Goal: Task Accomplishment & Management: Manage account settings

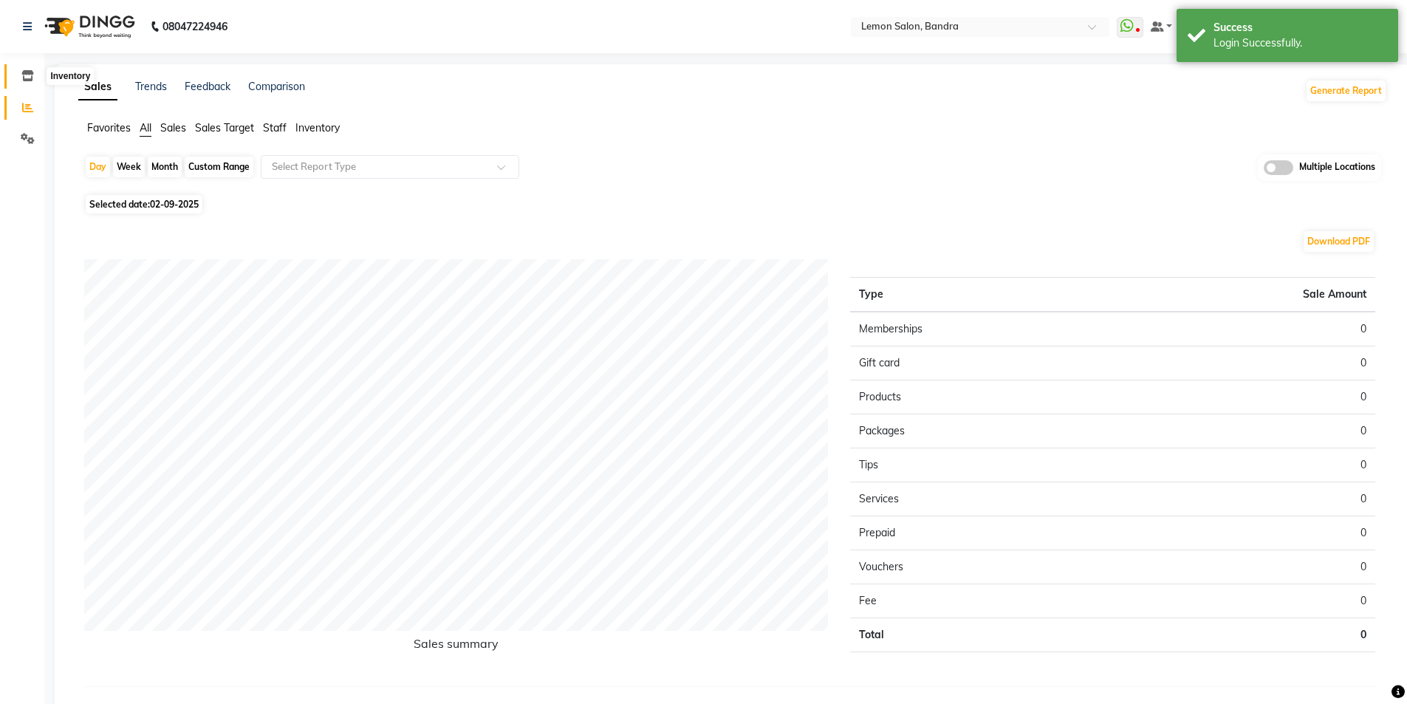
click at [28, 74] on icon at bounding box center [27, 75] width 13 height 11
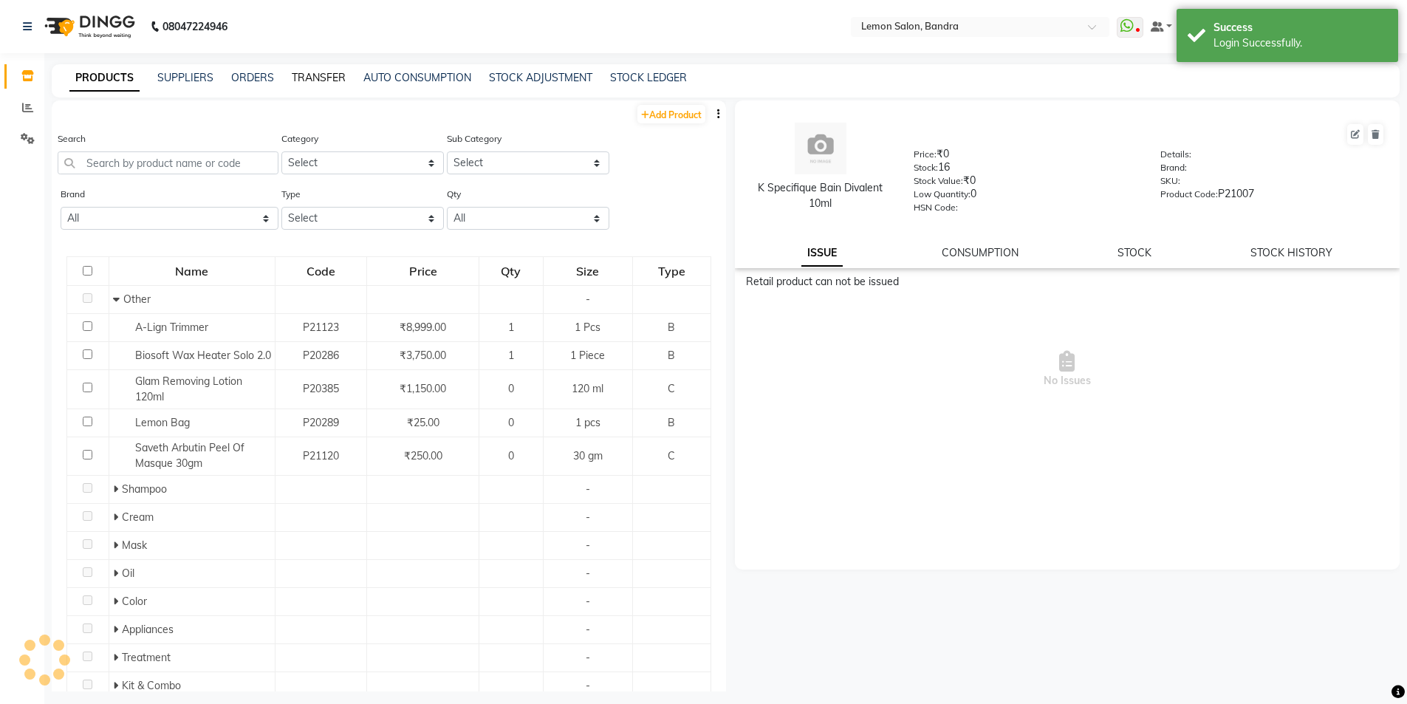
click at [318, 77] on link "TRANSFER" at bounding box center [319, 77] width 54 height 13
select select "sender"
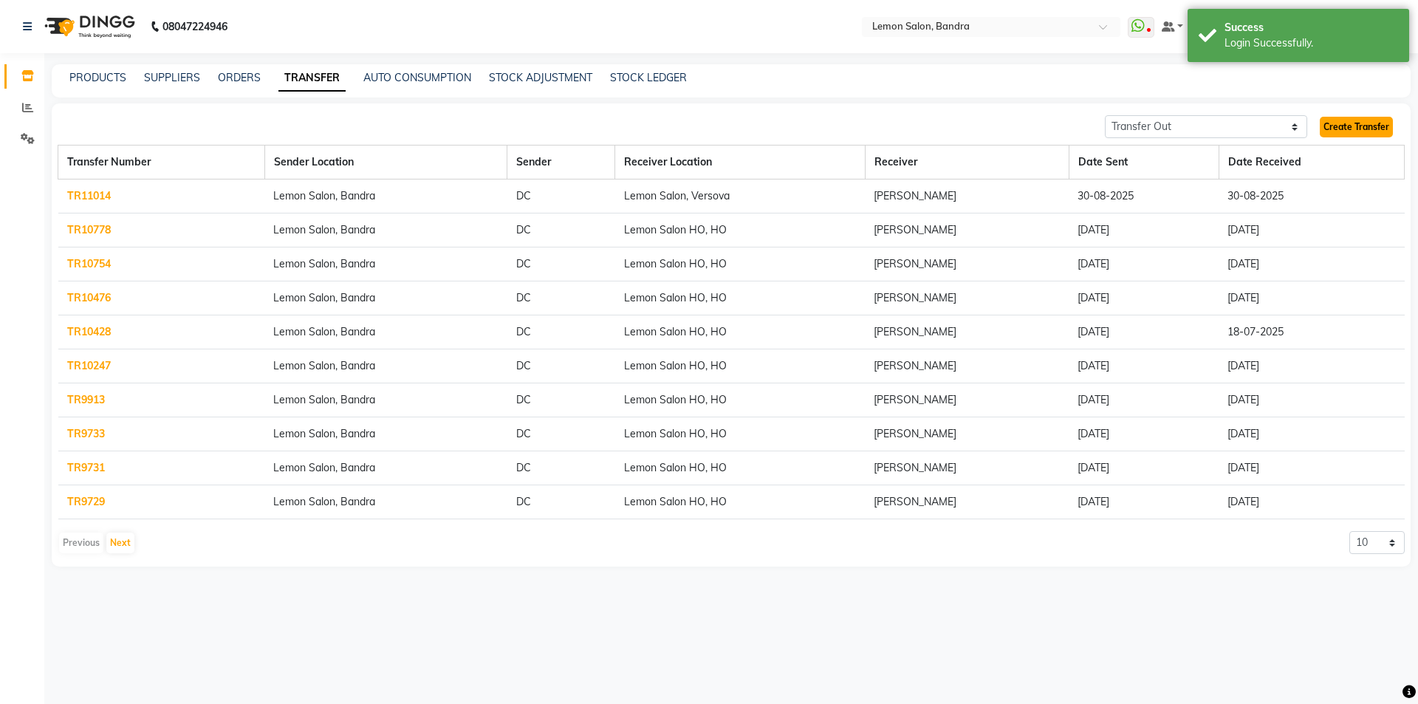
click at [1375, 123] on link "Create Transfer" at bounding box center [1356, 127] width 73 height 21
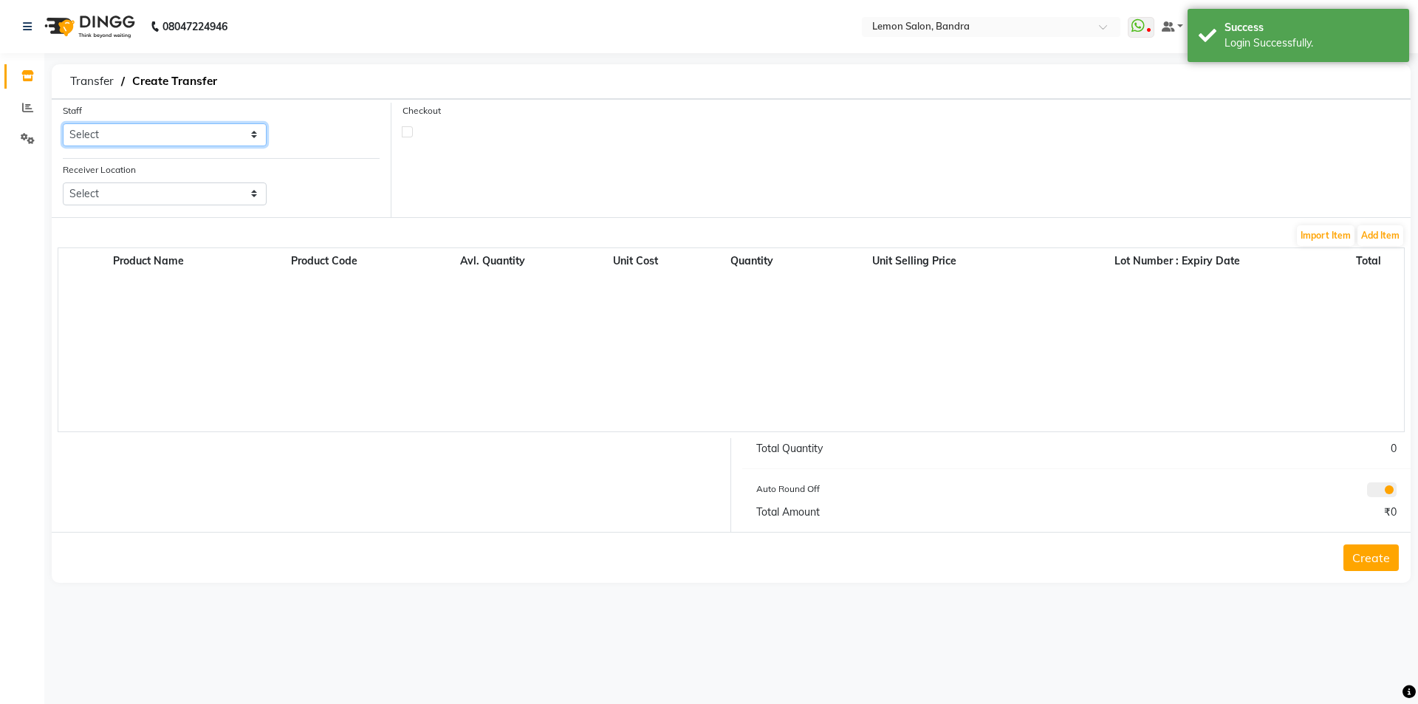
click at [158, 129] on select "Select Afsha Chizami Ashimaery (Meme) DC Deepak Elma Sunny Bandya Javed Shaikh …" at bounding box center [165, 134] width 204 height 23
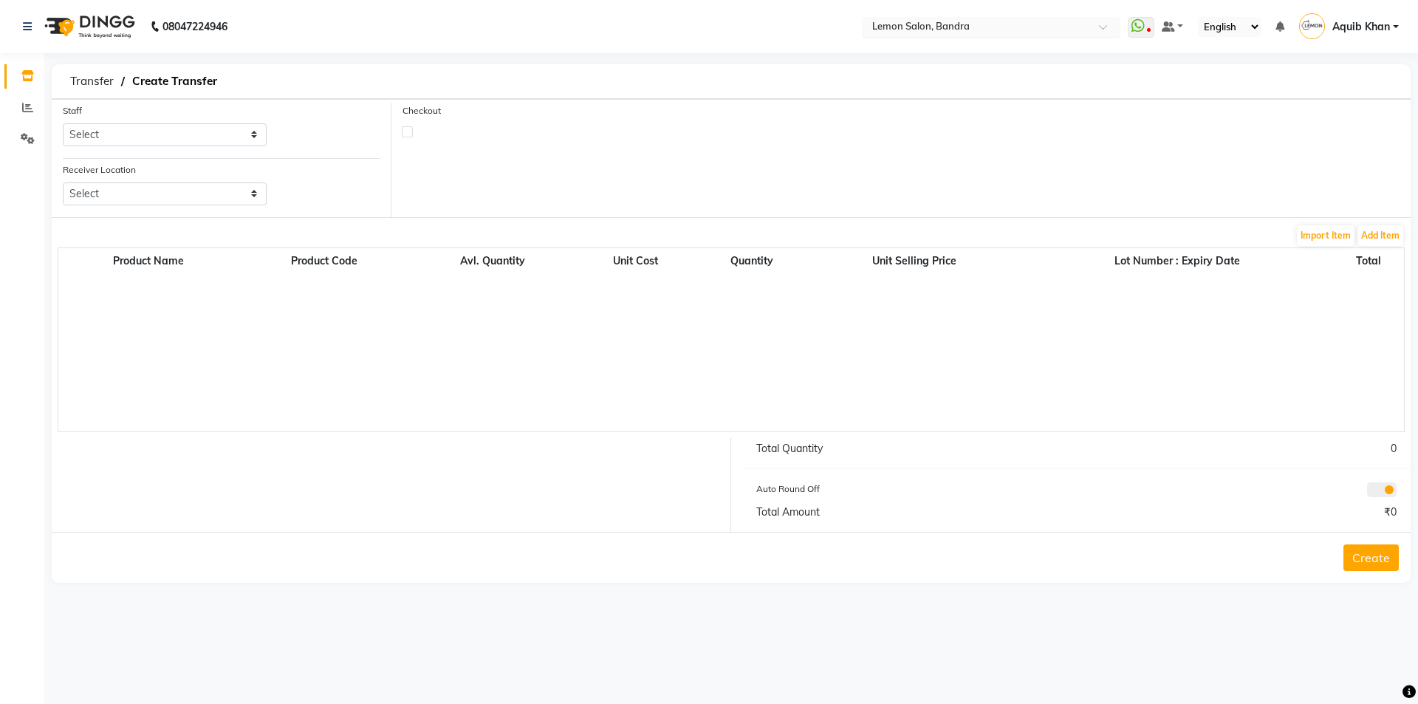
click at [1107, 25] on span at bounding box center [1108, 31] width 18 height 15
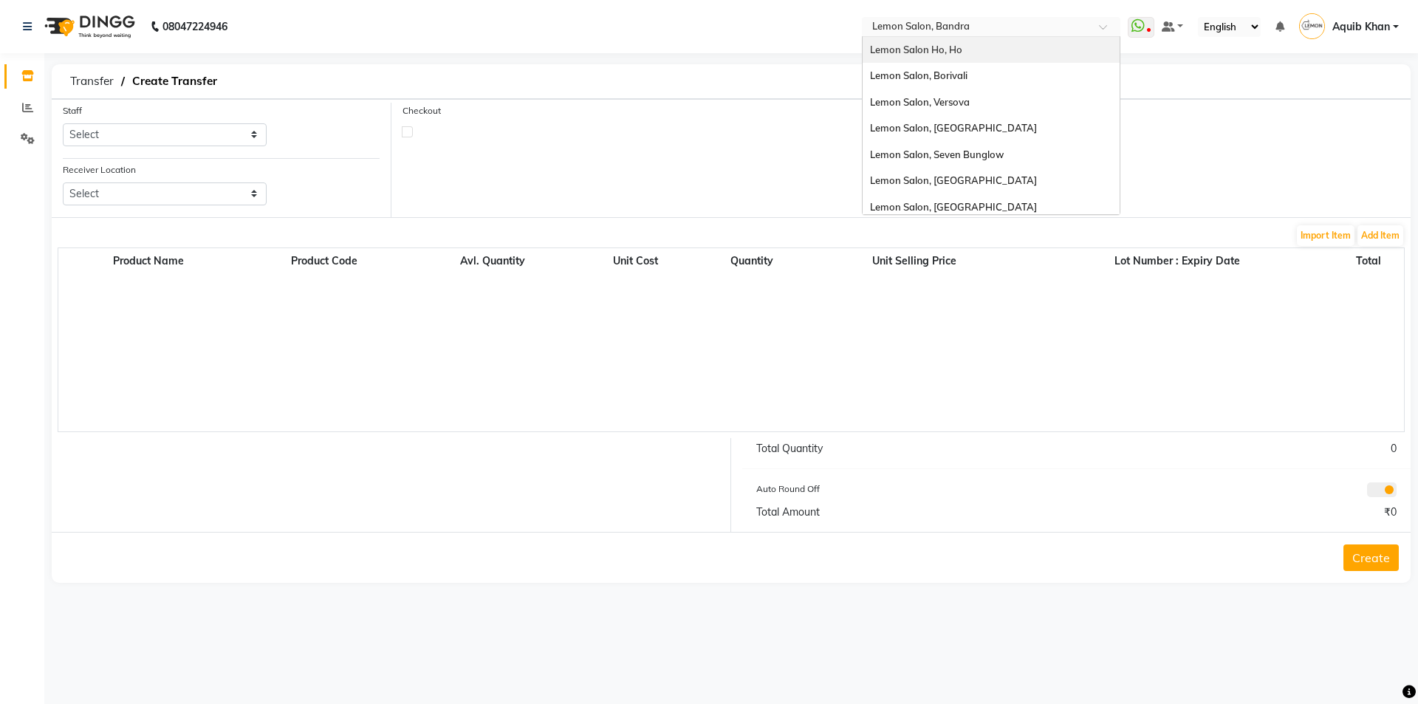
click at [1001, 41] on div "Lemon Salon Ho, Ho" at bounding box center [991, 50] width 257 height 27
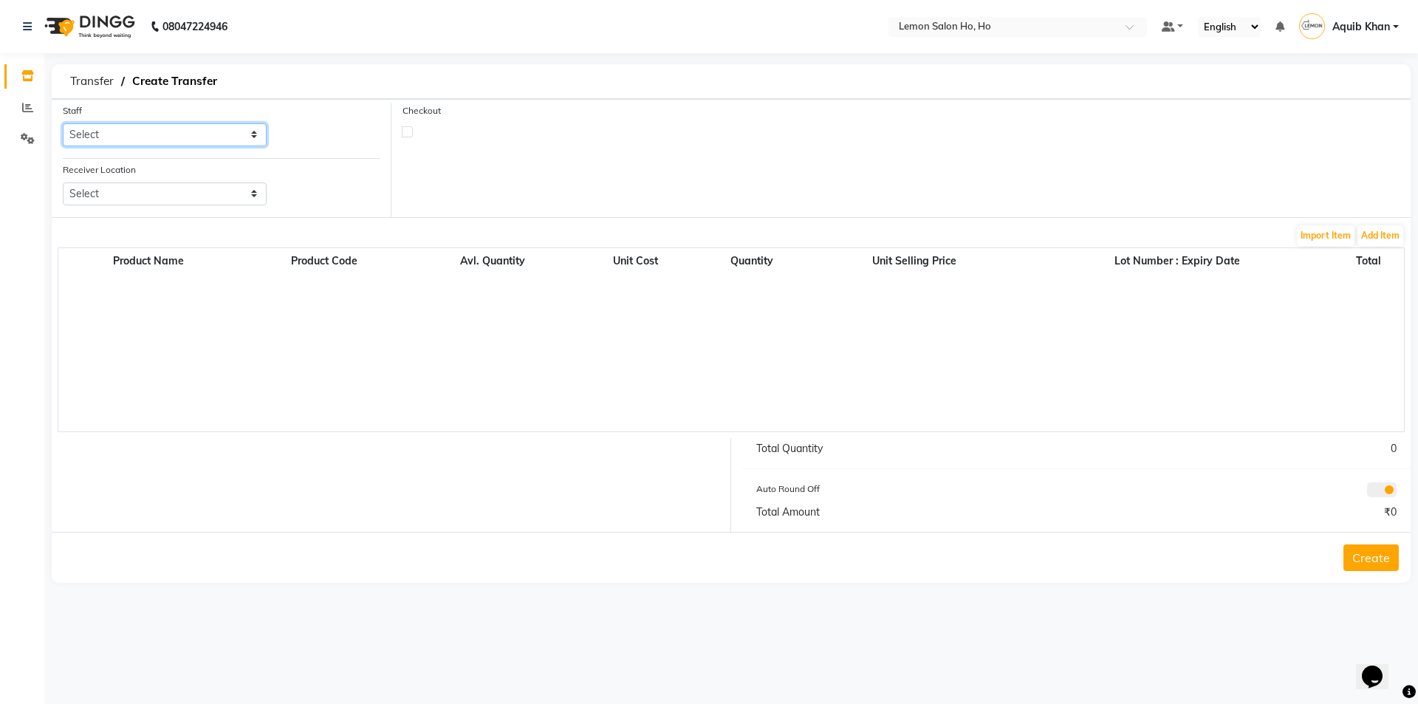
click at [199, 135] on select "Select [PERSON_NAME] [PERSON_NAME] DC DINGG Support [PERSON_NAME] [PERSON_NAME]…" at bounding box center [165, 134] width 204 height 23
select select "88559"
click at [63, 123] on select "Select [PERSON_NAME] [PERSON_NAME] DC DINGG Support [PERSON_NAME] [PERSON_NAME]…" at bounding box center [165, 134] width 204 height 23
click at [157, 189] on select "Select Lemon Salon, Lokhandwala [GEOGRAPHIC_DATA], [GEOGRAPHIC_DATA], Seven Bun…" at bounding box center [165, 193] width 204 height 23
select select "954"
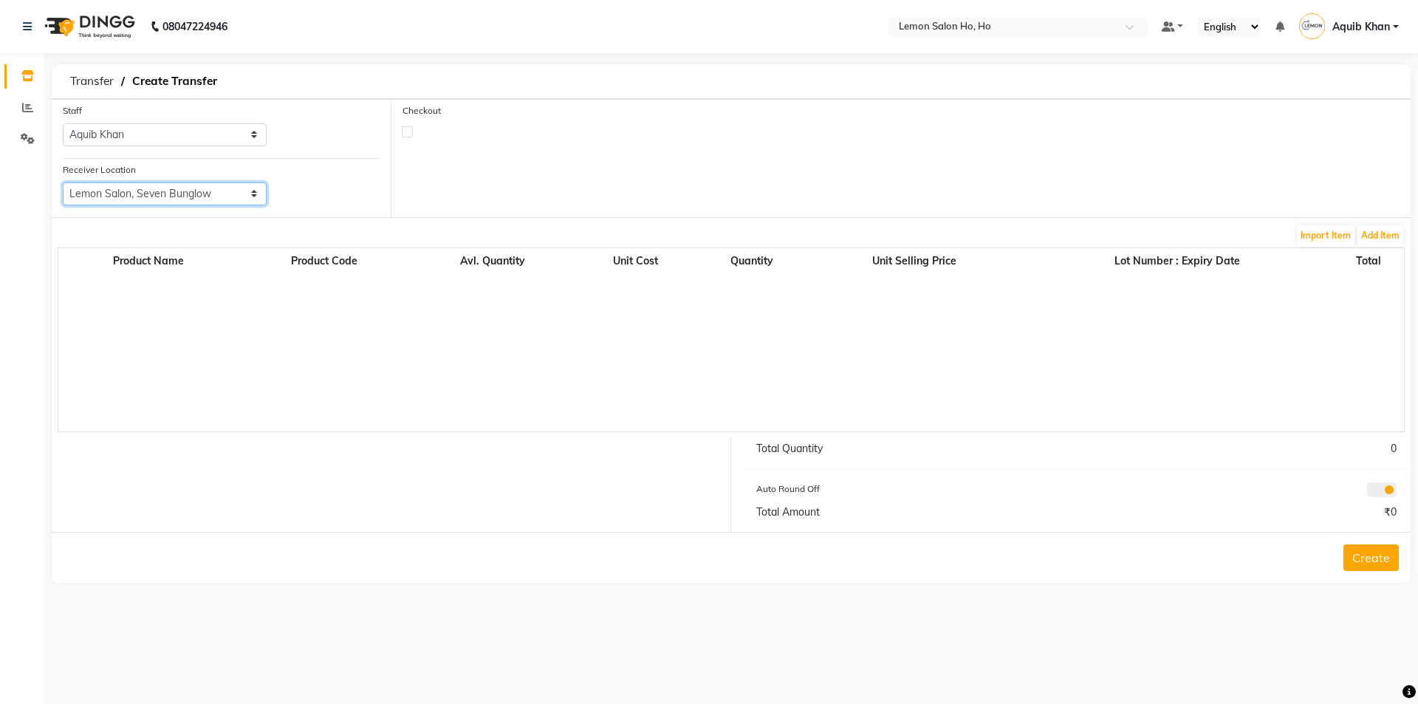
click at [63, 182] on select "Select Lemon Salon, Lokhandwala [GEOGRAPHIC_DATA], [GEOGRAPHIC_DATA], Seven Bun…" at bounding box center [165, 193] width 204 height 23
click at [1375, 236] on button "Add Item" at bounding box center [1381, 235] width 46 height 21
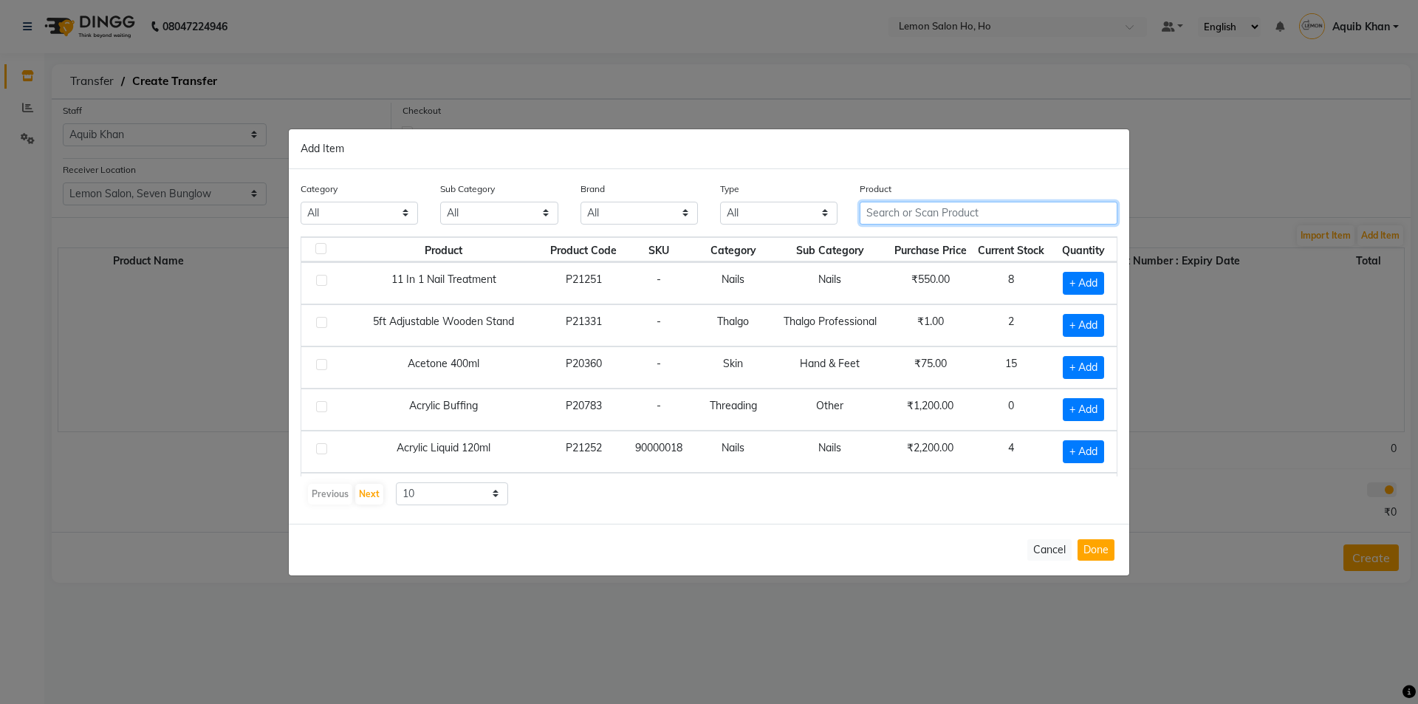
click at [1034, 211] on input "text" at bounding box center [989, 213] width 258 height 23
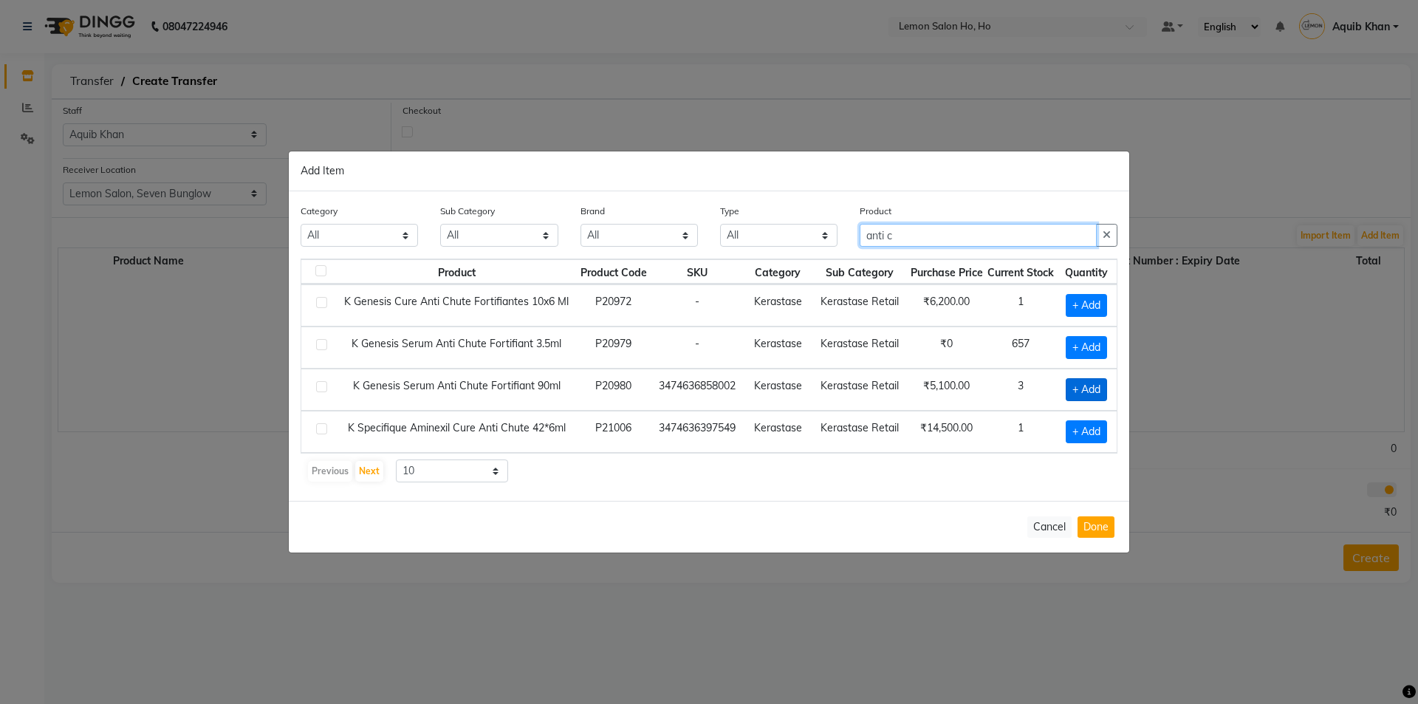
type input "anti c"
click at [1086, 392] on span "+ Add" at bounding box center [1086, 389] width 41 height 23
checkbox input "true"
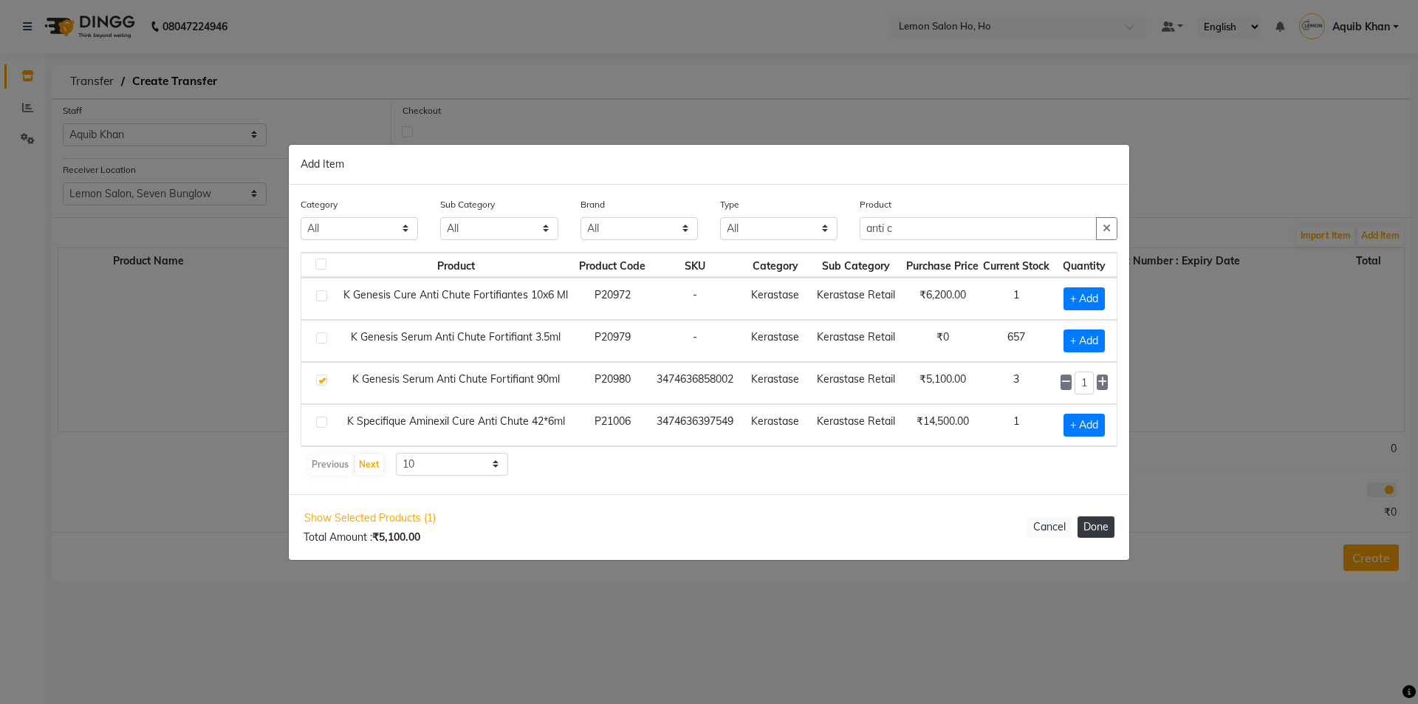
click at [1104, 527] on button "Done" at bounding box center [1096, 526] width 37 height 21
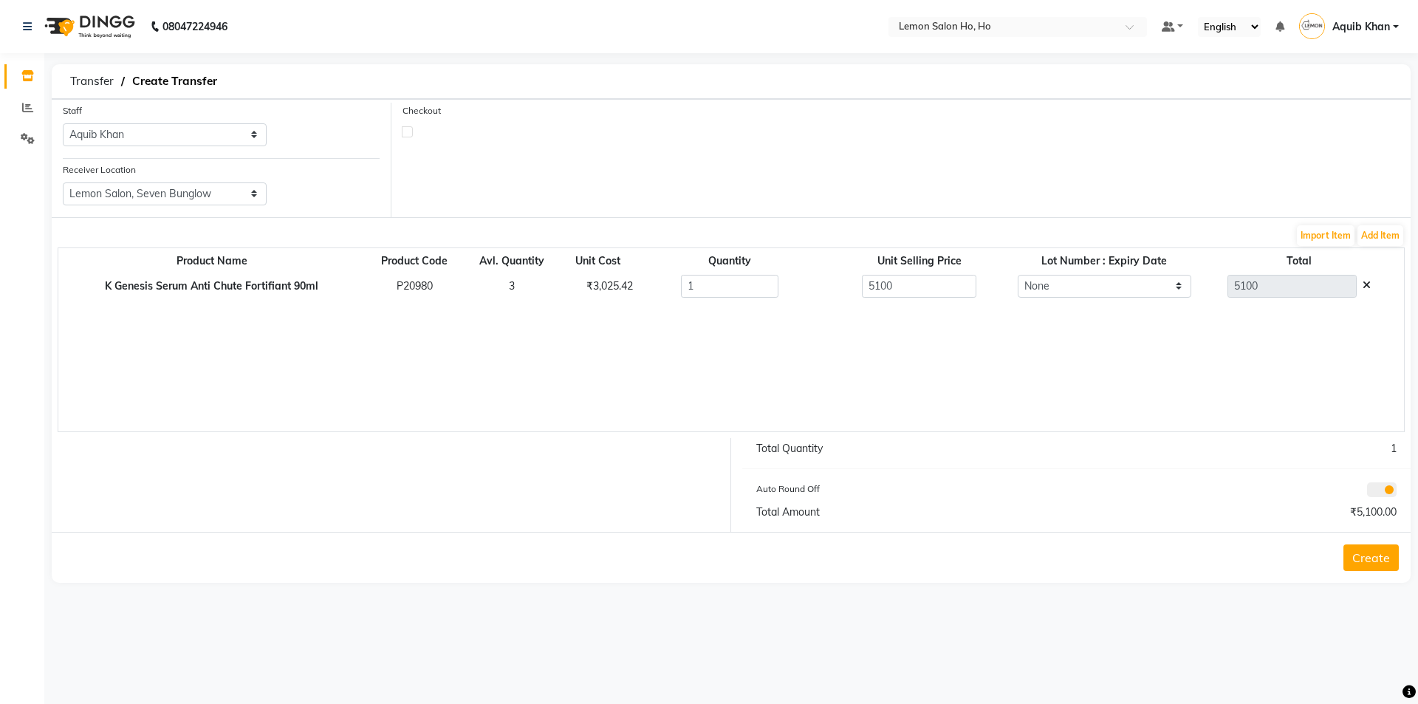
click at [409, 129] on label at bounding box center [407, 131] width 11 height 11
click at [409, 129] on input "checkbox" at bounding box center [408, 131] width 10 height 10
checkbox input "true"
select select "true"
select select "2069"
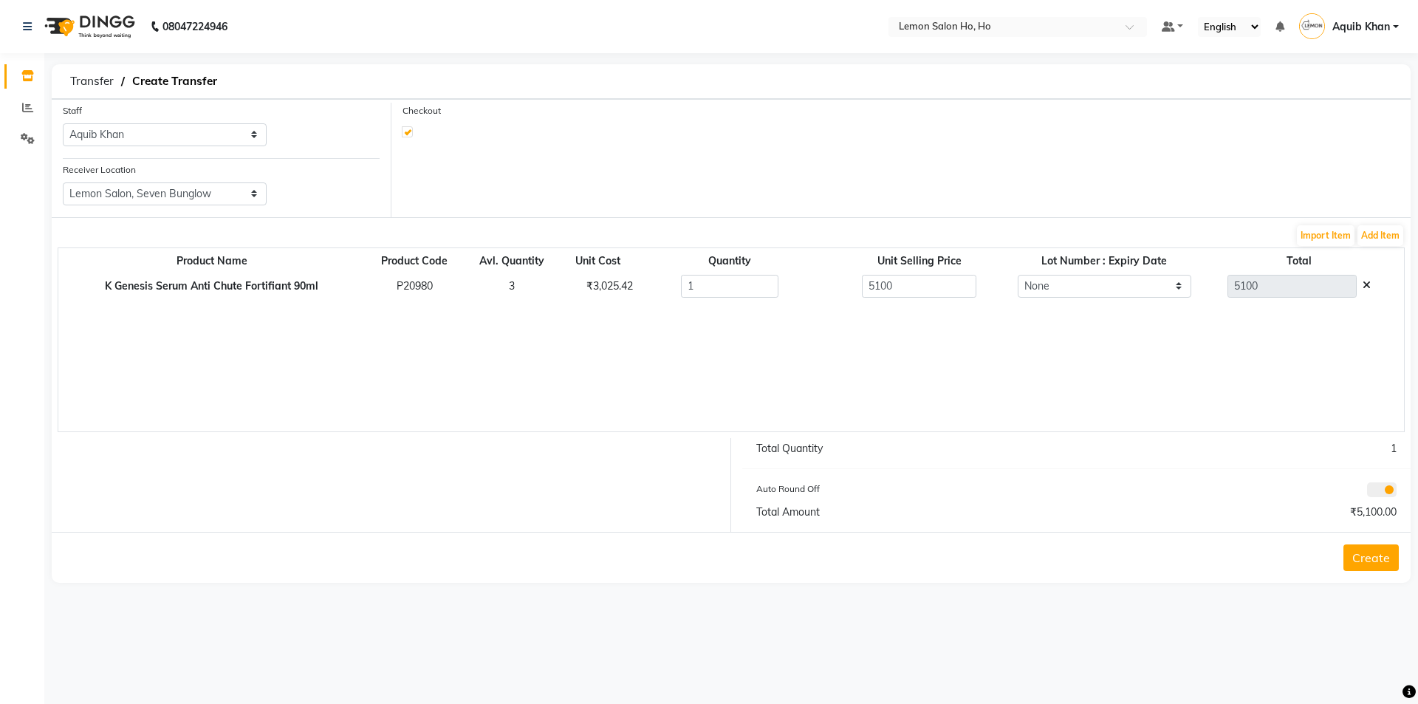
select select "2069"
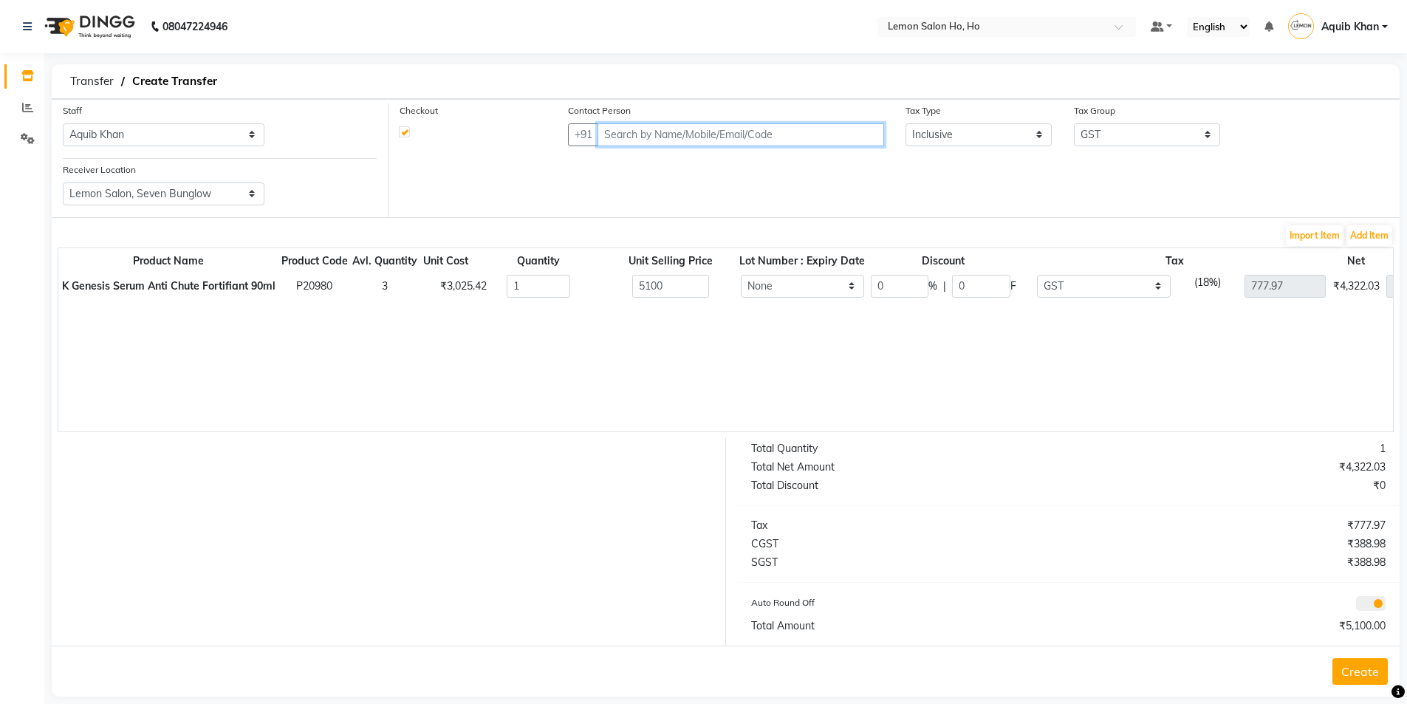
click at [654, 133] on input "text" at bounding box center [741, 134] width 286 height 23
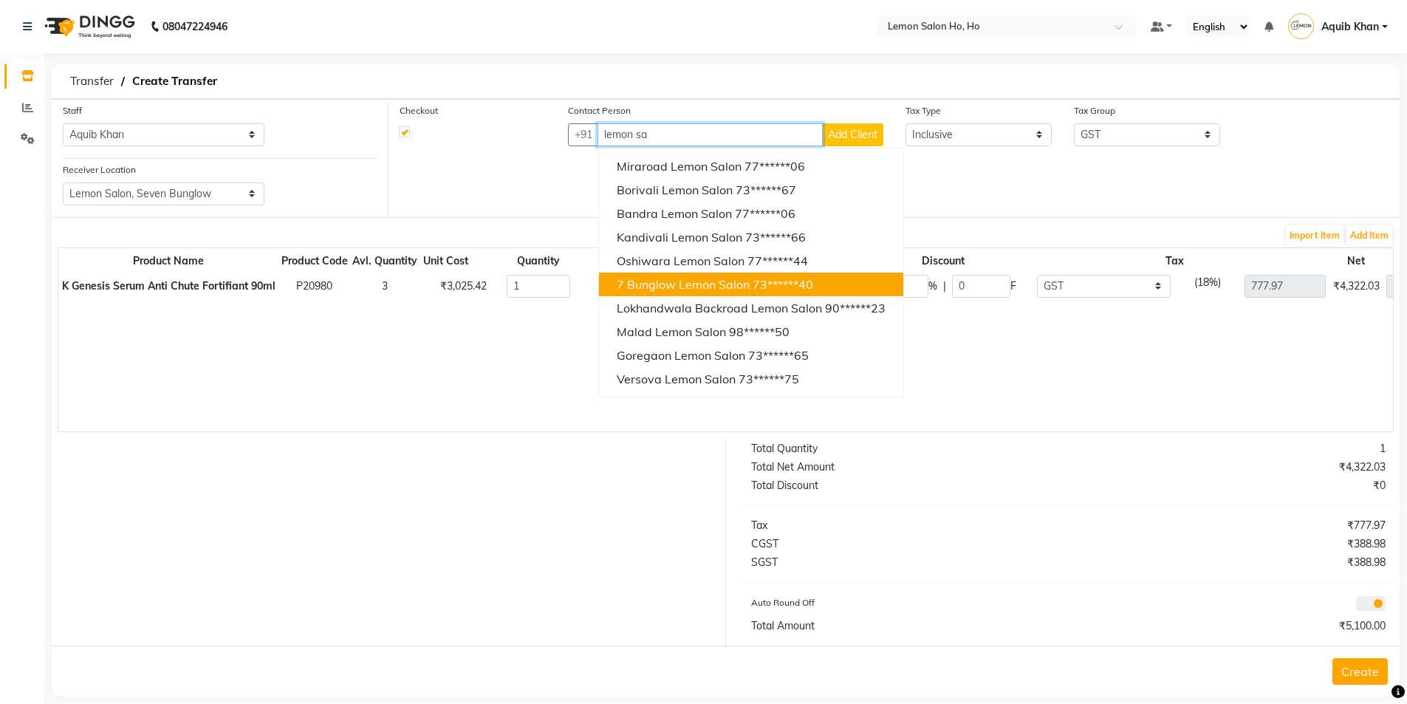
click at [652, 287] on span "7 Bunglow Lemon Salon" at bounding box center [683, 284] width 133 height 15
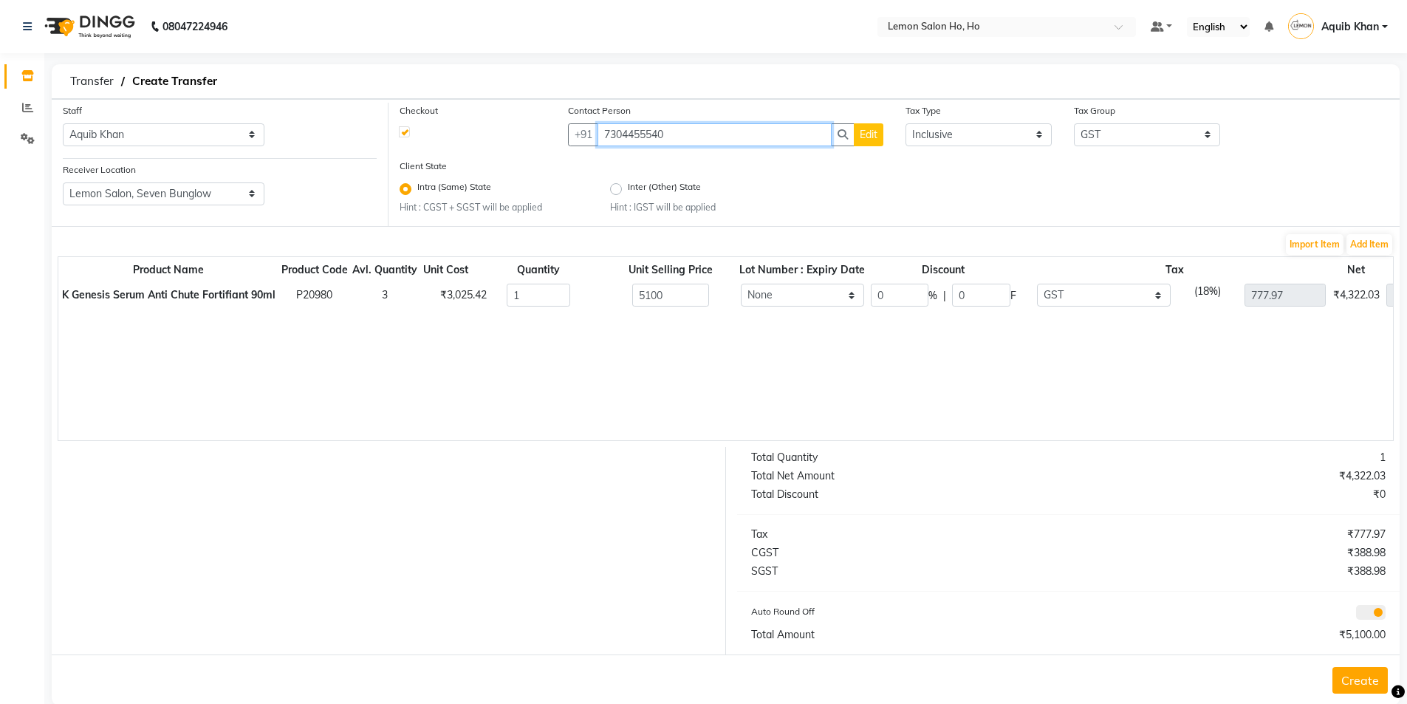
type input "7304455540"
click at [891, 295] on input "0" at bounding box center [900, 295] width 58 height 23
type input "30"
type input "3570"
type input "1530"
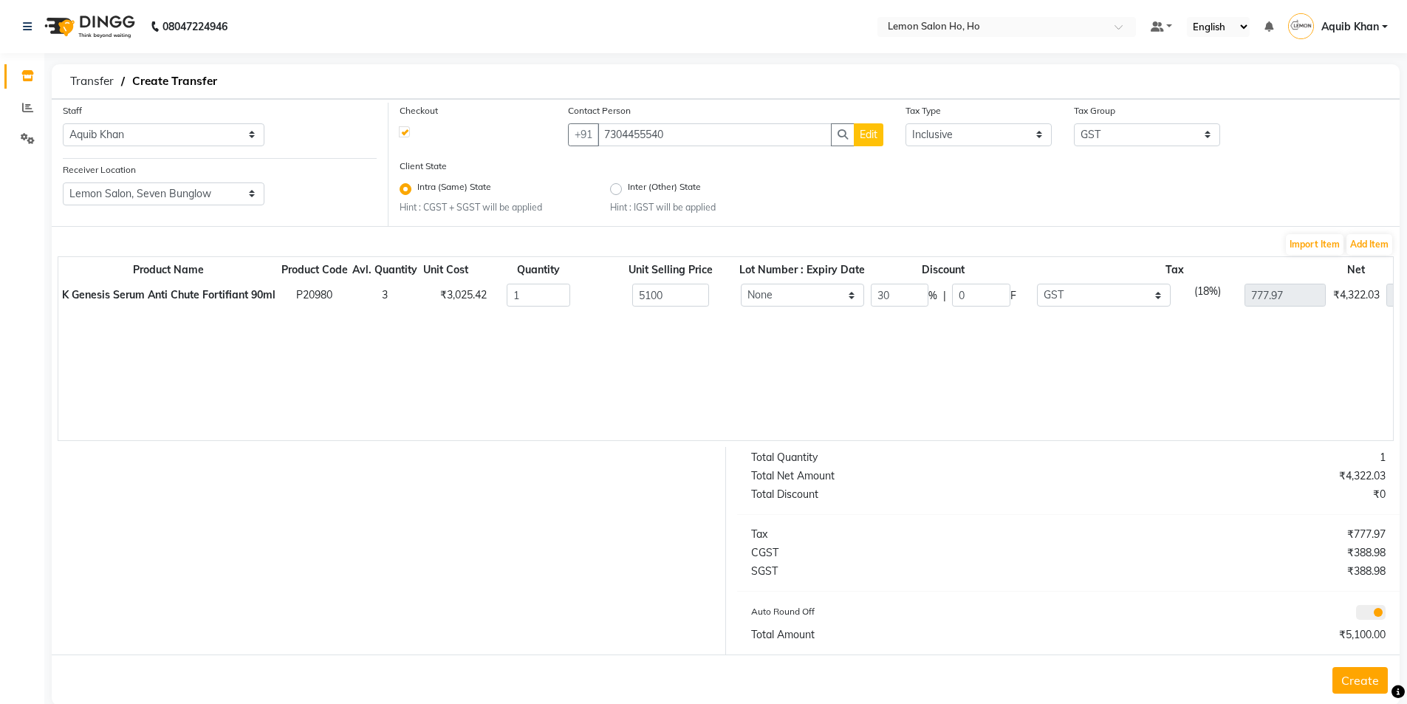
type input "544.58"
click at [1358, 683] on button "Create" at bounding box center [1360, 680] width 55 height 27
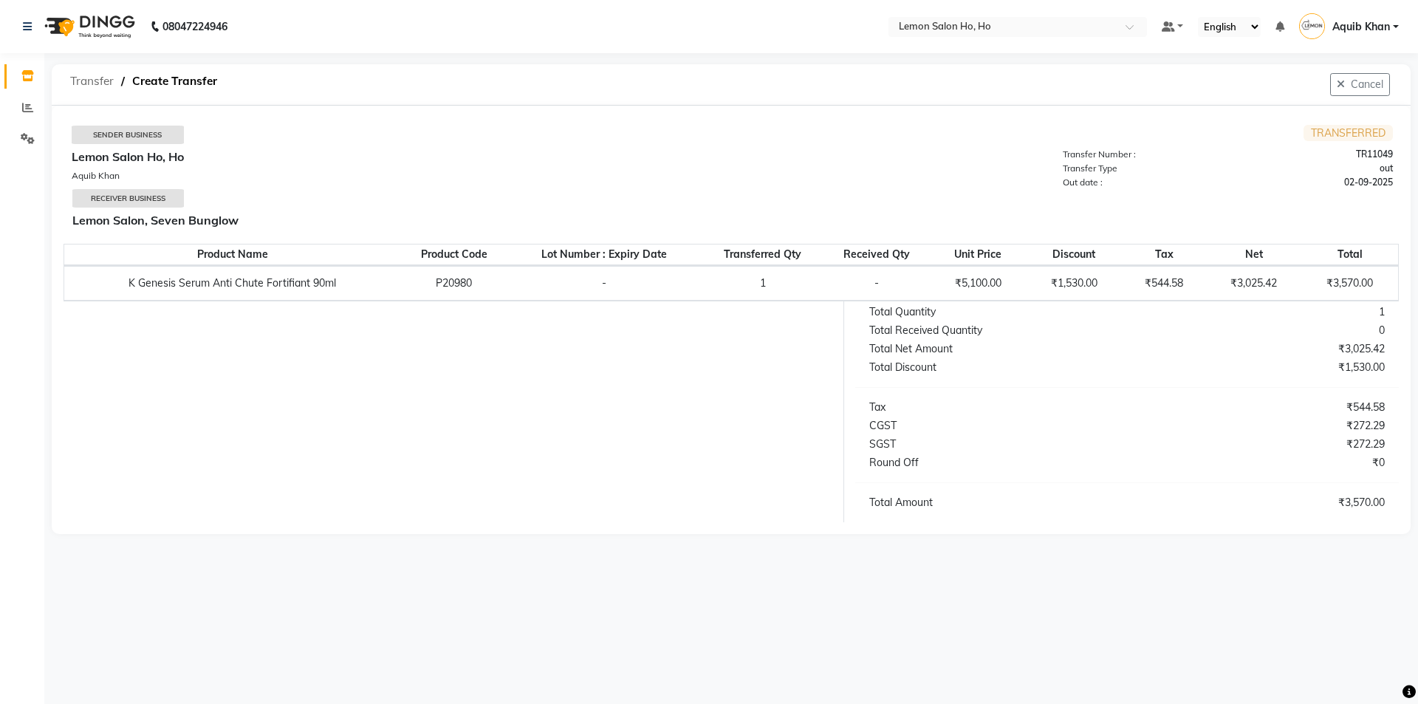
click at [90, 81] on span "Transfer" at bounding box center [92, 81] width 58 height 27
select select "sender"
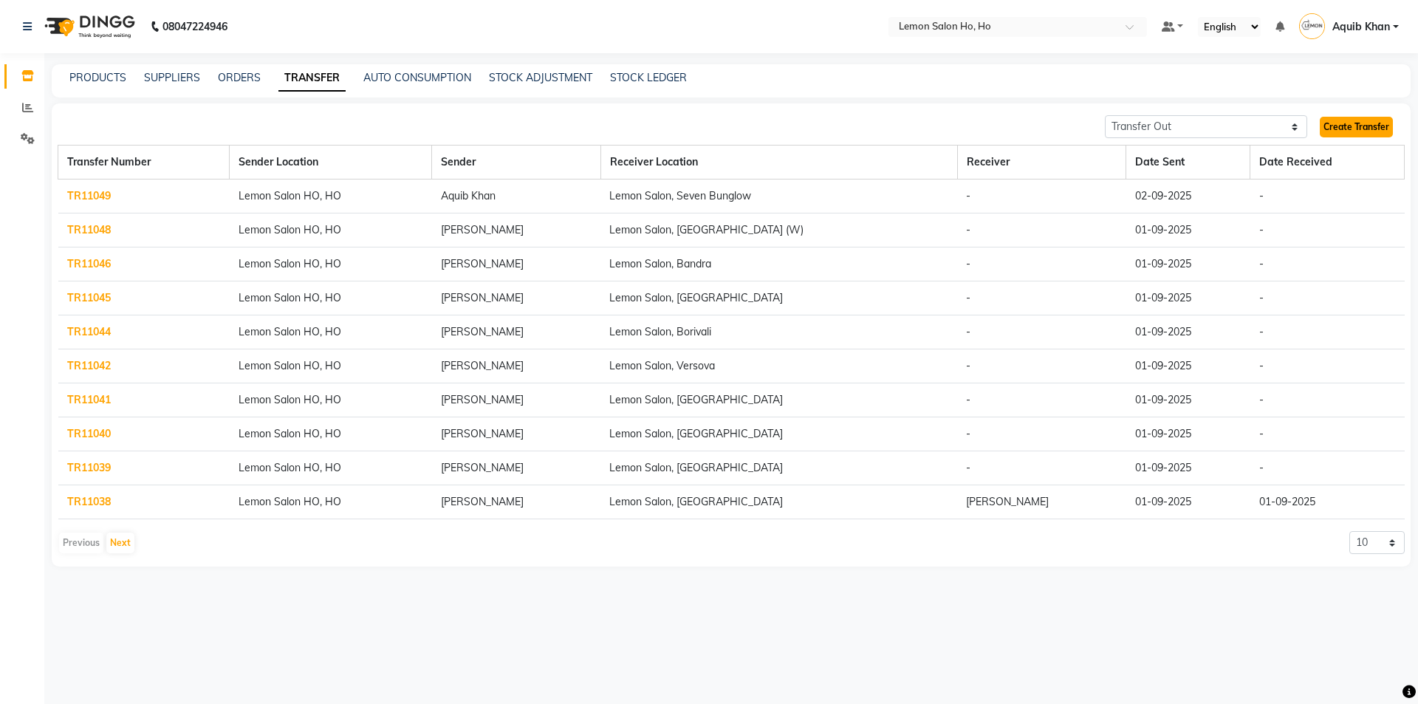
click at [1352, 128] on link "Create Transfer" at bounding box center [1356, 127] width 73 height 21
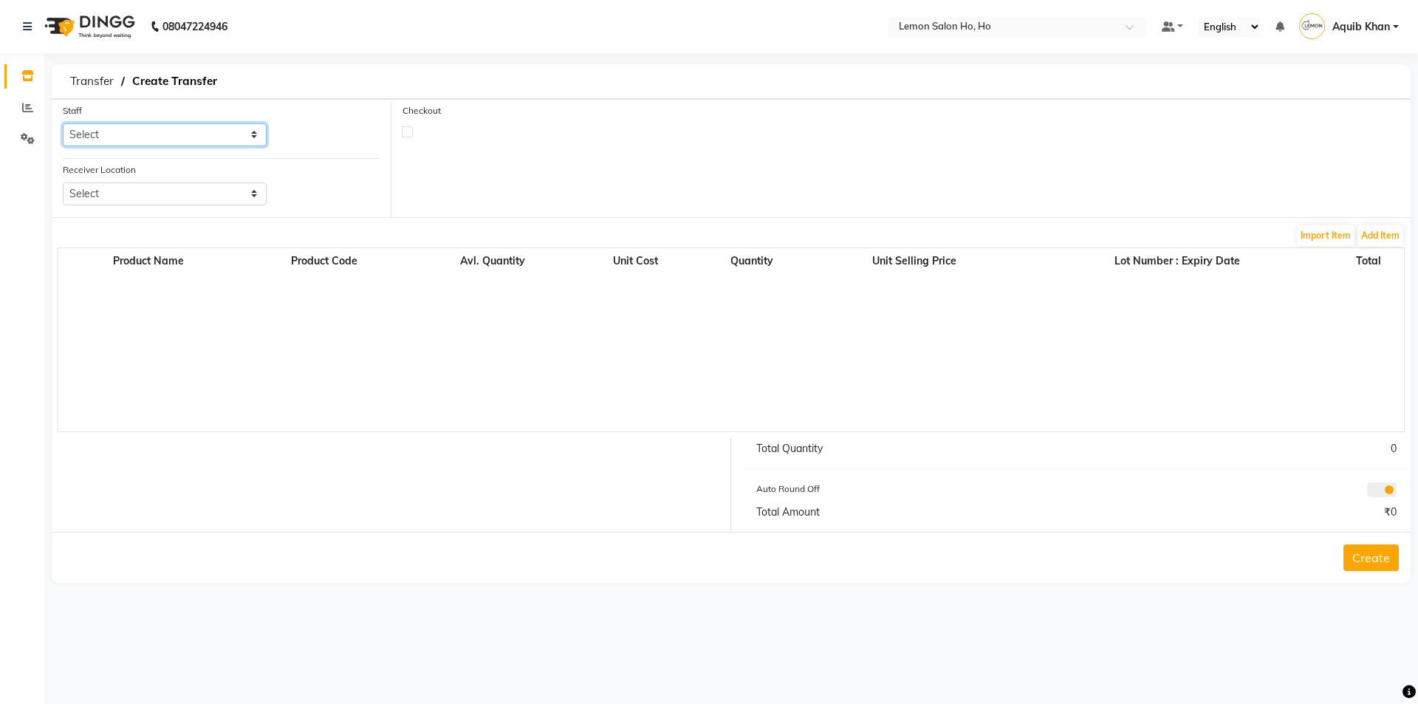
click at [255, 136] on select "Select [PERSON_NAME] [PERSON_NAME] DC DINGG Support [PERSON_NAME] [PERSON_NAME]…" at bounding box center [165, 134] width 204 height 23
select select "88560"
click at [63, 123] on select "Select [PERSON_NAME] [PERSON_NAME] DC DINGG Support [PERSON_NAME] [PERSON_NAME]…" at bounding box center [165, 134] width 204 height 23
click at [253, 196] on select "Select Lemon Salon, Lokhandwala [GEOGRAPHIC_DATA], [GEOGRAPHIC_DATA], Seven Bun…" at bounding box center [165, 193] width 204 height 23
select select "956"
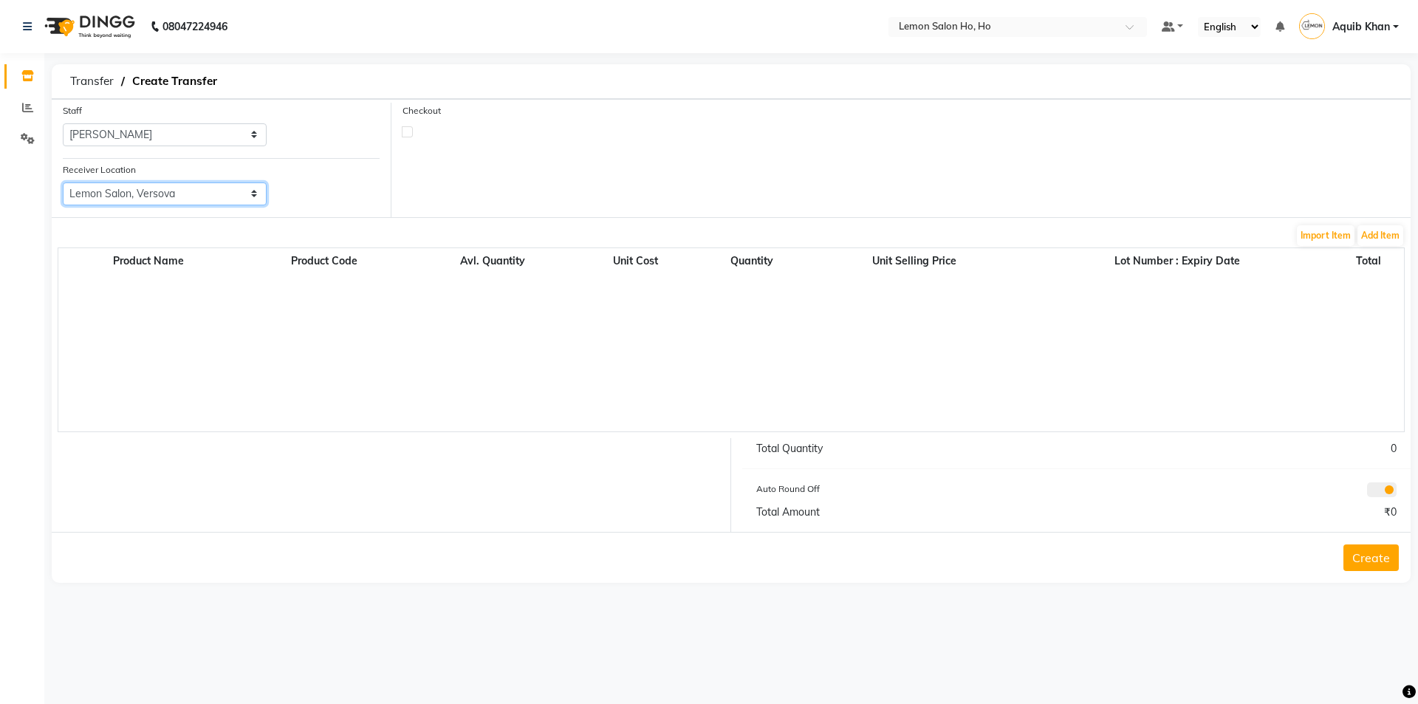
click at [63, 182] on select "Select Lemon Salon, Lokhandwala [GEOGRAPHIC_DATA], [GEOGRAPHIC_DATA], Seven Bun…" at bounding box center [165, 193] width 204 height 23
click at [1380, 237] on button "Add Item" at bounding box center [1381, 235] width 46 height 21
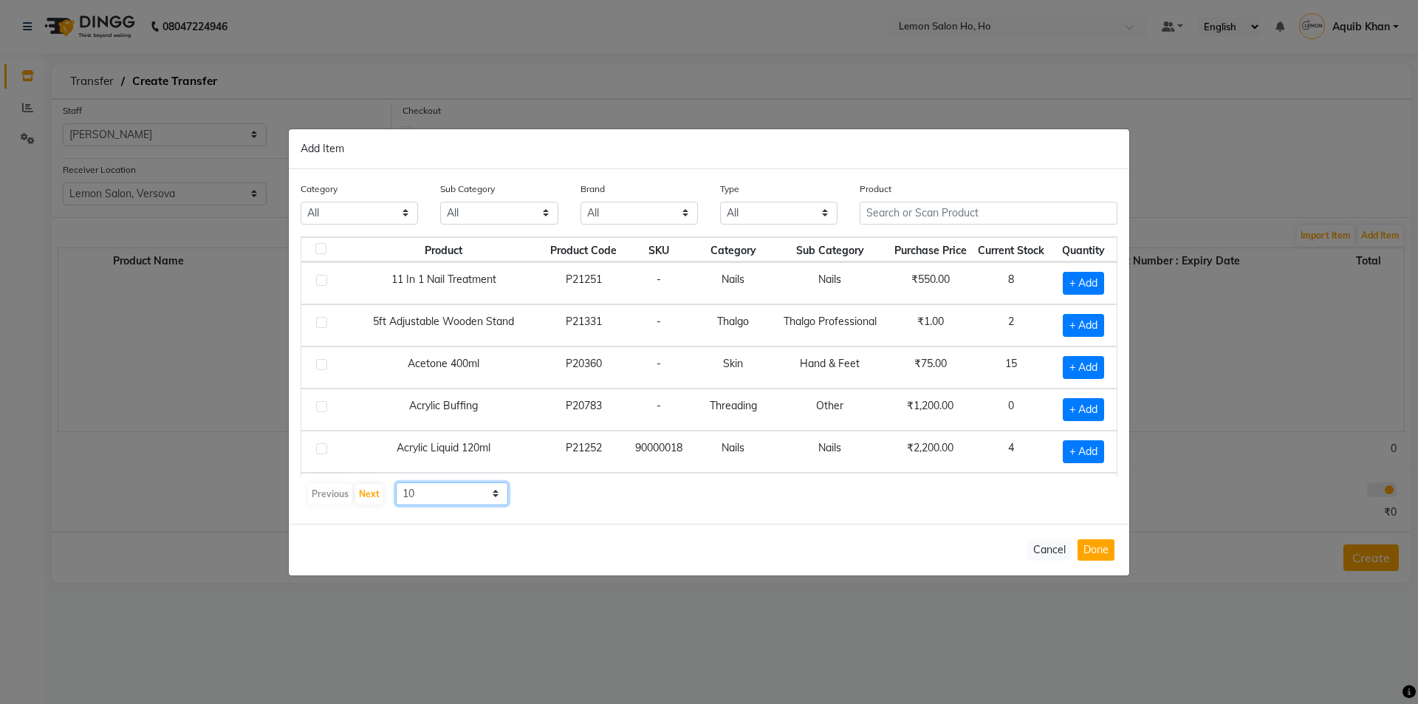
click at [493, 496] on select "10 50 100" at bounding box center [452, 493] width 112 height 23
select select "50"
click at [396, 482] on select "10 50 100" at bounding box center [452, 493] width 112 height 23
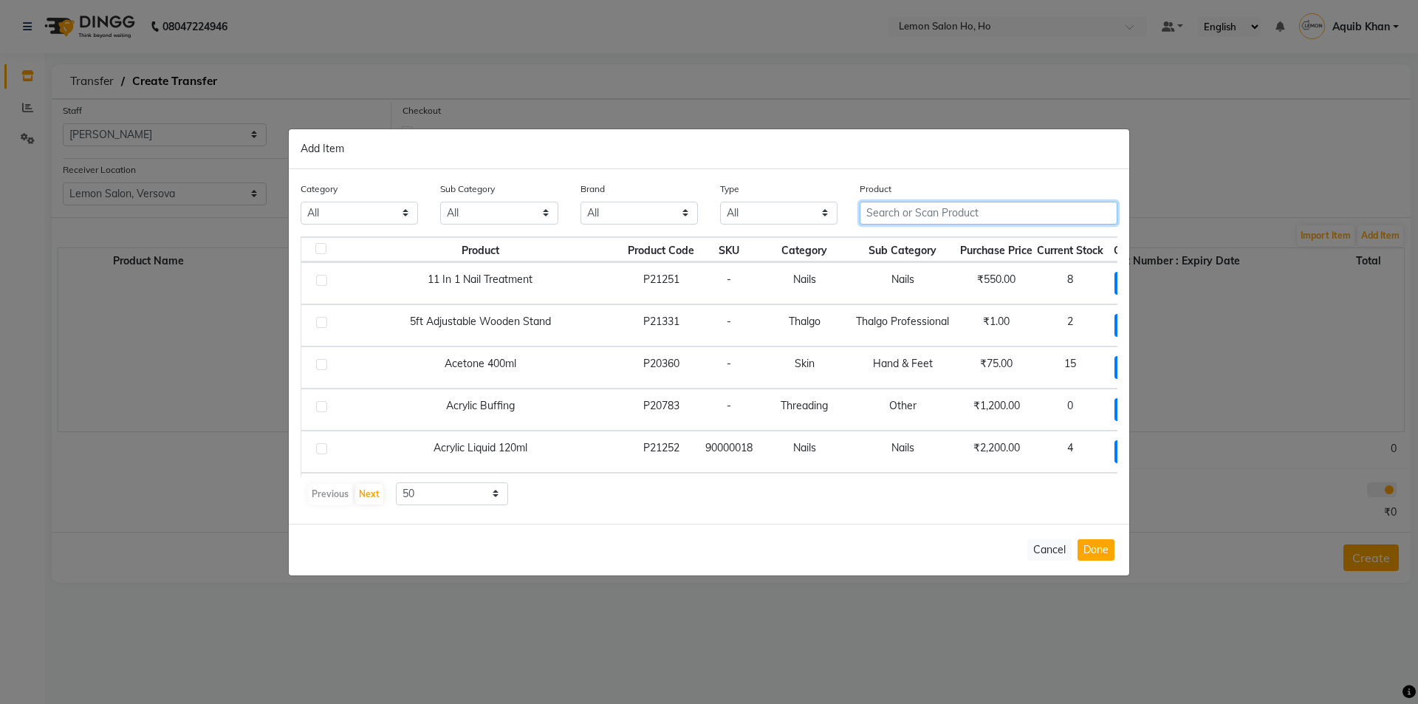
click at [998, 208] on input "text" at bounding box center [989, 213] width 258 height 23
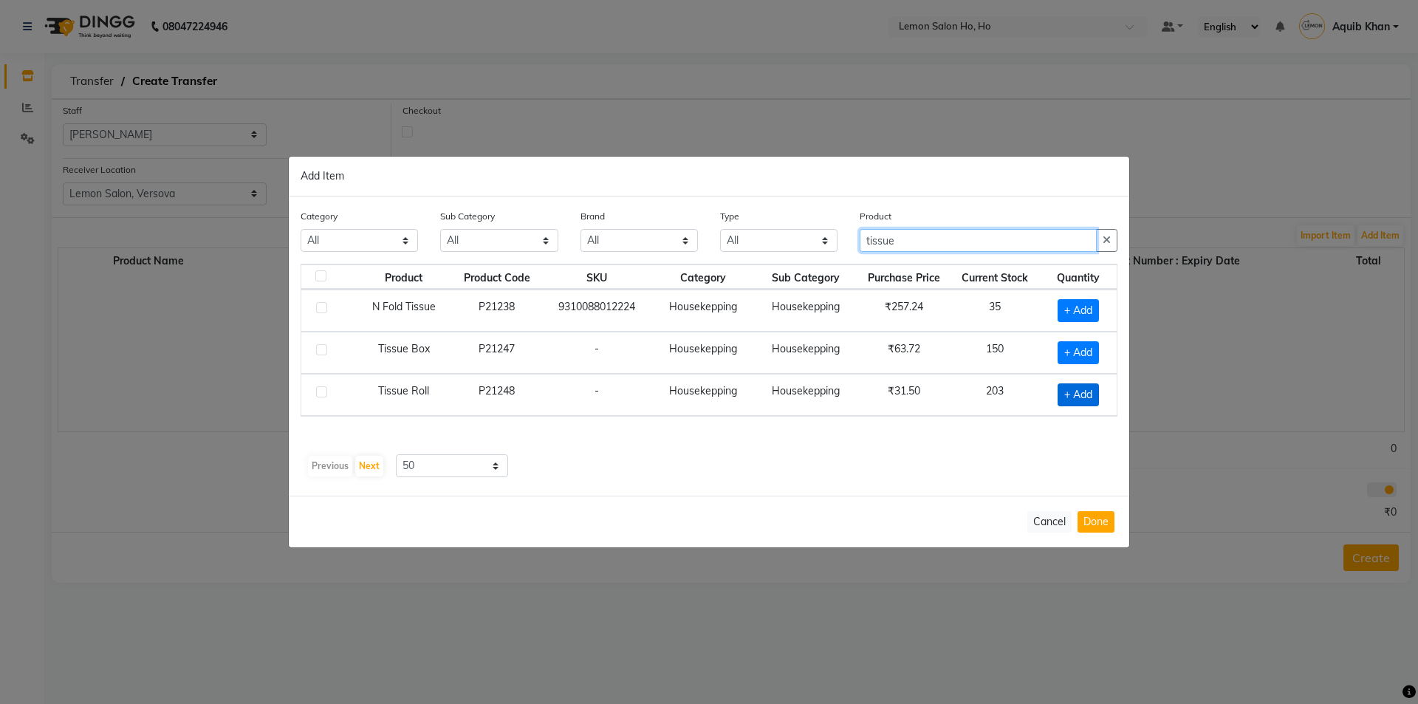
type input "tissue"
click at [1067, 392] on span "+ Add" at bounding box center [1078, 394] width 41 height 23
checkbox input "true"
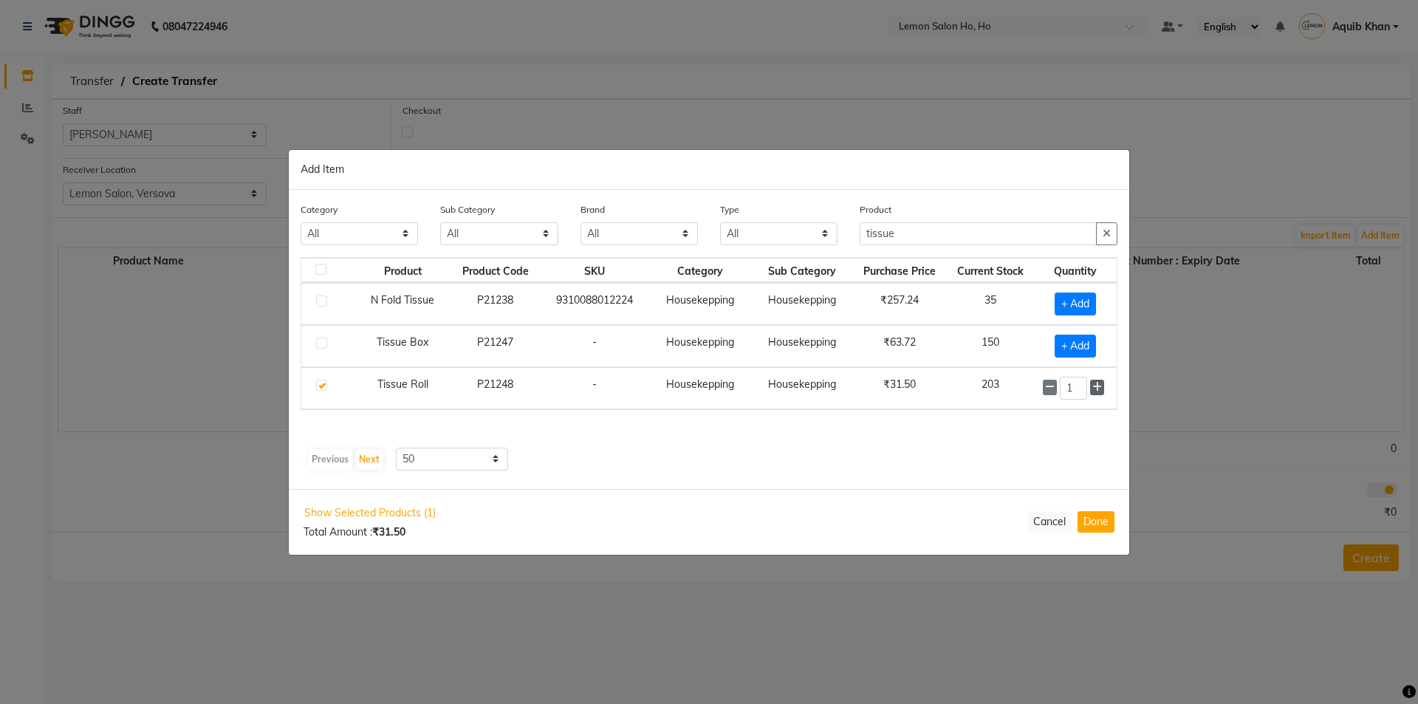
click at [1098, 386] on icon at bounding box center [1098, 387] width 10 height 10
type input "5"
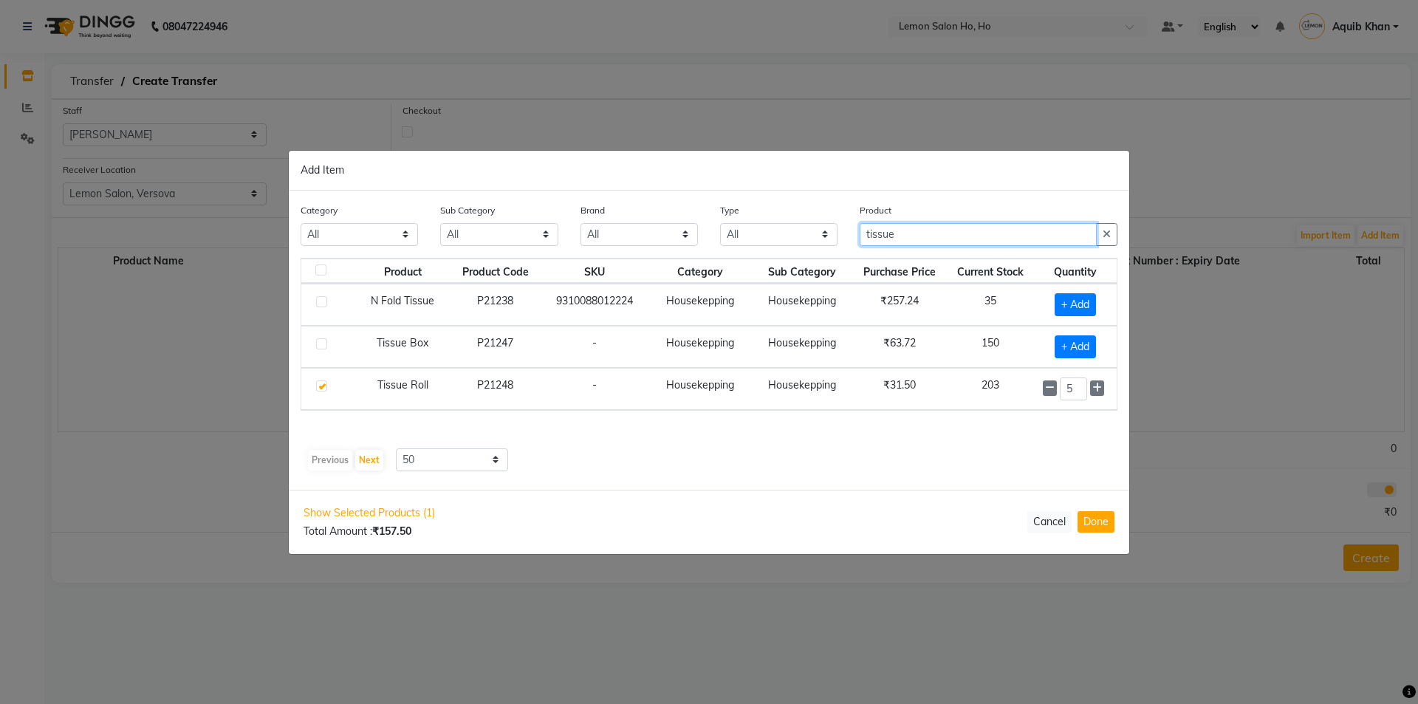
click at [970, 236] on input "tissue" at bounding box center [978, 234] width 237 height 23
type input "t"
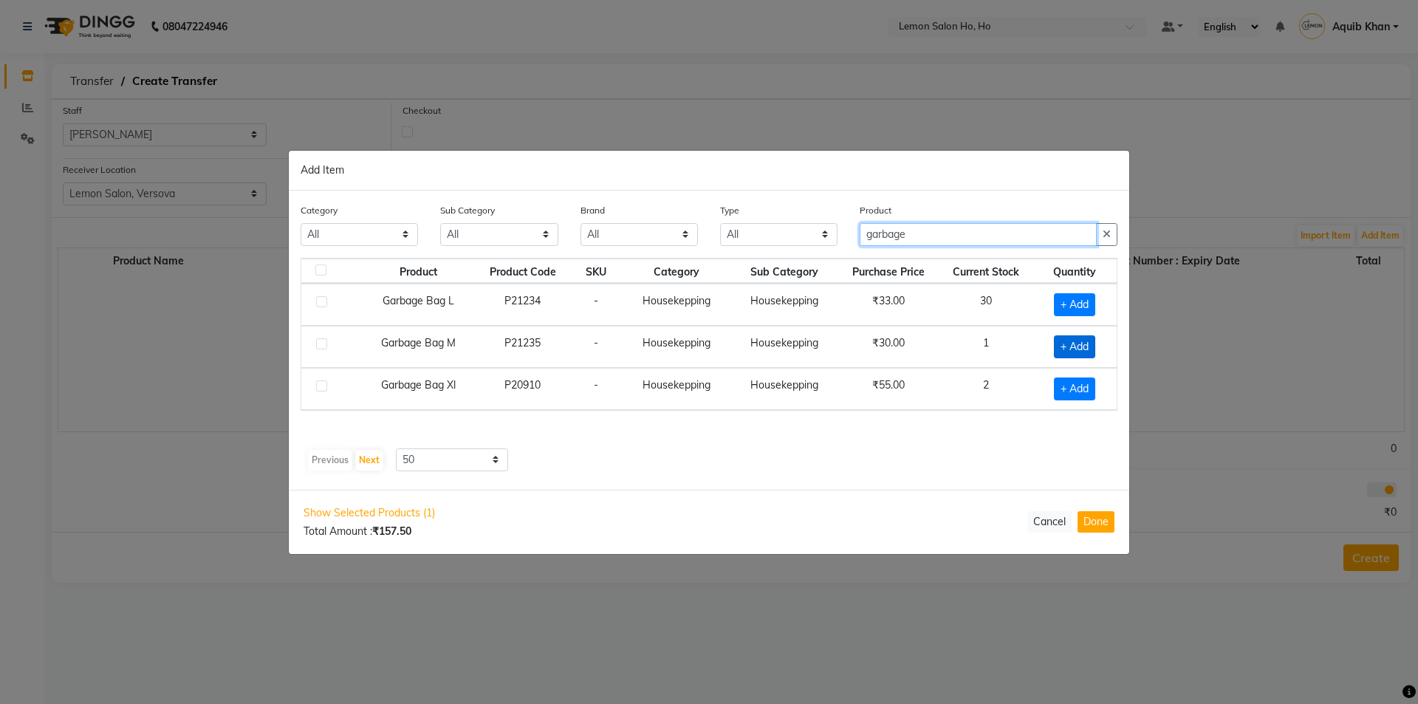
type input "garbage"
click at [1070, 348] on span "+ Add" at bounding box center [1074, 346] width 41 height 23
checkbox input "true"
click at [962, 233] on input "garbage" at bounding box center [978, 234] width 237 height 23
type input "g"
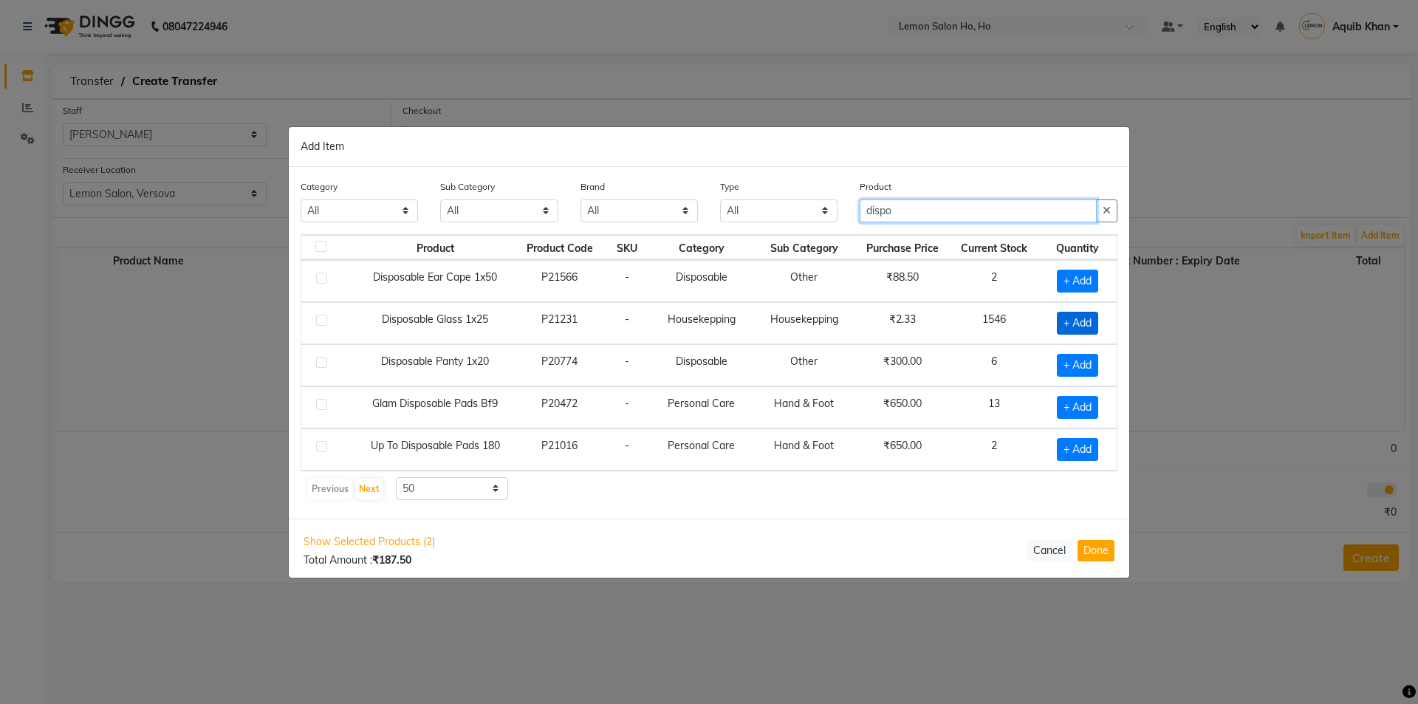
type input "dispo"
click at [1066, 324] on span "+ Add" at bounding box center [1077, 323] width 41 height 23
checkbox input "true"
click at [1076, 324] on input "1" at bounding box center [1073, 323] width 27 height 23
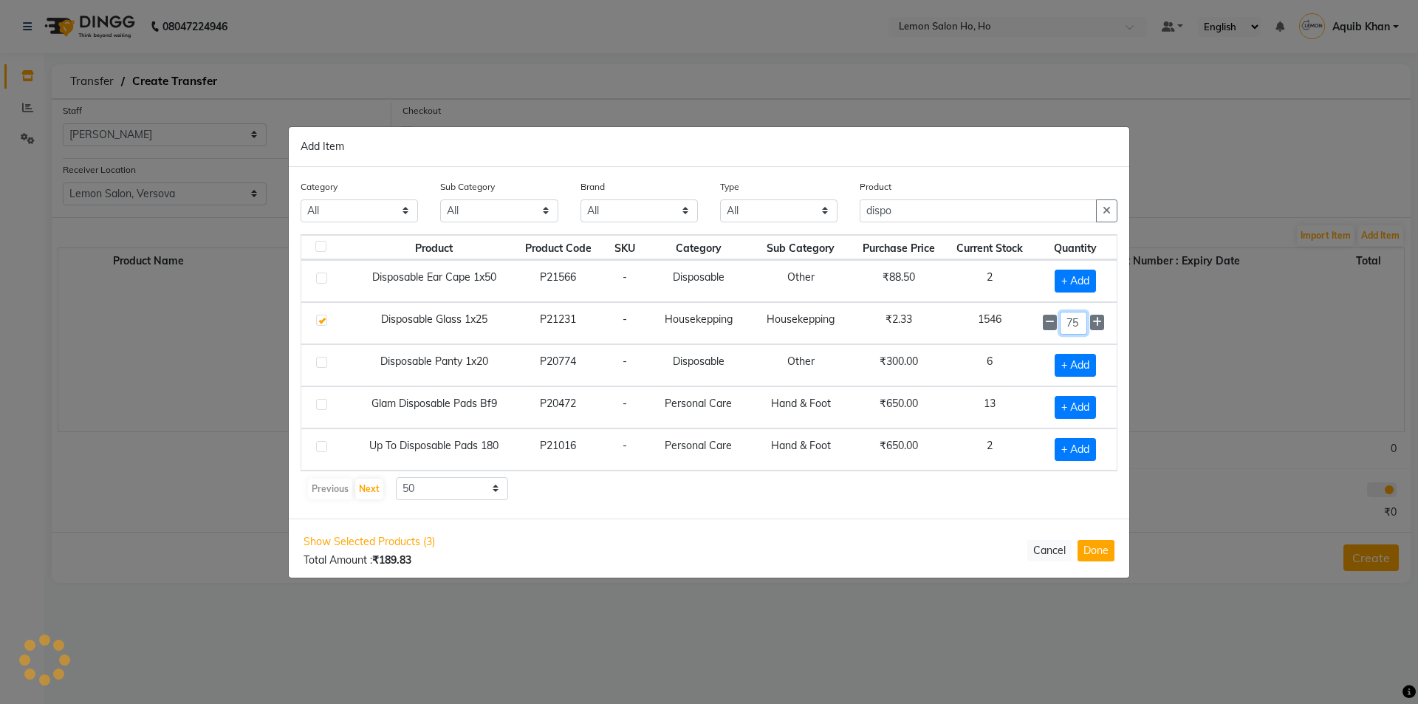
type input "75"
click at [946, 209] on input "dispo" at bounding box center [978, 210] width 237 height 23
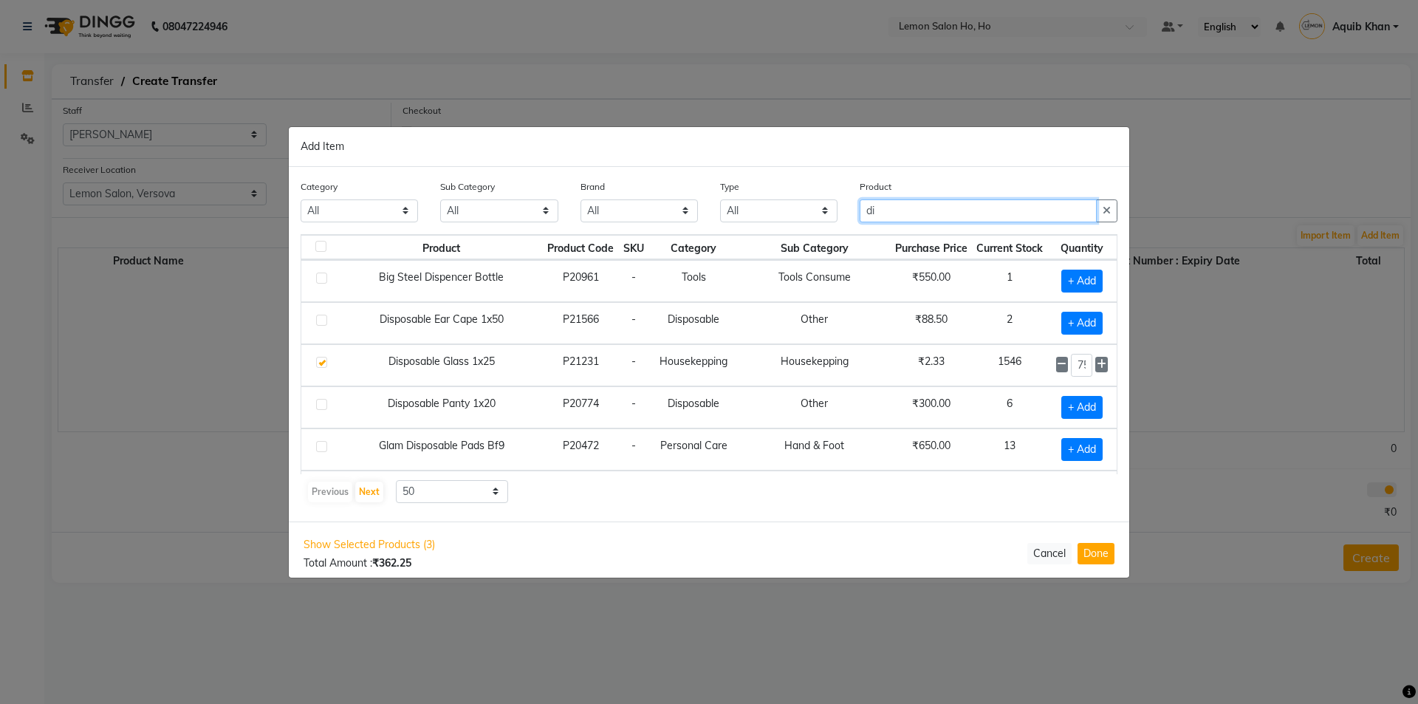
type input "d"
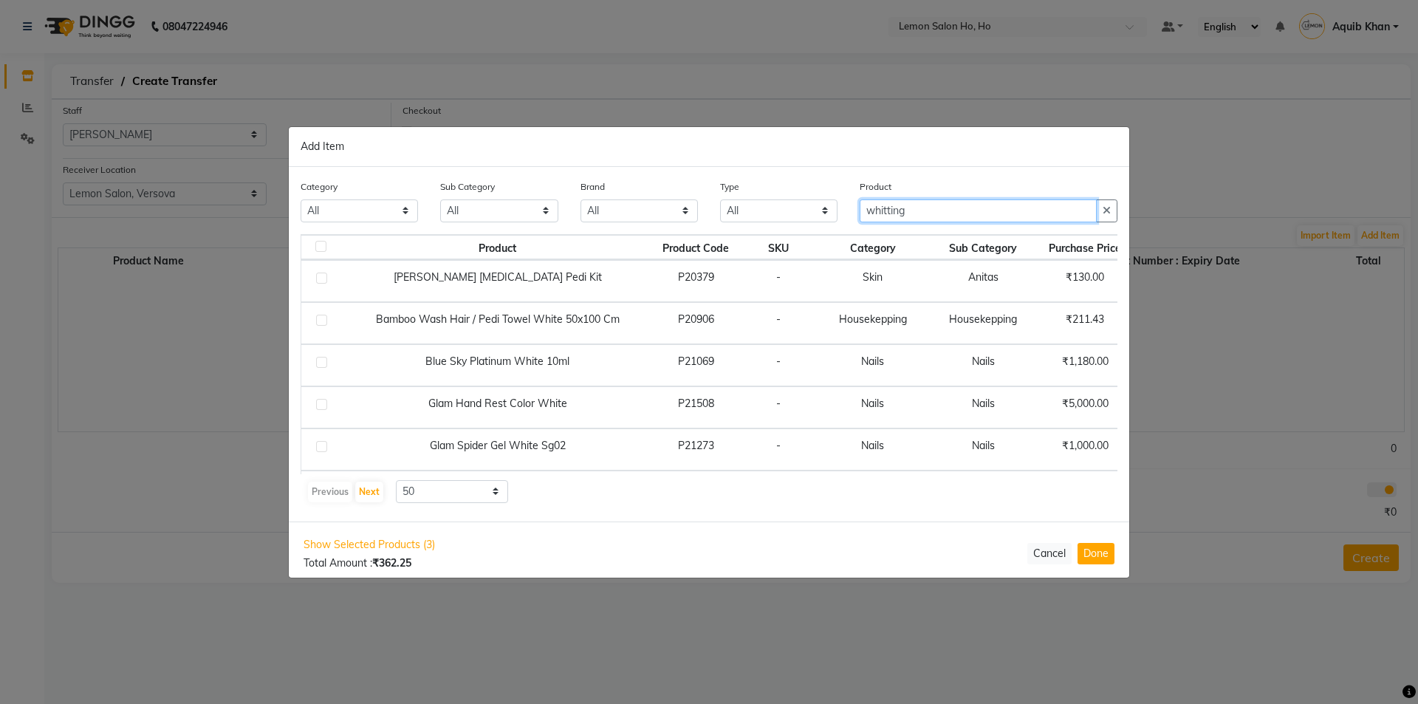
type input "whitting"
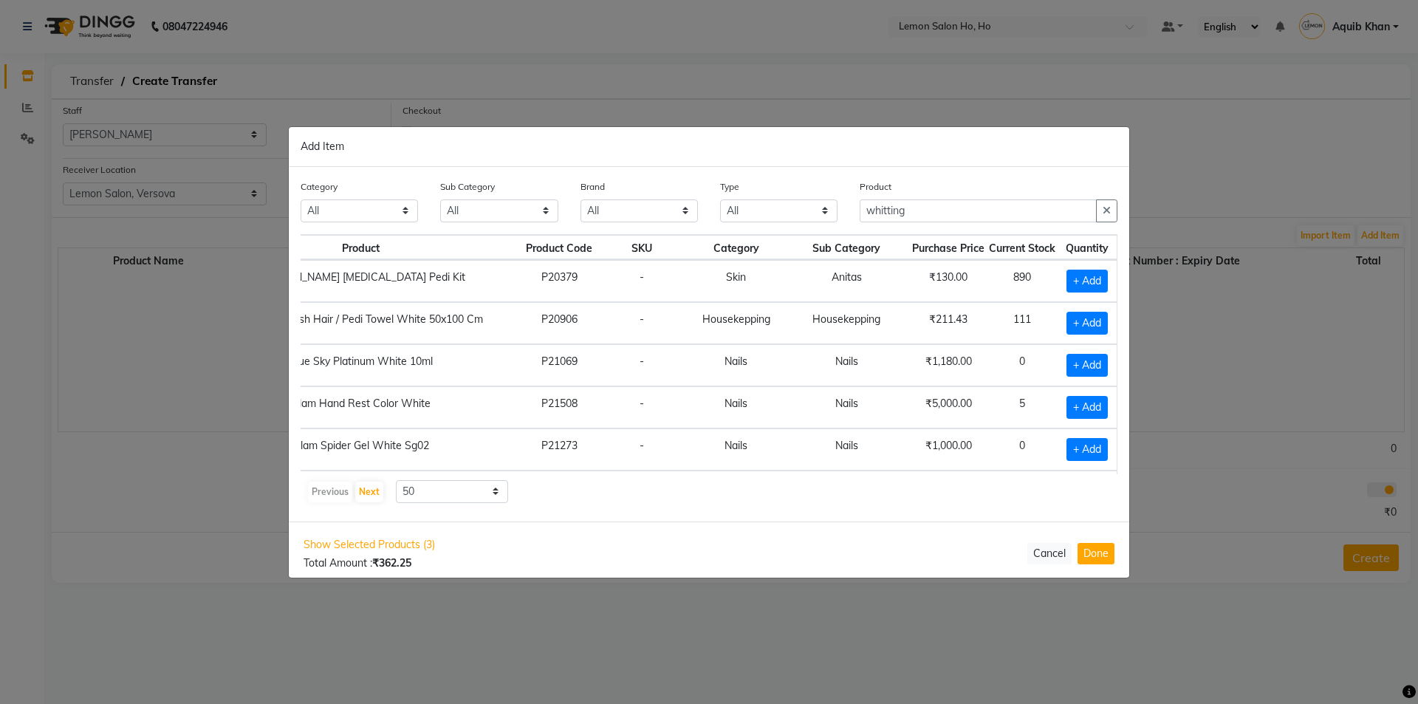
scroll to position [0, 152]
click at [1067, 280] on span "+ Add" at bounding box center [1087, 281] width 41 height 23
checkbox input "true"
click at [1087, 279] on input "1" at bounding box center [1085, 281] width 20 height 23
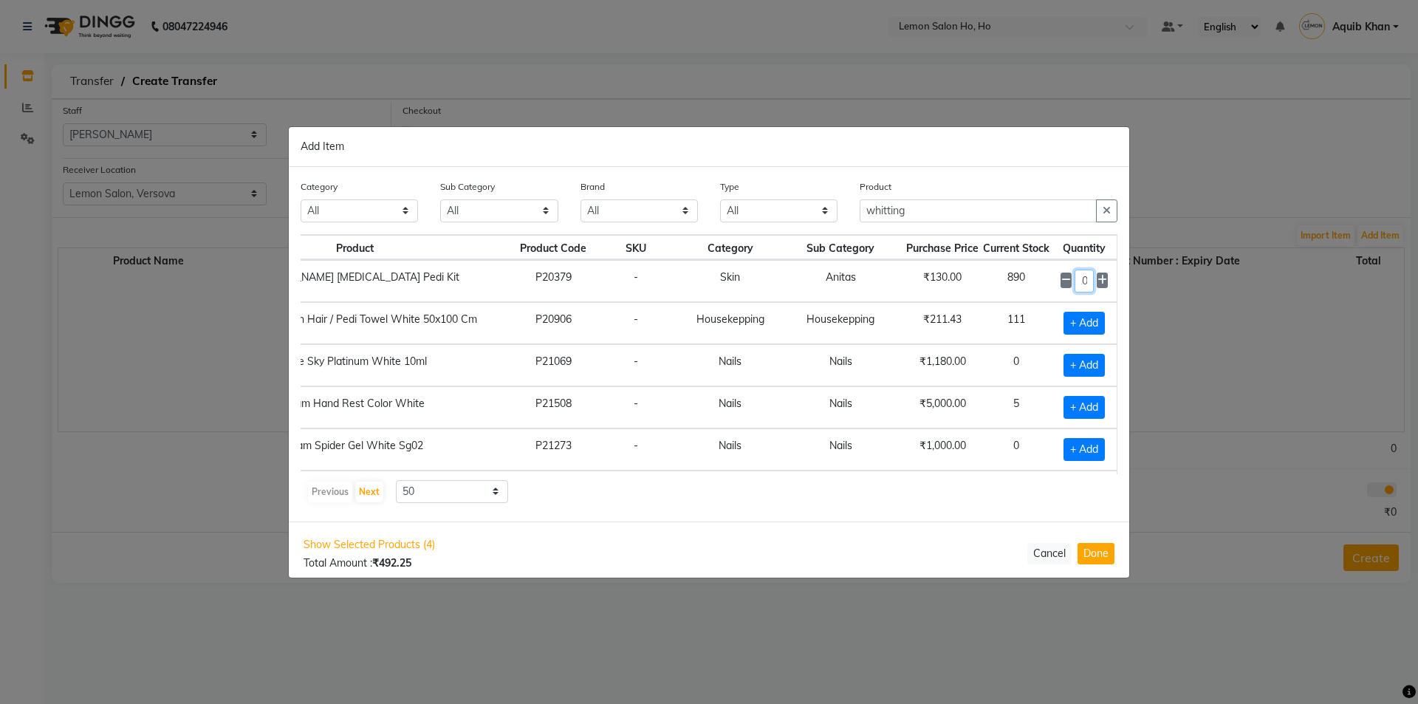
type input "10"
click at [945, 216] on input "whitting" at bounding box center [978, 210] width 237 height 23
type input "w"
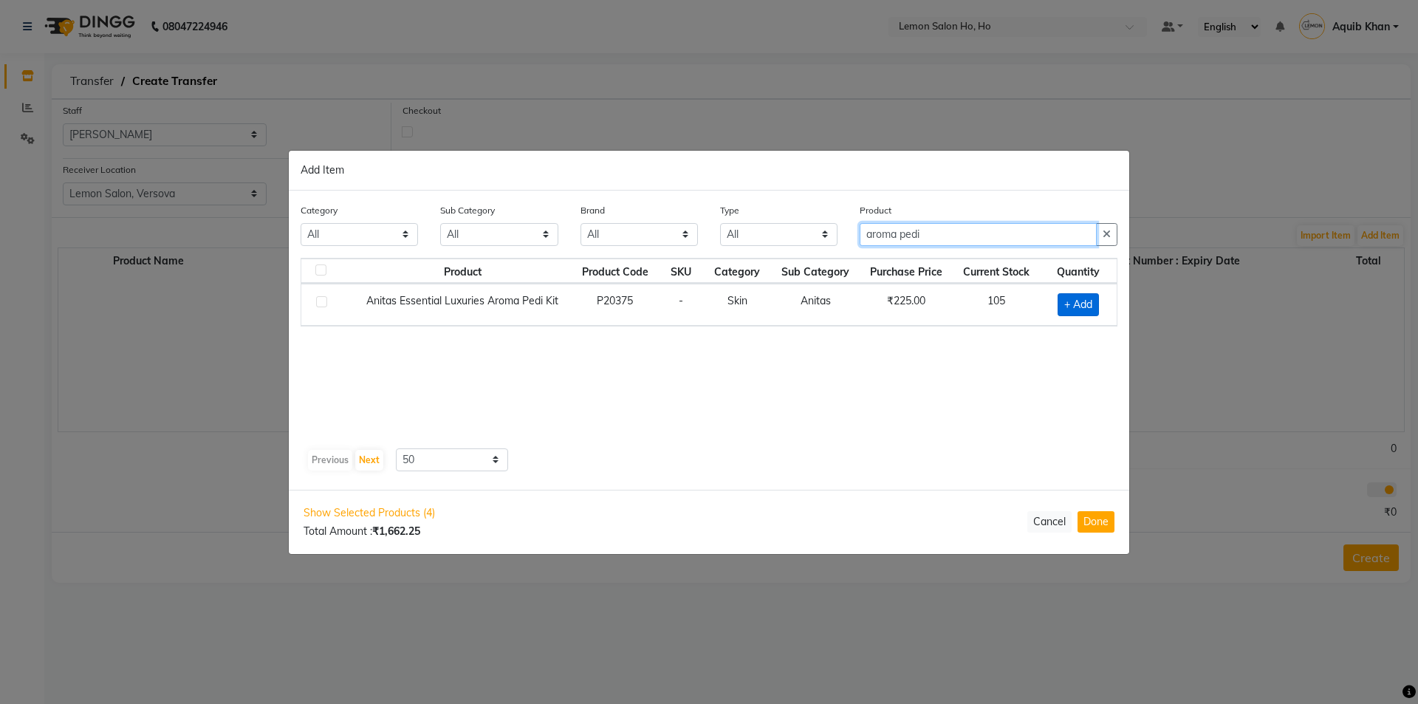
type input "aroma pedi"
click at [1064, 303] on span "+ Add" at bounding box center [1078, 304] width 41 height 23
checkbox input "true"
click at [1096, 300] on icon at bounding box center [1098, 303] width 10 height 10
click at [1098, 300] on icon at bounding box center [1098, 303] width 10 height 10
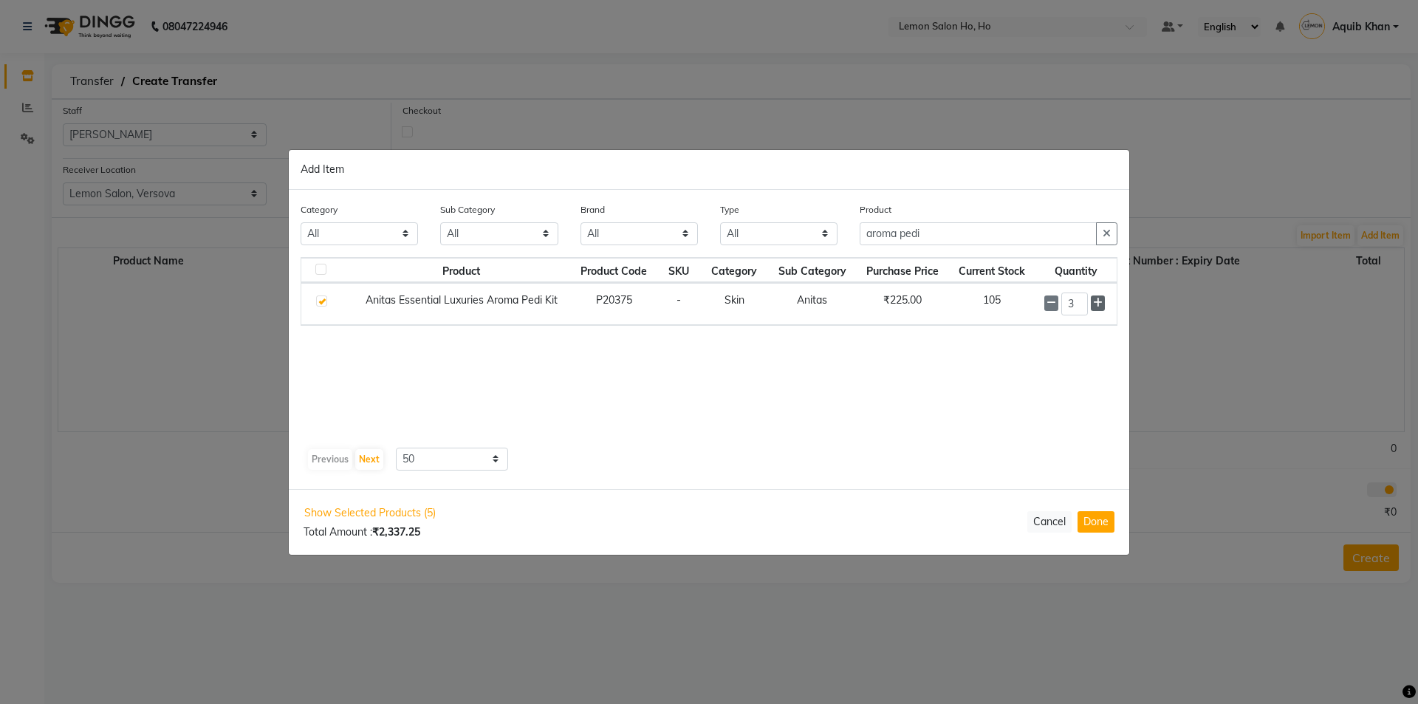
click at [1098, 300] on icon at bounding box center [1098, 303] width 10 height 10
click at [1098, 299] on icon at bounding box center [1098, 303] width 10 height 10
type input "5"
click at [948, 232] on input "aroma pedi" at bounding box center [978, 234] width 237 height 23
type input "a"
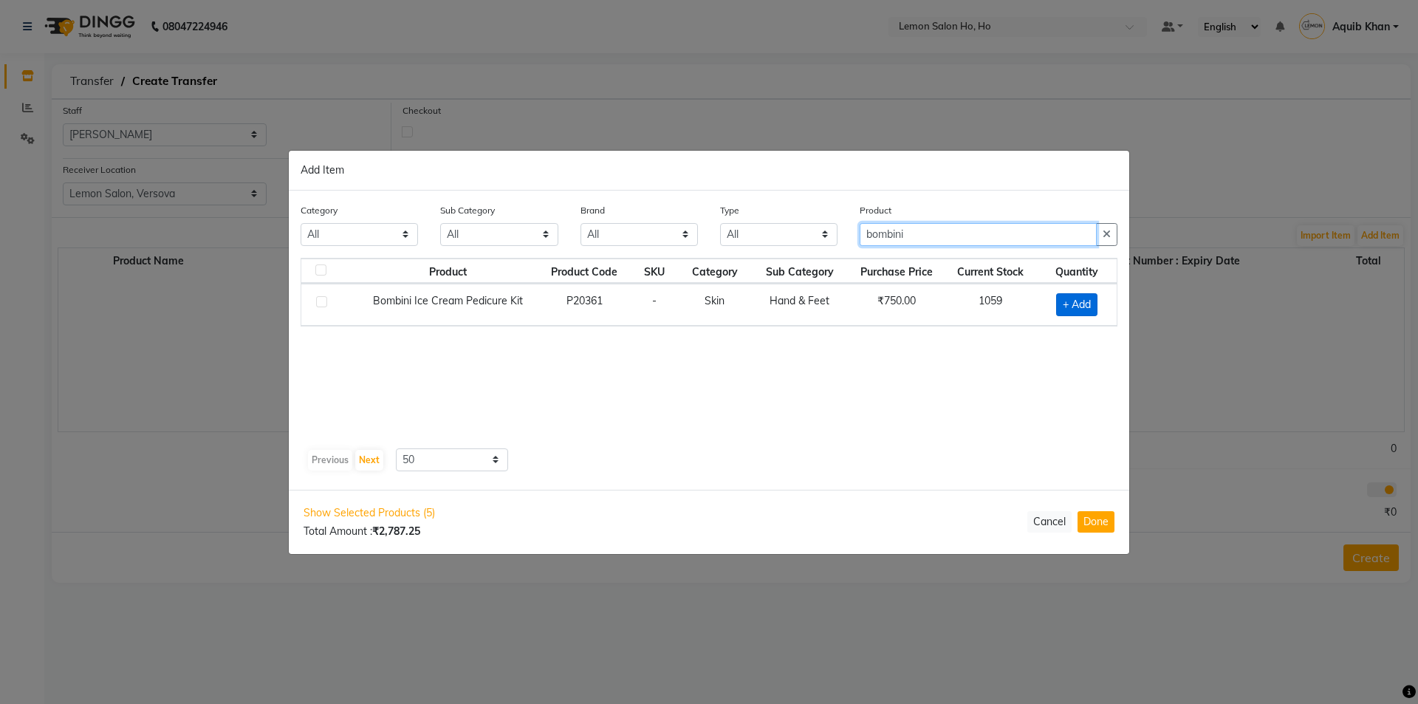
type input "bombini"
click at [1065, 299] on span "+ Add" at bounding box center [1076, 304] width 41 height 23
checkbox input "true"
click at [1093, 303] on icon at bounding box center [1096, 303] width 10 height 10
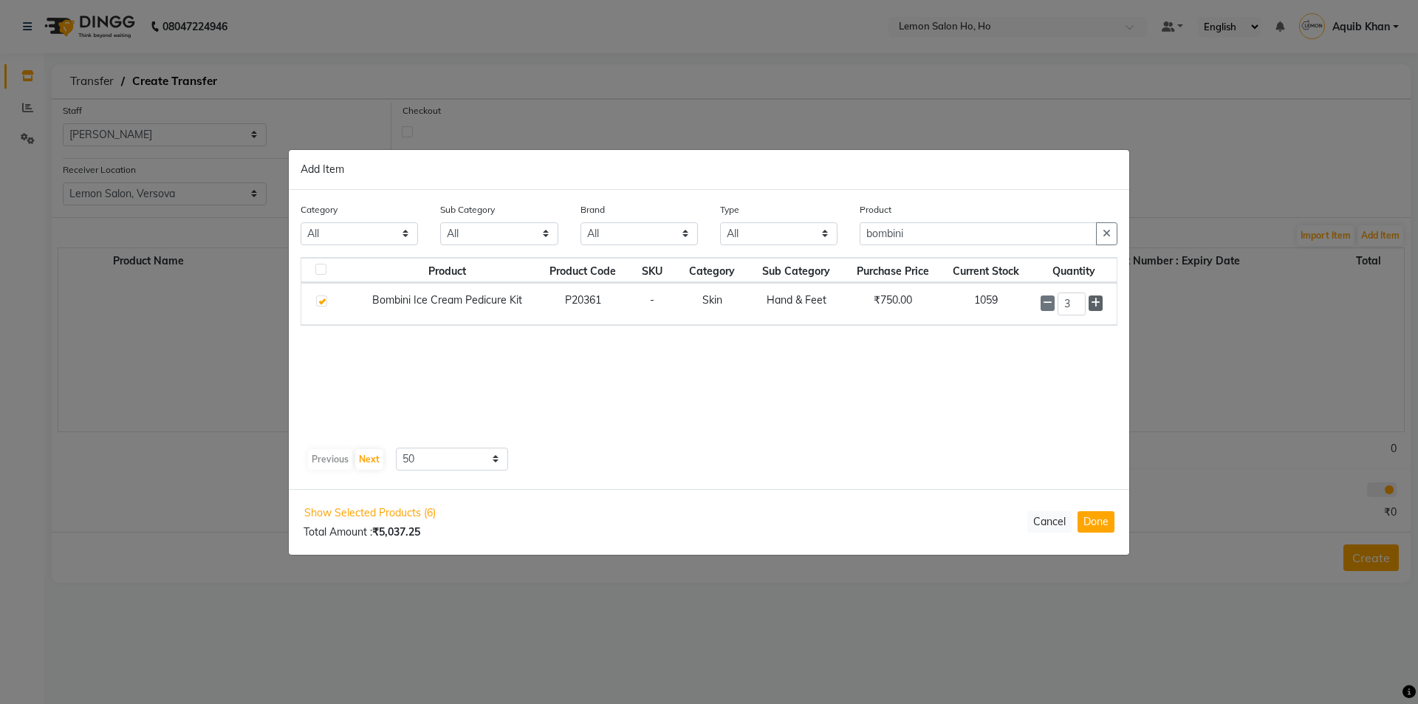
click at [1093, 303] on icon at bounding box center [1096, 303] width 10 height 10
click at [1045, 303] on icon at bounding box center [1048, 303] width 10 height 10
type input "4"
click at [934, 233] on input "bombini" at bounding box center [978, 234] width 237 height 23
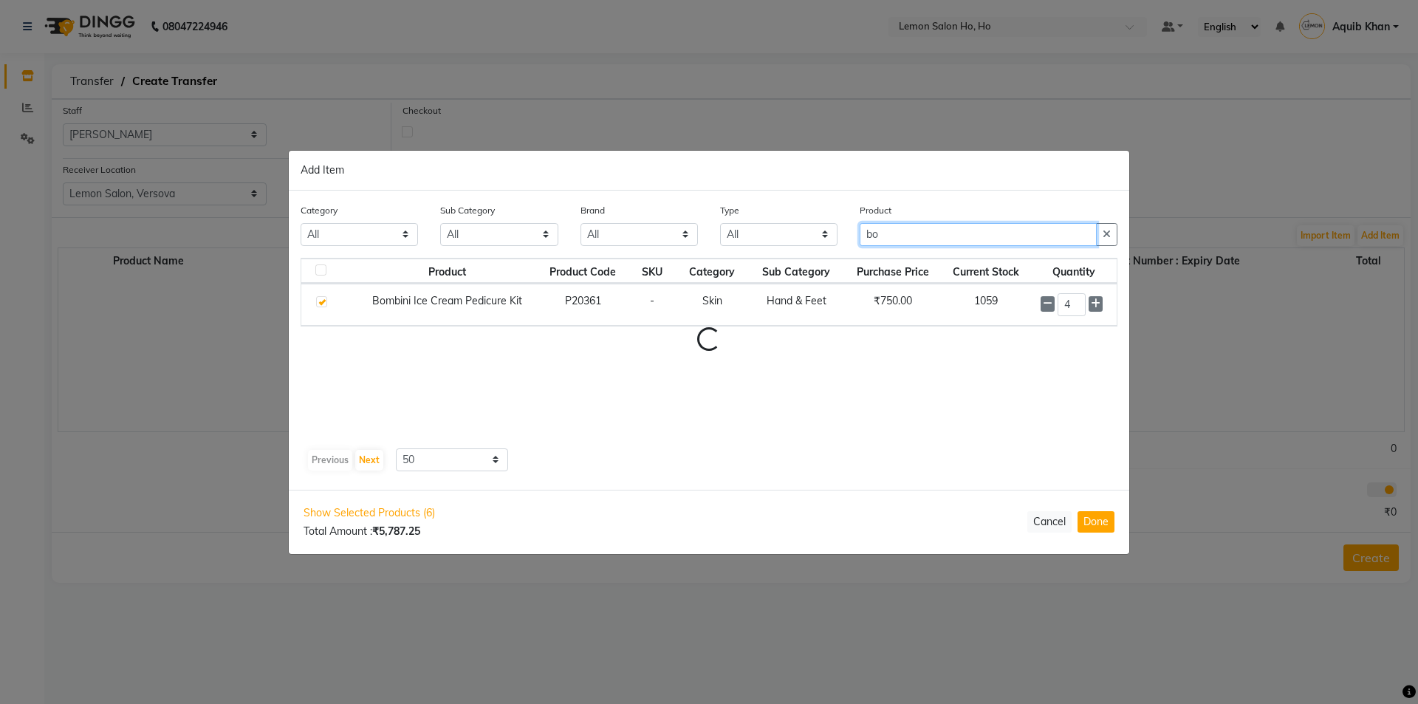
type input "b"
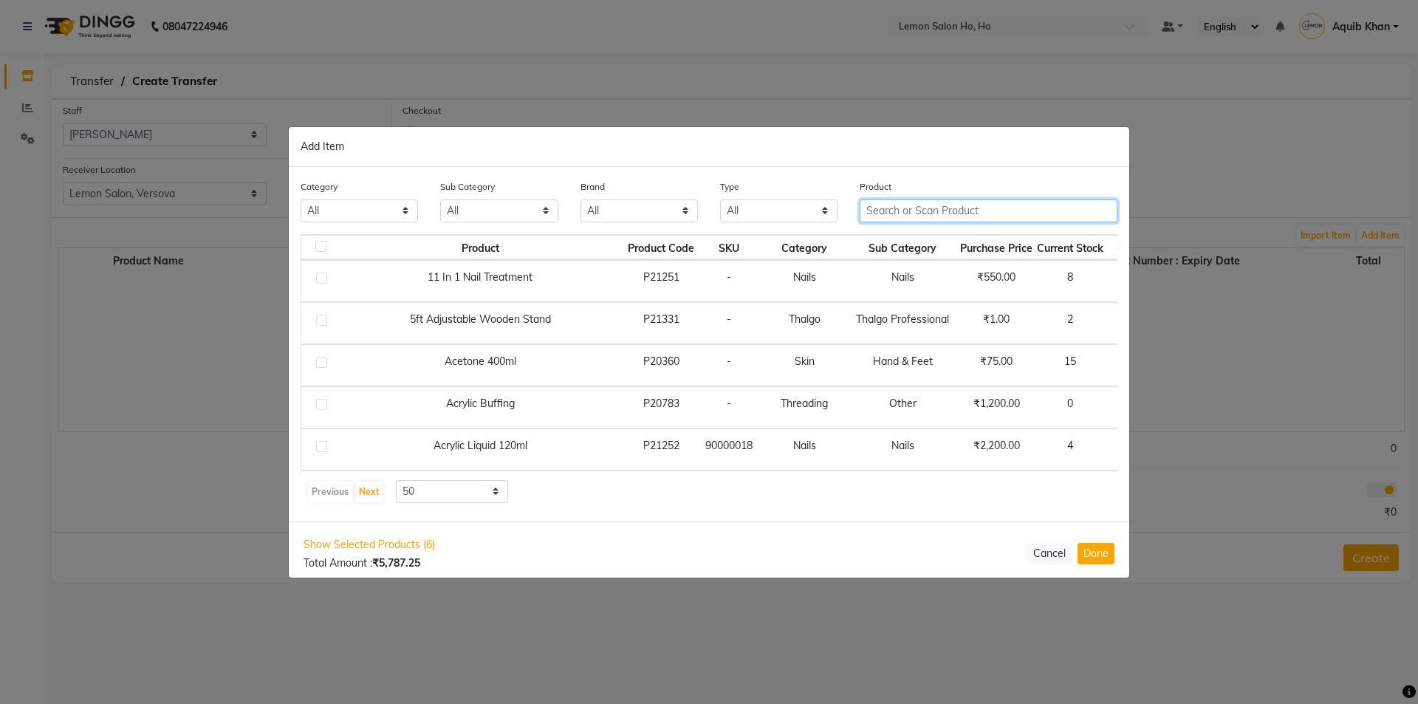
click at [926, 209] on input "text" at bounding box center [989, 210] width 258 height 23
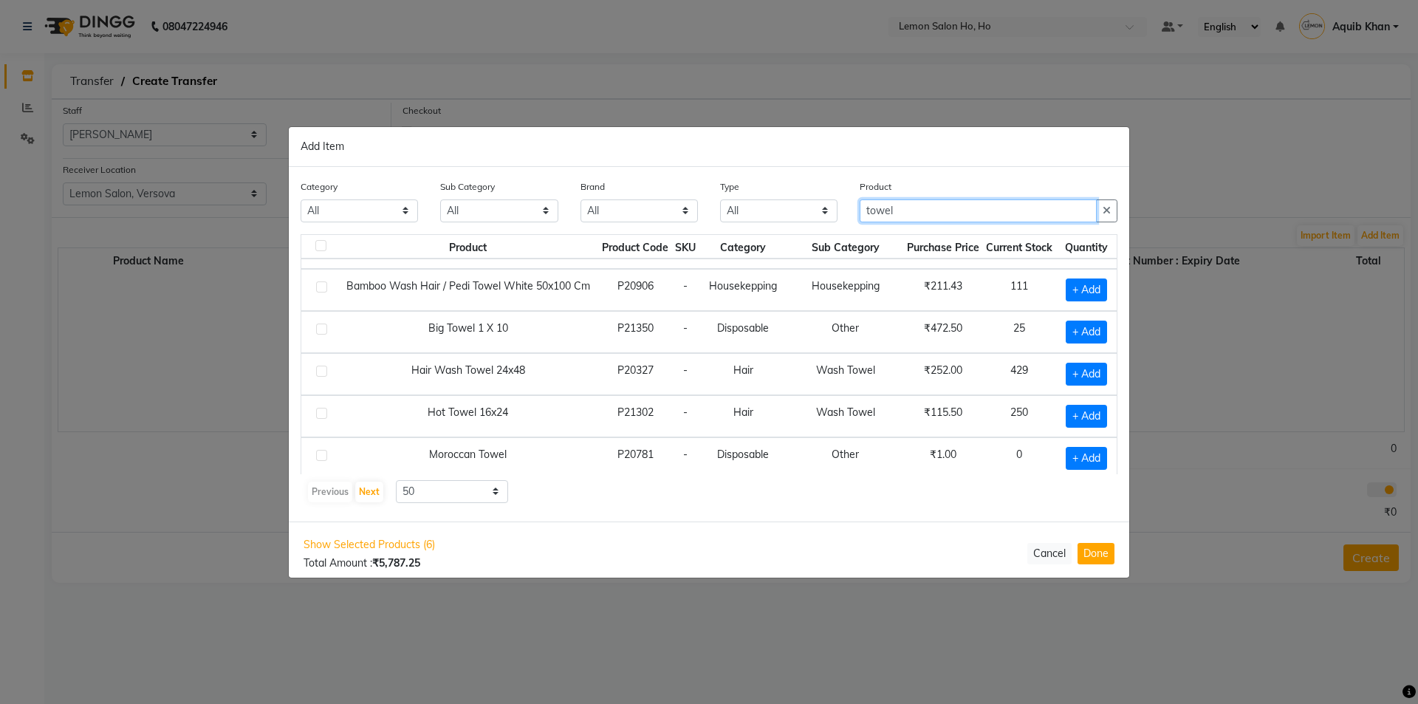
scroll to position [208, 0]
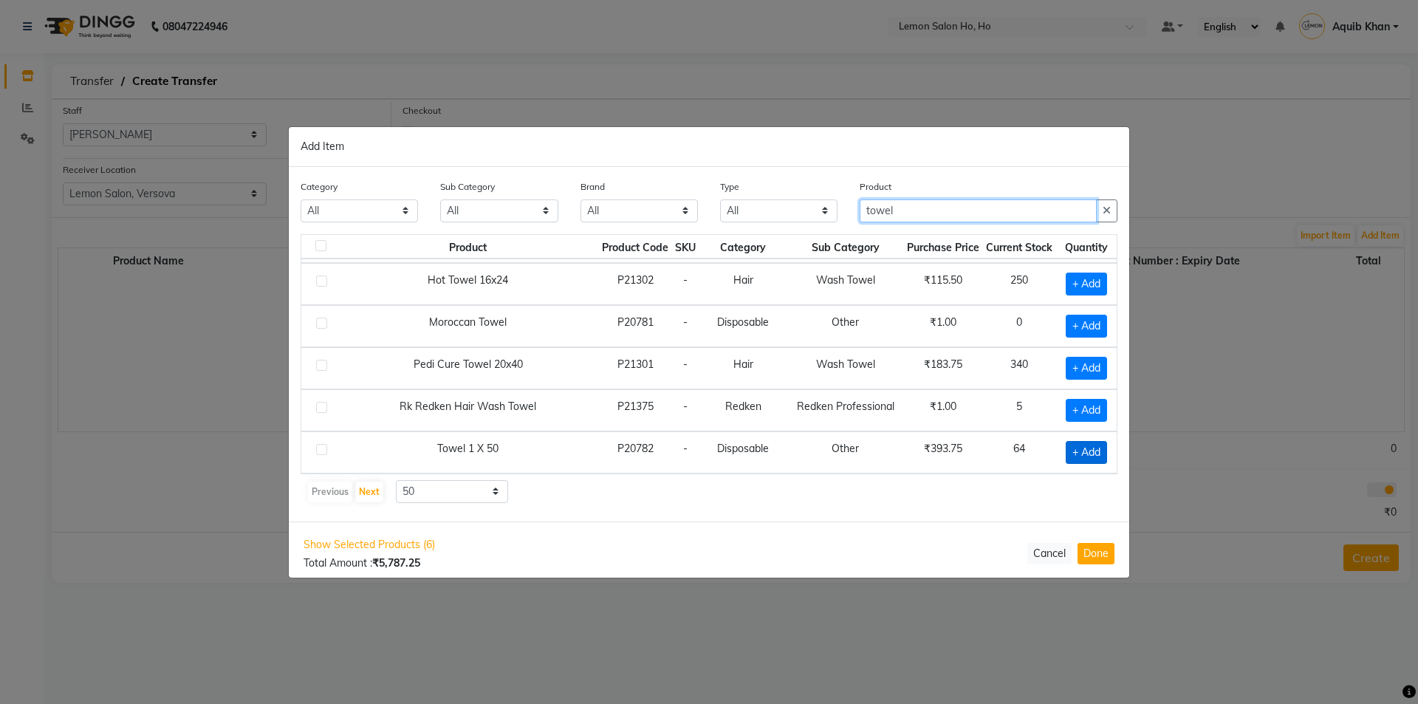
type input "towel"
click at [1071, 450] on span "+ Add" at bounding box center [1086, 452] width 41 height 23
checkbox input "true"
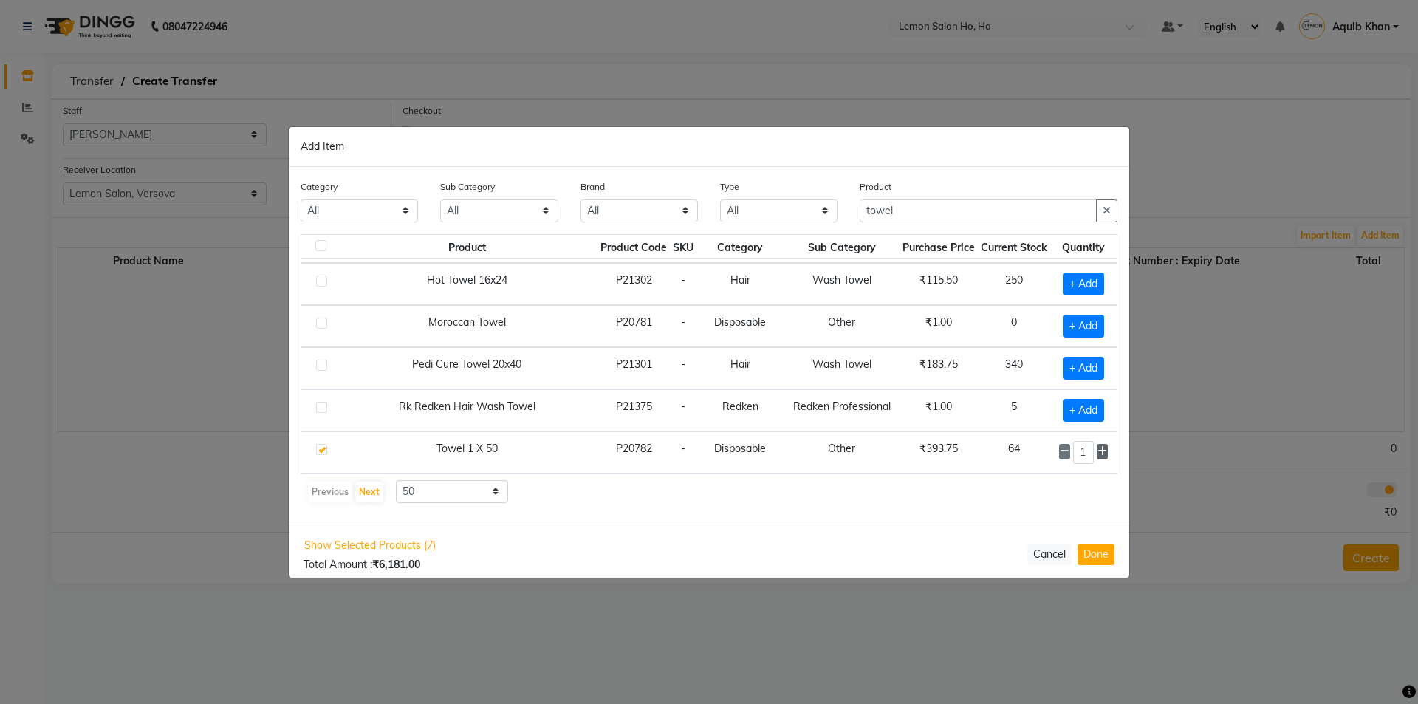
click at [1098, 450] on icon at bounding box center [1103, 451] width 10 height 10
type input "4"
click at [928, 211] on input "towel" at bounding box center [978, 210] width 237 height 23
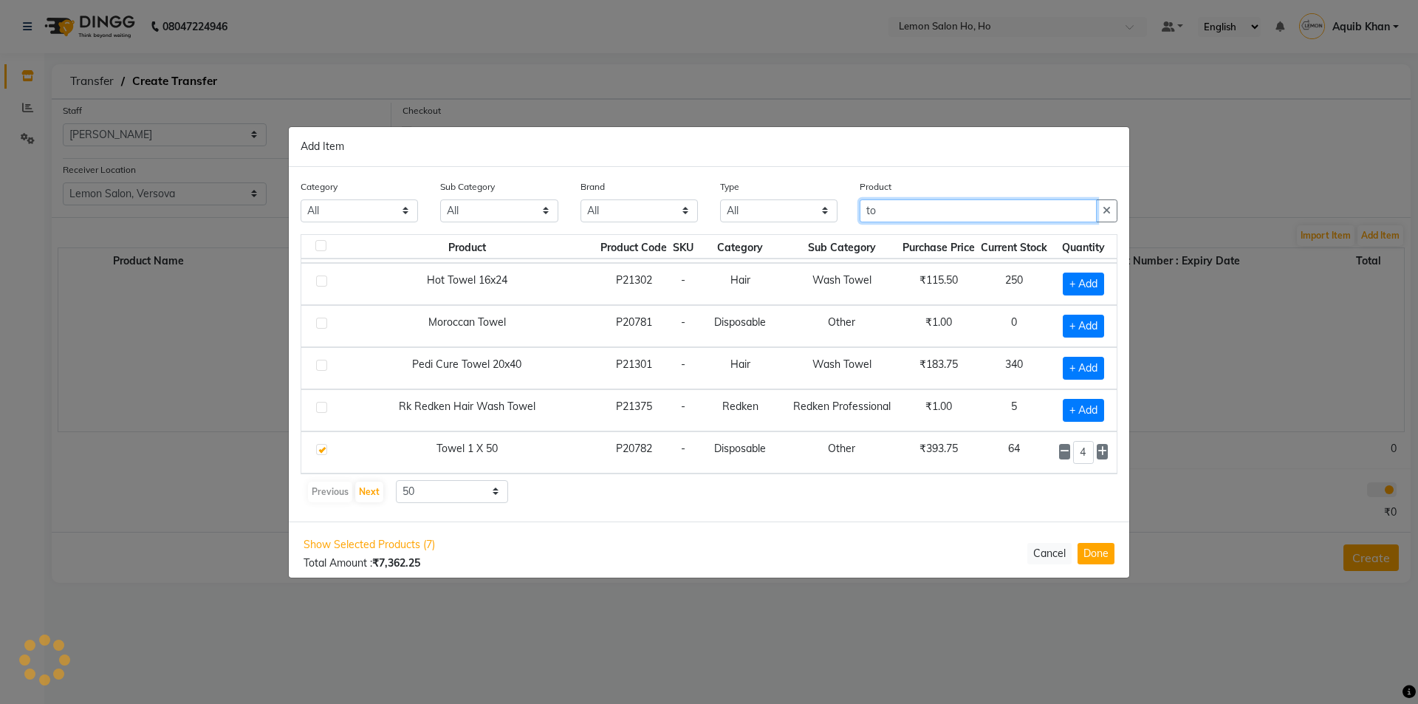
type input "t"
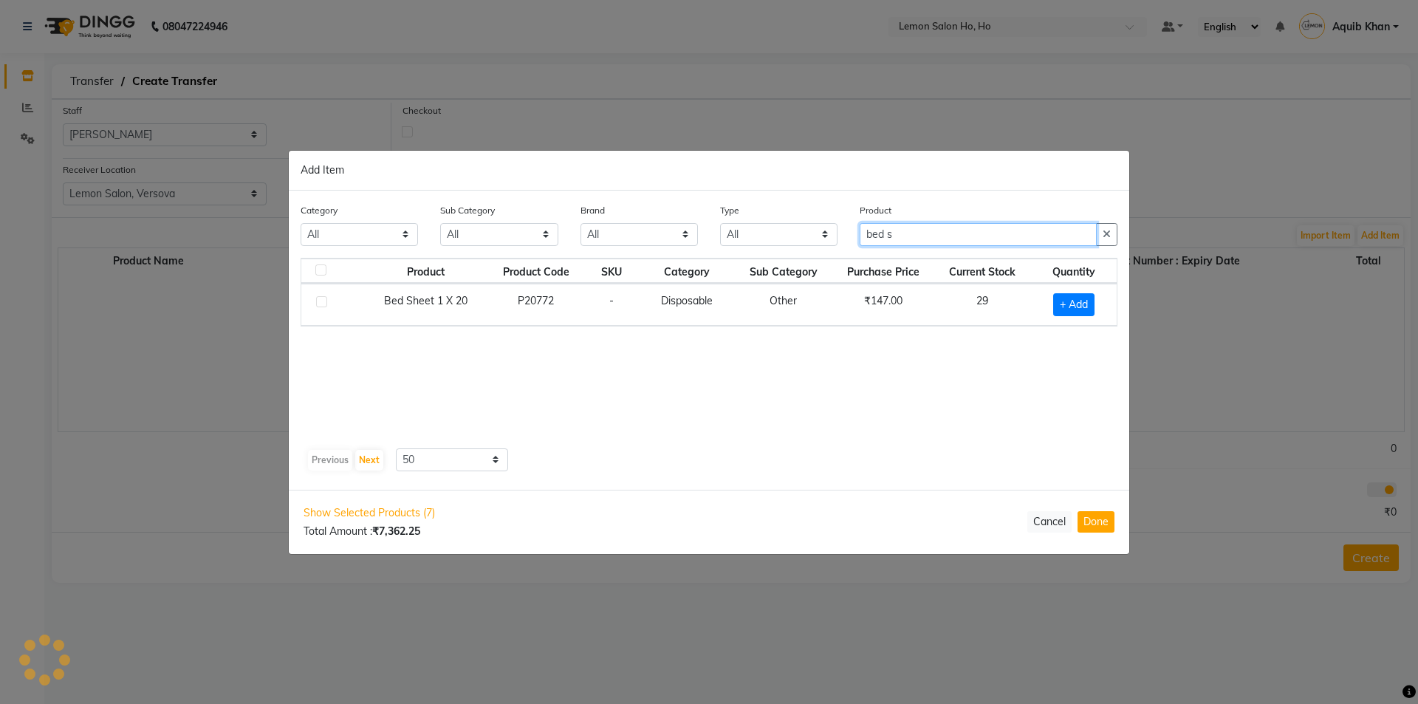
scroll to position [0, 0]
type input "bed sh"
click at [1070, 306] on span "+ Add" at bounding box center [1073, 304] width 41 height 23
checkbox input "true"
click at [1094, 301] on icon at bounding box center [1092, 303] width 10 height 10
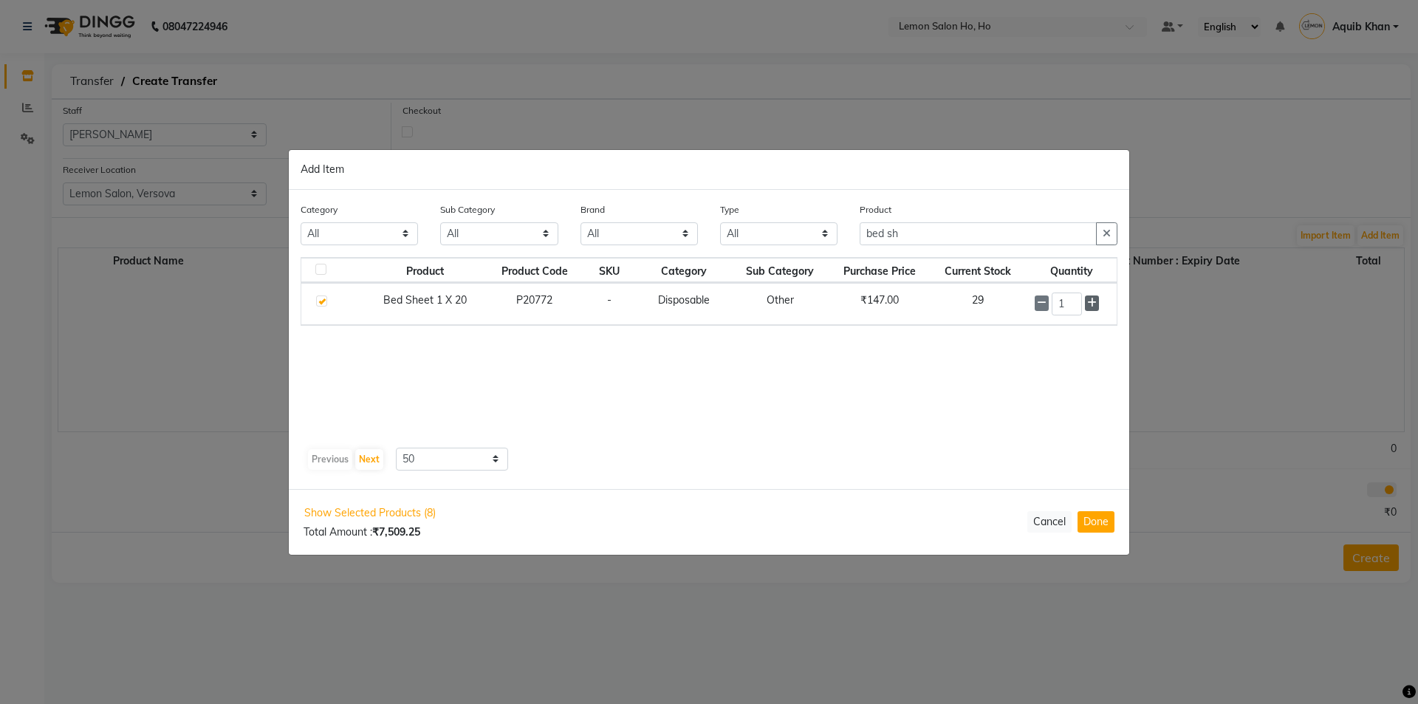
type input "2"
click at [958, 237] on input "bed sh" at bounding box center [978, 234] width 237 height 23
type input "b"
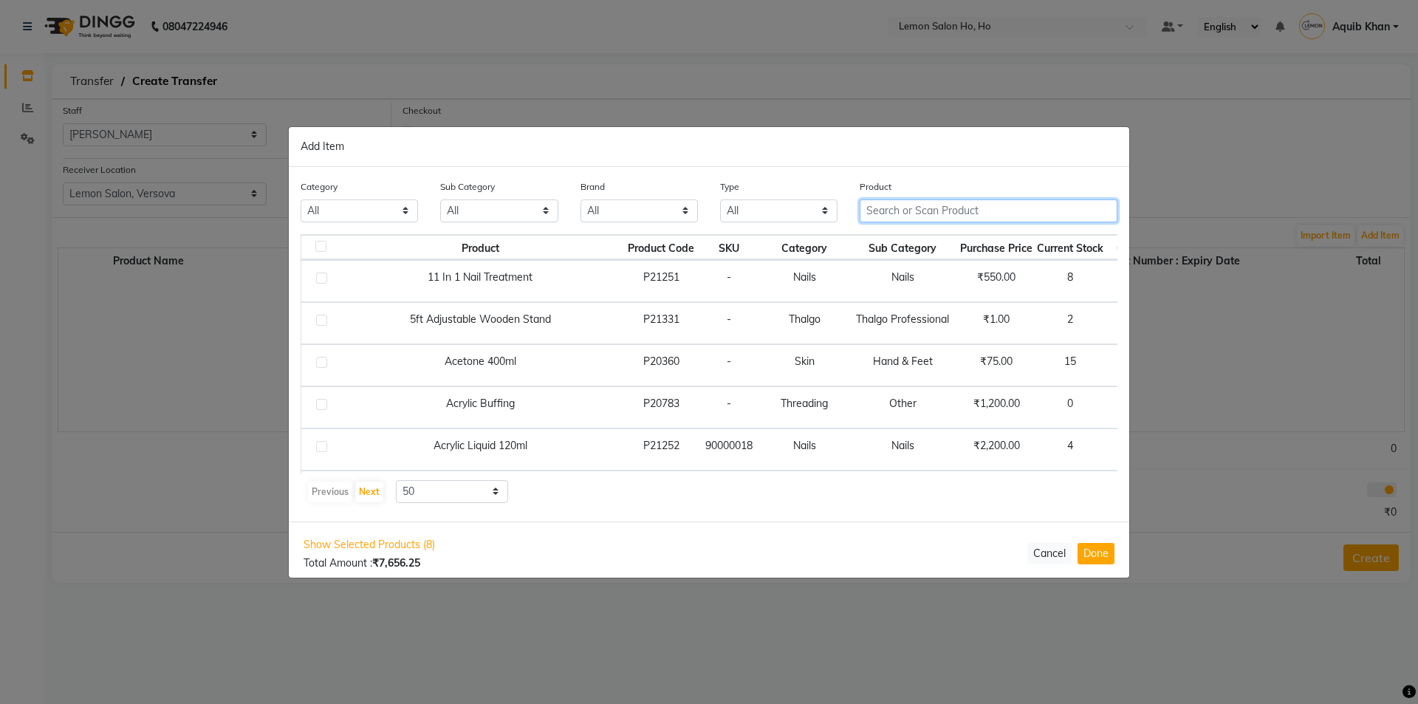
type input "f"
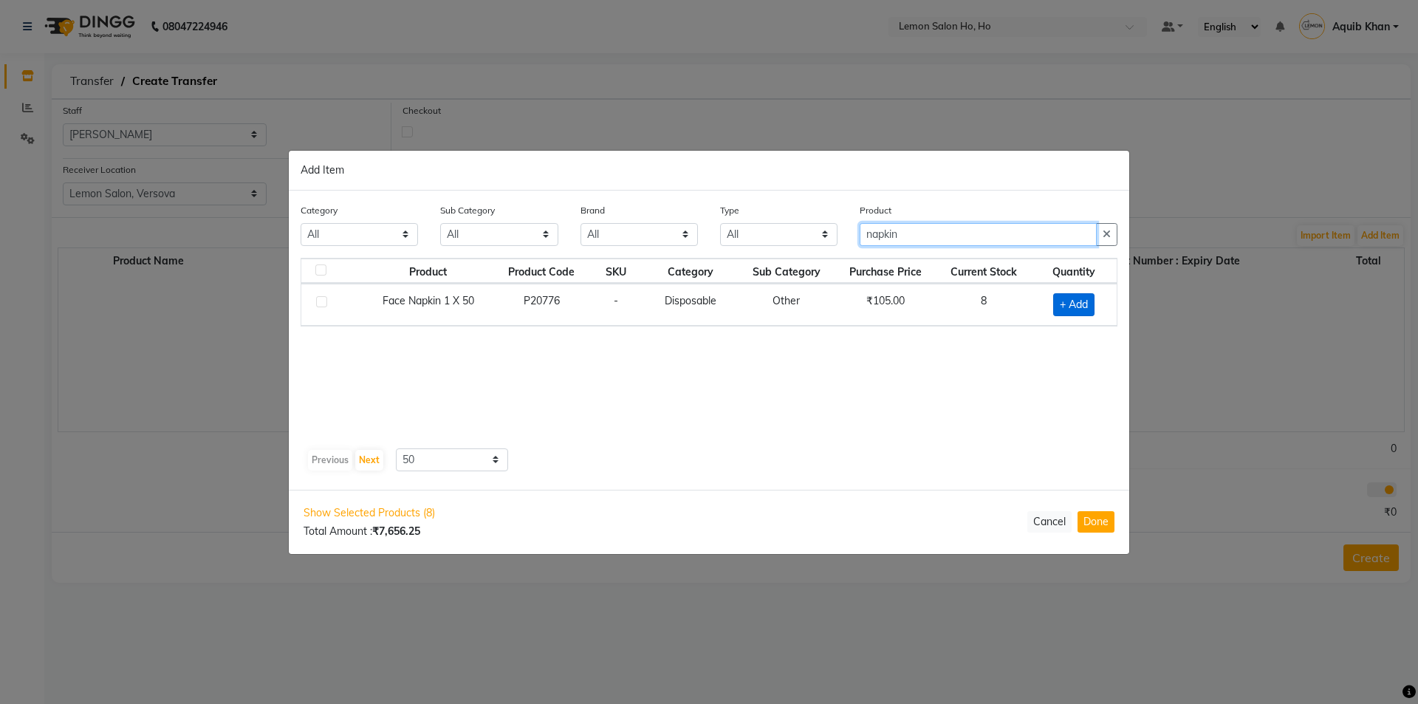
type input "napkin"
click at [1073, 307] on span "+ Add" at bounding box center [1073, 304] width 41 height 23
checkbox input "true"
click at [937, 230] on input "napkin" at bounding box center [978, 234] width 237 height 23
type input "n"
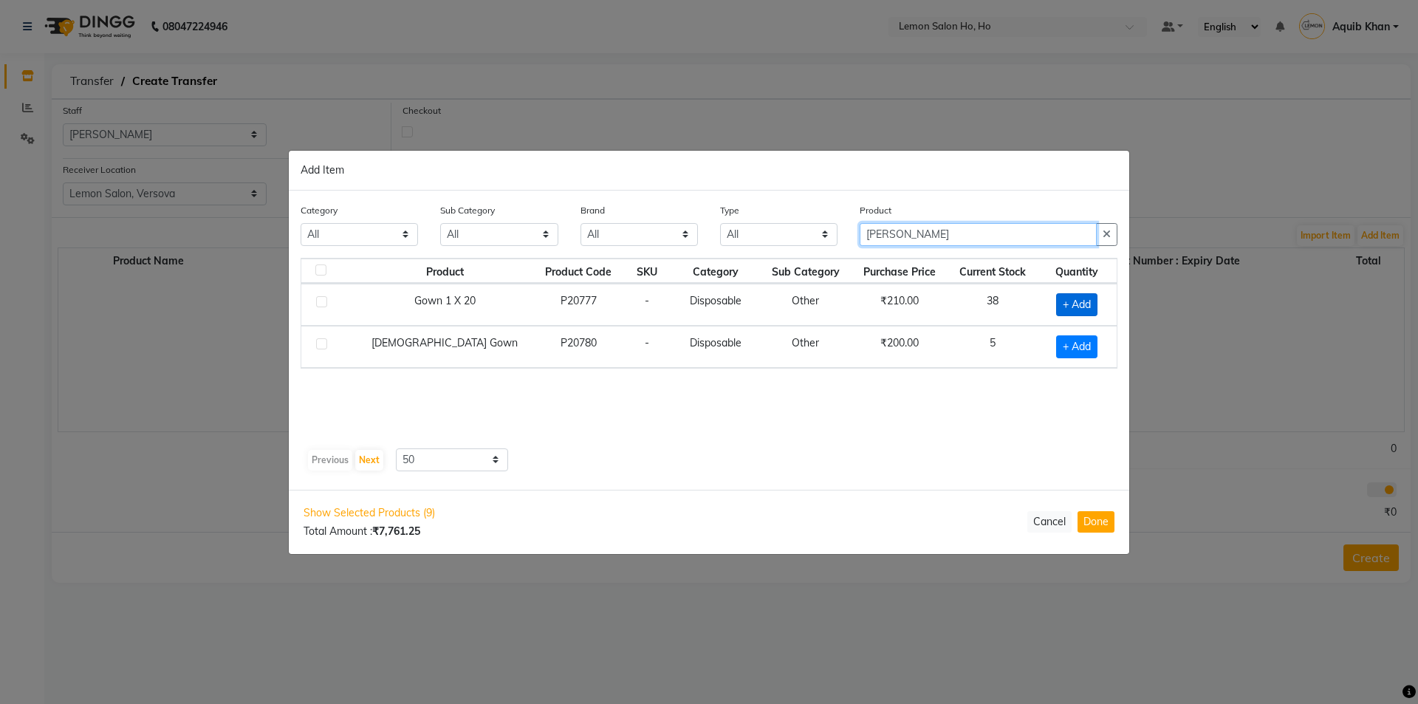
type input "[PERSON_NAME]"
click at [1073, 299] on span "+ Add" at bounding box center [1076, 304] width 41 height 23
checkbox input "true"
click at [1093, 299] on icon at bounding box center [1097, 303] width 10 height 10
type input "2"
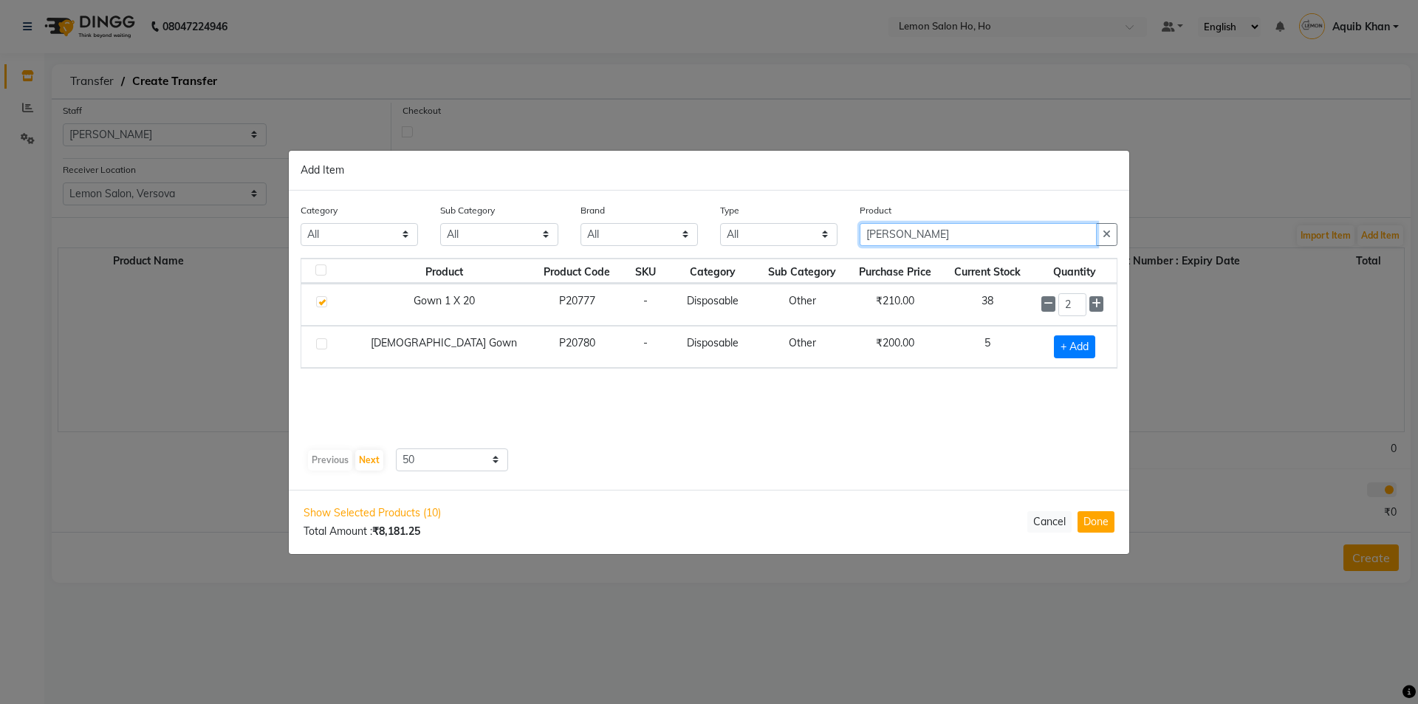
click at [914, 239] on input "[PERSON_NAME]" at bounding box center [978, 234] width 237 height 23
type input "g"
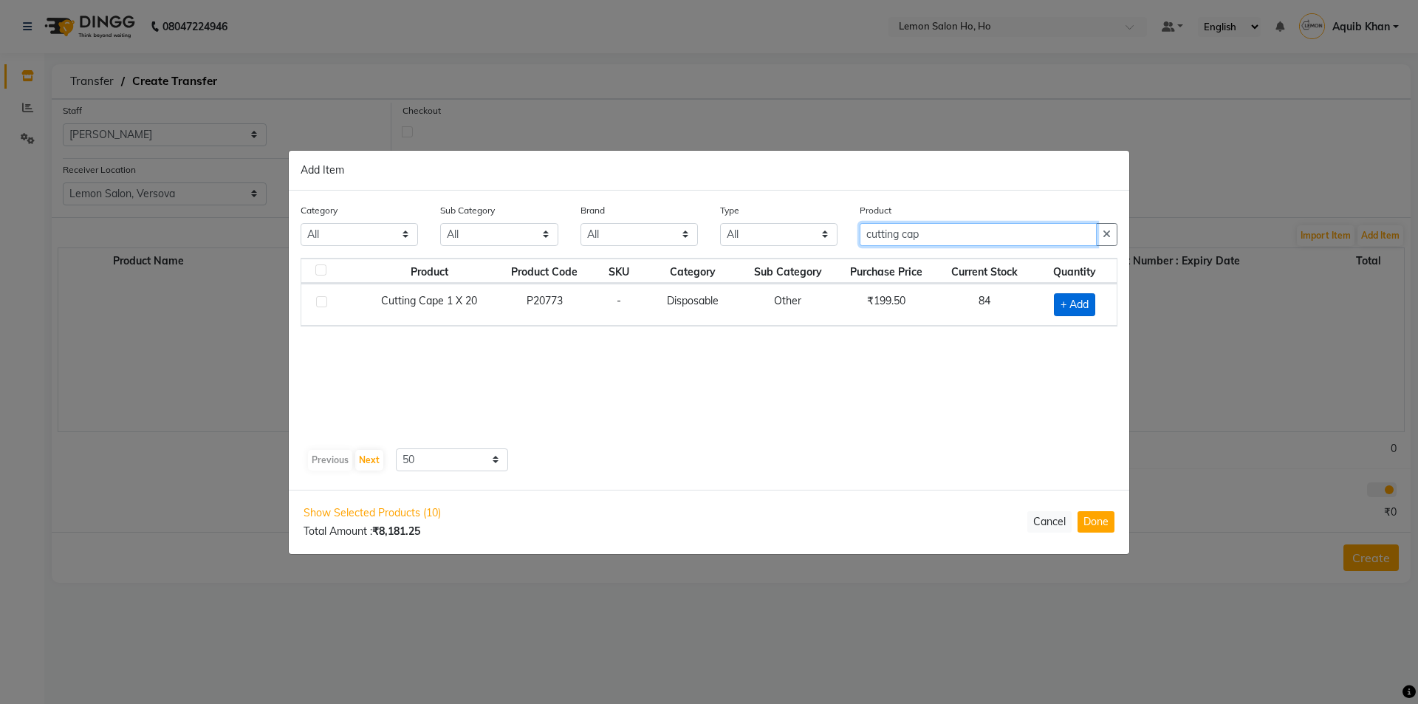
type input "cutting cap"
click at [1060, 299] on span "+ Add" at bounding box center [1074, 304] width 41 height 23
checkbox input "true"
click at [1090, 299] on icon at bounding box center [1093, 303] width 10 height 10
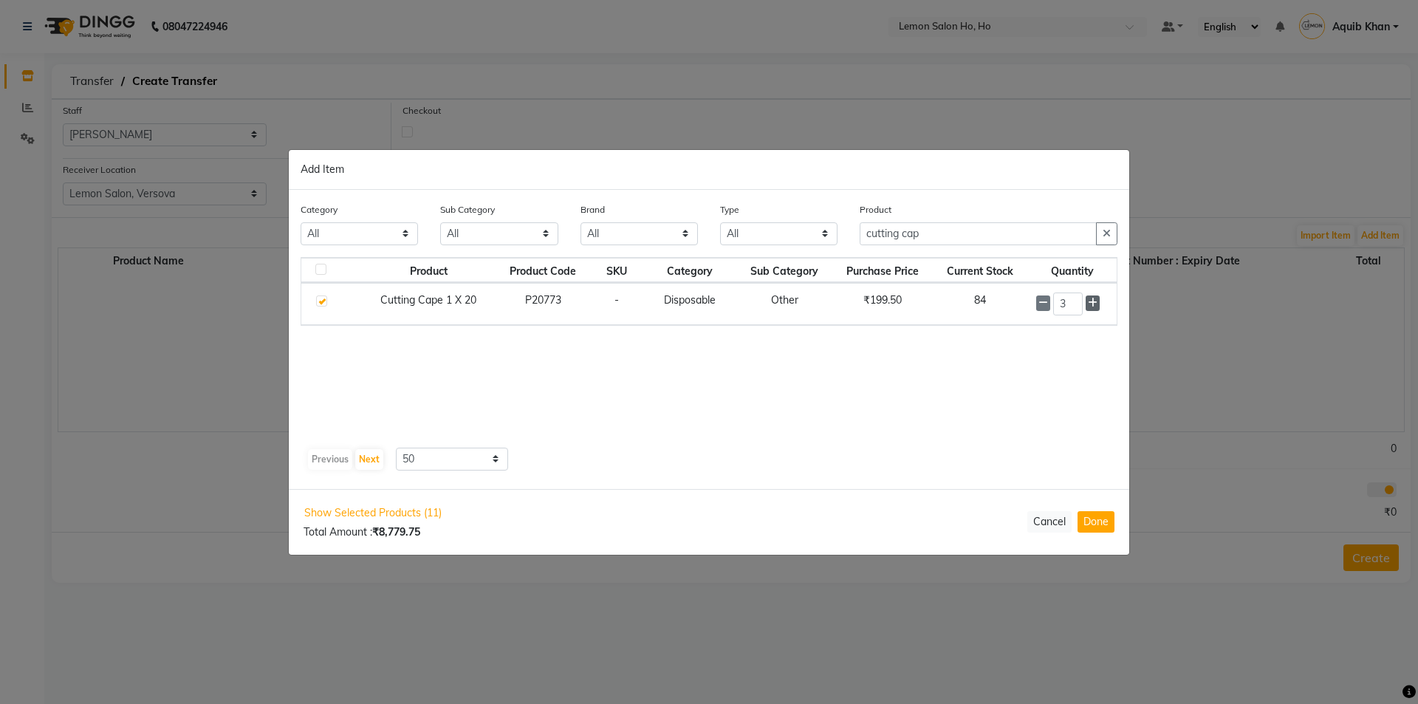
click at [1090, 299] on icon at bounding box center [1093, 303] width 10 height 10
type input "4"
click at [951, 236] on input "cutting cap" at bounding box center [978, 234] width 237 height 23
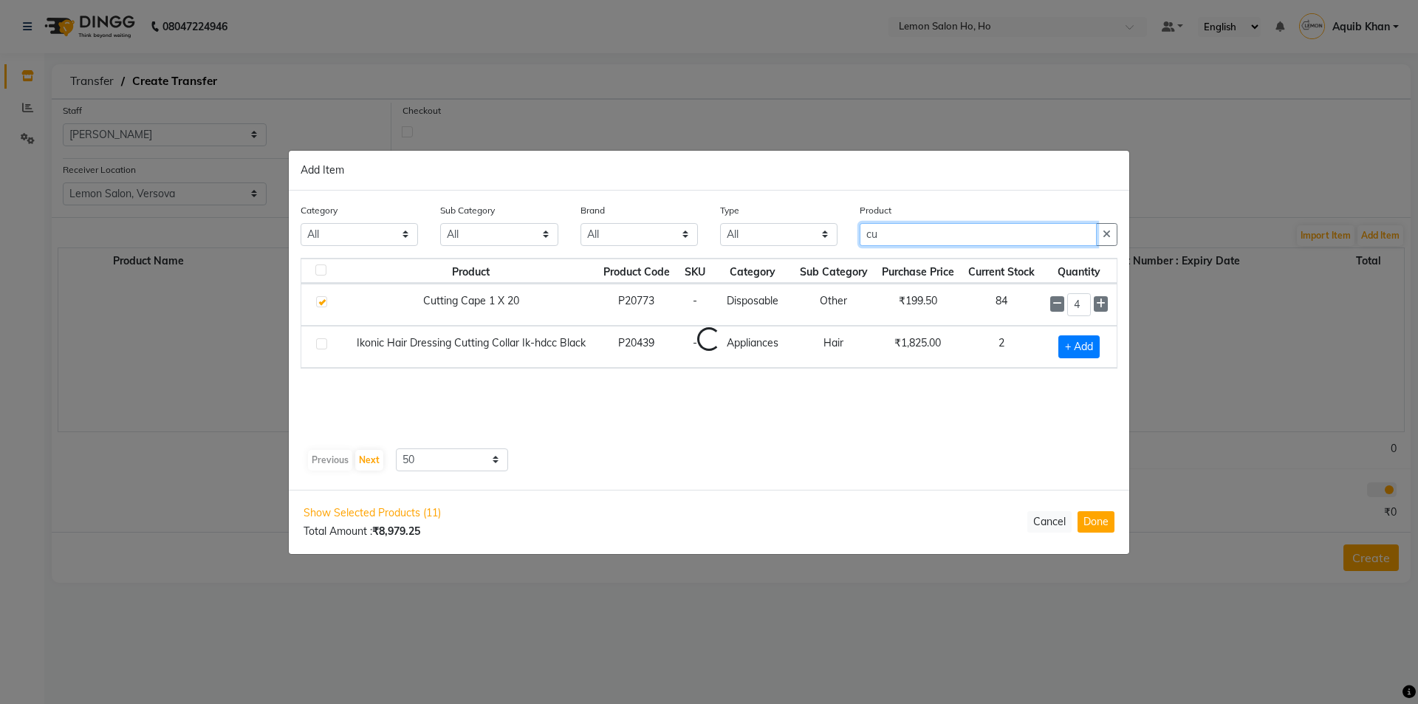
type input "c"
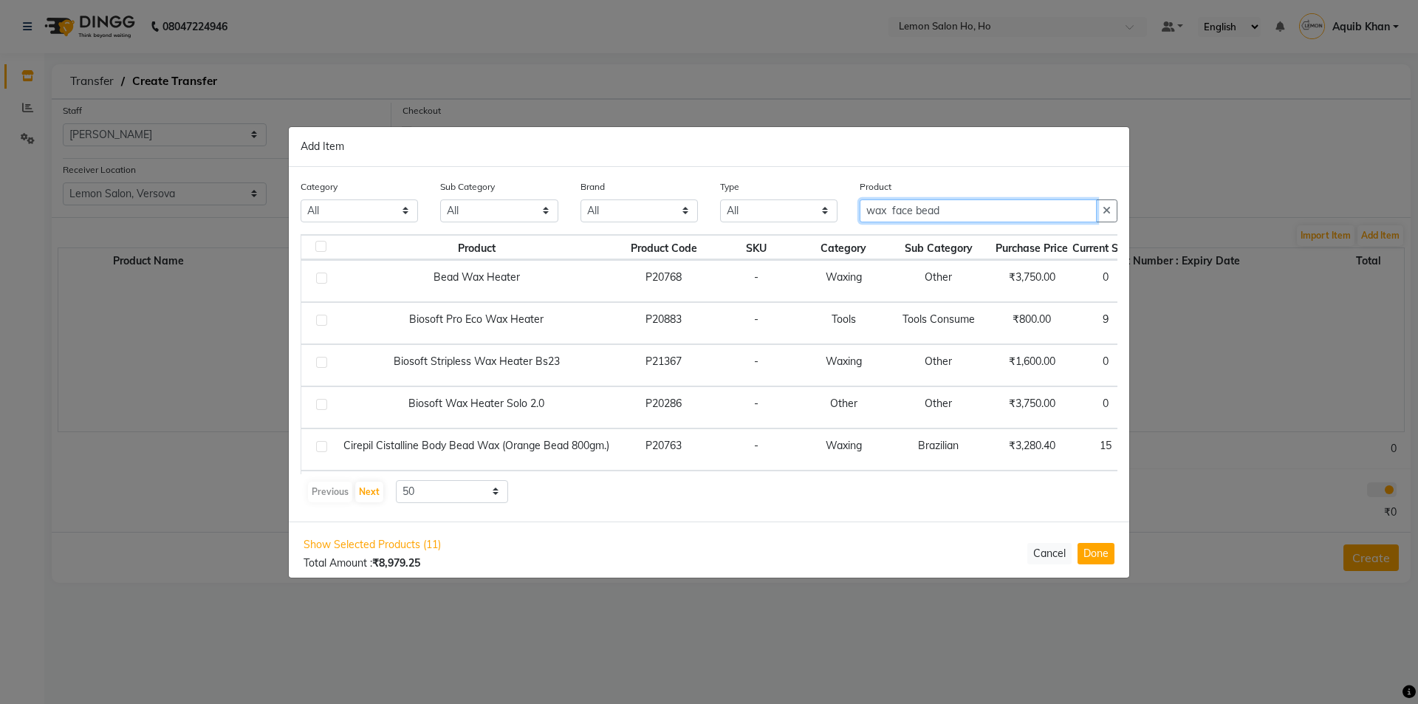
click at [974, 207] on input "wax face bead" at bounding box center [978, 210] width 237 height 23
type input "w"
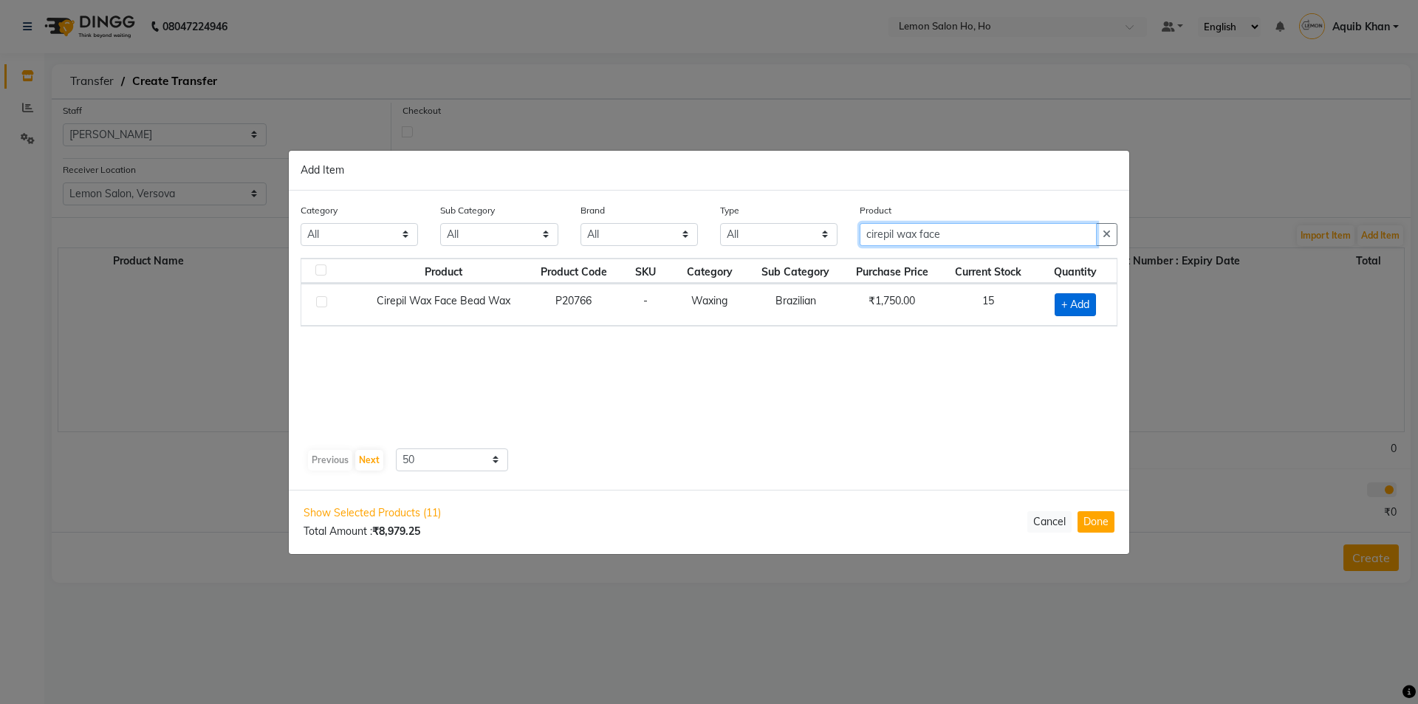
type input "cirepil wax face"
click at [1076, 304] on span "+ Add" at bounding box center [1075, 304] width 41 height 23
checkbox input "true"
click at [971, 239] on input "cirepil wax face" at bounding box center [978, 234] width 237 height 23
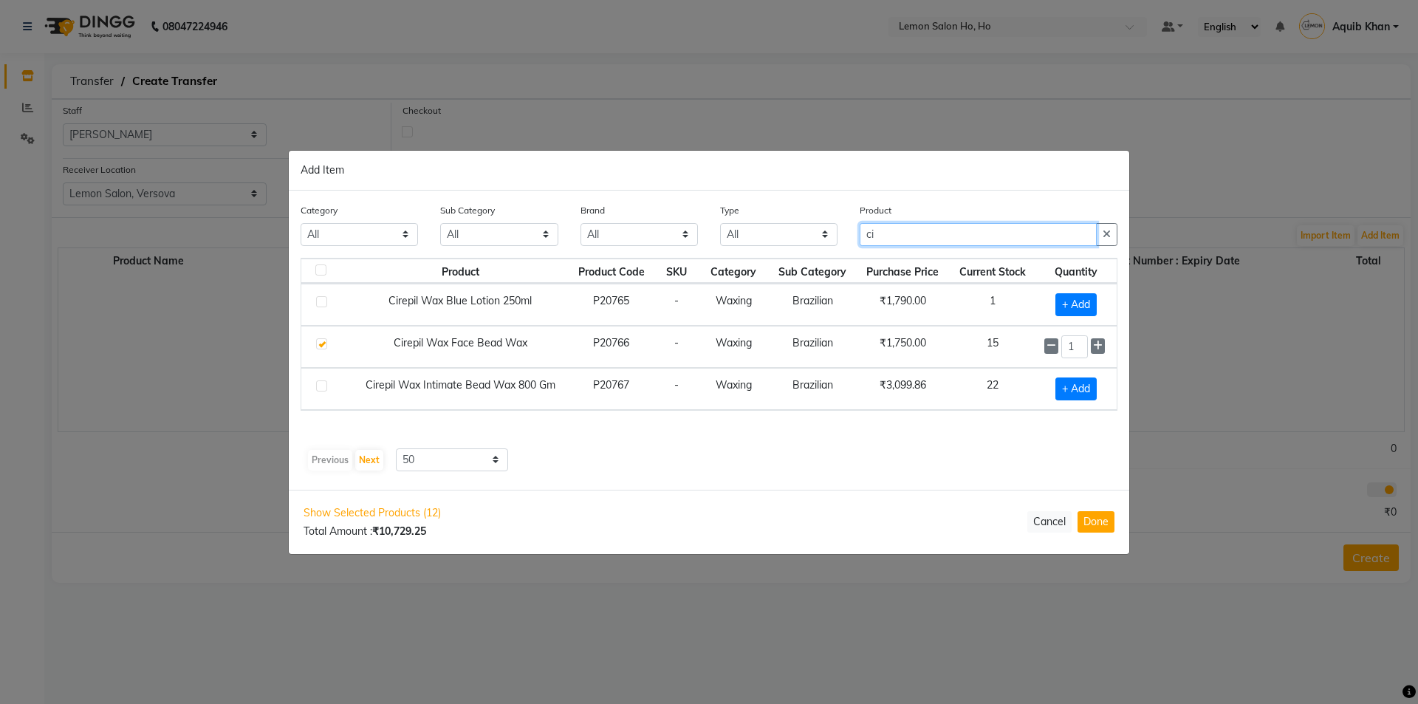
type input "c"
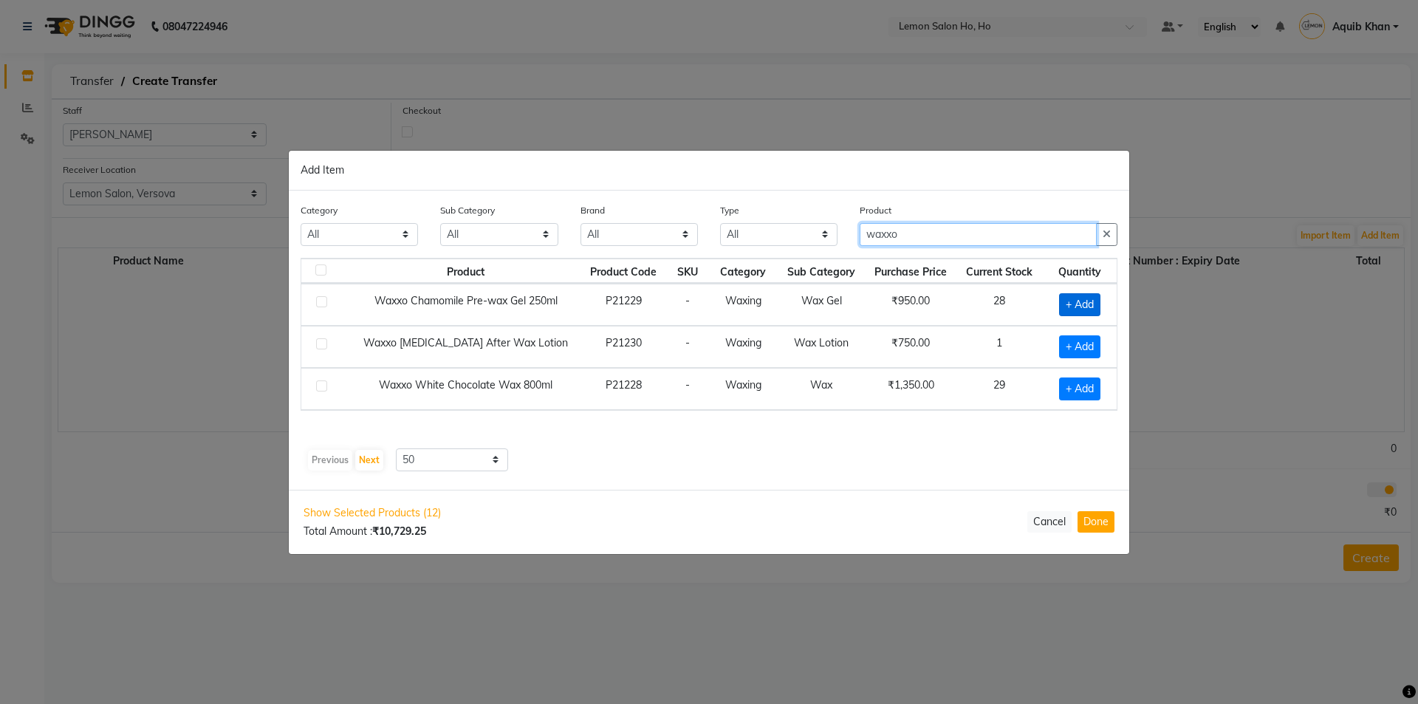
type input "waxxo"
click at [1062, 308] on span "+ Add" at bounding box center [1079, 304] width 41 height 23
checkbox input "true"
click at [937, 237] on input "waxxo" at bounding box center [978, 234] width 237 height 23
type input "w"
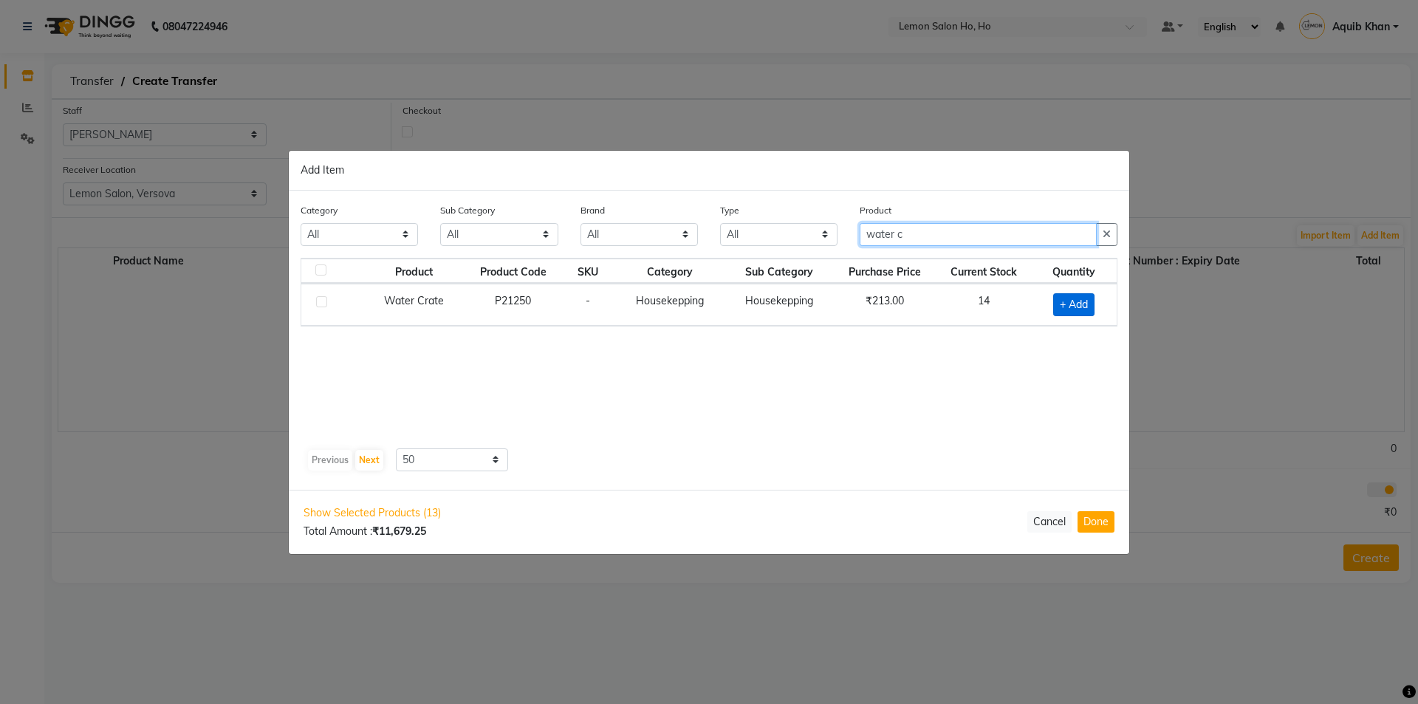
type input "water c"
click at [1063, 310] on span "+ Add" at bounding box center [1073, 304] width 41 height 23
checkbox input "true"
click at [1090, 304] on icon at bounding box center [1093, 303] width 10 height 10
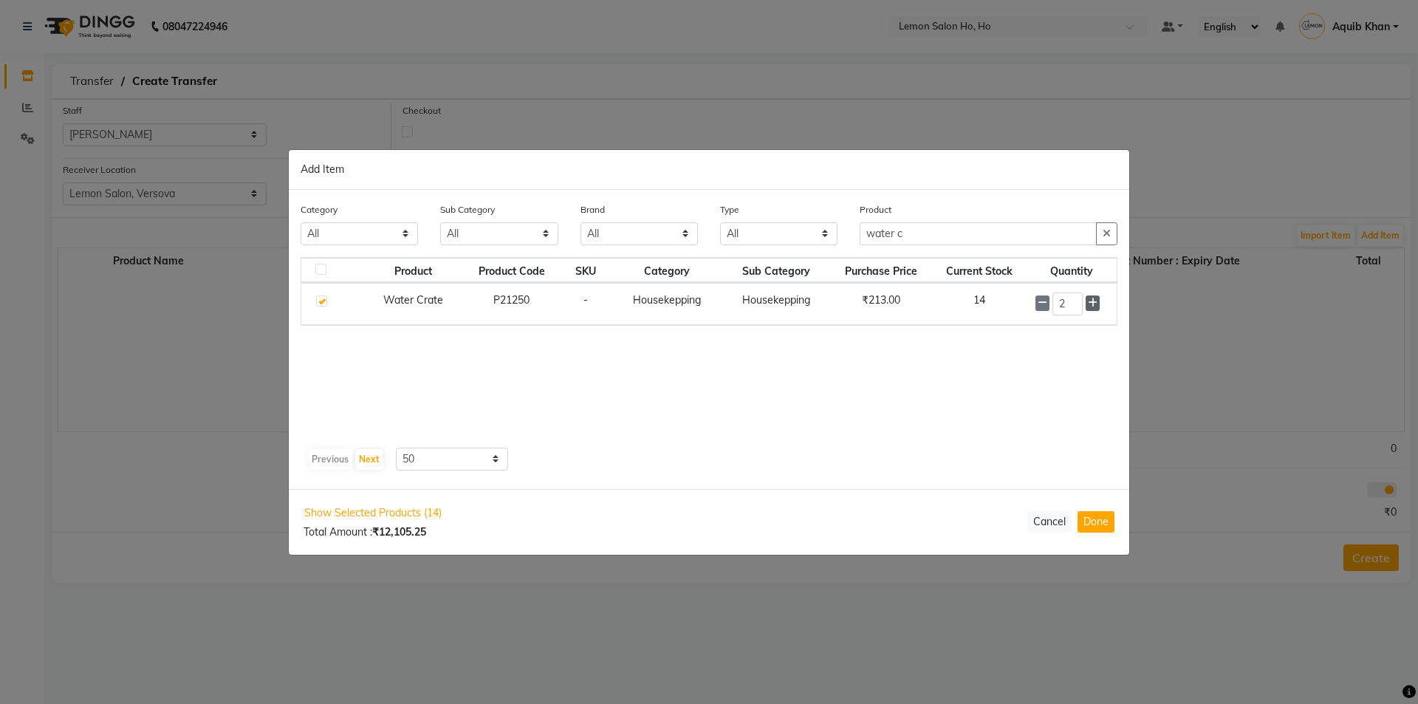
type input "3"
click at [951, 242] on input "water c" at bounding box center [978, 234] width 237 height 23
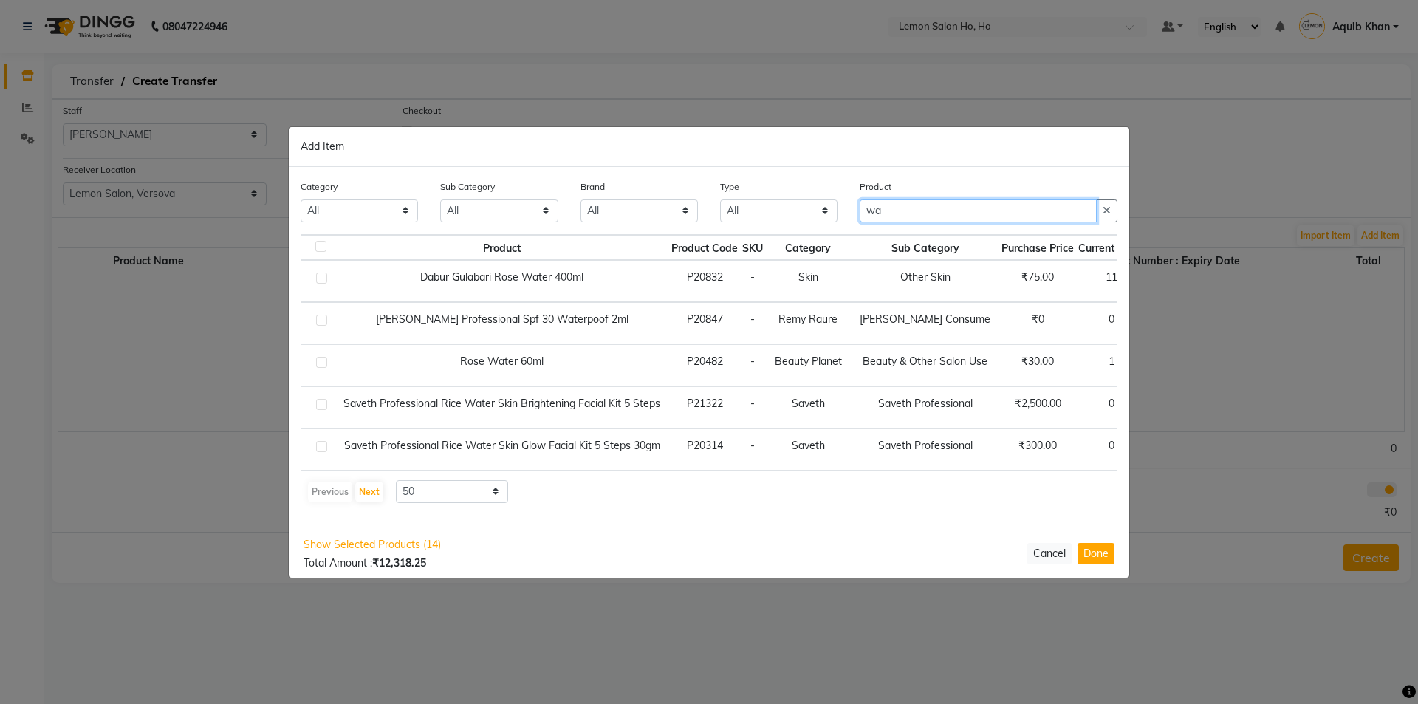
type input "w"
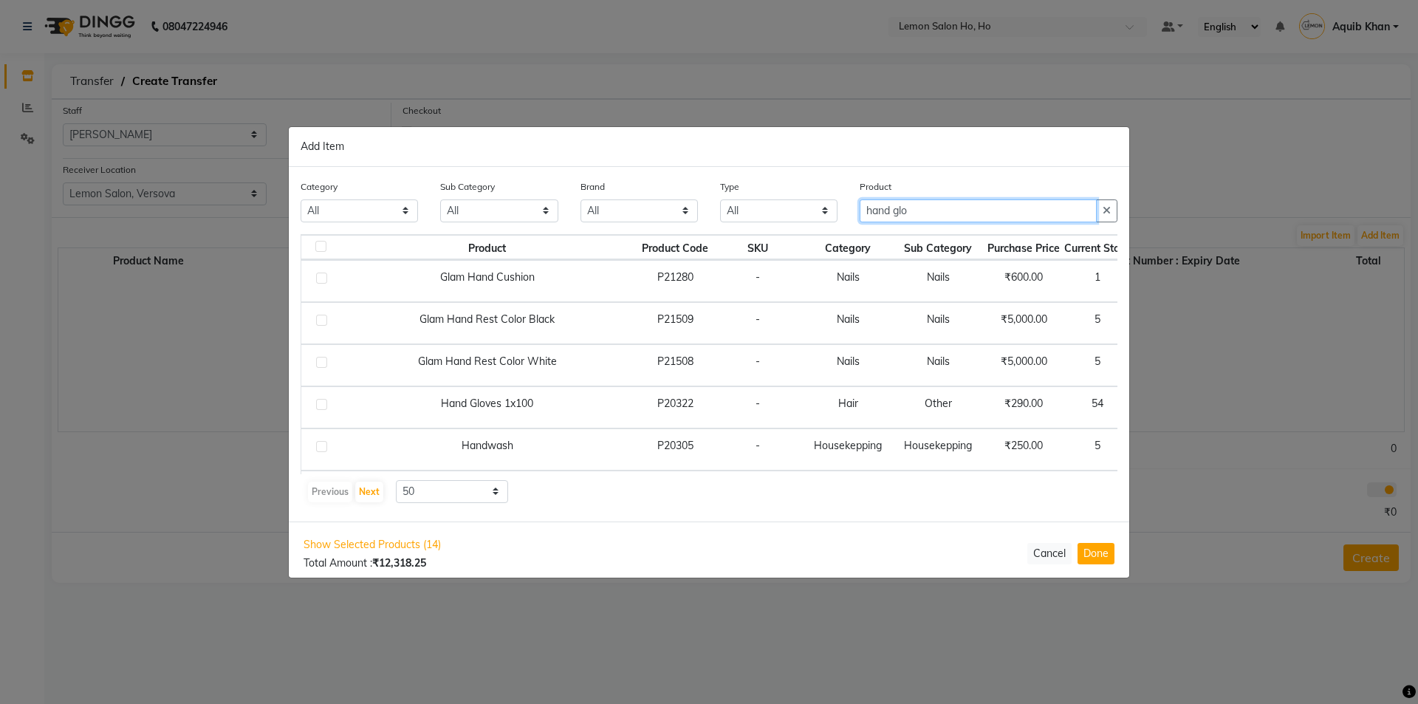
type input "hand glo"
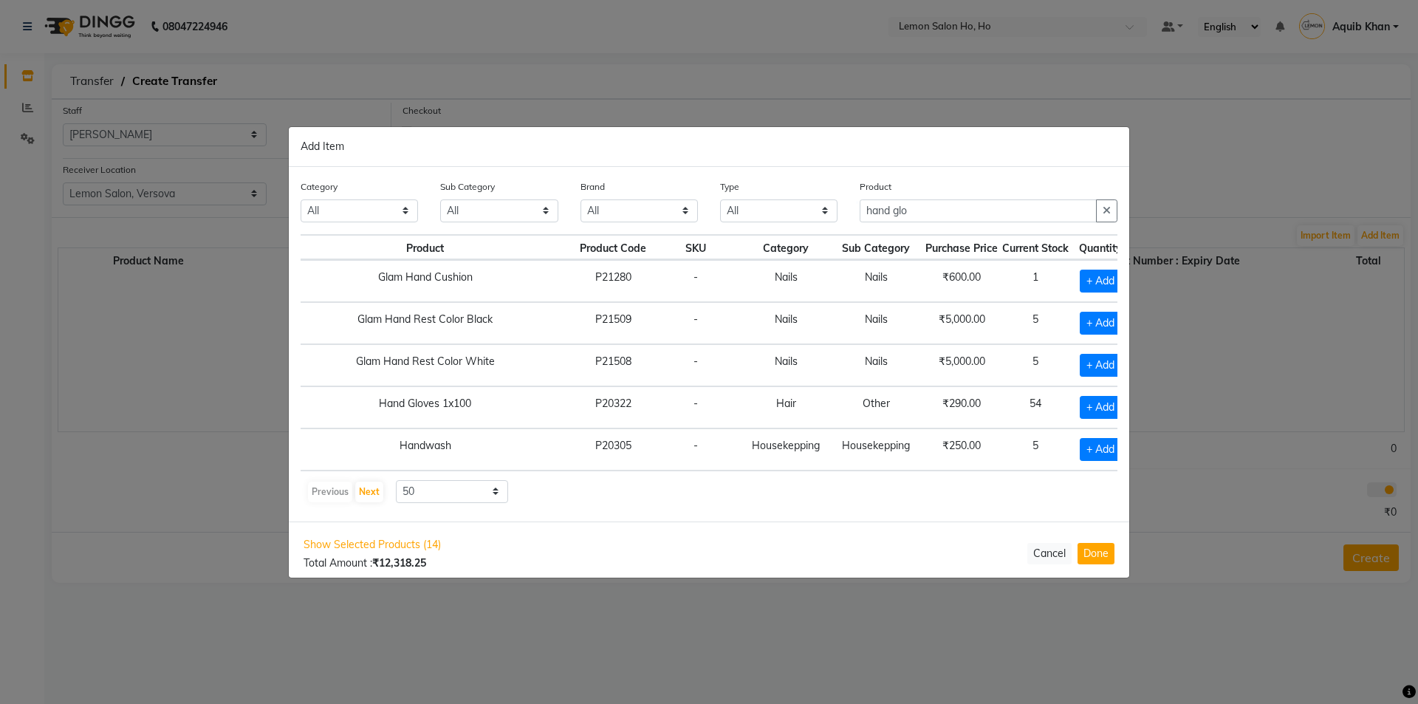
scroll to position [0, 66]
click at [1076, 407] on span "+ Add" at bounding box center [1096, 407] width 41 height 23
checkbox input "true"
click at [1112, 405] on icon at bounding box center [1117, 406] width 10 height 10
type input "2"
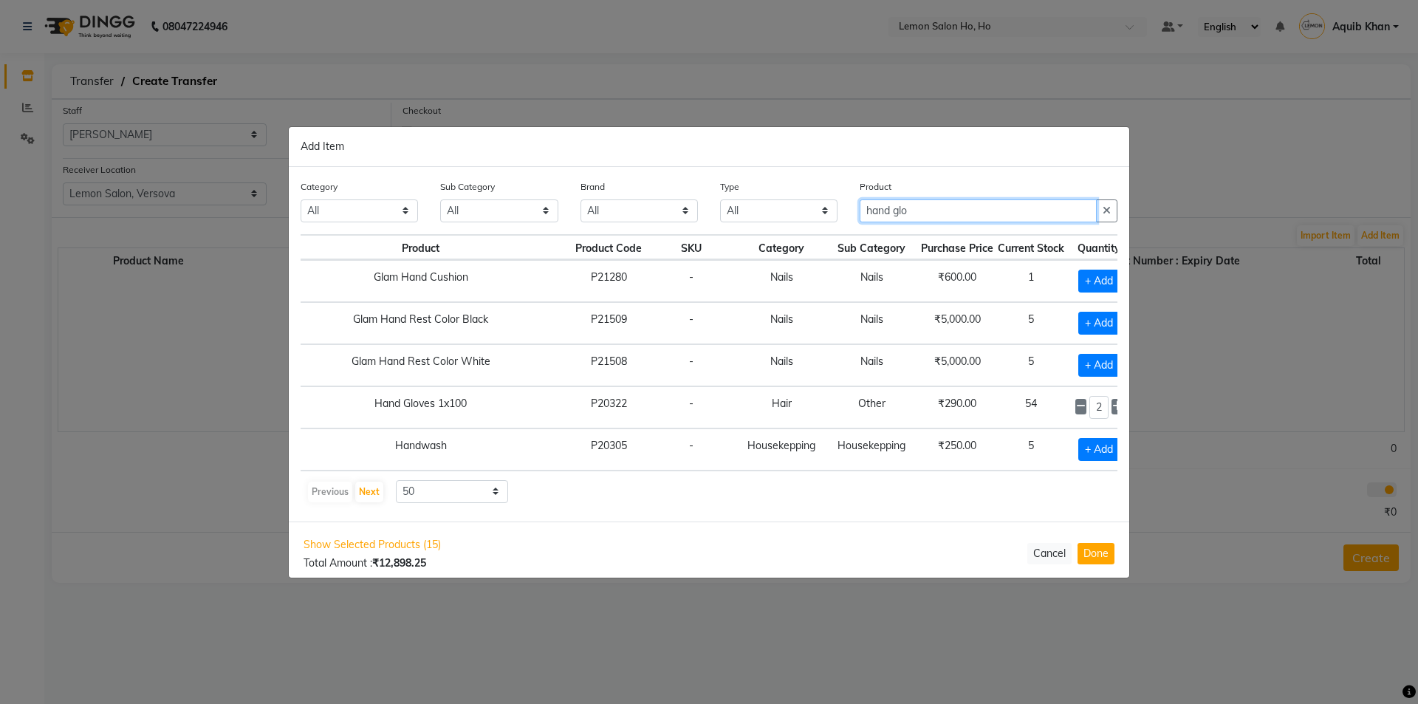
click at [929, 213] on input "hand glo" at bounding box center [978, 210] width 237 height 23
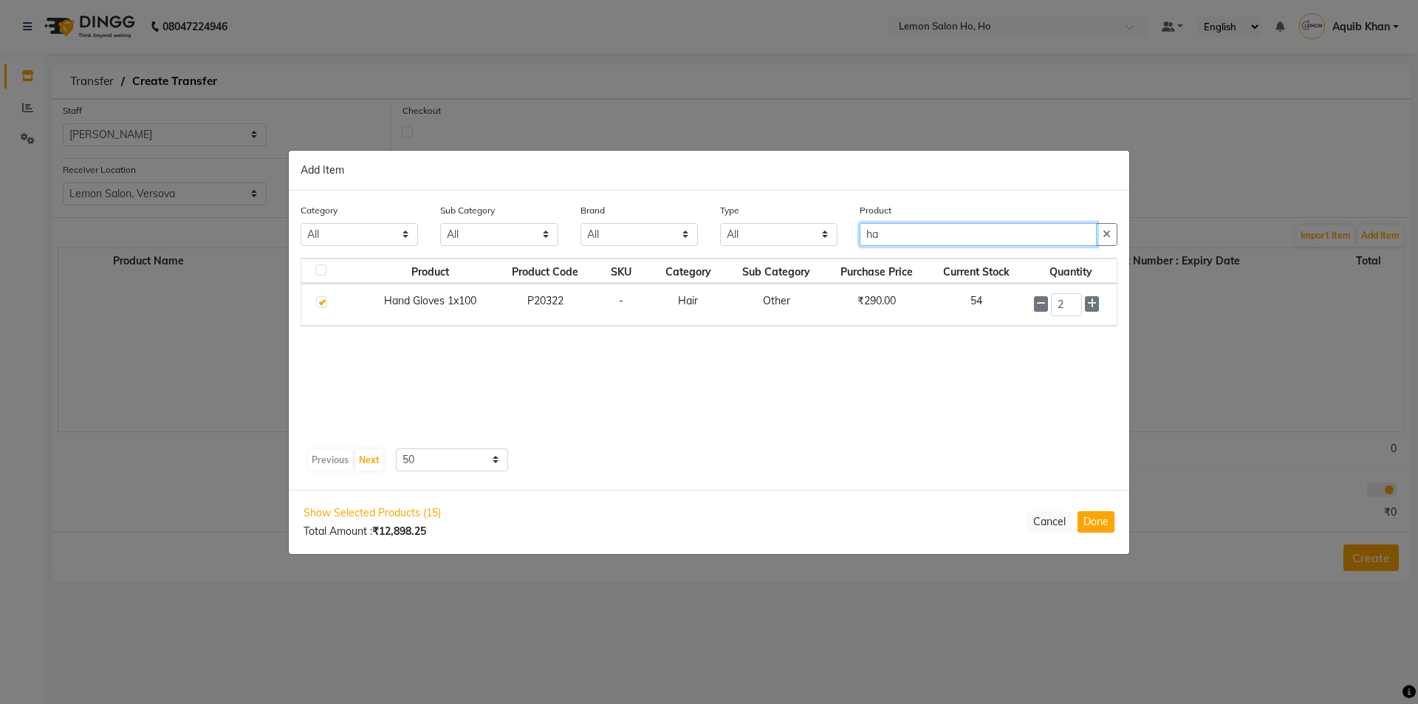
type input "h"
type input "steel scru"
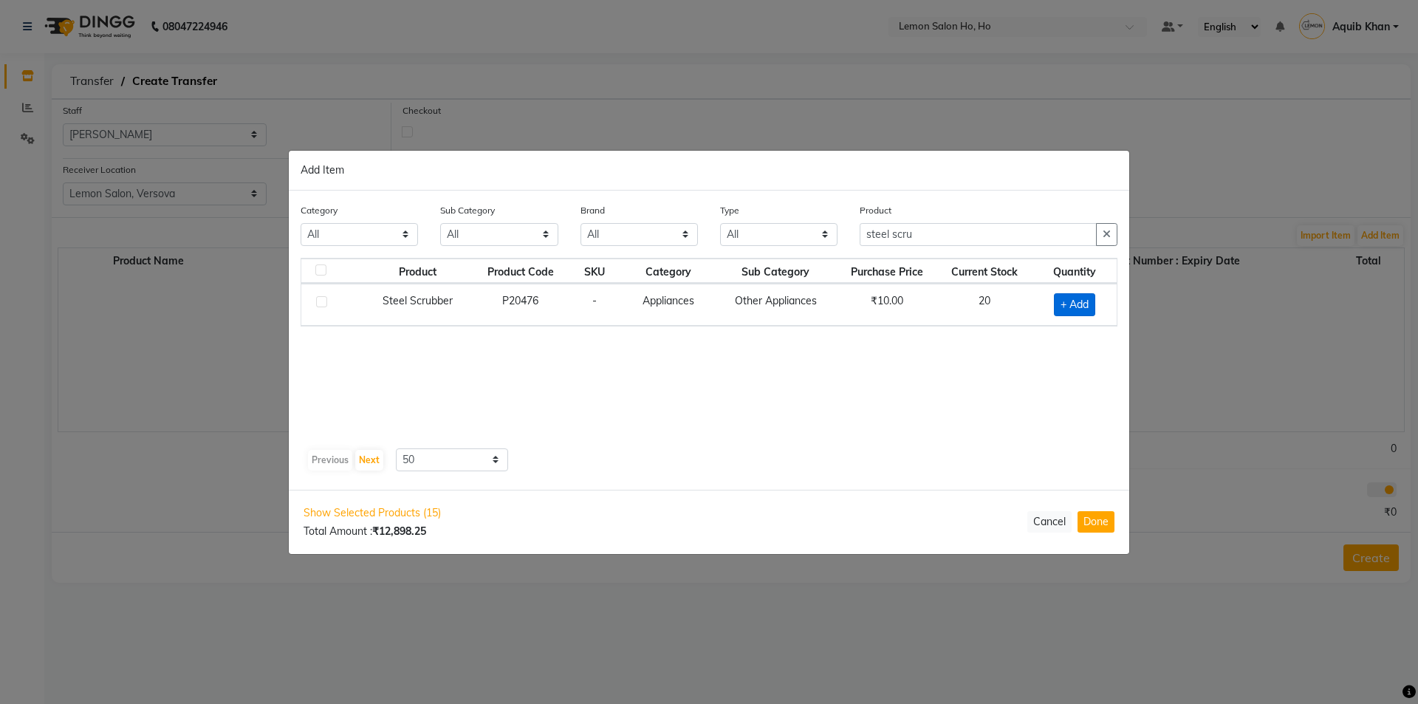
click at [1071, 300] on span "+ Add" at bounding box center [1074, 304] width 41 height 23
checkbox input "true"
click at [931, 243] on input "steel scru" at bounding box center [978, 234] width 237 height 23
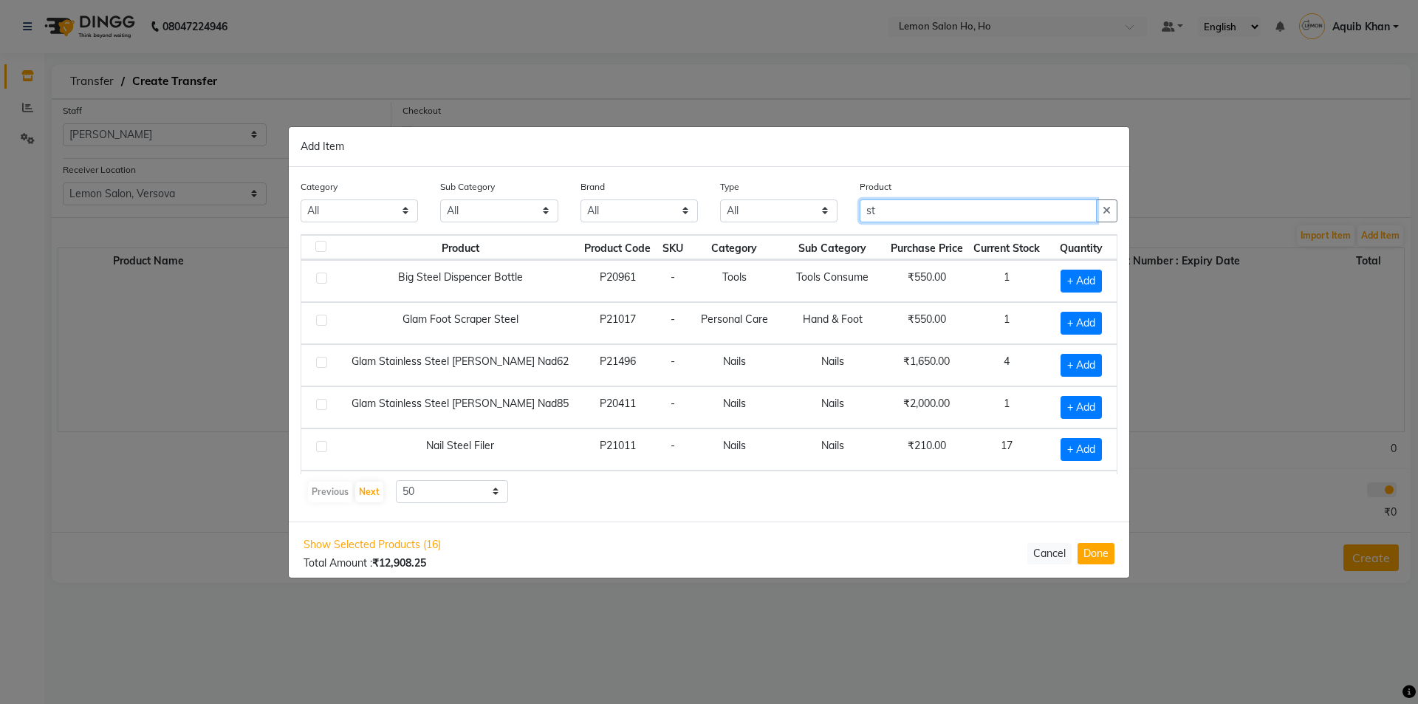
type input "s"
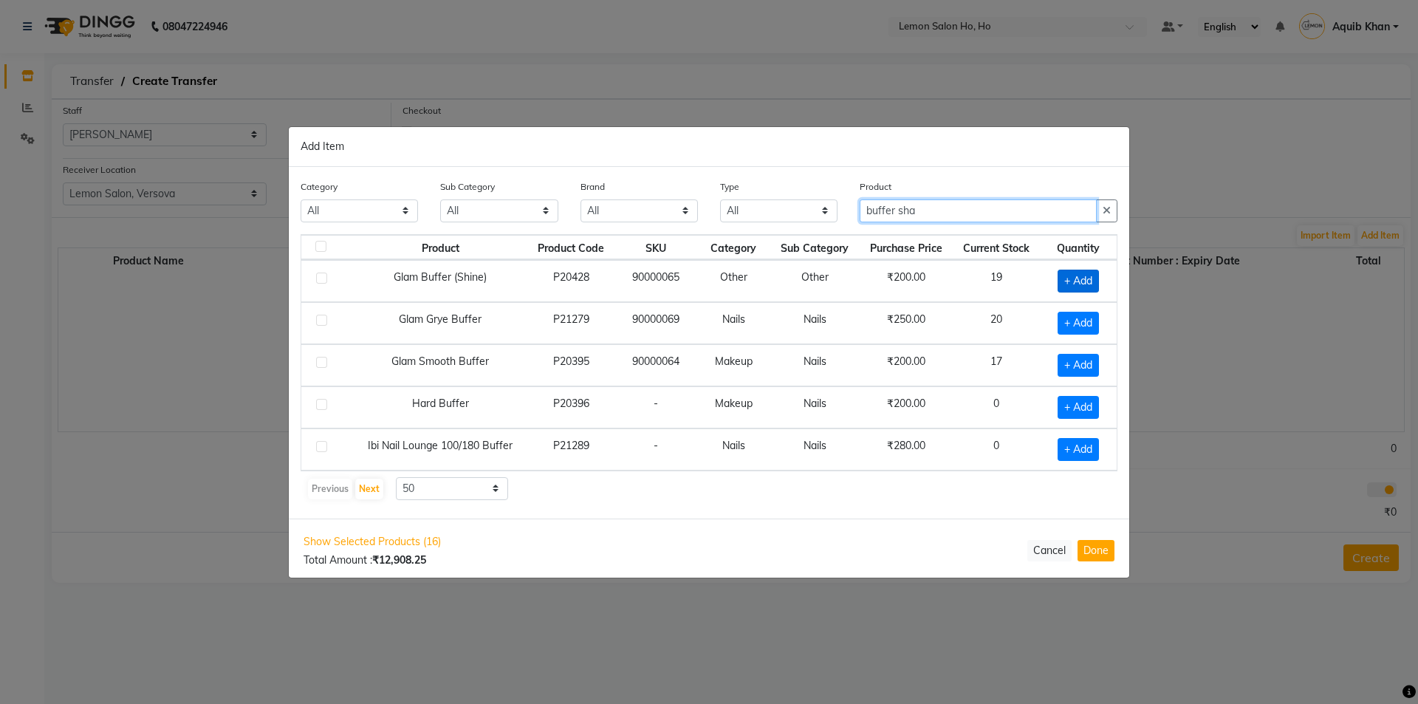
type input "buffer sha"
click at [1074, 278] on span "+ Add" at bounding box center [1078, 281] width 41 height 23
checkbox input "true"
click at [1098, 281] on icon at bounding box center [1098, 280] width 10 height 10
type input "2"
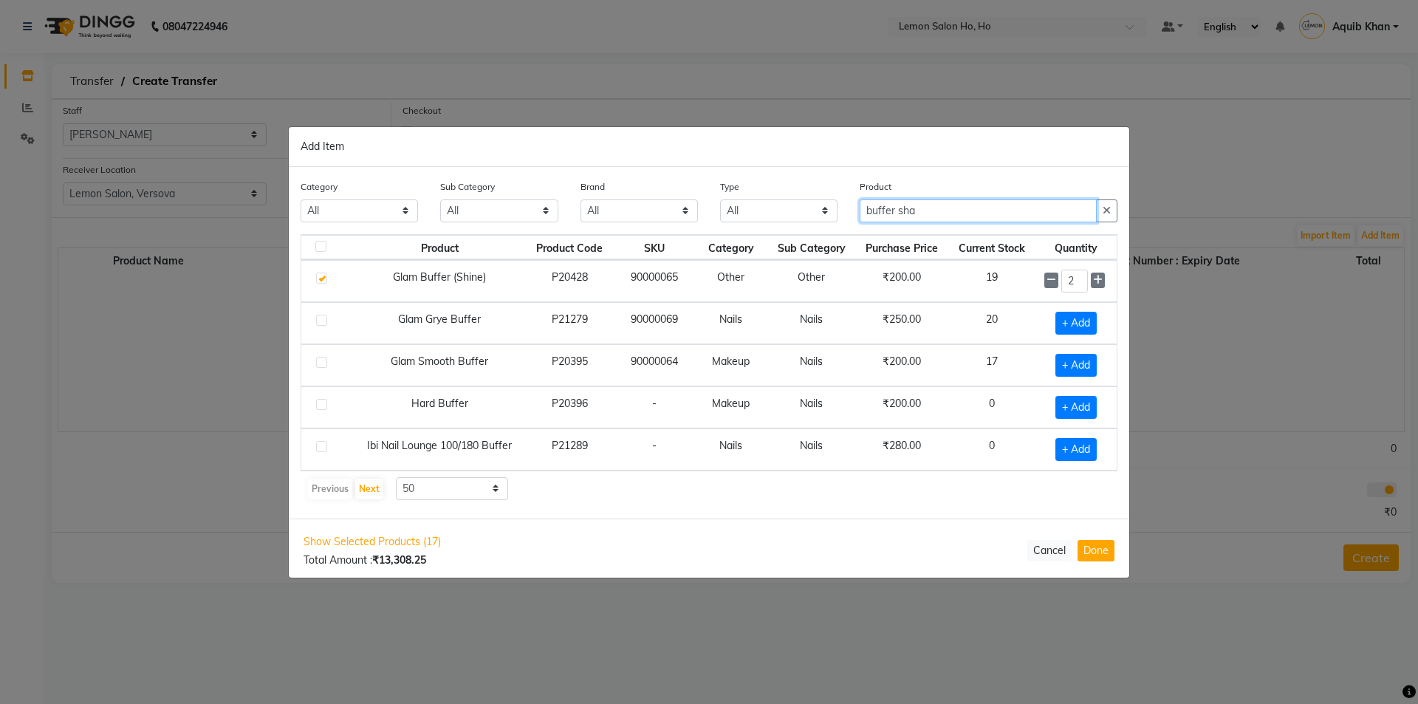
click at [940, 209] on input "buffer sha" at bounding box center [978, 210] width 237 height 23
type input "b"
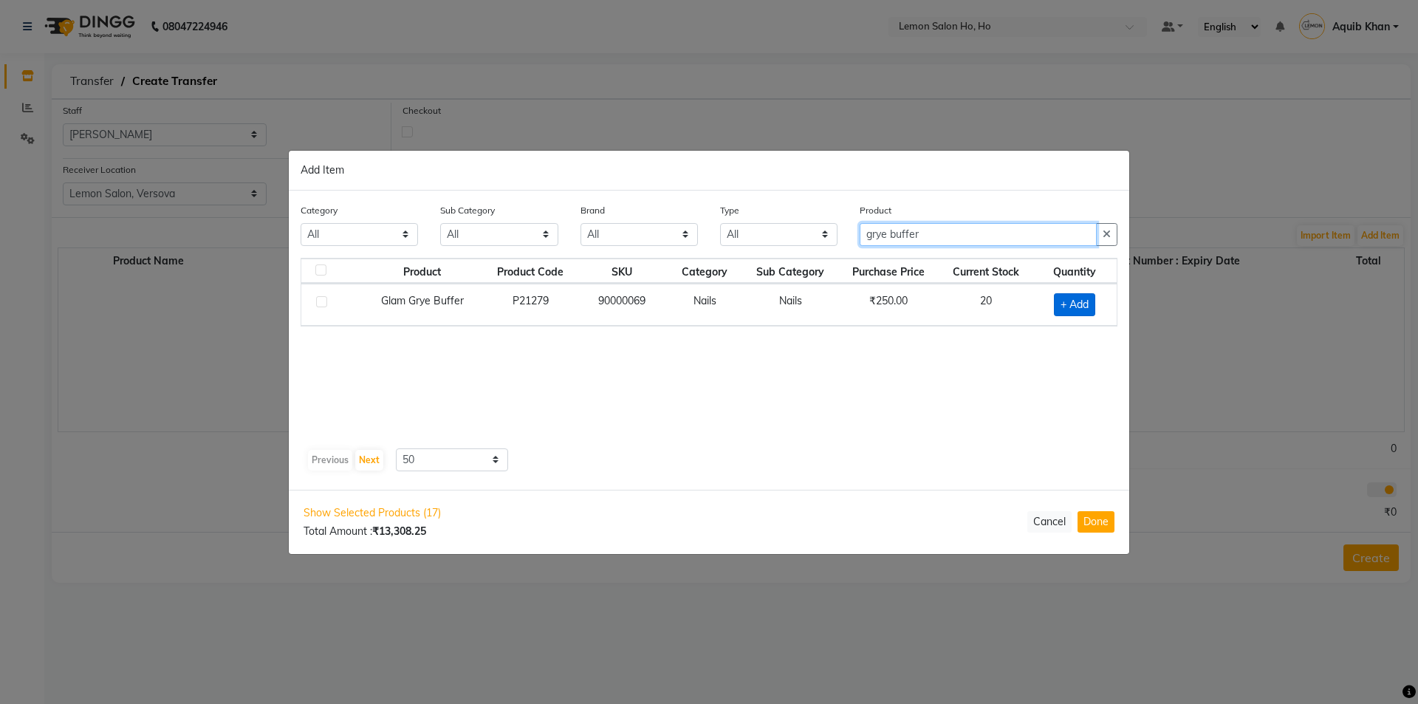
type input "grye buffer"
click at [1075, 301] on span "+ Add" at bounding box center [1074, 304] width 41 height 23
checkbox input "true"
click at [956, 228] on input "grye buffer" at bounding box center [978, 234] width 237 height 23
type input "g"
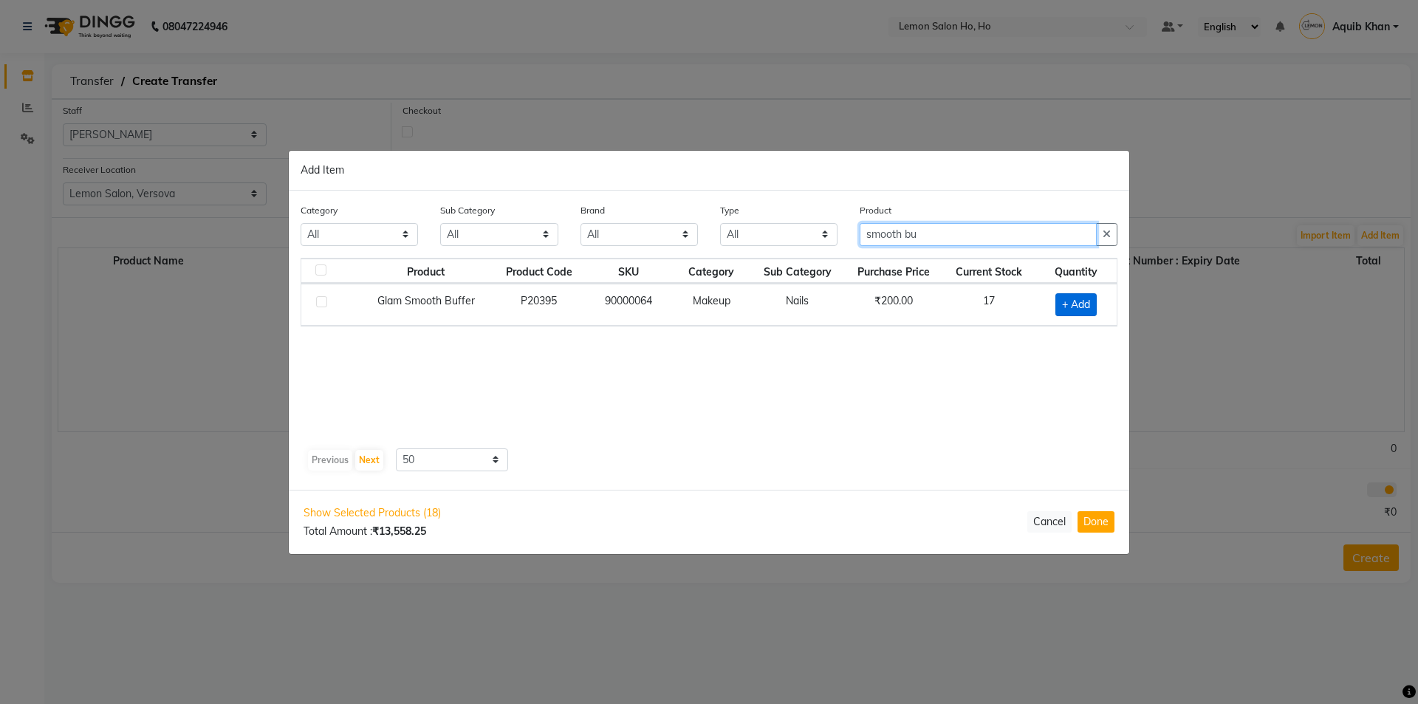
type input "smooth bu"
click at [1067, 306] on span "+ Add" at bounding box center [1076, 304] width 41 height 23
checkbox input "true"
click at [1093, 301] on icon at bounding box center [1095, 303] width 10 height 10
type input "2"
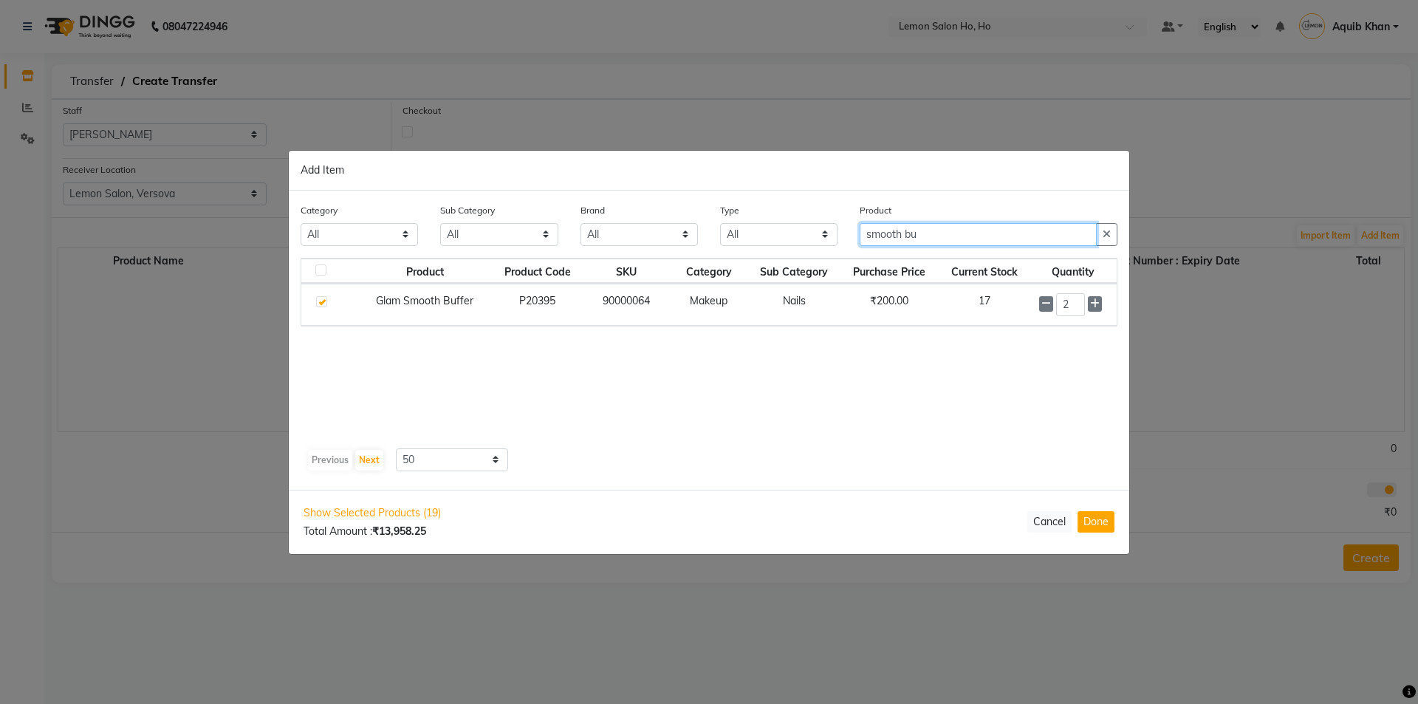
click at [954, 236] on input "smooth bu" at bounding box center [978, 234] width 237 height 23
type input "s"
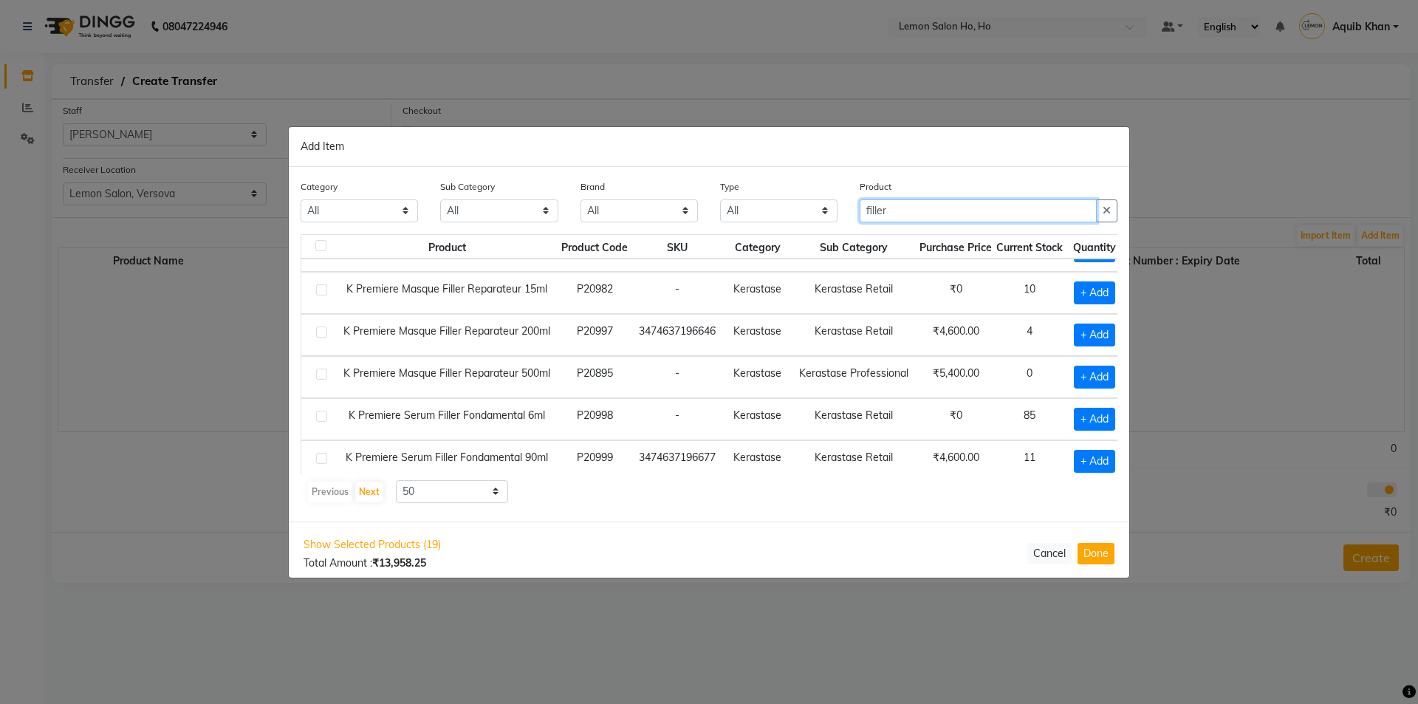
scroll to position [177, 0]
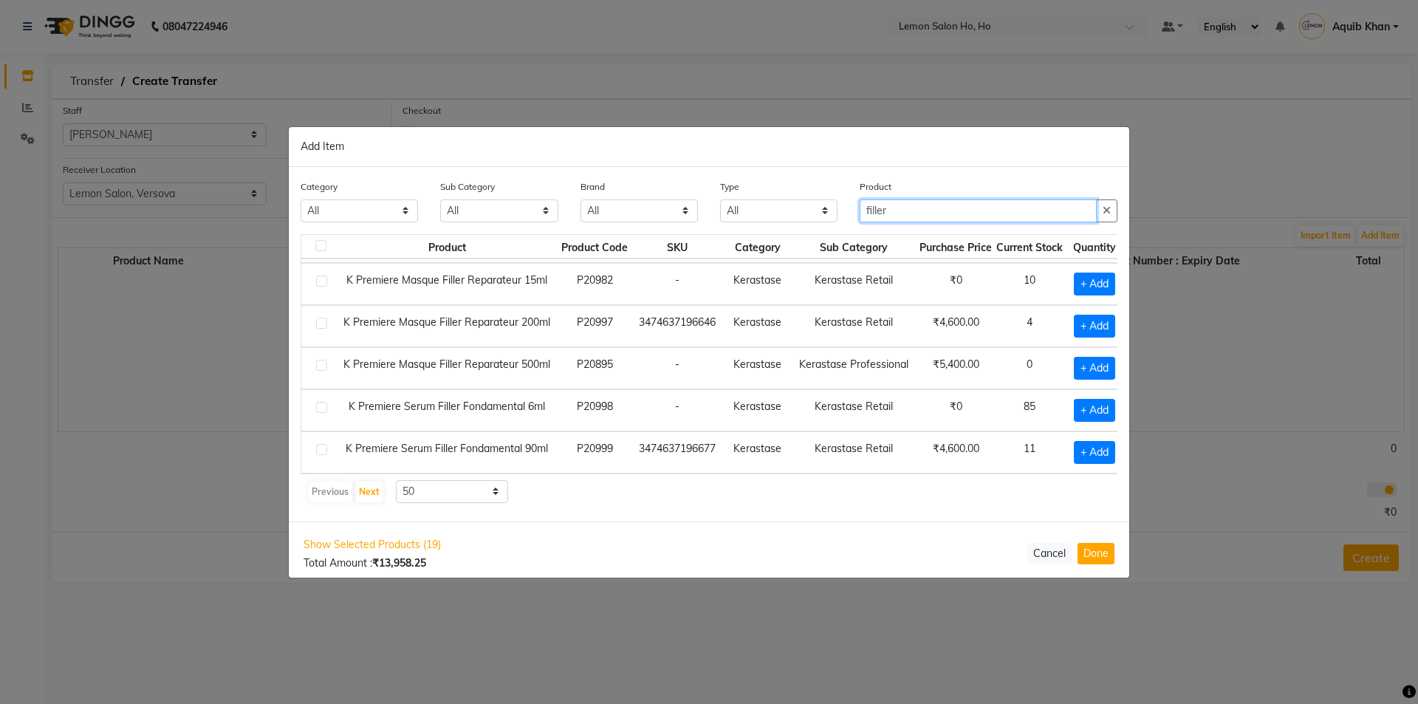
click at [903, 211] on input "filler" at bounding box center [978, 210] width 237 height 23
type input "f"
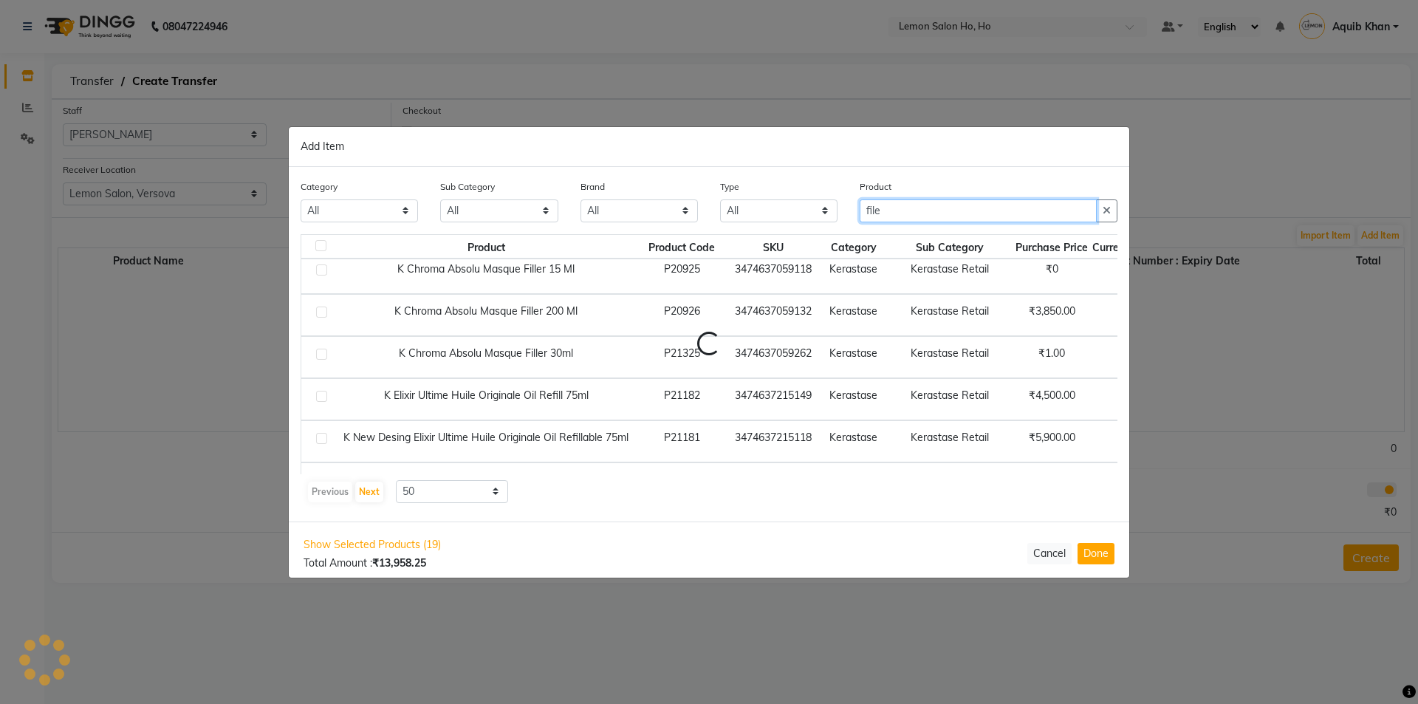
scroll to position [0, 0]
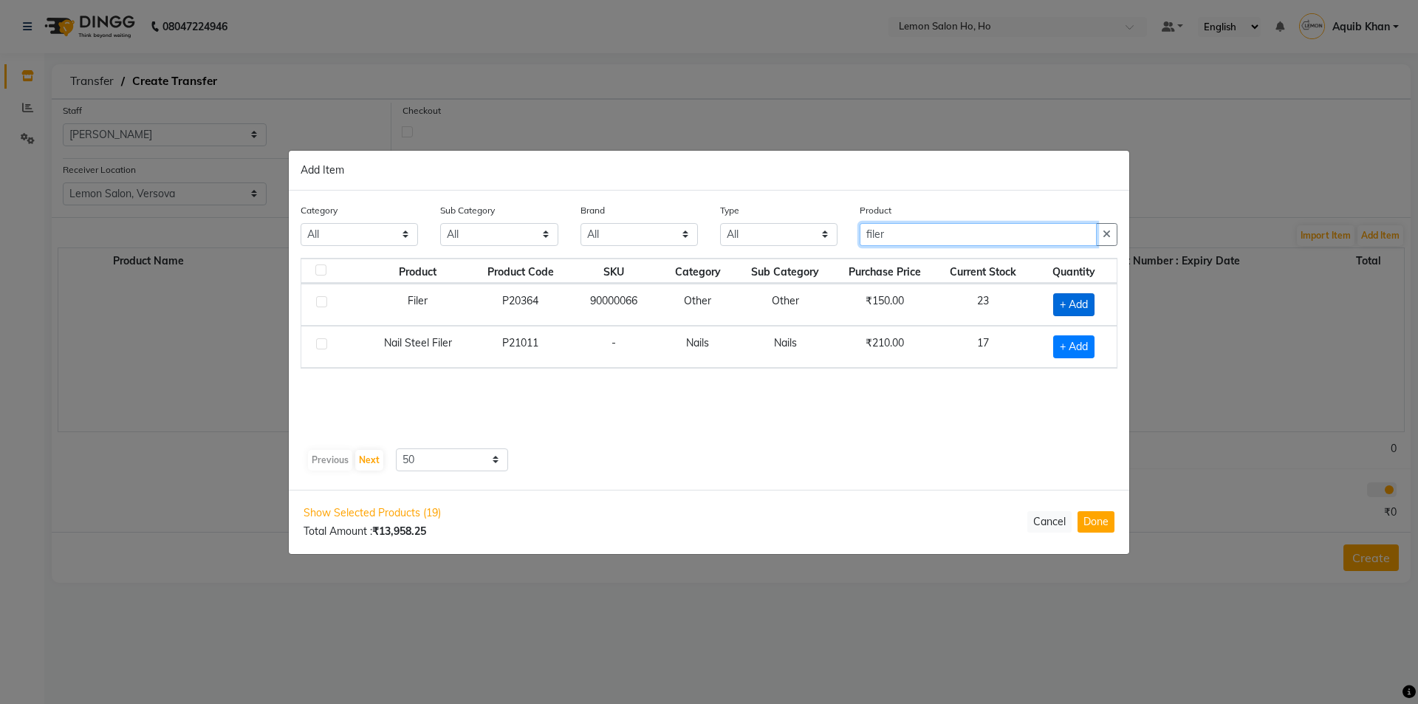
type input "filer"
click at [1078, 298] on span "+ Add" at bounding box center [1073, 304] width 41 height 23
checkbox input "true"
click at [1093, 305] on icon at bounding box center [1093, 303] width 10 height 10
type input "2"
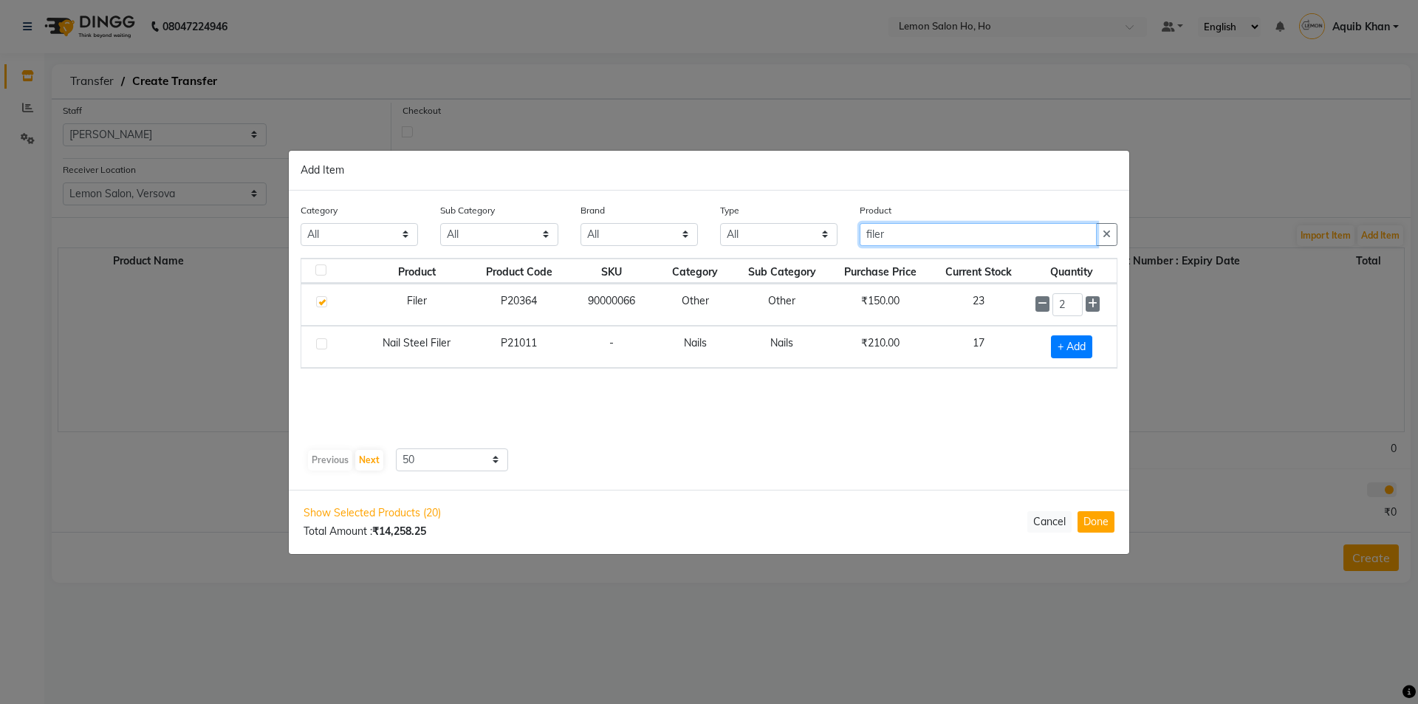
click at [923, 232] on input "filer" at bounding box center [978, 234] width 237 height 23
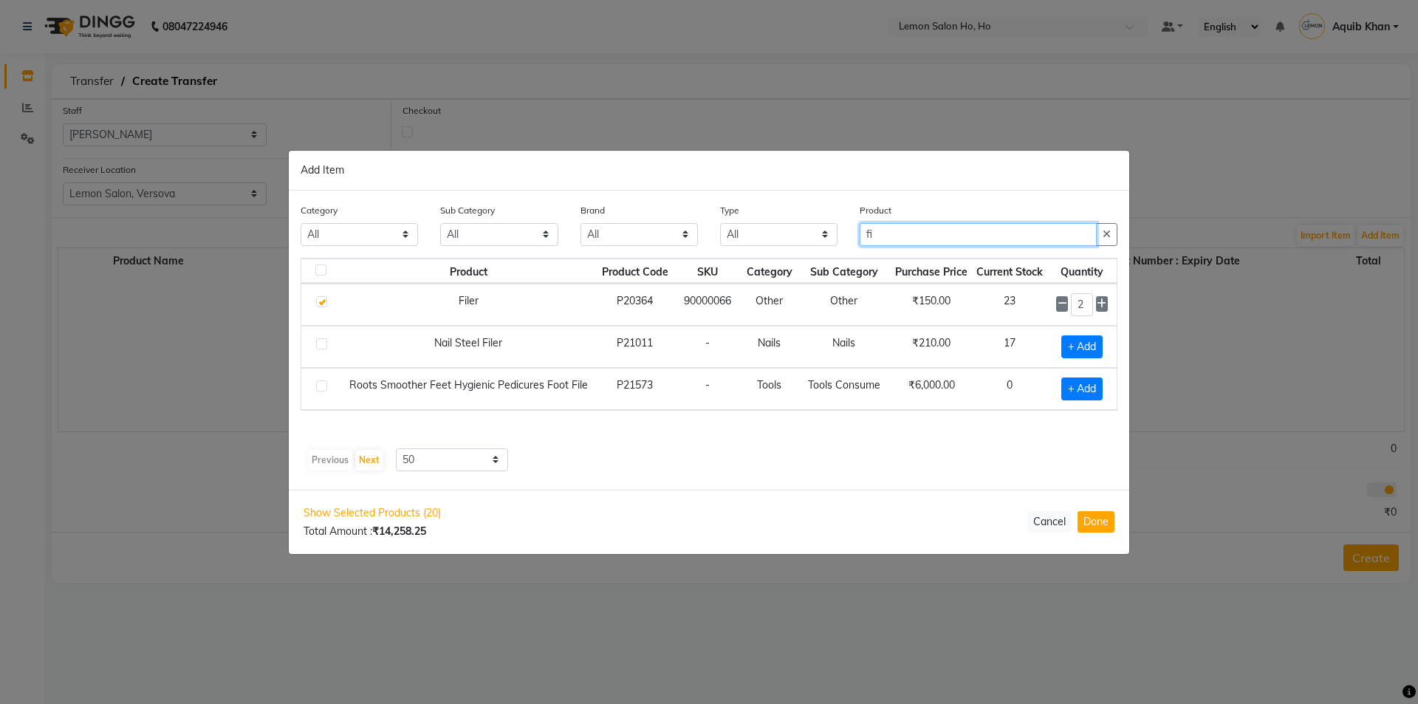
type input "f"
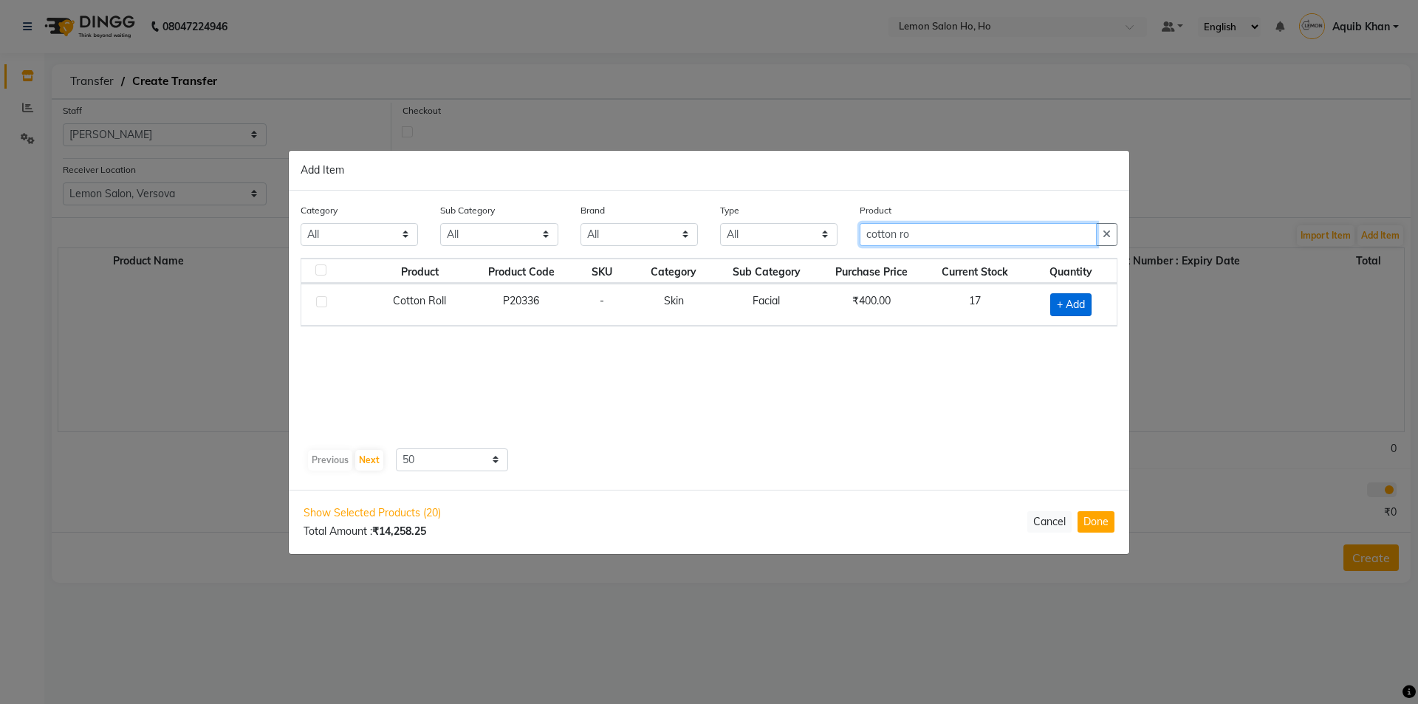
type input "cotton ro"
click at [1065, 304] on span "+ Add" at bounding box center [1070, 304] width 41 height 23
checkbox input "true"
click at [958, 237] on input "cotton ro" at bounding box center [978, 234] width 237 height 23
type input "c"
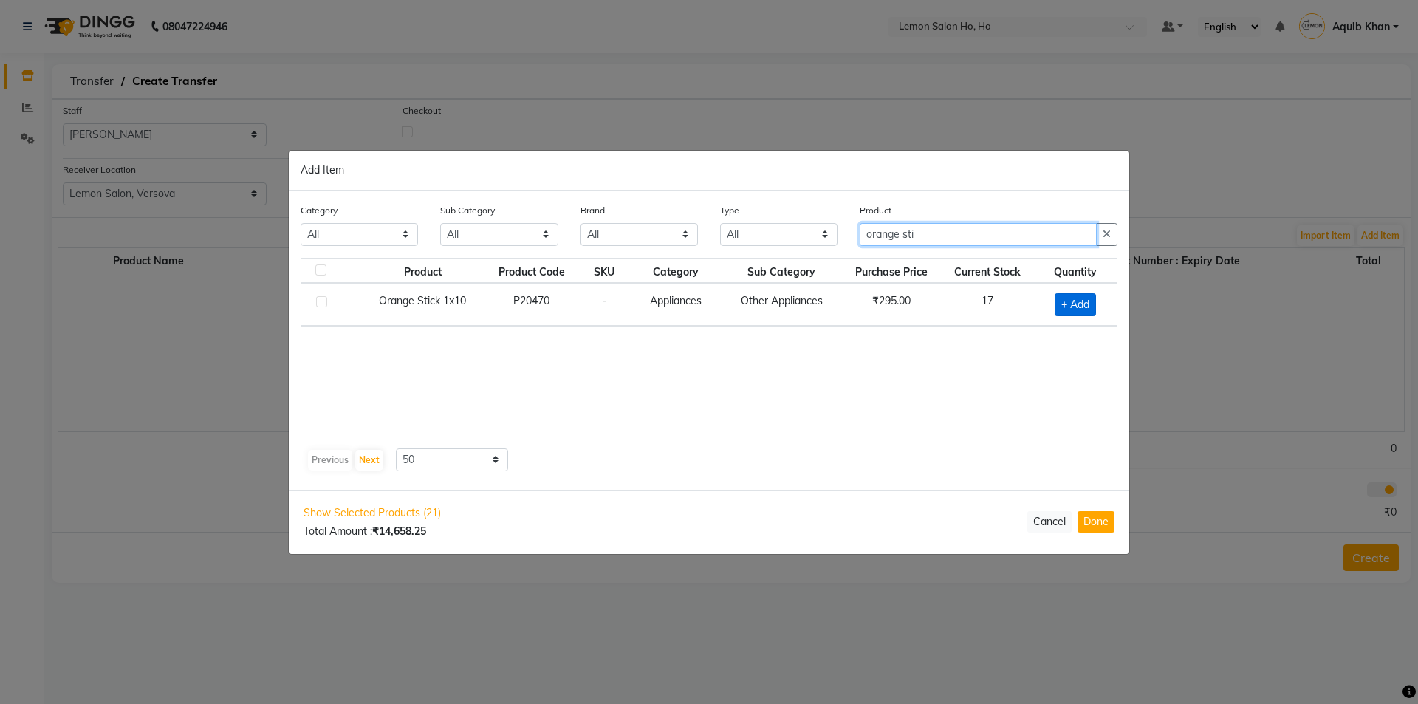
type input "orange sti"
click at [1067, 299] on span "+ Add" at bounding box center [1075, 304] width 41 height 23
click at [1053, 306] on div "1" at bounding box center [1073, 304] width 69 height 23
click at [1042, 307] on icon at bounding box center [1046, 303] width 10 height 10
checkbox input "false"
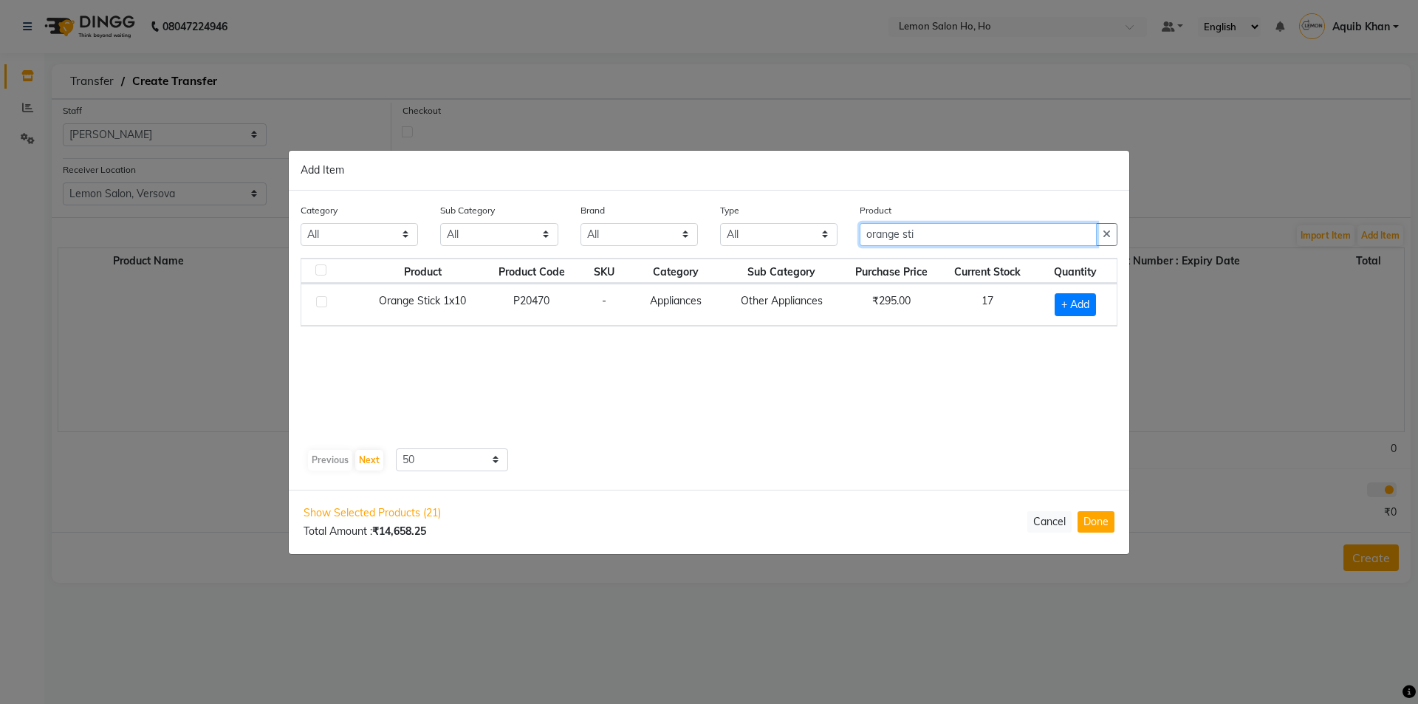
click at [936, 235] on input "orange sti" at bounding box center [978, 234] width 237 height 23
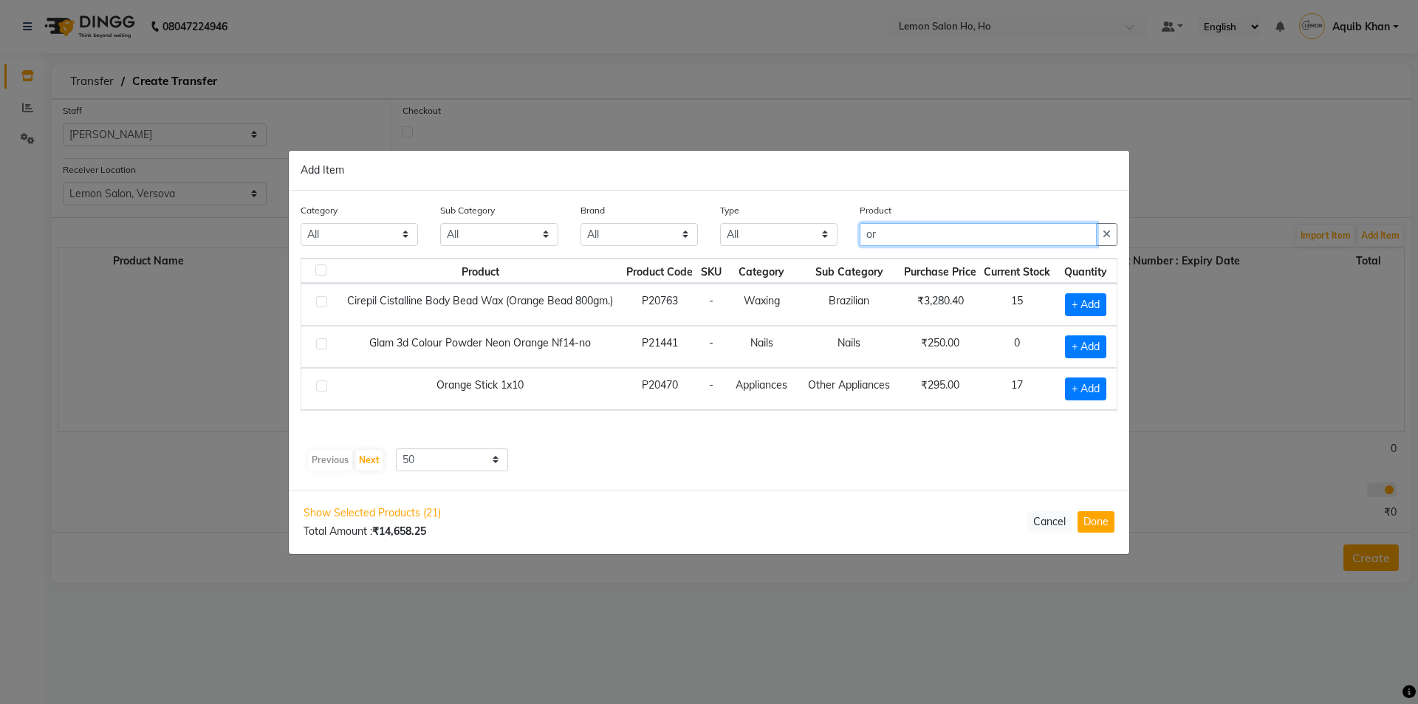
type input "o"
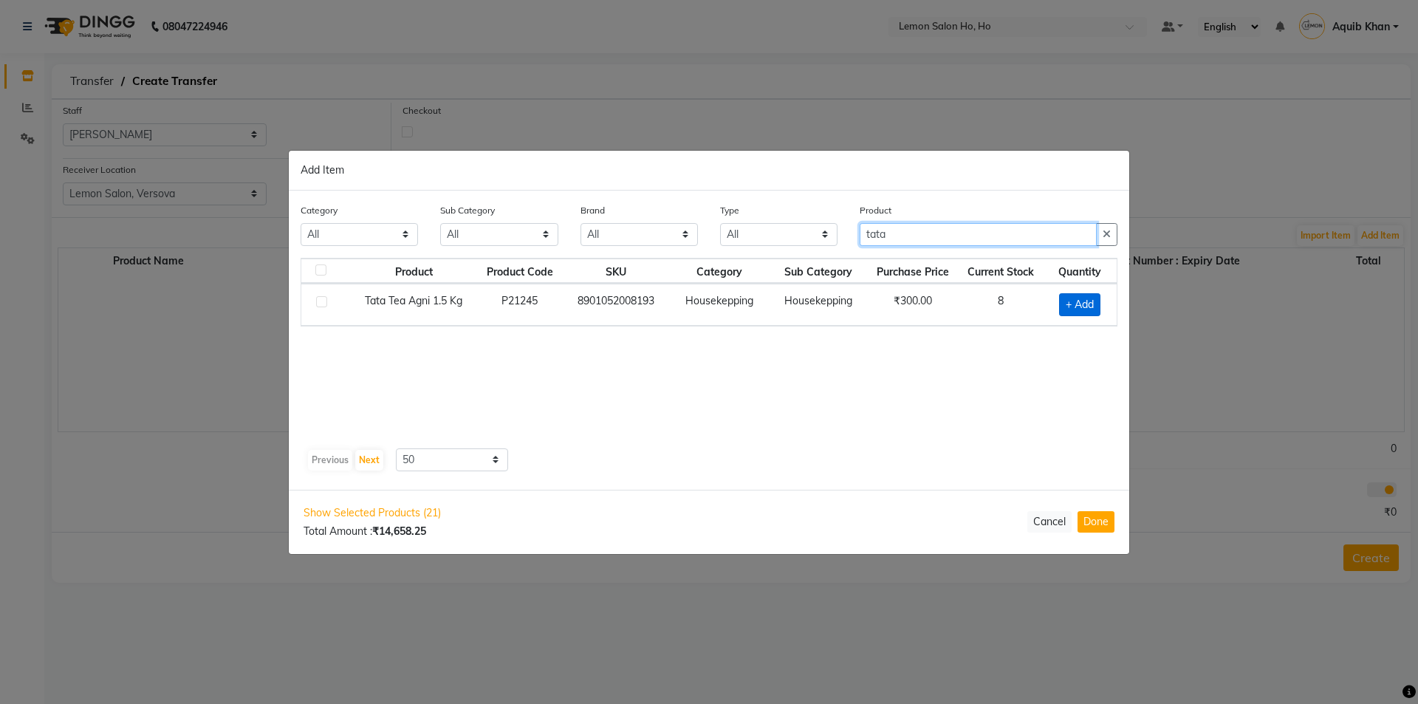
type input "tata"
click at [1076, 304] on span "+ Add" at bounding box center [1079, 304] width 41 height 23
checkbox input "true"
click at [945, 235] on input "tata" at bounding box center [978, 233] width 237 height 23
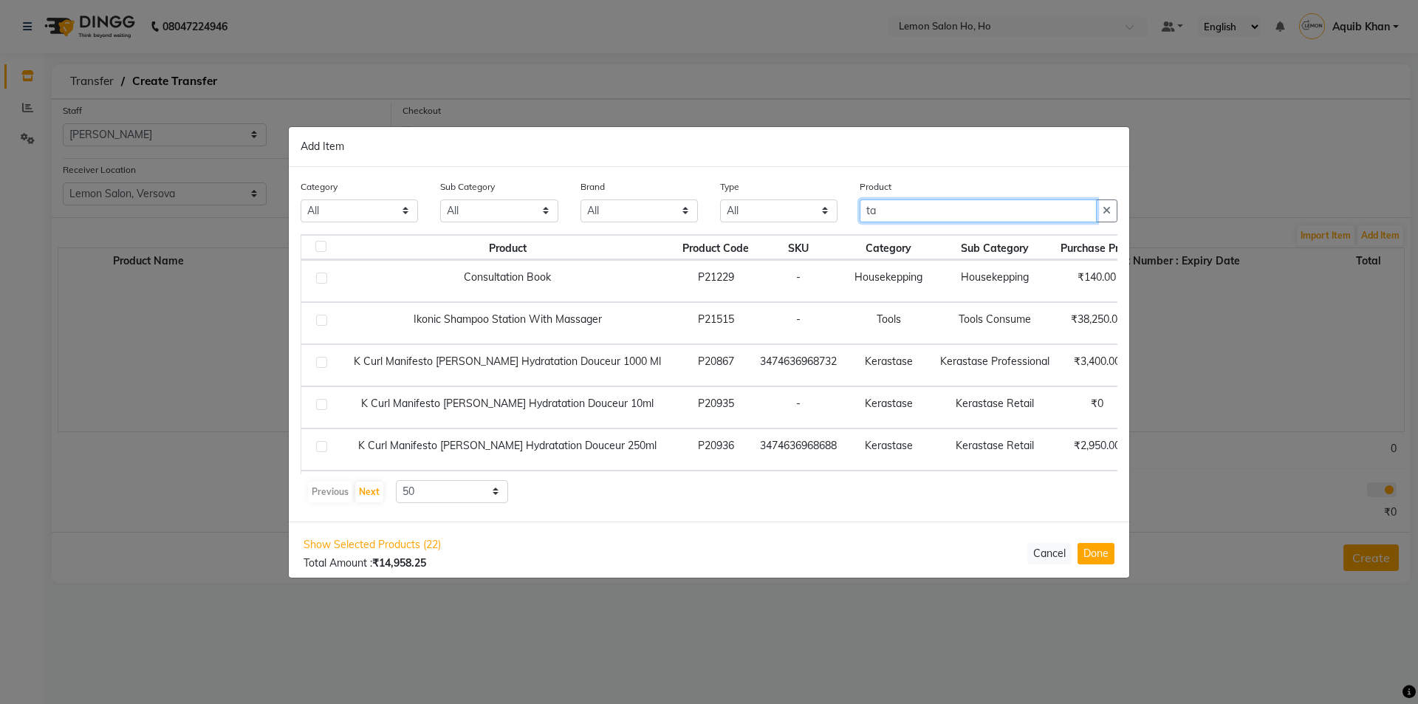
type input "t"
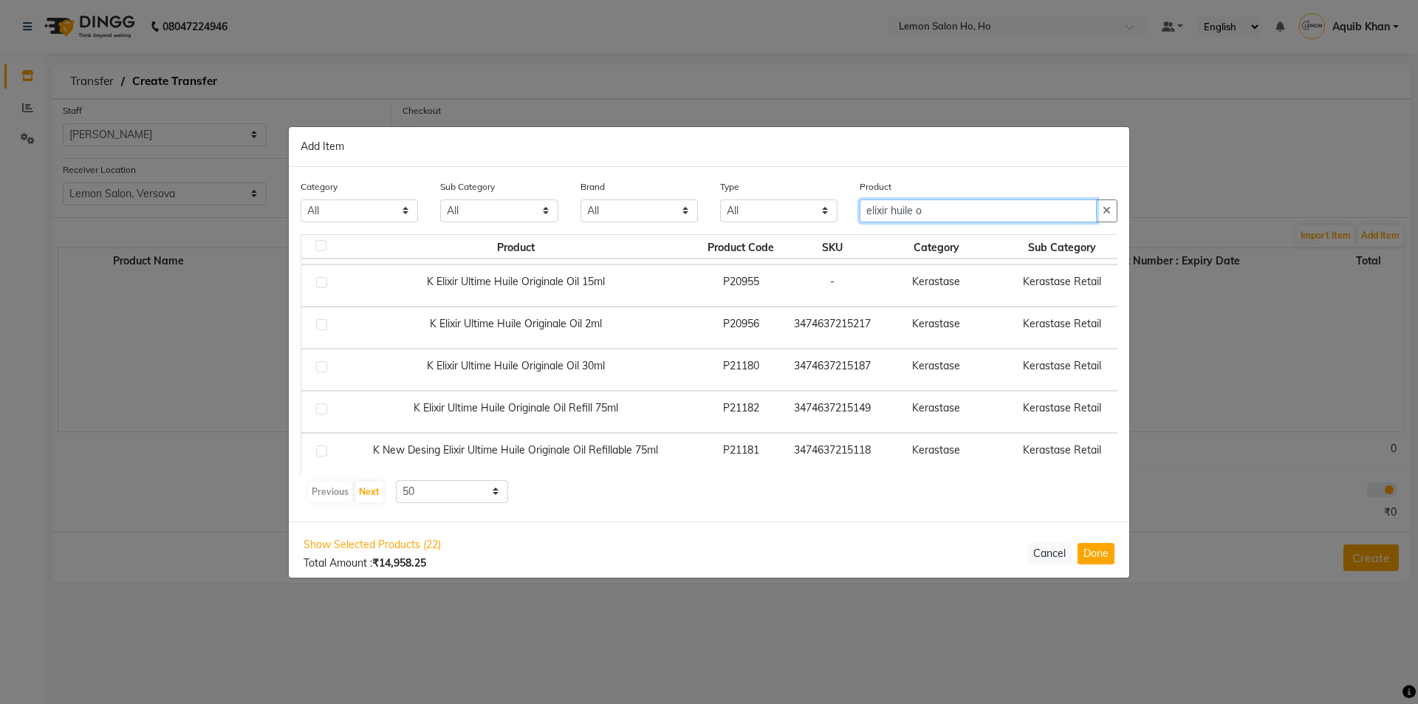
scroll to position [148, 0]
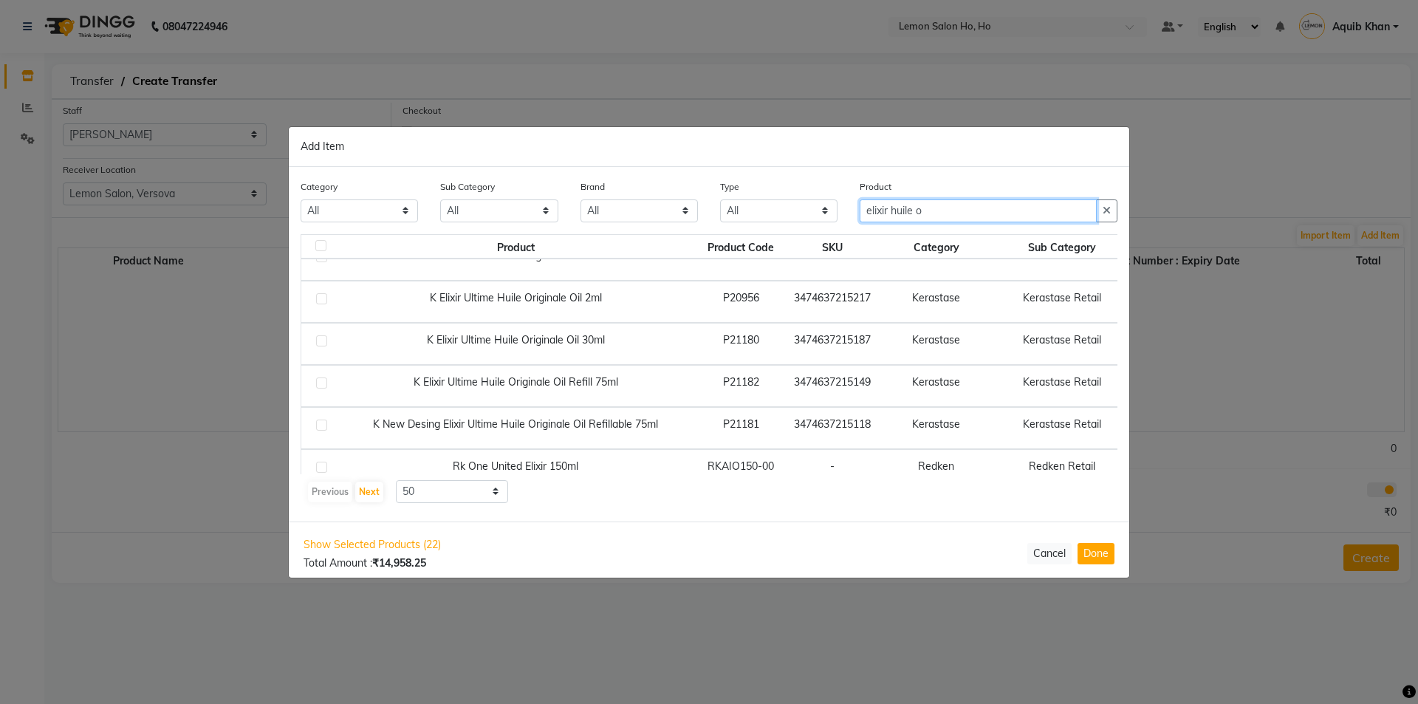
type input "elixir huile o"
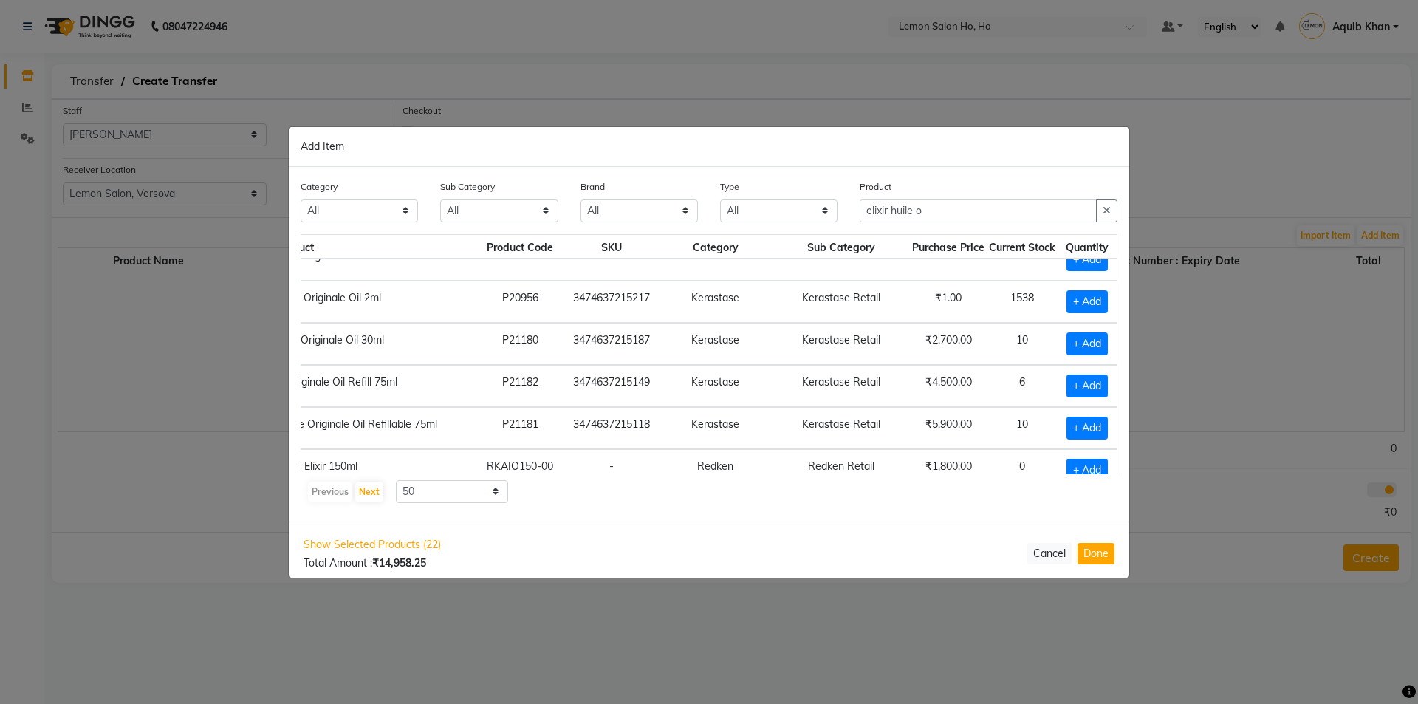
scroll to position [148, 242]
click at [1073, 378] on span "+ Add" at bounding box center [1087, 386] width 41 height 23
checkbox input "true"
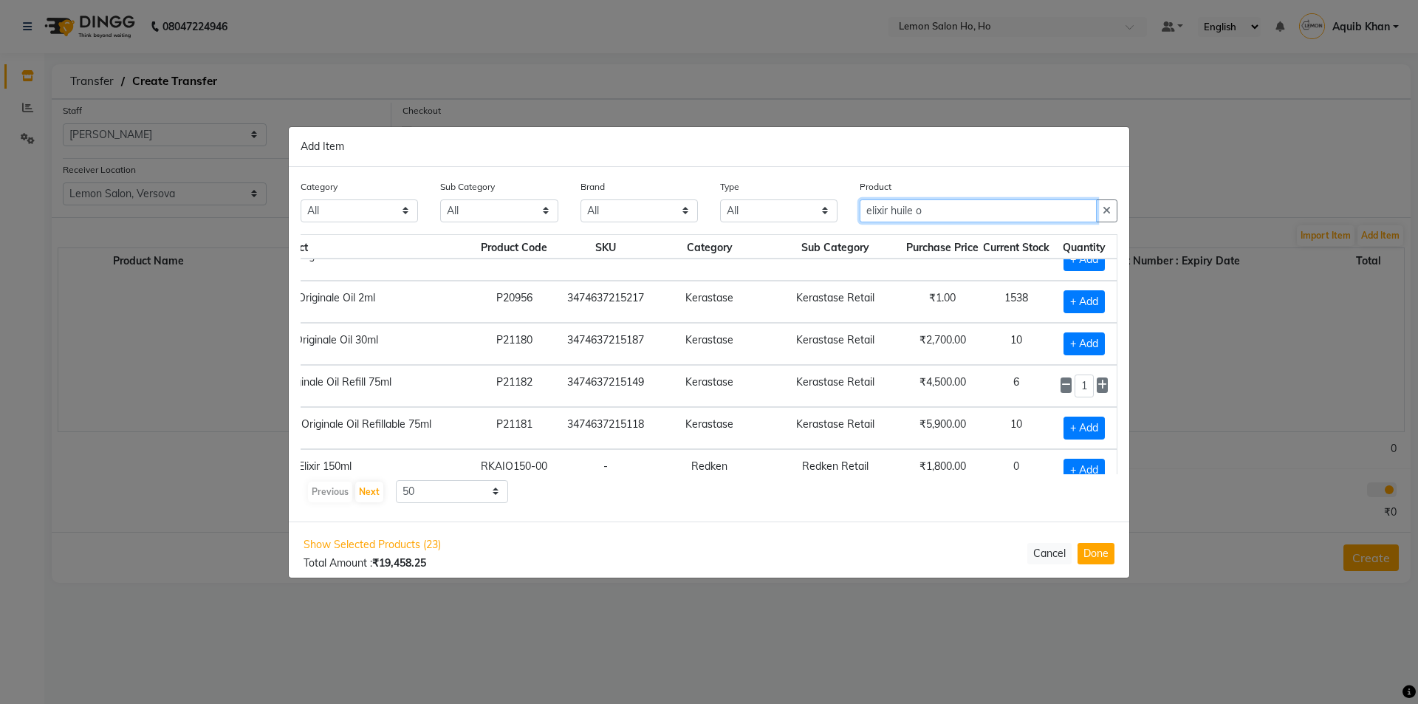
click at [947, 211] on input "elixir huile o" at bounding box center [978, 210] width 237 height 23
type input "e"
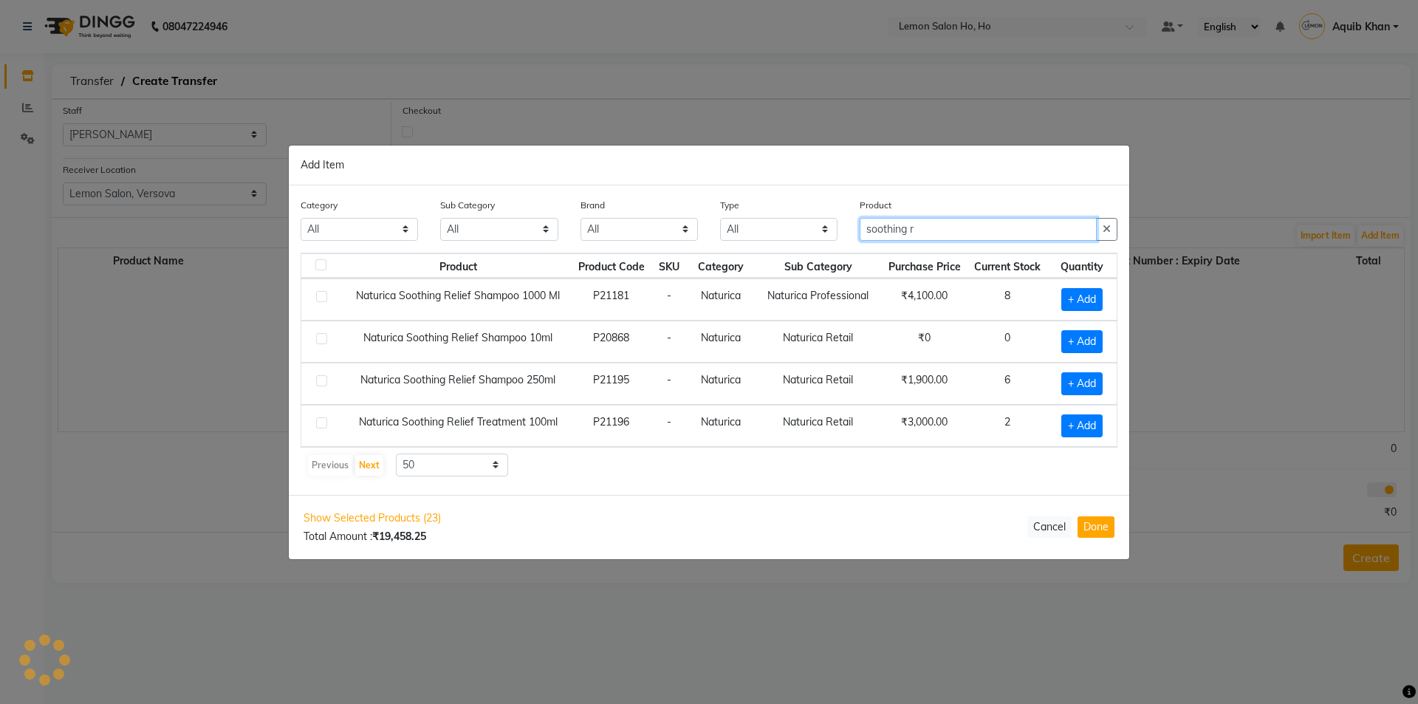
scroll to position [0, 0]
type input "soothing relief"
click at [1083, 293] on span "+ Add" at bounding box center [1082, 299] width 41 height 23
checkbox input "true"
click at [971, 233] on input "soothing relief" at bounding box center [978, 229] width 237 height 23
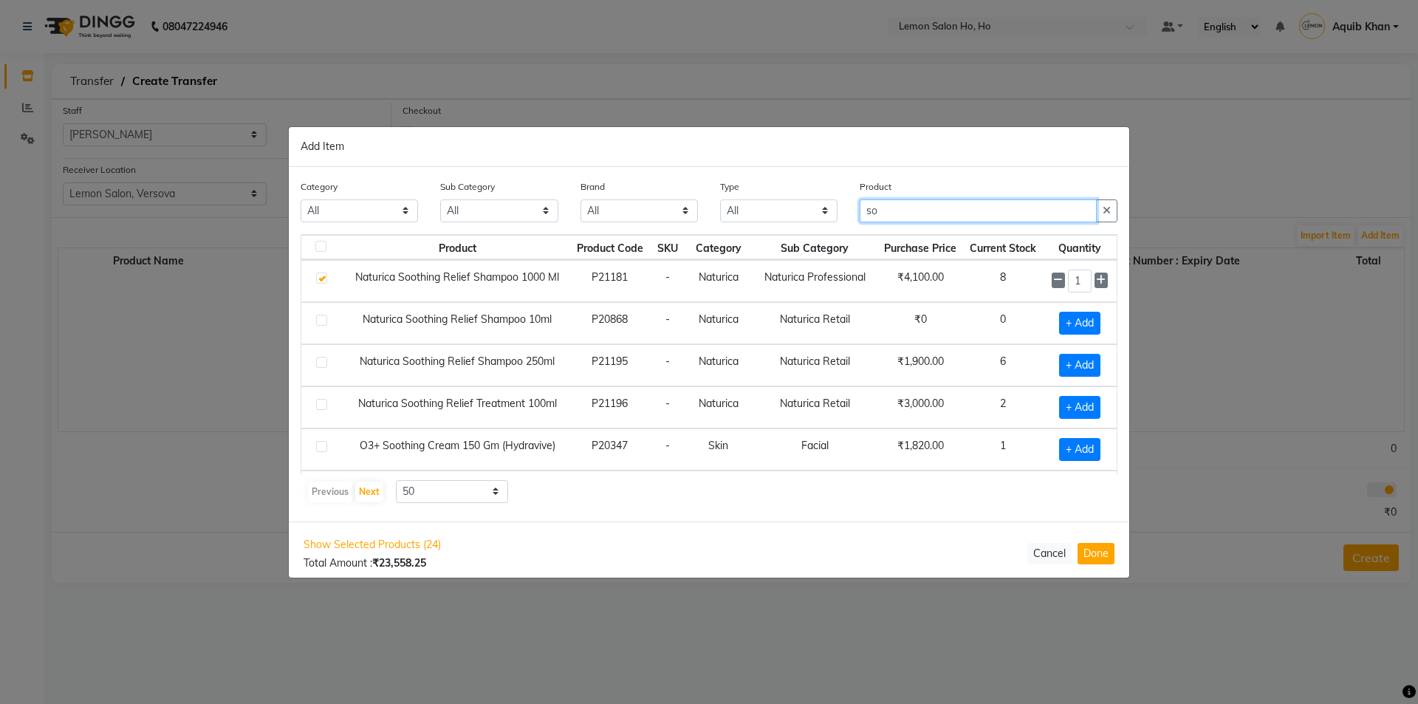
type input "s"
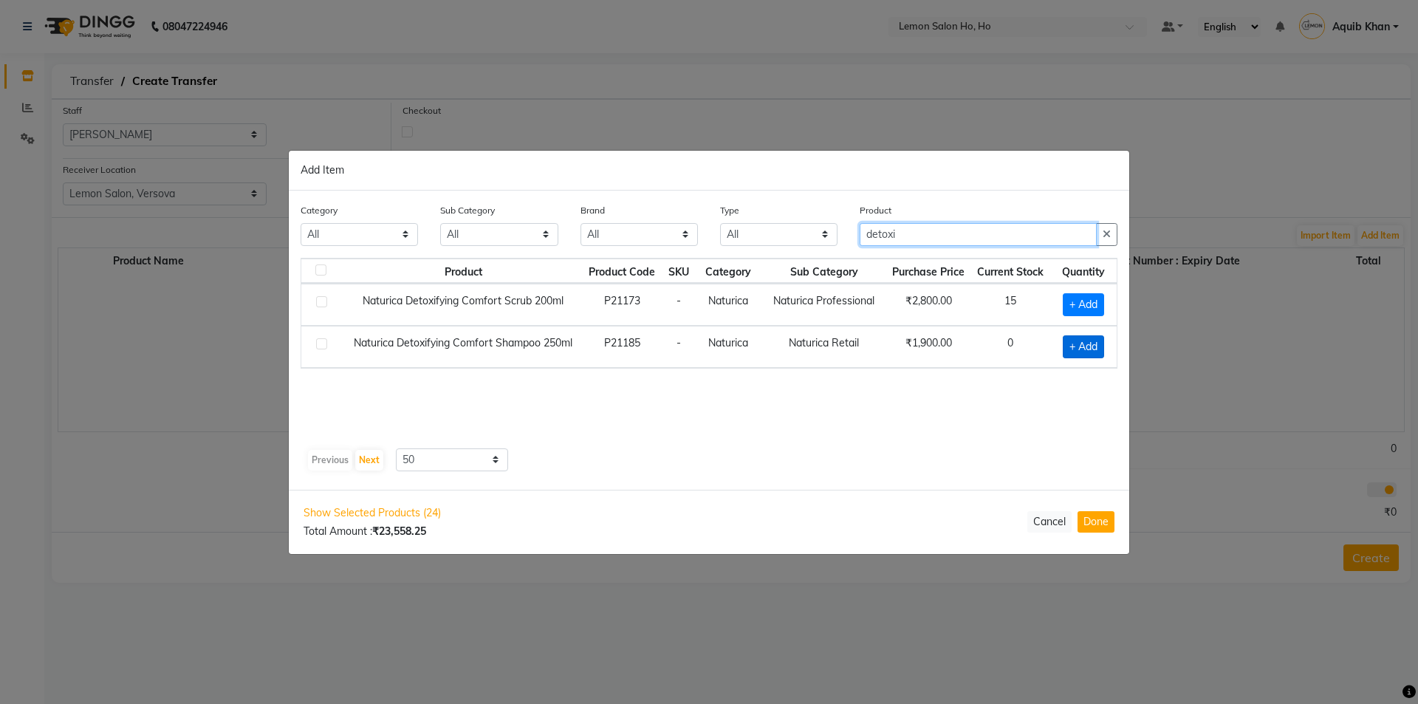
type input "detoxi"
click at [1075, 346] on span "+ Add" at bounding box center [1083, 346] width 41 height 23
click at [1058, 346] on icon at bounding box center [1060, 345] width 10 height 10
checkbox input "false"
click at [1081, 297] on span "+ Add" at bounding box center [1083, 304] width 41 height 23
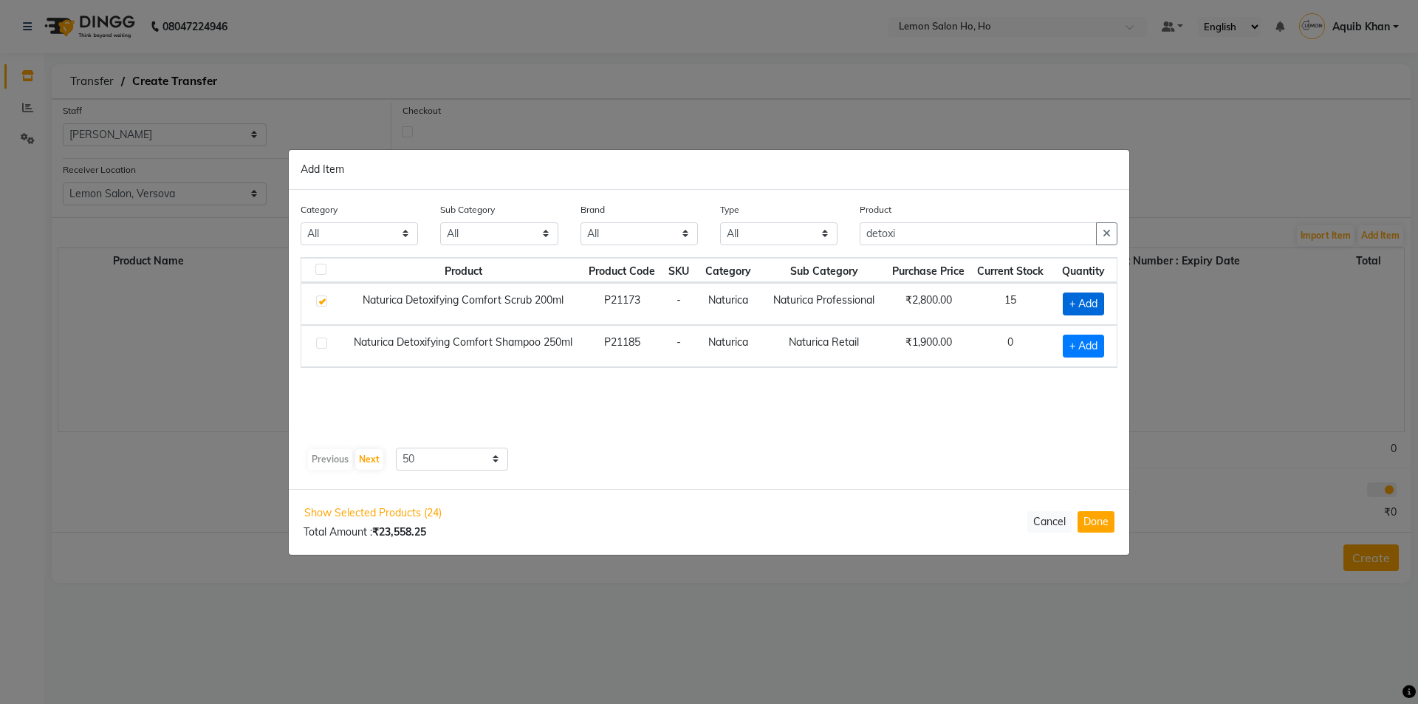
checkbox input "true"
click at [913, 230] on input "detoxi" at bounding box center [978, 234] width 237 height 23
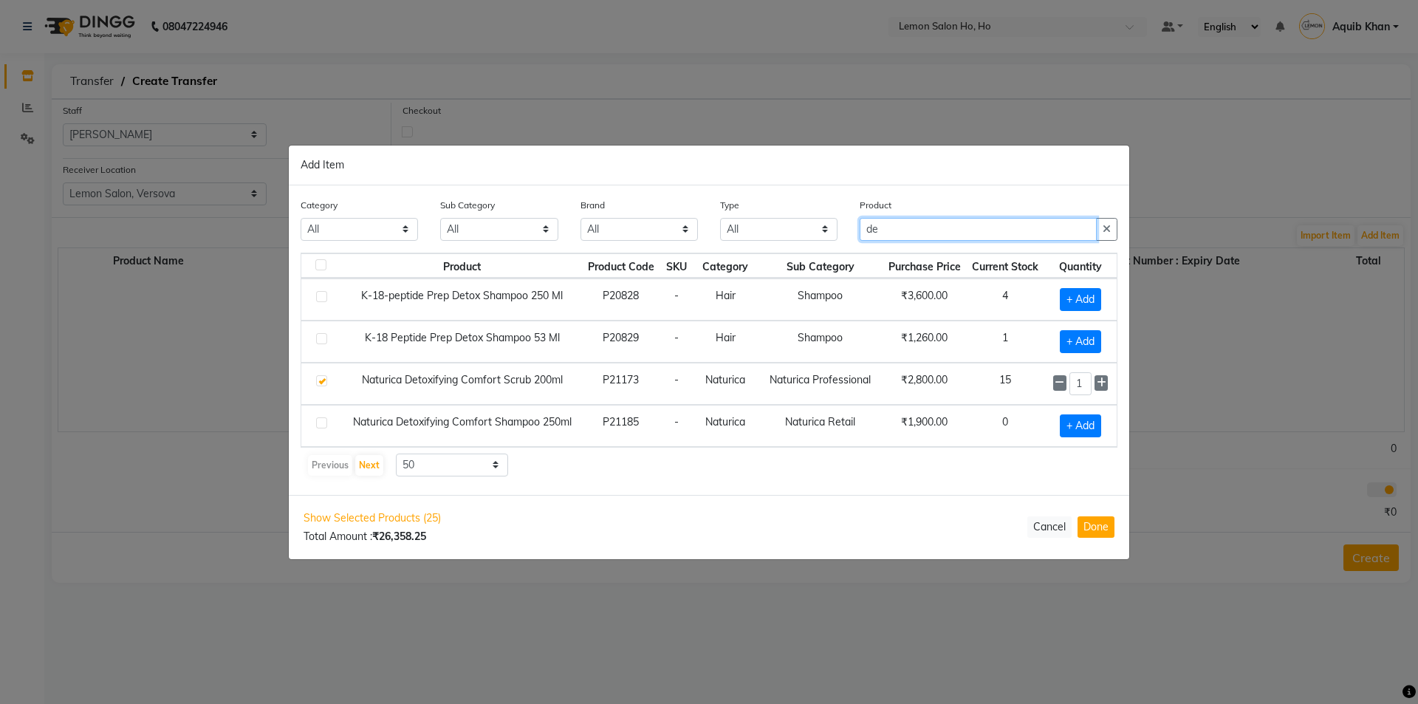
type input "d"
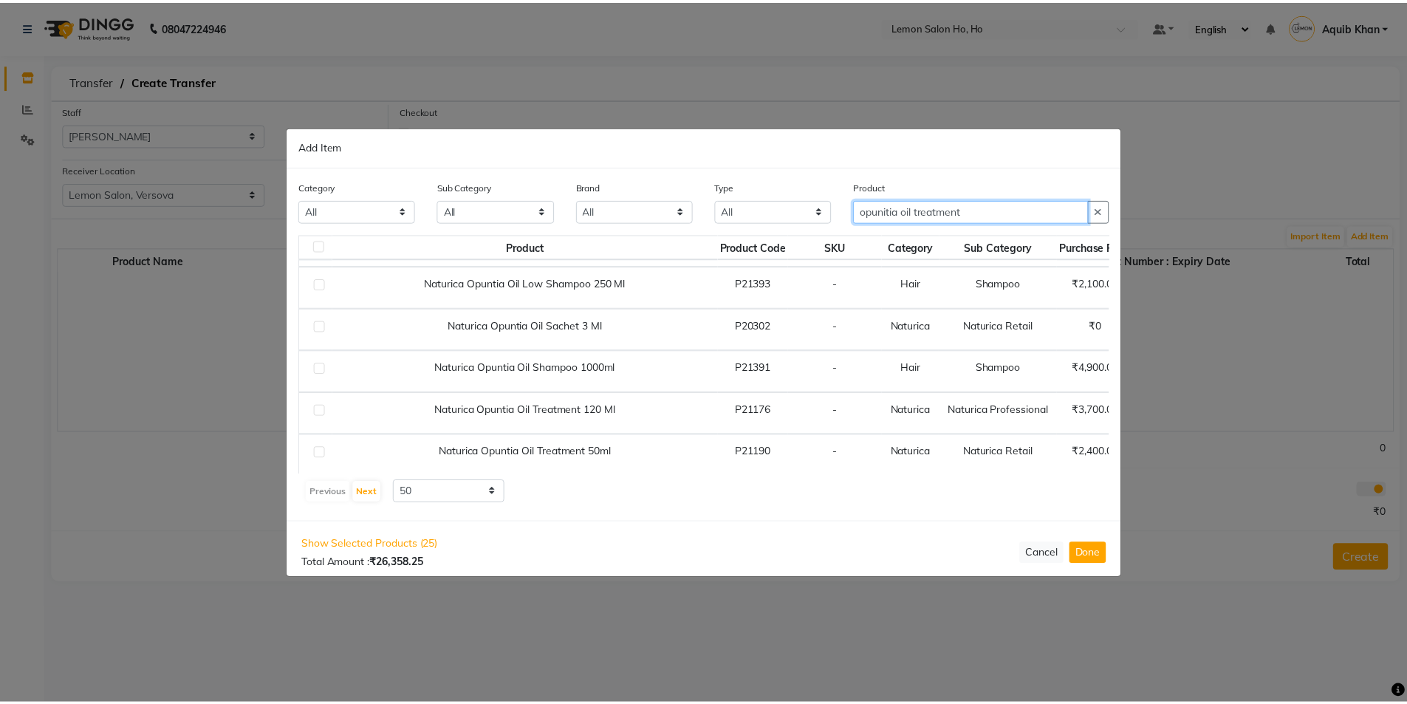
scroll to position [369, 0]
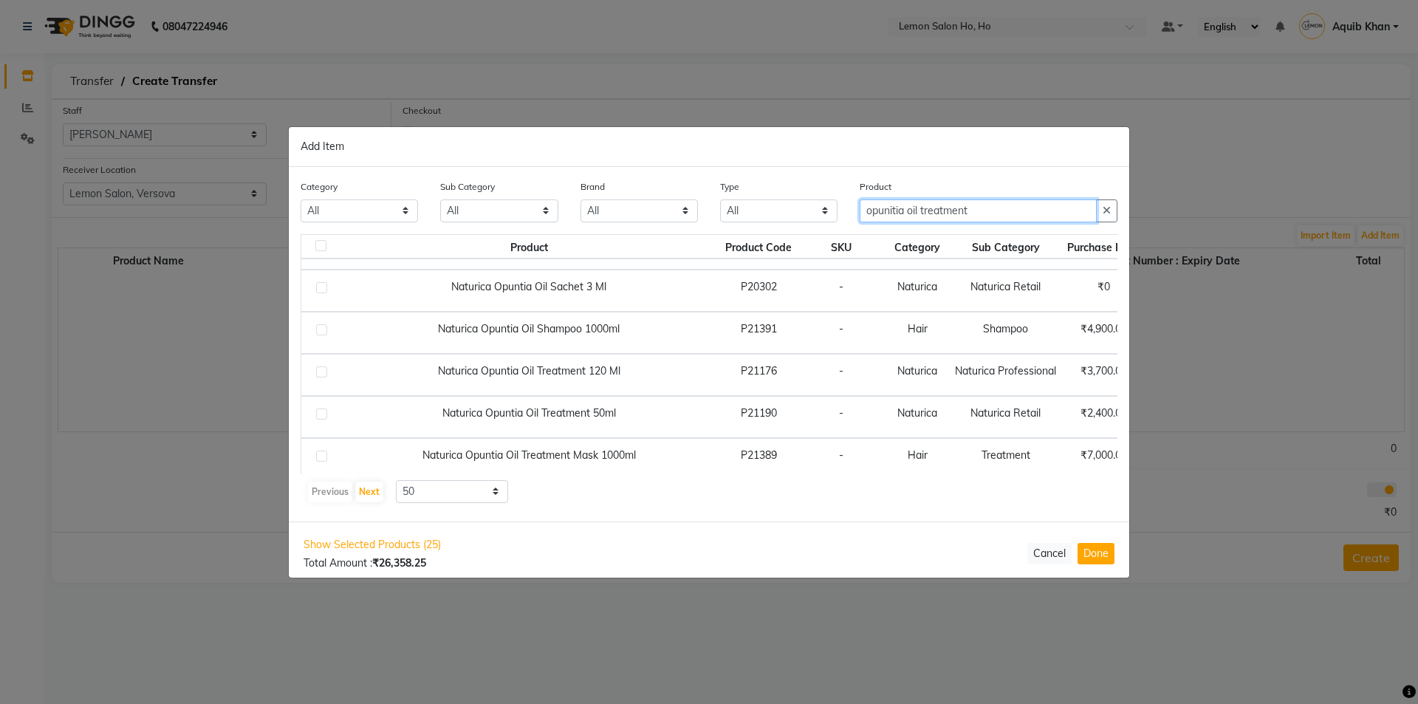
type input "opunitia oil treatment"
click at [321, 373] on label at bounding box center [321, 371] width 11 height 11
click at [321, 373] on input "checkbox" at bounding box center [321, 373] width 10 height 10
checkbox input "true"
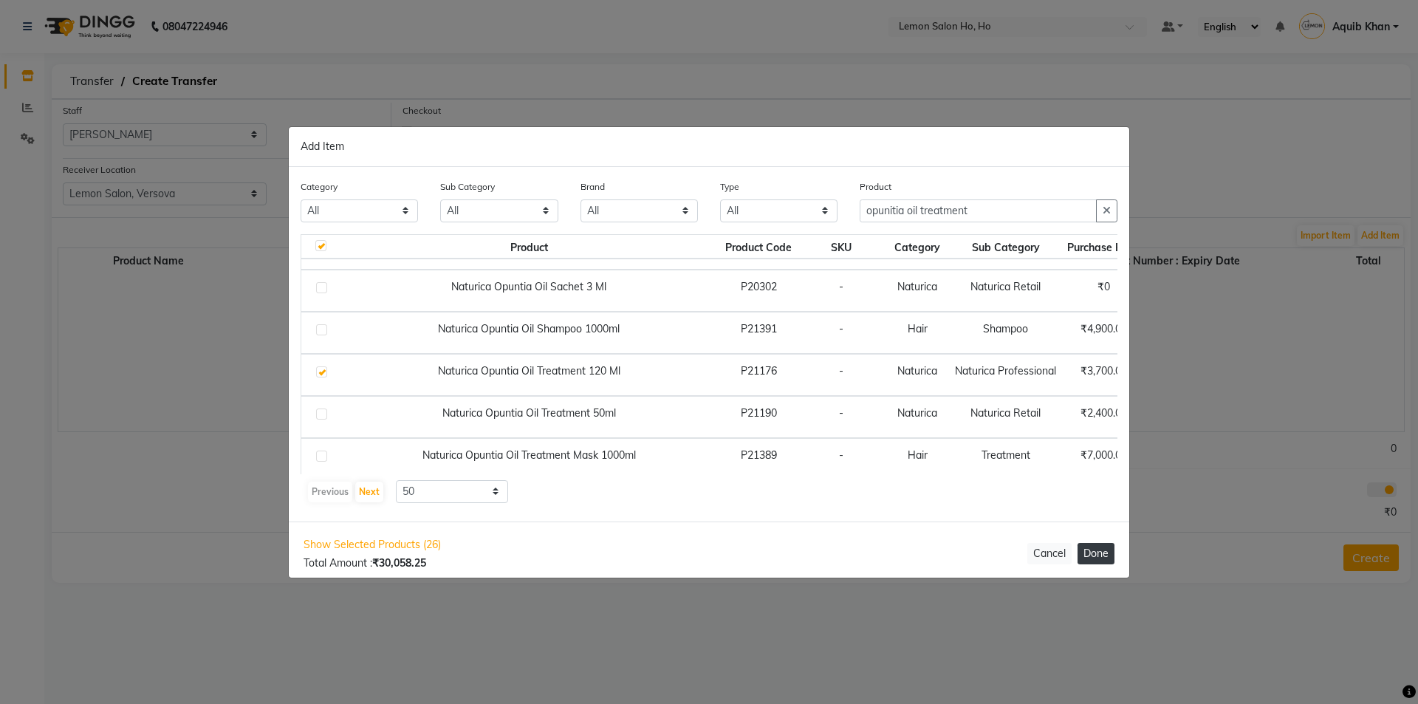
click at [1093, 552] on button "Done" at bounding box center [1096, 553] width 37 height 21
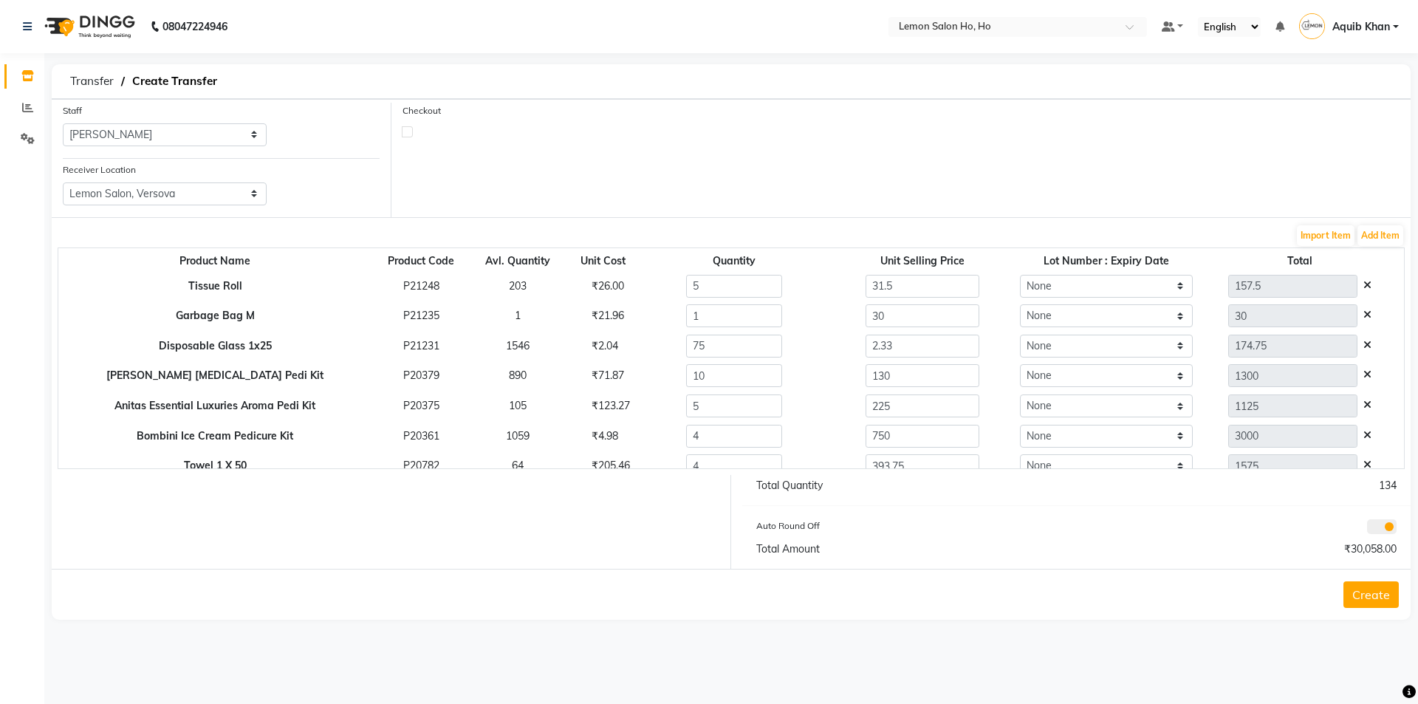
click at [407, 131] on label at bounding box center [407, 131] width 11 height 11
click at [407, 131] on input "checkbox" at bounding box center [408, 131] width 10 height 10
checkbox input "true"
select select "true"
select select "2069"
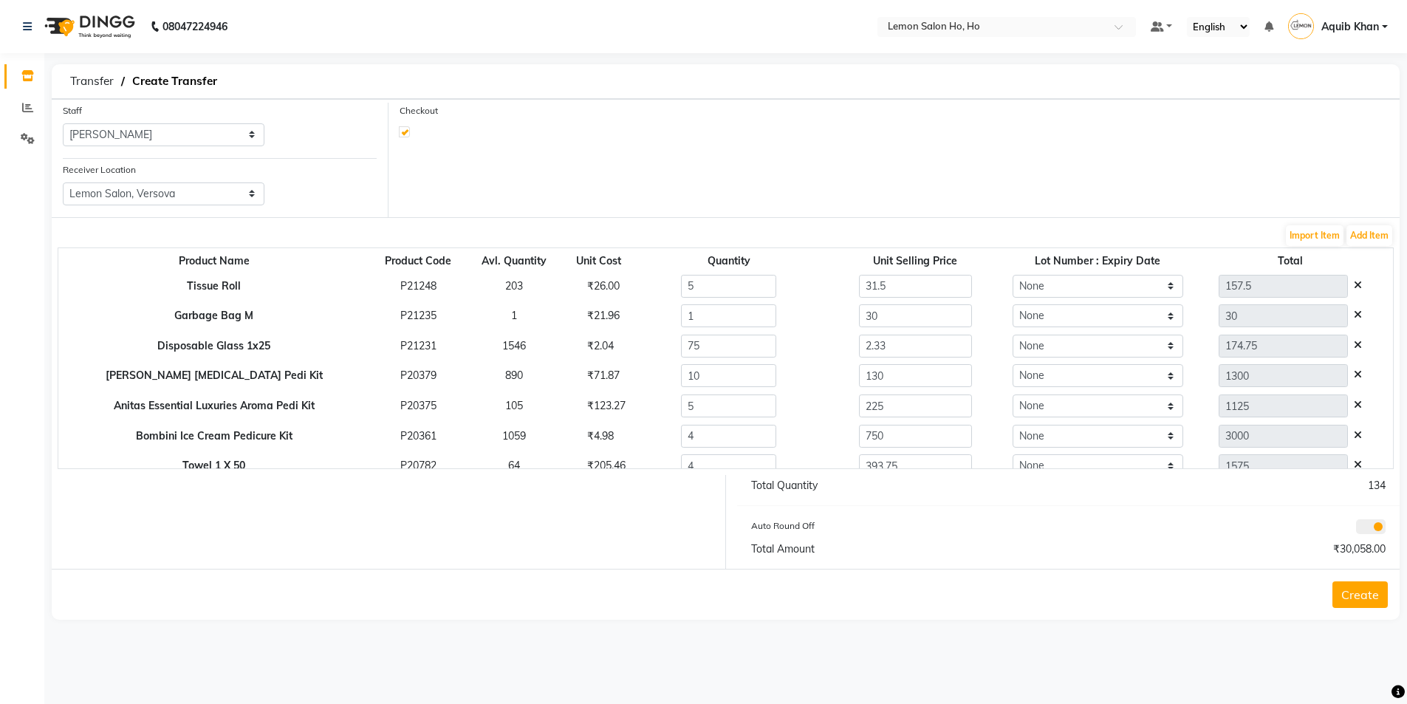
select select "2069"
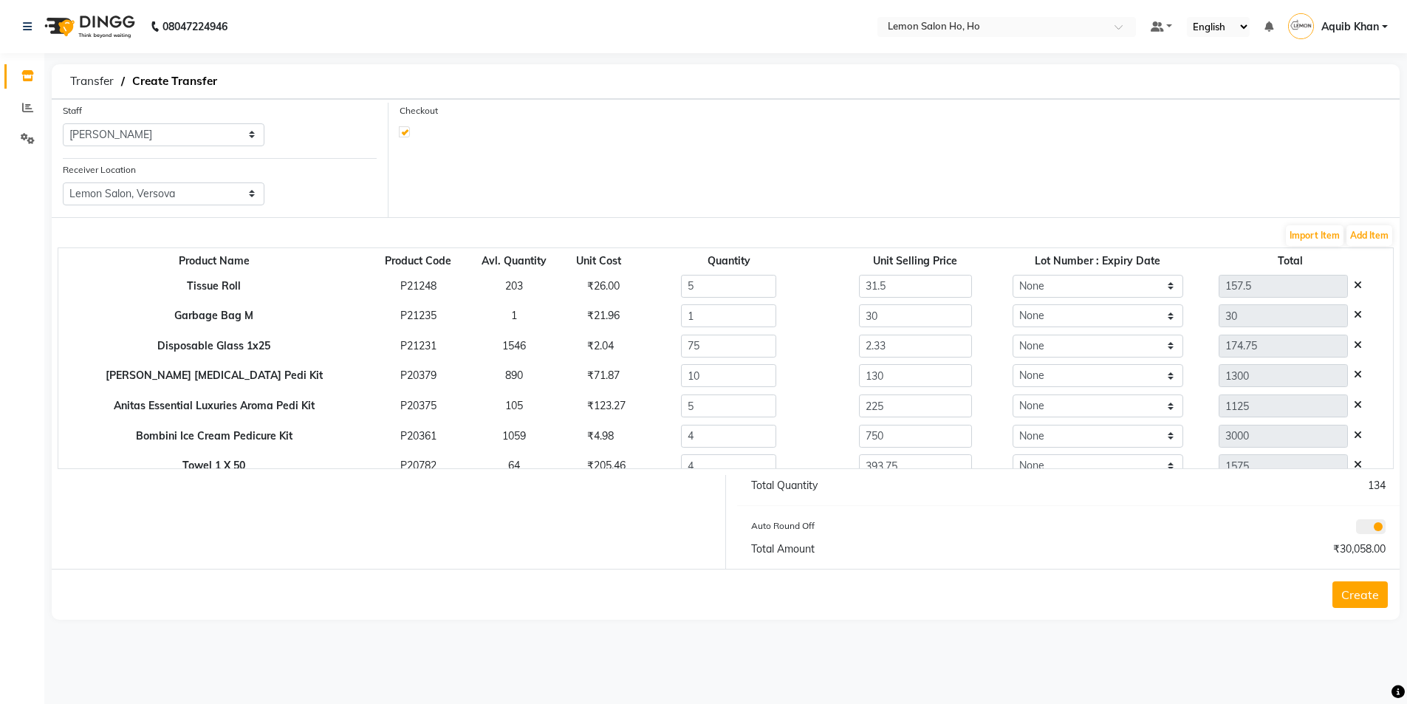
select select "2069"
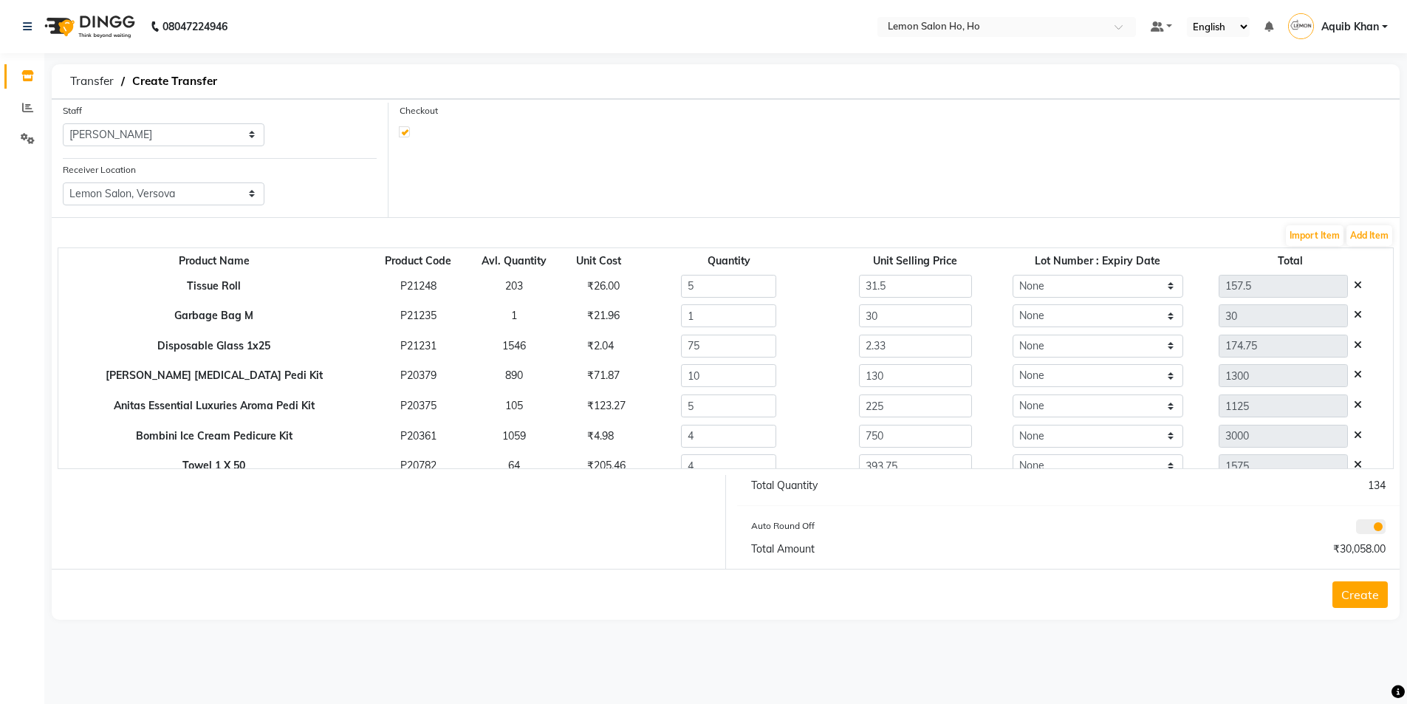
select select "2069"
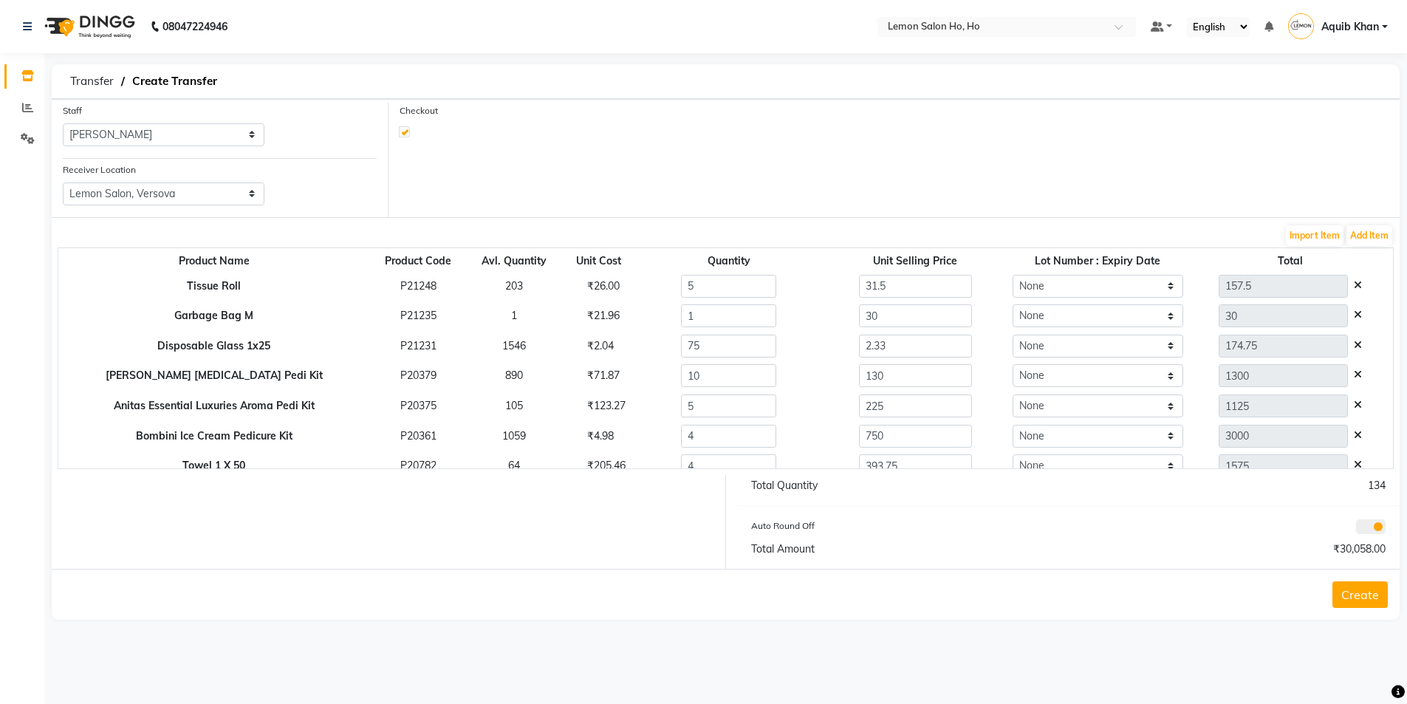
select select "2069"
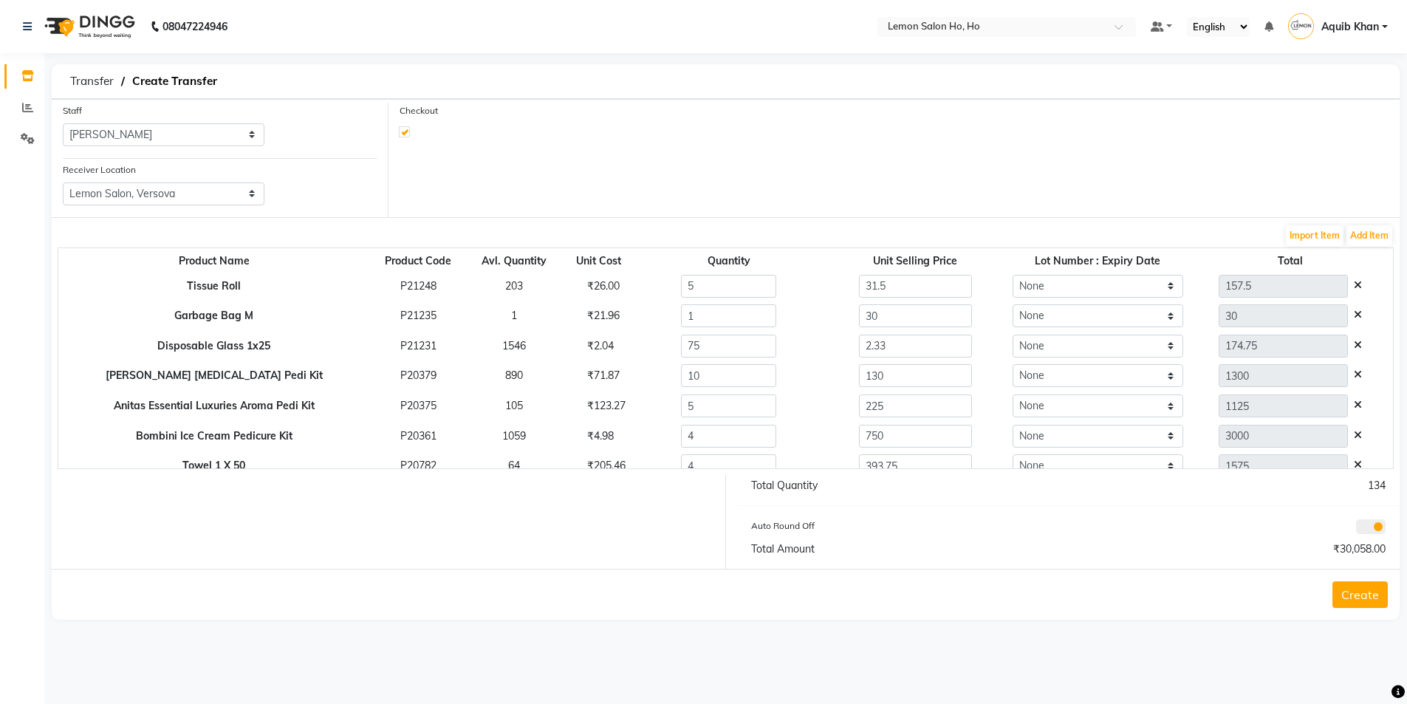
select select "2069"
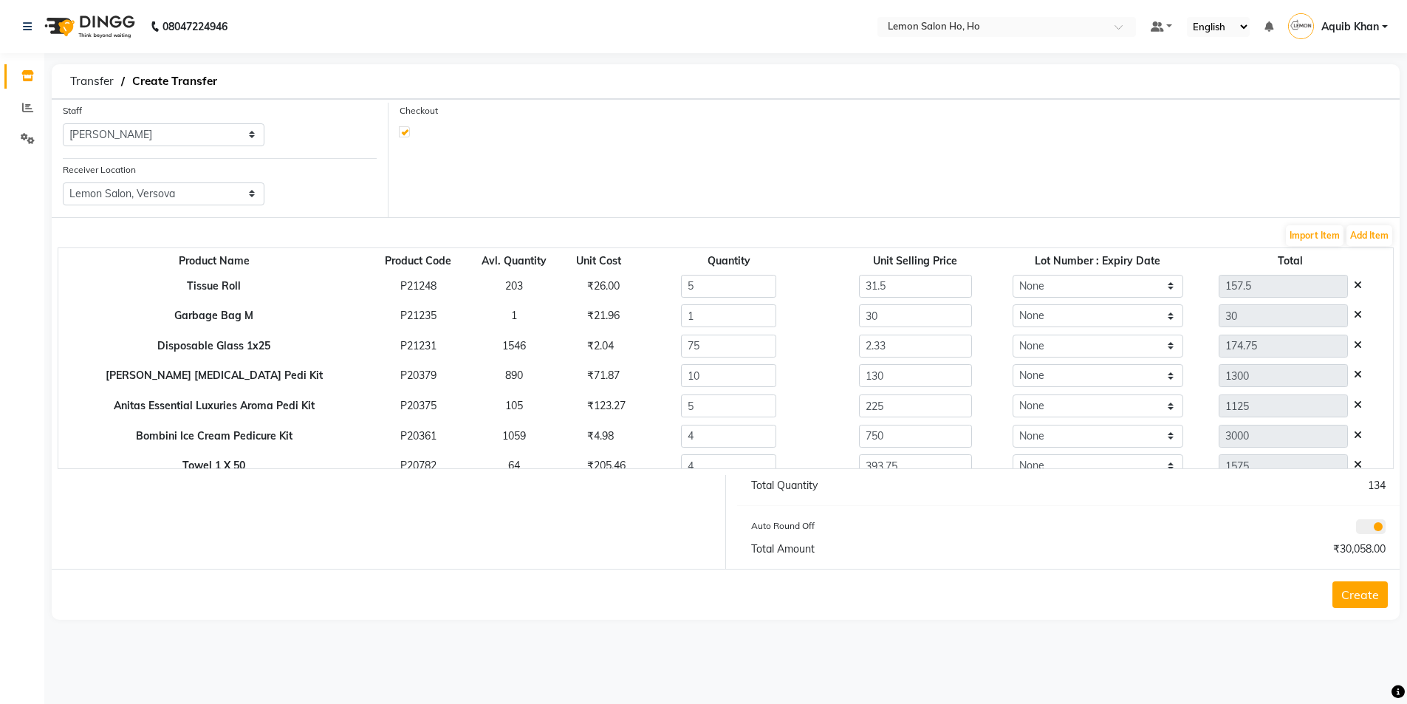
select select "2069"
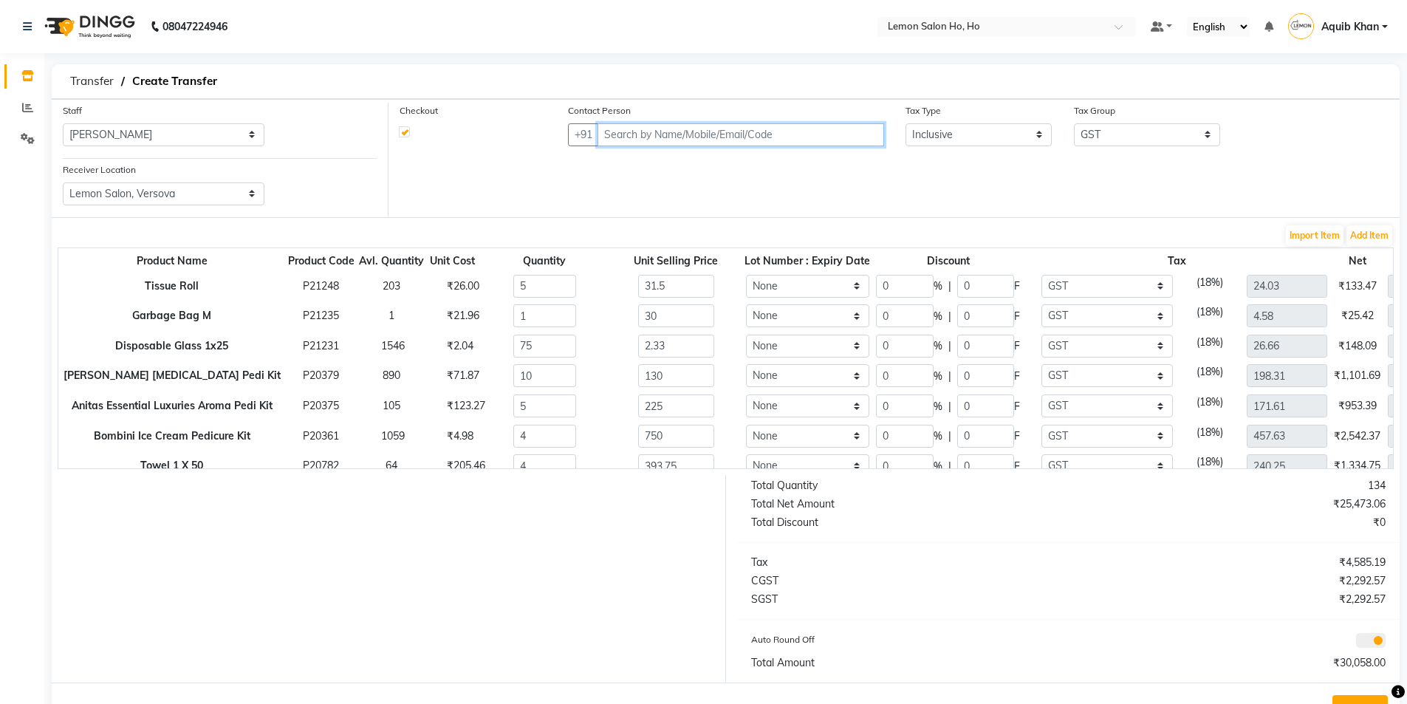
click at [836, 135] on input "text" at bounding box center [741, 134] width 286 height 23
click at [900, 287] on input "0" at bounding box center [905, 286] width 58 height 23
click at [900, 375] on input "0" at bounding box center [905, 375] width 58 height 23
type input "35"
type input "845"
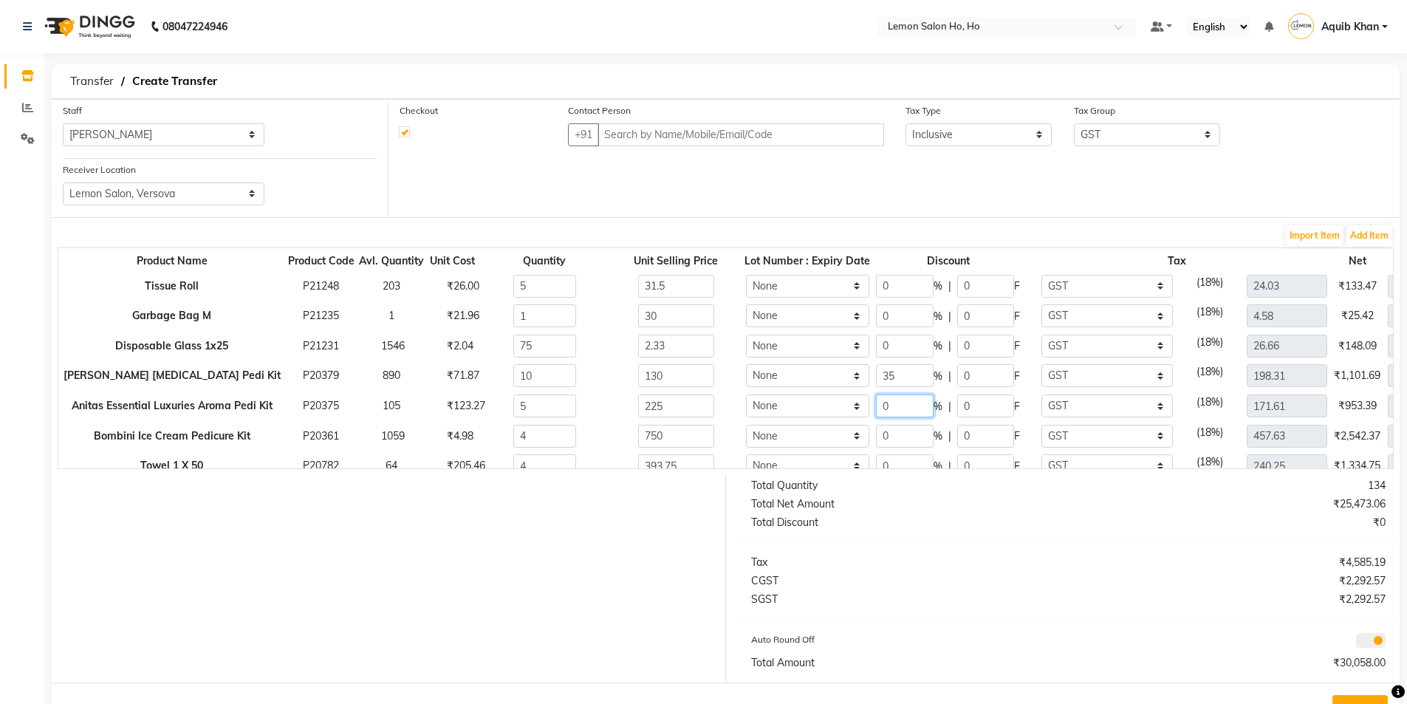
type input "45.5"
type input "128.9"
click at [903, 408] on input "0" at bounding box center [905, 405] width 58 height 23
type input "35"
type input "731.25"
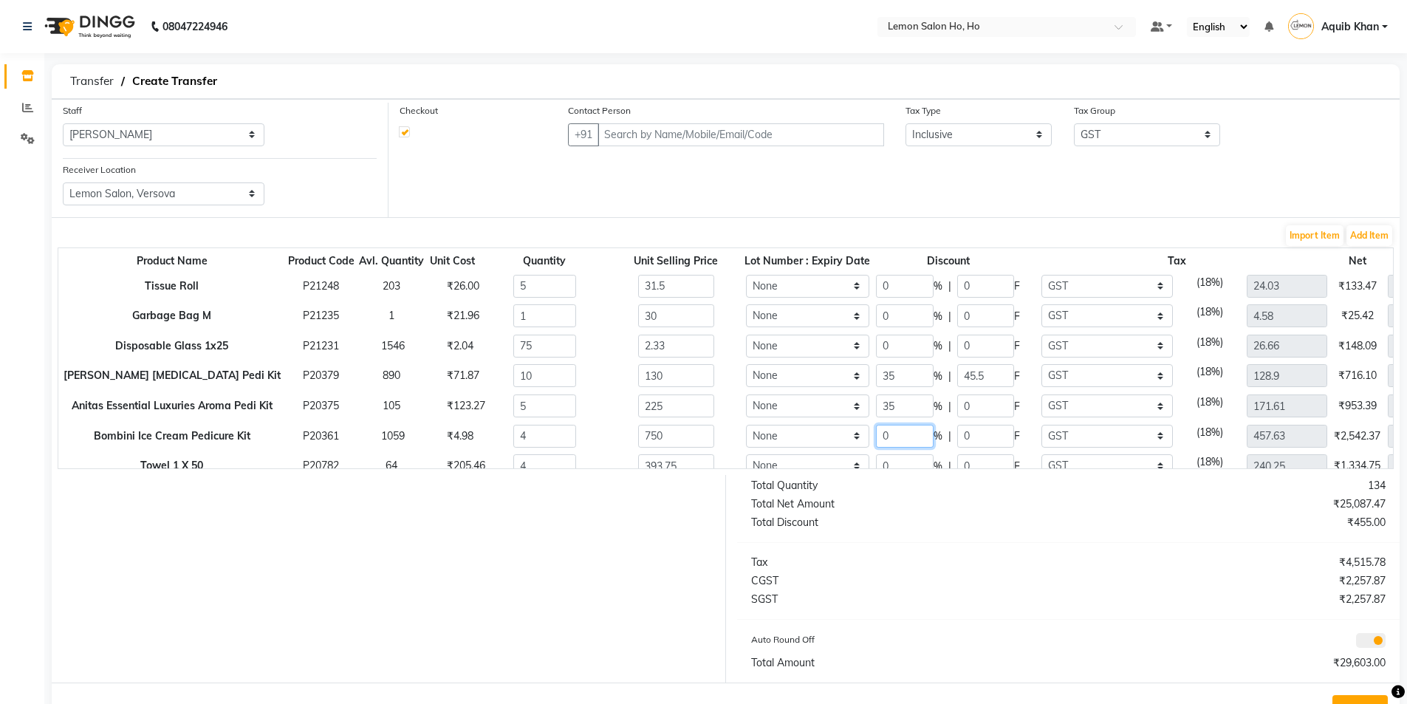
type input "78.75"
type input "111.55"
click at [902, 437] on input "0" at bounding box center [905, 436] width 58 height 23
type input "65"
type input "1050"
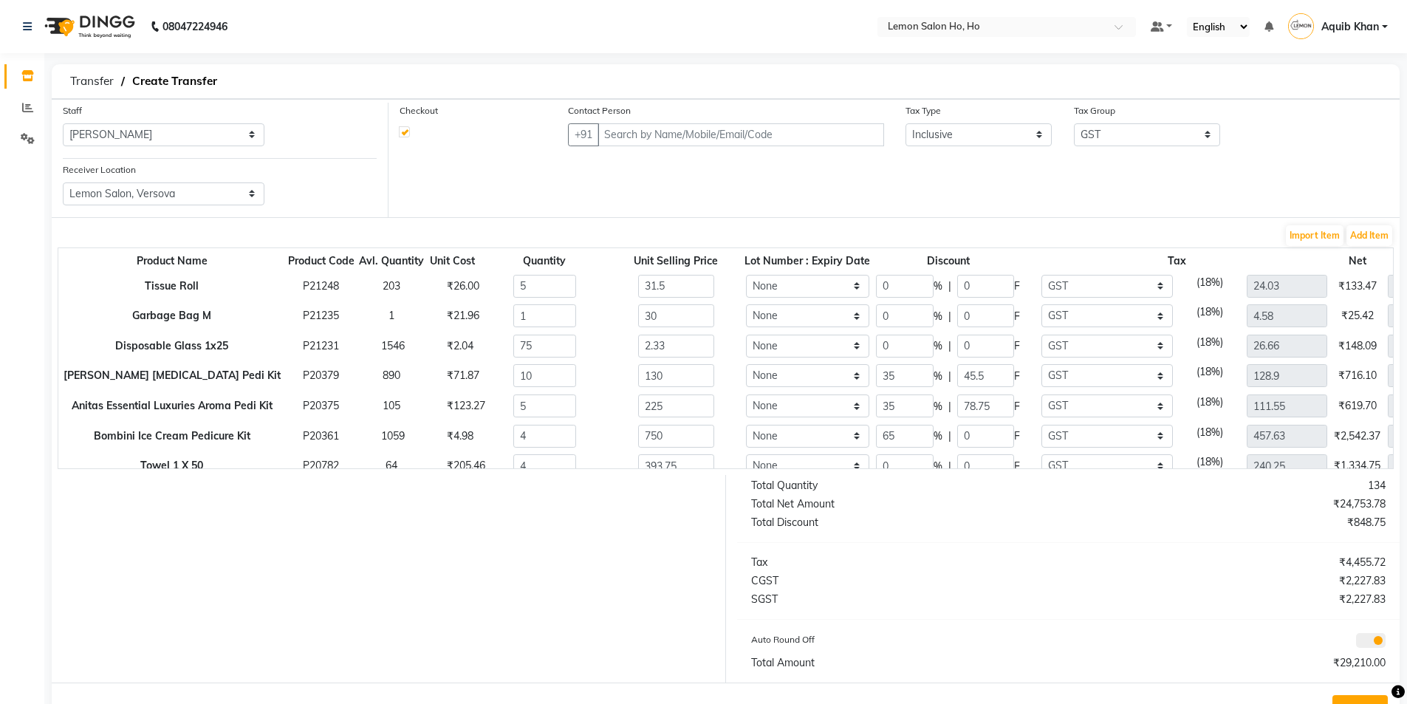
type input "487.5"
type input "160.17"
click at [884, 504] on div "Total Net Amount" at bounding box center [904, 504] width 329 height 16
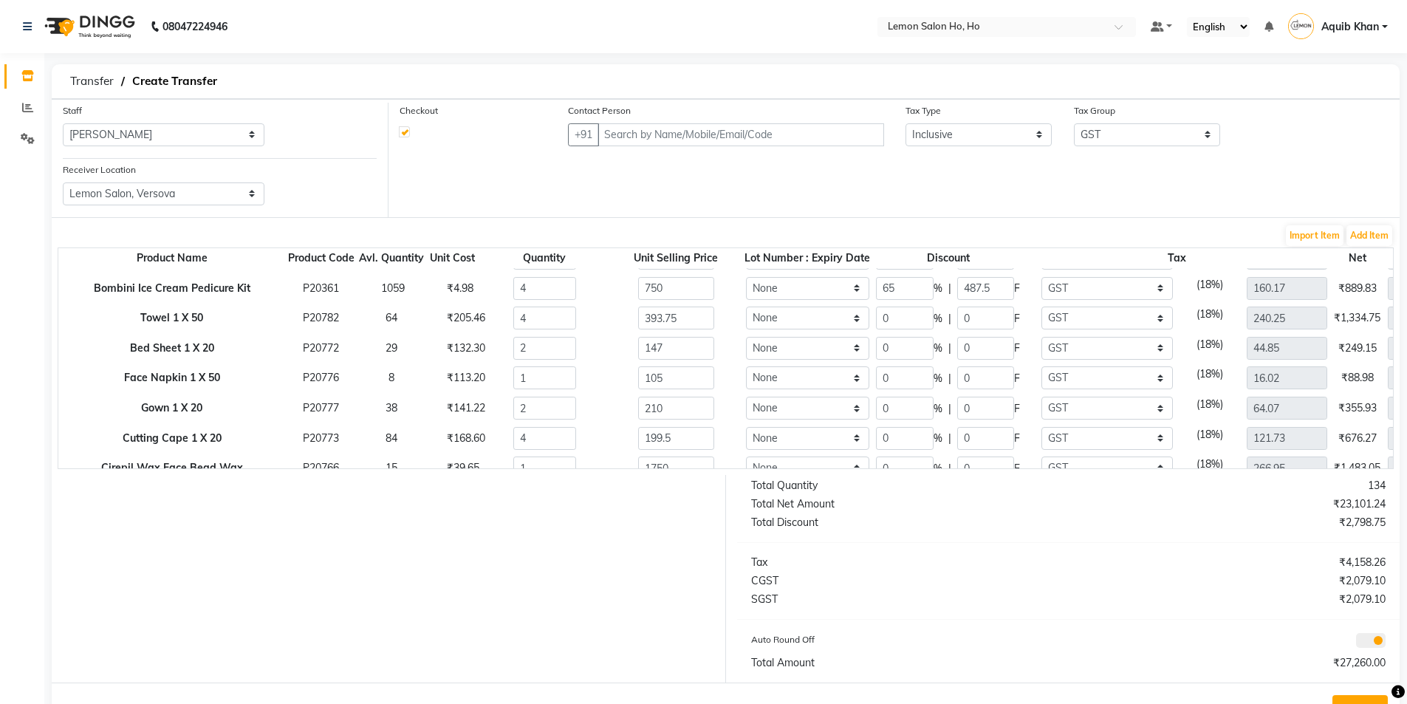
scroll to position [222, 0]
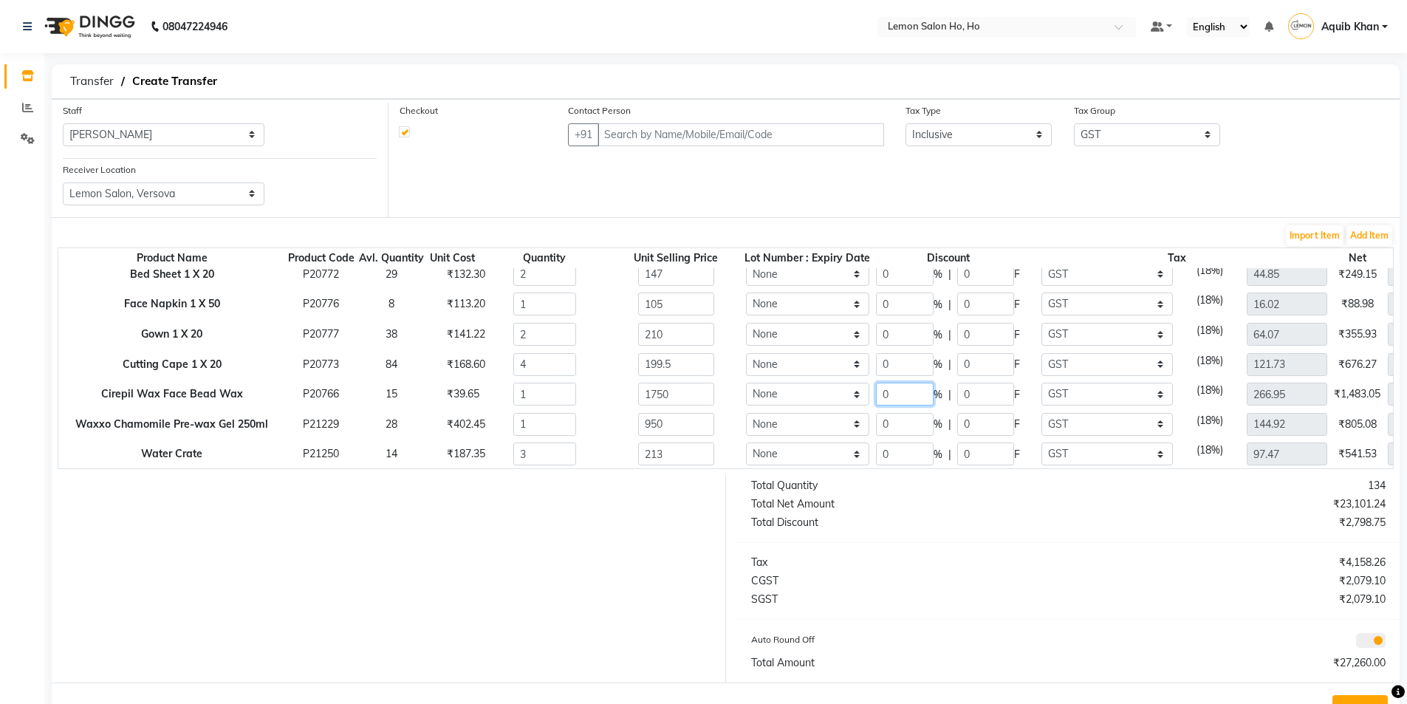
click at [909, 396] on input "0" at bounding box center [905, 394] width 58 height 23
type input "30"
type input "1225"
type input "525"
type input "186.86"
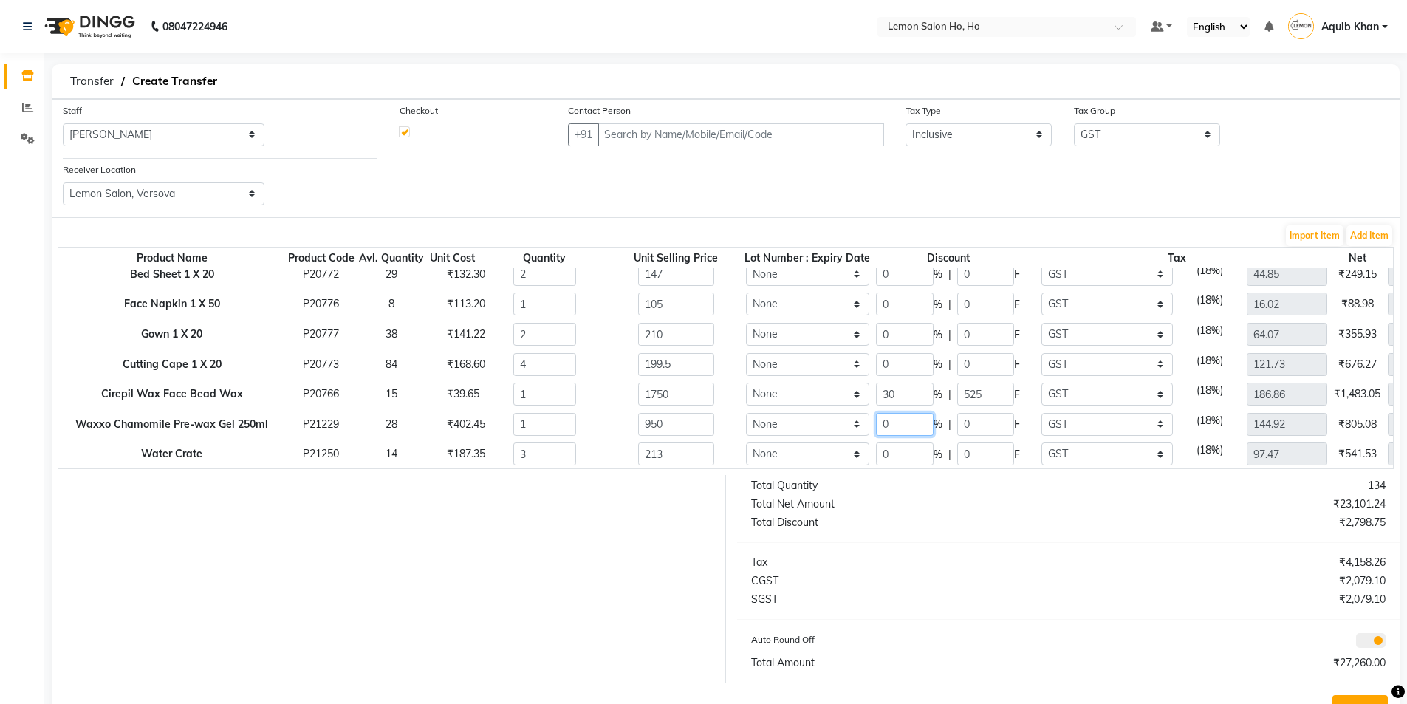
click at [912, 427] on input "0" at bounding box center [905, 424] width 58 height 23
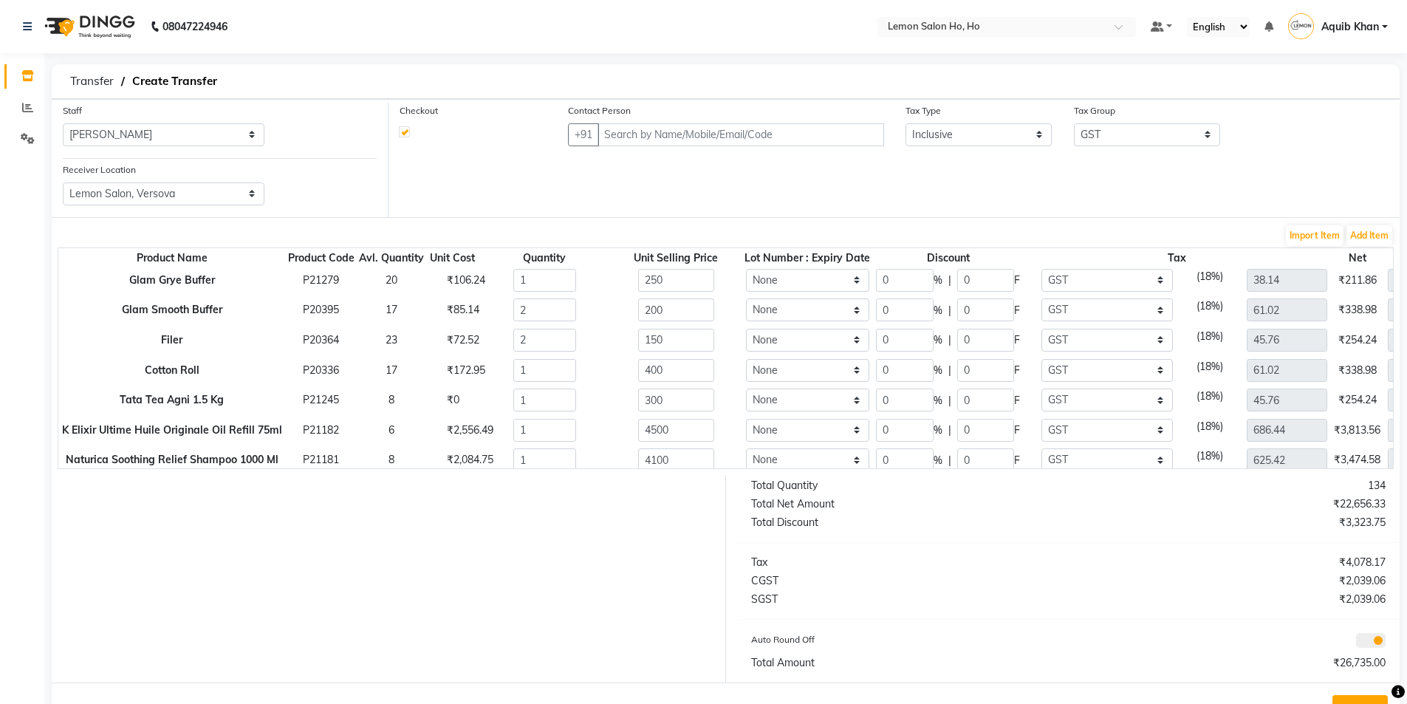
scroll to position [517, 0]
type input "50"
type input "475"
type input "72.46"
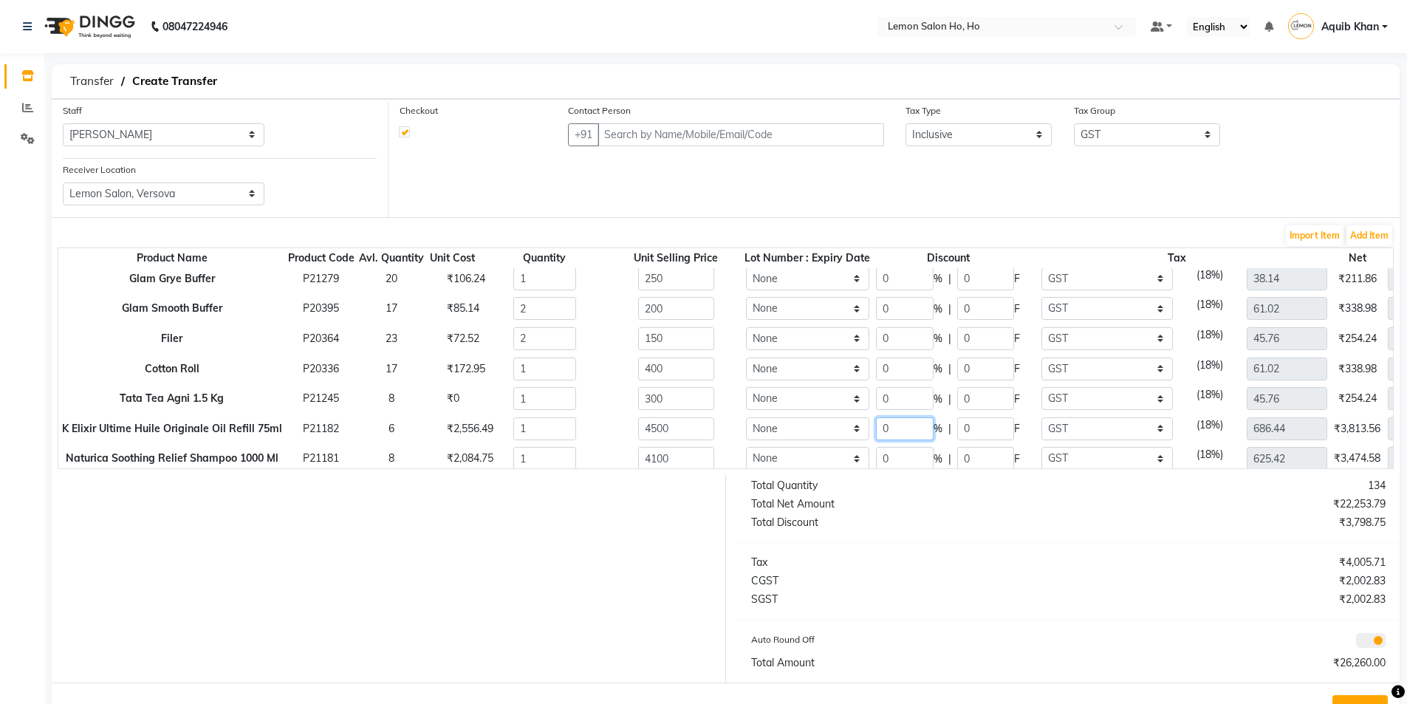
click at [906, 431] on input "0" at bounding box center [905, 428] width 58 height 23
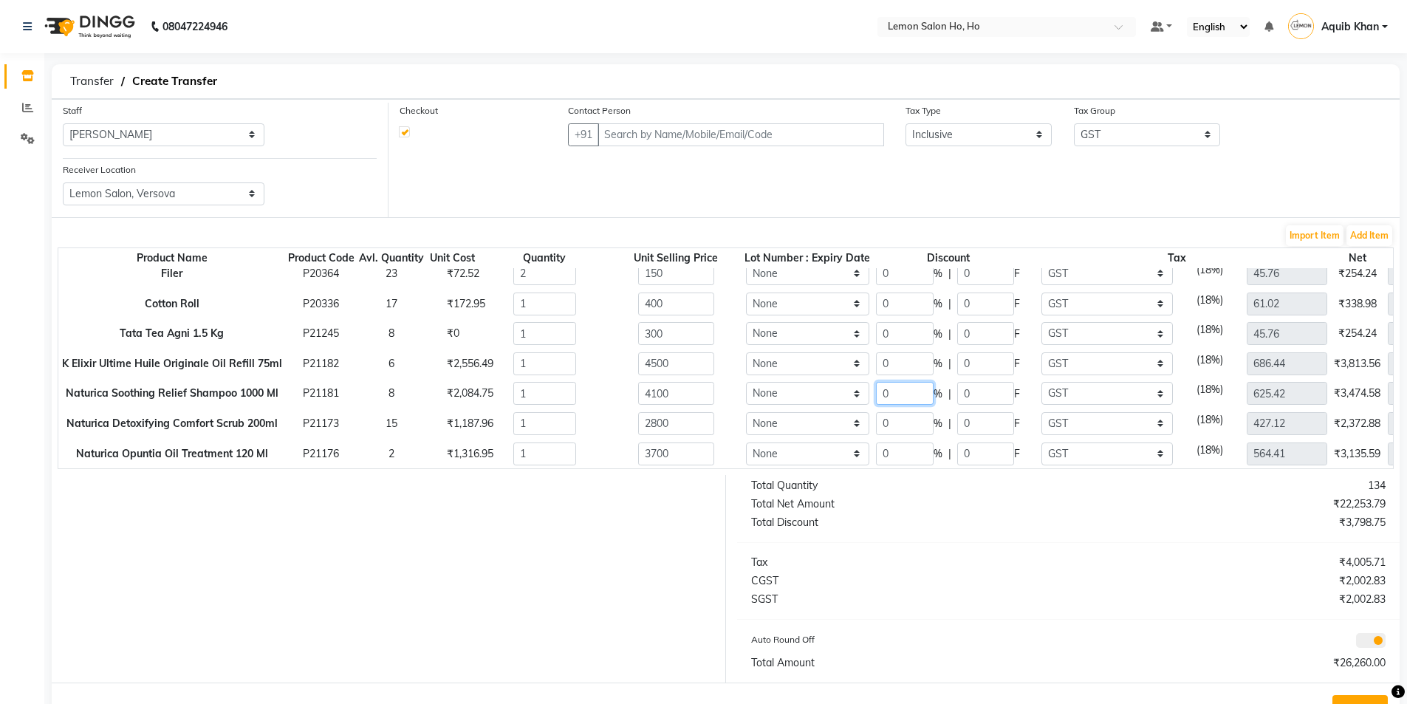
click at [902, 386] on input "0" at bounding box center [905, 393] width 58 height 23
type input "50"
type input "2050"
type input "312.71"
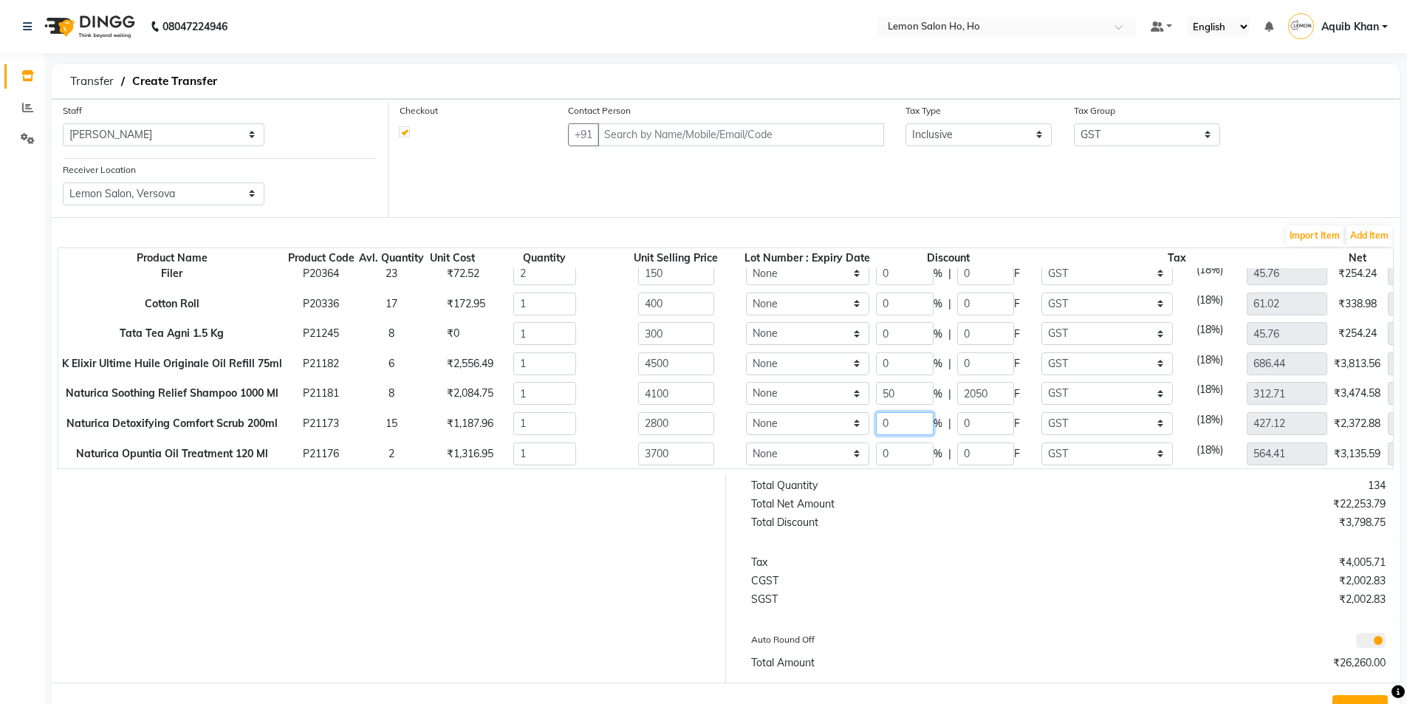
click at [906, 412] on input "0" at bounding box center [905, 423] width 58 height 23
type input "40"
type input "1680"
type input "1120"
type input "256.27"
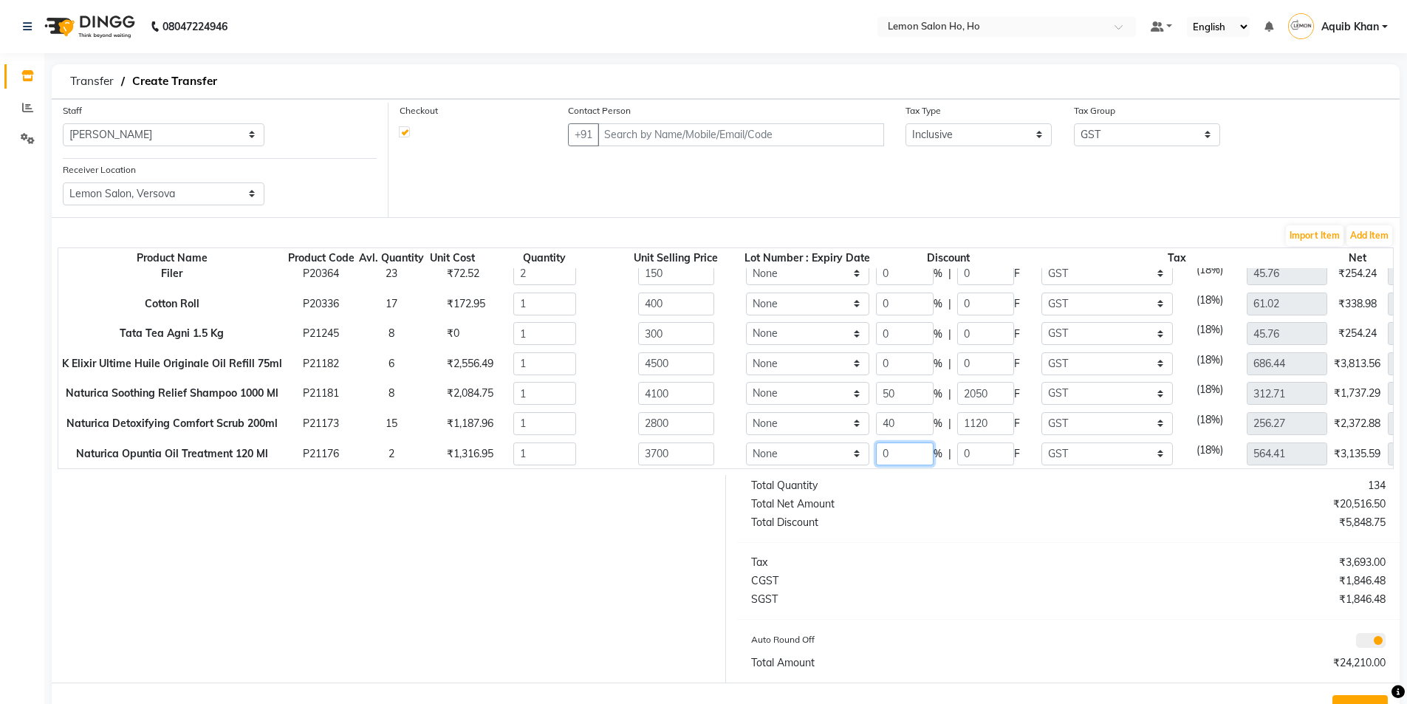
click at [900, 442] on input "0" at bounding box center [905, 453] width 58 height 23
type input "40"
type input "2220"
type input "1480"
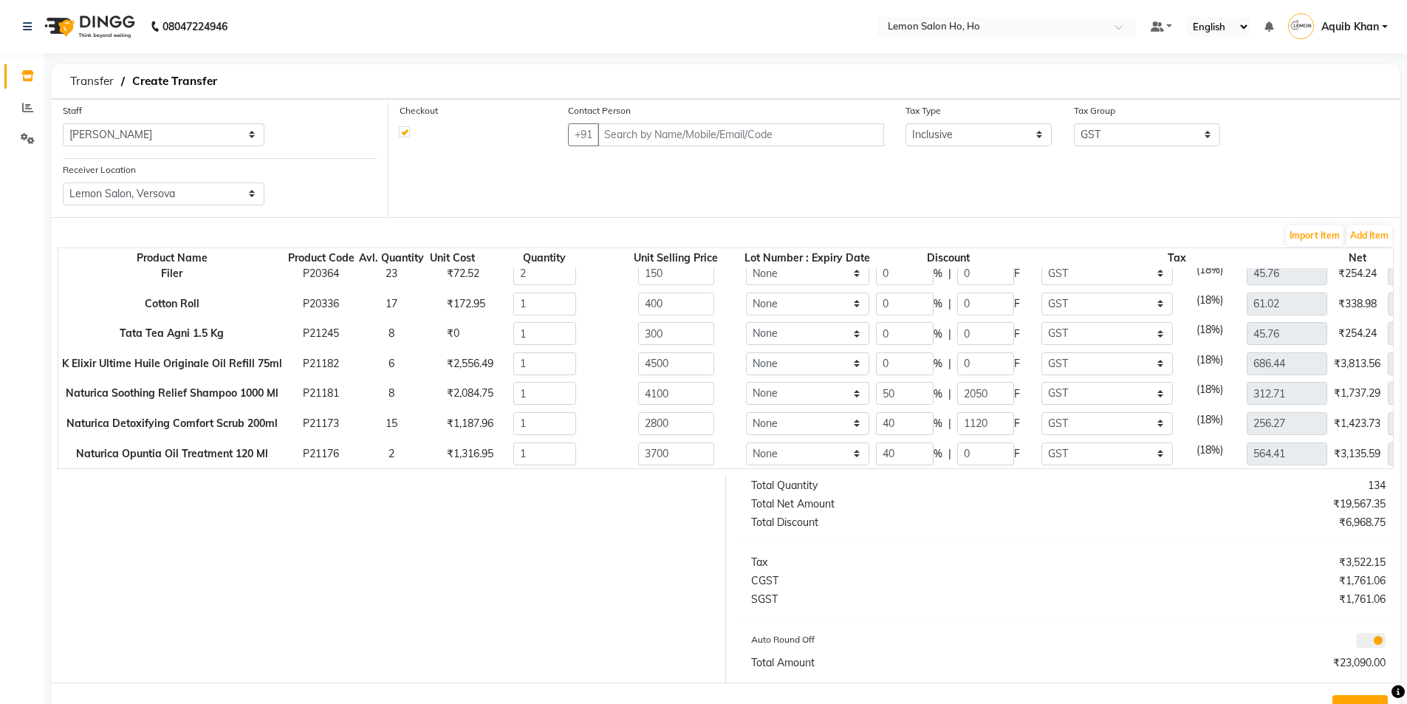
type input "338.64"
click at [937, 567] on div "Tax" at bounding box center [904, 563] width 329 height 16
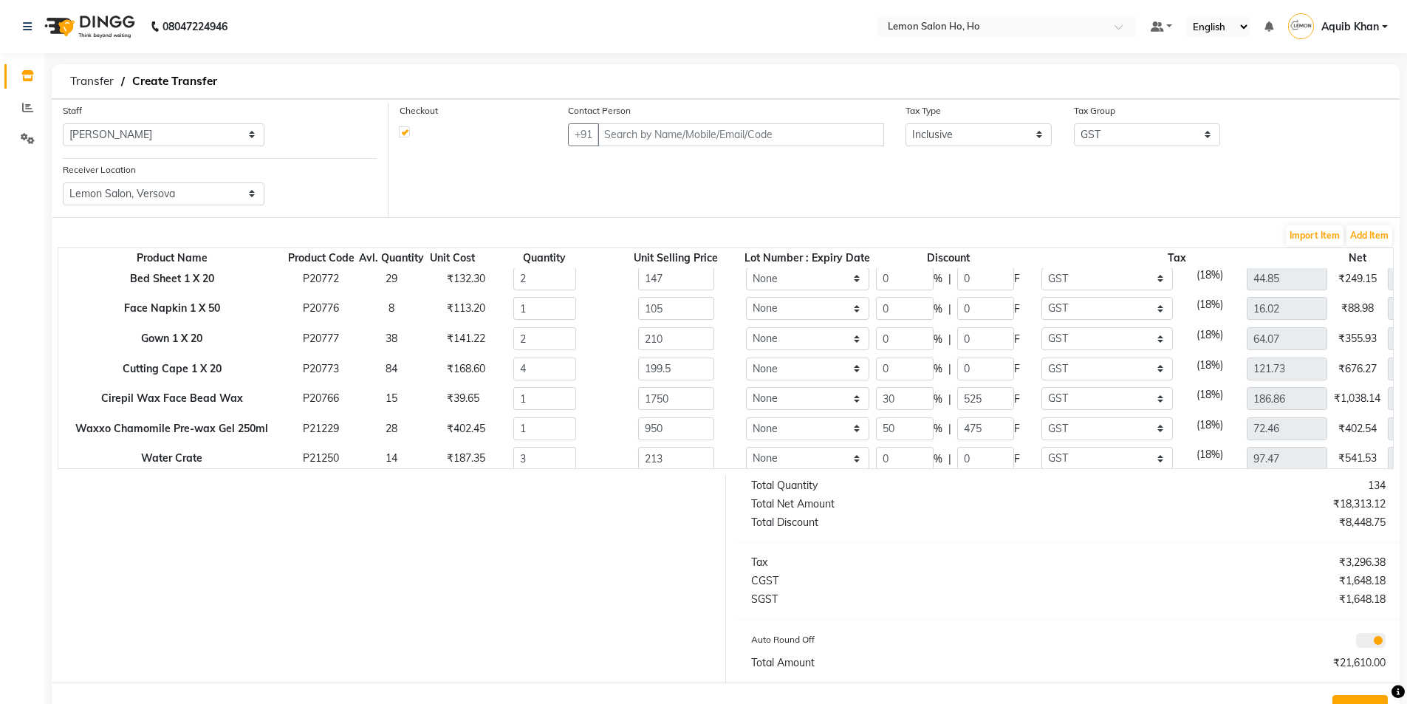
scroll to position [150, 0]
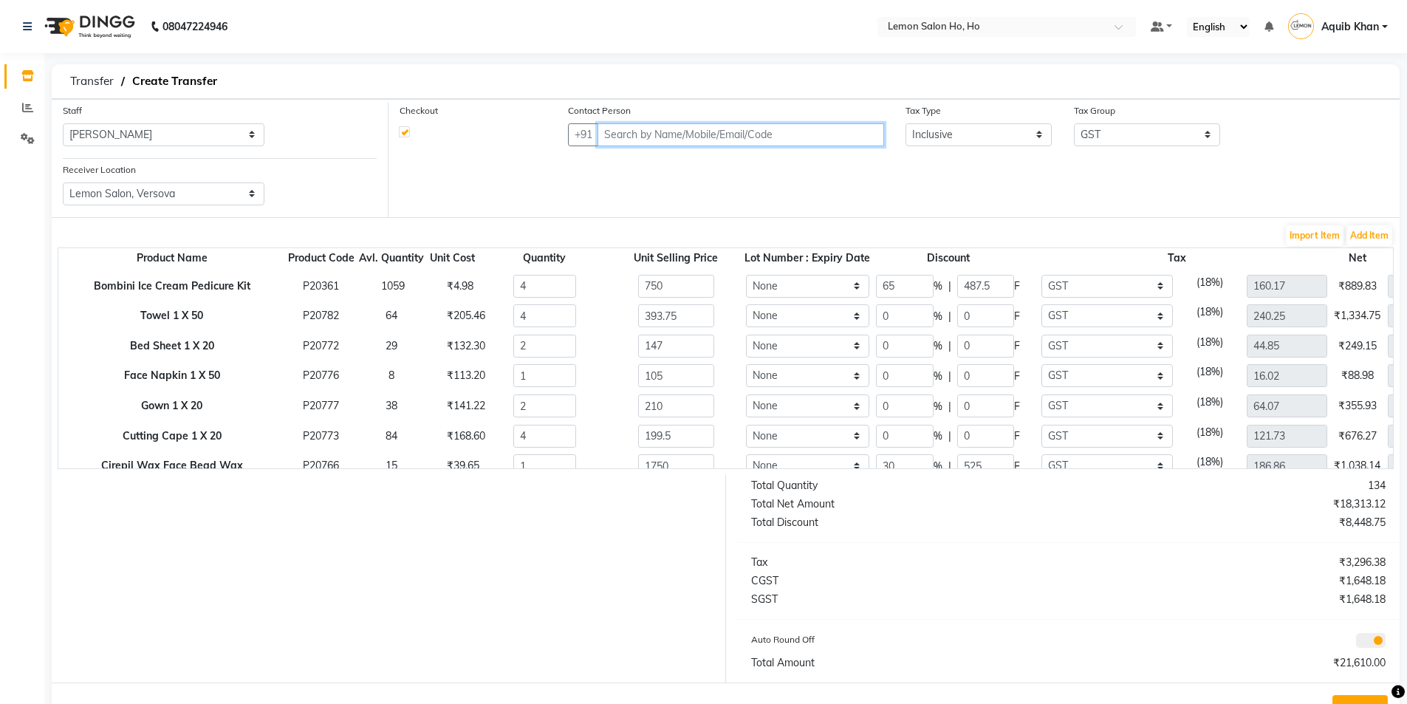
click at [796, 131] on input "text" at bounding box center [741, 134] width 286 height 23
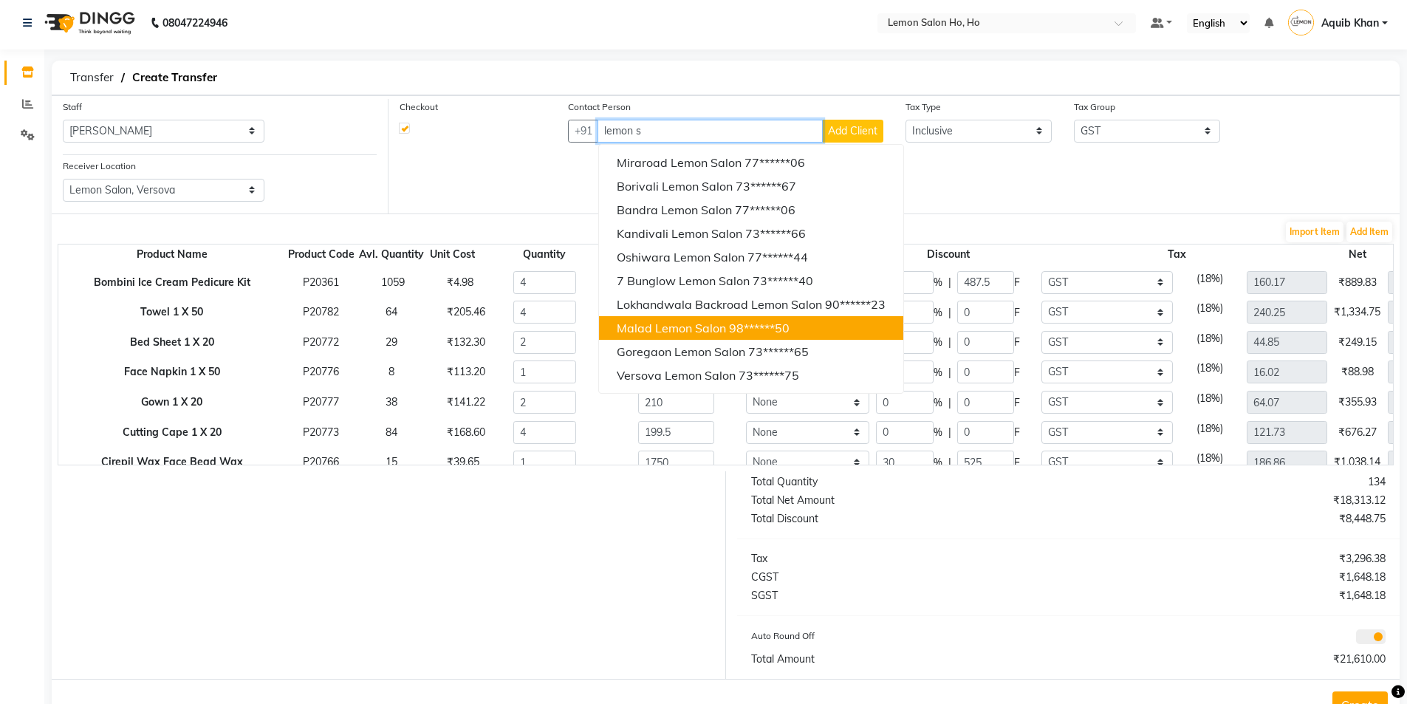
scroll to position [55, 0]
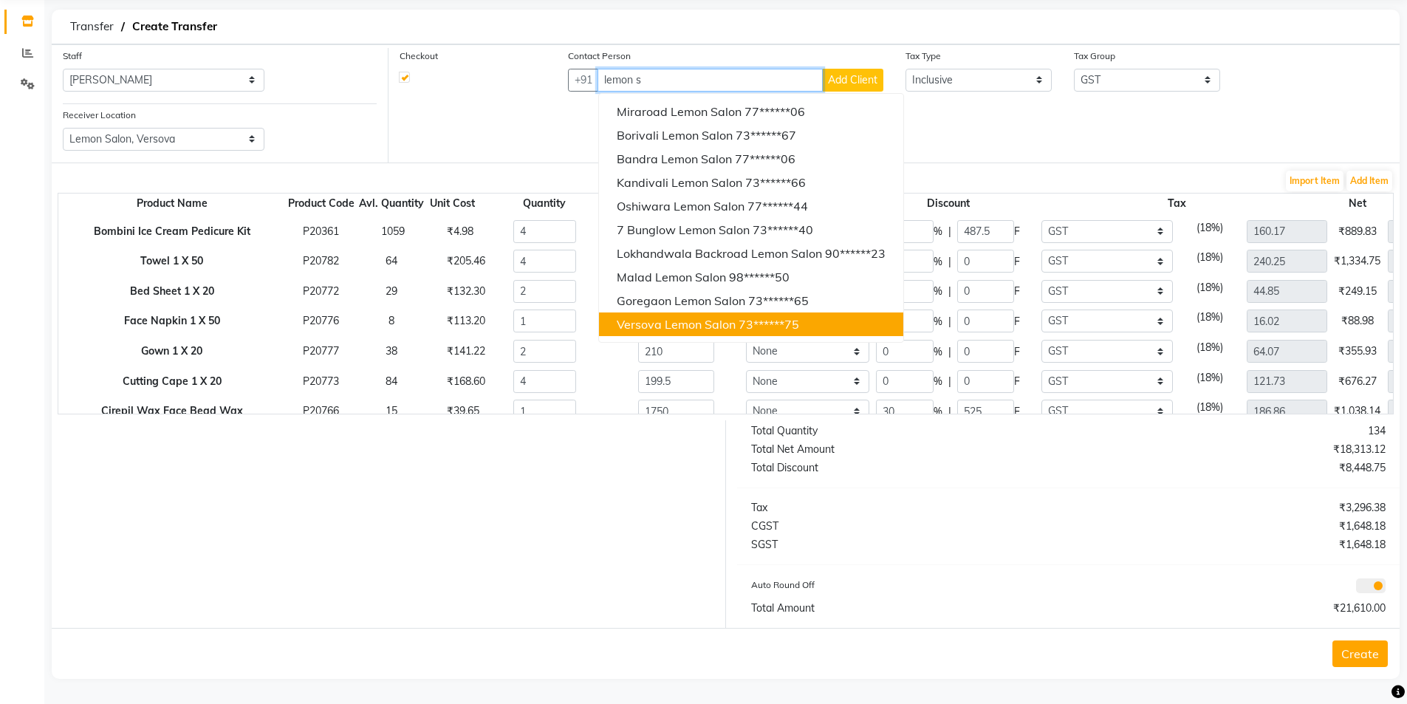
click at [680, 319] on span "Versova Lemon Salon" at bounding box center [676, 324] width 119 height 15
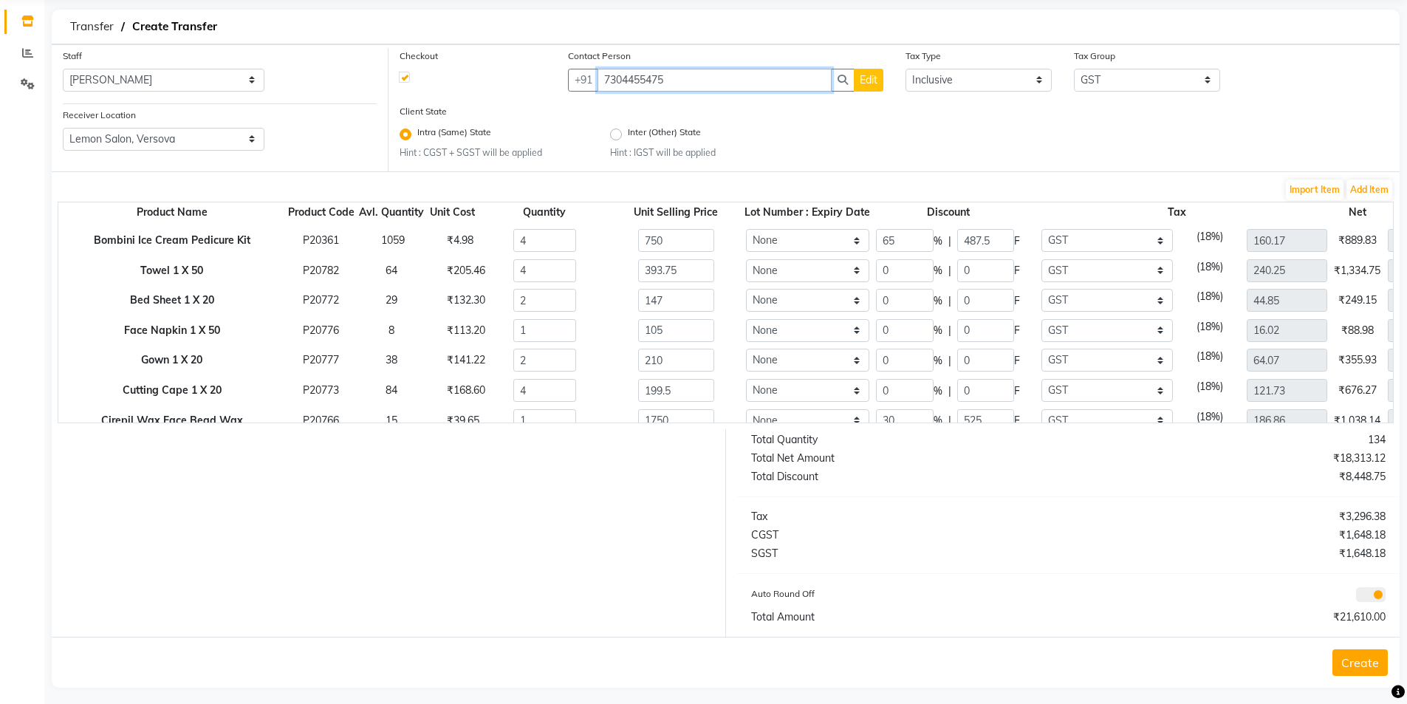
type input "7304455475"
click at [1350, 666] on button "Create" at bounding box center [1360, 662] width 55 height 27
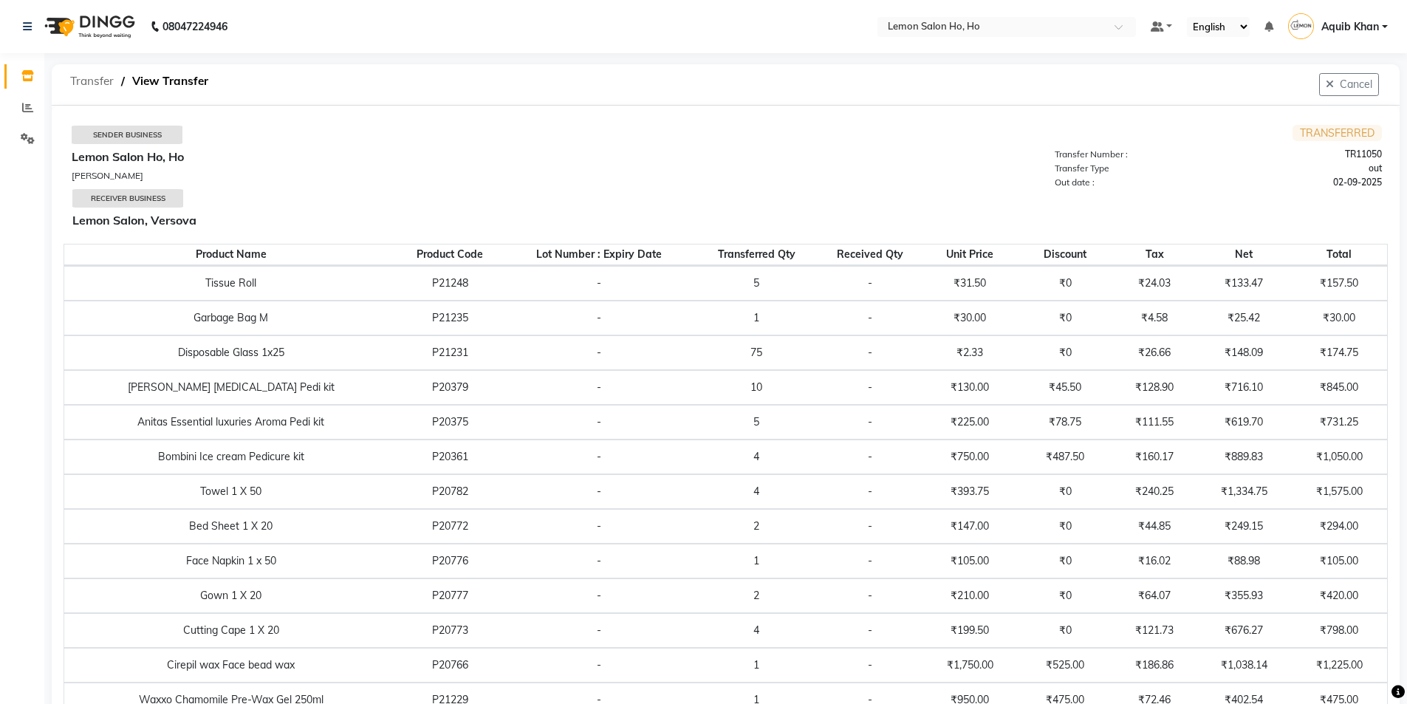
click at [86, 83] on span "Transfer" at bounding box center [92, 81] width 58 height 27
select select "sender"
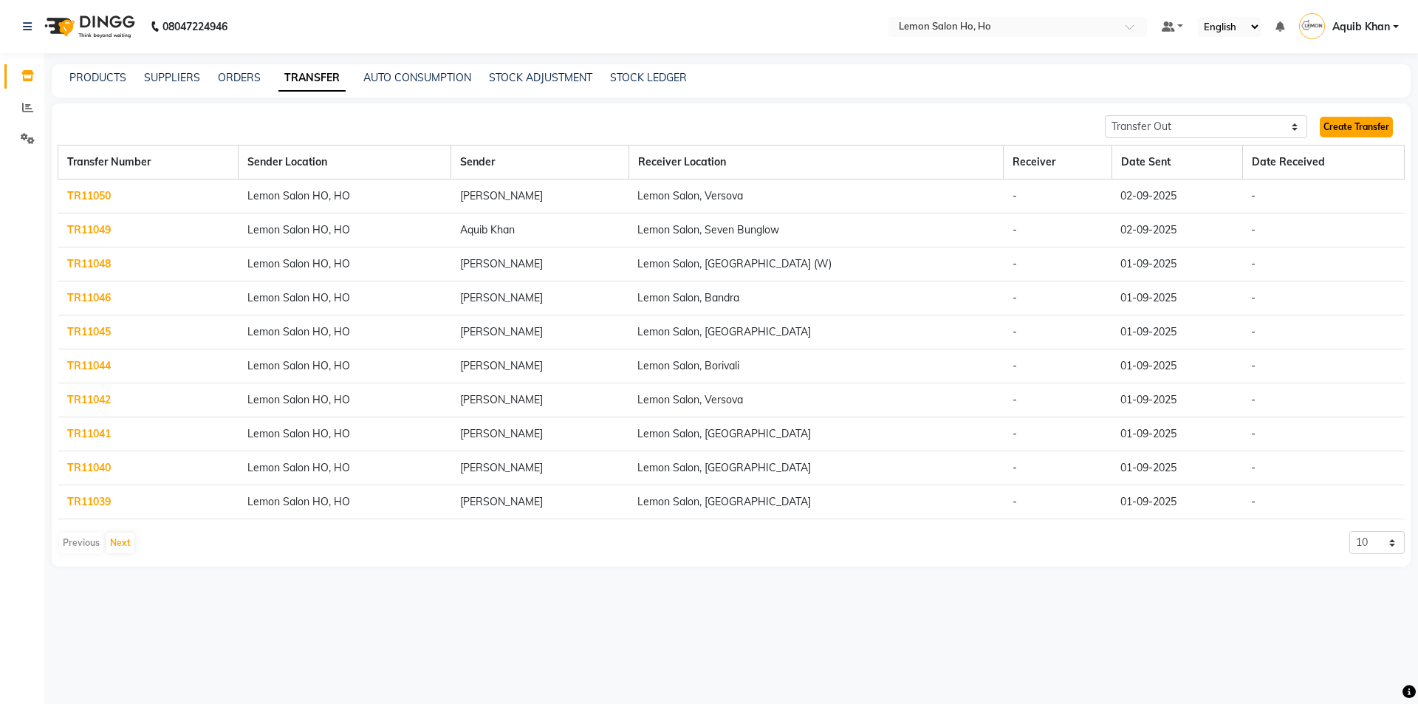
click at [1353, 126] on link "Create Transfer" at bounding box center [1356, 127] width 73 height 21
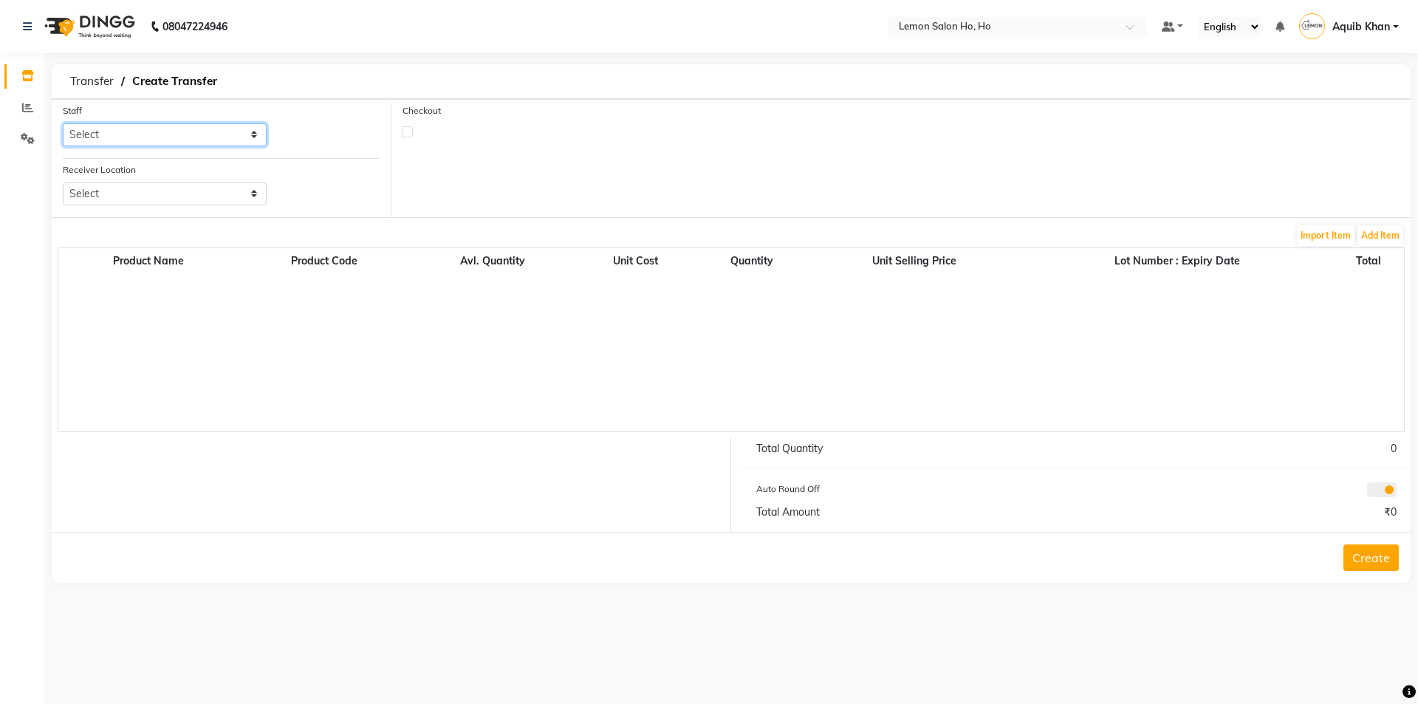
click at [252, 139] on select "Select [PERSON_NAME] [PERSON_NAME] DC DINGG Support [PERSON_NAME] [PERSON_NAME]…" at bounding box center [165, 134] width 204 height 23
select select "88560"
click at [63, 123] on select "Select [PERSON_NAME] [PERSON_NAME] DC DINGG Support [PERSON_NAME] [PERSON_NAME]…" at bounding box center [165, 134] width 204 height 23
click at [256, 197] on select "Select Lemon Salon, Lokhandwala [GEOGRAPHIC_DATA], [GEOGRAPHIC_DATA], Seven Bun…" at bounding box center [165, 193] width 204 height 23
select select "954"
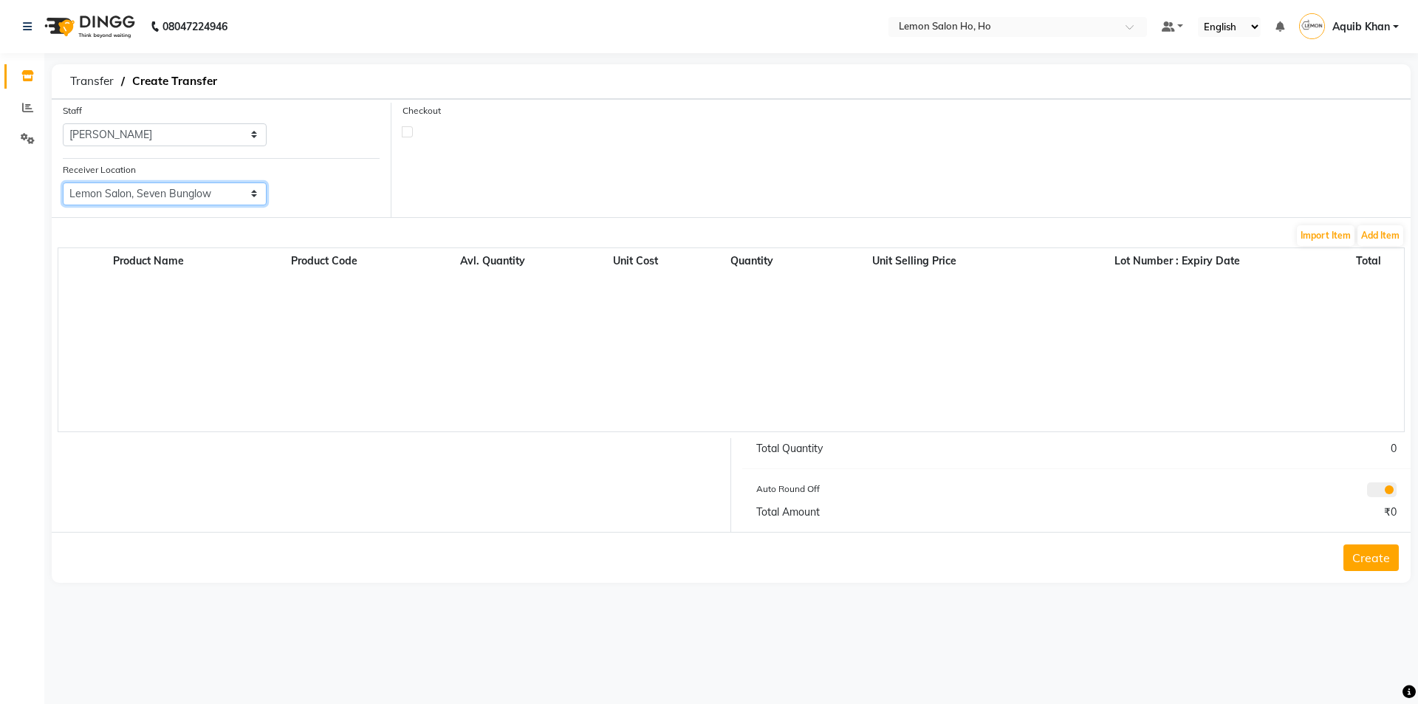
click at [63, 182] on select "Select Lemon Salon, Lokhandwala [GEOGRAPHIC_DATA], [GEOGRAPHIC_DATA], Seven Bun…" at bounding box center [165, 193] width 204 height 23
click at [1381, 239] on button "Add Item" at bounding box center [1381, 235] width 46 height 21
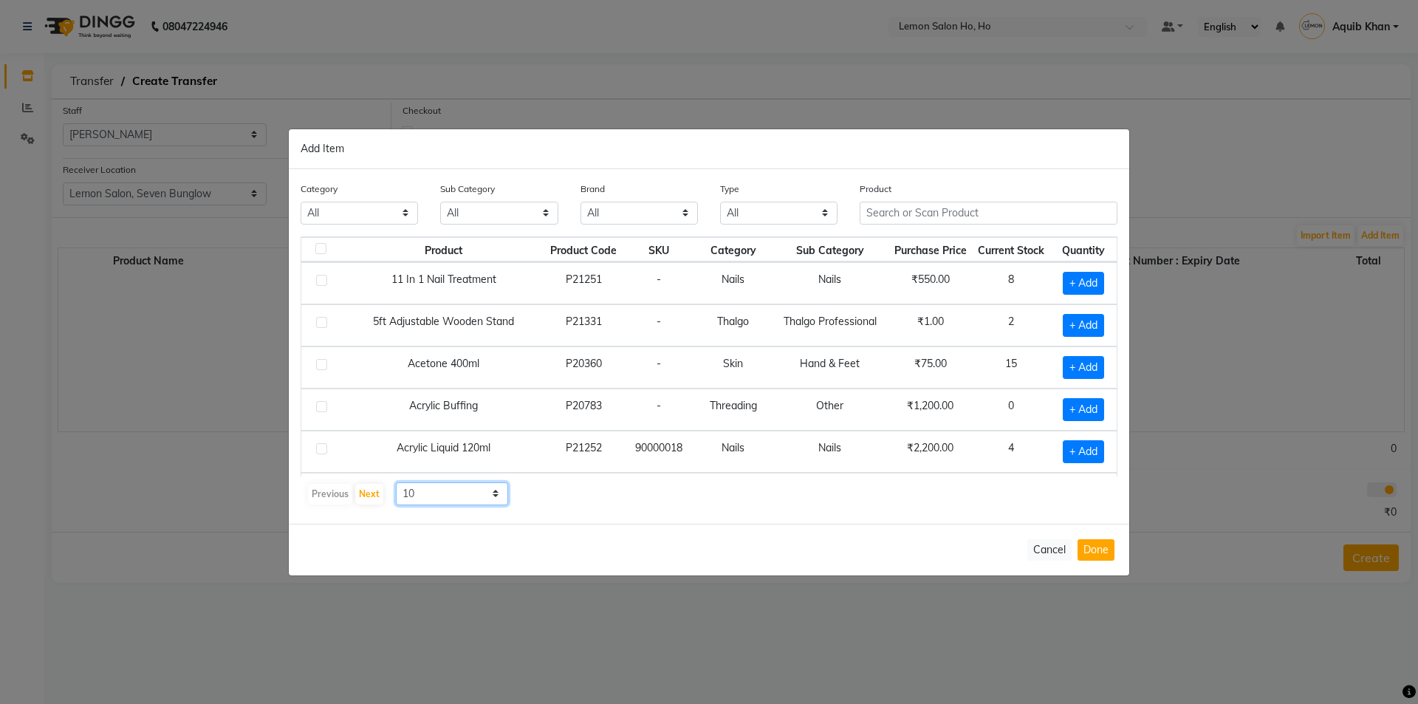
click at [494, 497] on select "10 50 100" at bounding box center [452, 493] width 112 height 23
select select "50"
click at [396, 482] on select "10 50 100" at bounding box center [452, 493] width 112 height 23
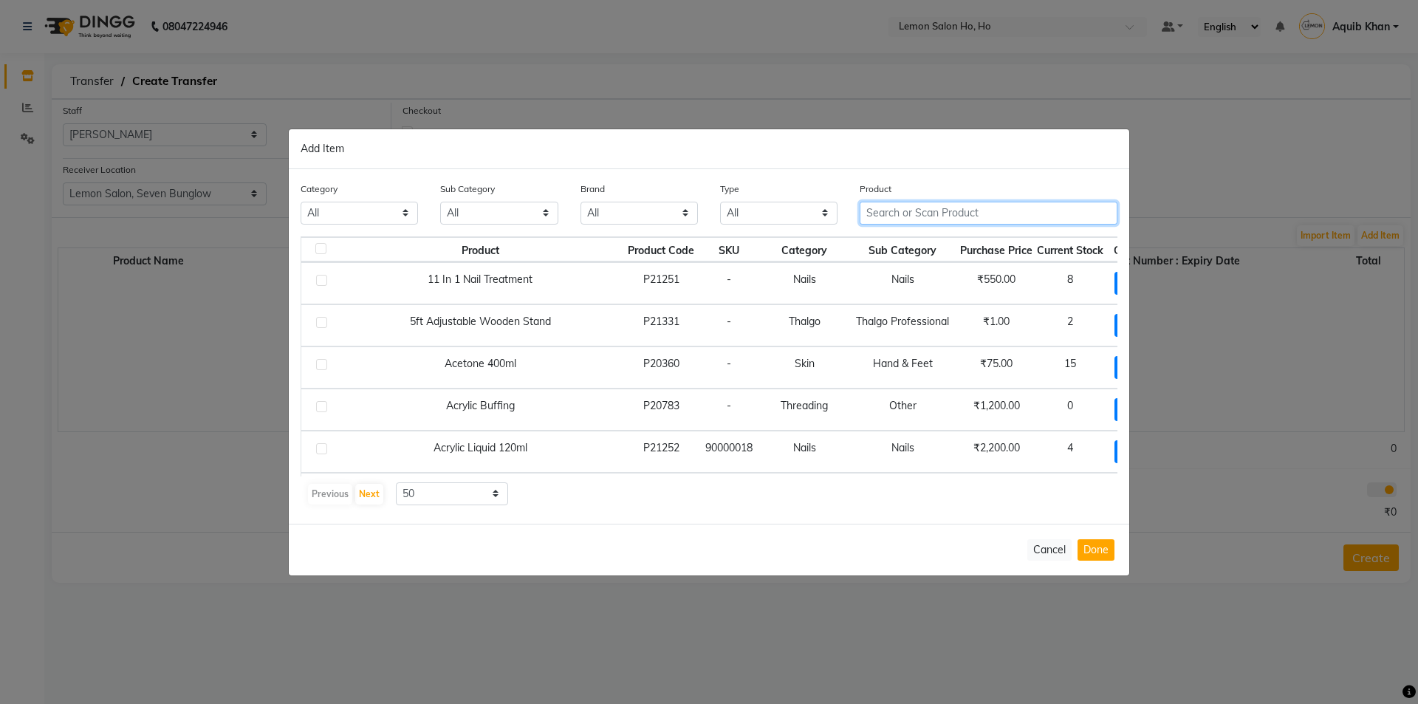
click at [1005, 214] on input "text" at bounding box center [989, 213] width 258 height 23
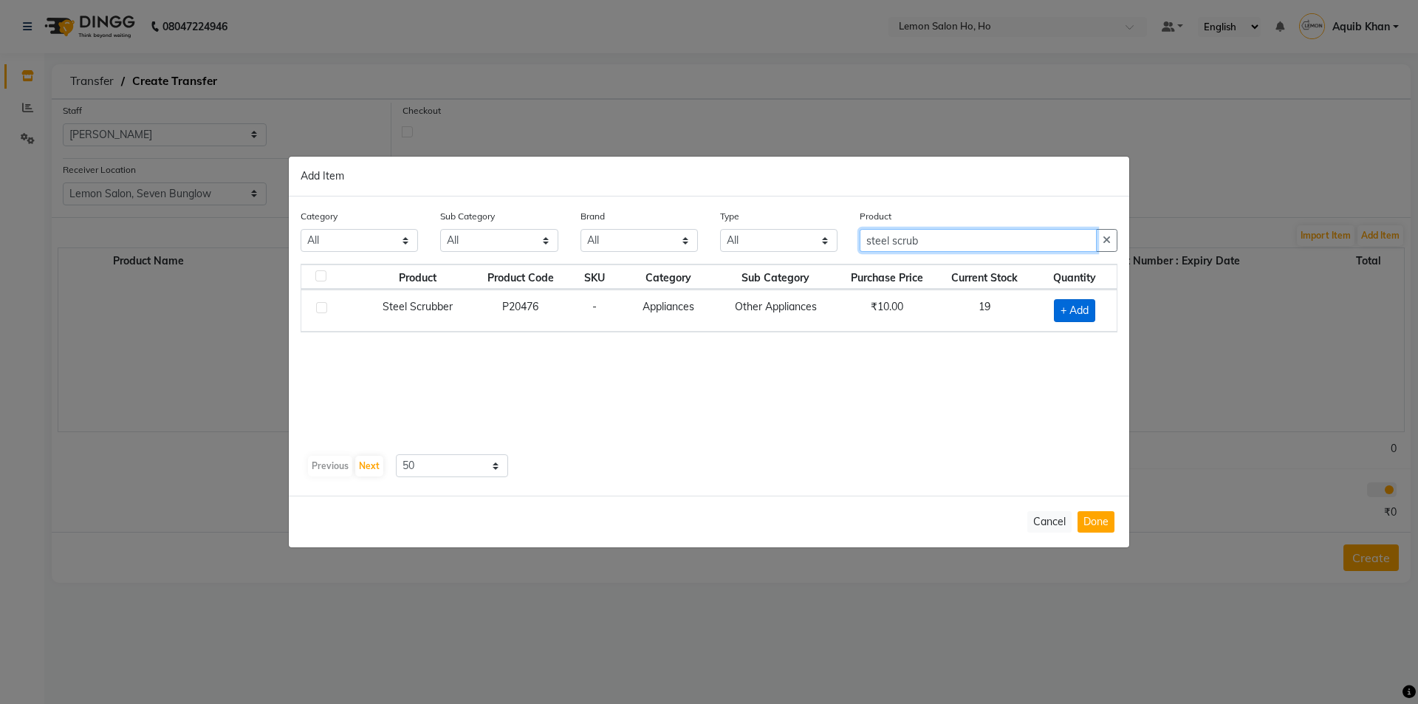
type input "steel scrub"
click at [1067, 308] on span "+ Add" at bounding box center [1074, 310] width 41 height 23
checkbox input "true"
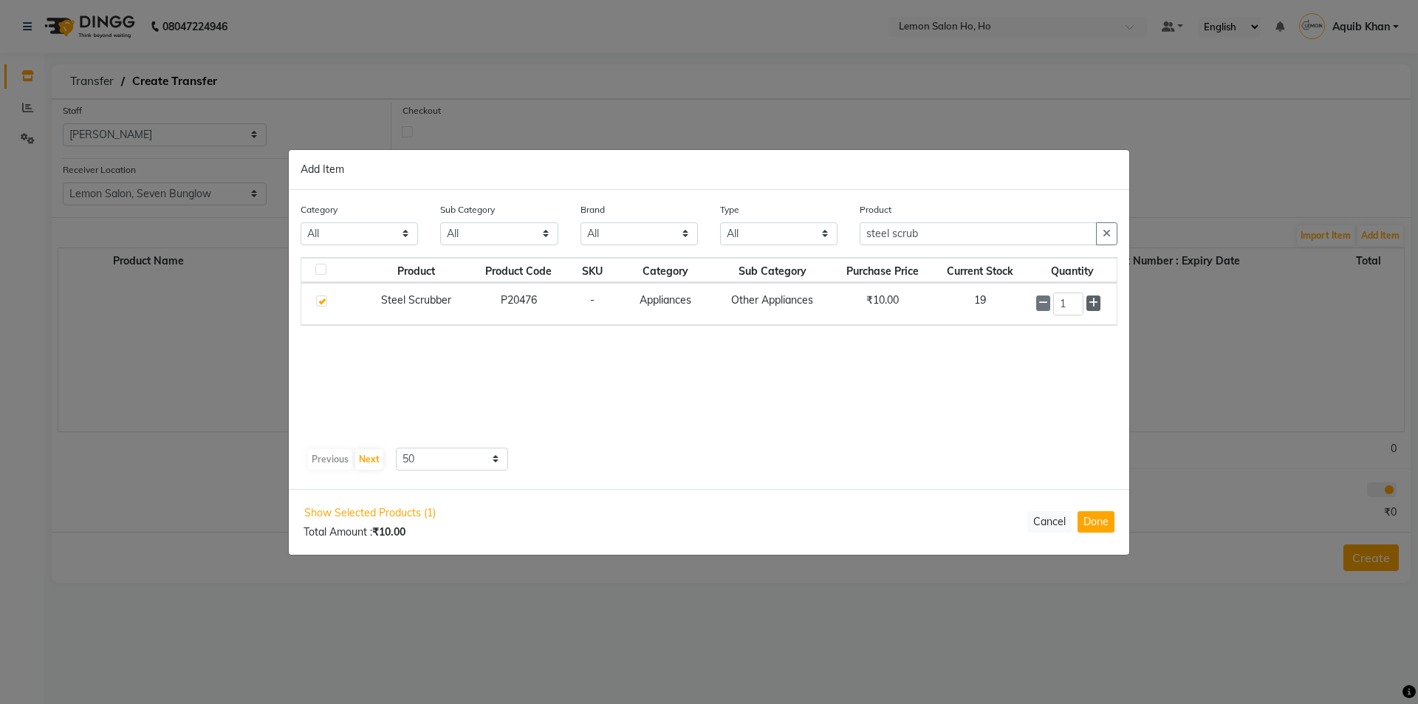
click at [1093, 302] on icon at bounding box center [1094, 303] width 10 height 10
type input "2"
click at [966, 236] on input "steel scrub" at bounding box center [978, 234] width 237 height 23
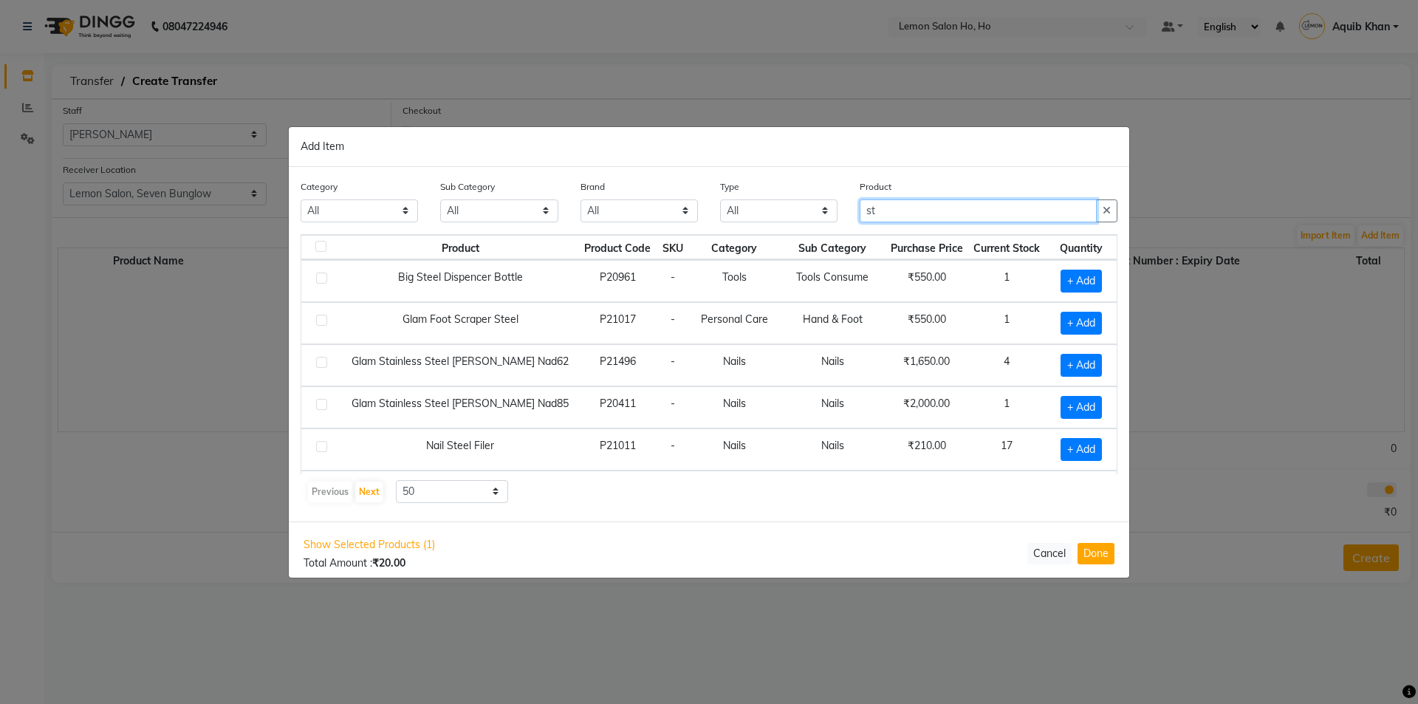
type input "s"
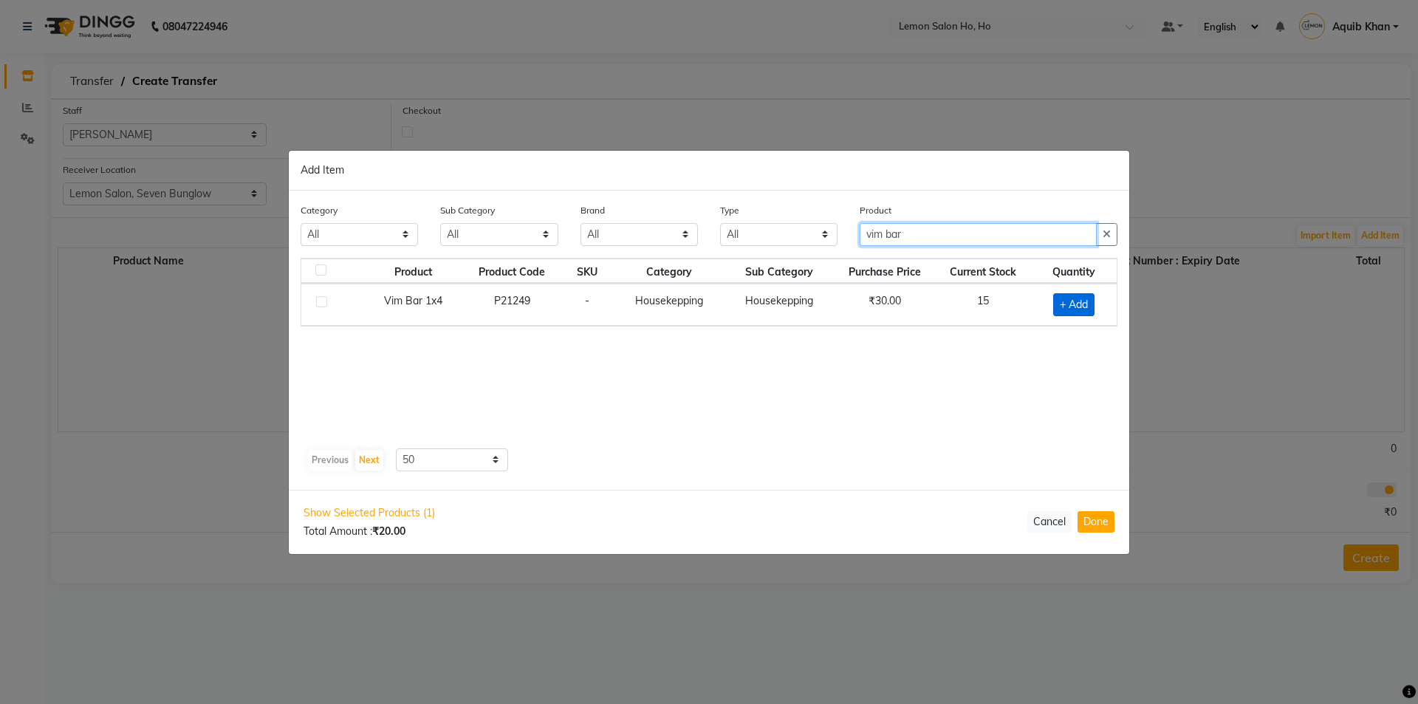
type input "vim bar"
click at [1061, 300] on span "+ Add" at bounding box center [1073, 304] width 41 height 23
checkbox input "true"
click at [940, 228] on input "vim bar" at bounding box center [978, 233] width 237 height 23
type input "v"
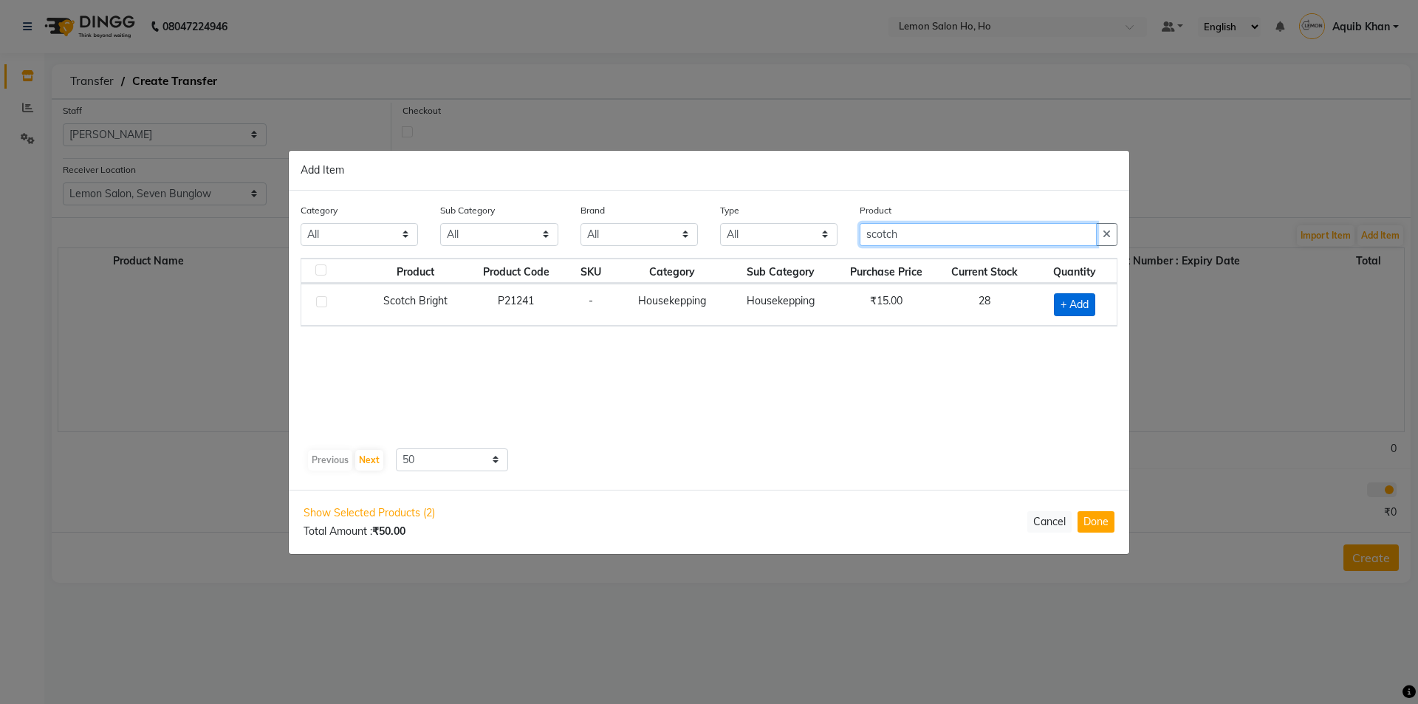
type input "scotch"
click at [1069, 298] on span "+ Add" at bounding box center [1074, 304] width 41 height 23
checkbox input "true"
click at [940, 233] on input "scotch" at bounding box center [978, 233] width 237 height 23
type input "s"
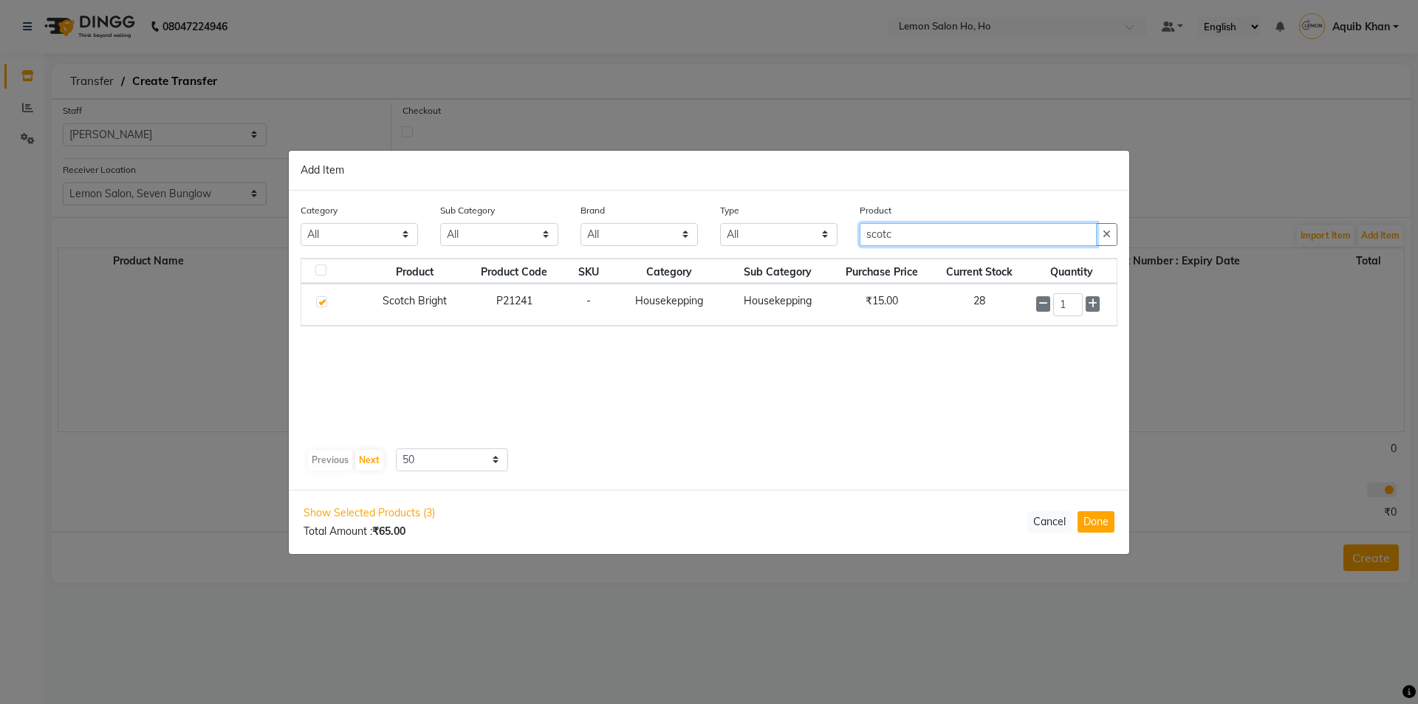
type input "scotc"
click at [1101, 304] on div "1" at bounding box center [1072, 304] width 72 height 23
click at [1095, 302] on icon at bounding box center [1093, 303] width 10 height 10
type input "2"
click at [946, 238] on input "scotc" at bounding box center [978, 234] width 237 height 23
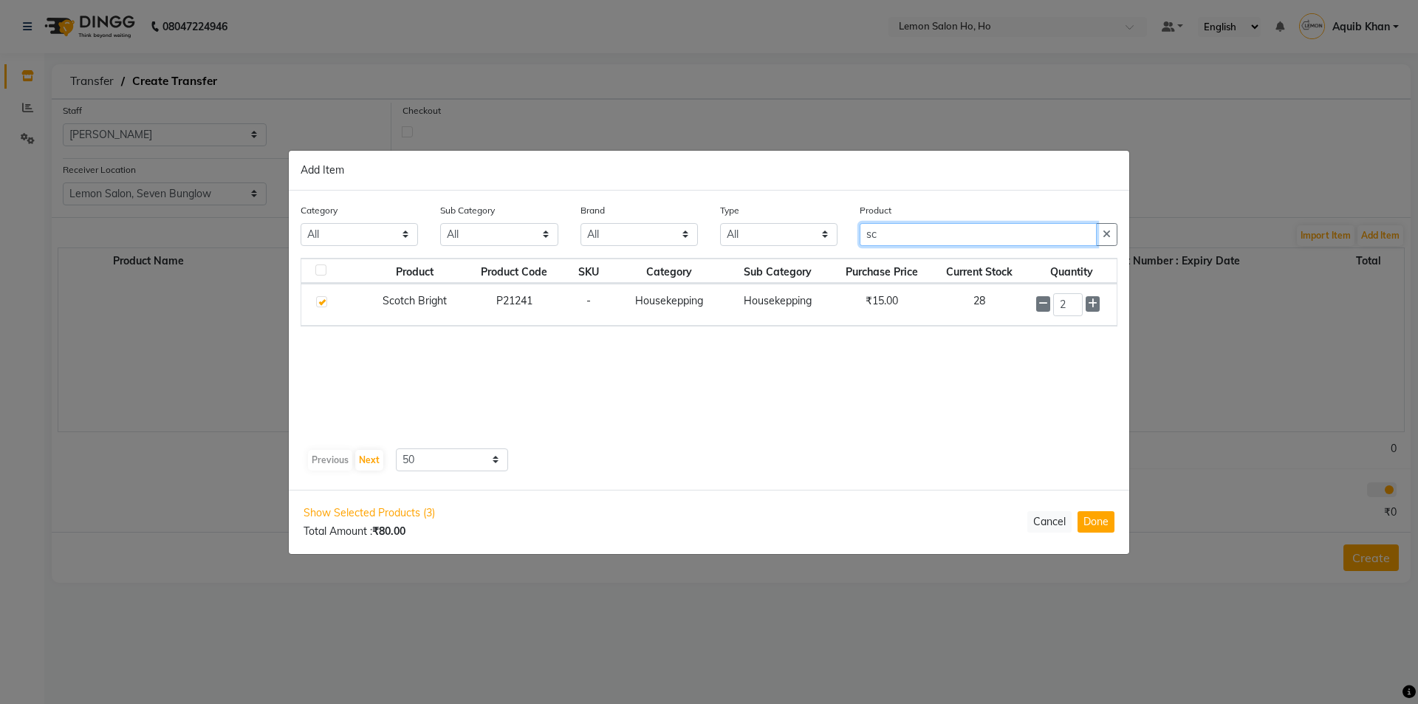
type input "s"
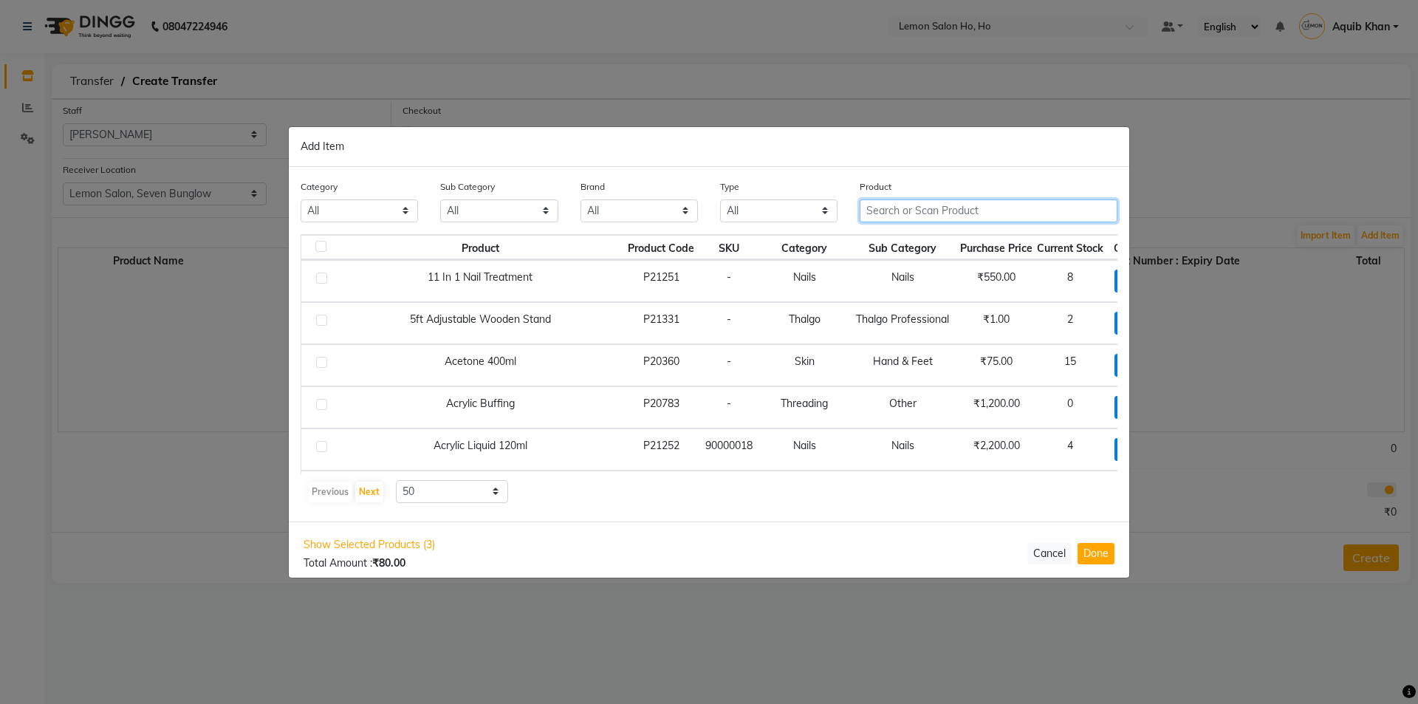
click at [915, 212] on input "text" at bounding box center [989, 210] width 258 height 23
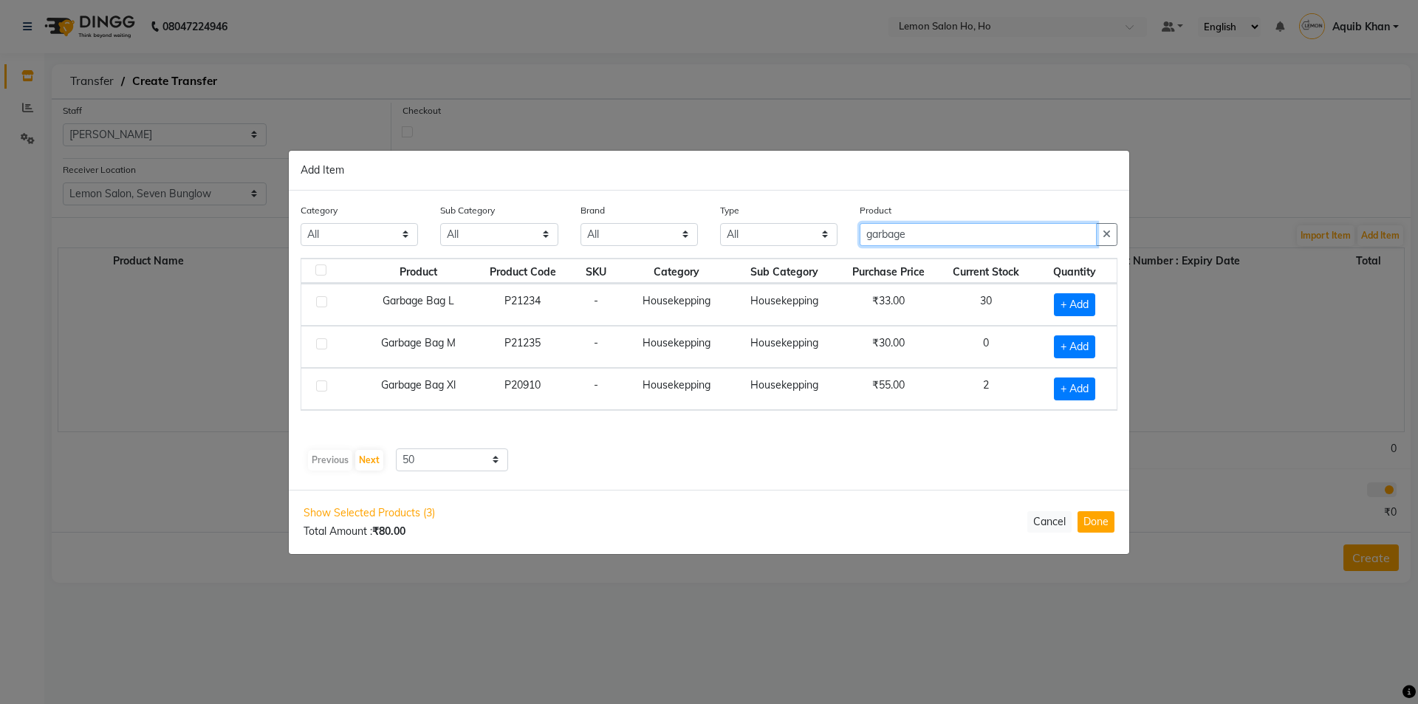
click at [946, 234] on input "garbage" at bounding box center [978, 234] width 237 height 23
type input "g"
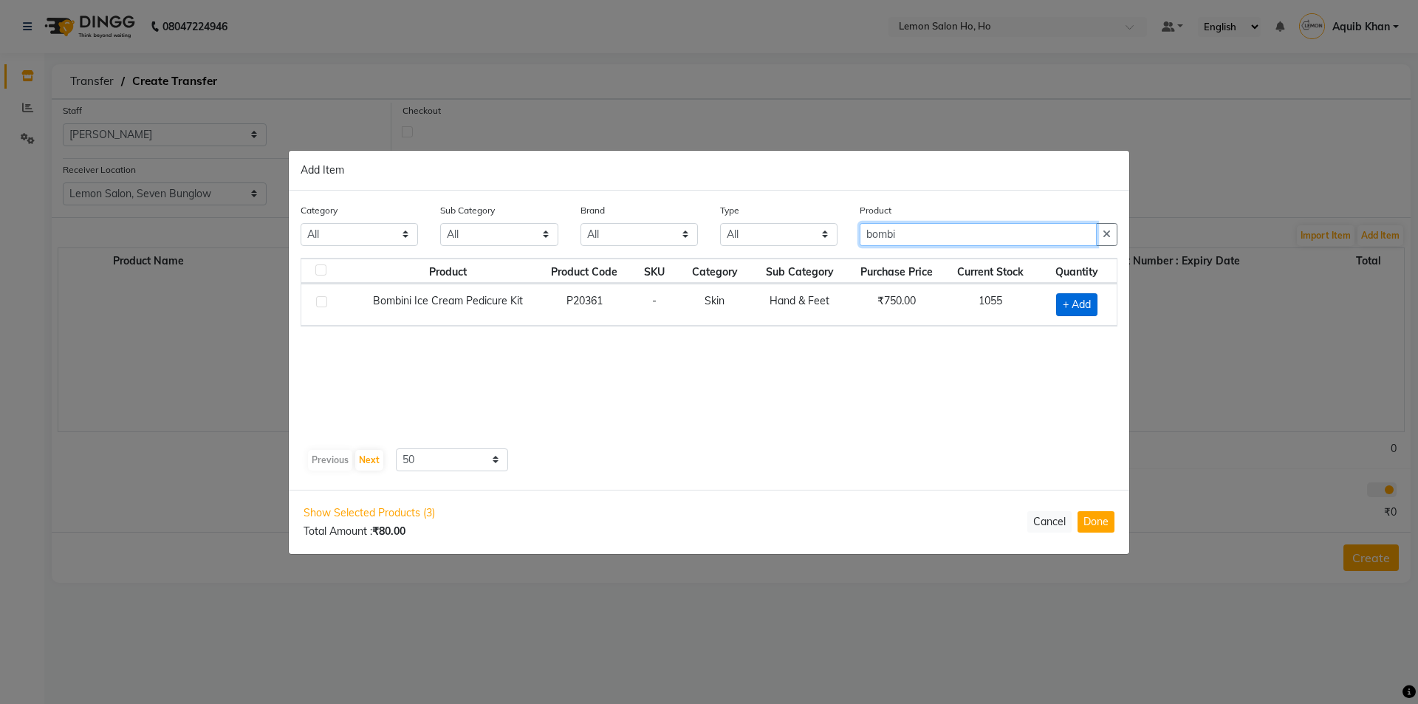
type input "bombi"
click at [1071, 298] on span "+ Add" at bounding box center [1076, 304] width 41 height 23
checkbox input "true"
click at [1079, 301] on input "1" at bounding box center [1072, 304] width 28 height 23
type input "25"
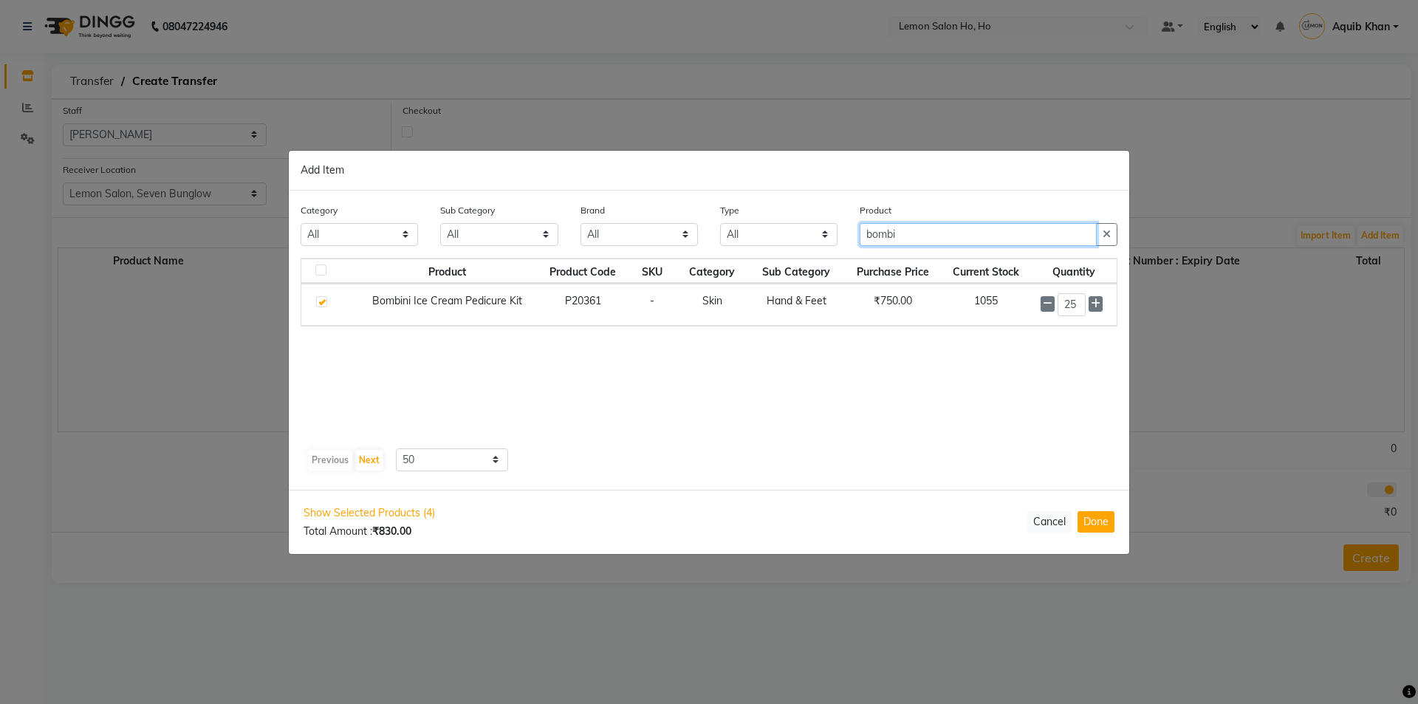
click at [926, 230] on input "bombi" at bounding box center [978, 234] width 237 height 23
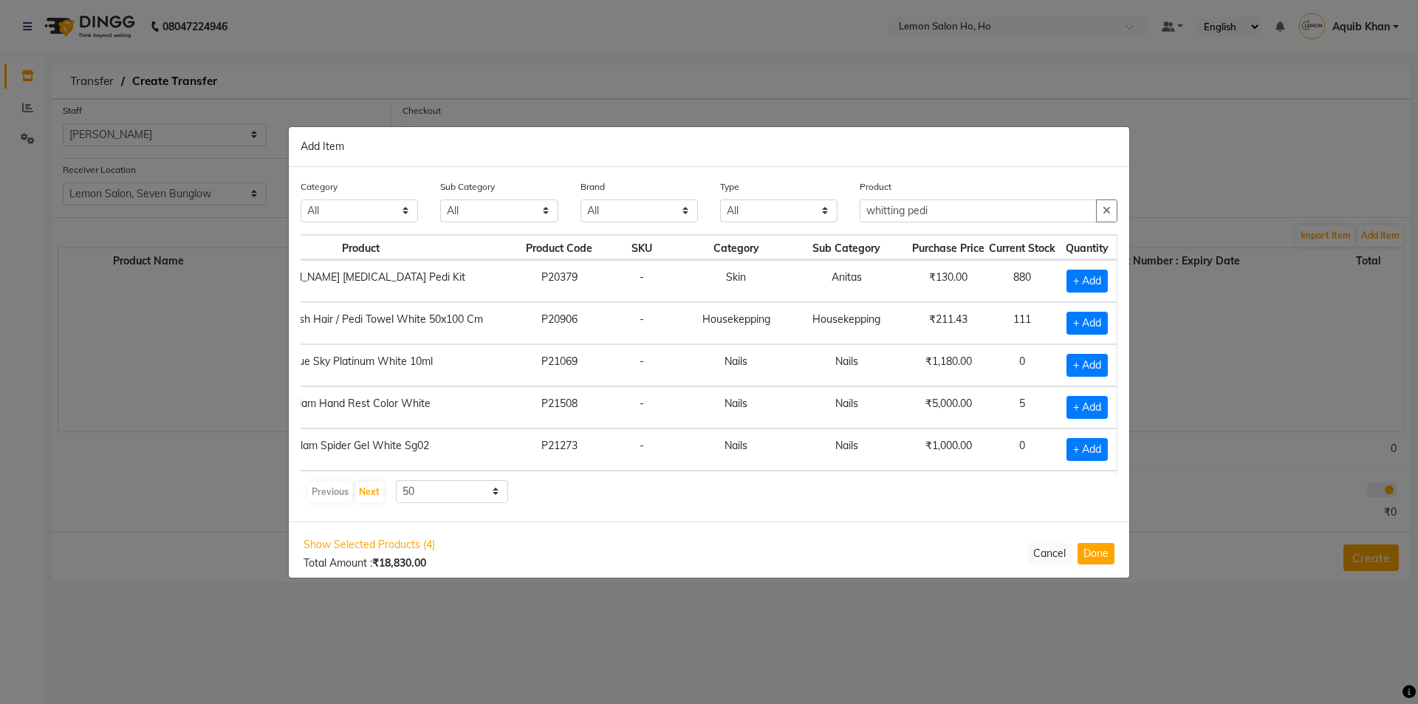
scroll to position [0, 152]
click at [1067, 279] on span "+ Add" at bounding box center [1087, 281] width 41 height 23
click at [1087, 279] on input "1" at bounding box center [1085, 281] width 20 height 23
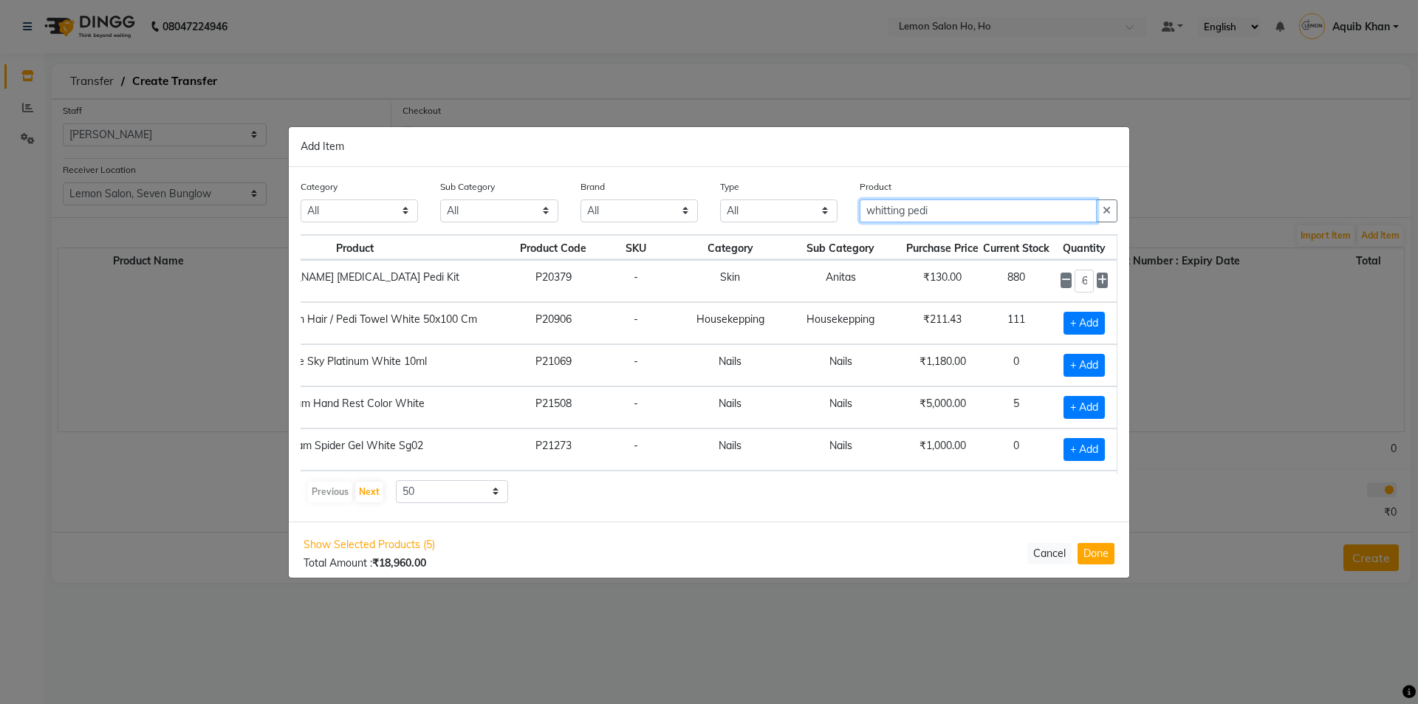
scroll to position [0, 0]
click at [951, 213] on input "whitting pedi" at bounding box center [978, 210] width 237 height 23
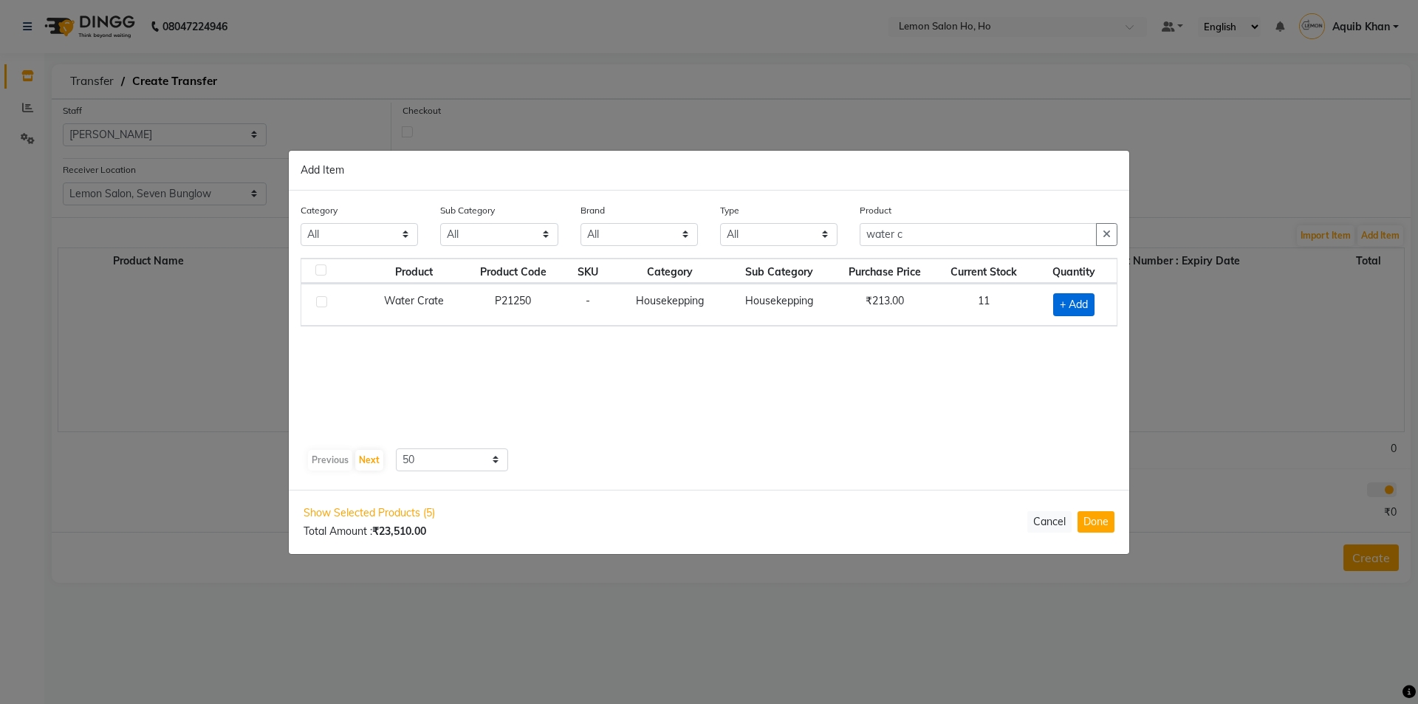
click at [1072, 295] on span "+ Add" at bounding box center [1073, 304] width 41 height 23
click at [1093, 300] on icon at bounding box center [1093, 303] width 10 height 10
click at [940, 239] on input "water c" at bounding box center [978, 234] width 237 height 23
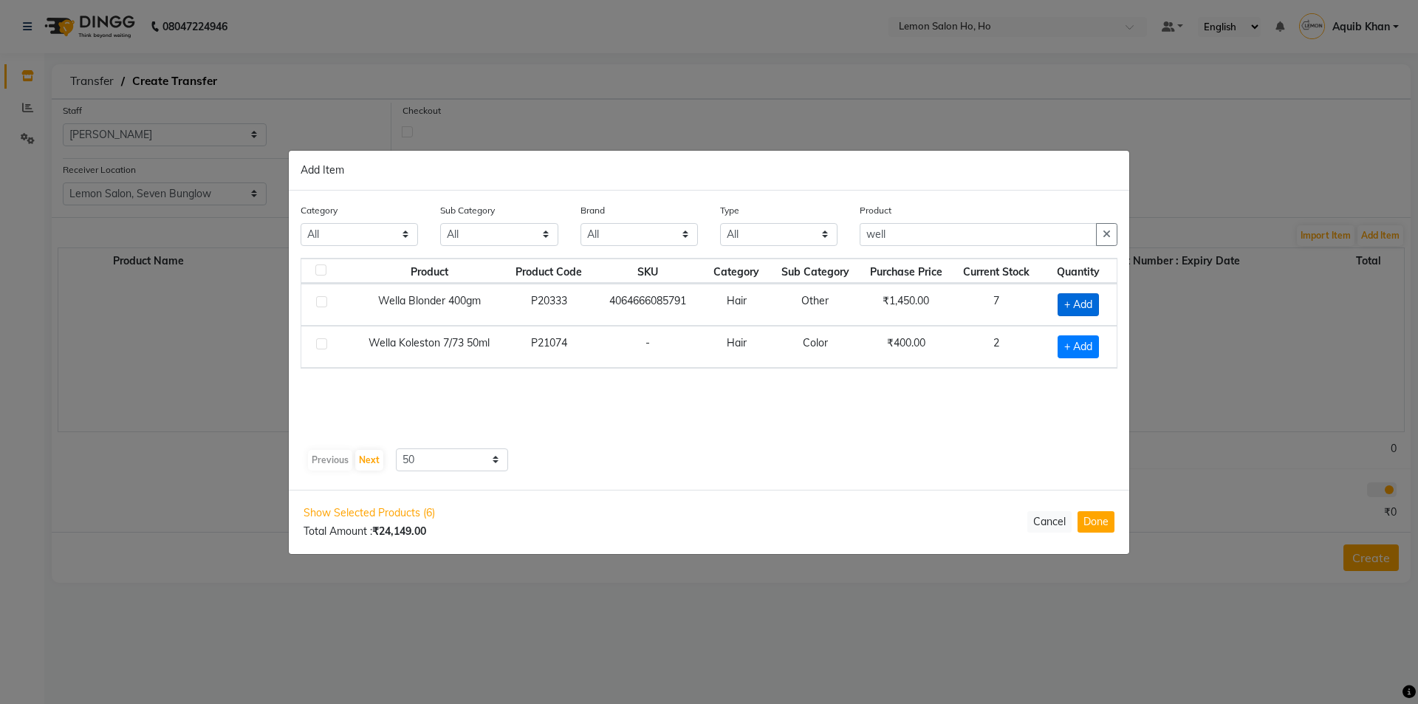
click at [1068, 302] on span "+ Add" at bounding box center [1078, 304] width 41 height 23
click at [906, 240] on input "well" at bounding box center [978, 234] width 237 height 23
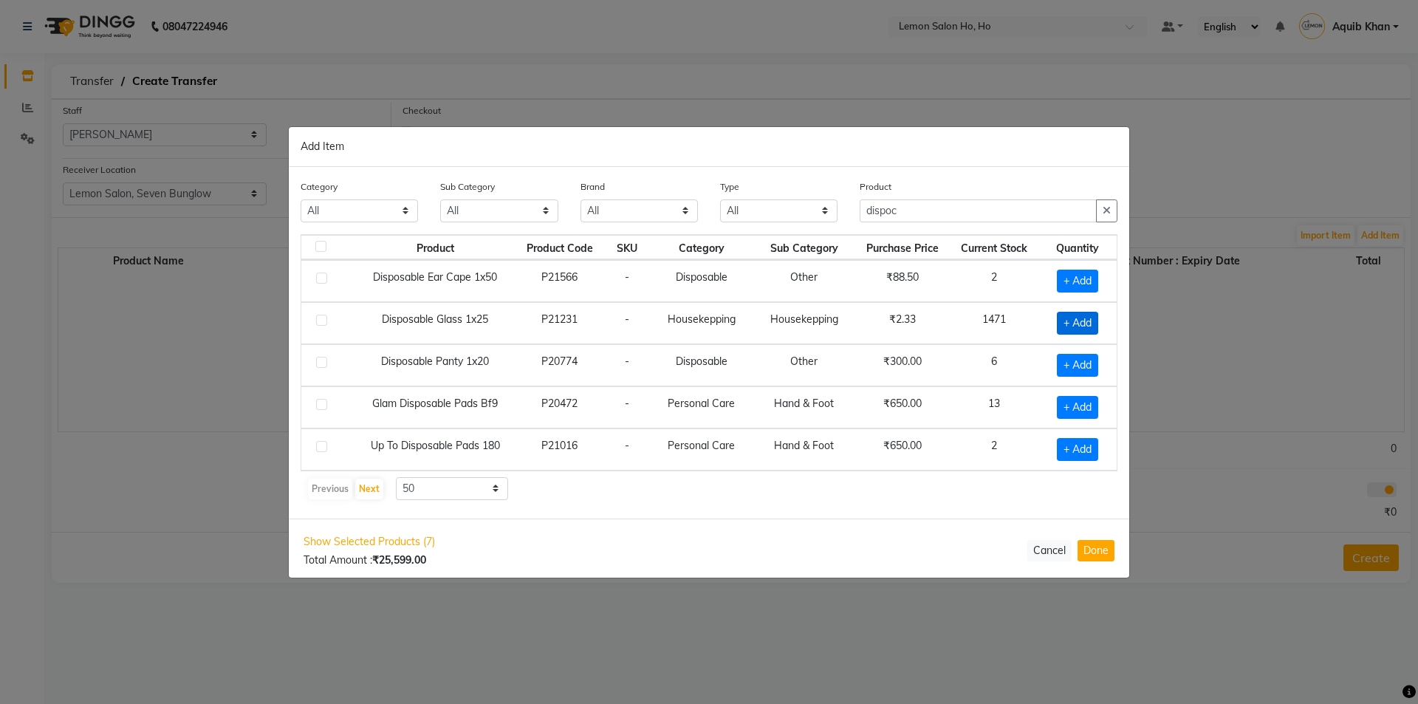
click at [1063, 321] on span "+ Add" at bounding box center [1077, 323] width 41 height 23
click at [1081, 321] on input "1" at bounding box center [1073, 323] width 27 height 23
click at [937, 216] on input "dispoc" at bounding box center [978, 210] width 237 height 23
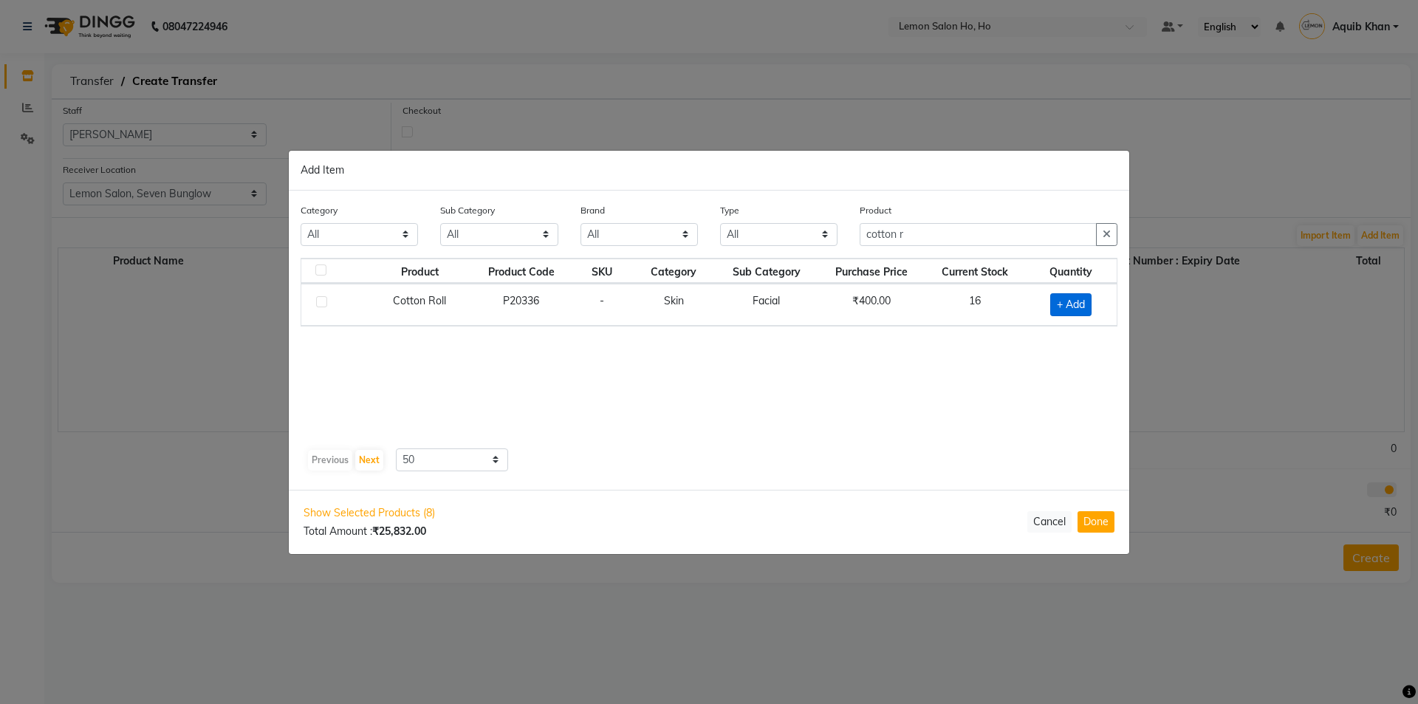
click at [1081, 302] on span "+ Add" at bounding box center [1070, 304] width 41 height 23
click at [932, 231] on input "cotton r" at bounding box center [978, 234] width 237 height 23
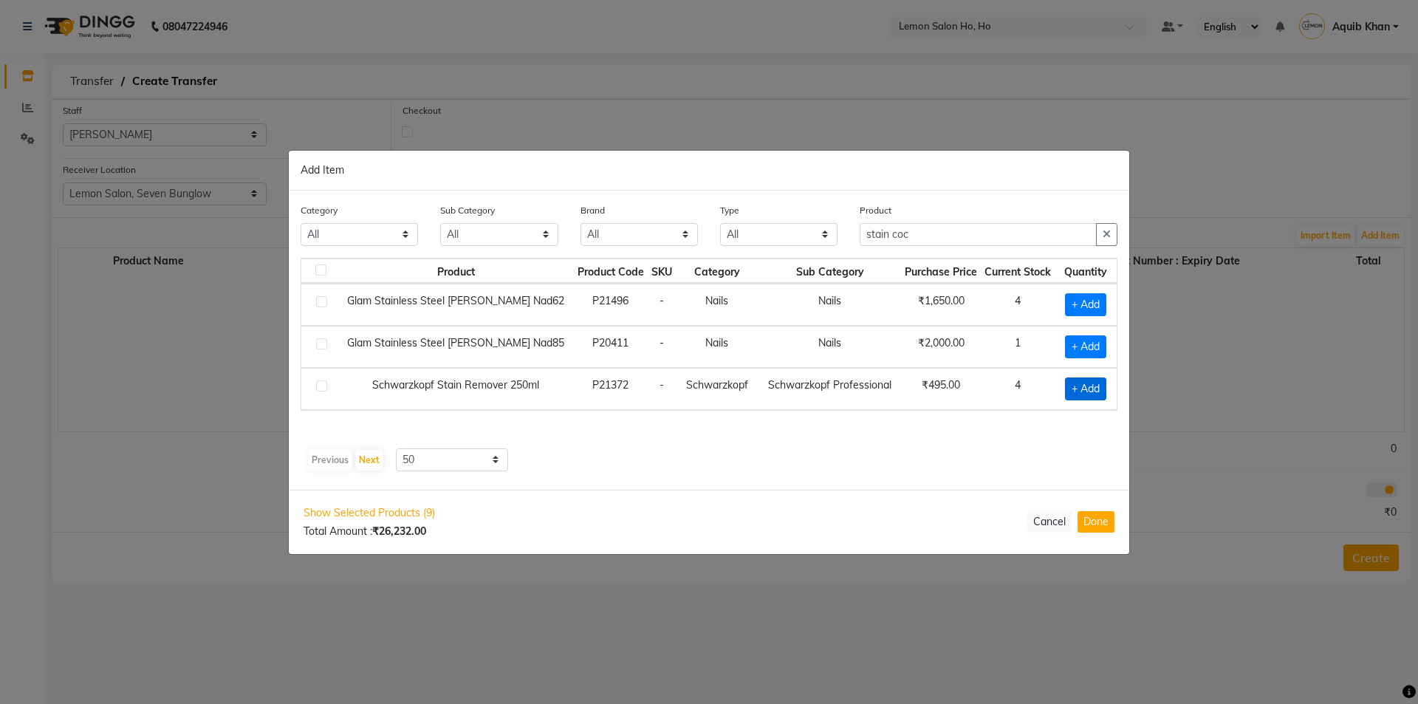
click at [1082, 388] on span "+ Add" at bounding box center [1085, 388] width 41 height 23
click at [946, 236] on input "stain coc" at bounding box center [978, 234] width 237 height 23
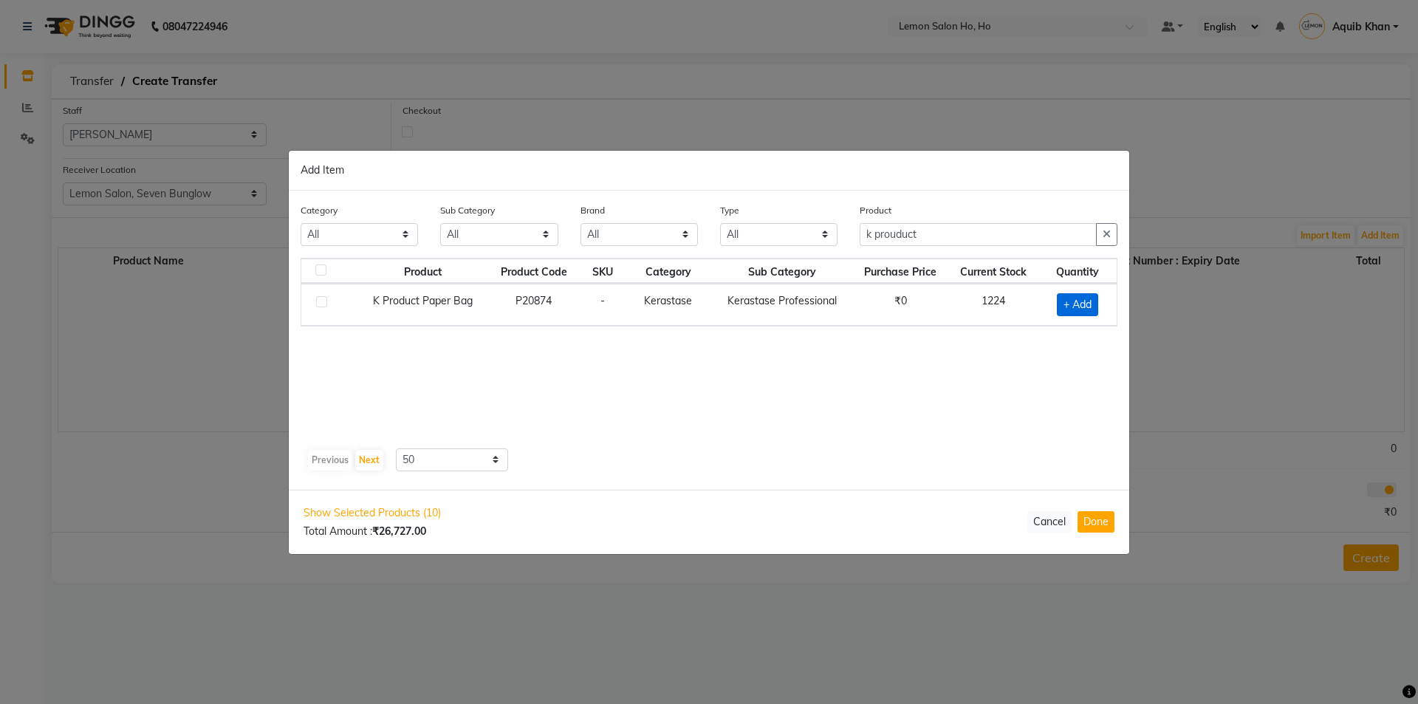
click at [1071, 298] on span "+ Add" at bounding box center [1077, 304] width 41 height 23
click at [1077, 310] on input "1" at bounding box center [1072, 304] width 27 height 23
click at [932, 233] on input "k prouduct" at bounding box center [978, 234] width 237 height 23
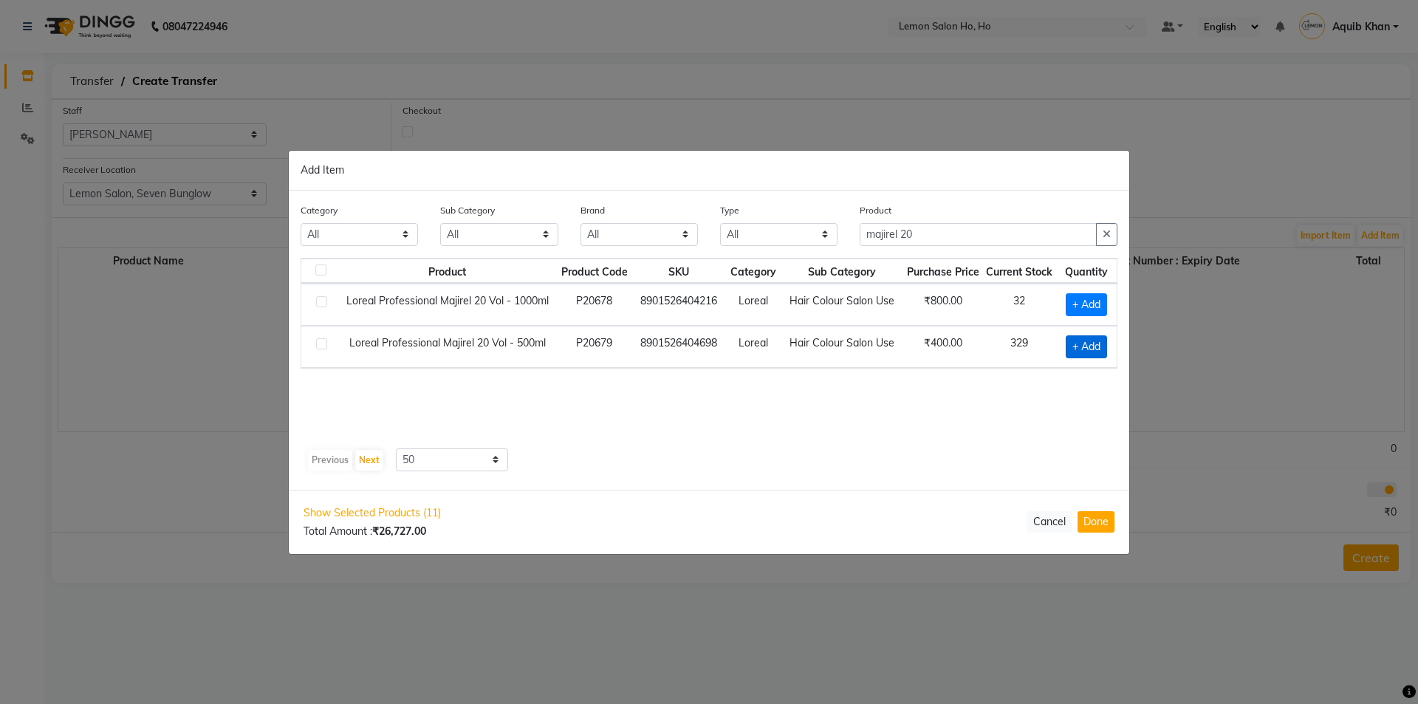
click at [1074, 344] on span "+ Add" at bounding box center [1086, 346] width 41 height 23
click at [1104, 346] on icon at bounding box center [1103, 345] width 10 height 10
click at [1104, 346] on icon at bounding box center [1103, 346] width 10 height 10
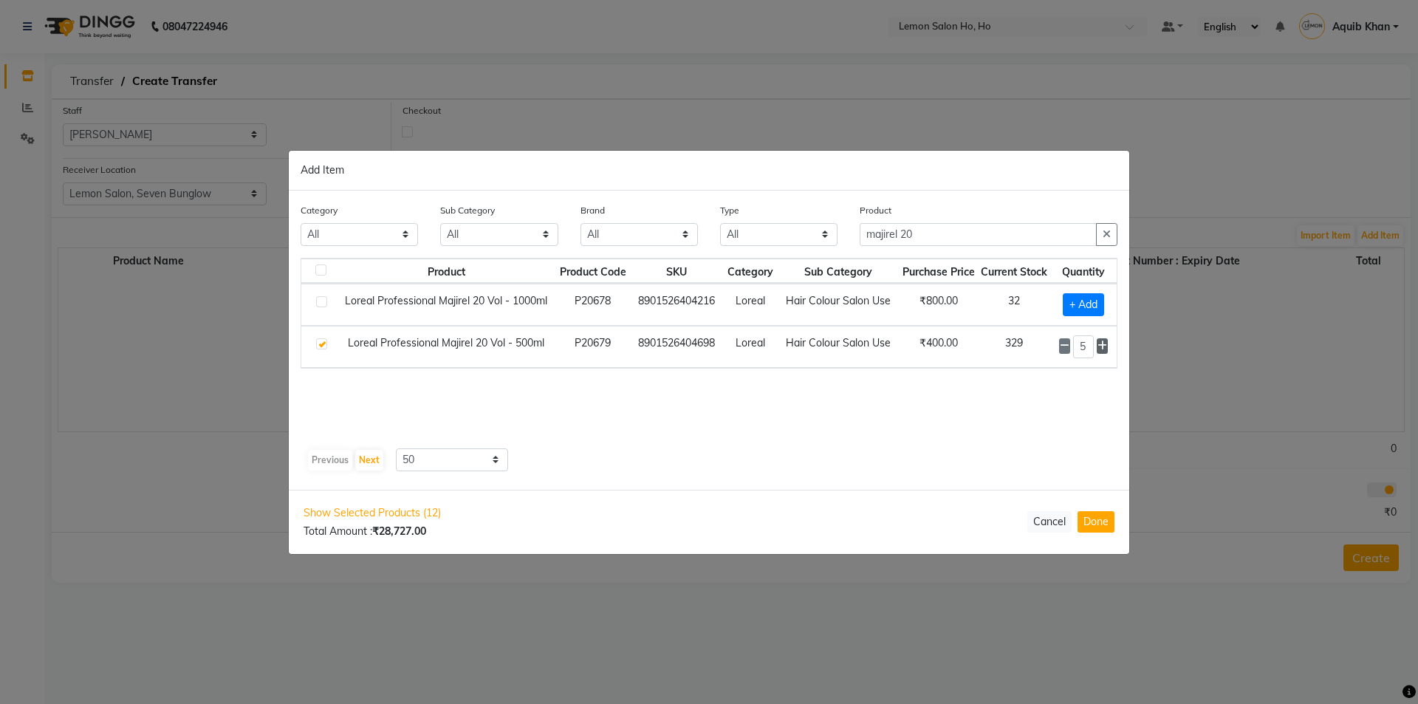
click at [1104, 346] on icon at bounding box center [1103, 346] width 10 height 10
click at [1067, 347] on icon at bounding box center [1065, 346] width 10 height 10
click at [933, 227] on input "majirel 20" at bounding box center [978, 234] width 237 height 23
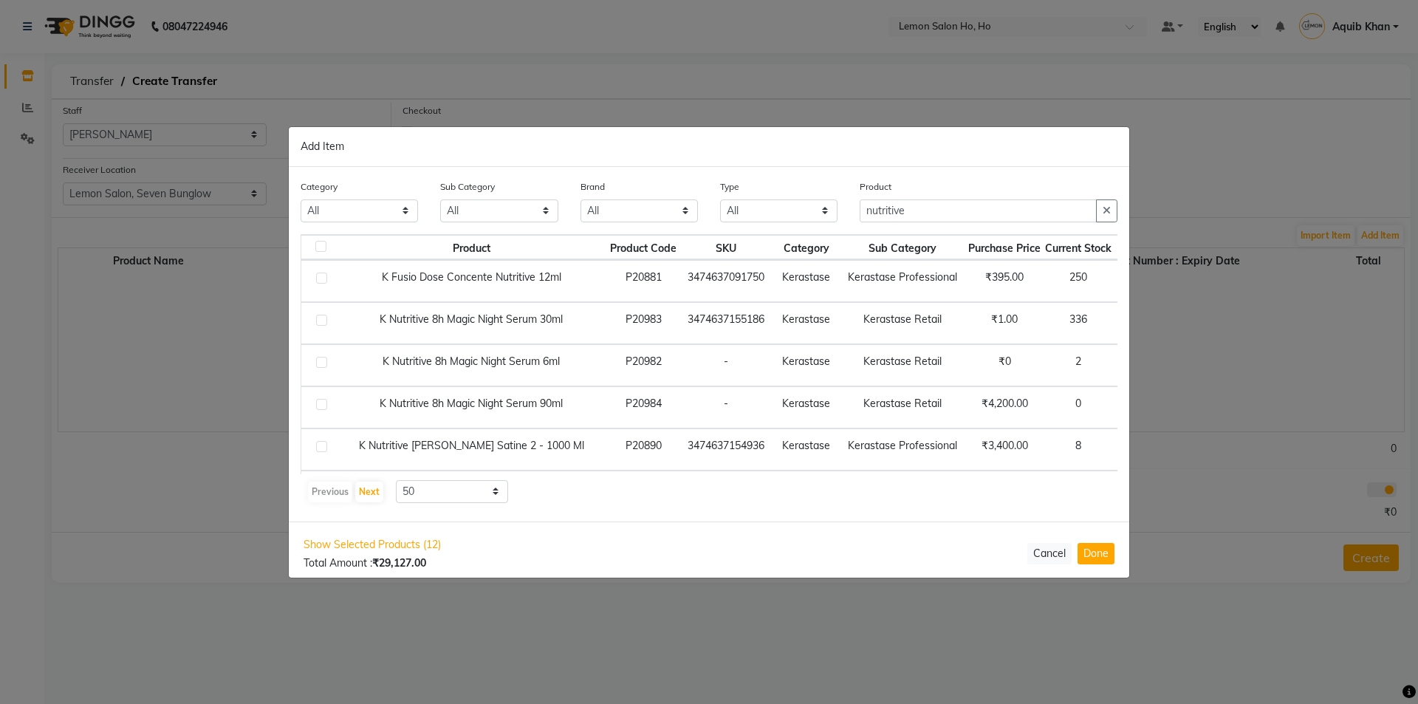
click at [1123, 280] on span "+ Add" at bounding box center [1143, 281] width 41 height 23
click at [1123, 281] on div "1" at bounding box center [1146, 281] width 47 height 23
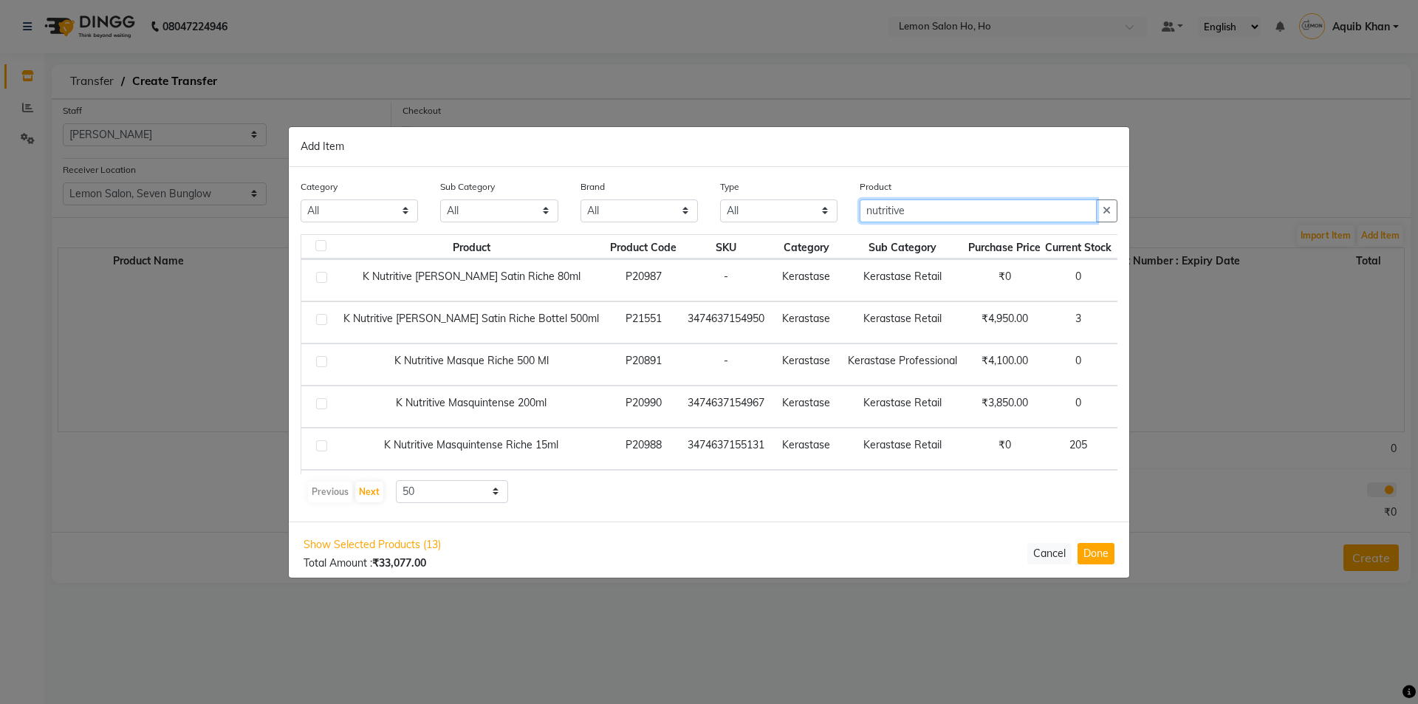
click at [912, 208] on input "nutritive" at bounding box center [978, 210] width 237 height 23
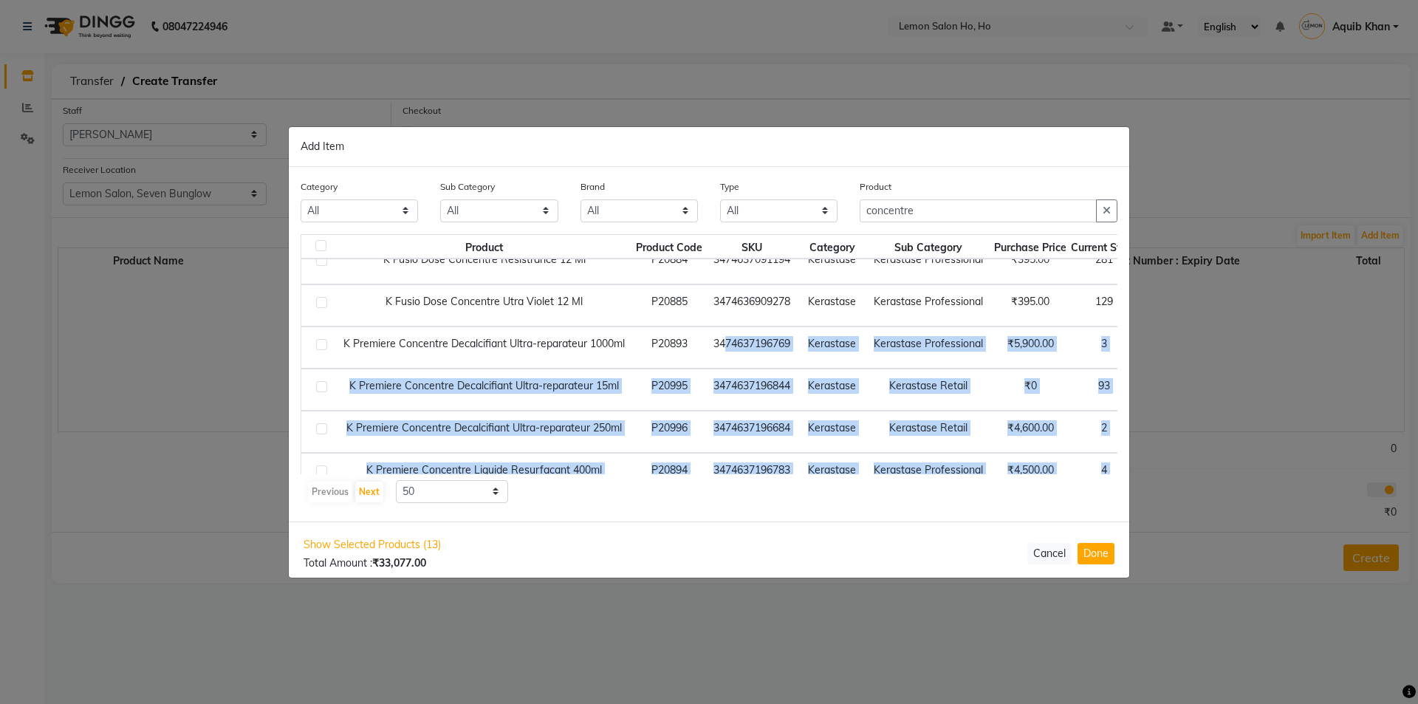
scroll to position [134, 0]
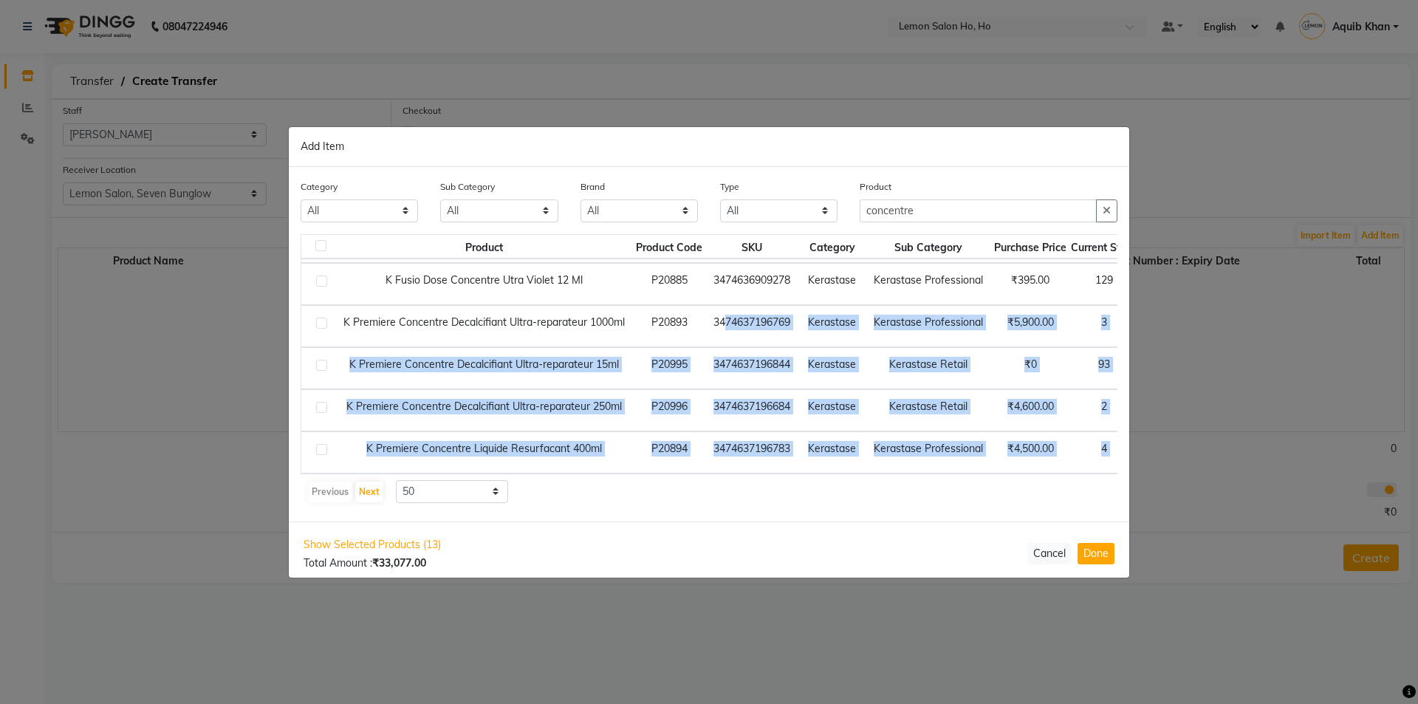
drag, startPoint x: 720, startPoint y: 460, endPoint x: 835, endPoint y: 488, distance: 118.6
click at [835, 488] on div "Product Product Code SKU Category Sub Category Purchase Price Current Stock Qua…" at bounding box center [709, 369] width 817 height 270
click at [1002, 359] on td "₹0" at bounding box center [1030, 368] width 77 height 42
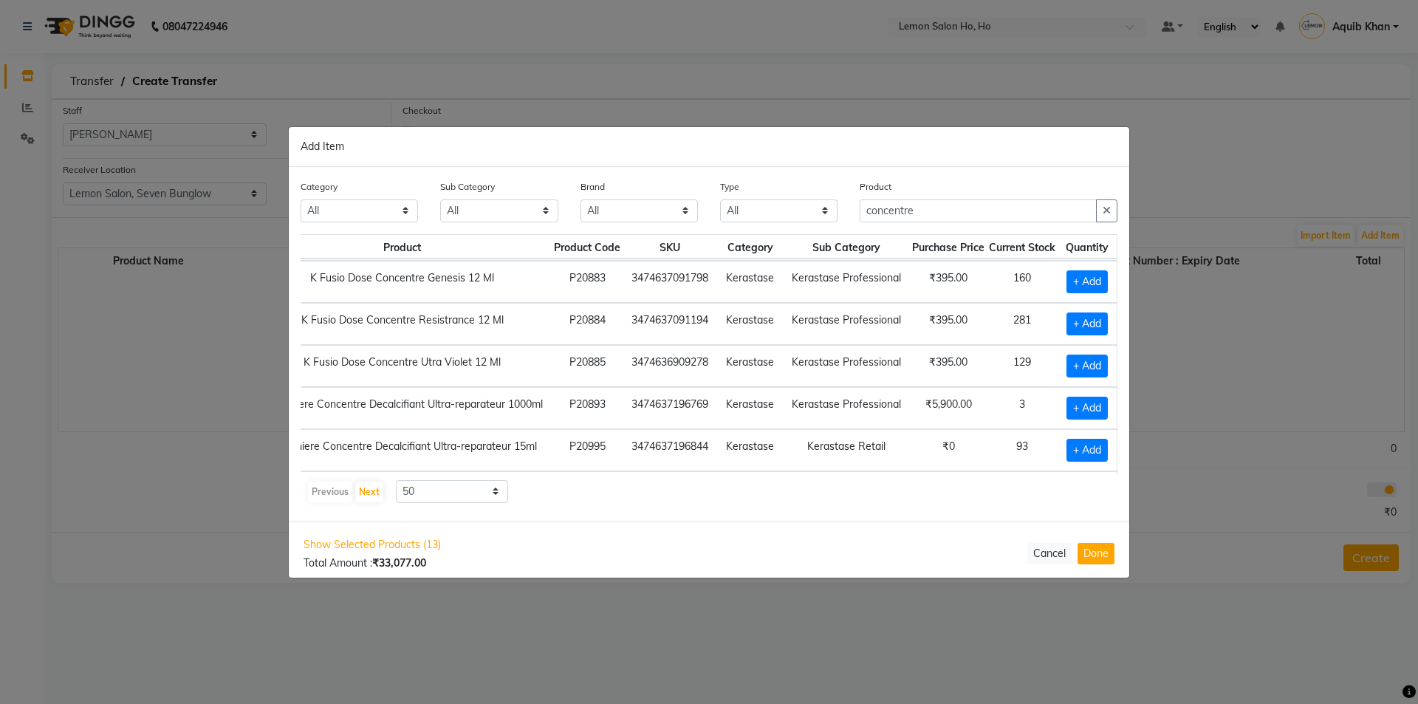
scroll to position [41, 99]
click at [1067, 282] on span "+ Add" at bounding box center [1087, 281] width 41 height 23
click at [1082, 278] on input "1" at bounding box center [1085, 281] width 20 height 23
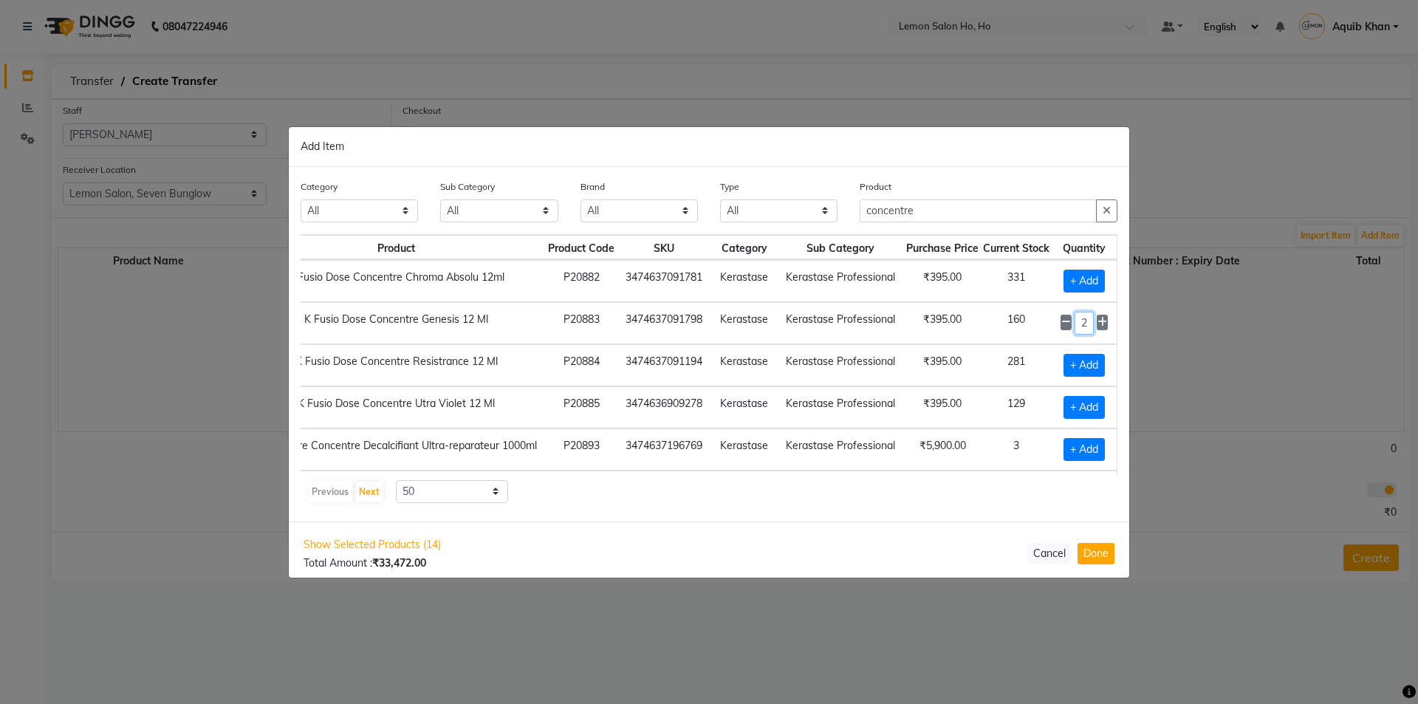
scroll to position [0, 0]
click at [1067, 276] on span "+ Add" at bounding box center [1087, 281] width 41 height 23
click at [1097, 278] on span at bounding box center [1102, 281] width 11 height 16
click at [1062, 280] on icon at bounding box center [1067, 280] width 10 height 10
click at [1081, 278] on input "1" at bounding box center [1085, 281] width 20 height 23
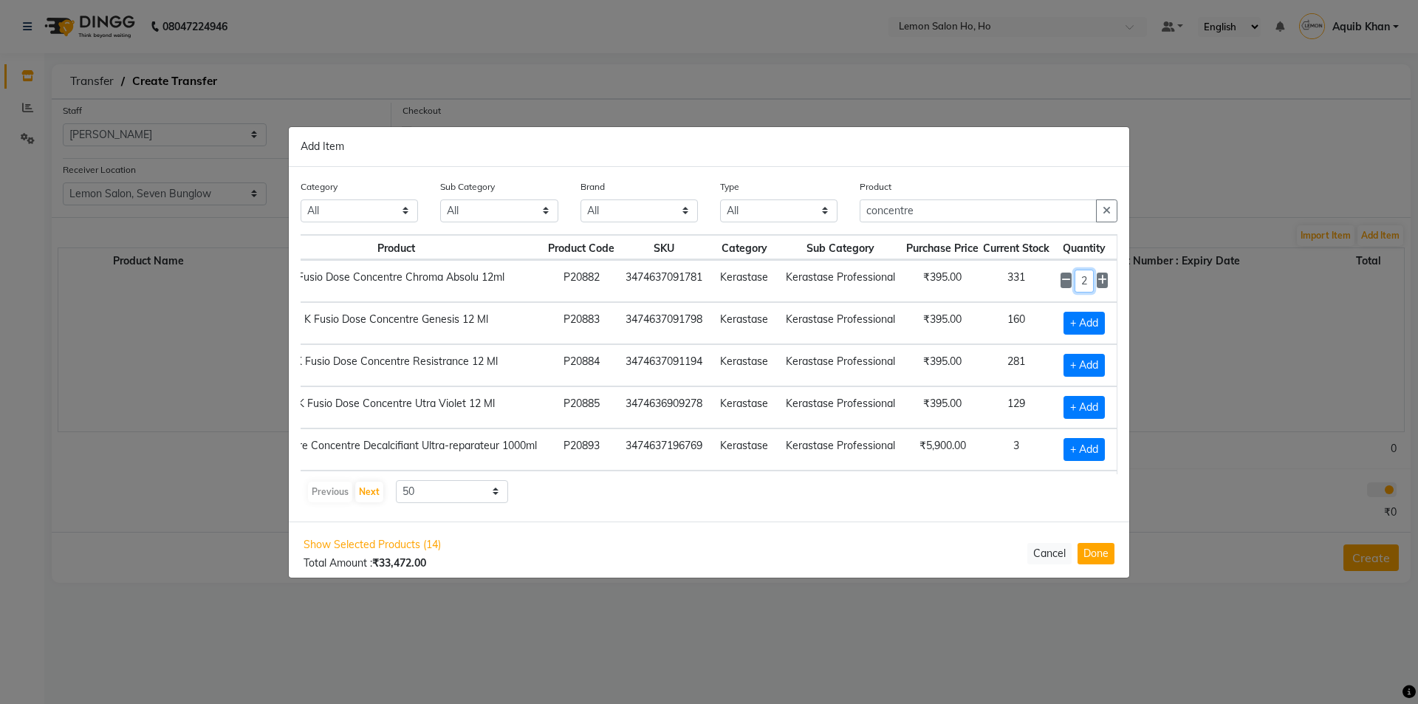
scroll to position [0, 5]
click at [1065, 324] on span "+ Add" at bounding box center [1084, 323] width 41 height 23
click at [1087, 321] on input "1" at bounding box center [1085, 323] width 20 height 23
click at [946, 211] on input "concentre" at bounding box center [978, 210] width 237 height 23
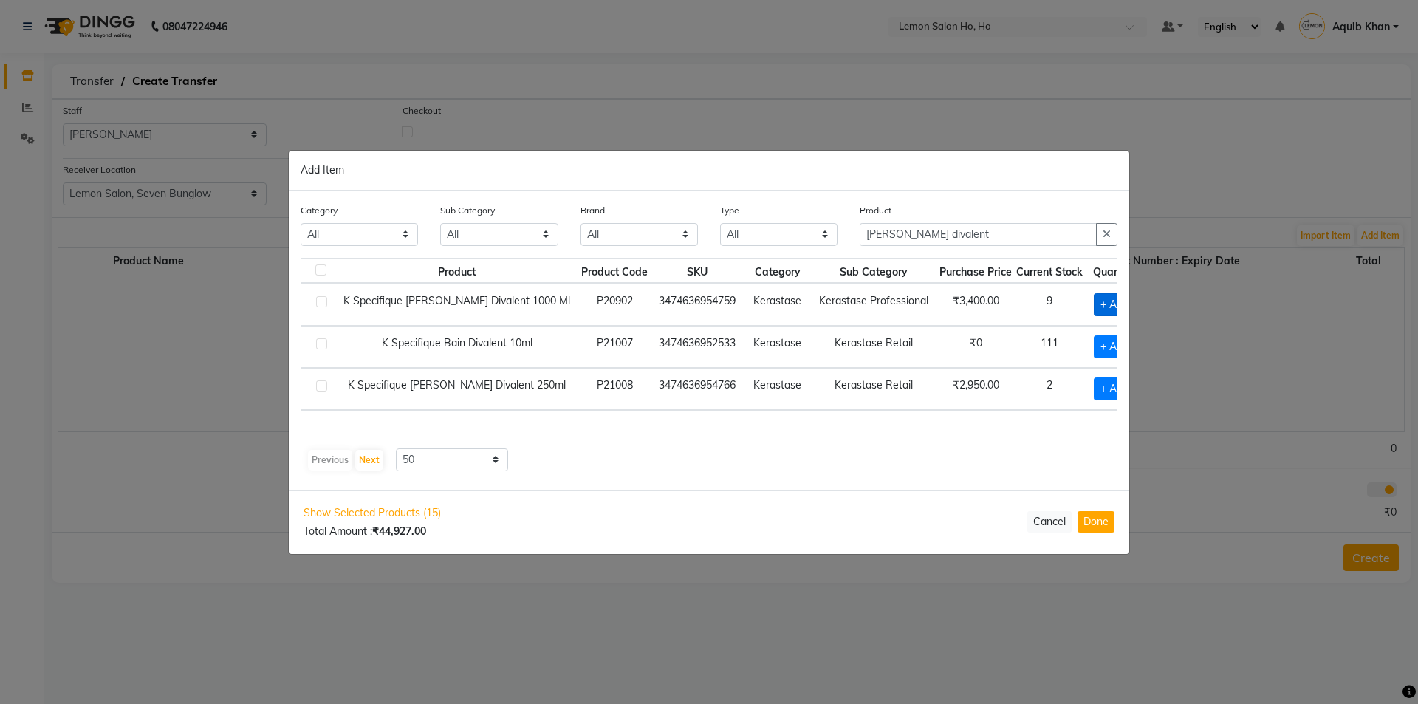
click at [1094, 298] on span "+ Add" at bounding box center [1114, 304] width 41 height 23
click at [955, 239] on input "[PERSON_NAME] divalent" at bounding box center [978, 234] width 237 height 23
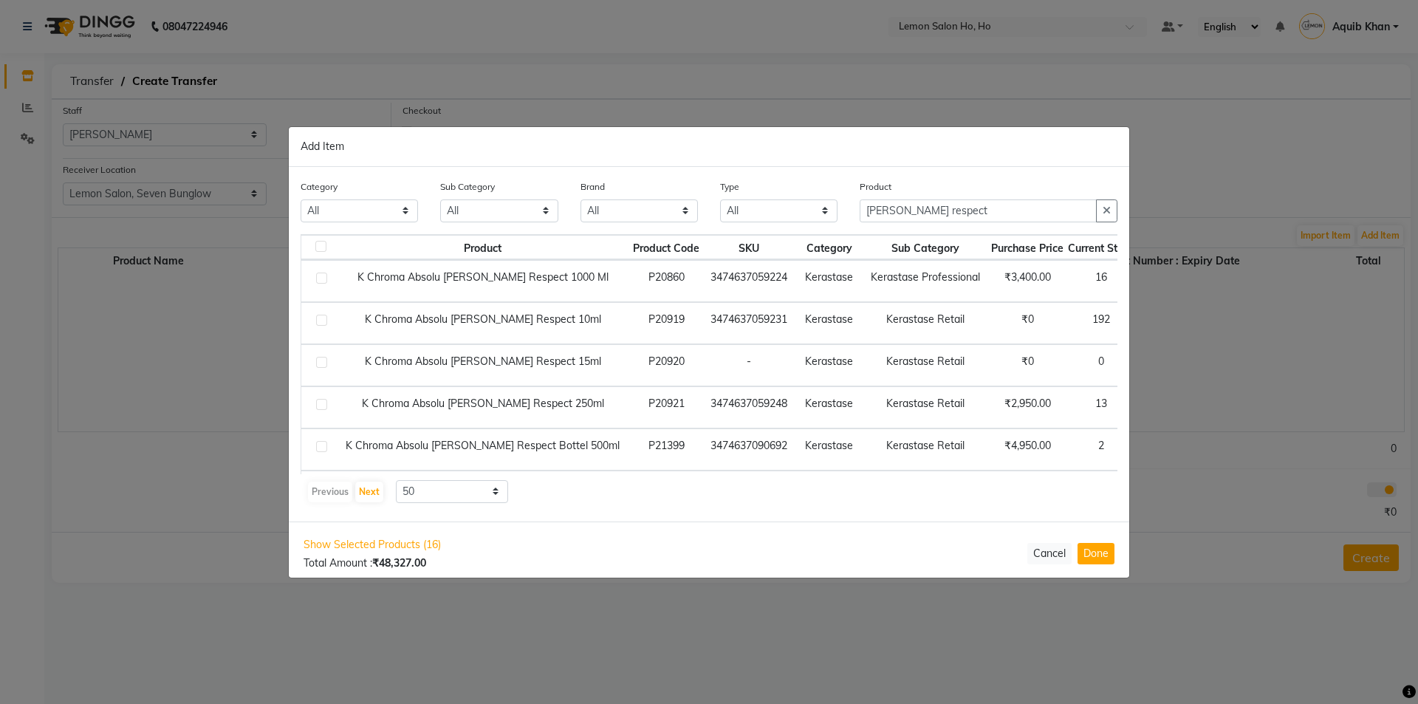
click at [1146, 279] on span "+ Add" at bounding box center [1166, 281] width 41 height 23
click at [934, 208] on input "[PERSON_NAME] respect" at bounding box center [978, 210] width 237 height 23
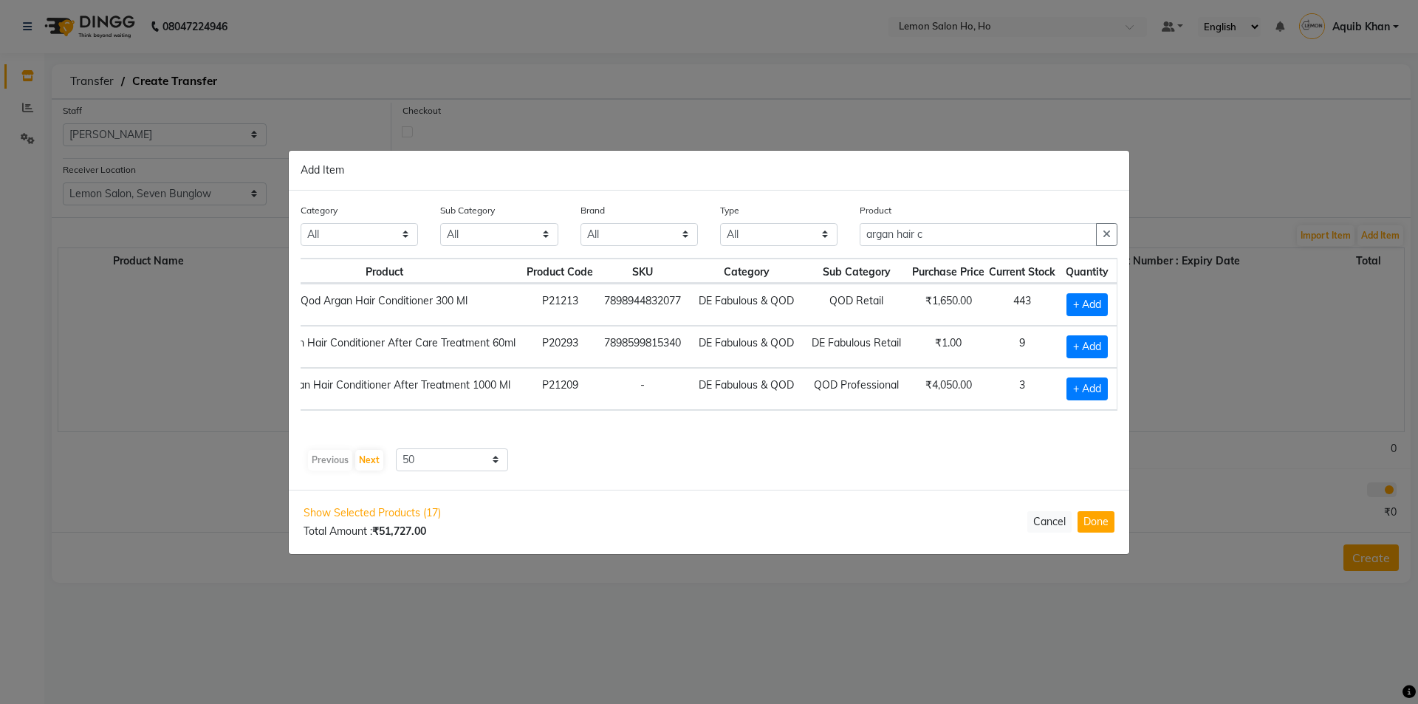
scroll to position [0, 99]
click at [1083, 388] on span "+ Add" at bounding box center [1087, 388] width 41 height 23
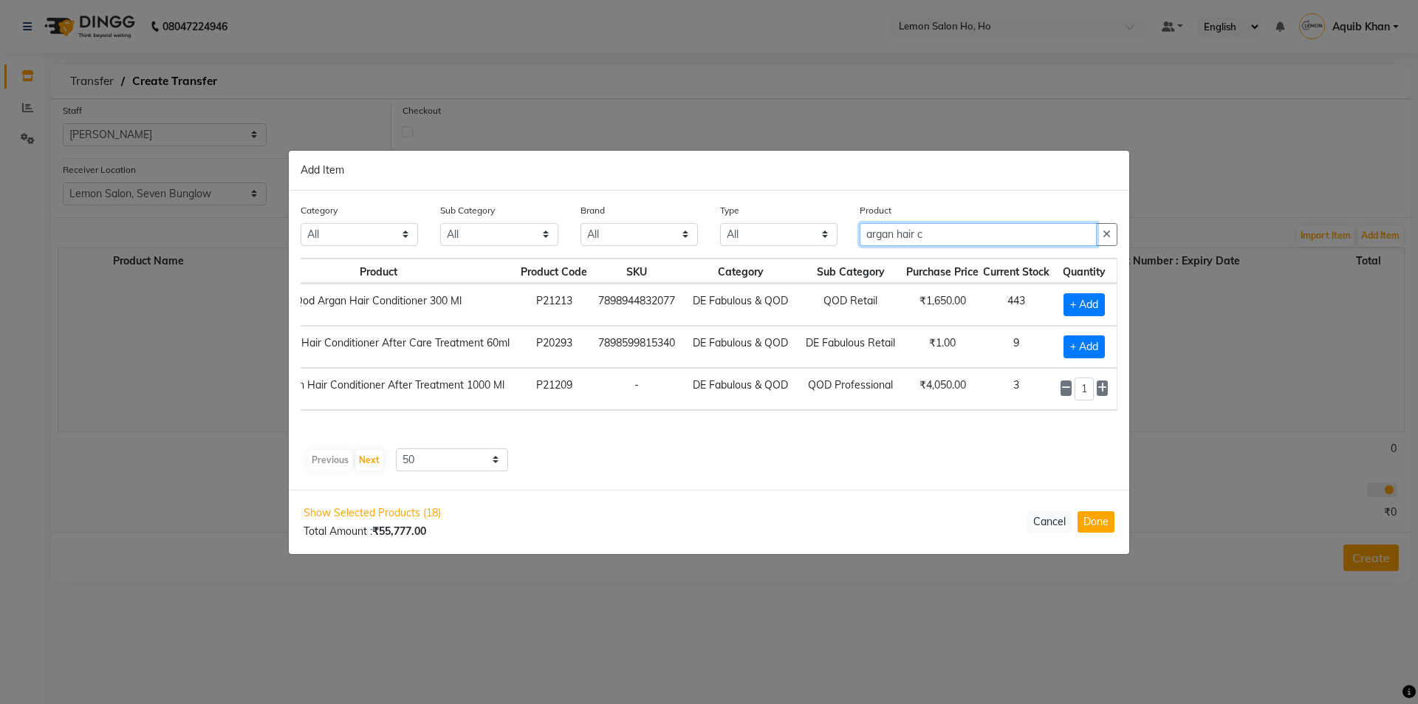
click at [950, 239] on input "argan hair c" at bounding box center [978, 234] width 237 height 23
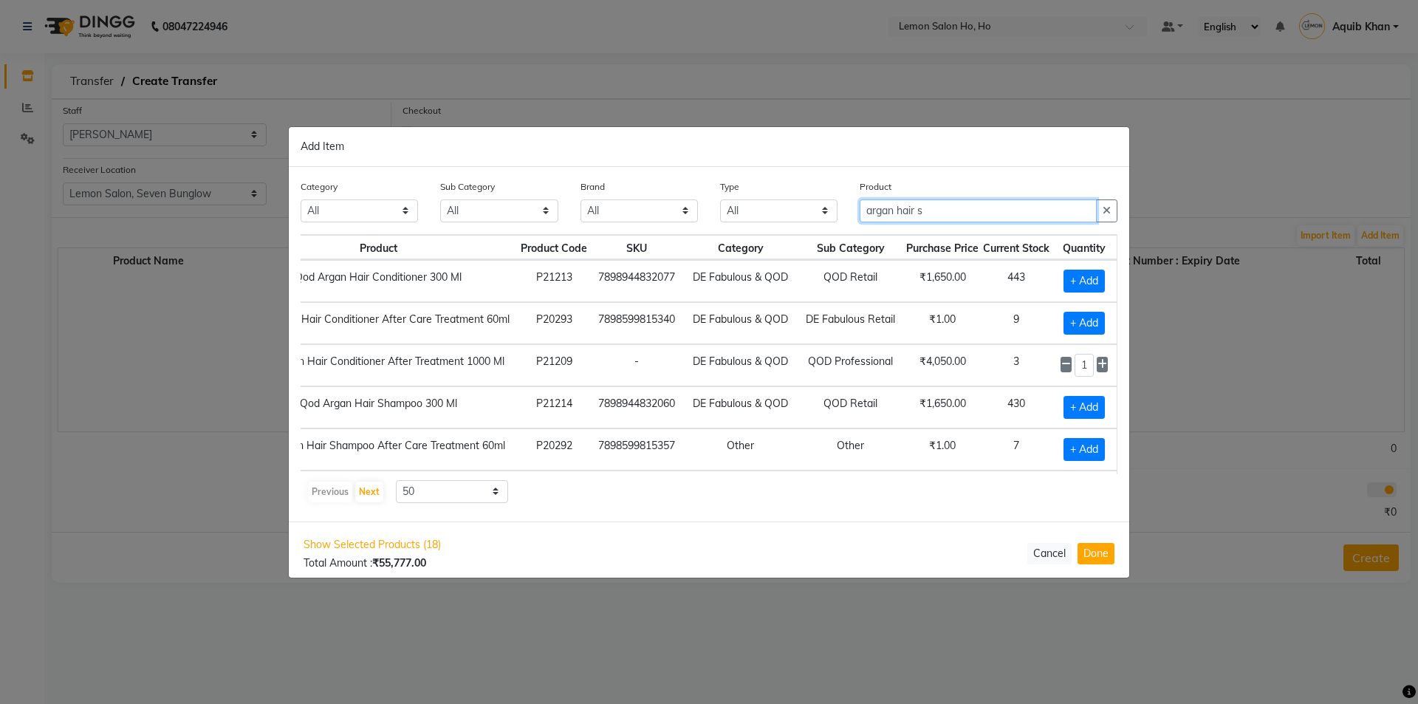
scroll to position [0, 84]
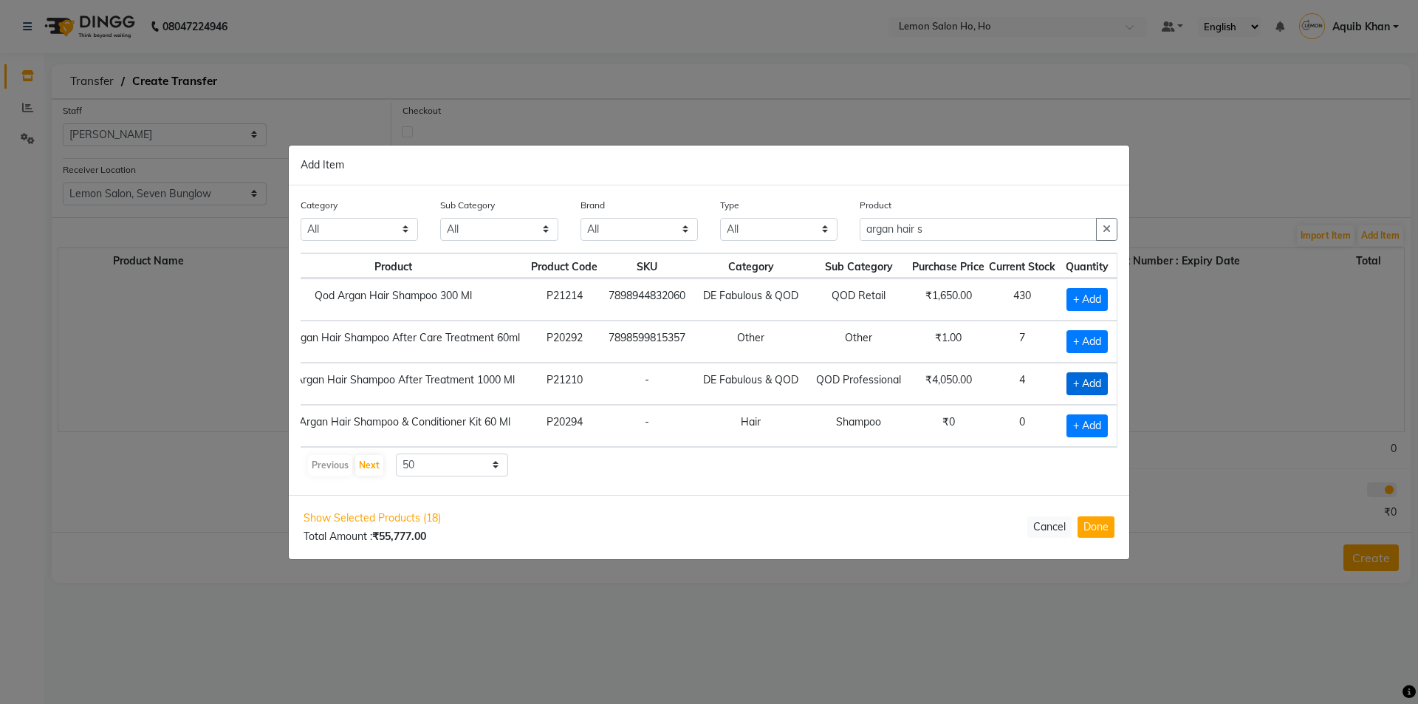
click at [1079, 375] on span "+ Add" at bounding box center [1087, 383] width 41 height 23
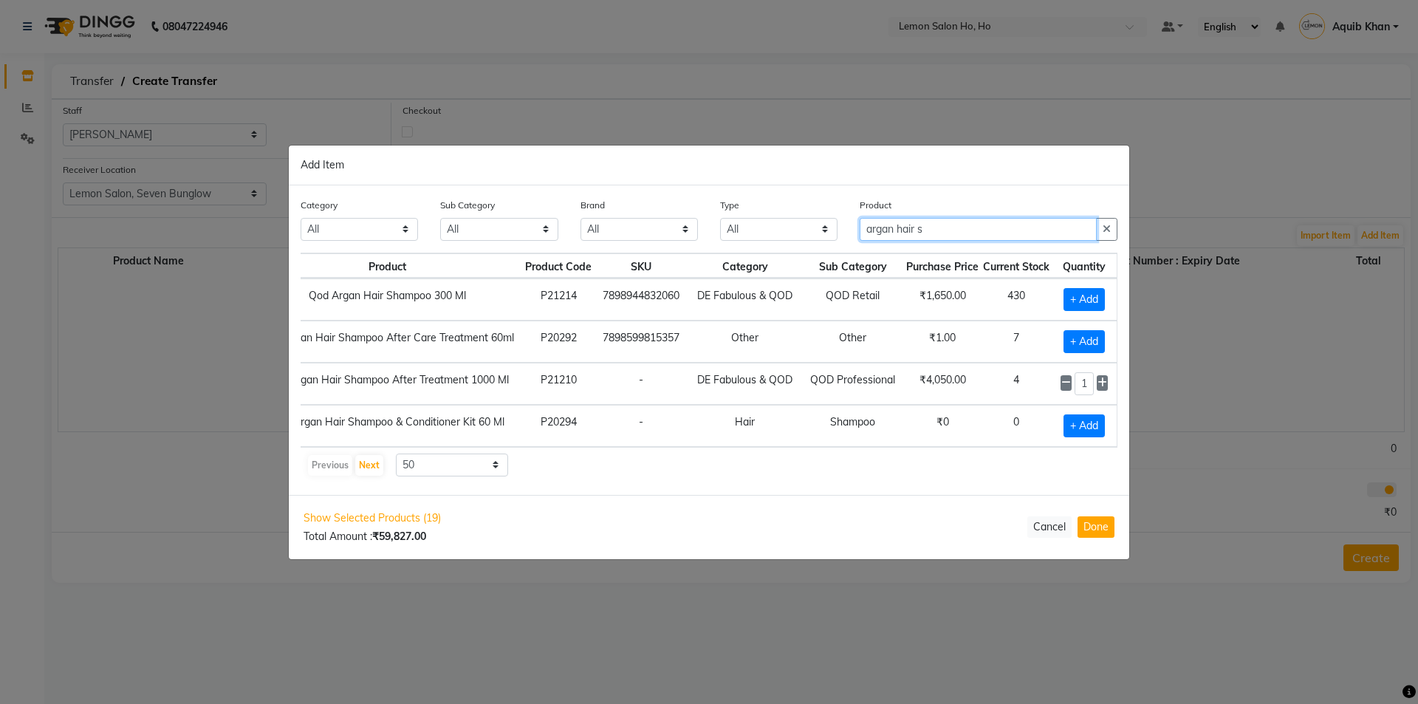
click at [943, 222] on input "argan hair s" at bounding box center [978, 229] width 237 height 23
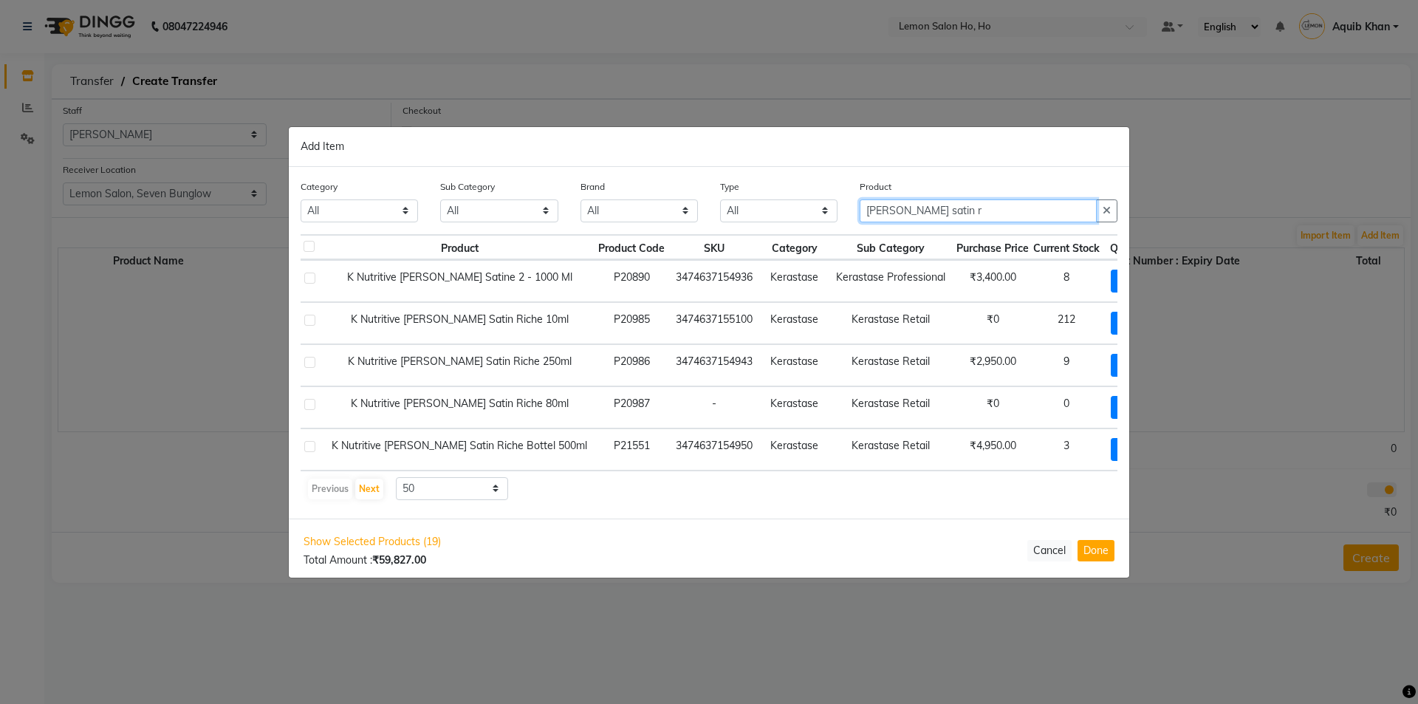
scroll to position [0, 0]
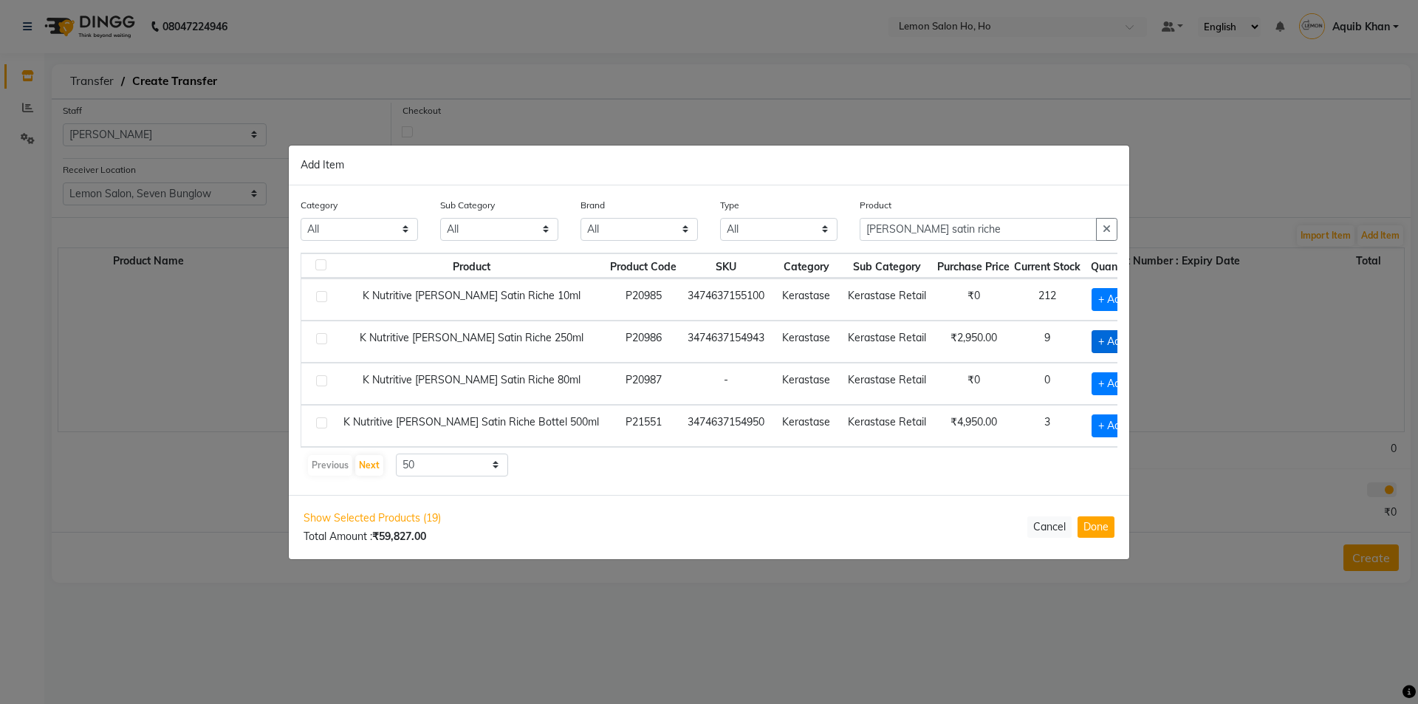
click at [1092, 339] on span "+ Add" at bounding box center [1112, 341] width 41 height 23
click at [1129, 339] on icon at bounding box center [1134, 340] width 10 height 10
click at [953, 230] on input "[PERSON_NAME] satin riche" at bounding box center [978, 229] width 237 height 23
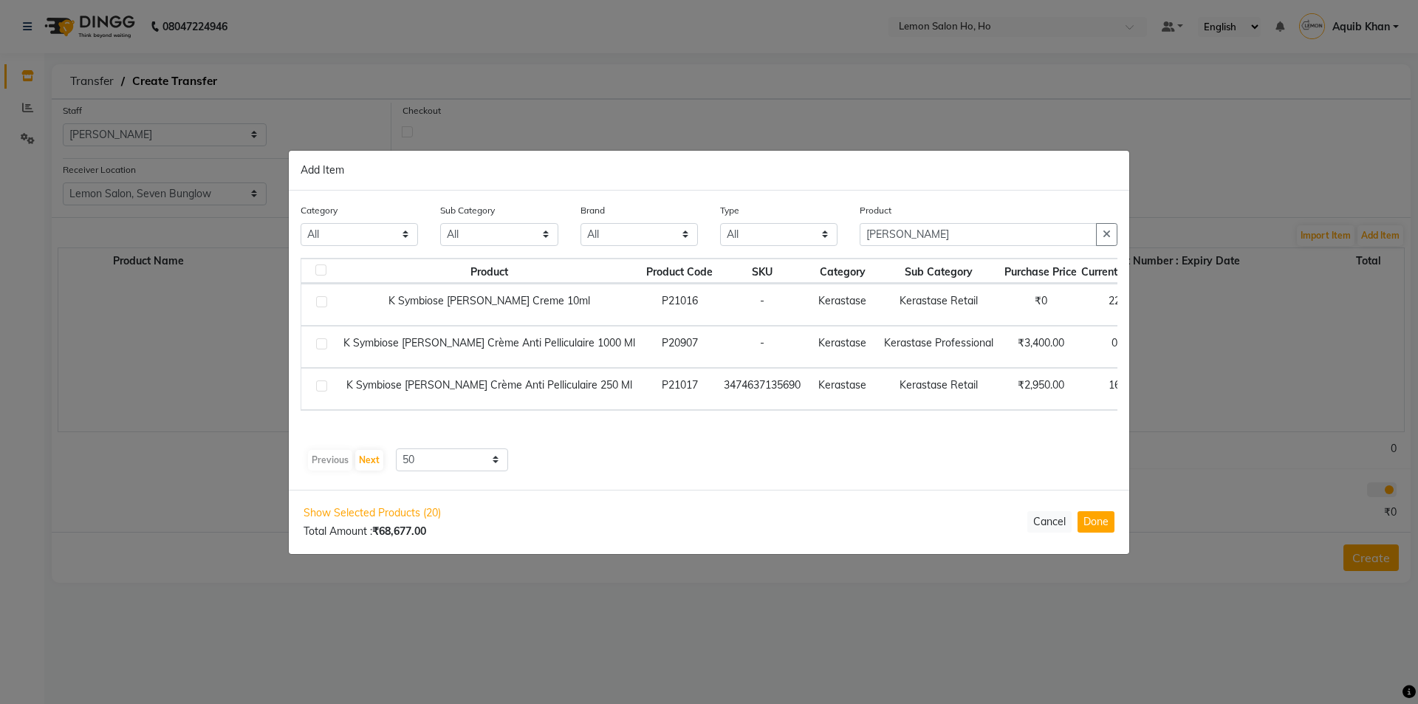
scroll to position [0, 37]
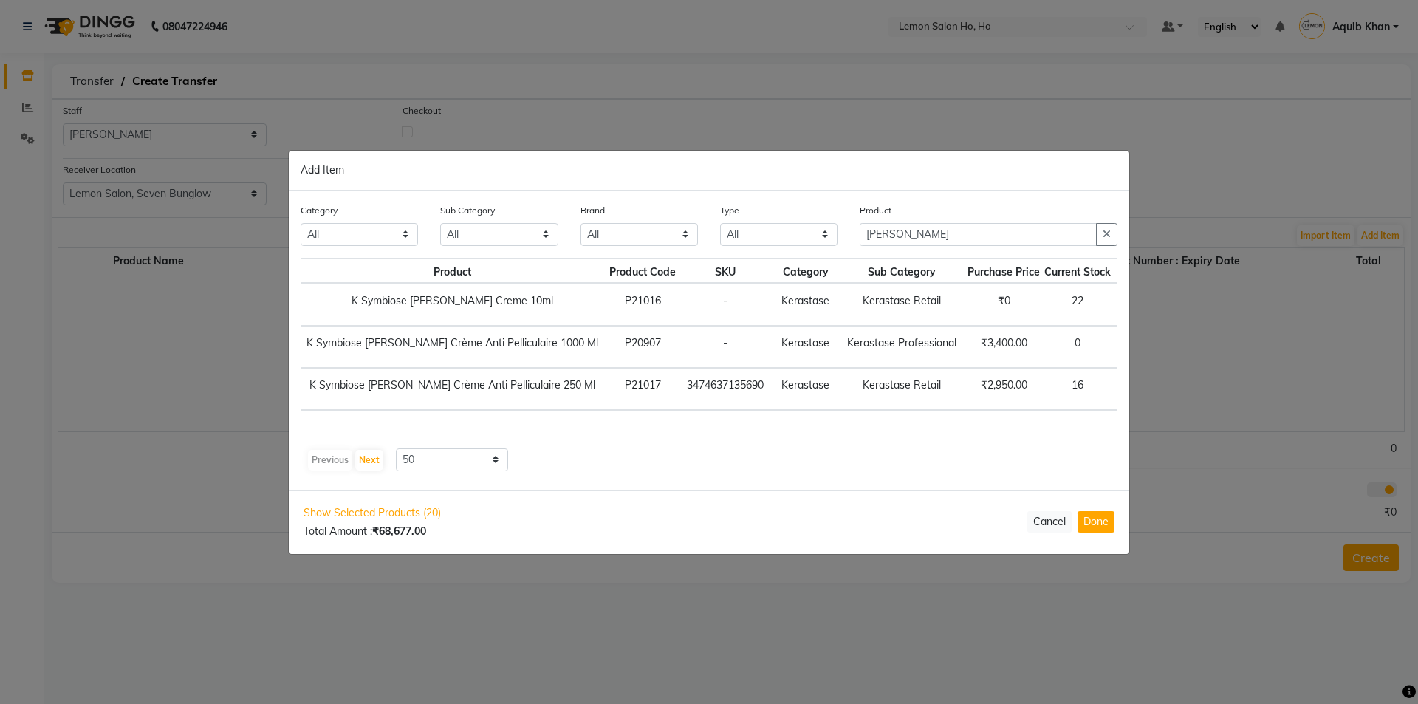
click at [1122, 389] on span "+ Add" at bounding box center [1142, 388] width 41 height 23
click at [1159, 384] on icon at bounding box center [1164, 387] width 10 height 10
click at [933, 238] on input "[PERSON_NAME]" at bounding box center [978, 234] width 237 height 23
click at [1122, 387] on span "+ Add" at bounding box center [1142, 388] width 41 height 23
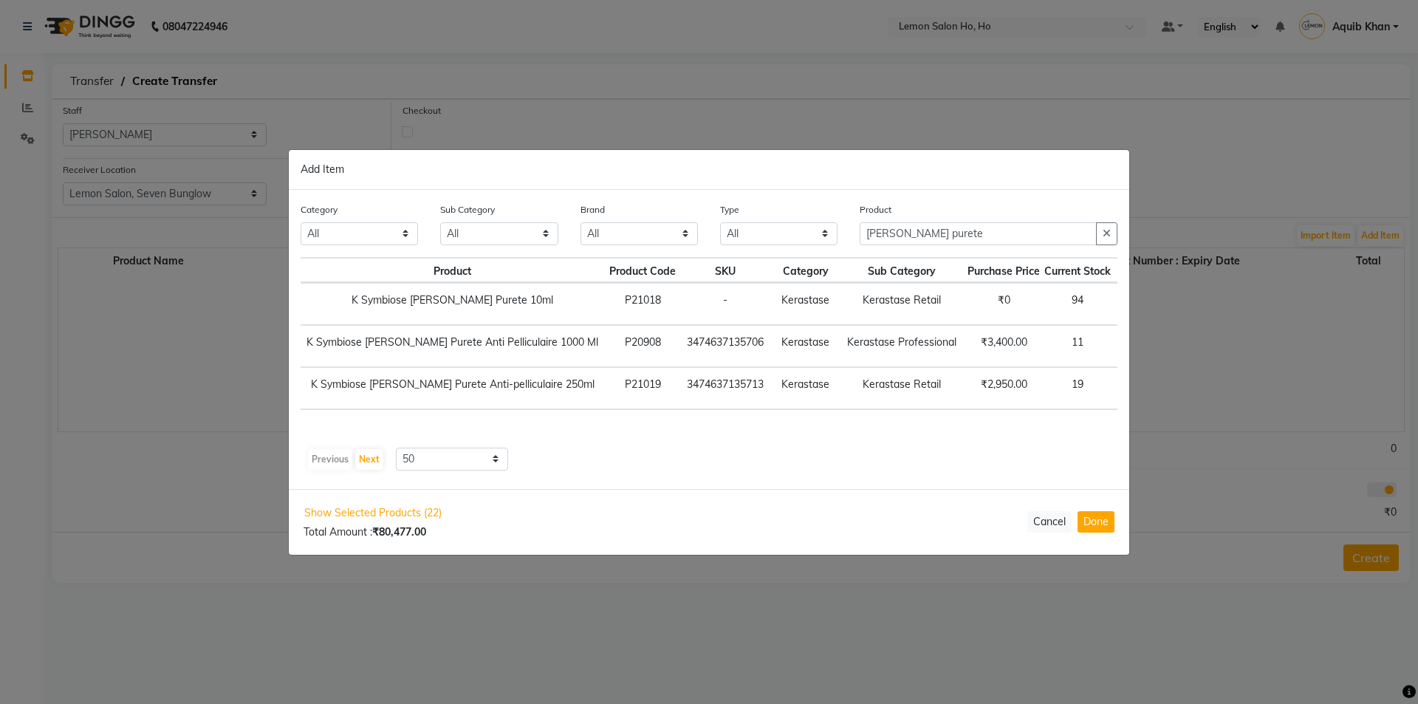
click at [1159, 386] on icon at bounding box center [1164, 387] width 10 height 10
click at [937, 234] on input "[PERSON_NAME] purete" at bounding box center [978, 234] width 237 height 23
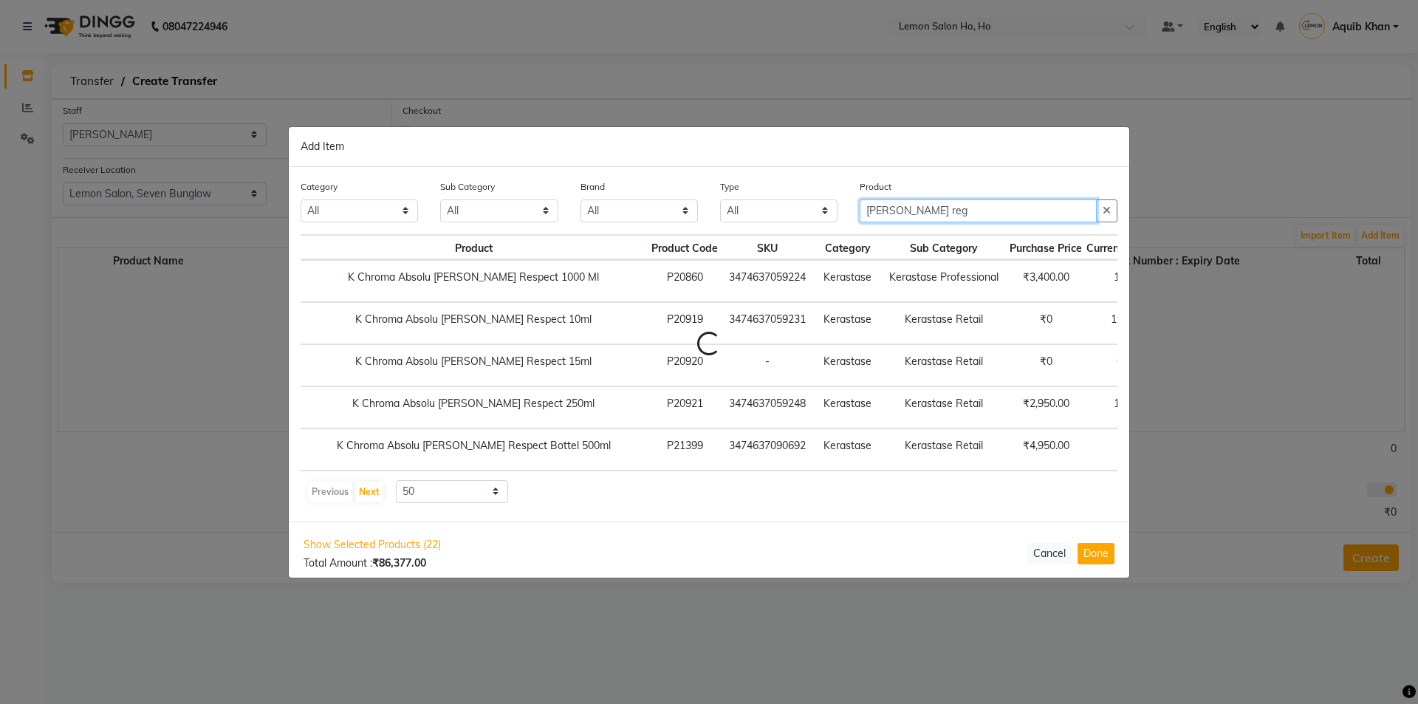
scroll to position [0, 3]
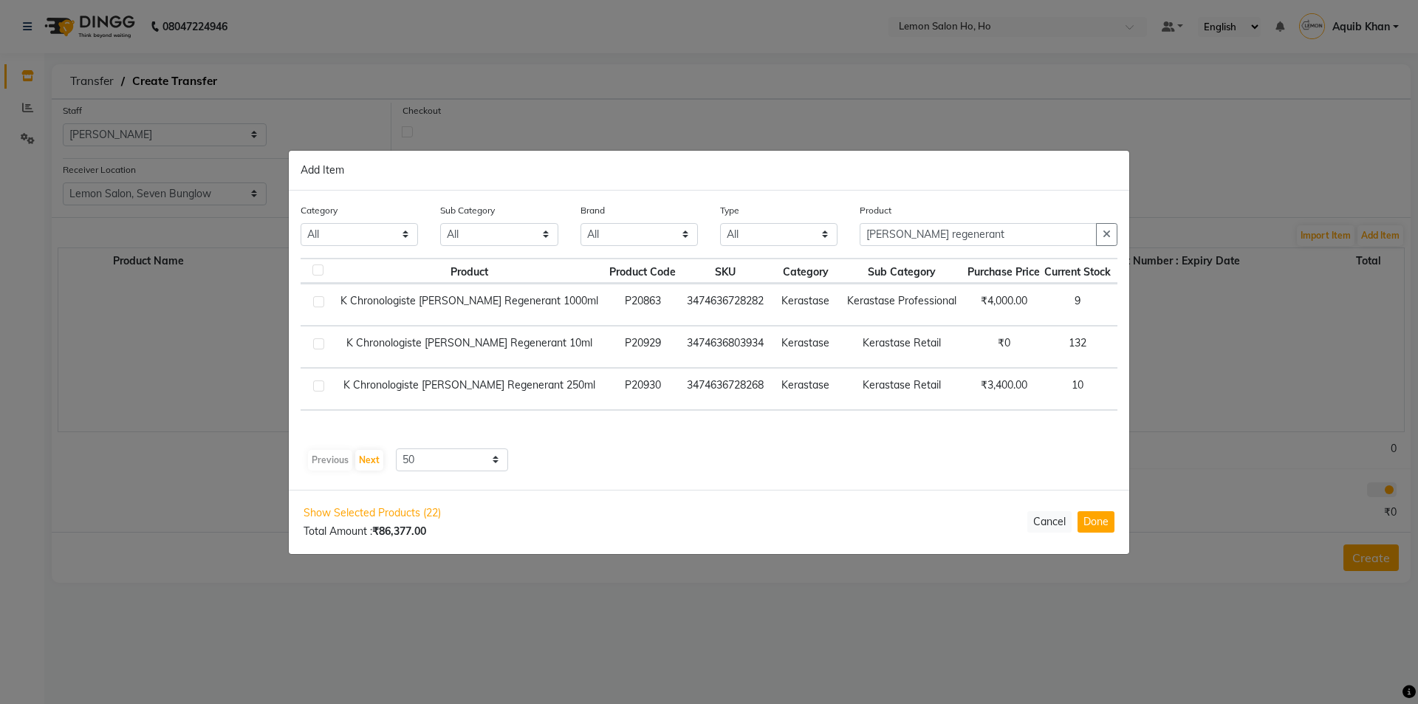
click at [1122, 390] on span "+ Add" at bounding box center [1142, 388] width 41 height 23
click at [1158, 389] on span at bounding box center [1163, 388] width 11 height 16
click at [1159, 389] on icon at bounding box center [1164, 387] width 10 height 10
click at [1123, 391] on icon at bounding box center [1128, 388] width 10 height 10
click at [968, 230] on input "[PERSON_NAME] regenerant" at bounding box center [978, 234] width 237 height 23
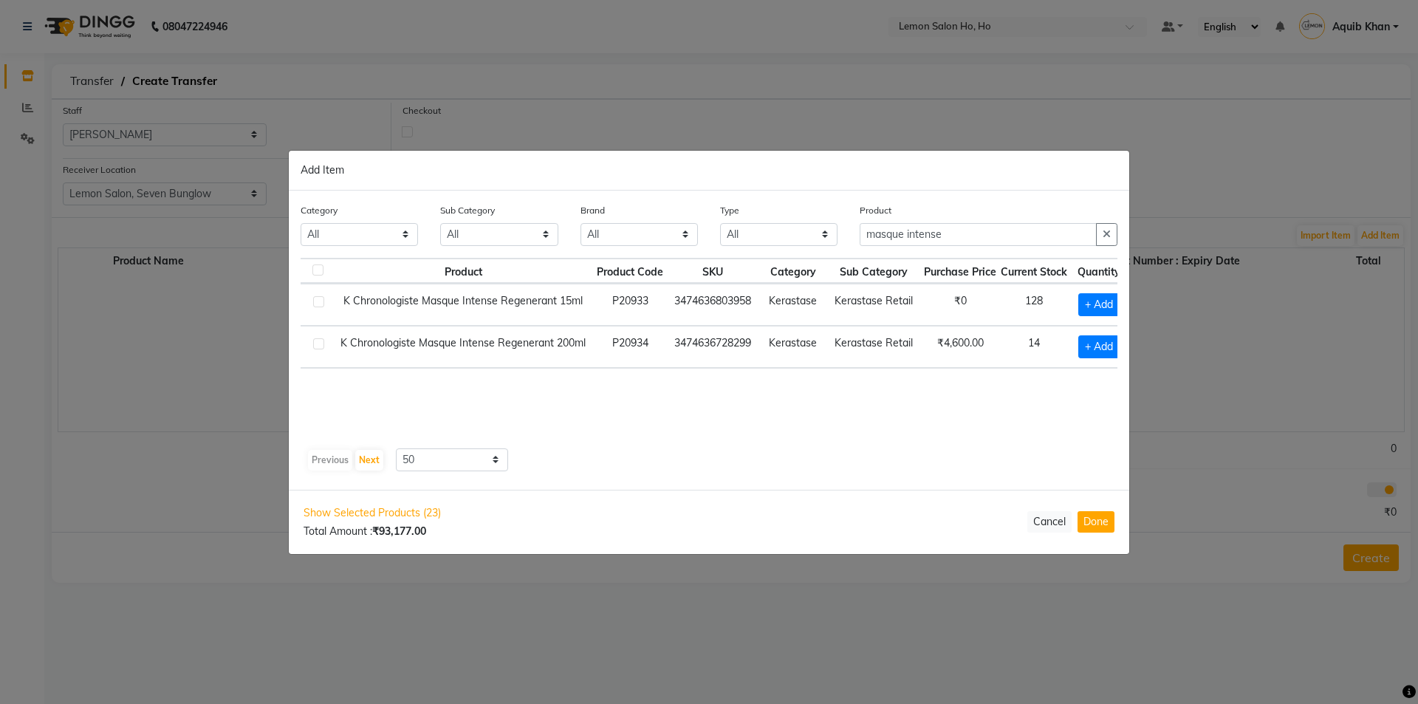
scroll to position [0, 20]
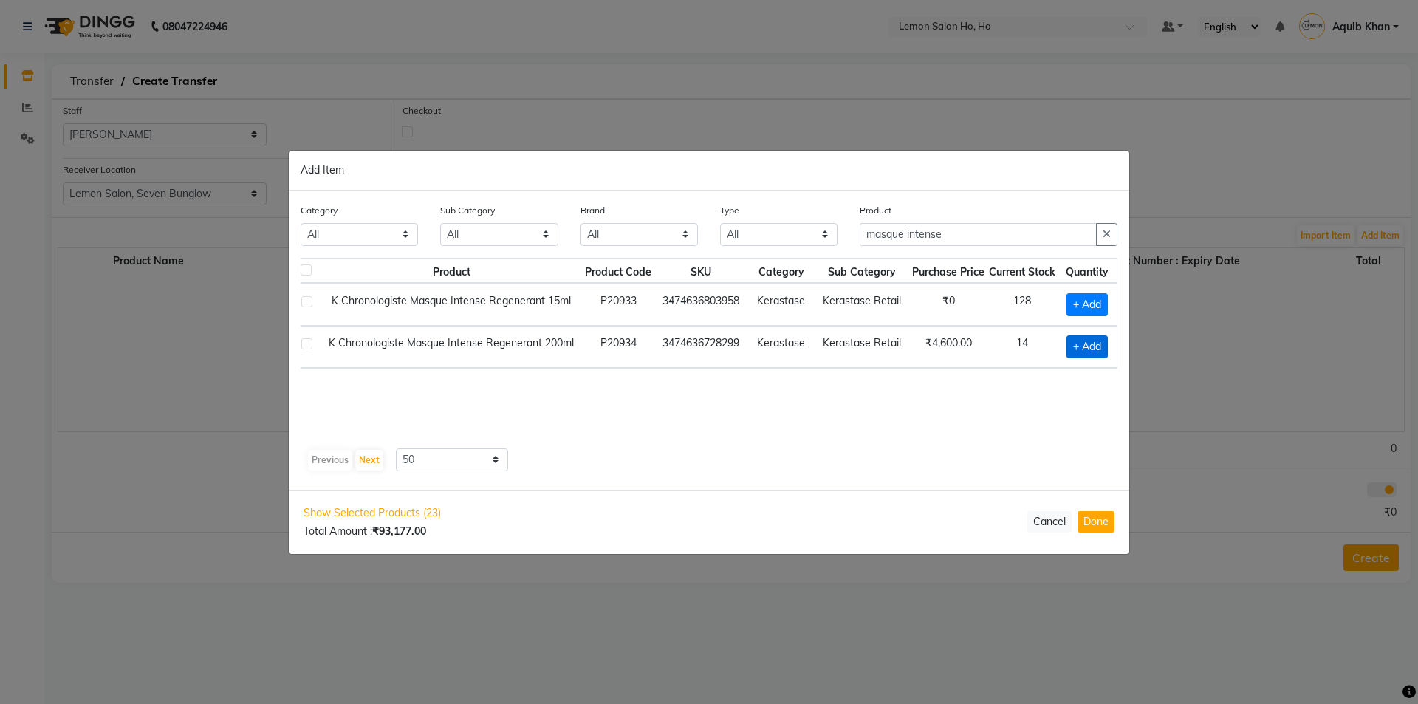
click at [1076, 343] on span "+ Add" at bounding box center [1087, 346] width 41 height 23
click at [1108, 346] on icon at bounding box center [1103, 346] width 10 height 10
click at [971, 233] on input "masque intense" at bounding box center [978, 234] width 237 height 23
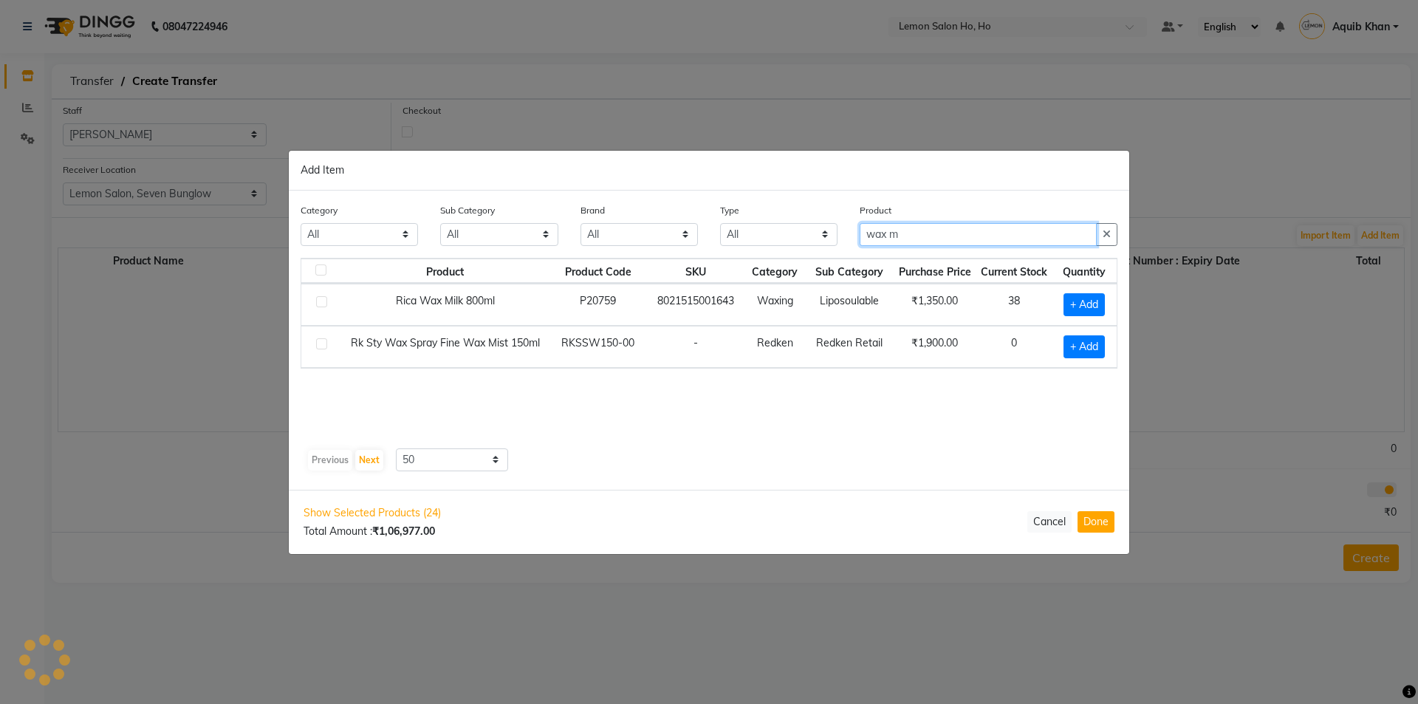
scroll to position [0, 0]
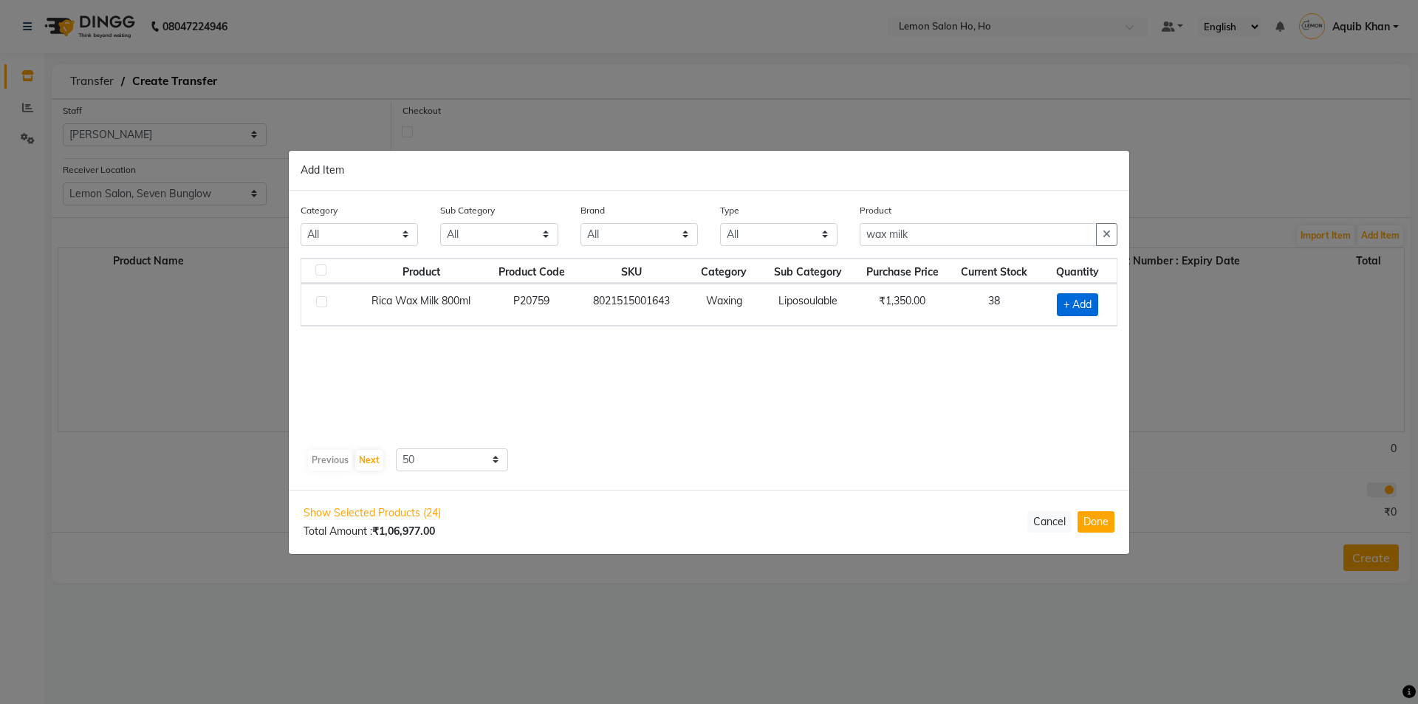
click at [1077, 301] on span "+ Add" at bounding box center [1077, 304] width 41 height 23
click at [1098, 305] on icon at bounding box center [1097, 303] width 10 height 10
click at [921, 236] on input "wax milk" at bounding box center [978, 234] width 237 height 23
click at [1076, 302] on span "+ Add" at bounding box center [1079, 304] width 41 height 23
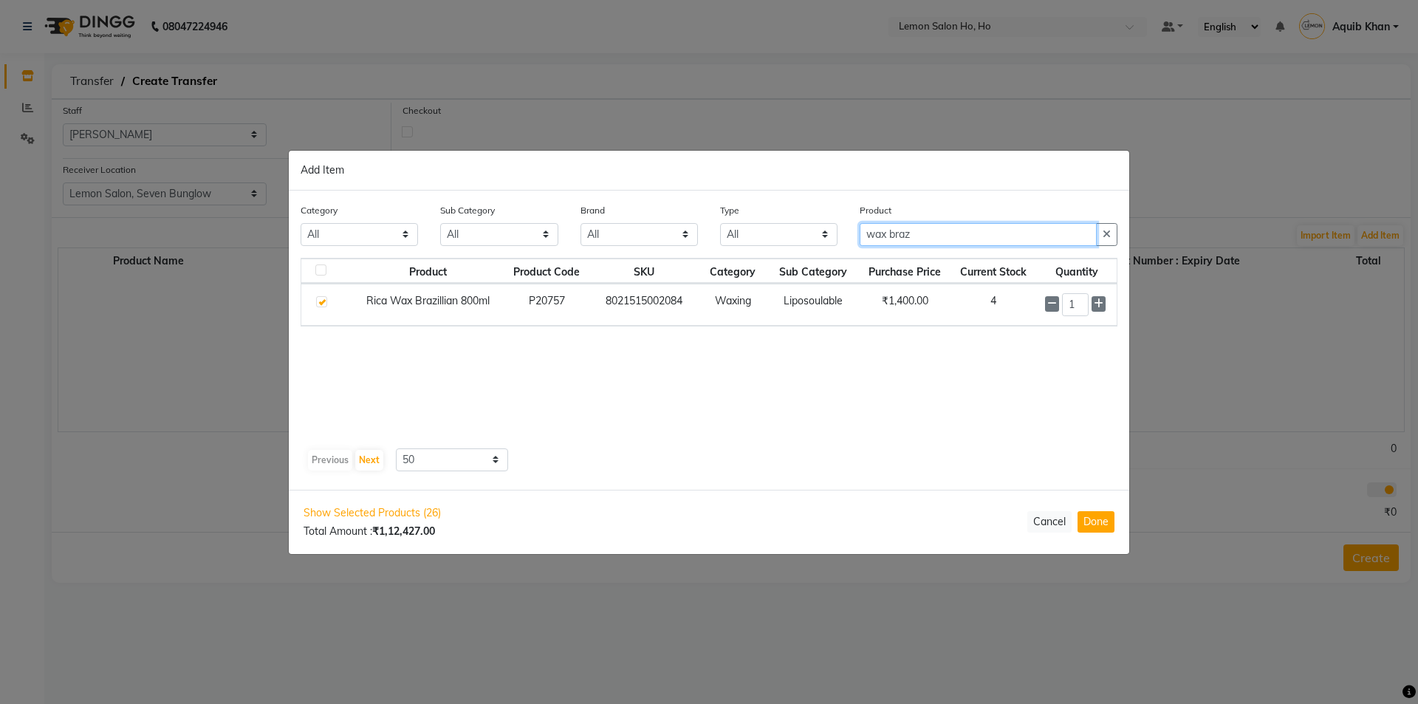
click at [952, 236] on input "wax braz" at bounding box center [978, 234] width 237 height 23
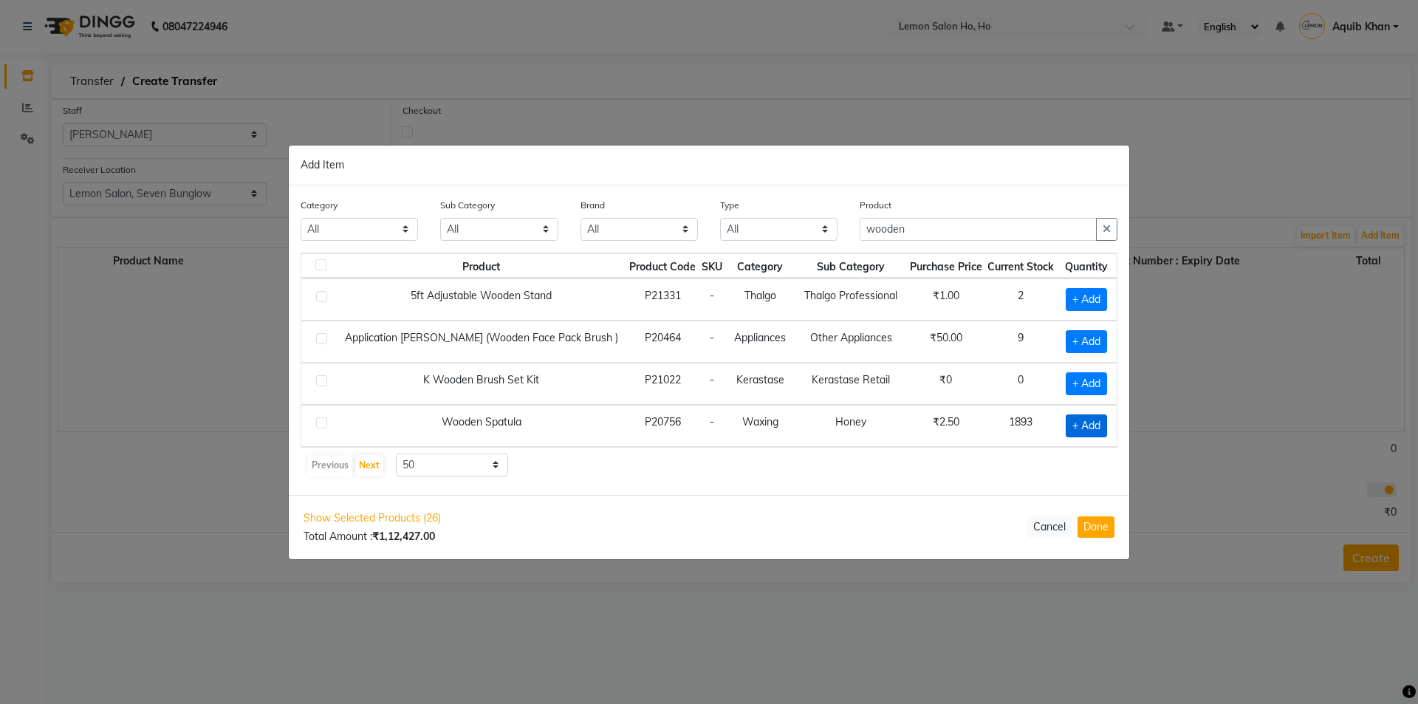
click at [1067, 421] on span "+ Add" at bounding box center [1086, 425] width 41 height 23
click at [1091, 428] on input "1" at bounding box center [1084, 425] width 20 height 23
click at [928, 236] on input "wooden" at bounding box center [978, 229] width 237 height 23
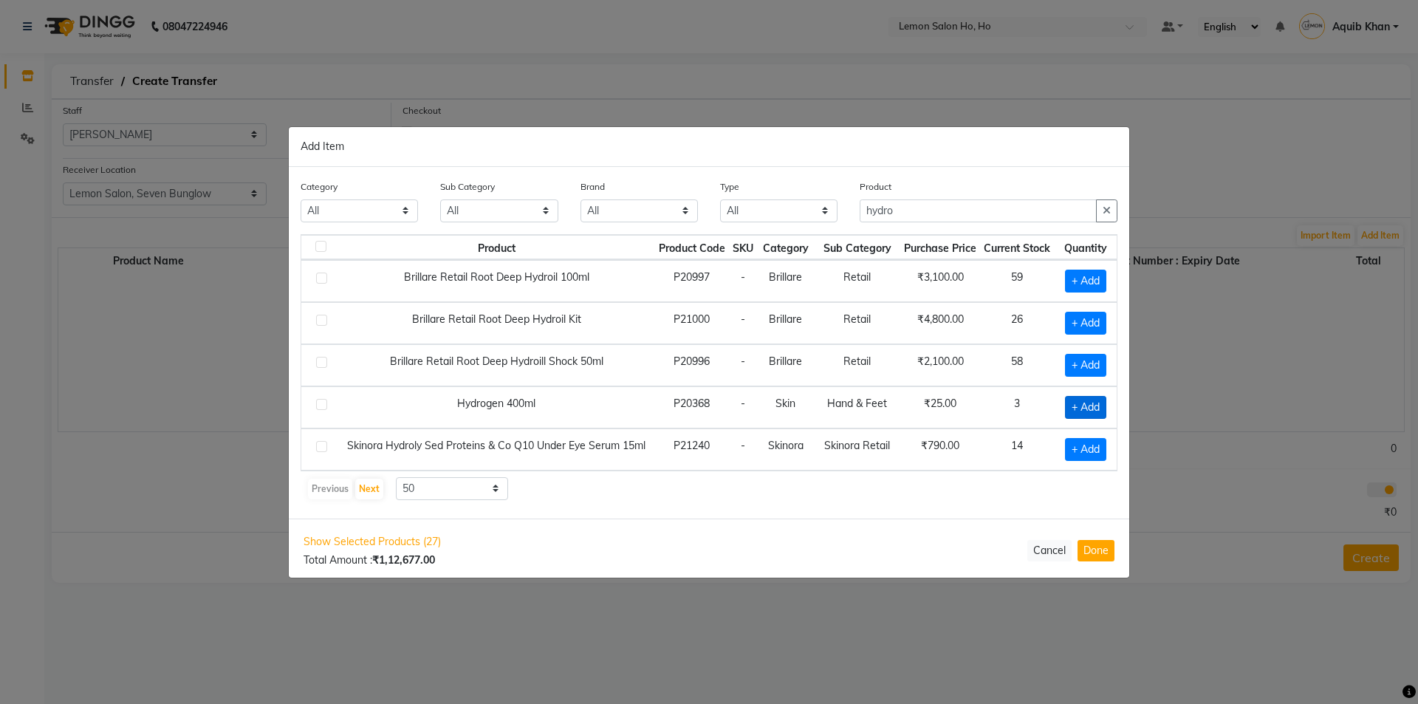
click at [1071, 406] on span "+ Add" at bounding box center [1085, 407] width 41 height 23
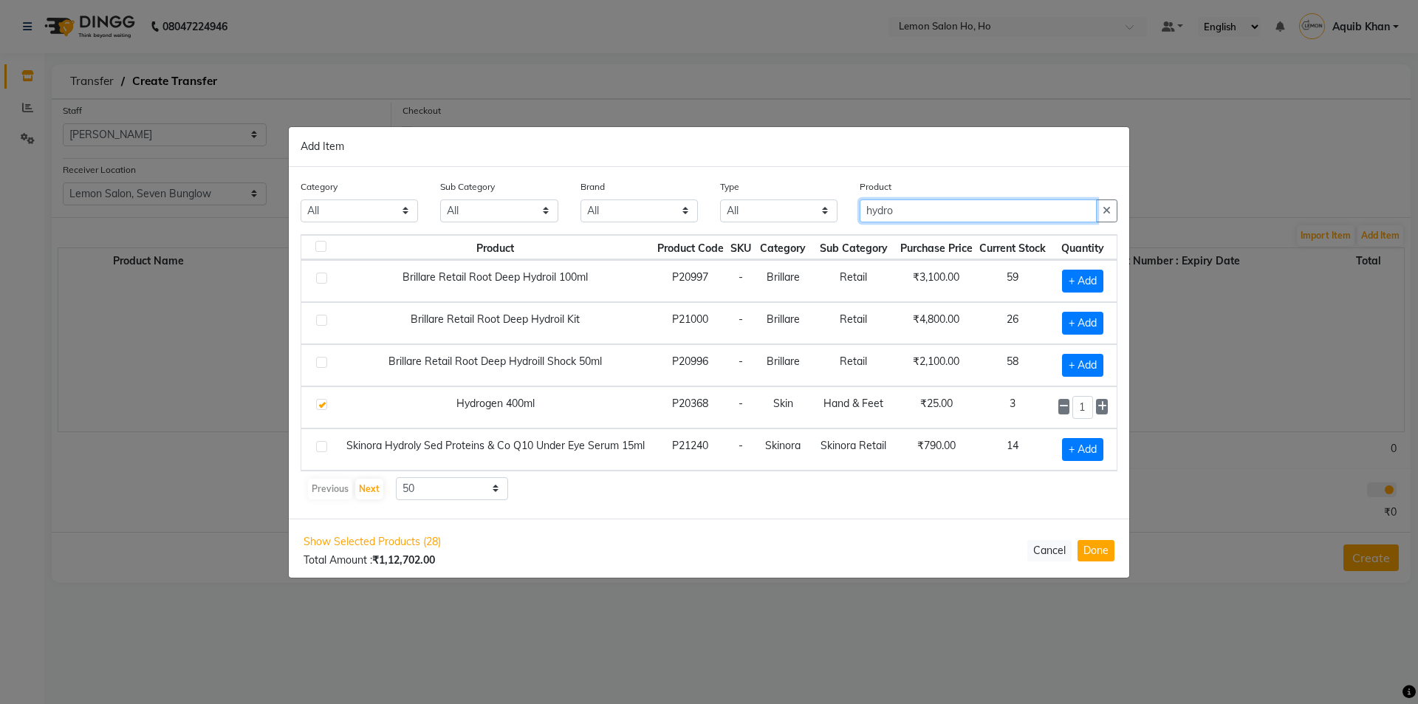
click at [918, 212] on input "hydro" at bounding box center [978, 210] width 237 height 23
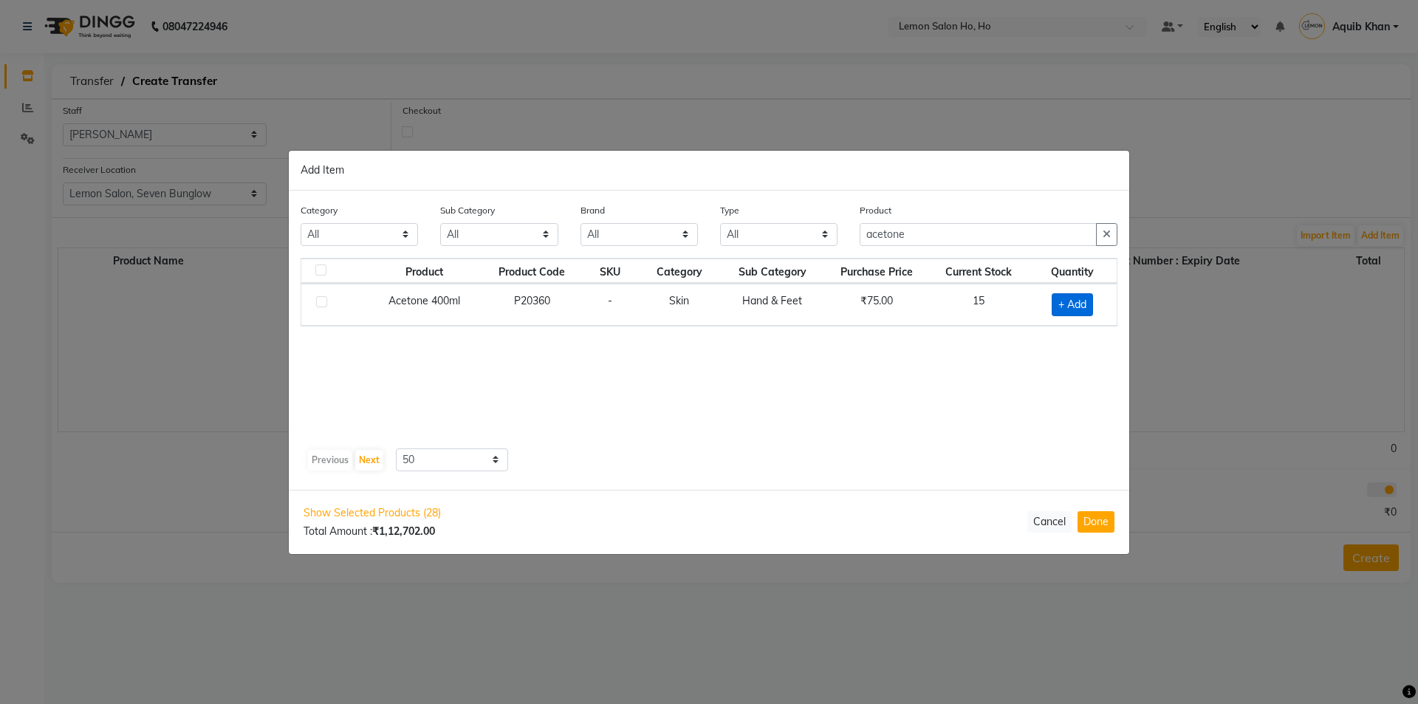
click at [1072, 303] on span "+ Add" at bounding box center [1072, 304] width 41 height 23
click at [917, 235] on input "acetone" at bounding box center [978, 234] width 237 height 23
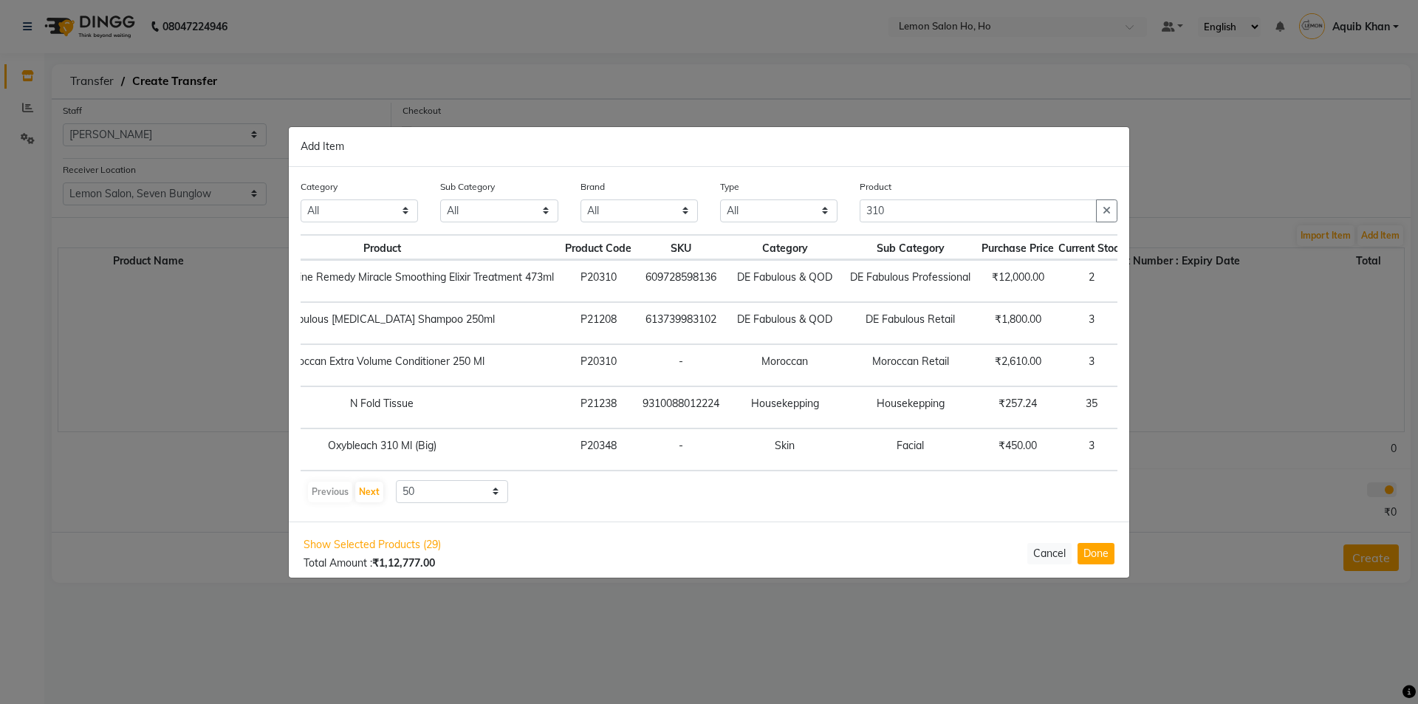
scroll to position [0, 224]
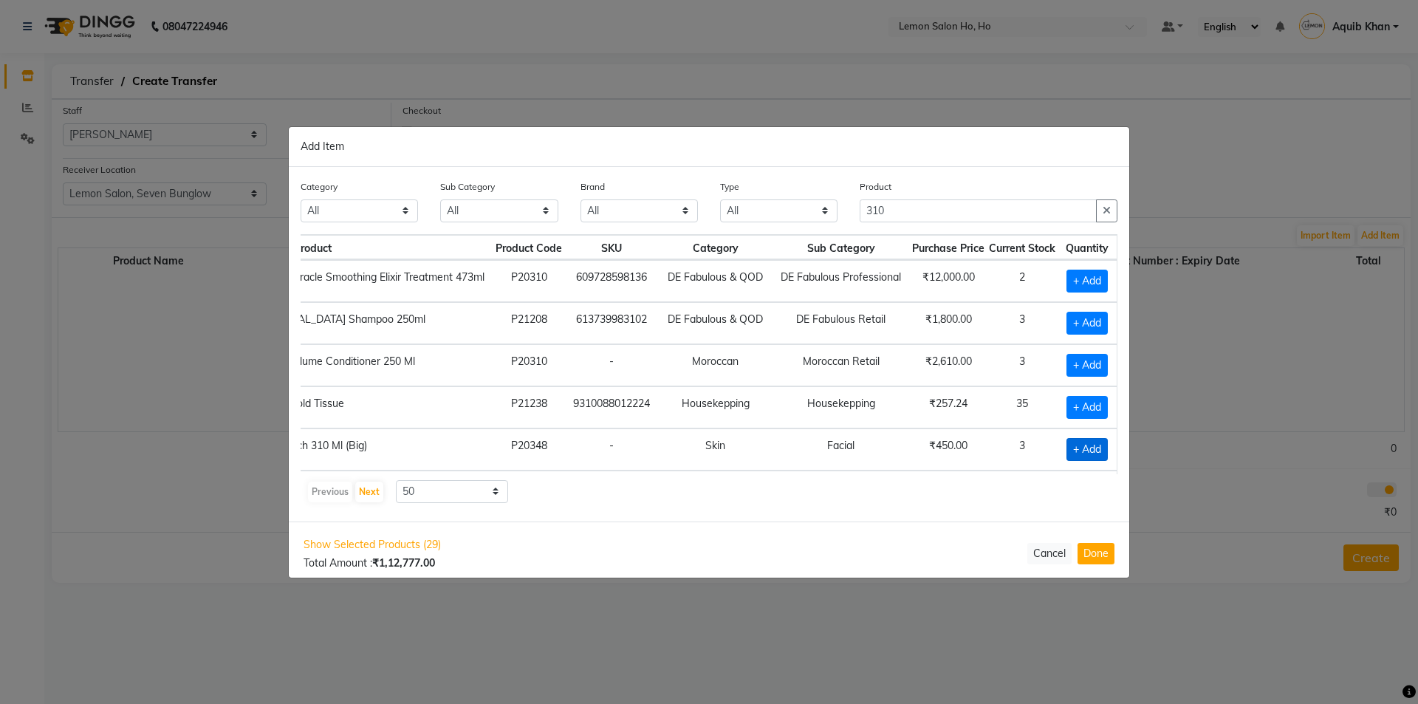
click at [1067, 447] on span "+ Add" at bounding box center [1087, 449] width 41 height 23
click at [1098, 448] on icon at bounding box center [1103, 448] width 10 height 10
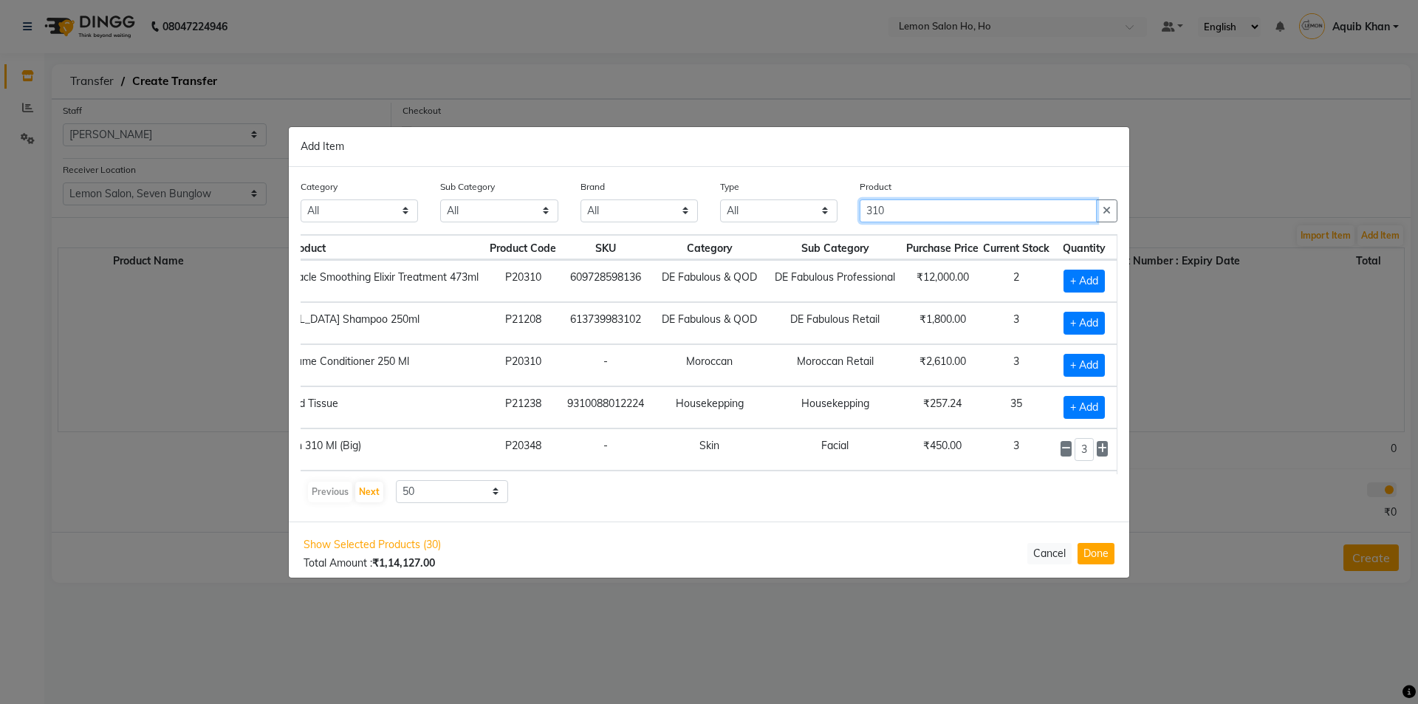
click at [912, 207] on input "310" at bounding box center [978, 210] width 237 height 23
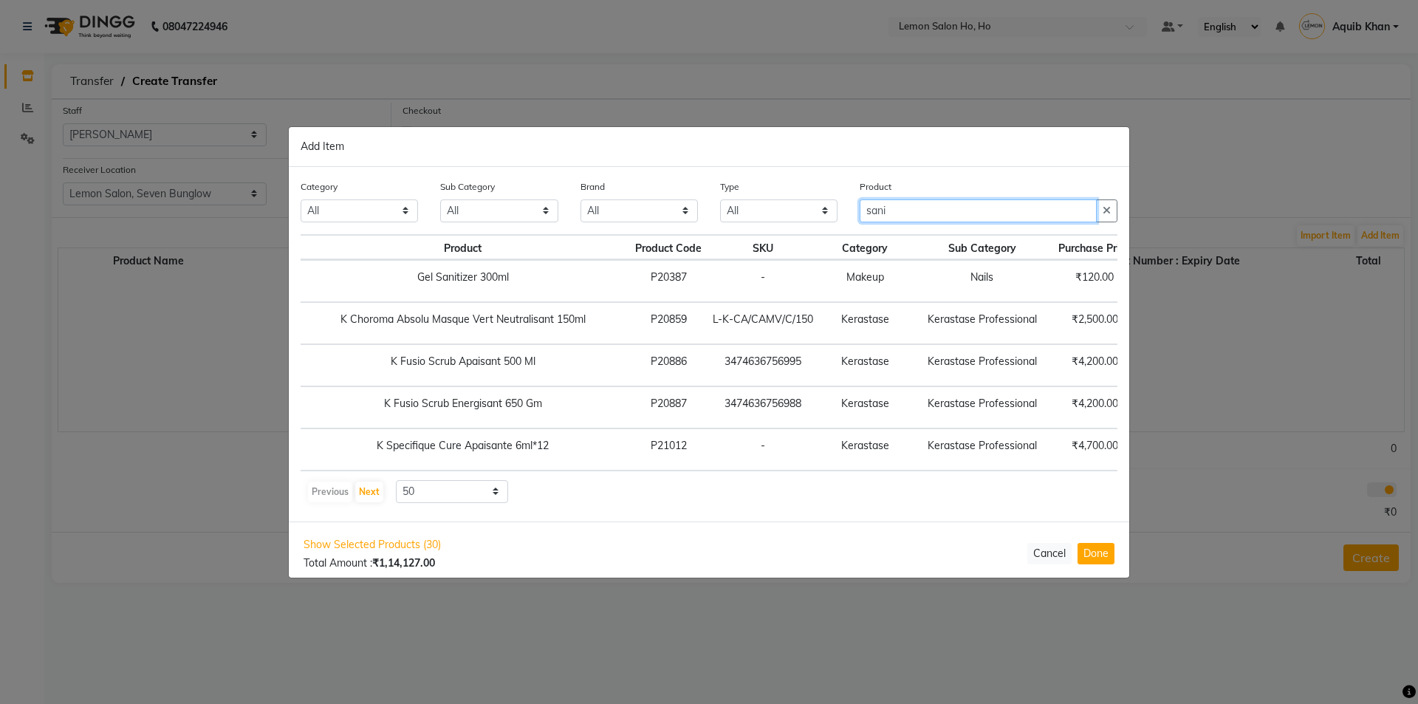
scroll to position [0, 0]
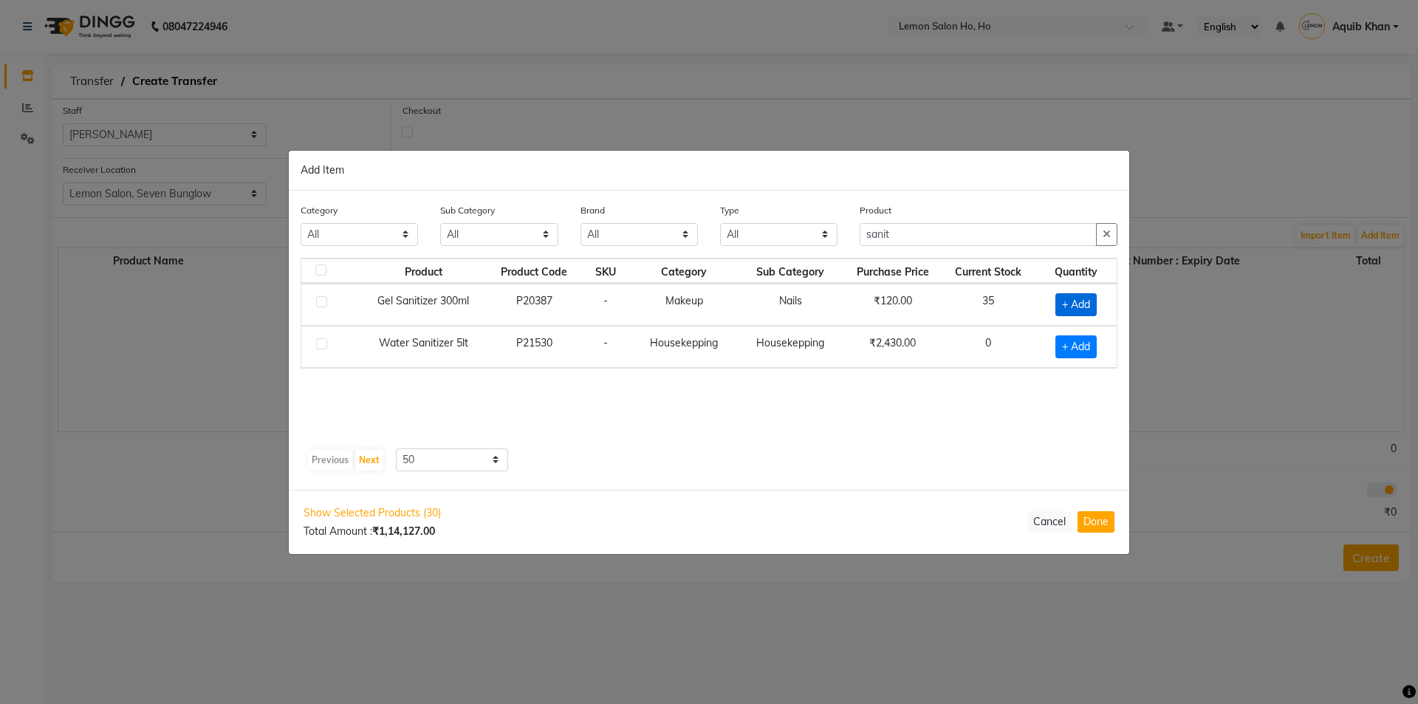
click at [1067, 305] on span "+ Add" at bounding box center [1076, 304] width 41 height 23
click at [1096, 303] on icon at bounding box center [1095, 303] width 10 height 10
click at [950, 240] on input "sanit" at bounding box center [978, 234] width 237 height 23
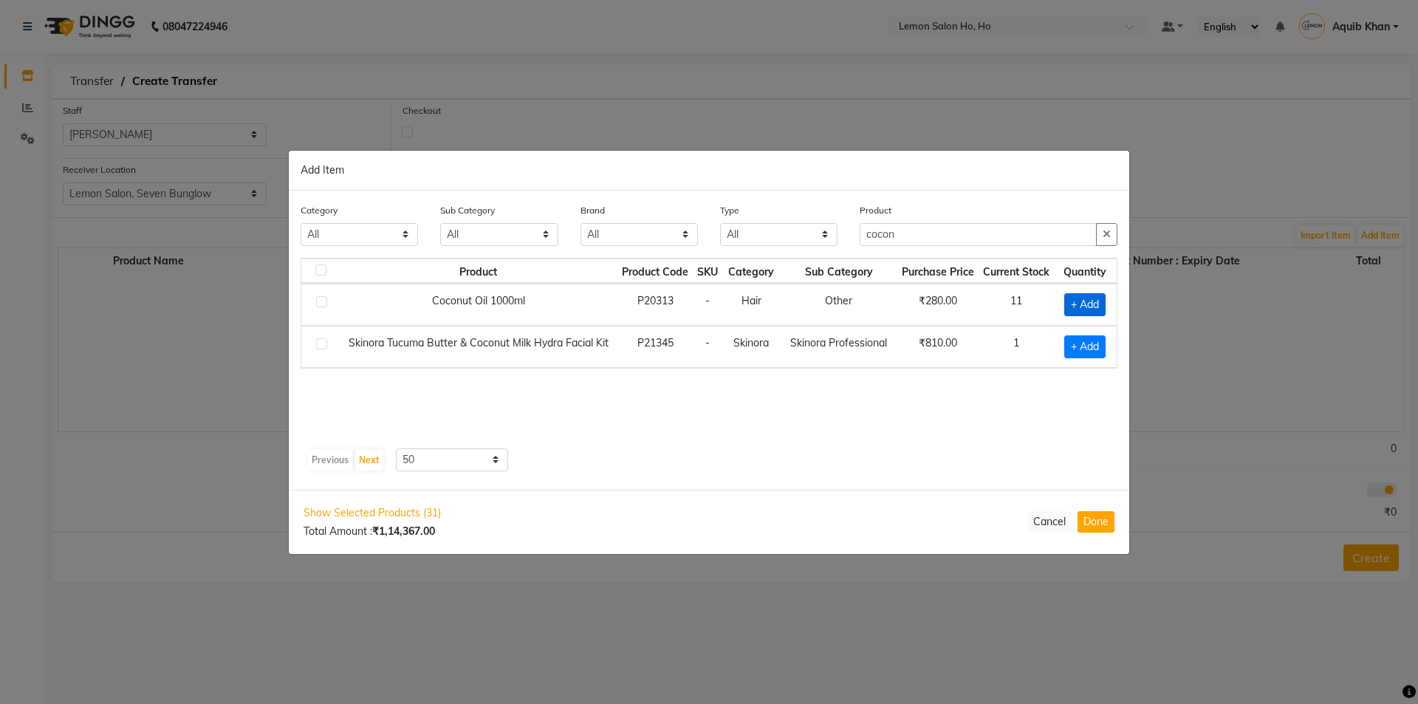
click at [1083, 301] on span "+ Add" at bounding box center [1084, 304] width 41 height 23
click at [904, 237] on input "cocon" at bounding box center [978, 234] width 237 height 23
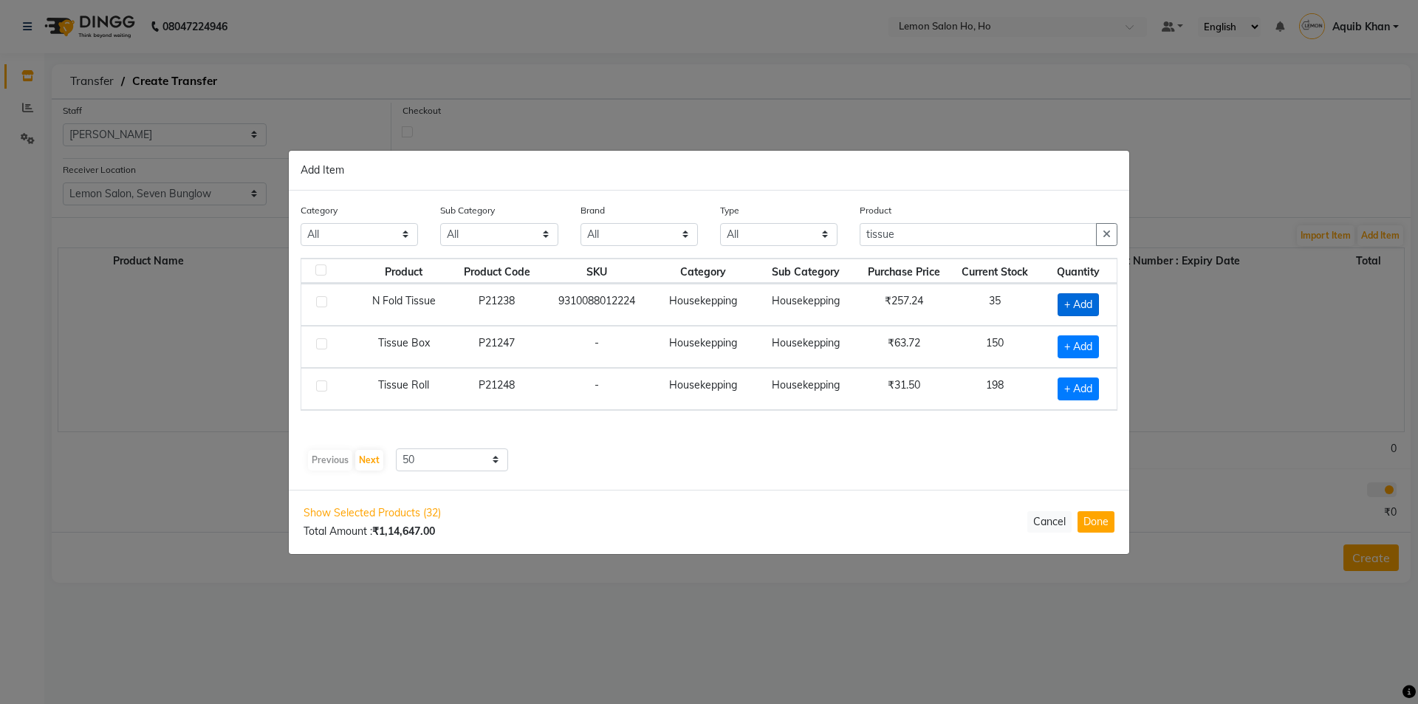
click at [1064, 298] on span "+ Add" at bounding box center [1078, 304] width 41 height 23
click at [1095, 299] on icon at bounding box center [1098, 303] width 10 height 10
click at [1096, 299] on icon at bounding box center [1098, 303] width 10 height 10
click at [1071, 340] on span "+ Add" at bounding box center [1075, 346] width 41 height 23
click at [1081, 345] on input "1" at bounding box center [1073, 346] width 27 height 23
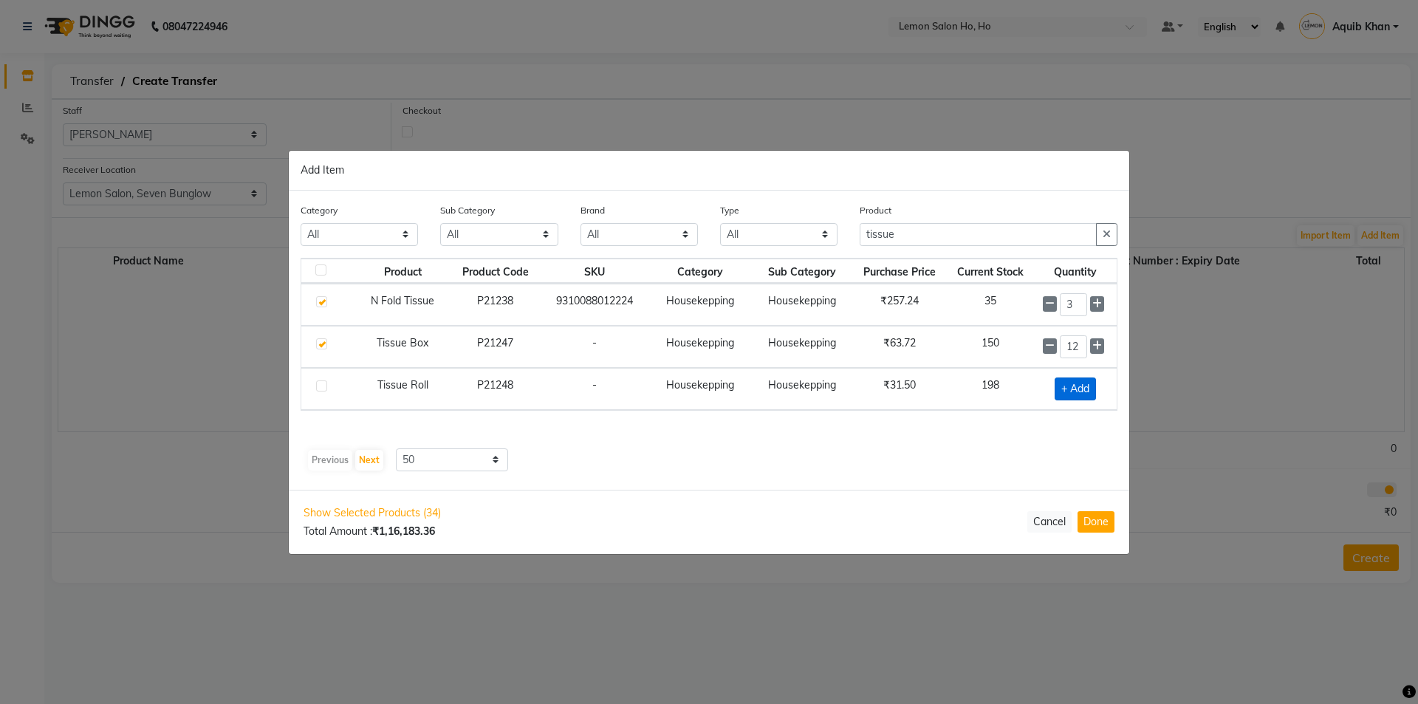
click at [1070, 390] on span "+ Add" at bounding box center [1075, 388] width 41 height 23
click at [1098, 389] on icon at bounding box center [1098, 388] width 10 height 10
click at [915, 232] on input "tissue" at bounding box center [978, 234] width 237 height 23
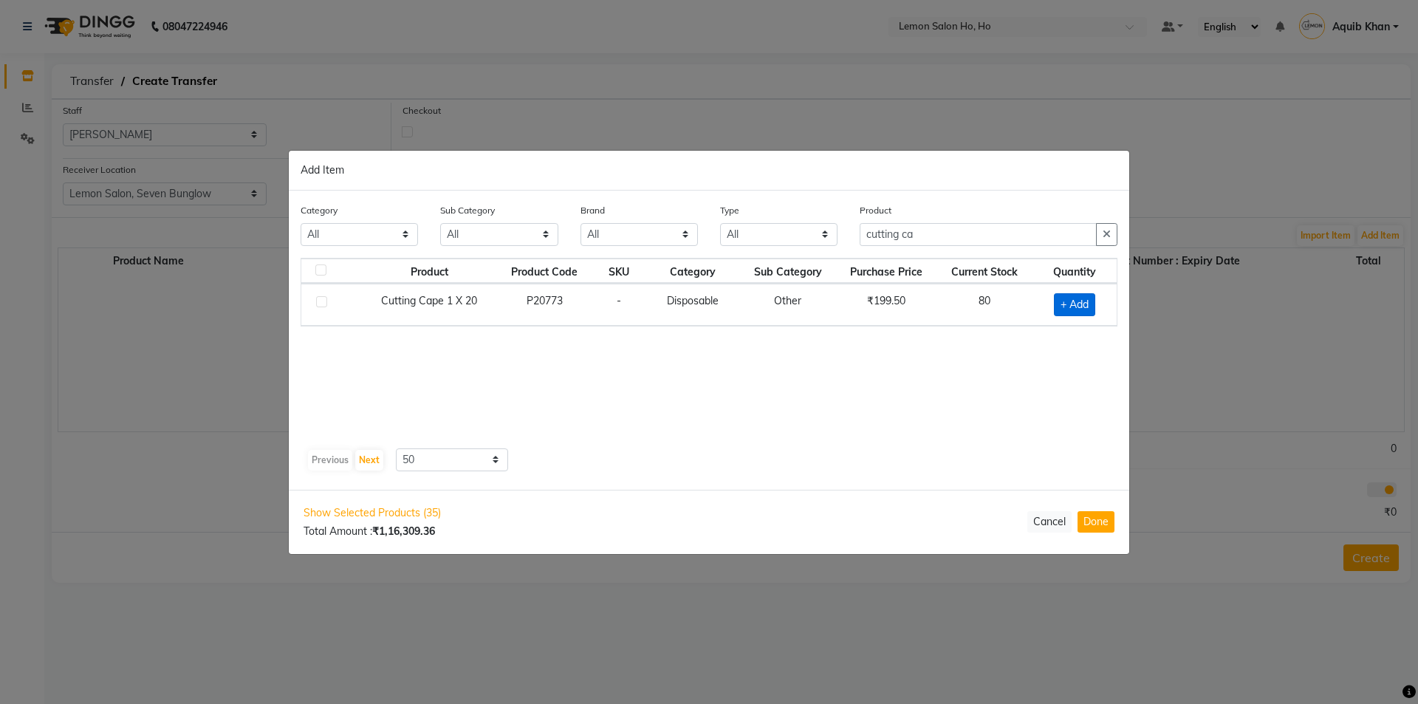
click at [1057, 301] on span "+ Add" at bounding box center [1074, 304] width 41 height 23
click at [1079, 302] on input "1" at bounding box center [1068, 304] width 30 height 23
click at [951, 232] on input "cutting ca" at bounding box center [978, 234] width 237 height 23
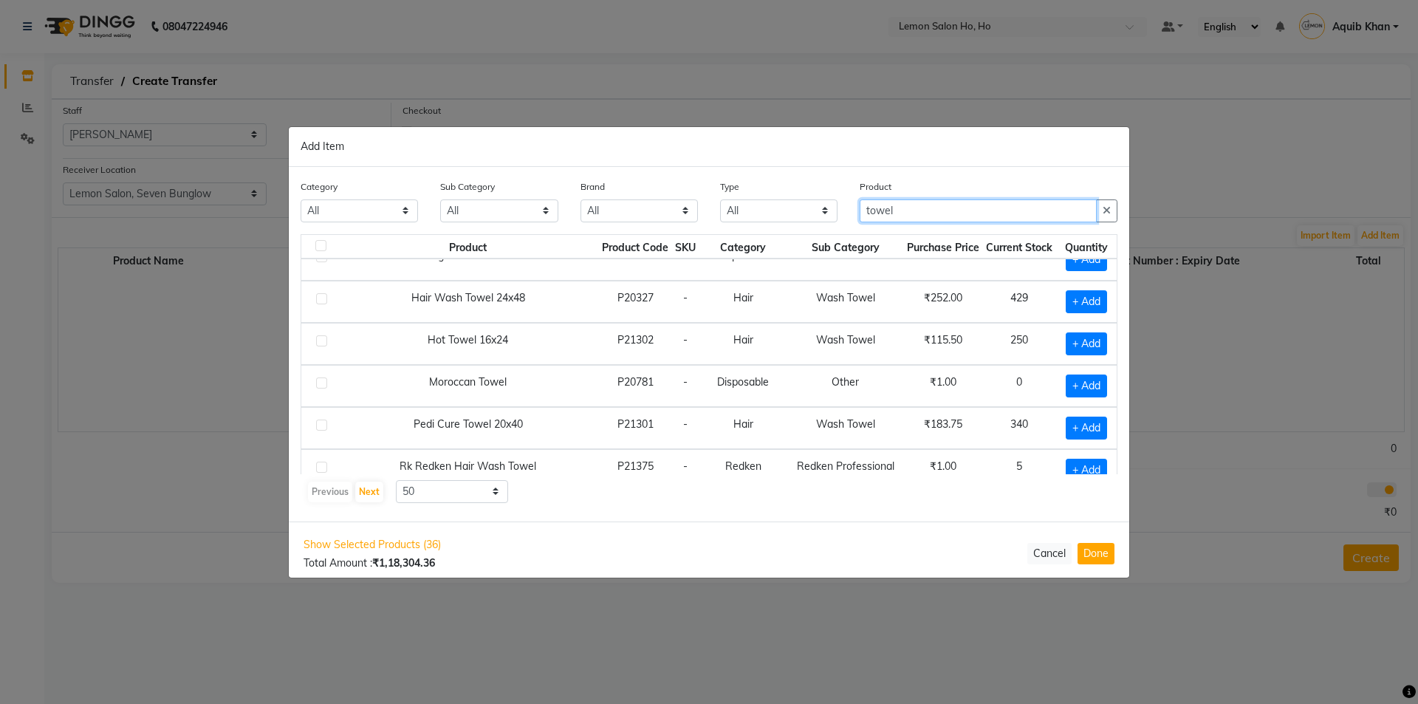
scroll to position [208, 0]
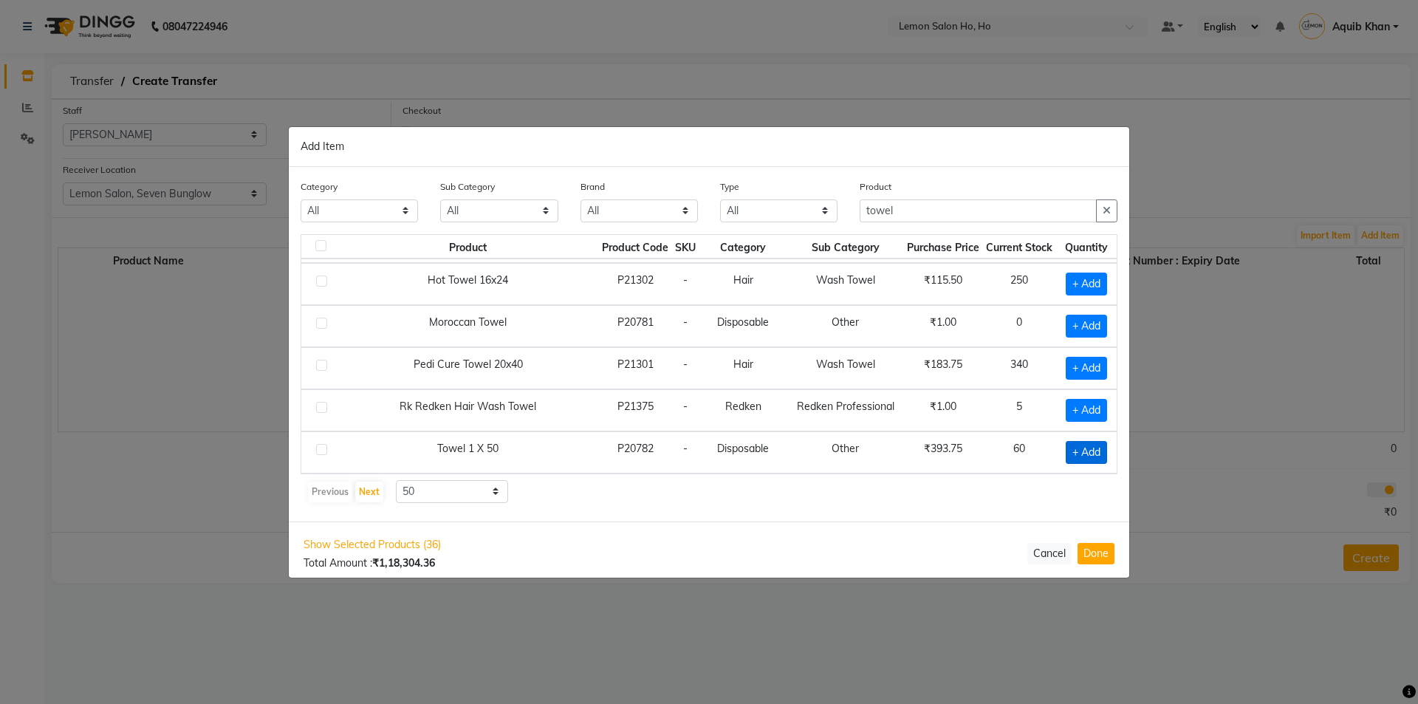
click at [1067, 445] on span "+ Add" at bounding box center [1086, 452] width 41 height 23
click at [1098, 450] on icon at bounding box center [1103, 451] width 10 height 10
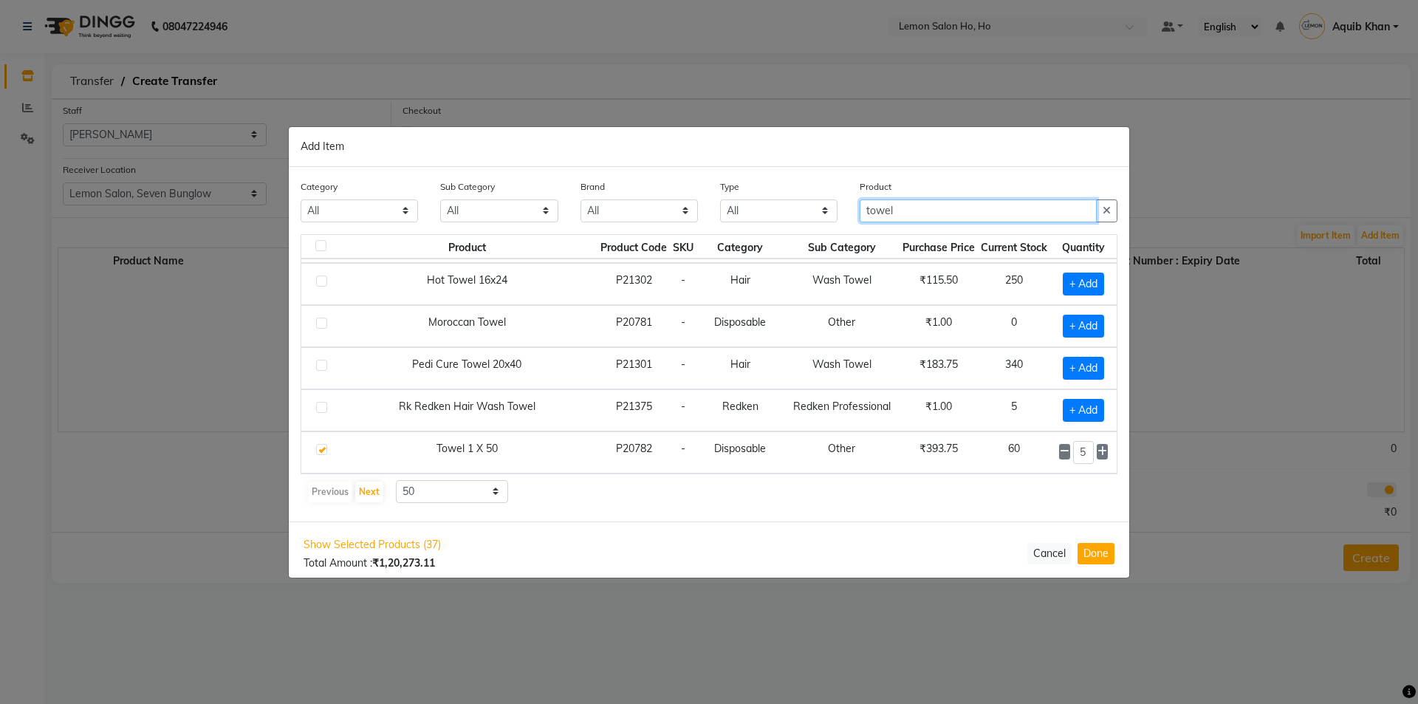
click at [925, 211] on input "towel" at bounding box center [978, 210] width 237 height 23
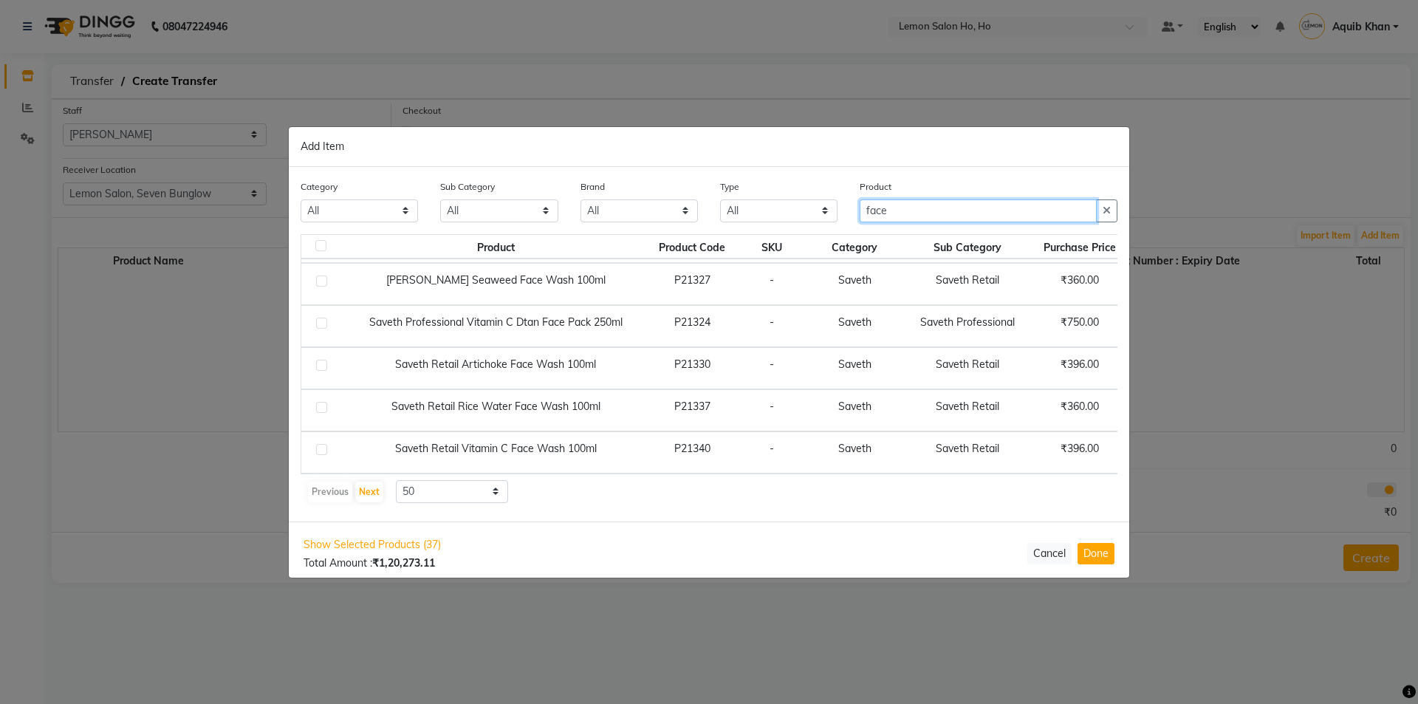
scroll to position [513, 0]
click at [927, 211] on input "face" at bounding box center [978, 210] width 237 height 23
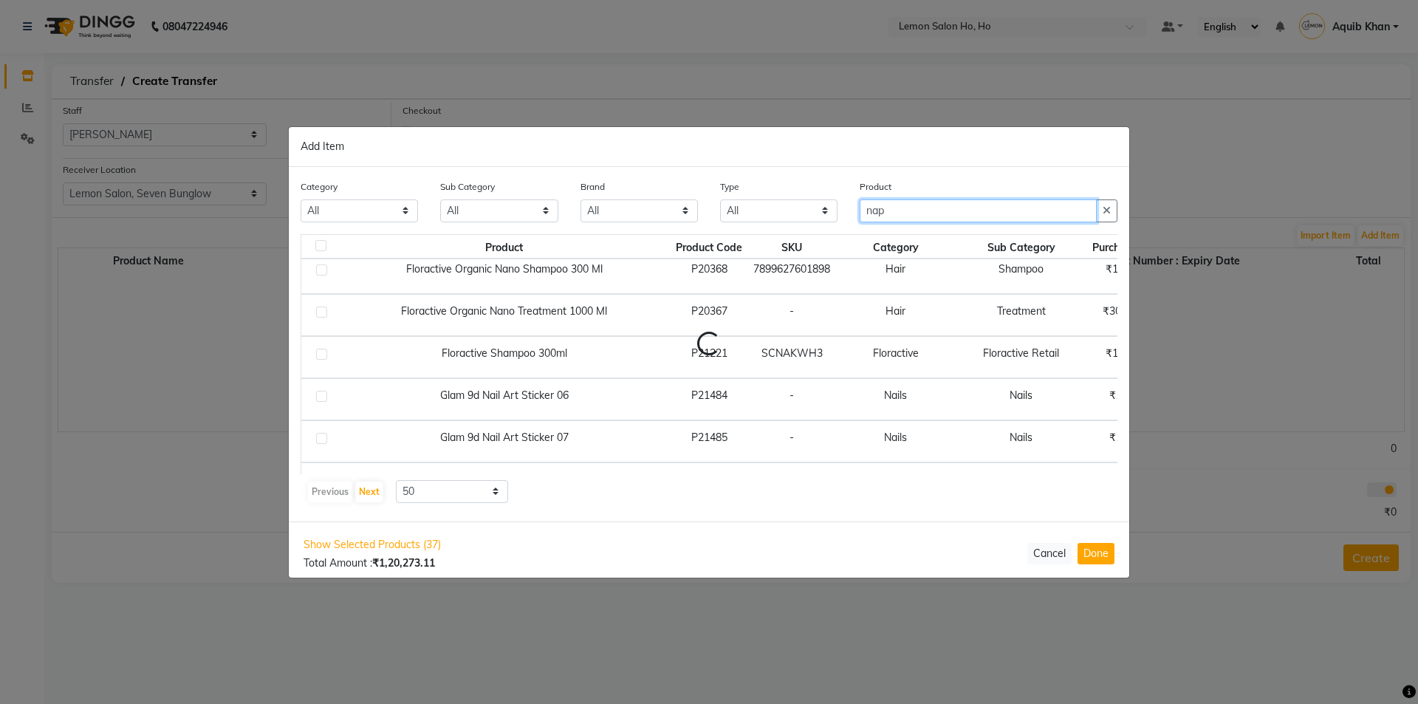
scroll to position [0, 0]
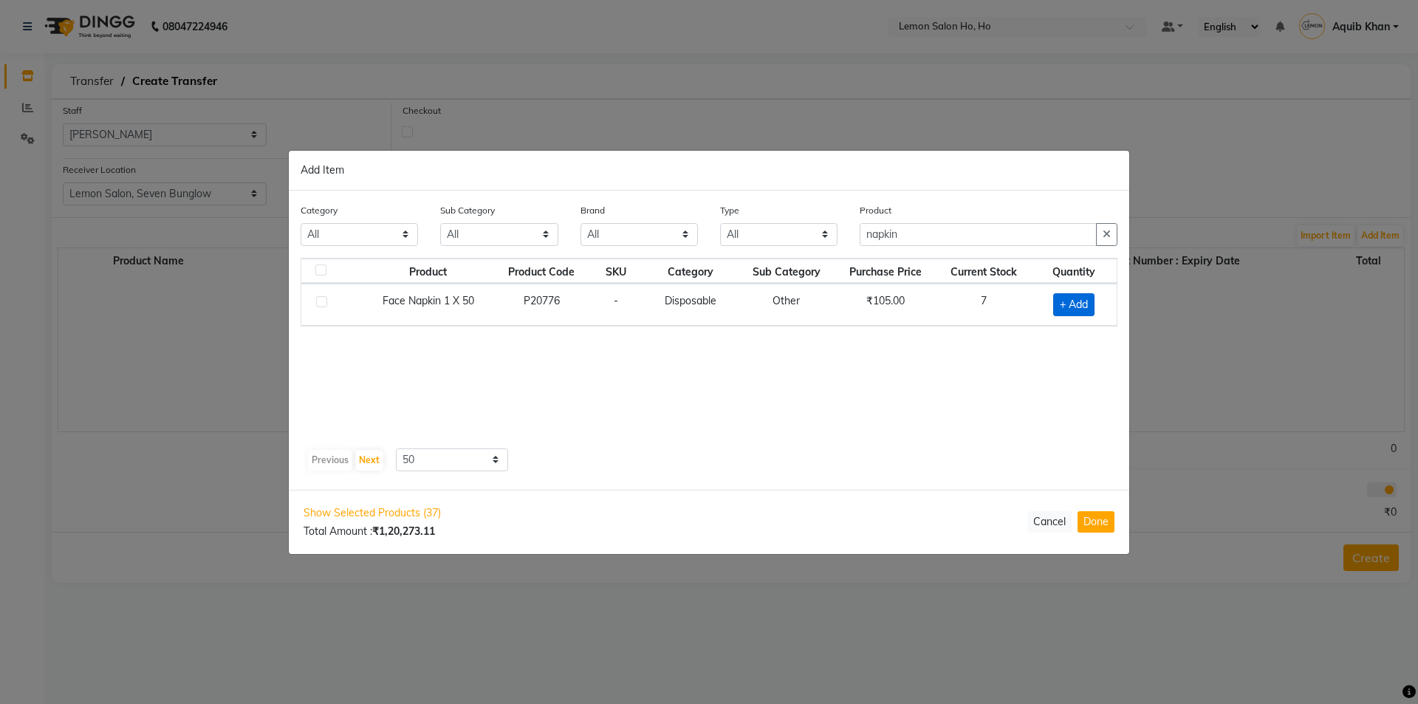
click at [1078, 306] on span "+ Add" at bounding box center [1073, 304] width 41 height 23
click at [927, 238] on input "napkin" at bounding box center [978, 234] width 237 height 23
click at [1063, 302] on span "+ Add" at bounding box center [1073, 304] width 41 height 23
click at [929, 238] on input "bed s" at bounding box center [978, 234] width 237 height 23
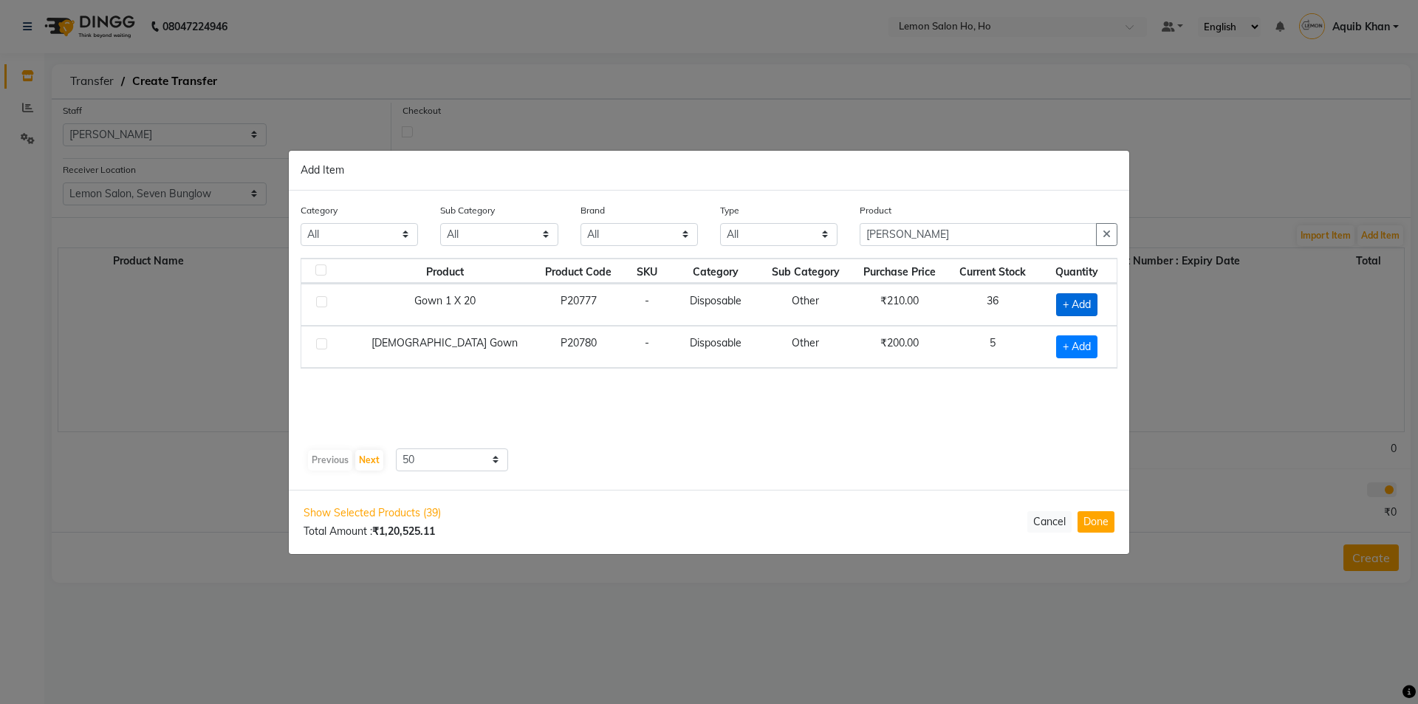
click at [1059, 306] on span "+ Add" at bounding box center [1076, 304] width 41 height 23
click at [1092, 302] on icon at bounding box center [1097, 303] width 10 height 10
click at [966, 236] on input "[PERSON_NAME]" at bounding box center [978, 234] width 237 height 23
click at [1060, 346] on span "+ Add" at bounding box center [1074, 346] width 41 height 23
click at [918, 234] on input "[PERSON_NAME]" at bounding box center [978, 234] width 237 height 23
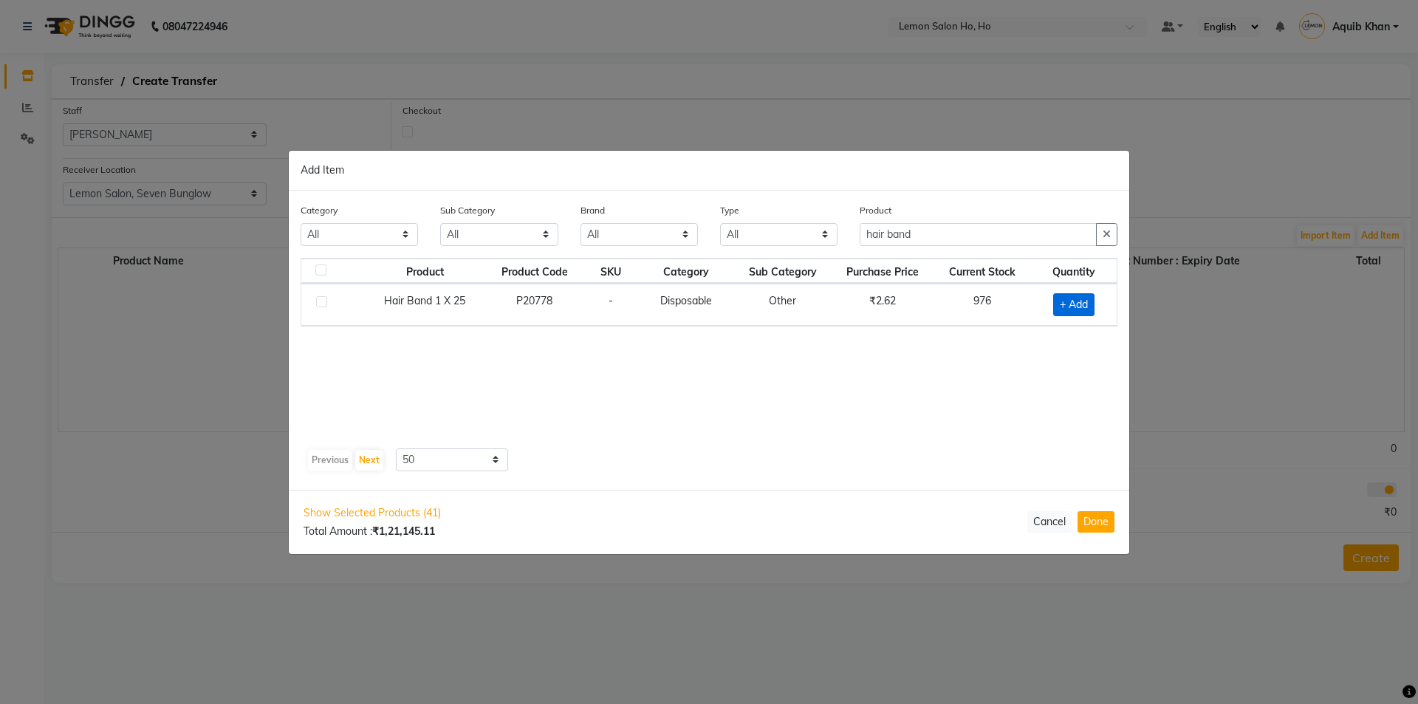
click at [1062, 304] on span "+ Add" at bounding box center [1073, 304] width 41 height 23
click at [1070, 303] on input "1" at bounding box center [1067, 304] width 30 height 23
click at [951, 234] on input "hair band" at bounding box center [978, 234] width 237 height 23
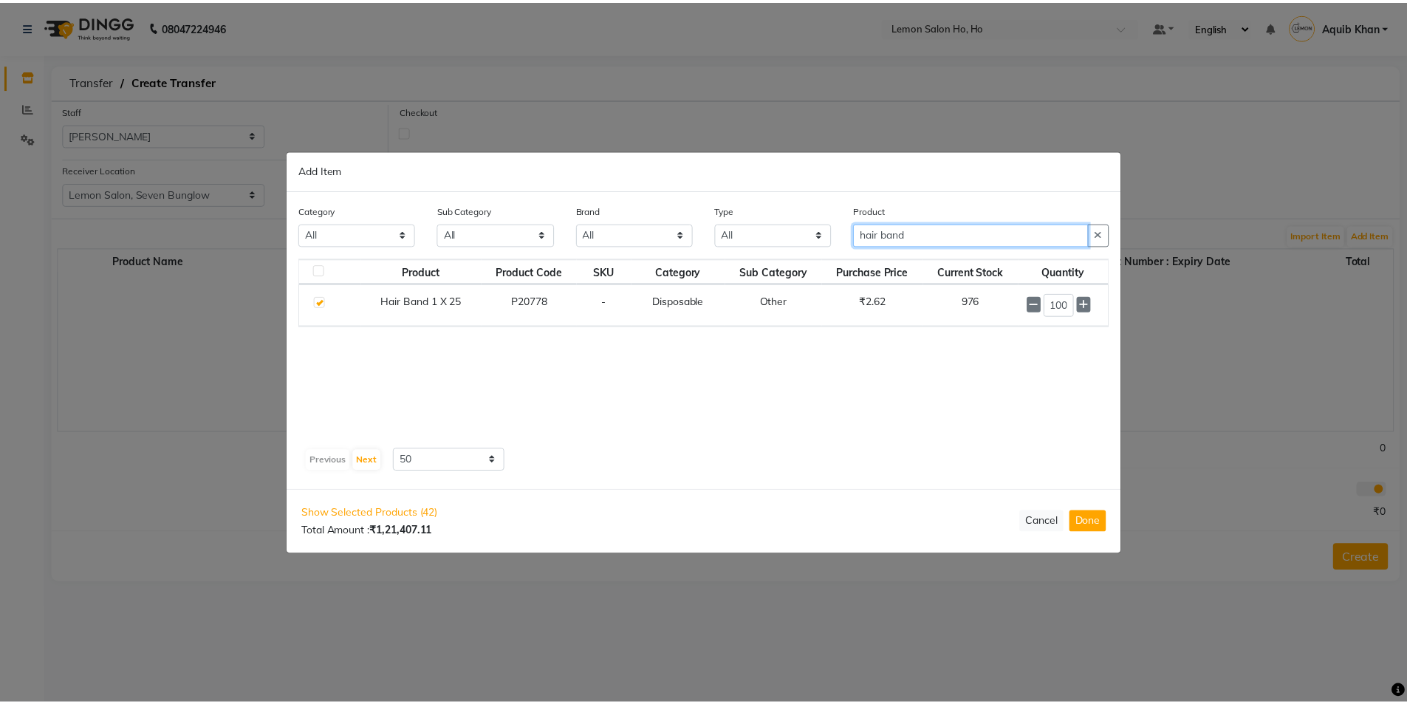
scroll to position [0, 0]
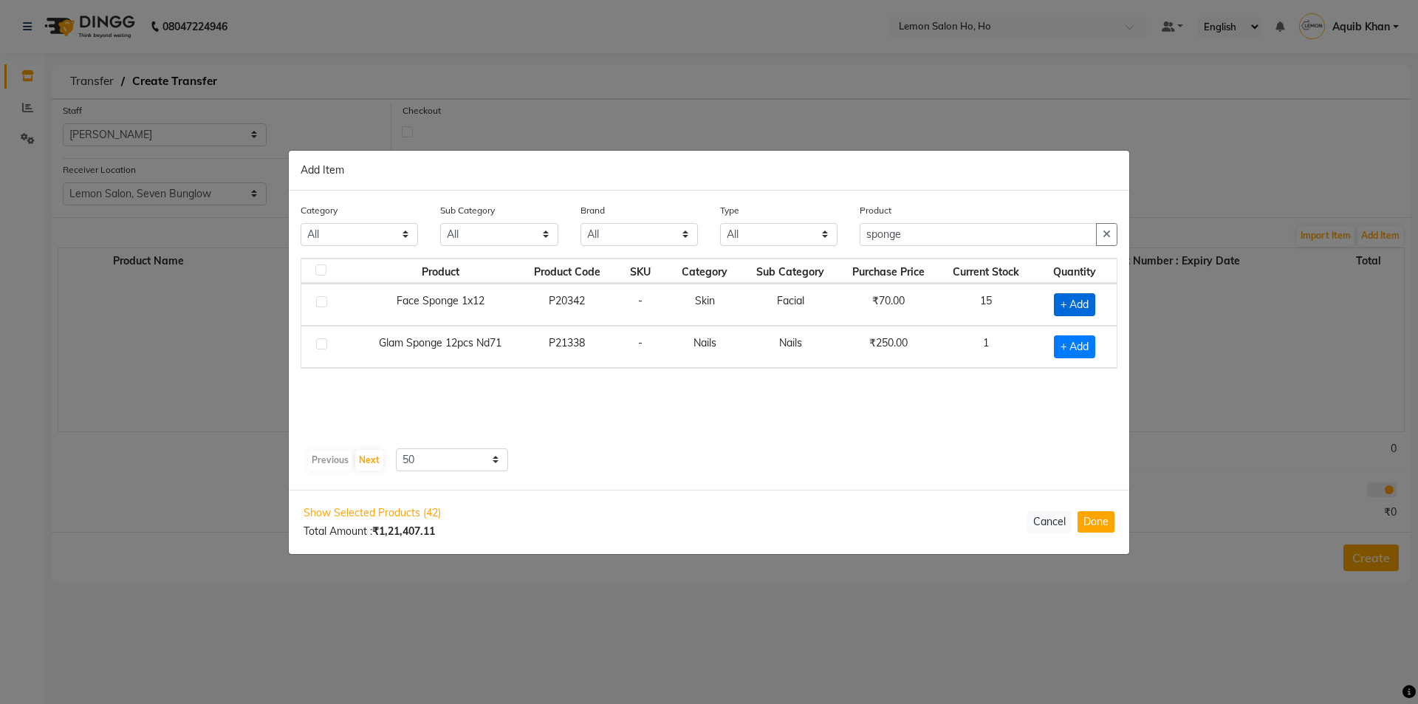
click at [1062, 304] on span "+ Add" at bounding box center [1074, 304] width 41 height 23
click at [1093, 302] on icon at bounding box center [1094, 303] width 10 height 10
click at [1089, 522] on button "Done" at bounding box center [1096, 521] width 37 height 21
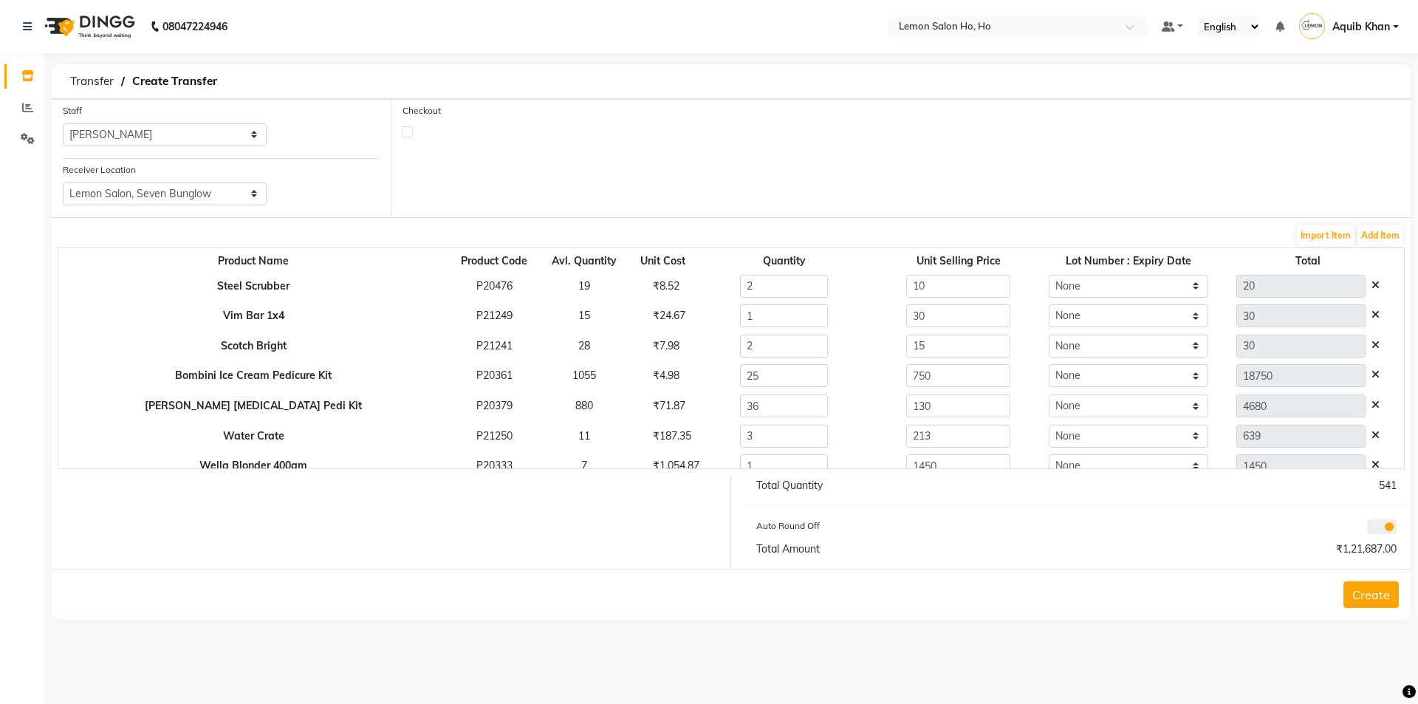
click at [406, 129] on label at bounding box center [407, 131] width 11 height 11
click at [406, 129] on input "checkbox" at bounding box center [408, 131] width 10 height 10
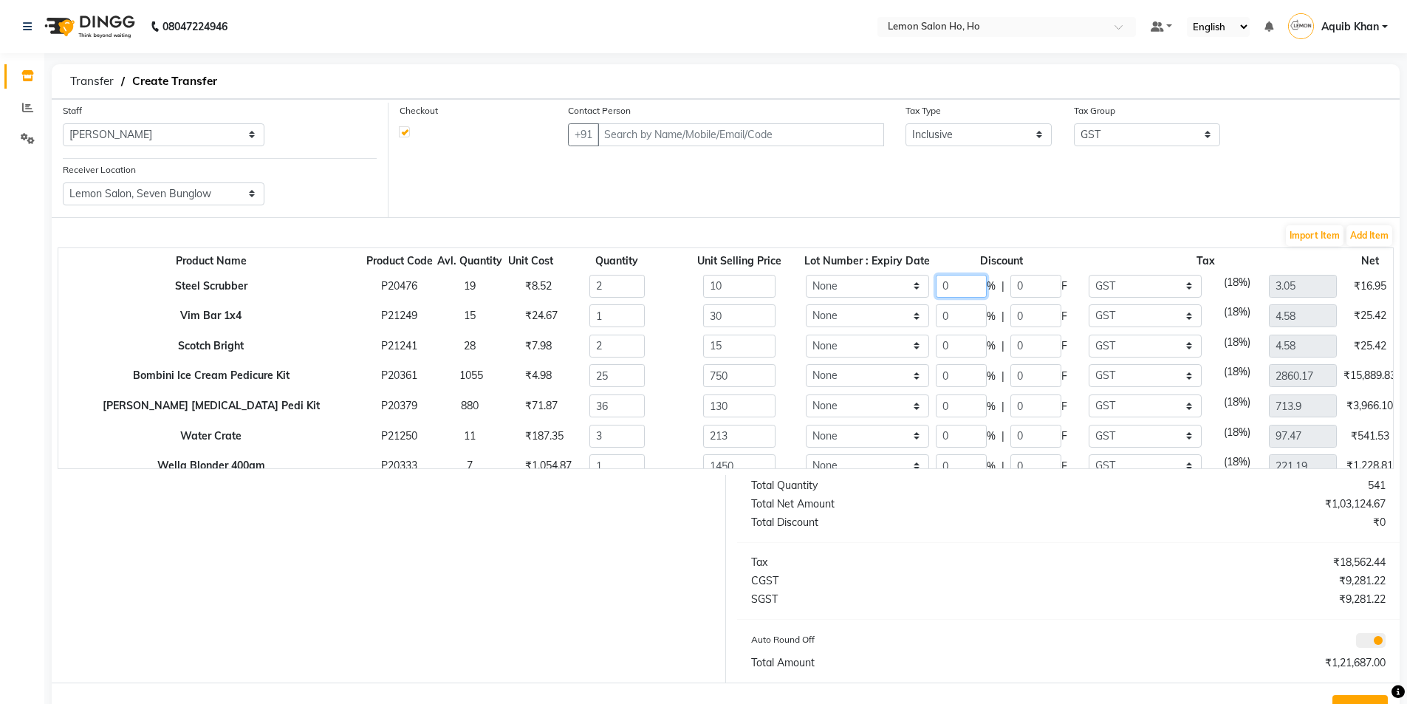
click at [936, 285] on input "0" at bounding box center [961, 286] width 51 height 23
click at [940, 380] on input "0" at bounding box center [961, 375] width 51 height 23
click at [936, 406] on input "0" at bounding box center [961, 405] width 51 height 23
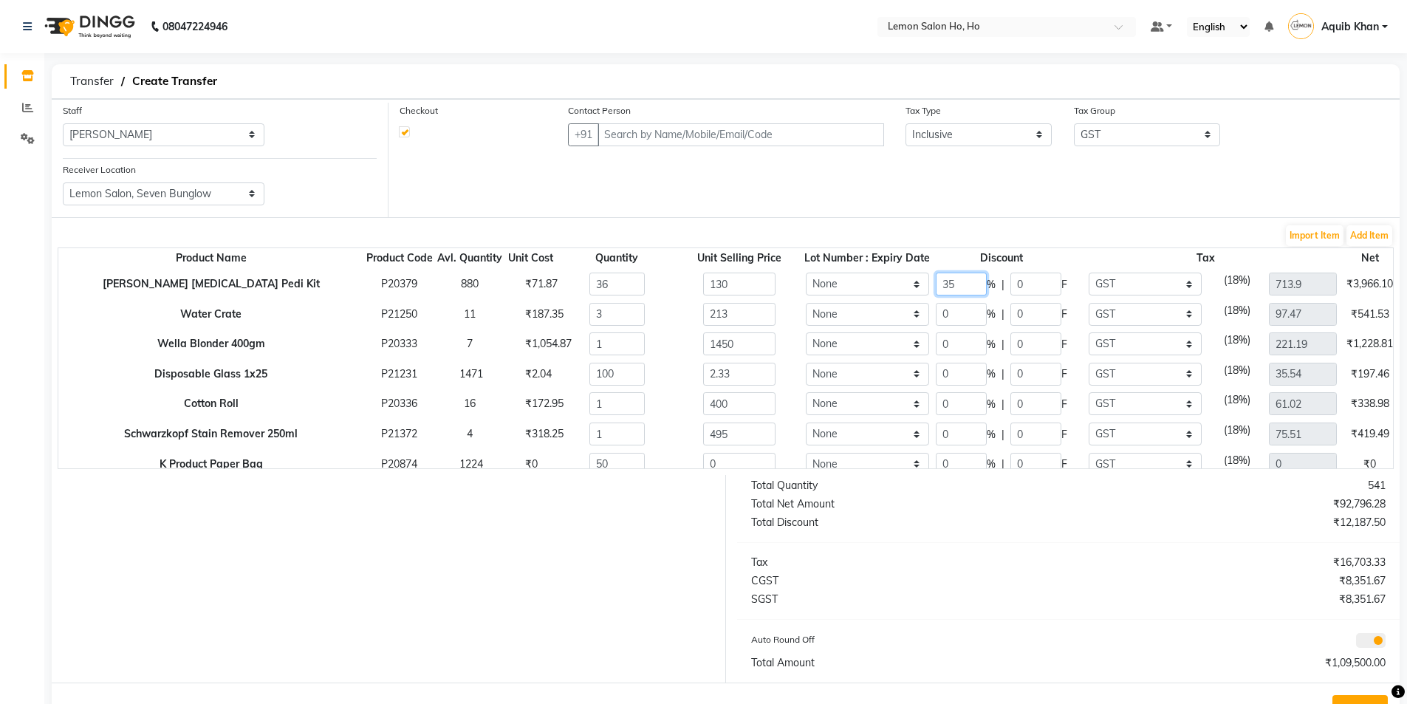
scroll to position [148, 0]
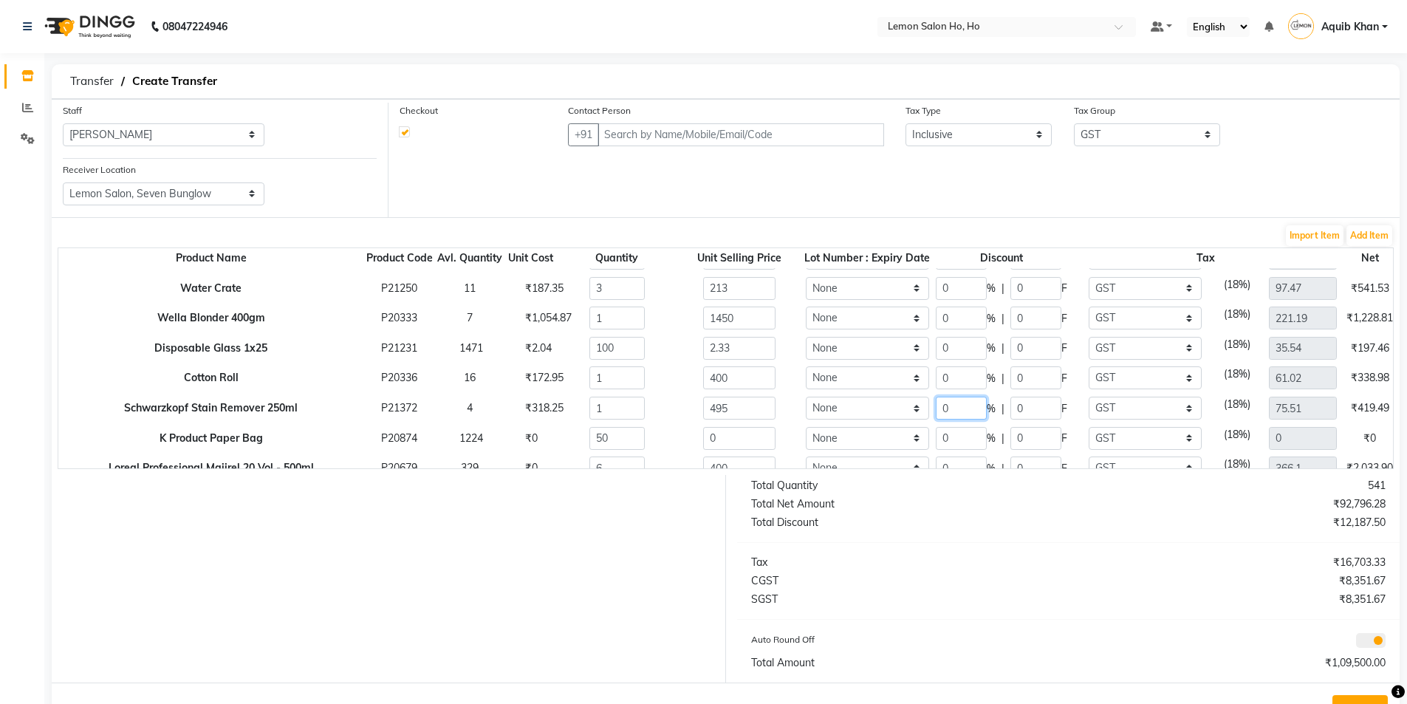
click at [936, 408] on input "0" at bounding box center [961, 408] width 51 height 23
click at [936, 438] on input "0" at bounding box center [961, 438] width 51 height 23
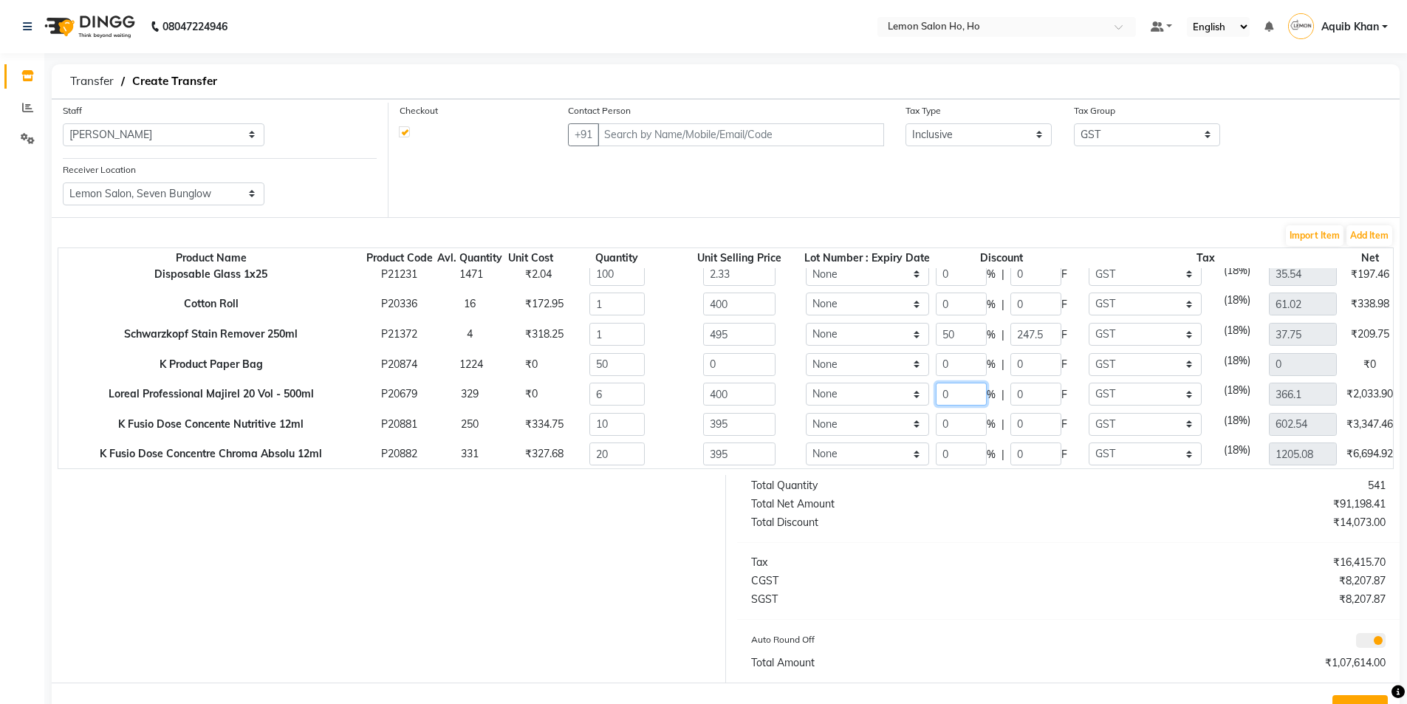
click at [936, 396] on input "0" at bounding box center [961, 394] width 51 height 23
click at [936, 427] on input "0" at bounding box center [961, 424] width 51 height 23
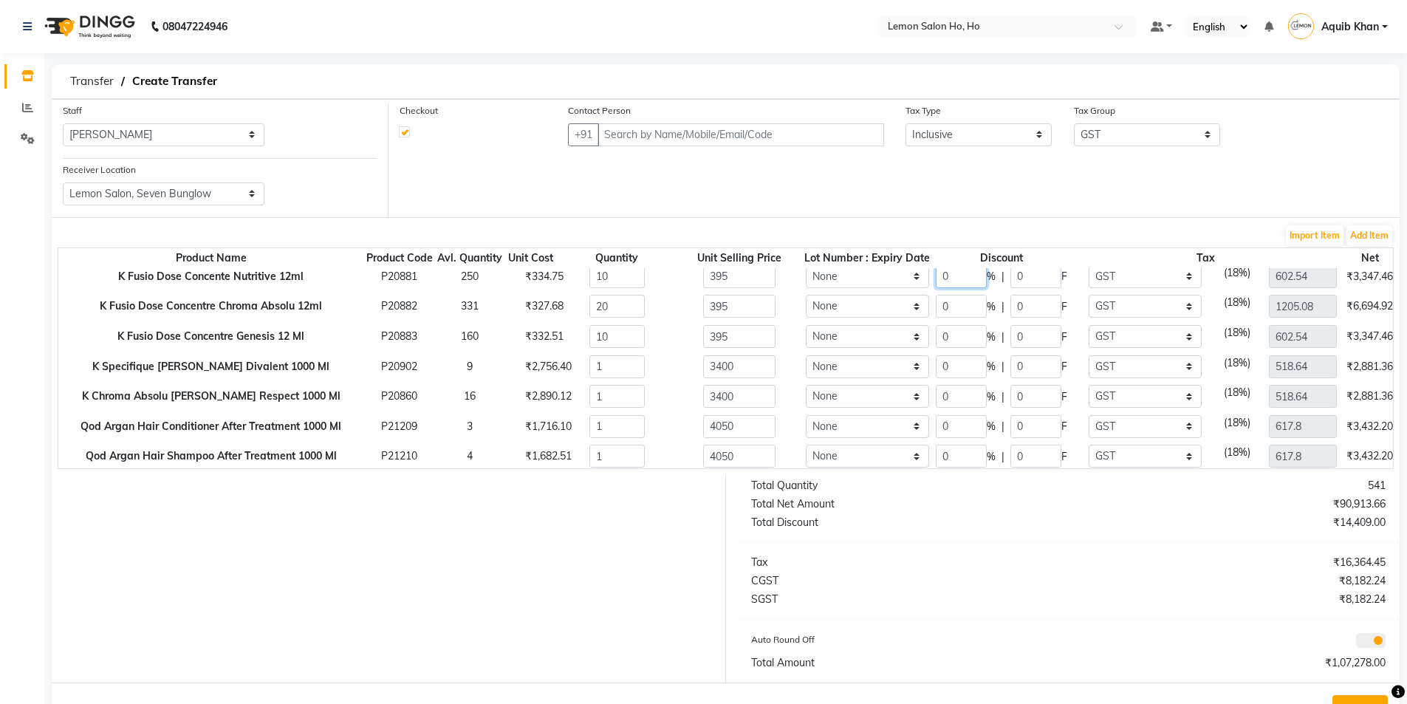
scroll to position [443, 0]
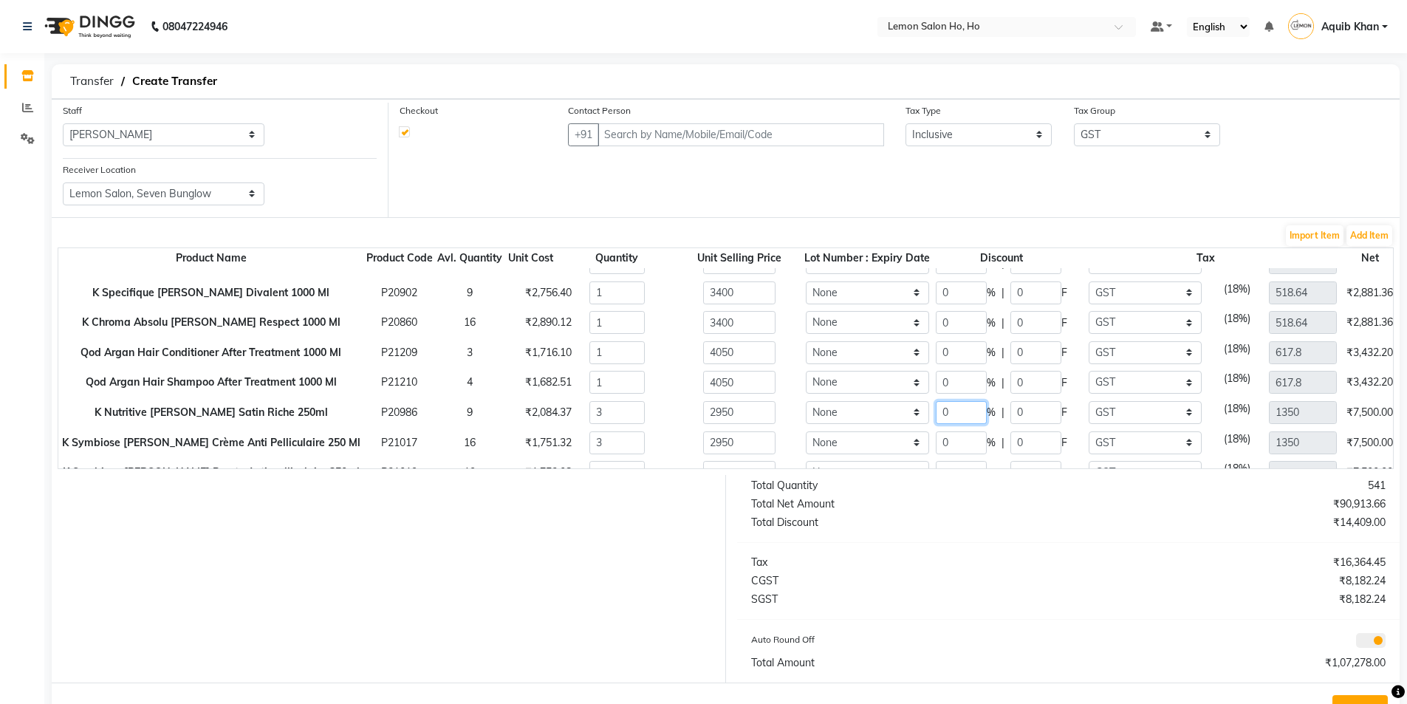
click at [937, 414] on input "0" at bounding box center [961, 412] width 51 height 23
click at [936, 446] on input "0" at bounding box center [961, 442] width 51 height 23
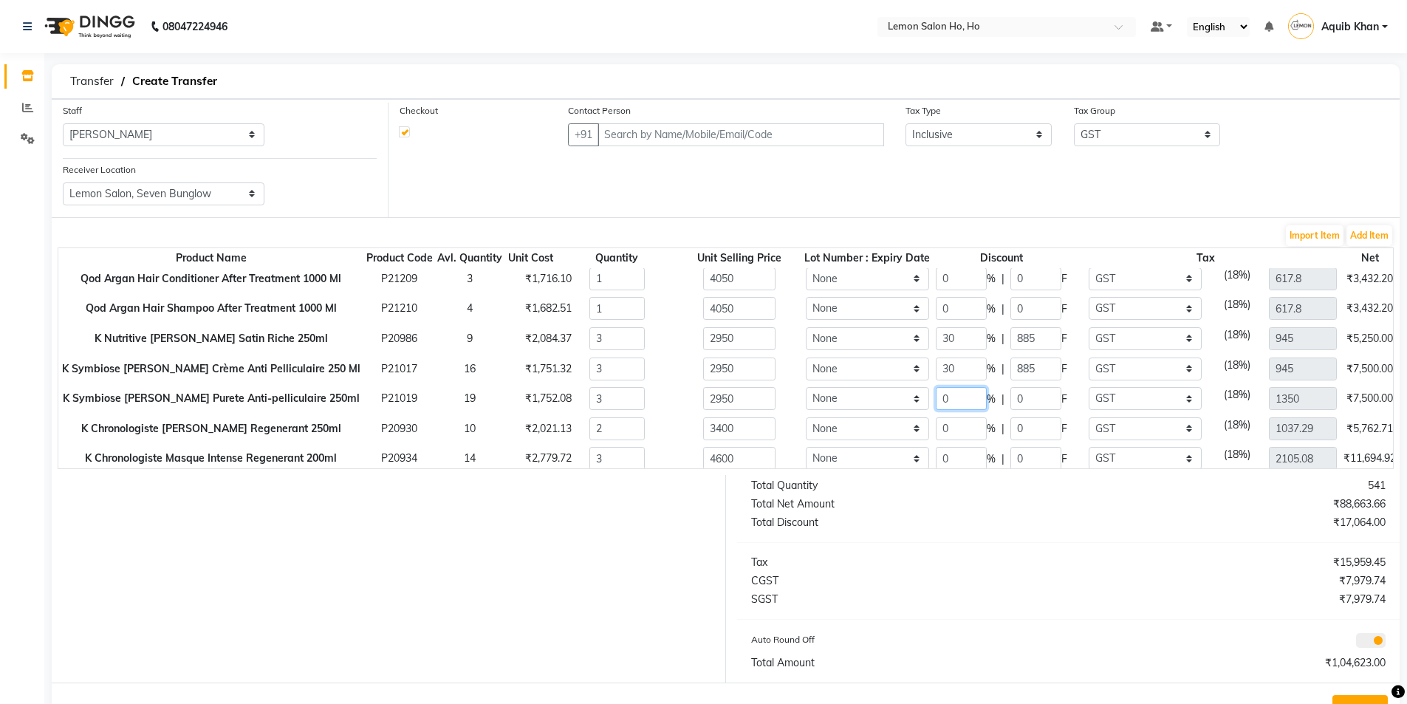
click at [936, 399] on input "0" at bounding box center [961, 398] width 51 height 23
click at [936, 429] on input "0" at bounding box center [961, 428] width 51 height 23
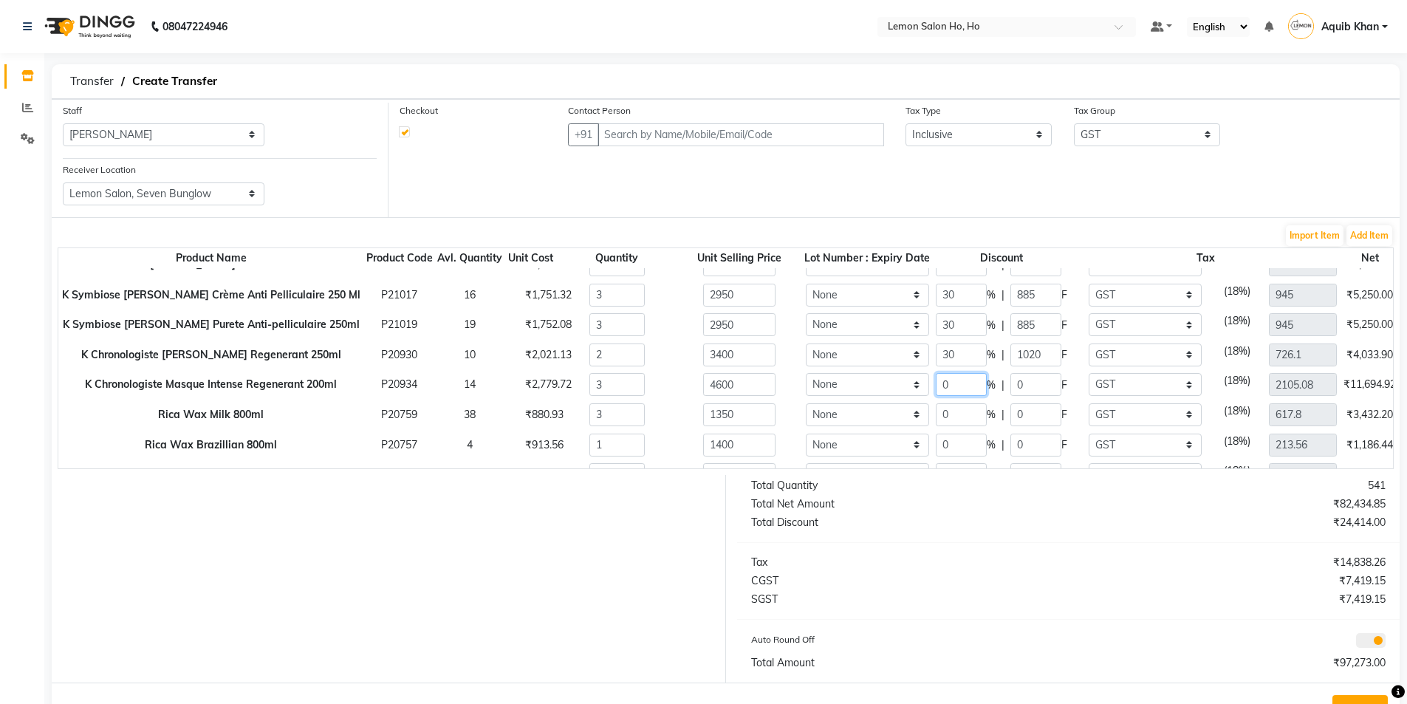
click at [936, 387] on input "0" at bounding box center [961, 384] width 51 height 23
click at [936, 413] on input "0" at bounding box center [961, 414] width 51 height 23
click at [937, 445] on input "0" at bounding box center [963, 445] width 52 height 23
click at [936, 505] on div "Total Net Amount" at bounding box center [904, 504] width 329 height 16
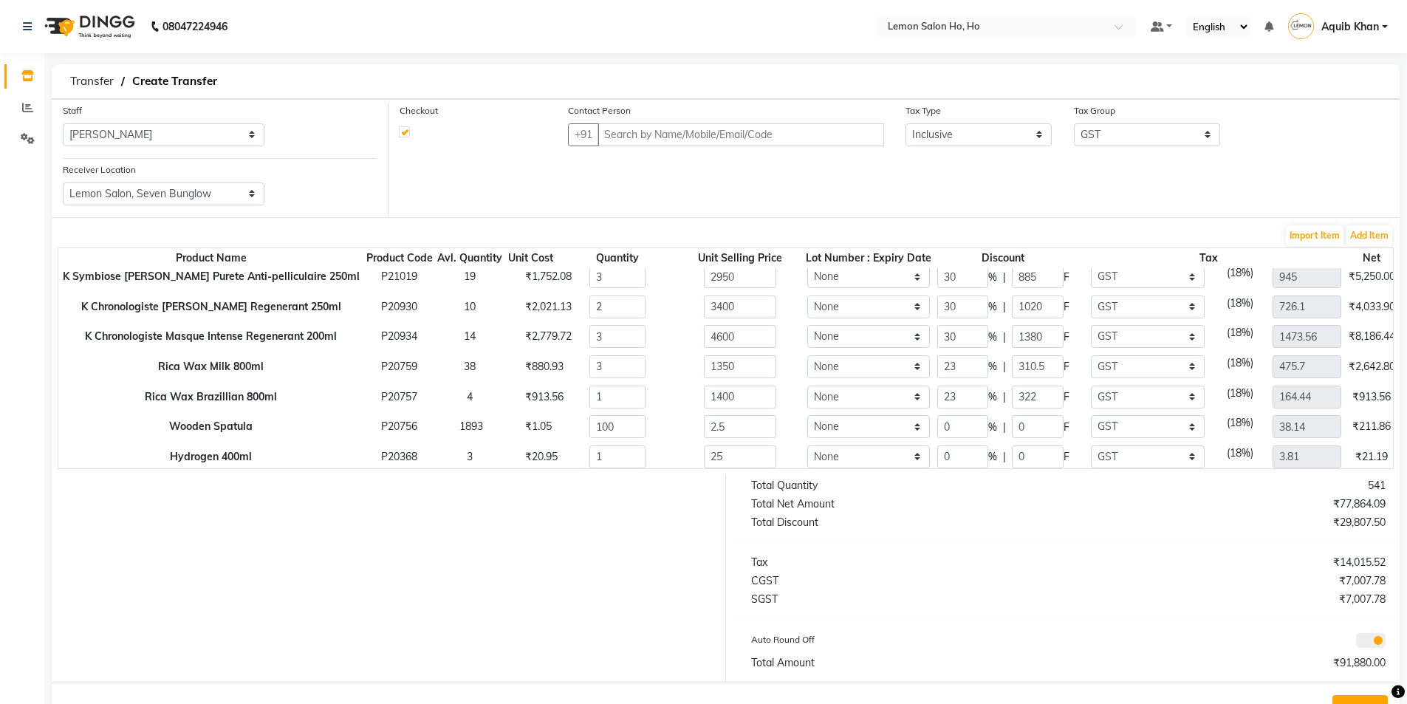
scroll to position [665, 0]
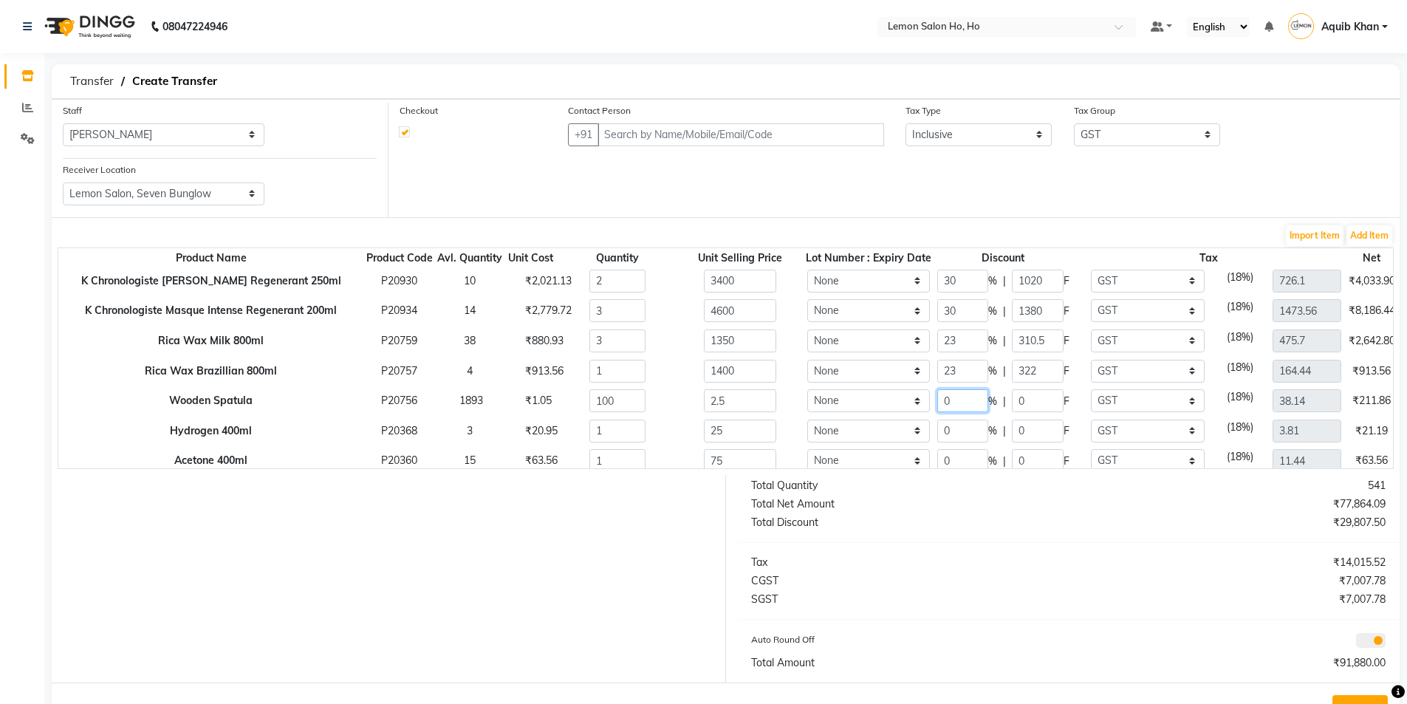
click at [937, 400] on input "0" at bounding box center [963, 400] width 52 height 23
click at [937, 431] on input "0" at bounding box center [963, 431] width 52 height 23
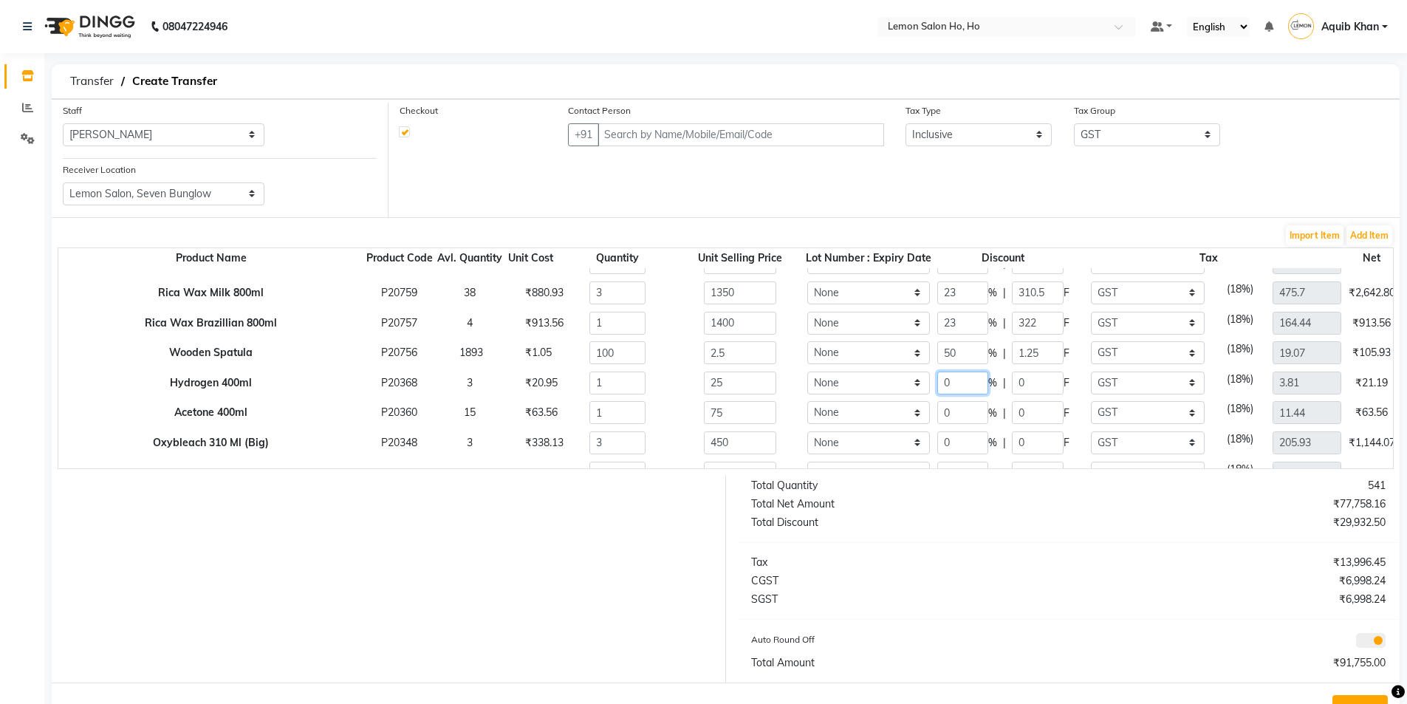
scroll to position [739, 0]
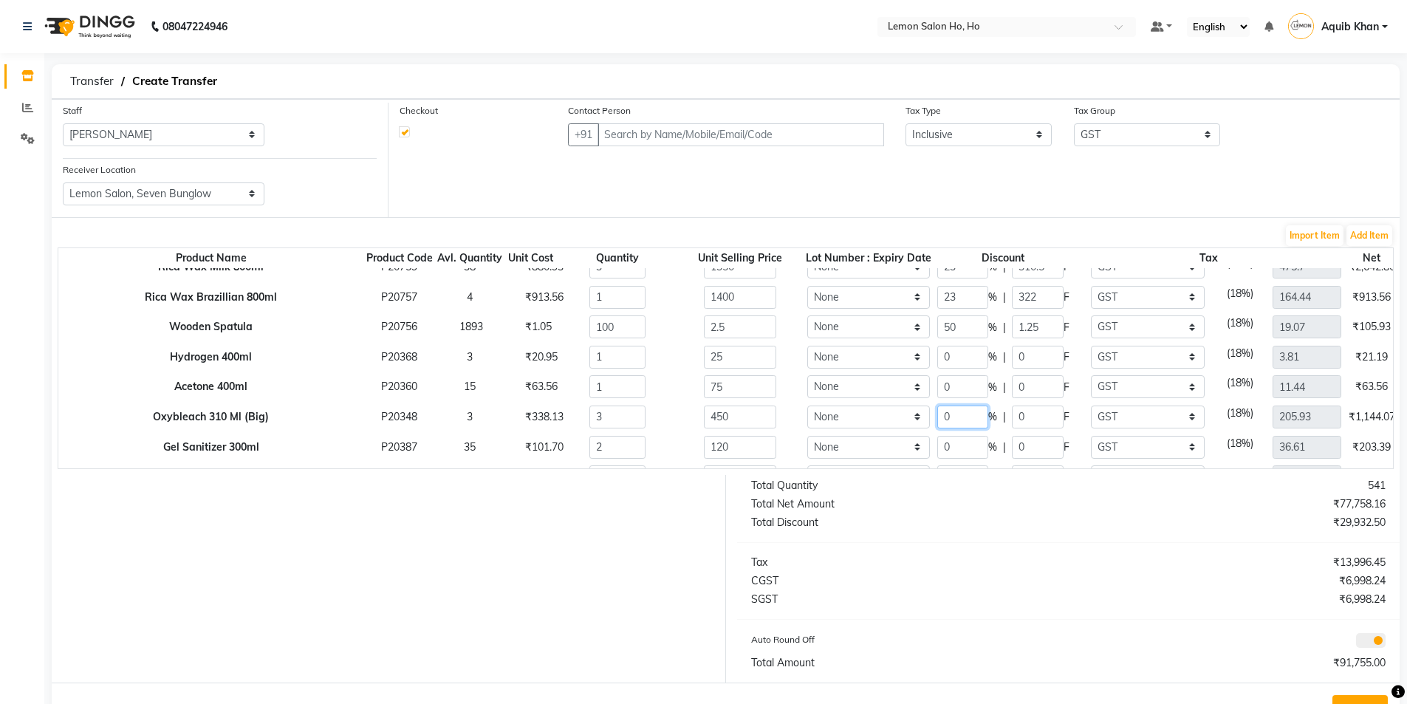
click at [937, 417] on input "0" at bounding box center [963, 417] width 52 height 23
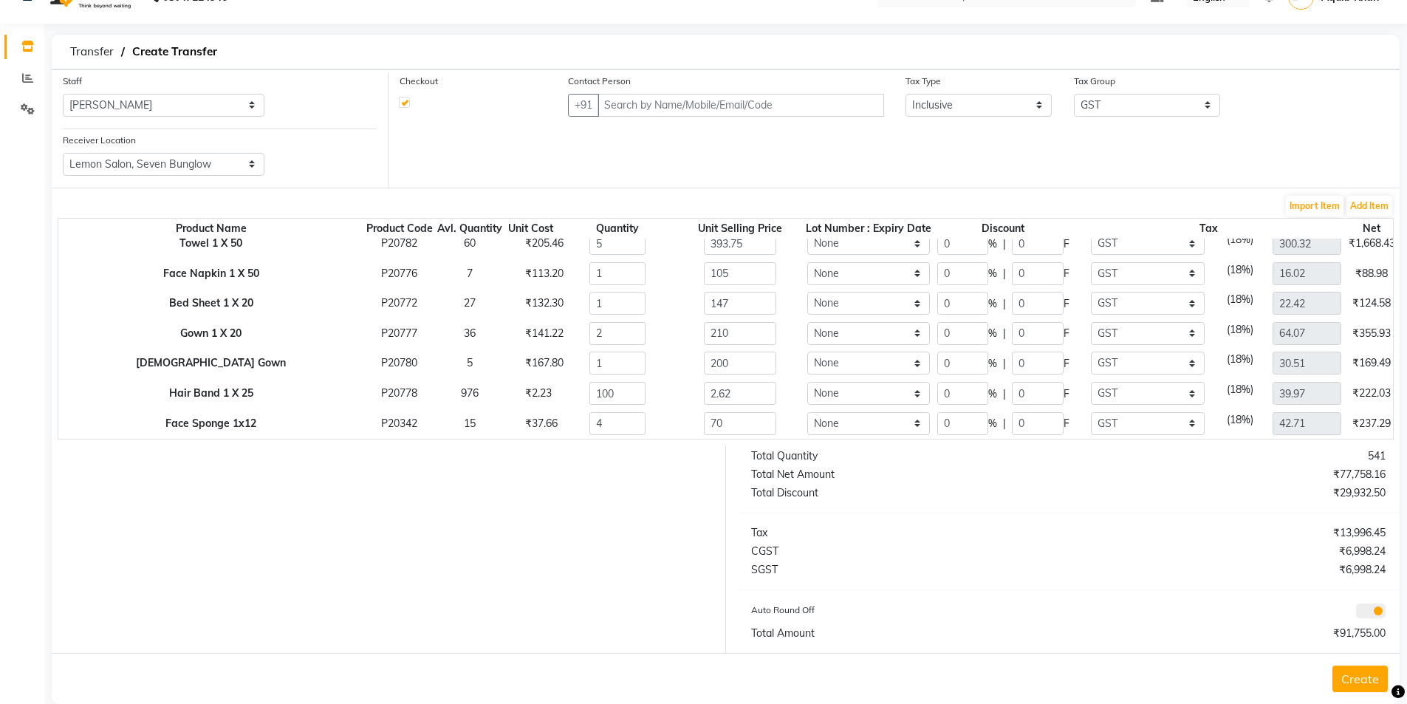
scroll to position [55, 0]
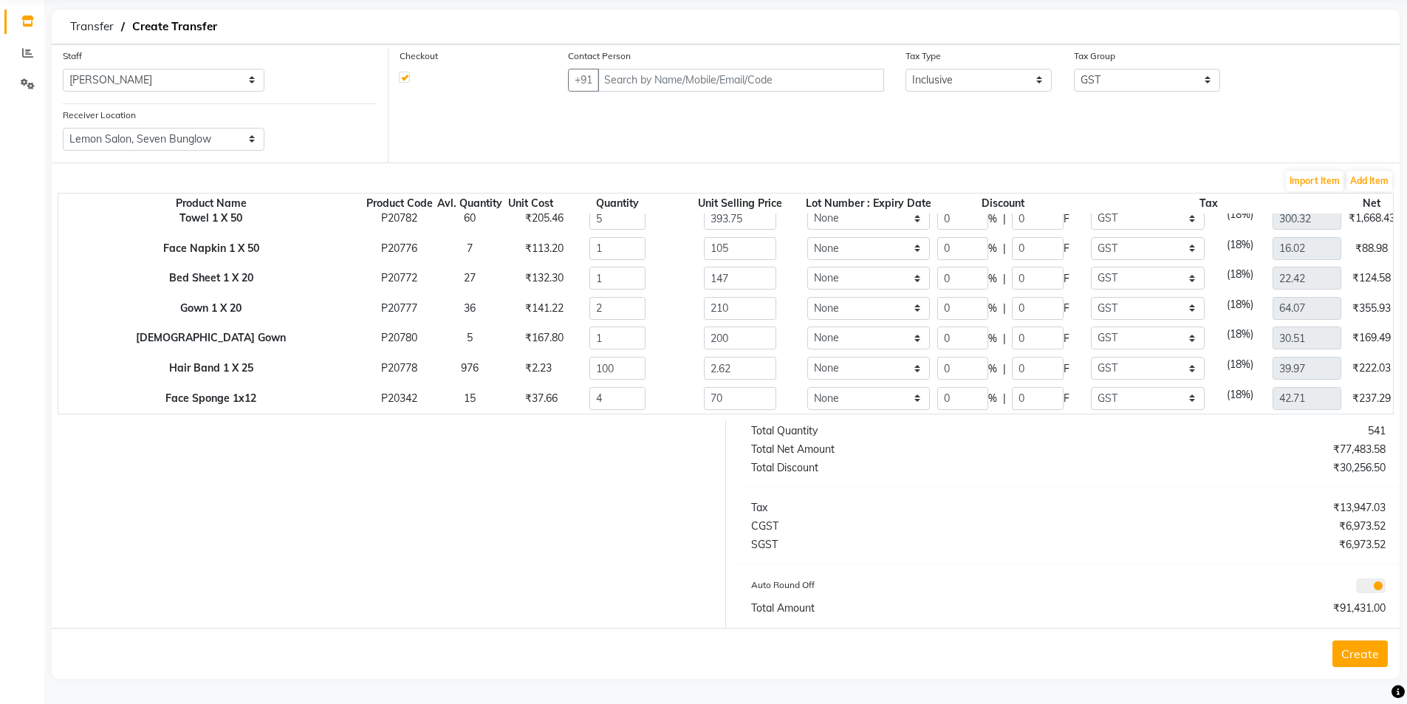
click at [974, 479] on div "Total Quantity 541 Total Net Amount ₹77,483.58 Total Discount ₹30,256.50 Tax ₹1…" at bounding box center [1069, 524] width 686 height 208
click at [778, 80] on input "text" at bounding box center [741, 80] width 286 height 23
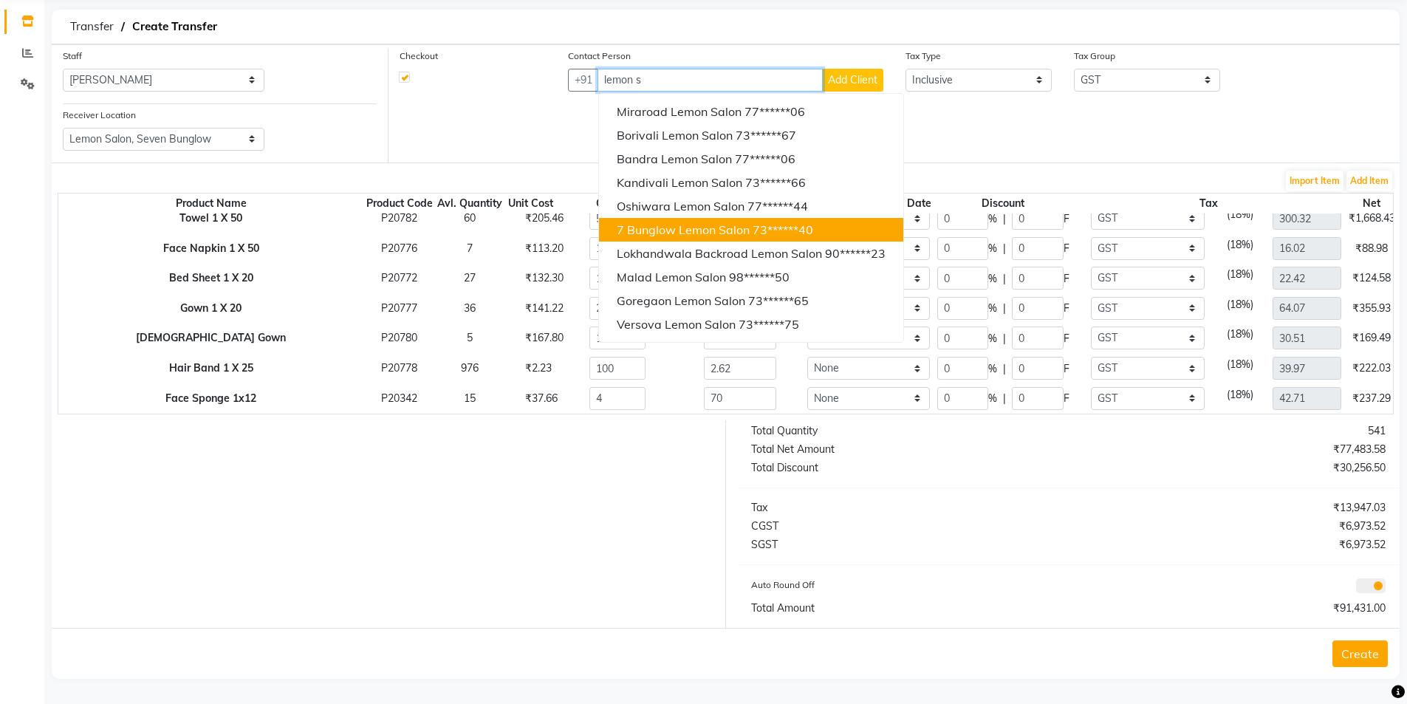
click at [646, 230] on span "7 Bunglow Lemon Salon" at bounding box center [683, 229] width 133 height 15
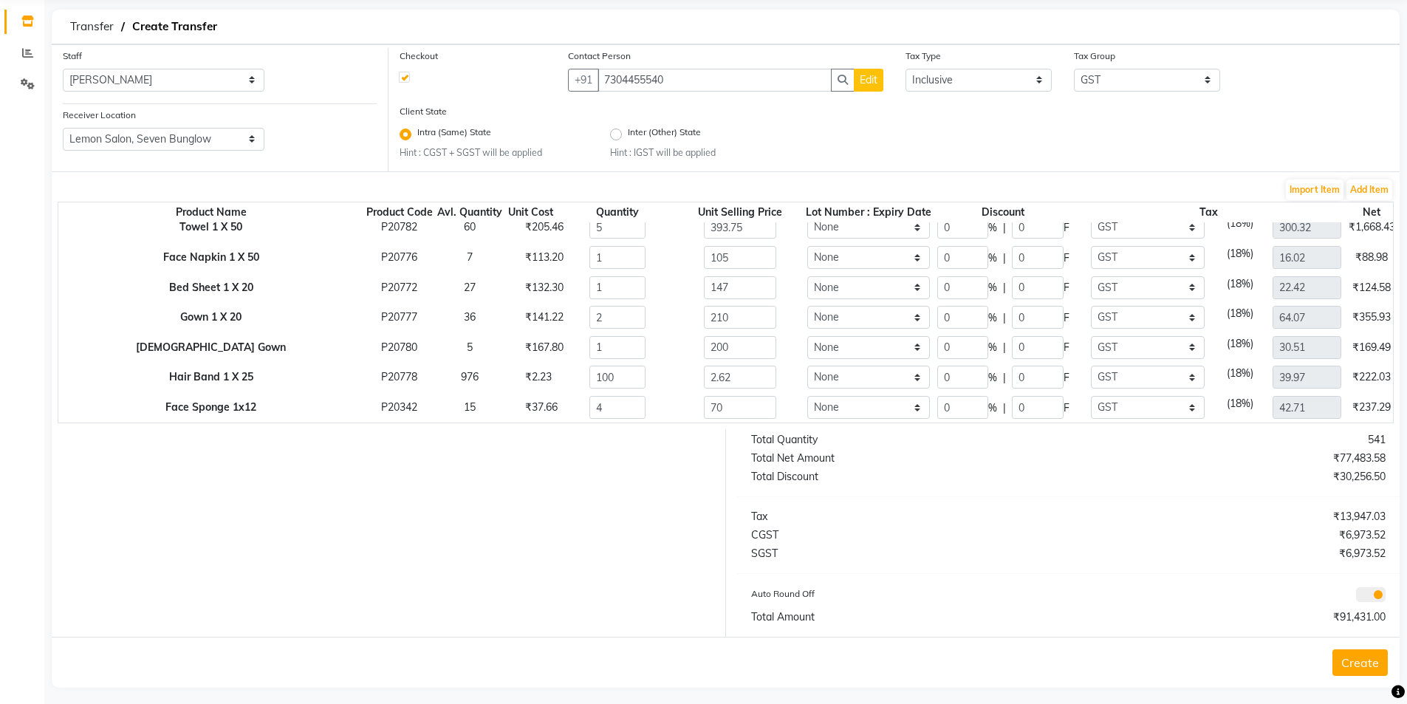
click at [1349, 663] on button "Create" at bounding box center [1360, 662] width 55 height 27
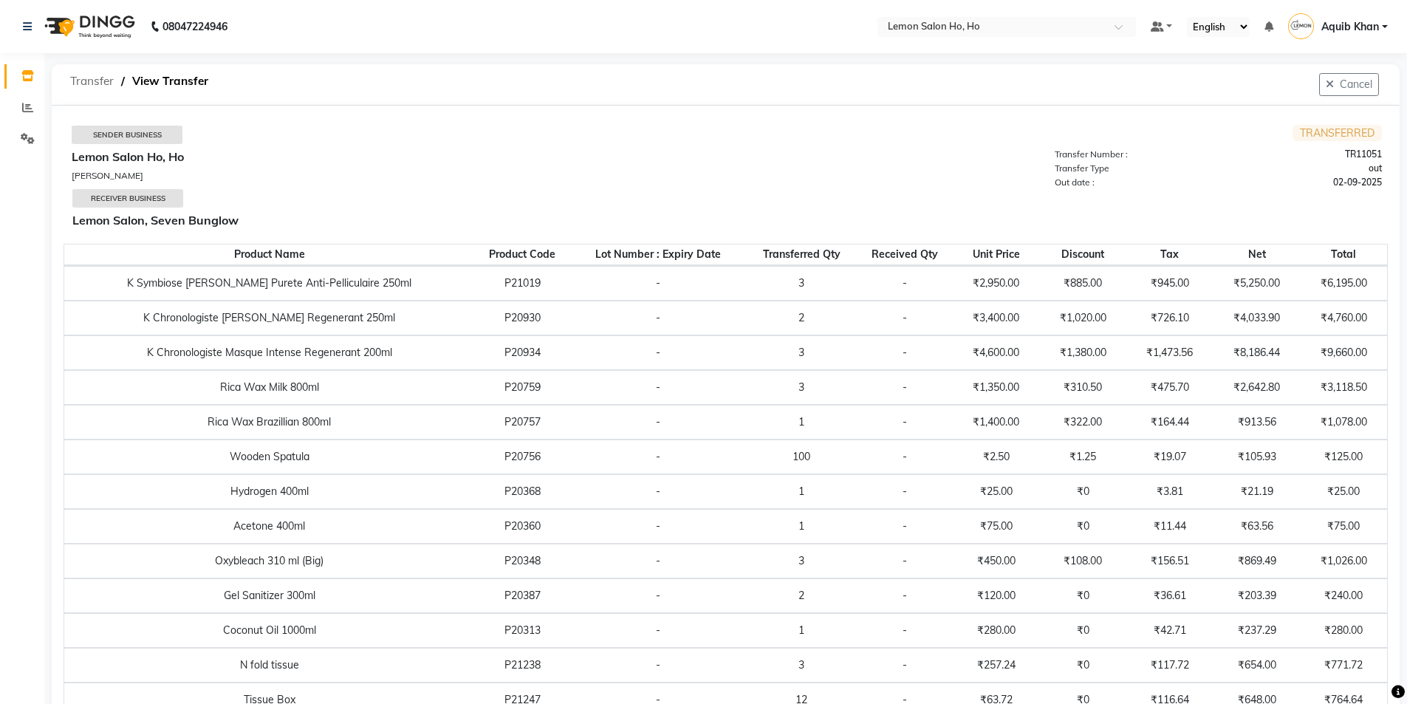
click at [87, 78] on span "Transfer" at bounding box center [92, 81] width 58 height 27
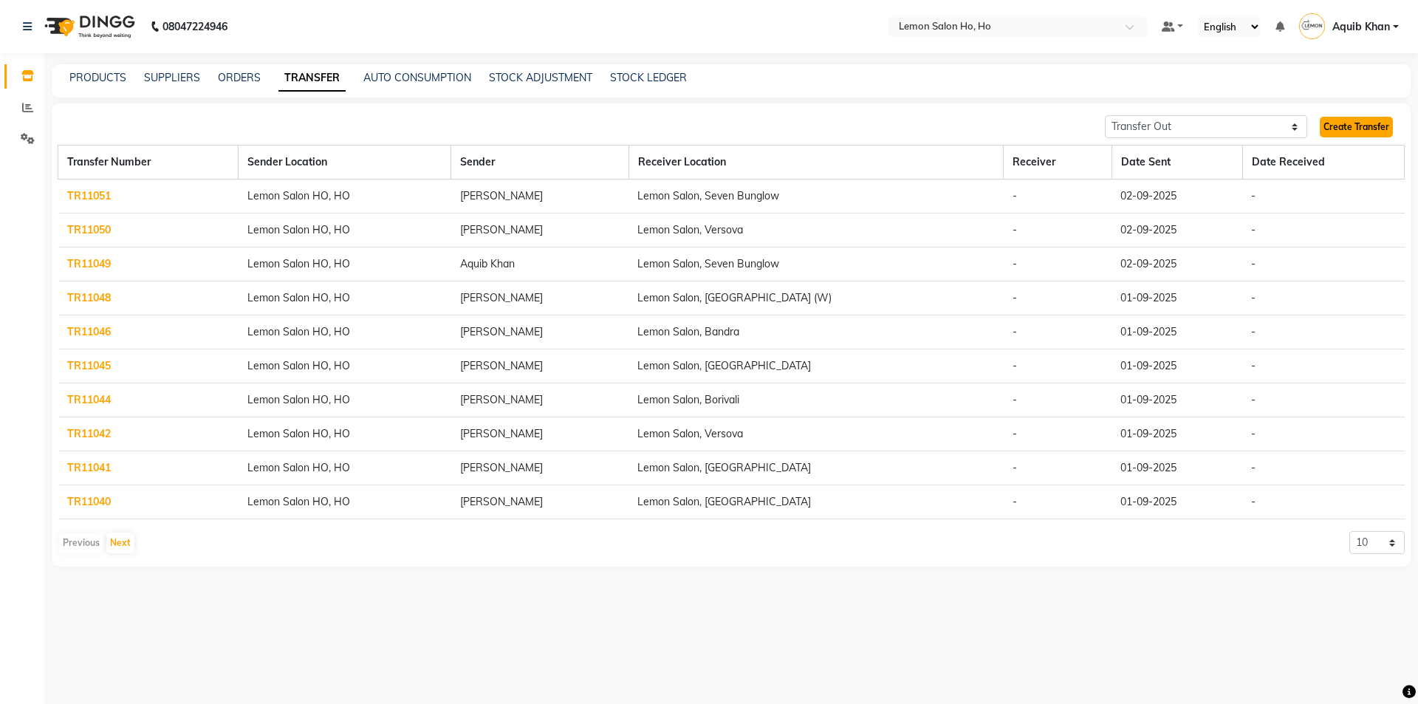
click at [1346, 125] on link "Create Transfer" at bounding box center [1356, 127] width 73 height 21
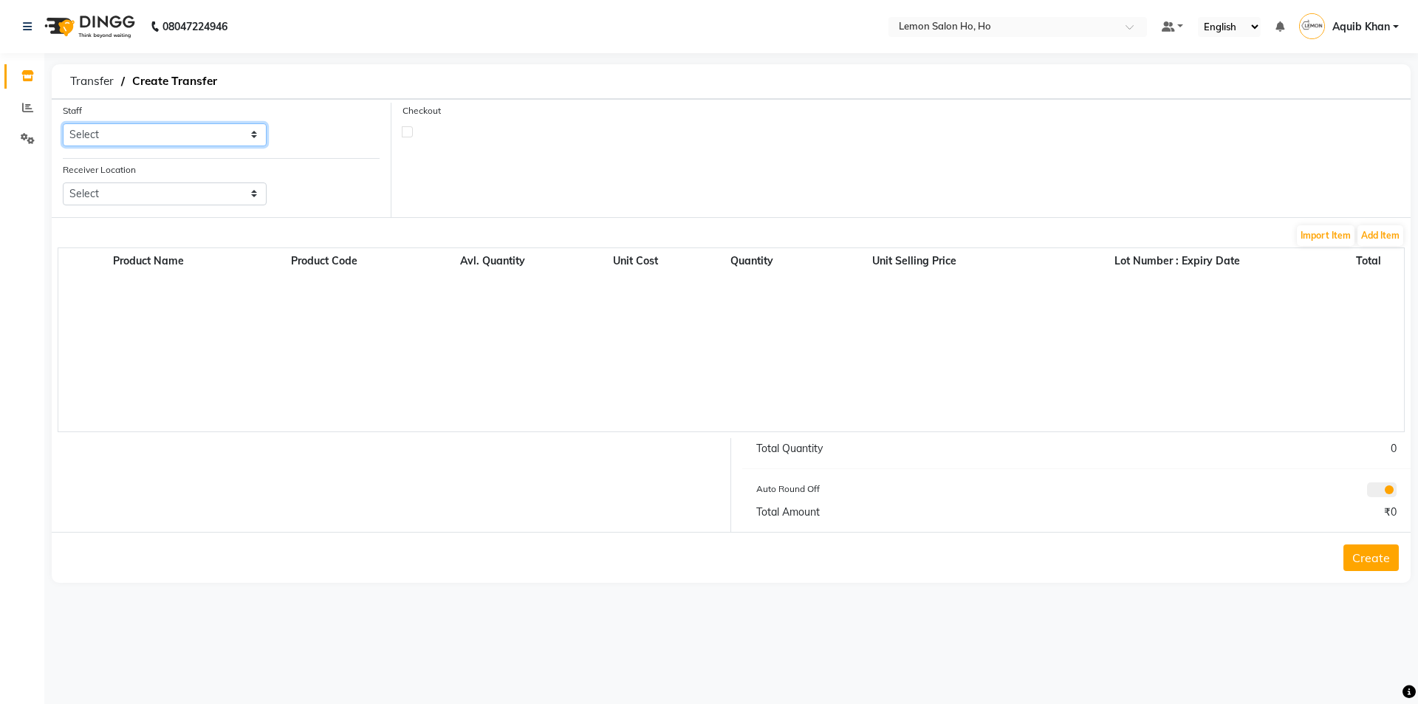
click at [253, 137] on select "Select [PERSON_NAME] [PERSON_NAME] DC DINGG Support [PERSON_NAME] [PERSON_NAME]…" at bounding box center [165, 134] width 204 height 23
click at [63, 123] on select "Select [PERSON_NAME] [PERSON_NAME] DC DINGG Support [PERSON_NAME] [PERSON_NAME]…" at bounding box center [165, 134] width 204 height 23
click at [256, 196] on select "Select Lemon Salon, Lokhandwala [GEOGRAPHIC_DATA], [GEOGRAPHIC_DATA], Seven Bun…" at bounding box center [165, 193] width 204 height 23
click at [63, 182] on select "Select Lemon Salon, Lokhandwala [GEOGRAPHIC_DATA], [GEOGRAPHIC_DATA], Seven Bun…" at bounding box center [165, 193] width 204 height 23
click at [1372, 237] on button "Add Item" at bounding box center [1381, 235] width 46 height 21
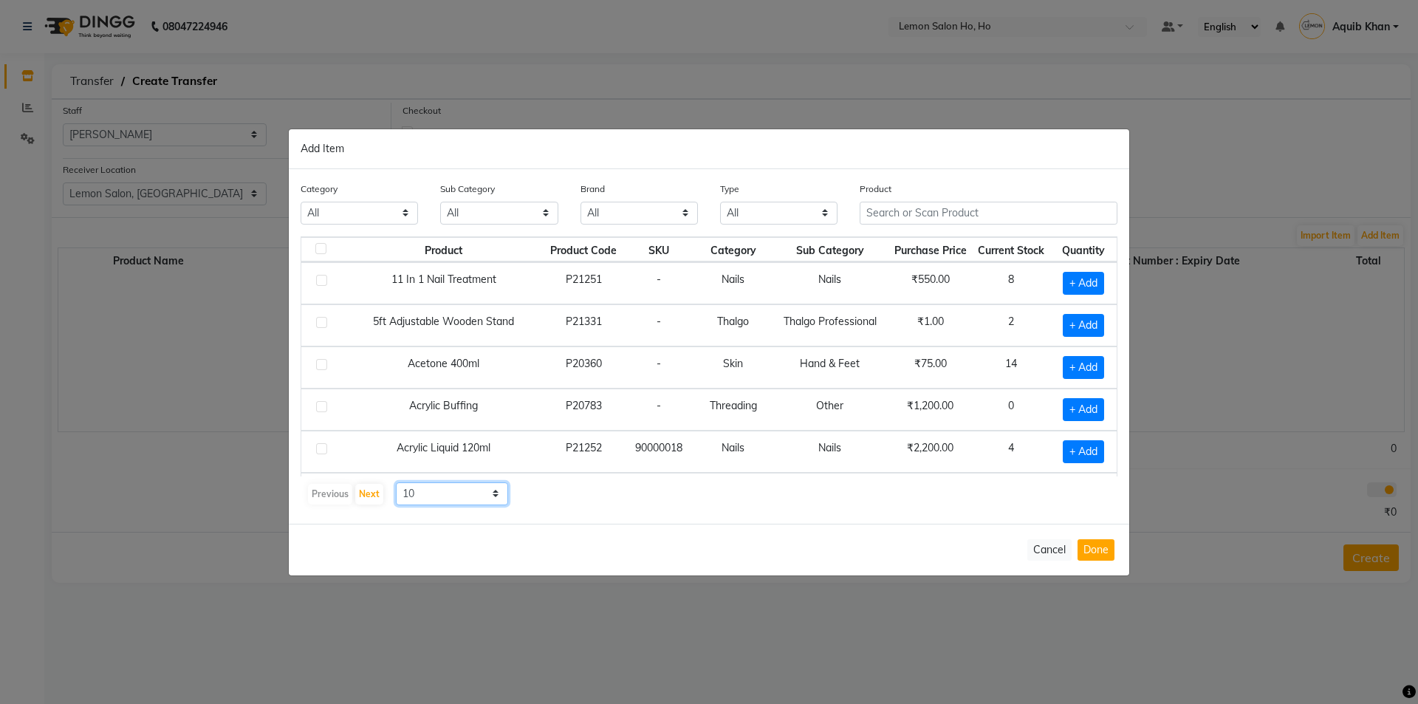
click at [491, 494] on select "10 50 100" at bounding box center [452, 493] width 112 height 23
click at [396, 482] on select "10 50 100" at bounding box center [452, 493] width 112 height 23
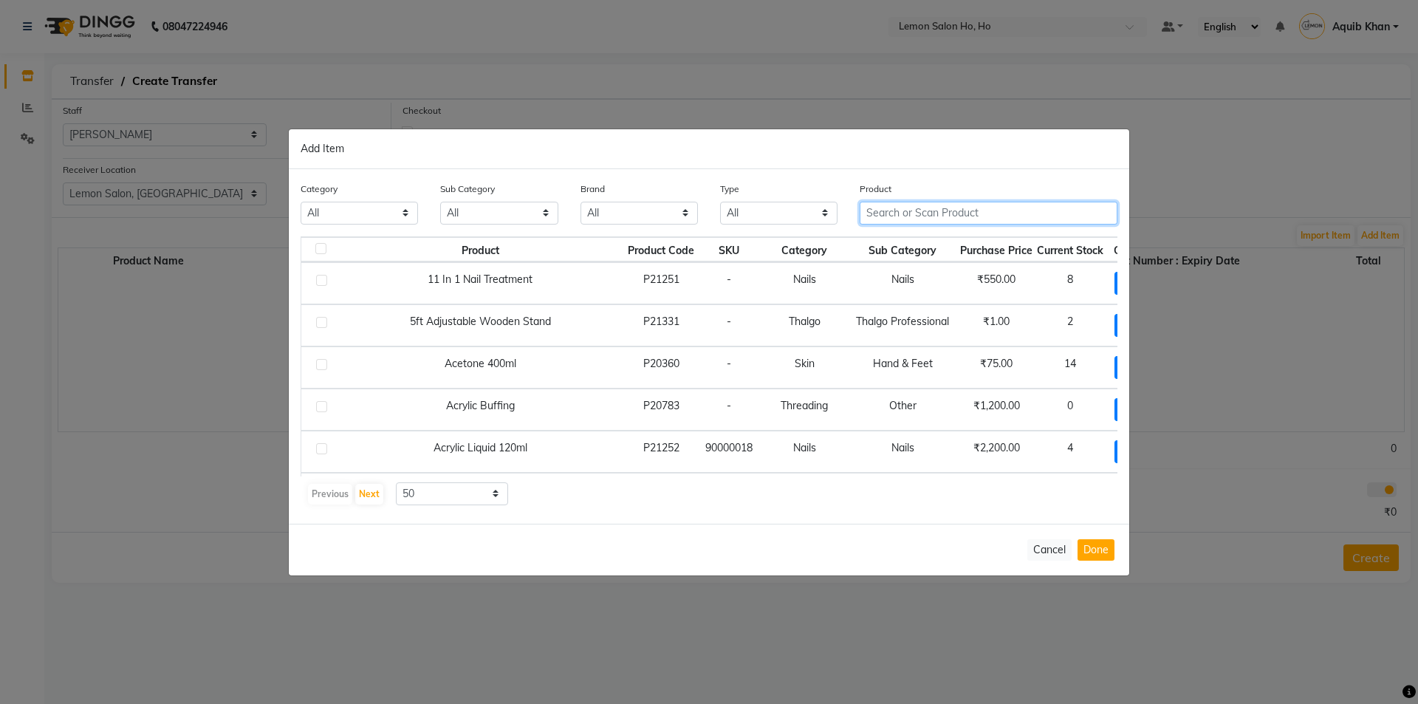
click at [1000, 211] on input "text" at bounding box center [989, 213] width 258 height 23
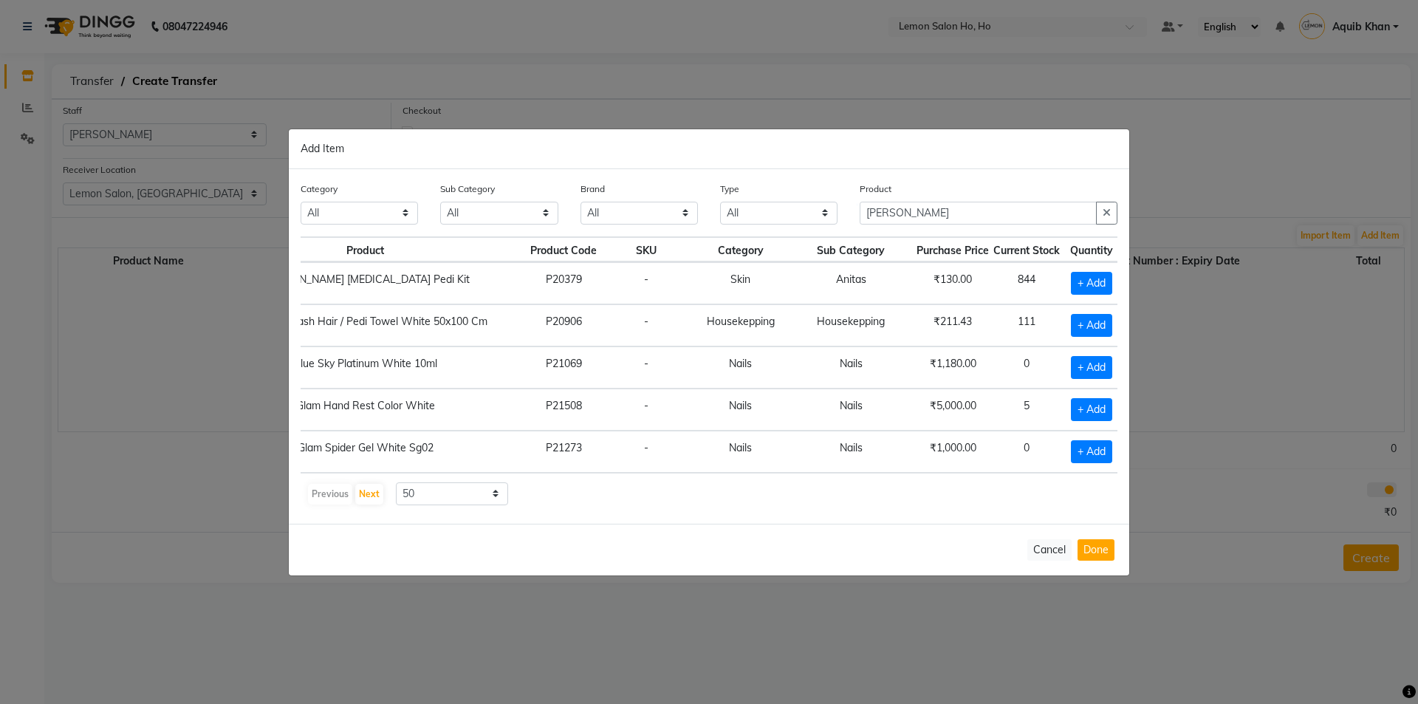
scroll to position [0, 152]
click at [1067, 283] on span "+ Add" at bounding box center [1087, 283] width 41 height 23
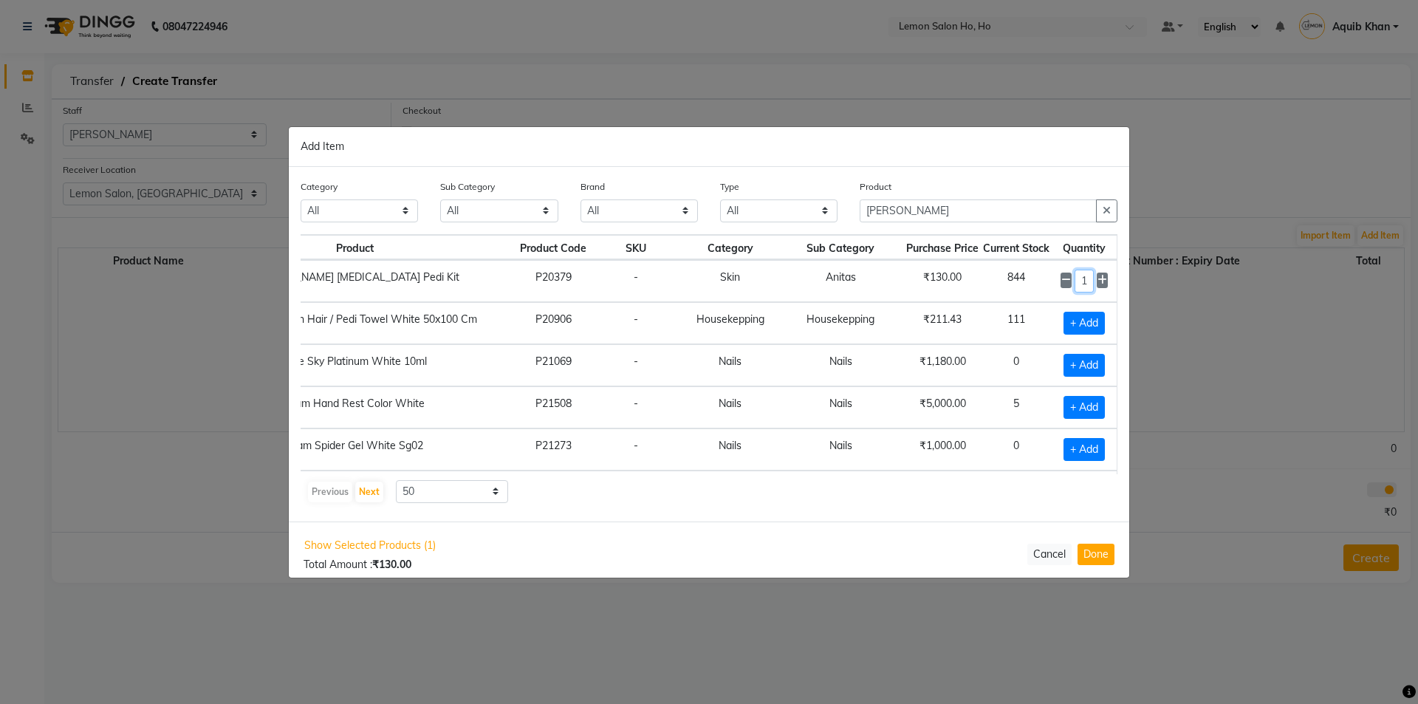
click at [1082, 282] on input "1" at bounding box center [1085, 281] width 20 height 23
click at [937, 215] on input "[PERSON_NAME]" at bounding box center [978, 210] width 237 height 23
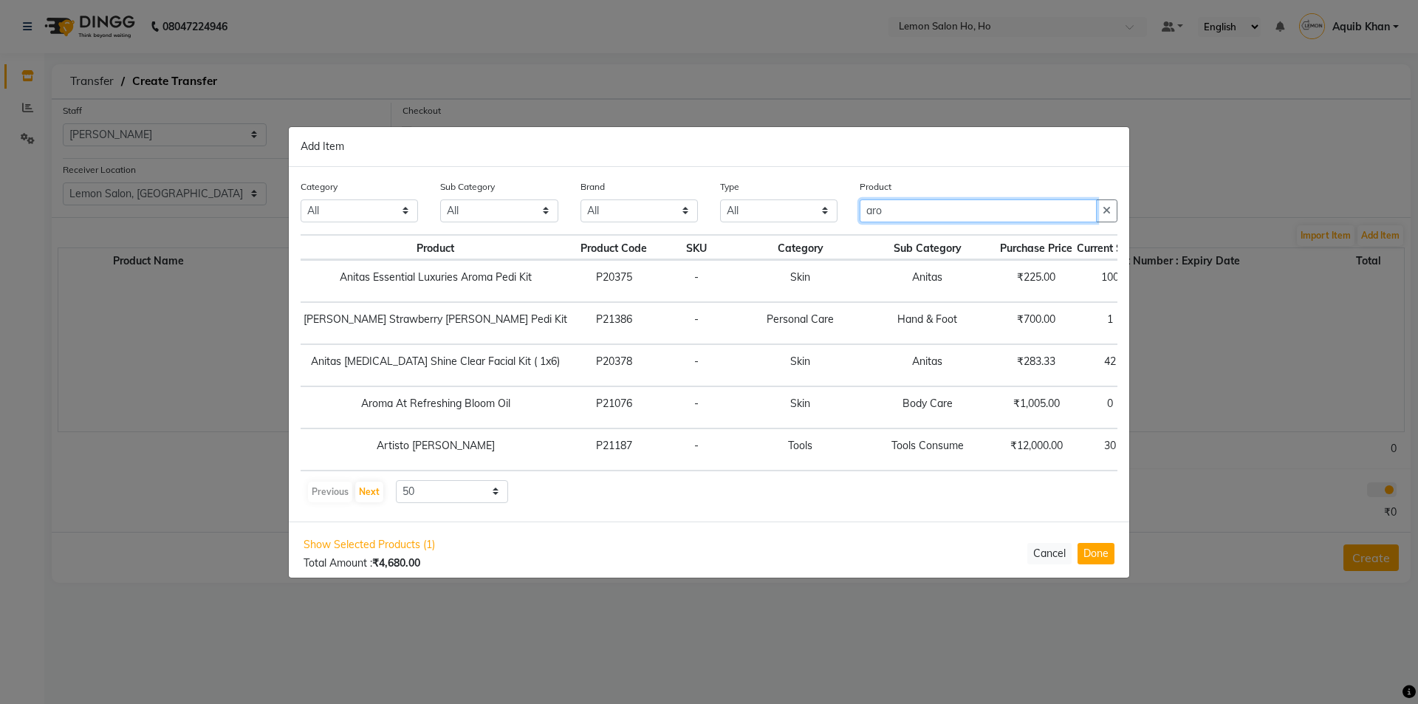
scroll to position [0, 0]
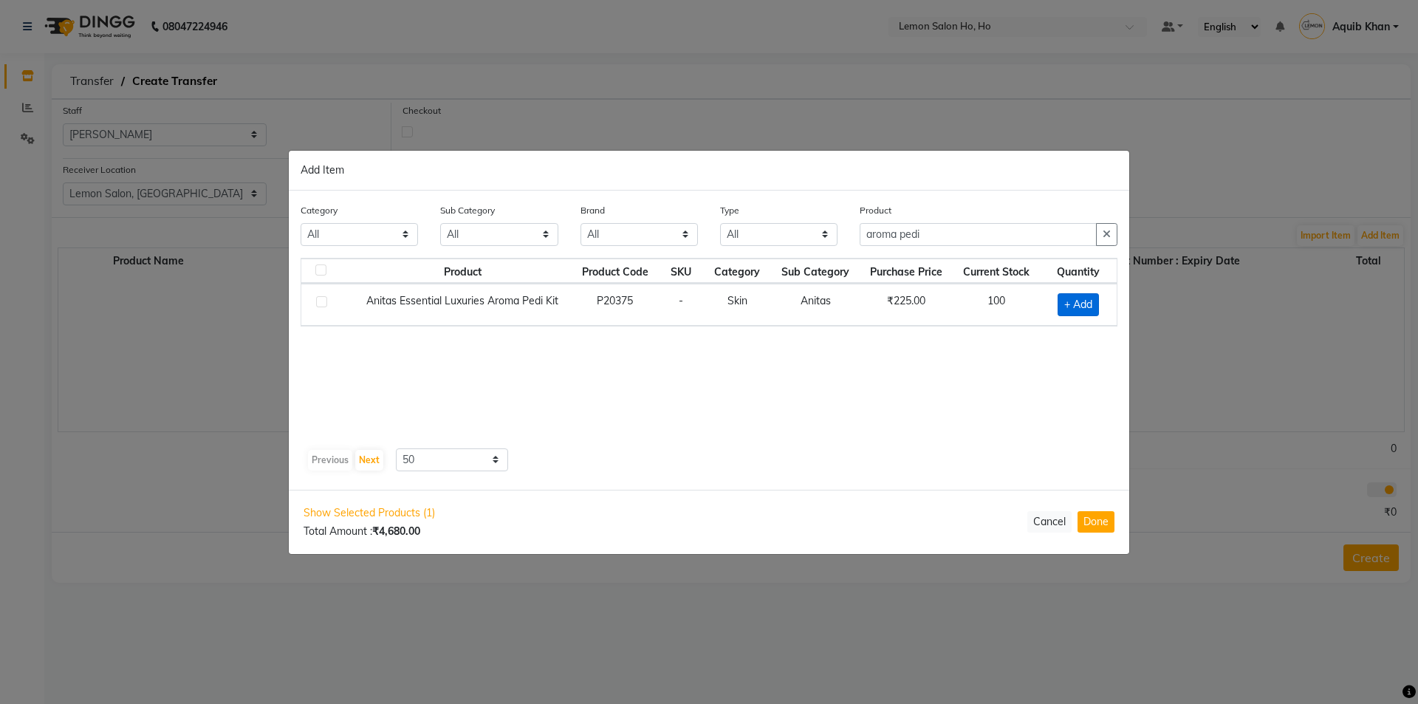
click at [1069, 300] on span "+ Add" at bounding box center [1078, 304] width 41 height 23
click at [1102, 304] on icon at bounding box center [1098, 303] width 10 height 10
click at [1101, 304] on icon at bounding box center [1098, 303] width 10 height 10
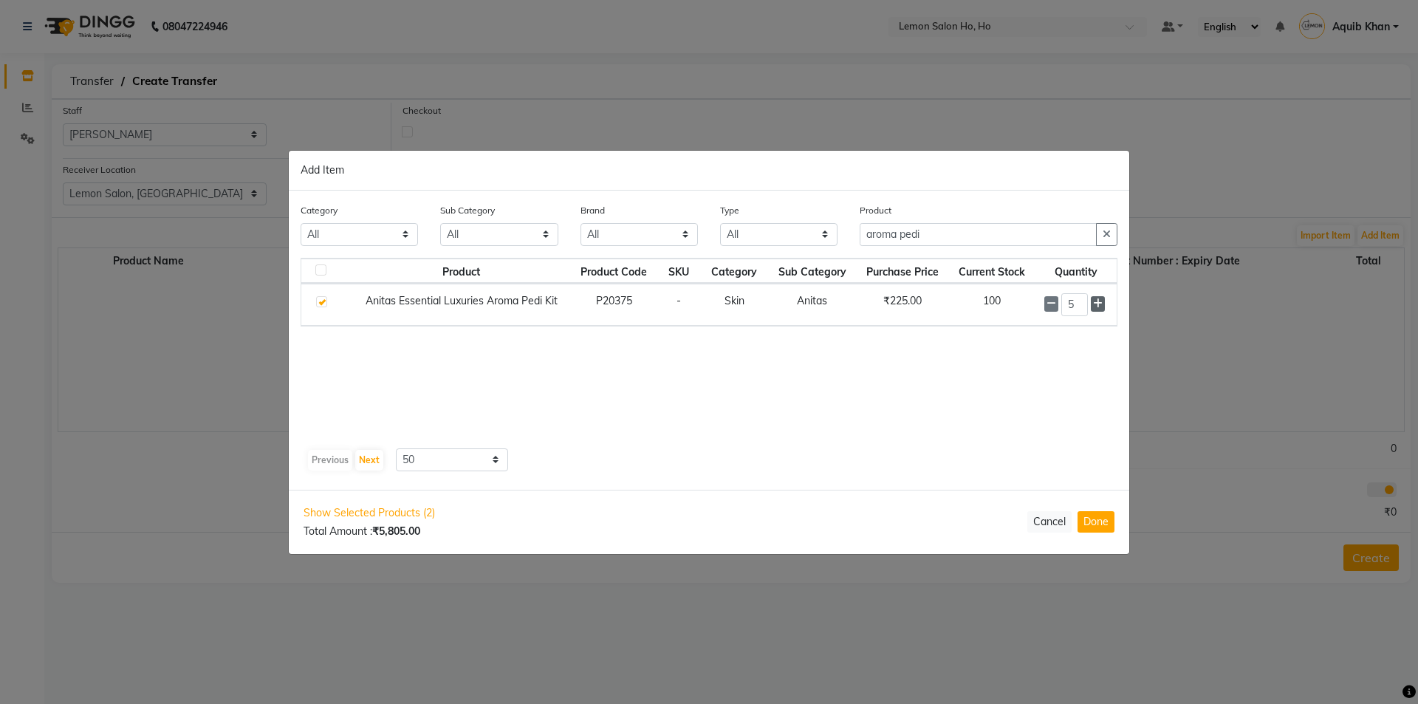
click at [1101, 304] on icon at bounding box center [1098, 303] width 10 height 10
click at [944, 231] on input "aroma pedi" at bounding box center [978, 234] width 237 height 23
click at [1057, 307] on span "+ Add" at bounding box center [1076, 304] width 41 height 23
click at [1092, 301] on icon at bounding box center [1096, 303] width 10 height 10
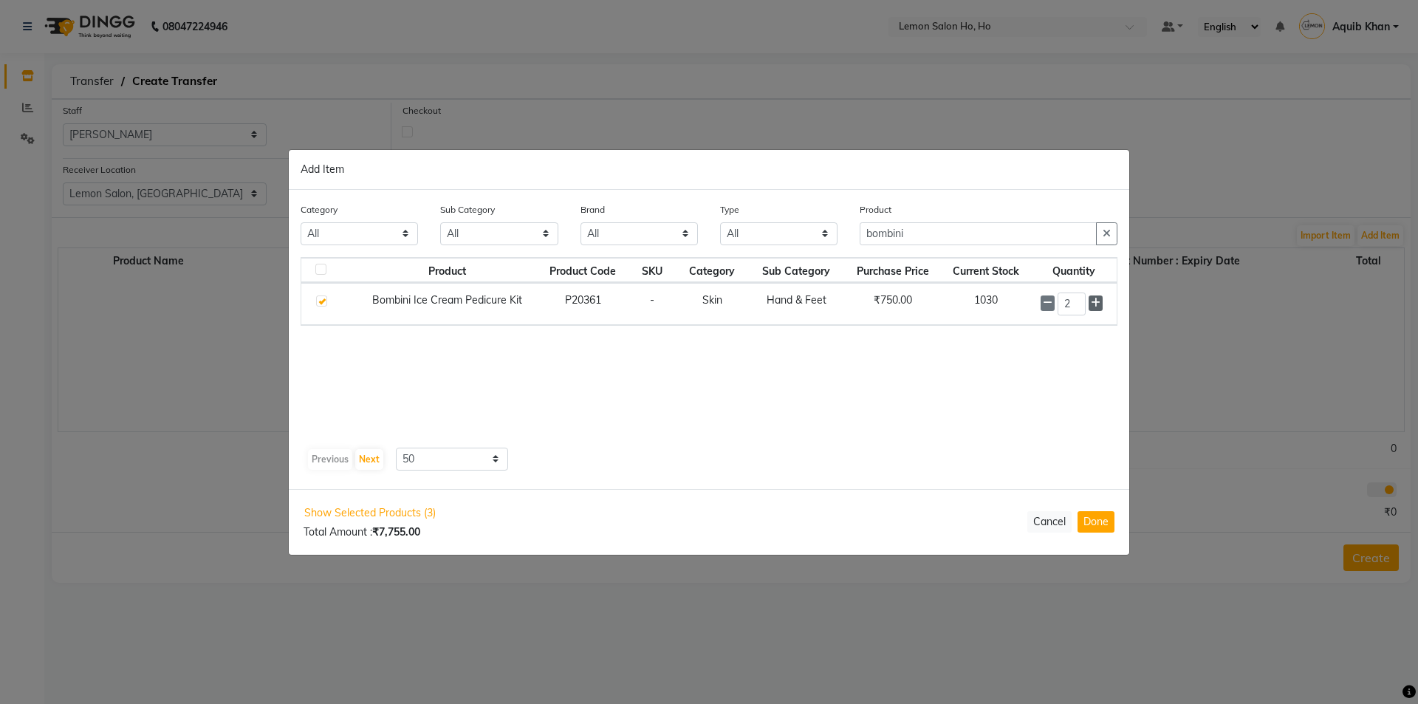
click at [1093, 301] on icon at bounding box center [1096, 303] width 10 height 10
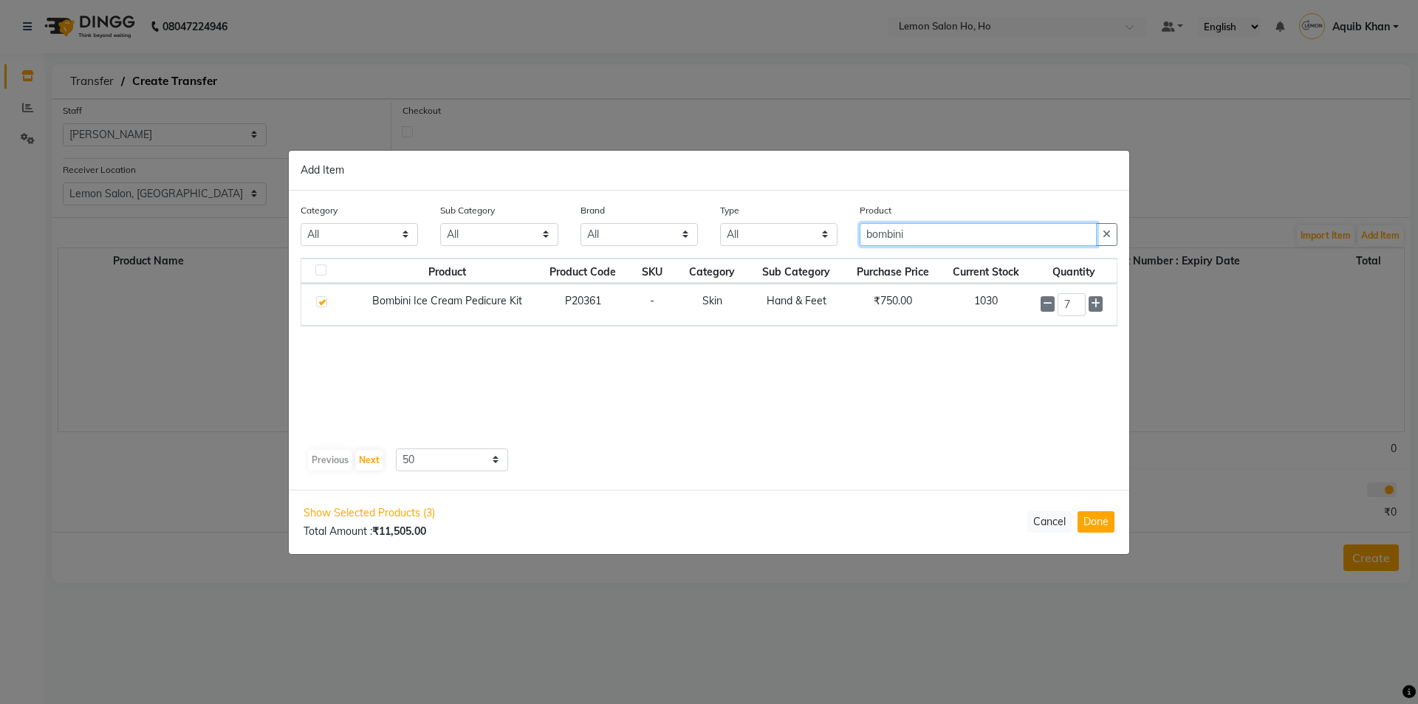
click at [952, 233] on input "bombini" at bounding box center [978, 234] width 237 height 23
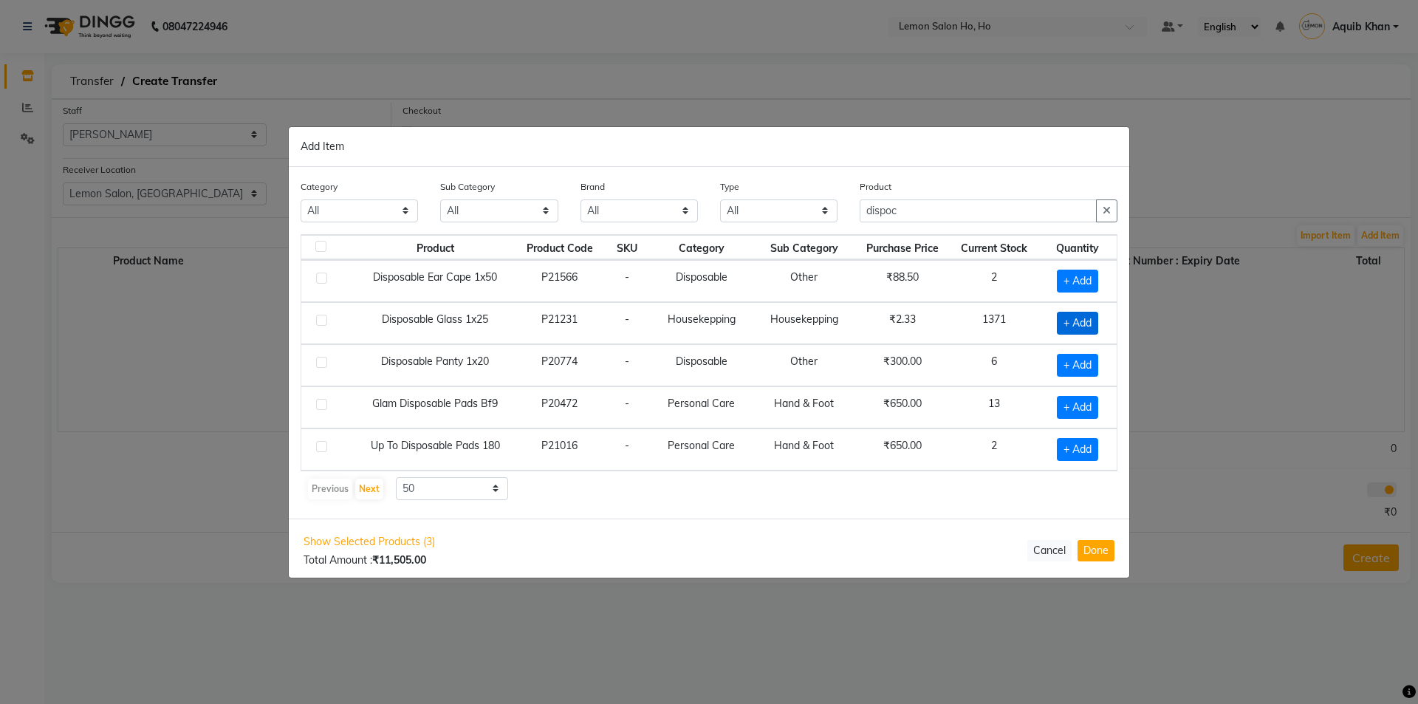
click at [1062, 318] on span "+ Add" at bounding box center [1077, 323] width 41 height 23
click at [1079, 321] on input "1" at bounding box center [1073, 323] width 27 height 23
click at [950, 206] on input "dispoc" at bounding box center [978, 210] width 237 height 23
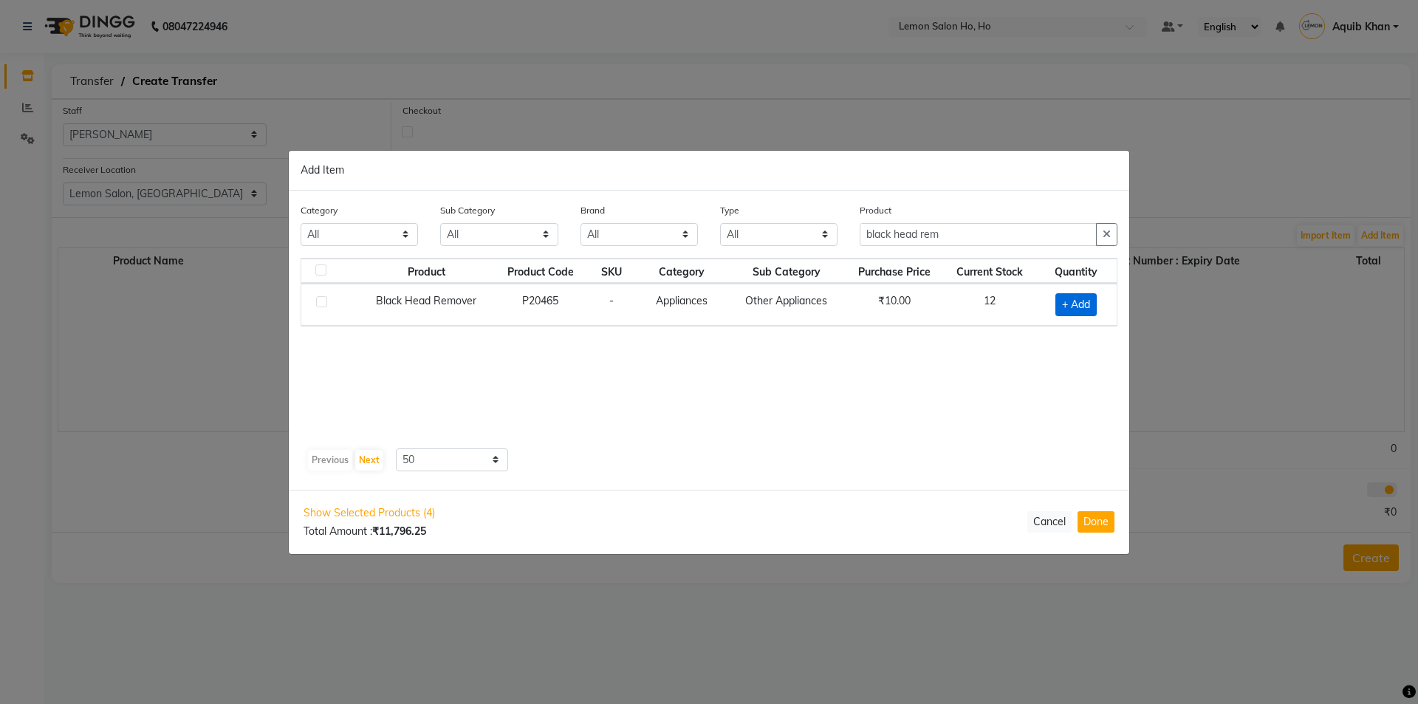
click at [1063, 302] on span "+ Add" at bounding box center [1076, 304] width 41 height 23
click at [1090, 302] on icon at bounding box center [1095, 303] width 10 height 10
click at [985, 234] on input "black head rem" at bounding box center [978, 234] width 237 height 23
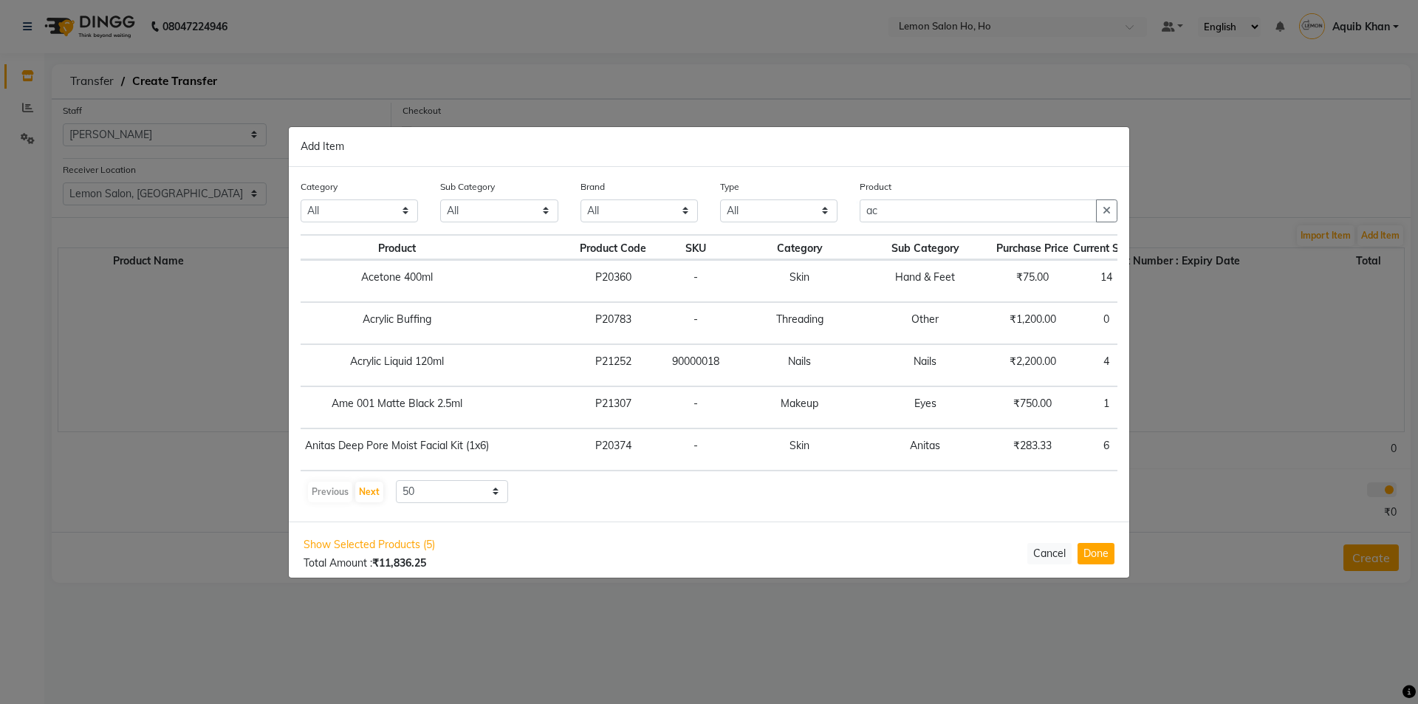
scroll to position [0, 229]
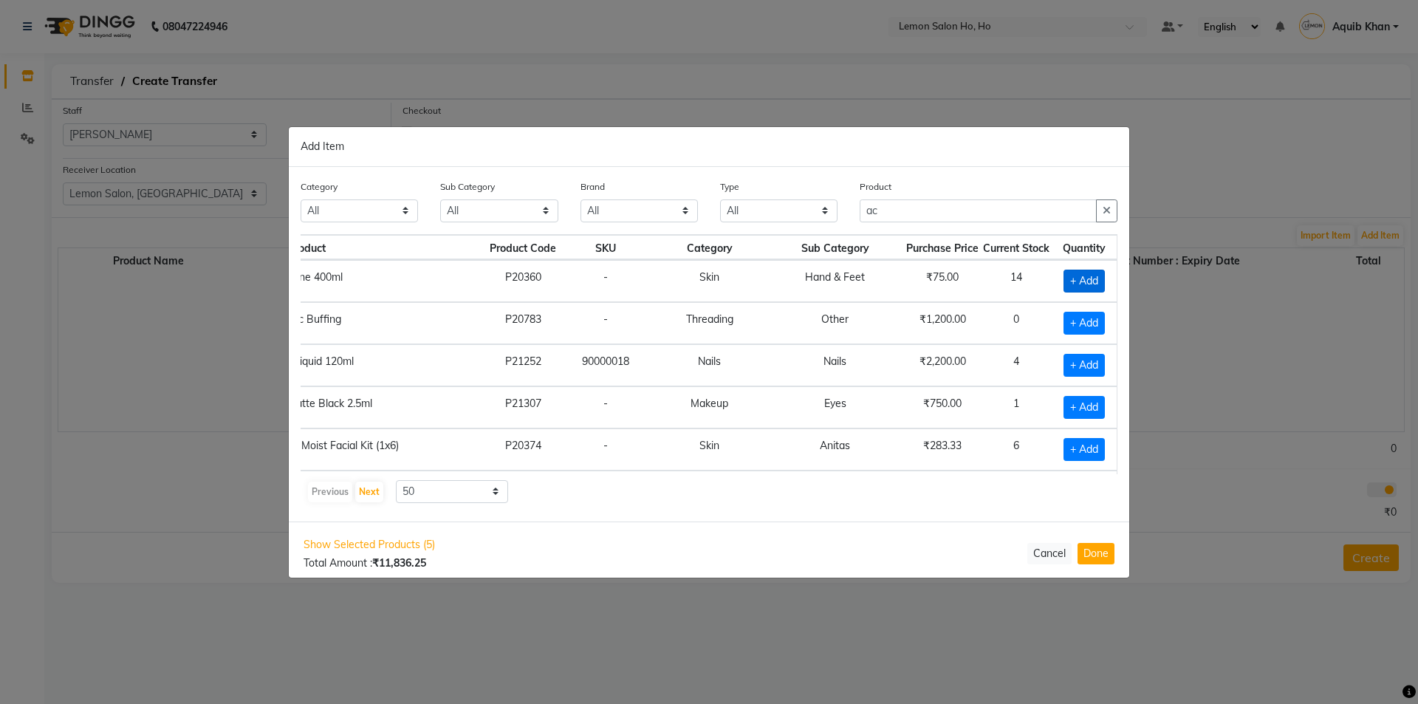
click at [1064, 276] on span "+ Add" at bounding box center [1084, 281] width 41 height 23
click at [1098, 278] on icon at bounding box center [1103, 280] width 10 height 10
click at [947, 211] on input "ac" at bounding box center [978, 210] width 237 height 23
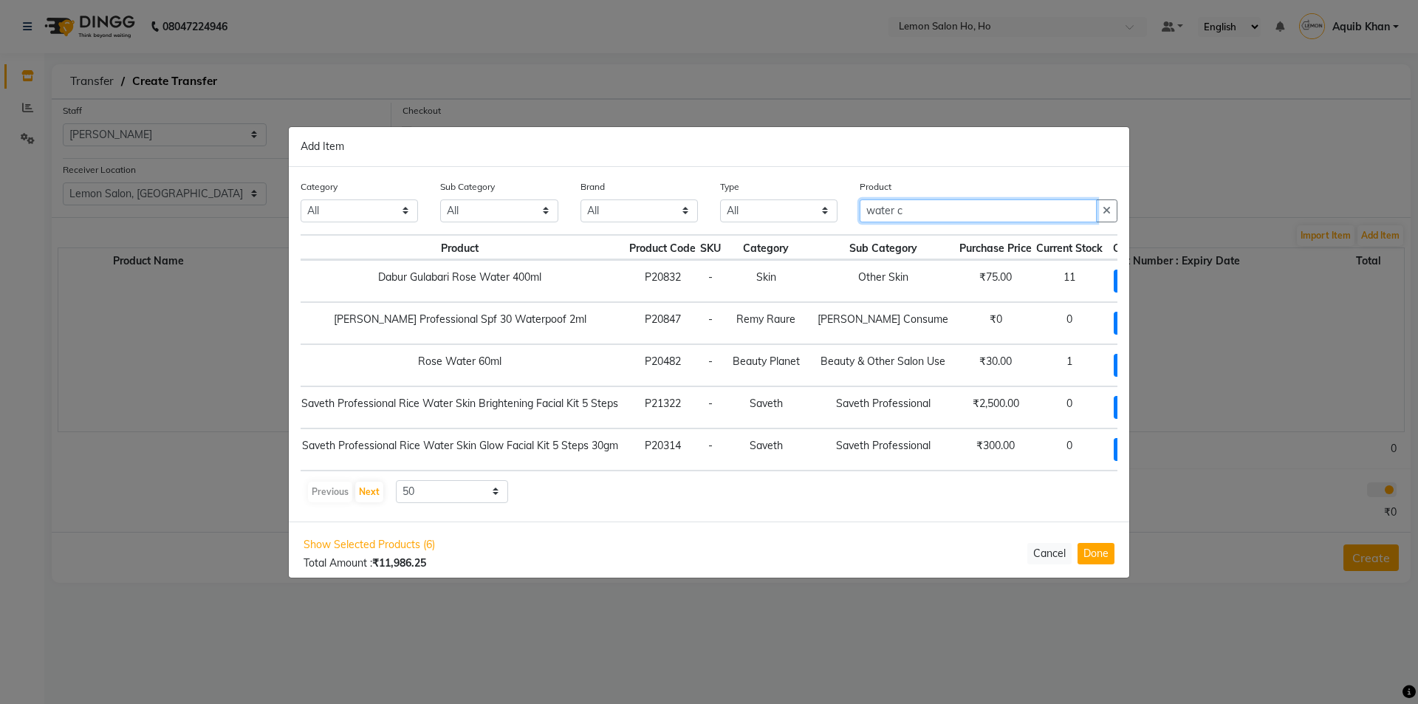
scroll to position [0, 0]
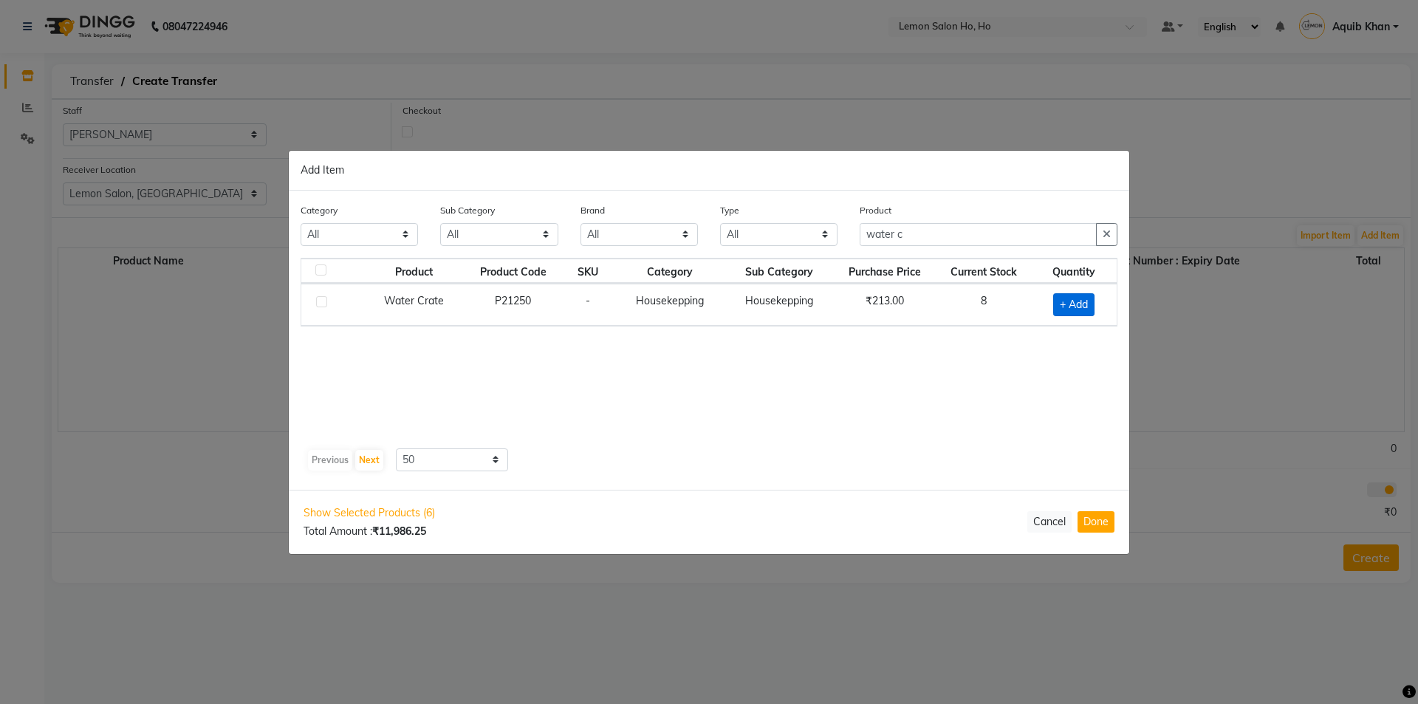
click at [1062, 303] on span "+ Add" at bounding box center [1073, 304] width 41 height 23
click at [1091, 299] on icon at bounding box center [1093, 303] width 10 height 10
click at [1092, 299] on icon at bounding box center [1093, 303] width 10 height 10
click at [974, 236] on input "water c" at bounding box center [978, 234] width 237 height 23
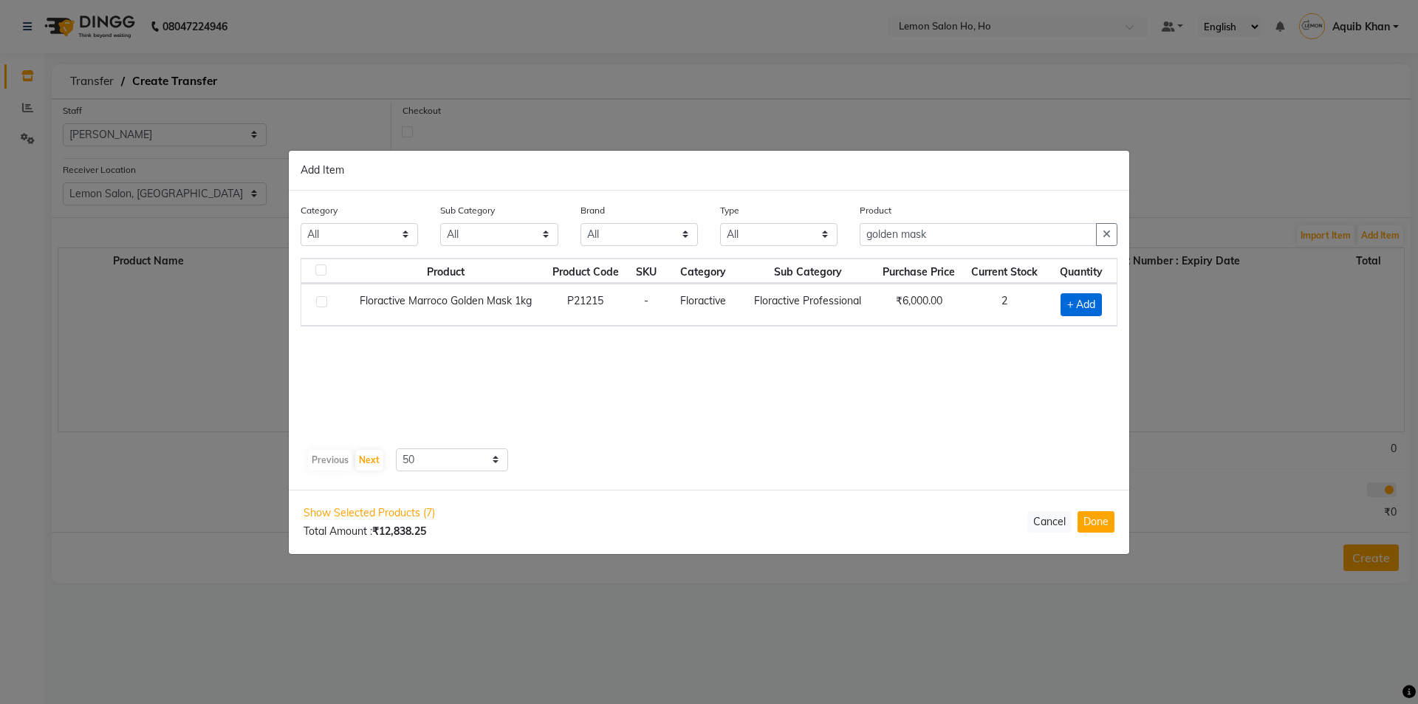
click at [1073, 307] on span "+ Add" at bounding box center [1081, 304] width 41 height 23
click at [951, 235] on input "golden mask" at bounding box center [978, 234] width 237 height 23
click at [1073, 301] on span "+ Add" at bounding box center [1086, 304] width 41 height 23
click at [1107, 302] on icon at bounding box center [1103, 303] width 10 height 10
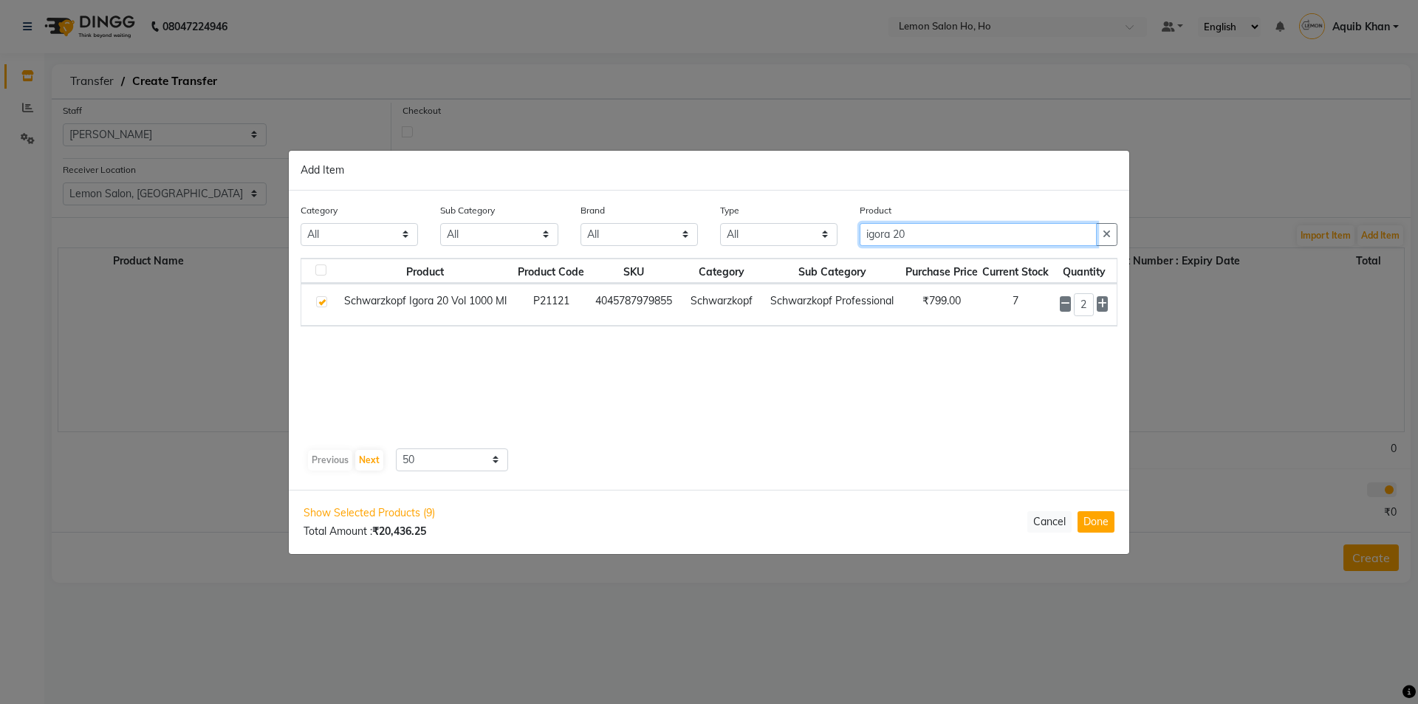
click at [963, 233] on input "igora 20" at bounding box center [978, 234] width 237 height 23
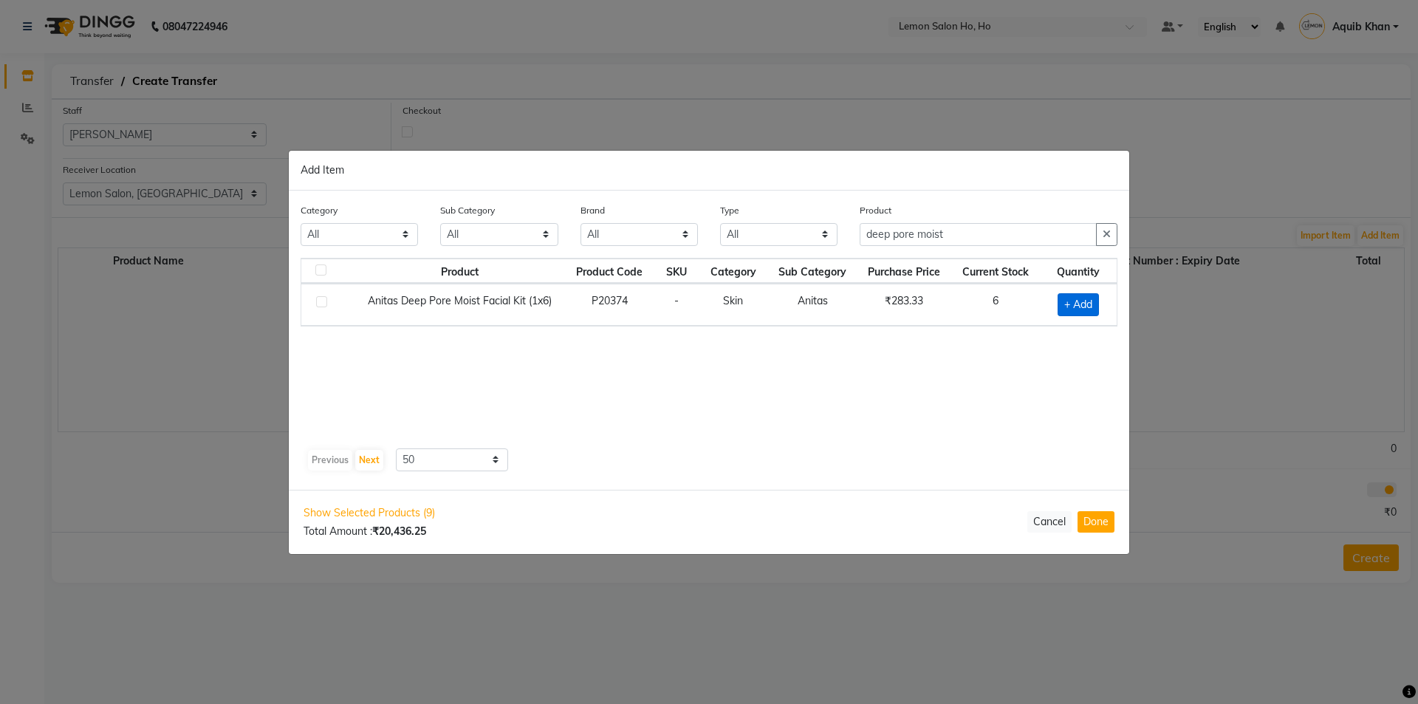
click at [1073, 304] on span "+ Add" at bounding box center [1078, 304] width 41 height 23
click at [1096, 304] on icon at bounding box center [1098, 303] width 10 height 10
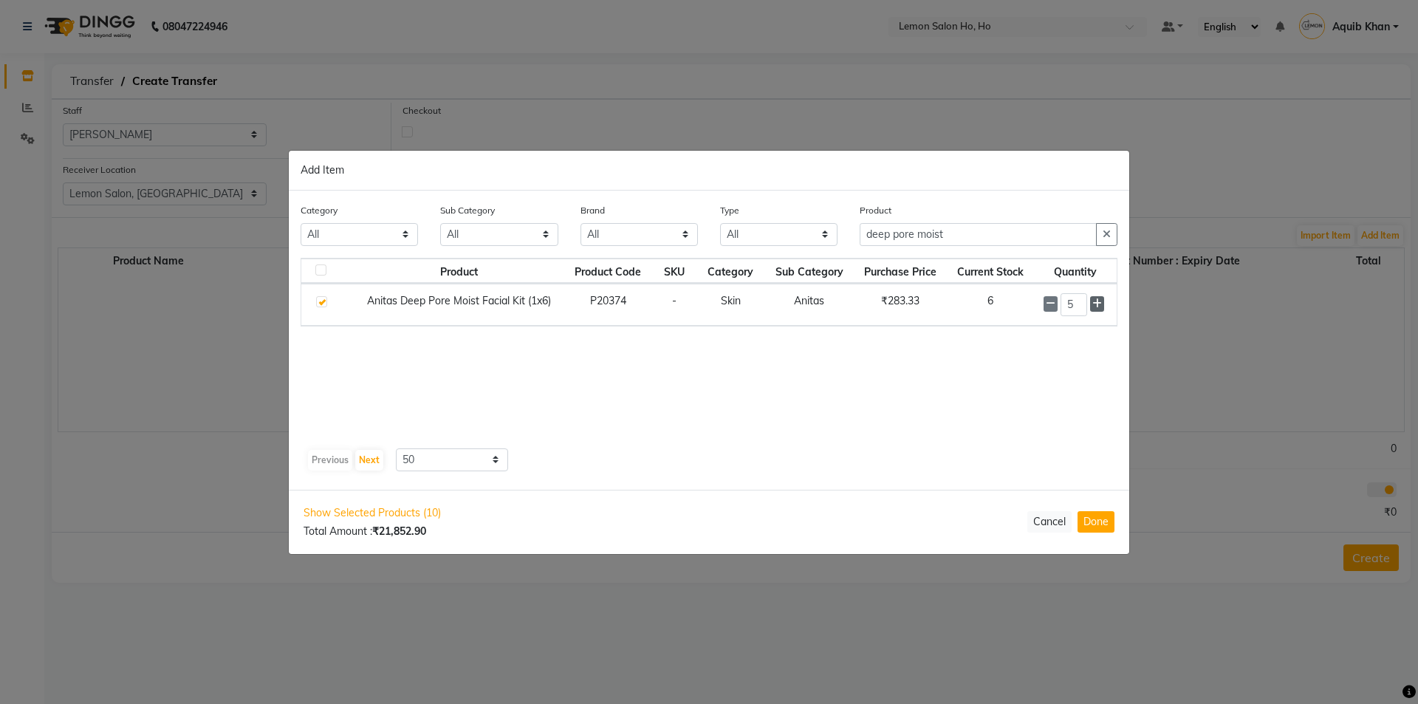
click at [1096, 304] on icon at bounding box center [1098, 303] width 10 height 10
click at [964, 235] on input "deep pore moist" at bounding box center [978, 234] width 237 height 23
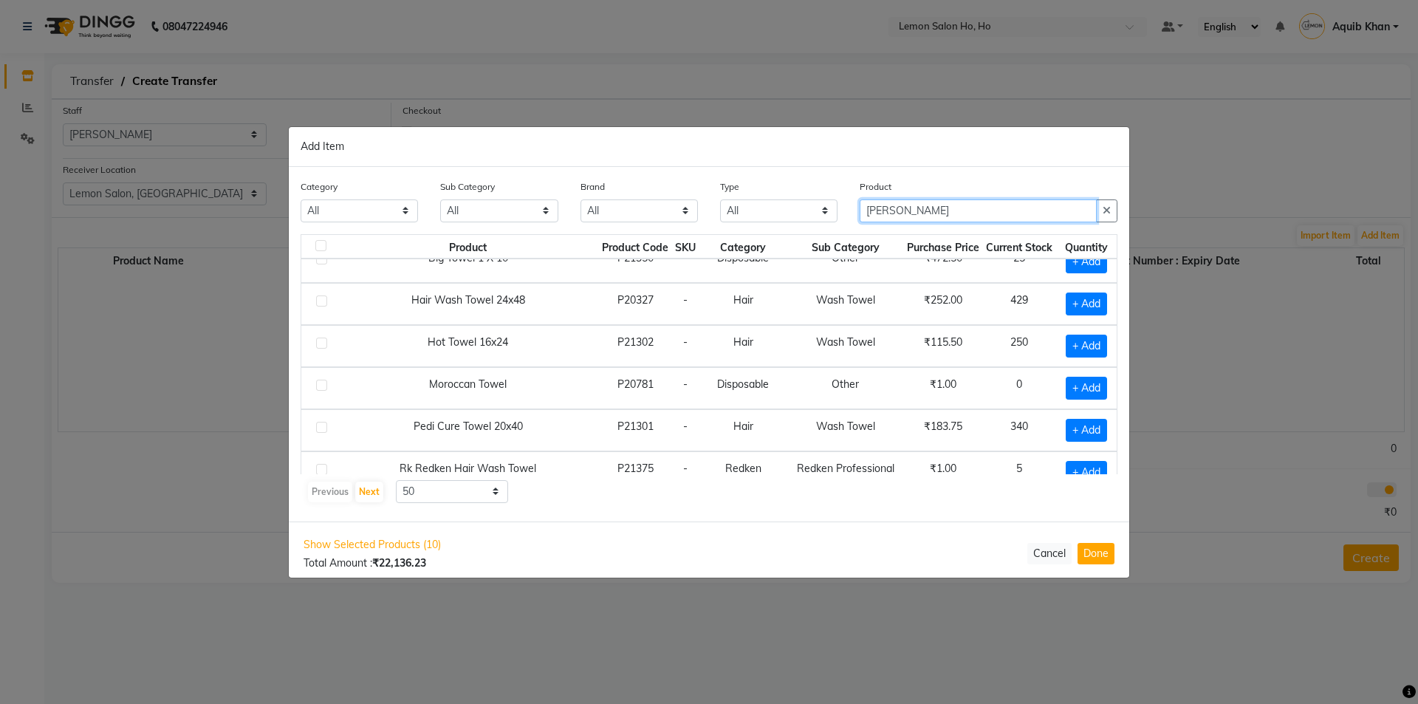
scroll to position [208, 0]
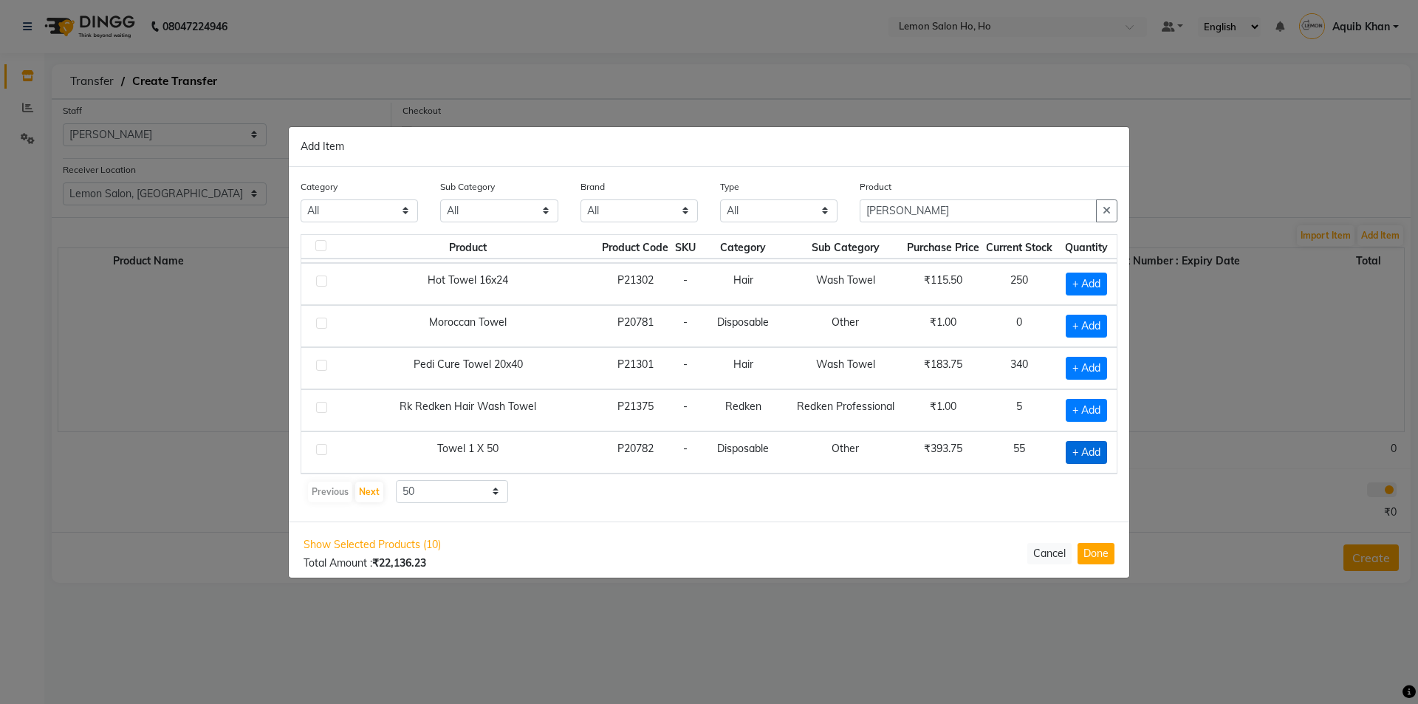
click at [1066, 449] on span "+ Add" at bounding box center [1086, 452] width 41 height 23
click at [1098, 449] on icon at bounding box center [1103, 451] width 10 height 10
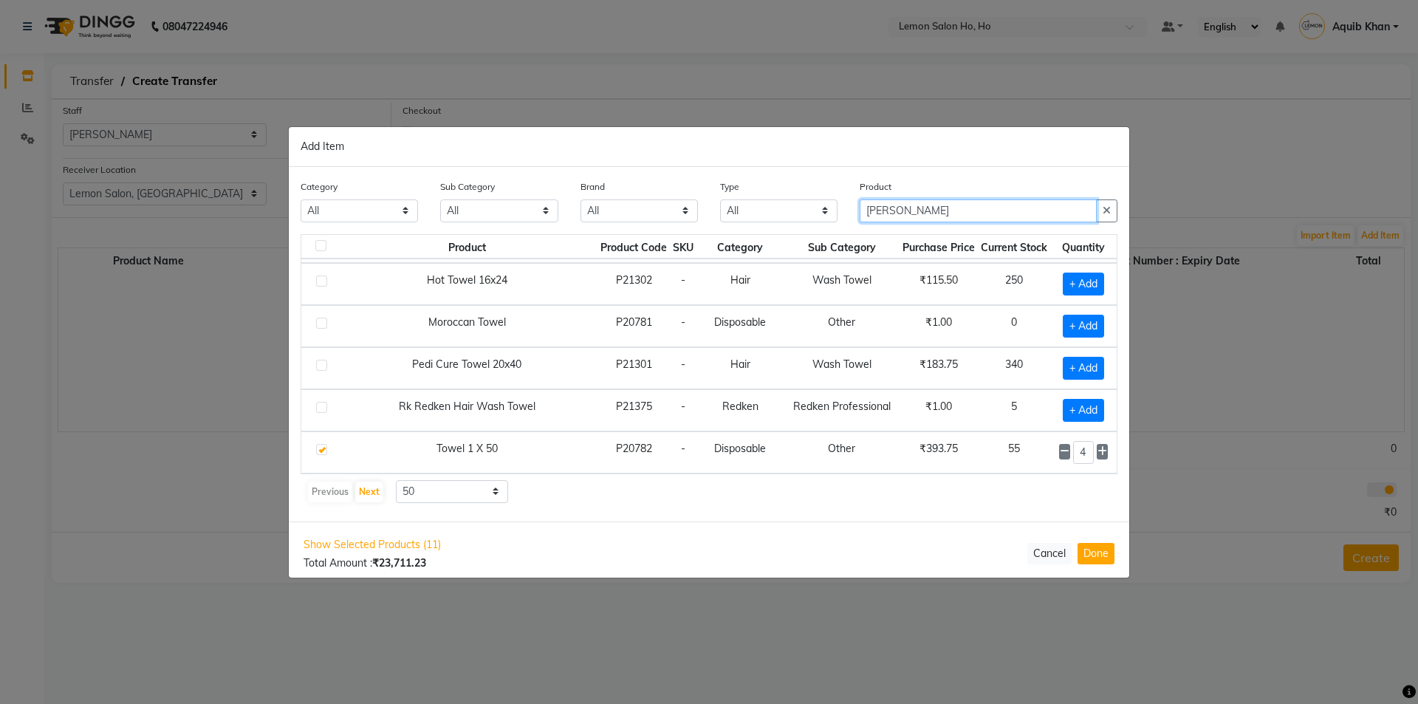
click at [926, 213] on input "[PERSON_NAME]" at bounding box center [978, 210] width 237 height 23
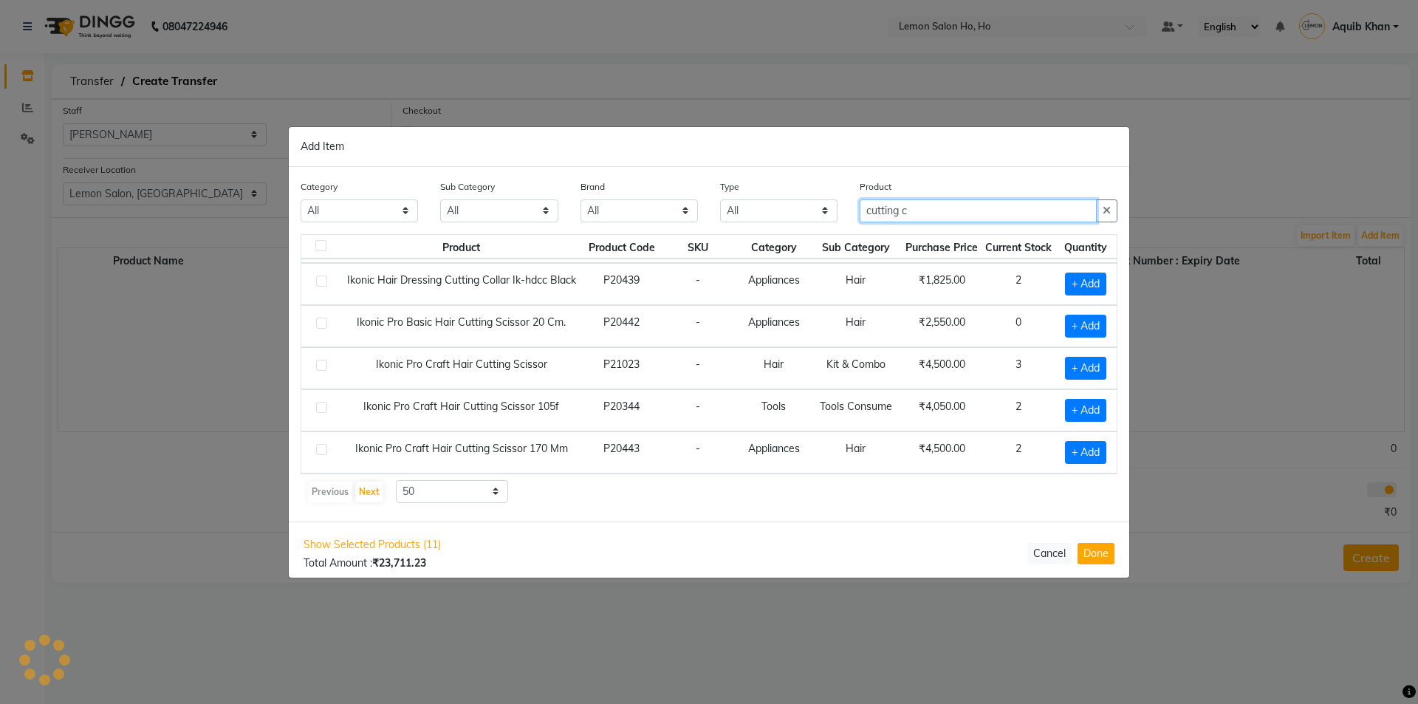
scroll to position [0, 0]
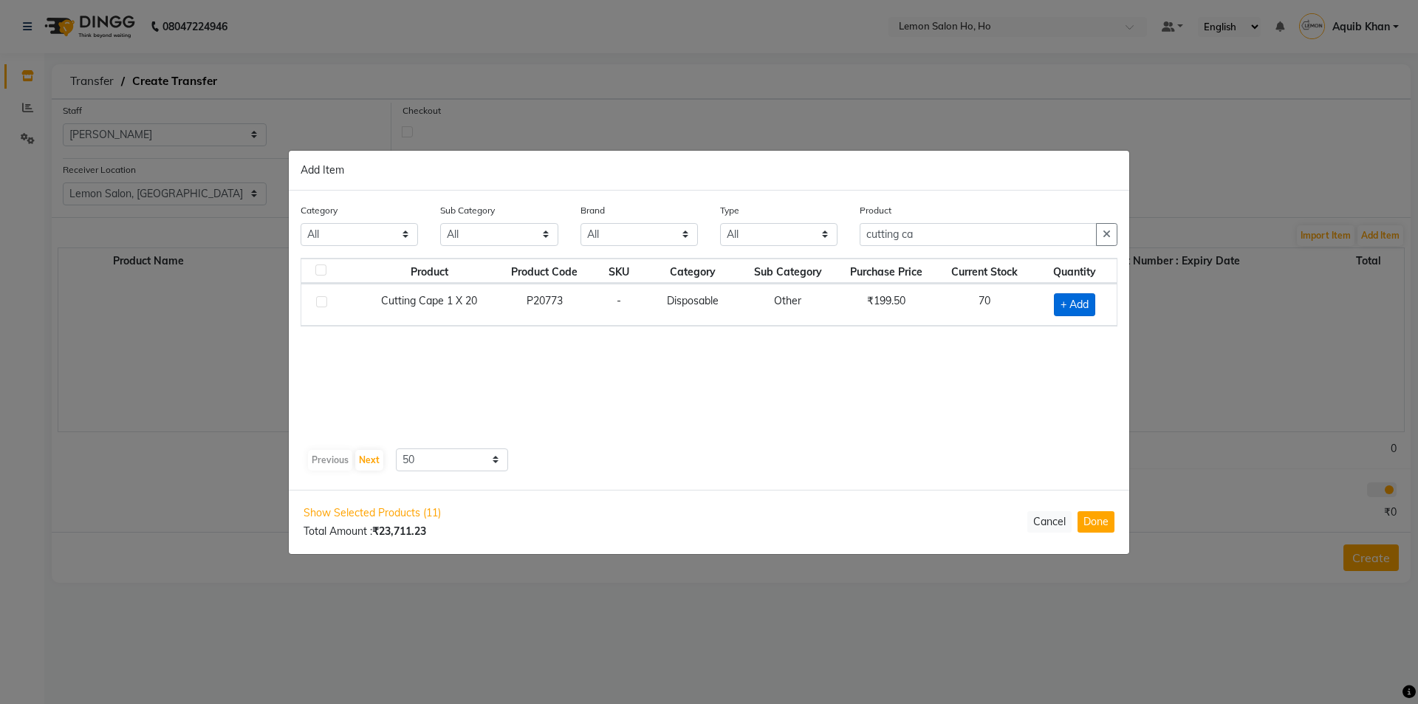
click at [1056, 304] on span "+ Add" at bounding box center [1074, 304] width 41 height 23
click at [1088, 304] on span at bounding box center [1093, 303] width 14 height 16
click at [1089, 304] on icon at bounding box center [1093, 303] width 10 height 10
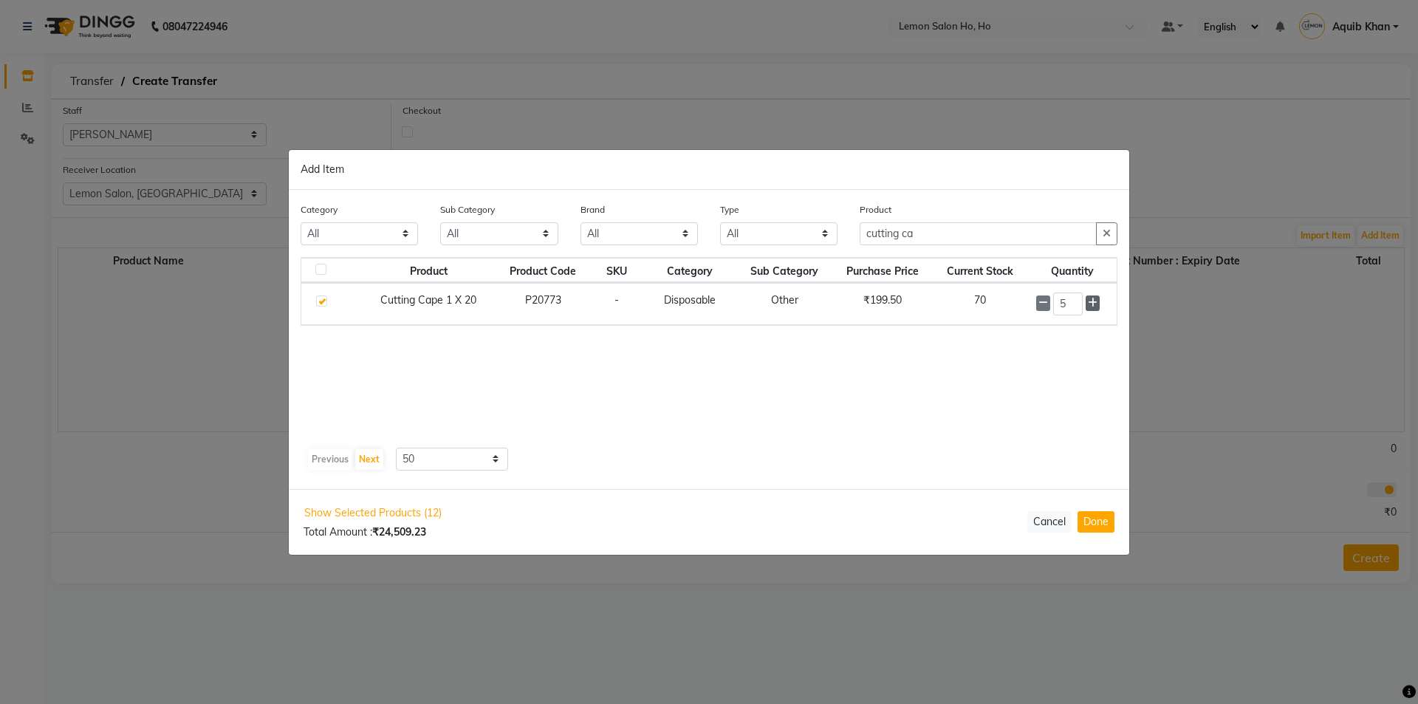
click at [1089, 304] on icon at bounding box center [1093, 303] width 10 height 10
click at [972, 233] on input "cutting ca" at bounding box center [978, 234] width 237 height 23
click at [1062, 337] on span "+ Add" at bounding box center [1075, 346] width 41 height 23
click at [1091, 345] on icon at bounding box center [1095, 345] width 10 height 10
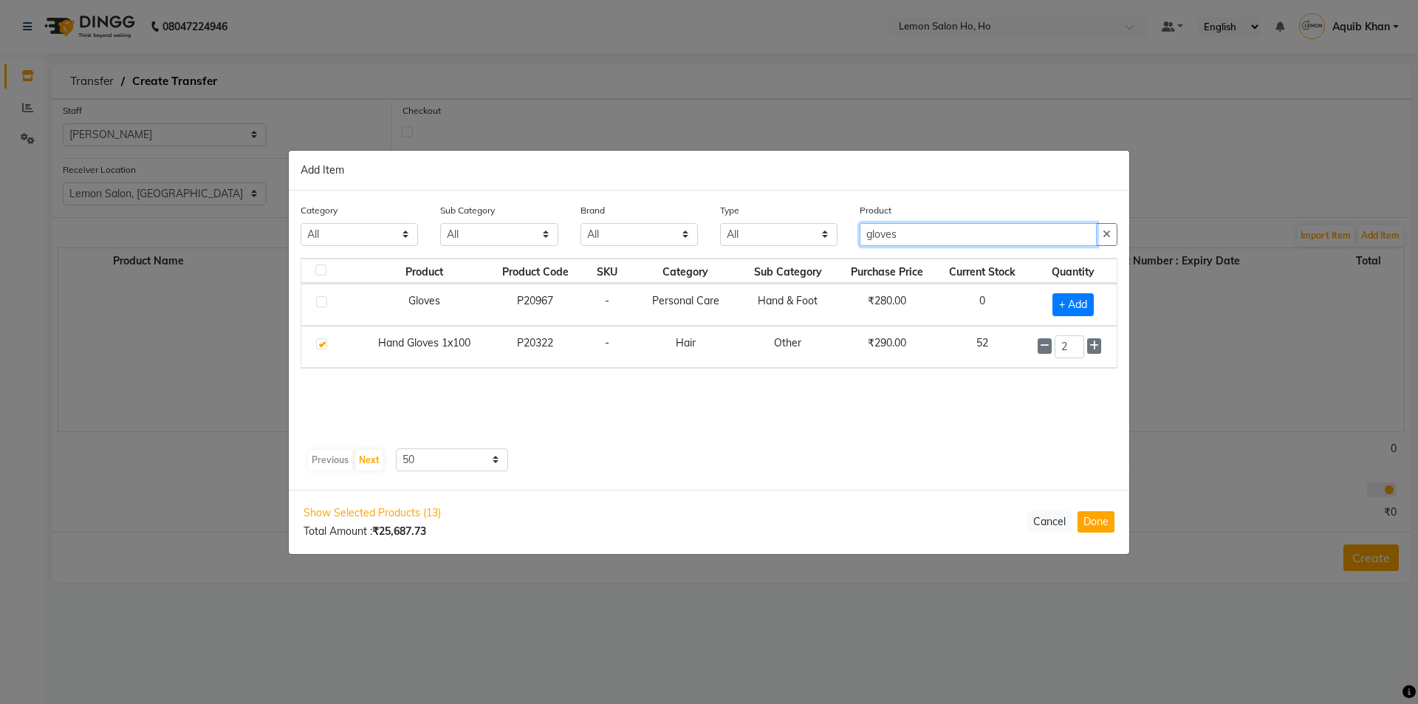
click at [957, 230] on input "gloves" at bounding box center [978, 234] width 237 height 23
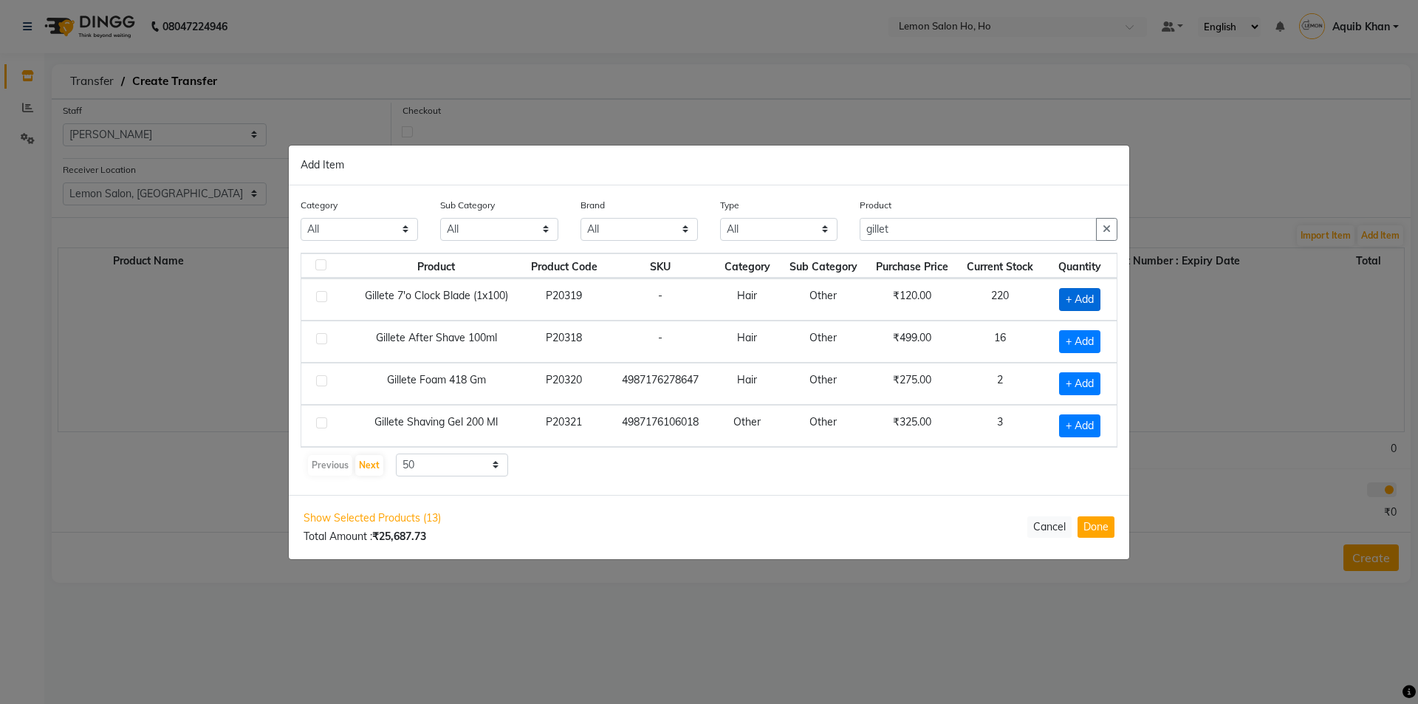
click at [1069, 298] on span "+ Add" at bounding box center [1079, 299] width 41 height 23
click at [1085, 299] on input "1" at bounding box center [1077, 298] width 26 height 23
click at [920, 228] on input "gillet" at bounding box center [978, 229] width 237 height 23
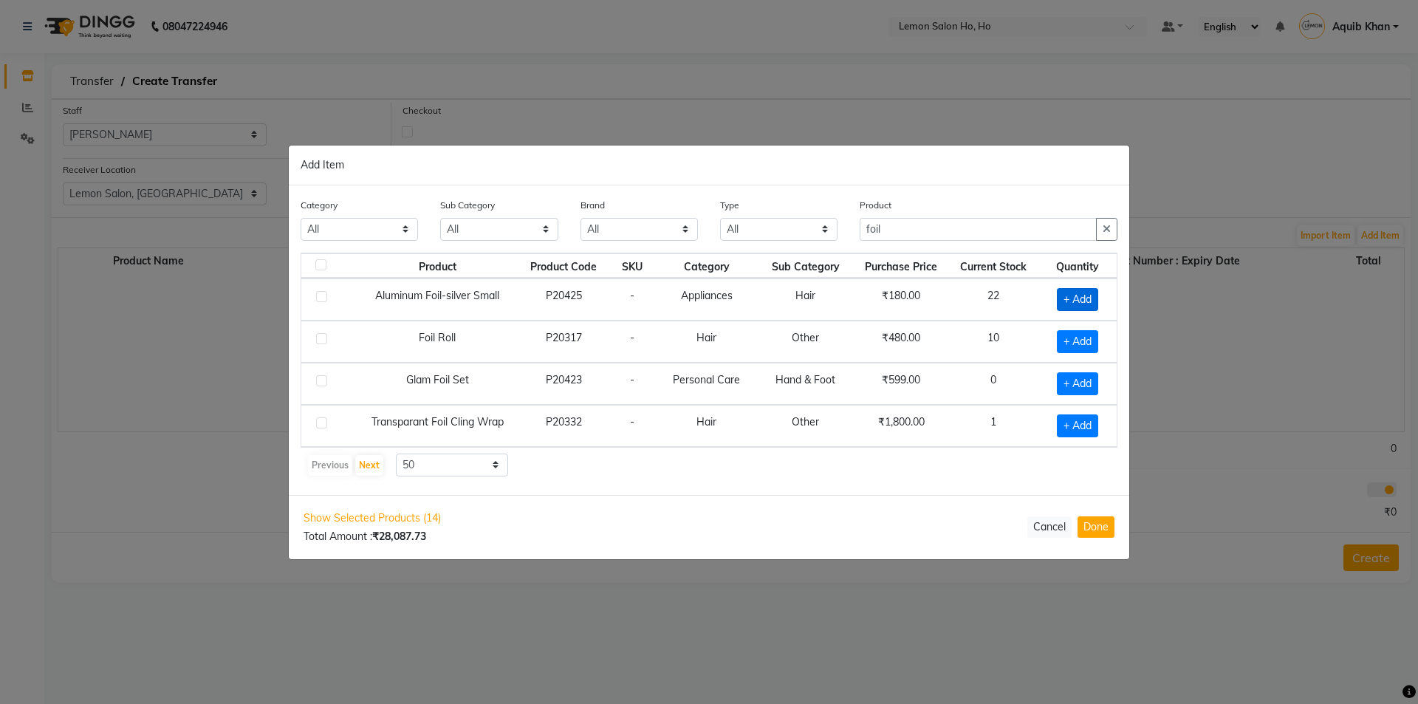
click at [1070, 297] on span "+ Add" at bounding box center [1077, 299] width 41 height 23
click at [930, 230] on input "foil" at bounding box center [978, 229] width 237 height 23
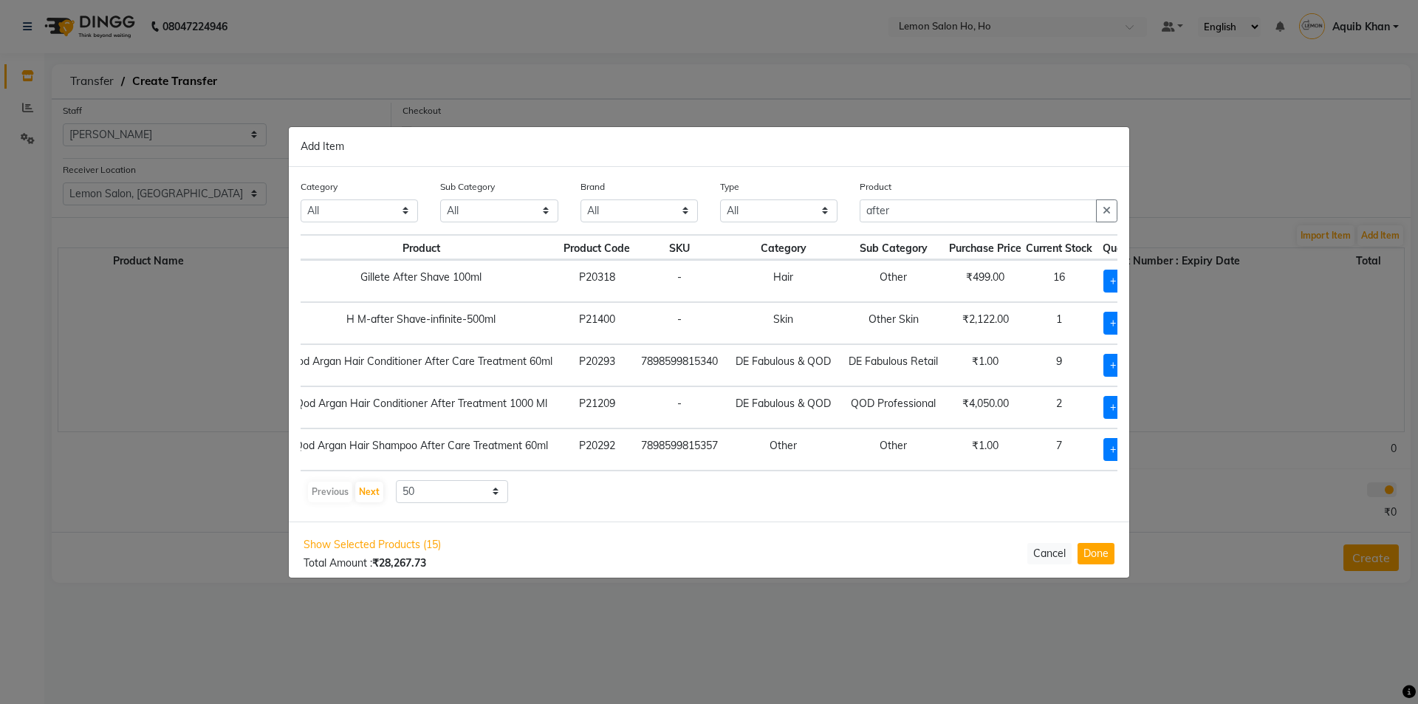
scroll to position [0, 110]
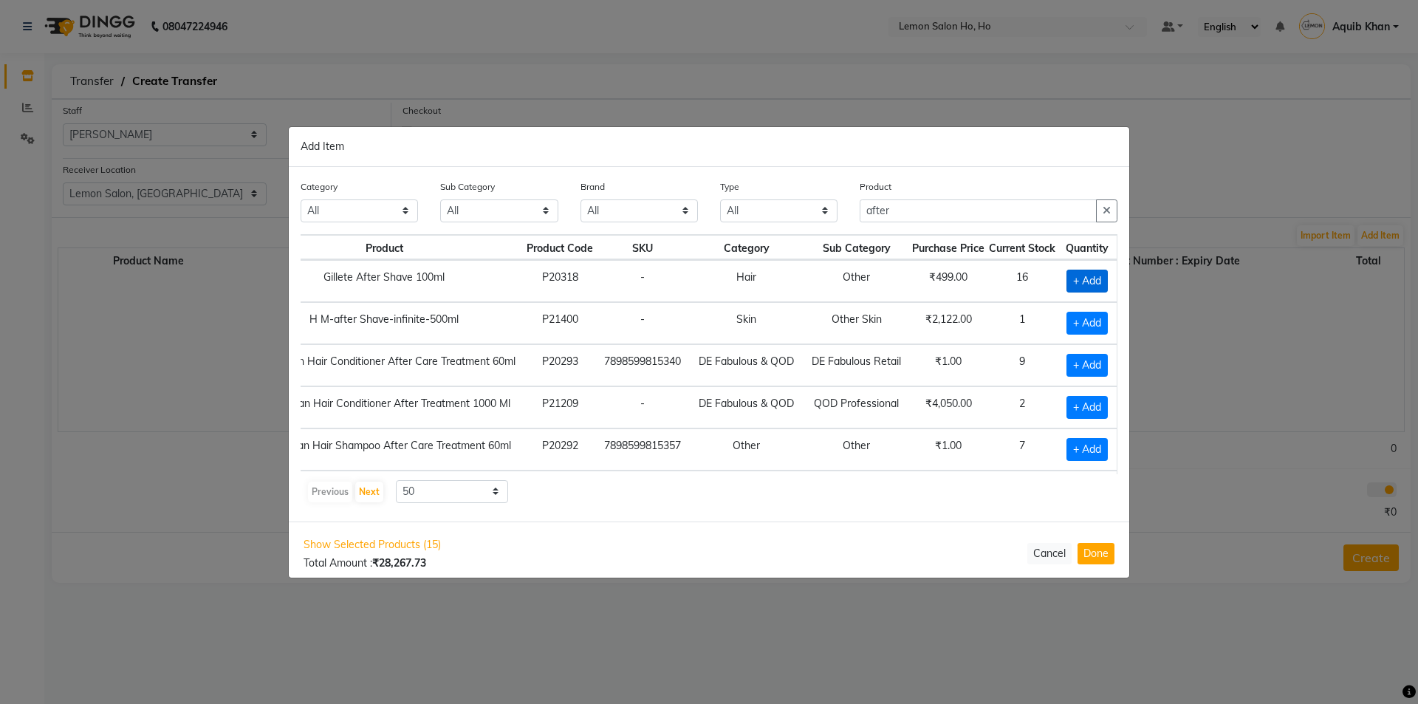
click at [1067, 276] on span "+ Add" at bounding box center [1087, 281] width 41 height 23
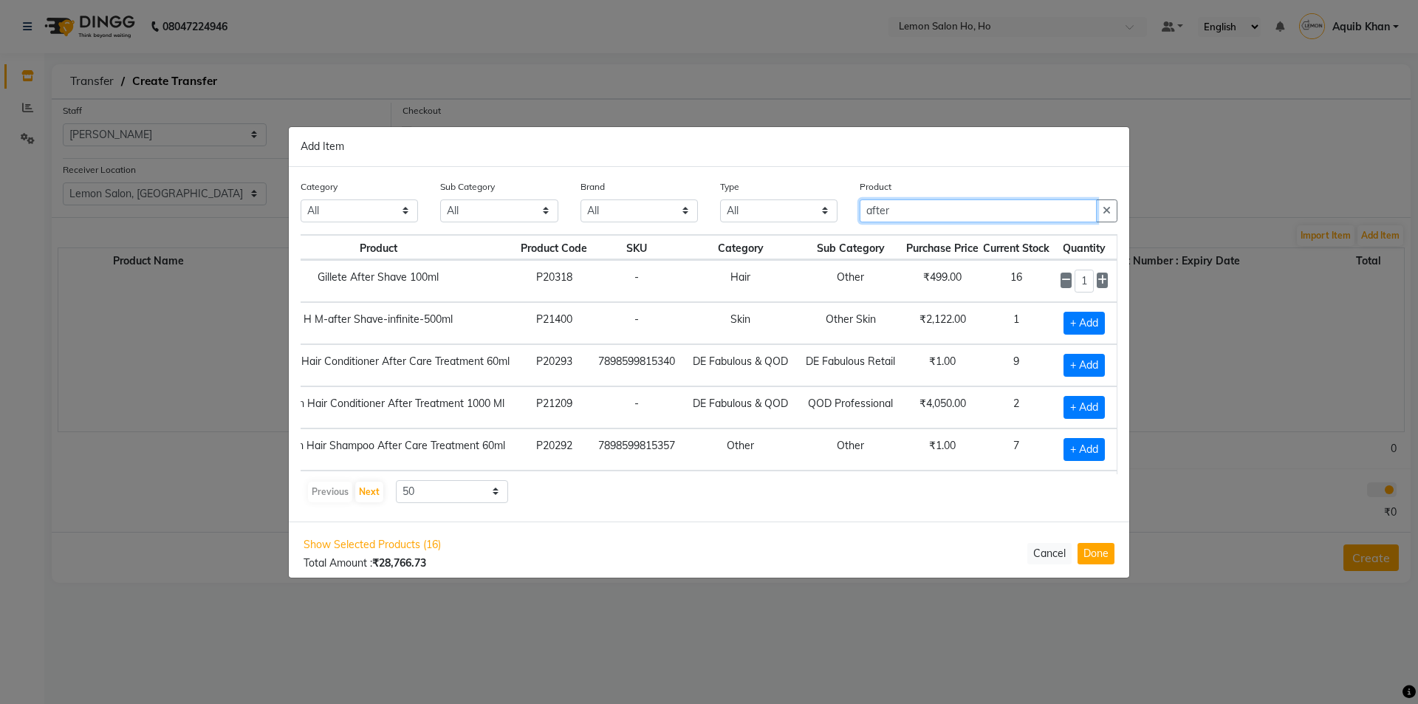
click at [923, 210] on input "after" at bounding box center [978, 210] width 237 height 23
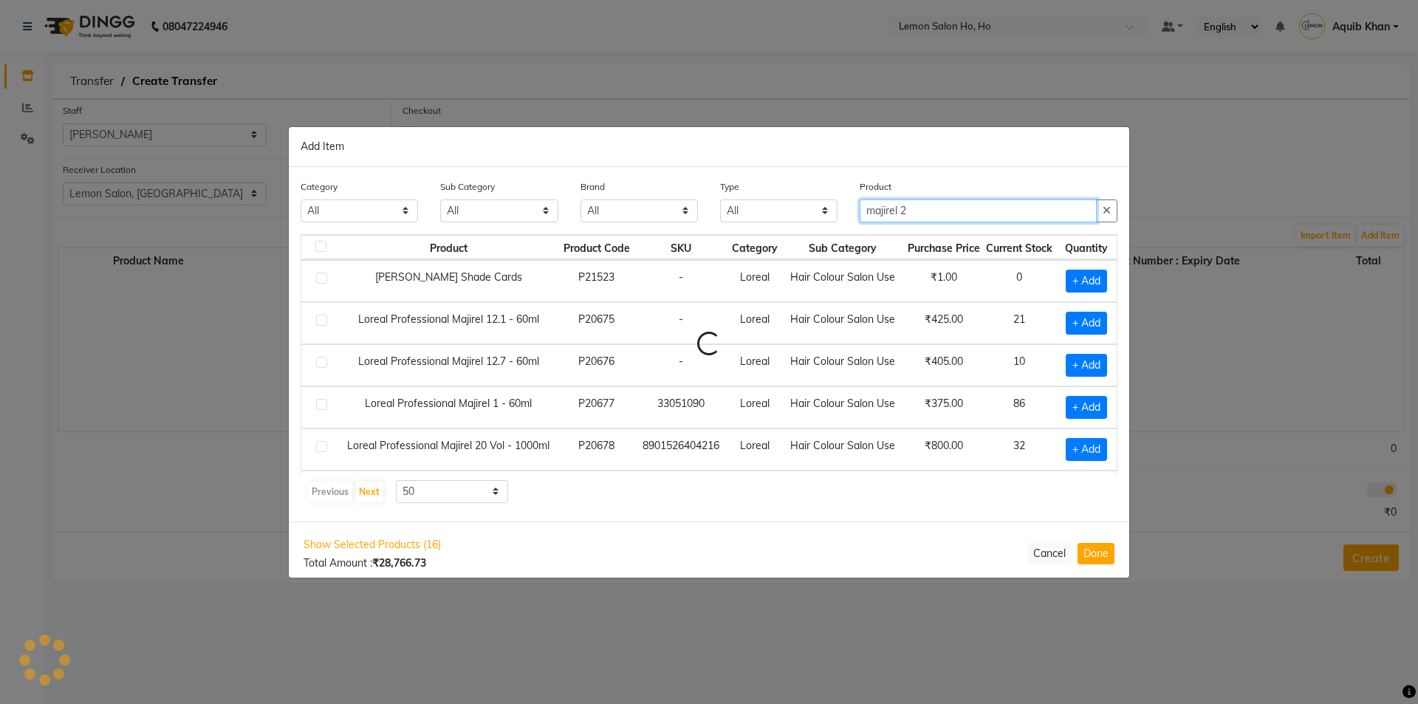
scroll to position [0, 0]
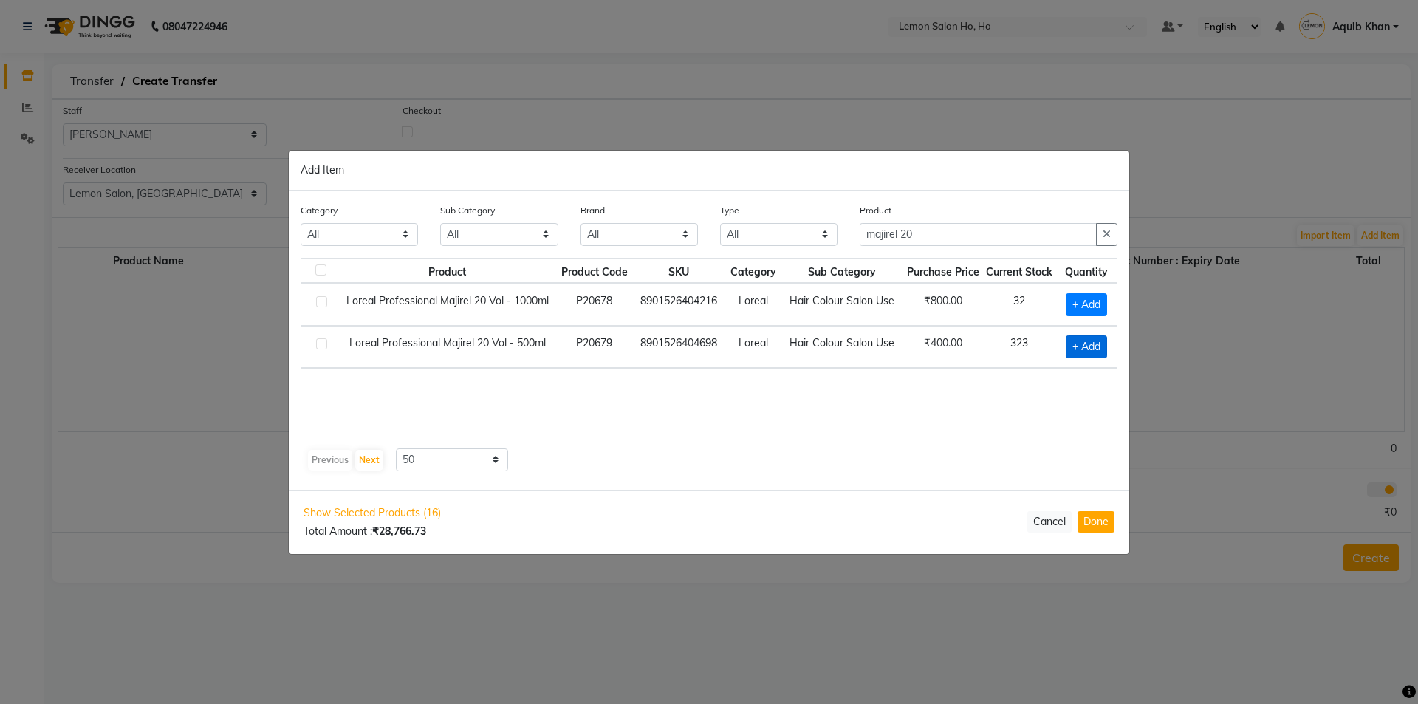
click at [1071, 344] on span "+ Add" at bounding box center [1086, 346] width 41 height 23
click at [1107, 342] on icon at bounding box center [1103, 345] width 10 height 10
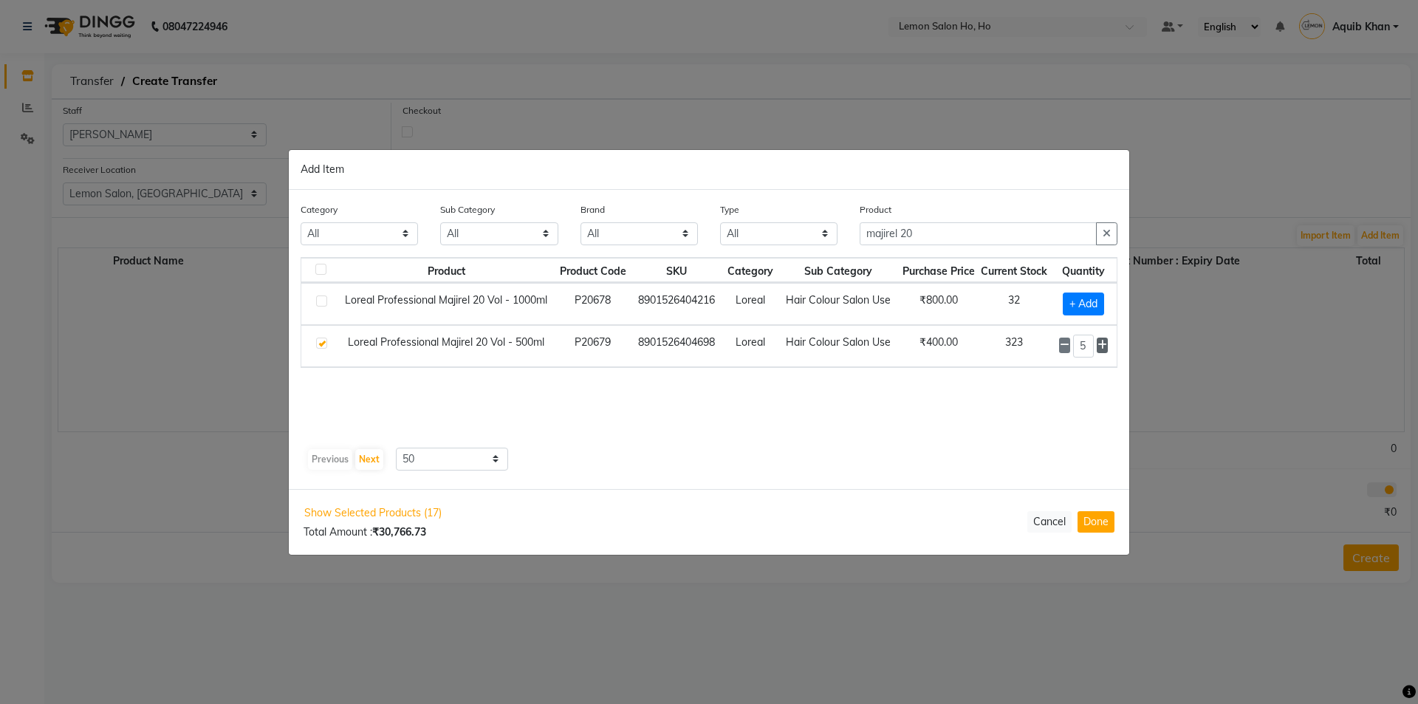
click at [1105, 342] on icon at bounding box center [1103, 345] width 10 height 10
click at [943, 238] on input "majirel 20" at bounding box center [978, 234] width 237 height 23
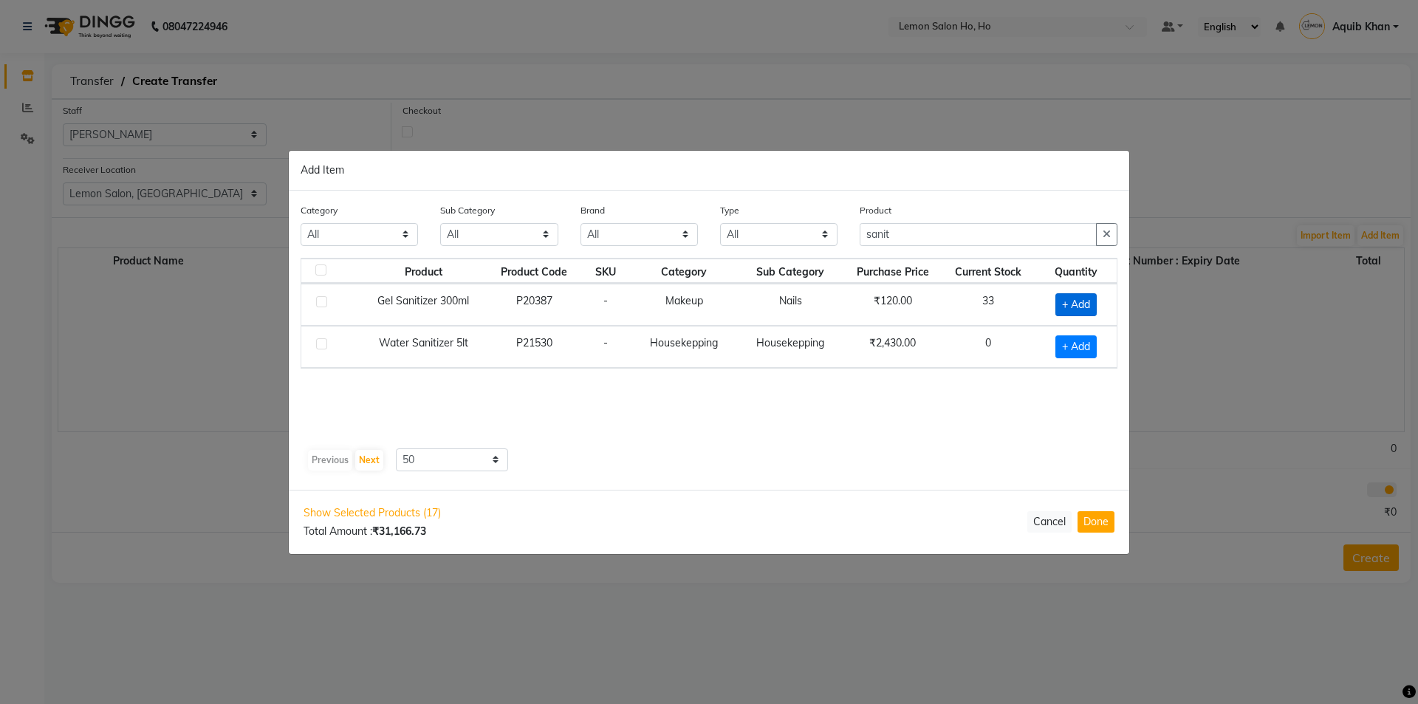
click at [1073, 301] on span "+ Add" at bounding box center [1076, 304] width 41 height 23
click at [1095, 301] on icon at bounding box center [1095, 303] width 10 height 10
click at [950, 241] on input "sanit" at bounding box center [978, 234] width 237 height 23
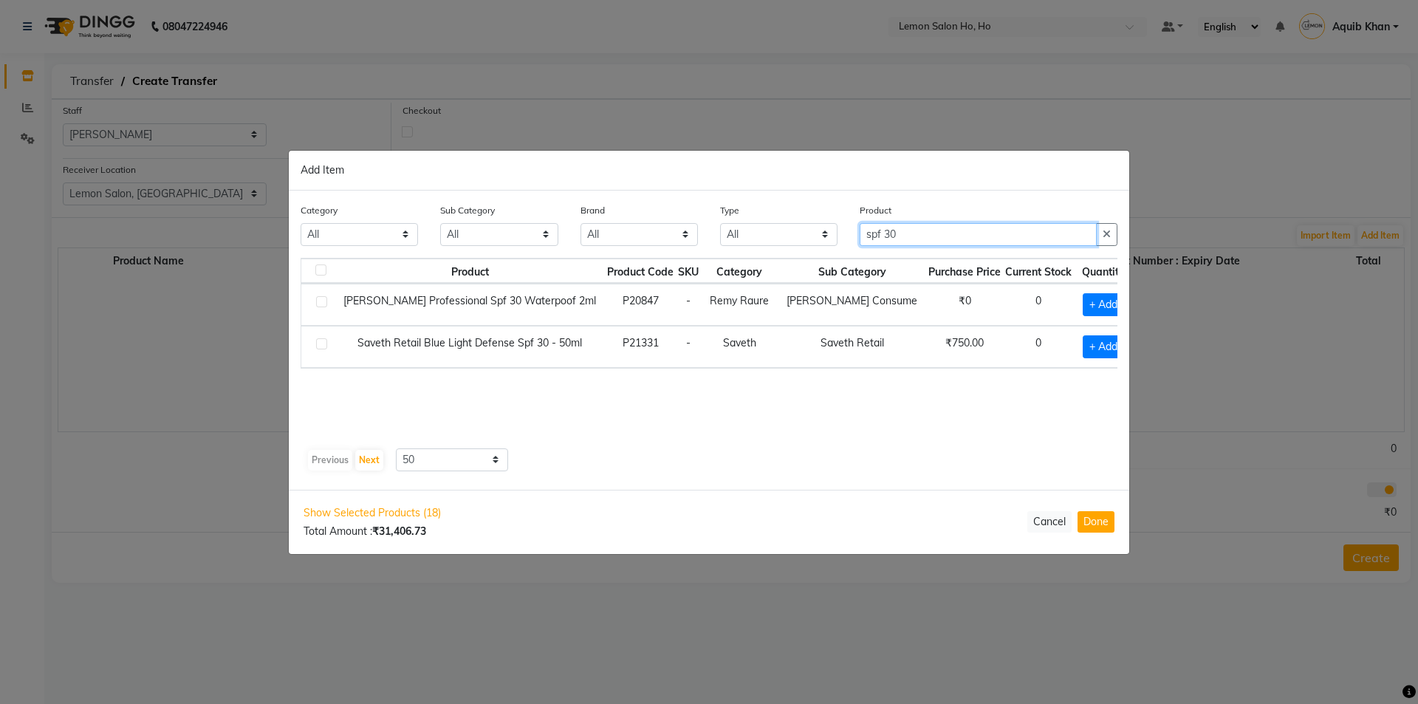
click at [926, 233] on input "spf 30" at bounding box center [978, 234] width 237 height 23
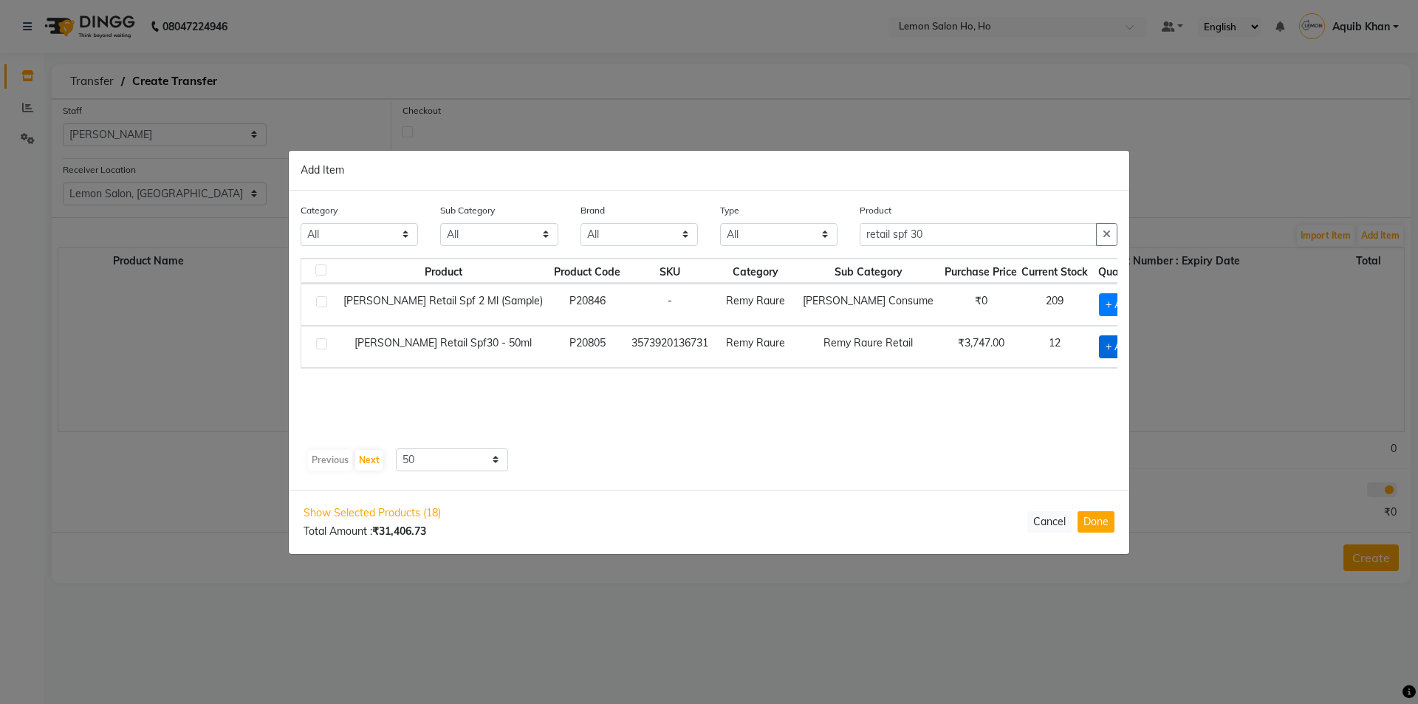
click at [1099, 346] on span "+ Add" at bounding box center [1119, 346] width 41 height 23
click at [1135, 345] on span at bounding box center [1140, 346] width 11 height 16
click at [933, 234] on input "retail spf 30" at bounding box center [978, 234] width 237 height 23
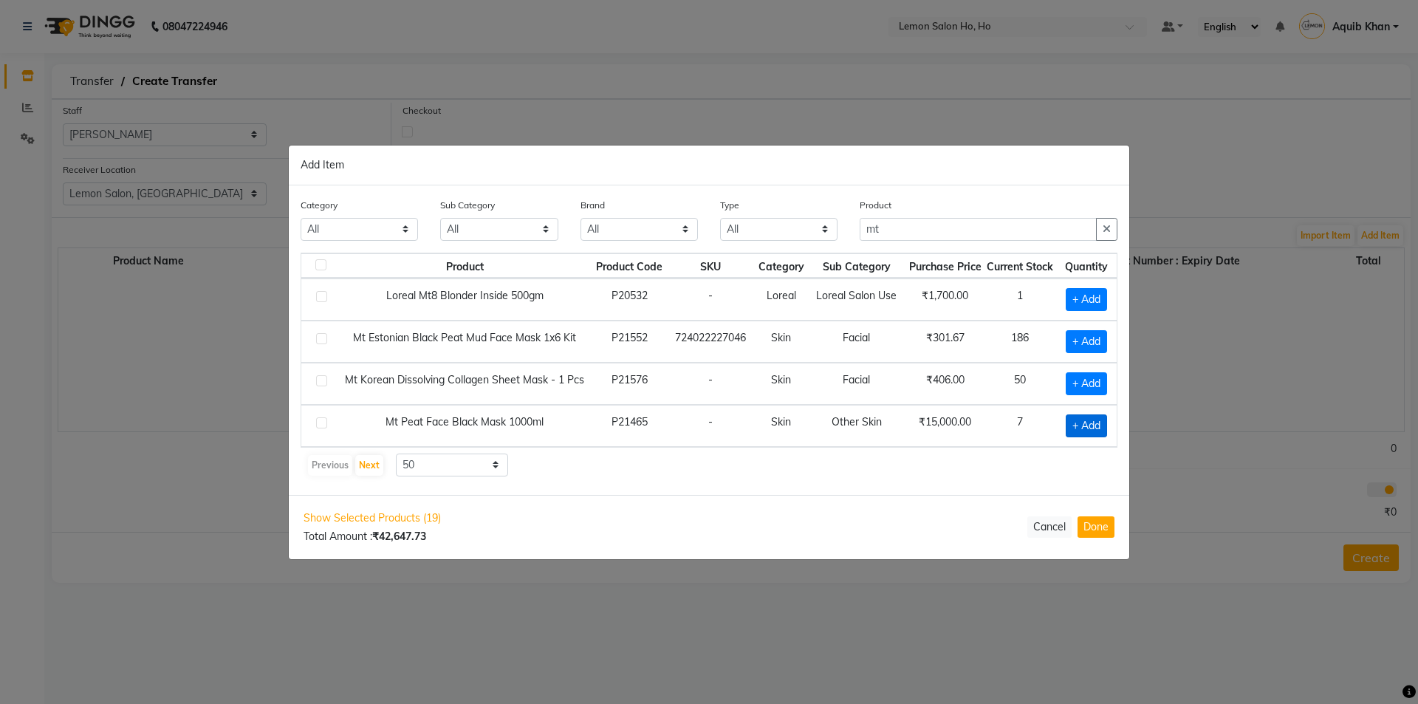
click at [1081, 423] on span "+ Add" at bounding box center [1086, 425] width 41 height 23
click at [915, 230] on input "mt" at bounding box center [978, 229] width 237 height 23
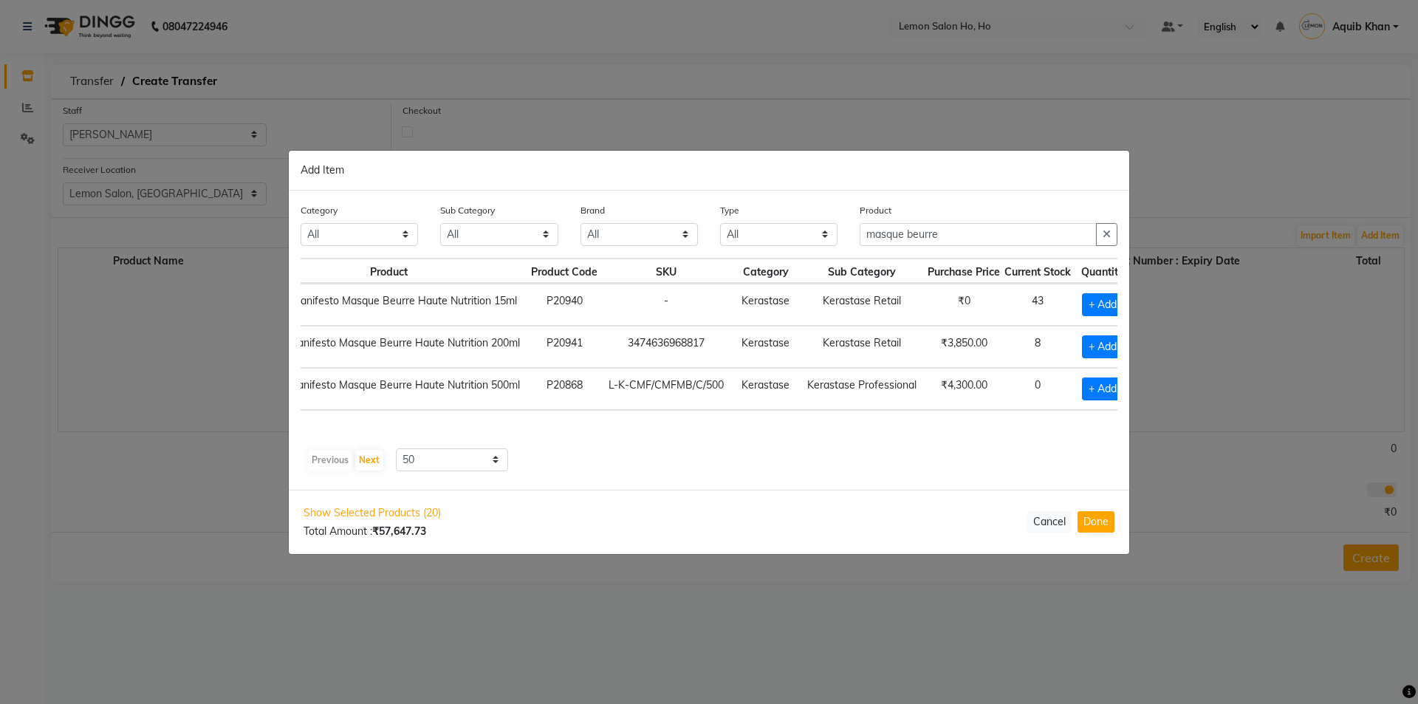
scroll to position [0, 101]
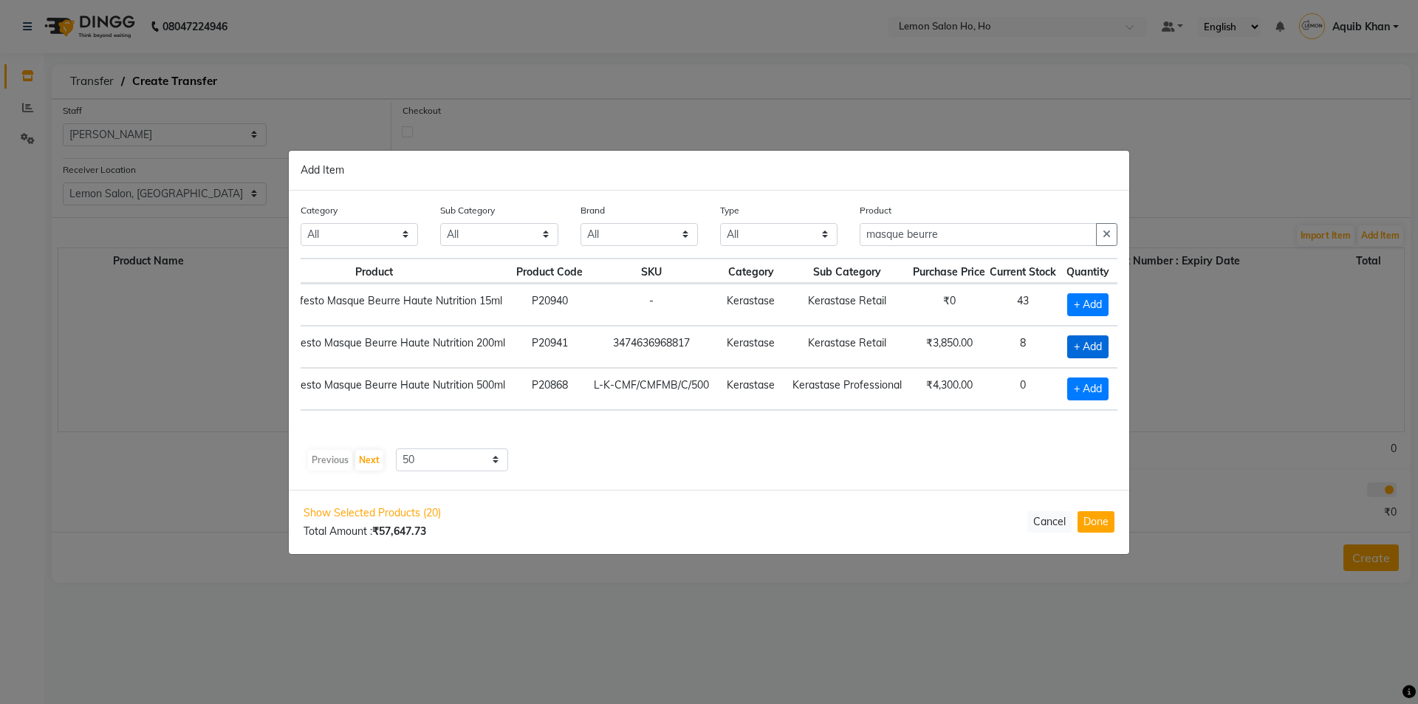
click at [1070, 344] on span "+ Add" at bounding box center [1087, 346] width 41 height 23
click at [1107, 346] on icon at bounding box center [1109, 346] width 10 height 10
click at [952, 238] on input "masque beurre" at bounding box center [978, 234] width 237 height 23
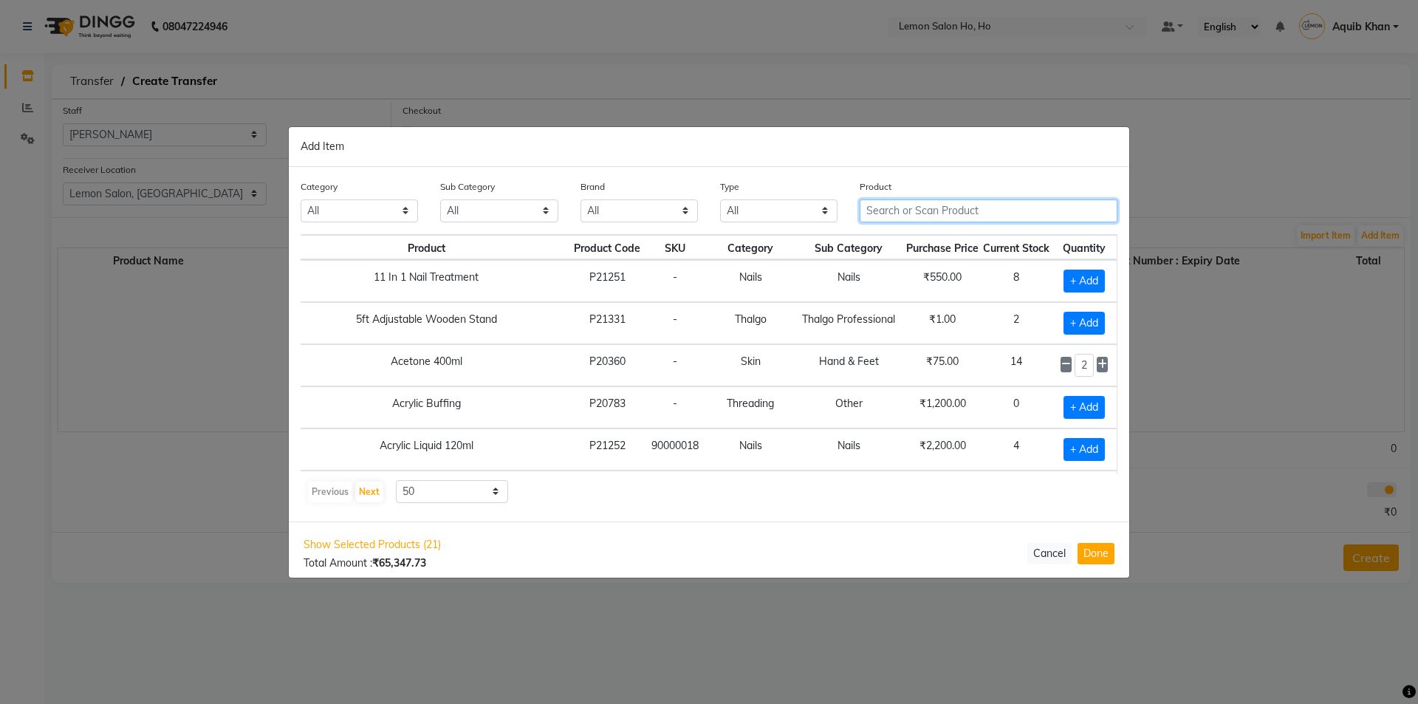
scroll to position [0, 42]
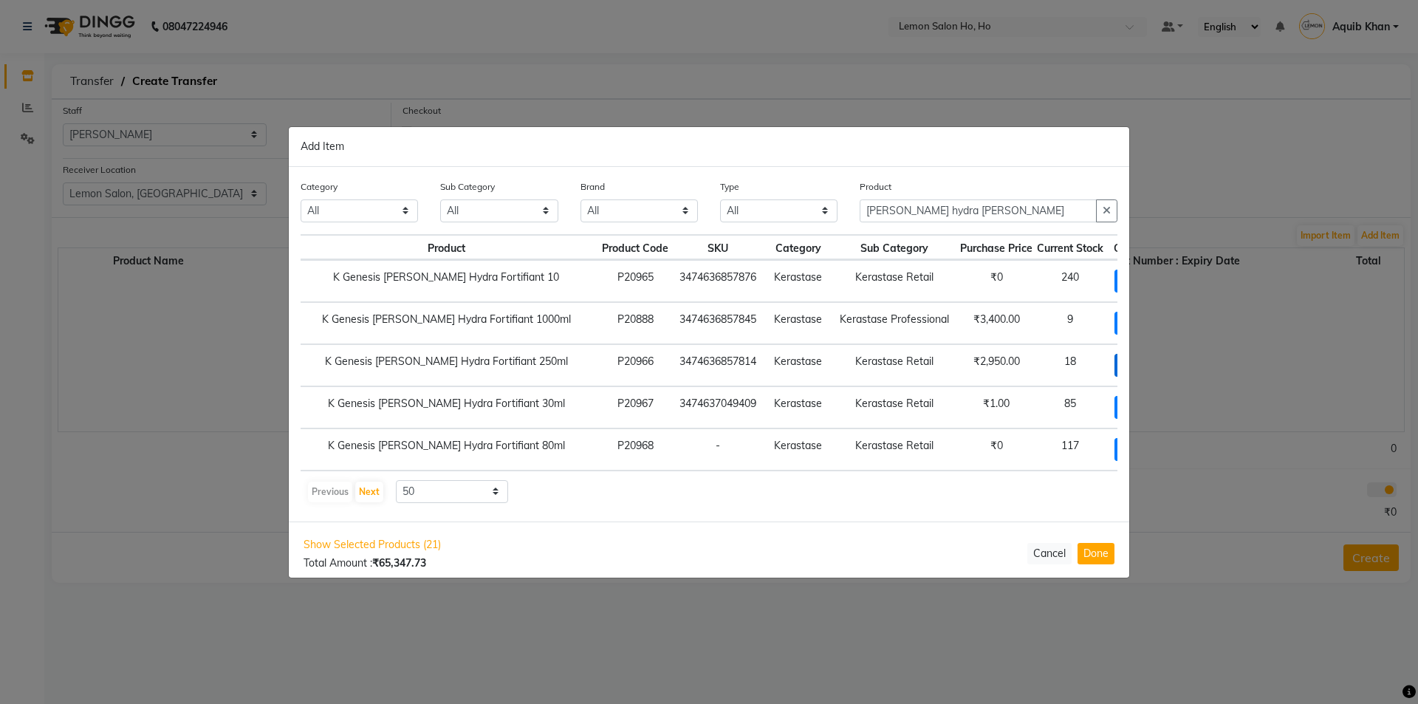
click at [1115, 364] on span "+ Add" at bounding box center [1135, 365] width 41 height 23
click at [969, 211] on input "[PERSON_NAME] hydra [PERSON_NAME]" at bounding box center [978, 210] width 237 height 23
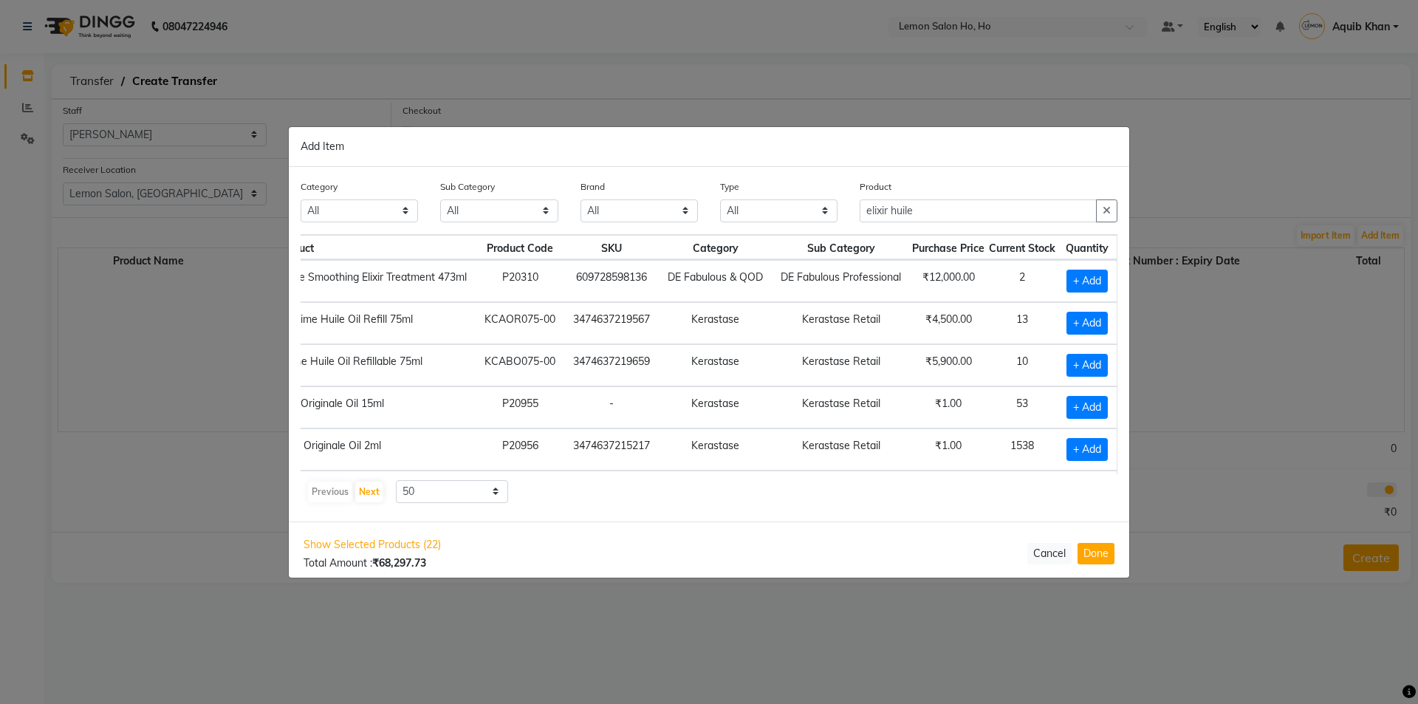
scroll to position [0, 242]
click at [1067, 366] on span "+ Add" at bounding box center [1087, 365] width 41 height 23
click at [1098, 360] on icon at bounding box center [1103, 364] width 10 height 10
click at [1066, 321] on span "+ Add" at bounding box center [1084, 323] width 41 height 23
click at [1098, 320] on icon at bounding box center [1103, 322] width 10 height 10
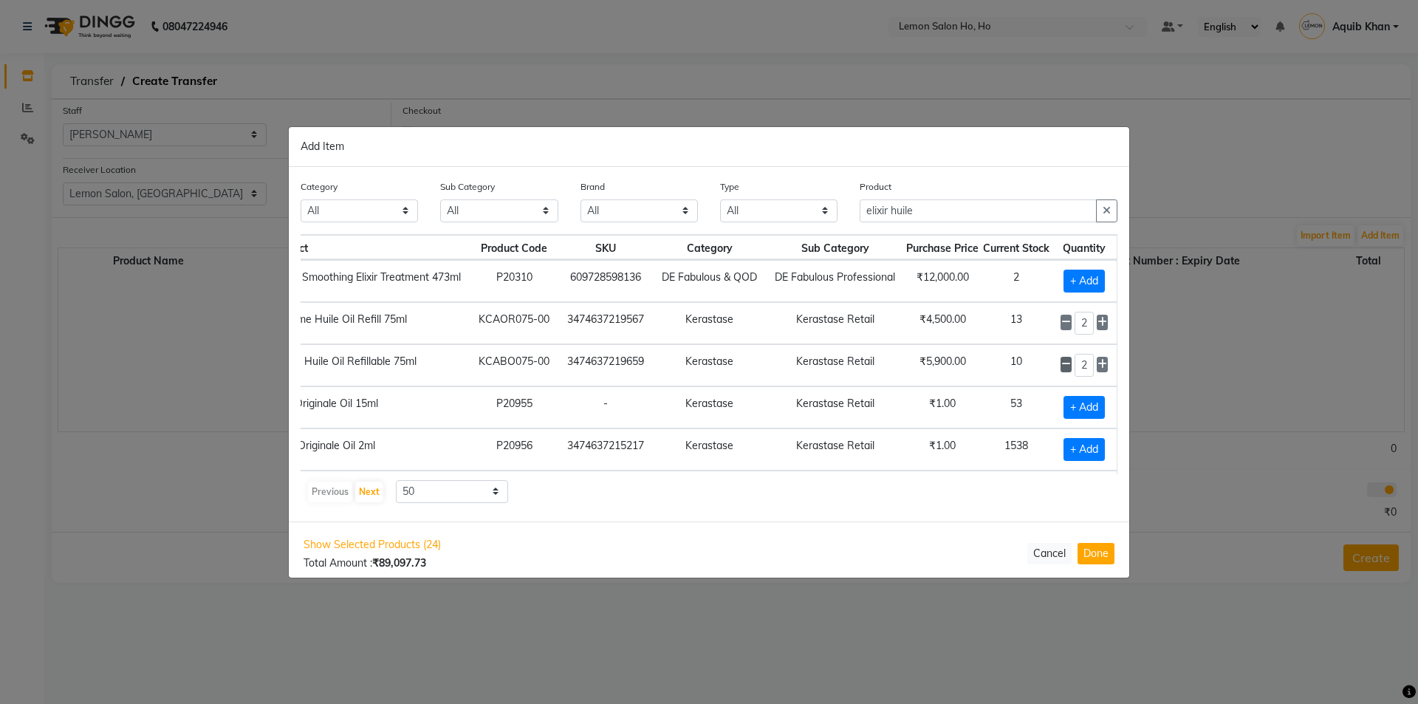
click at [1062, 366] on icon at bounding box center [1067, 364] width 10 height 10
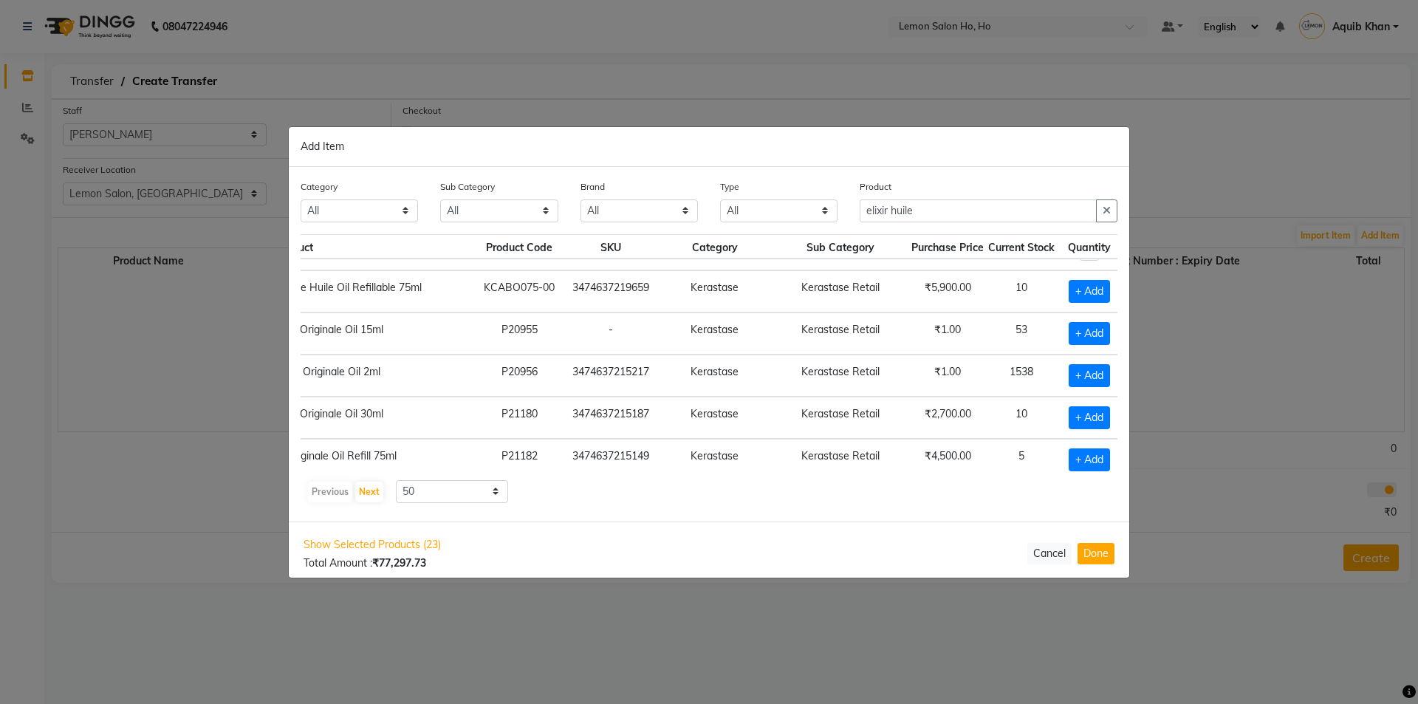
scroll to position [74, 247]
click at [1064, 289] on span "+ Add" at bounding box center [1084, 291] width 41 height 23
click at [1098, 289] on icon at bounding box center [1103, 290] width 10 height 10
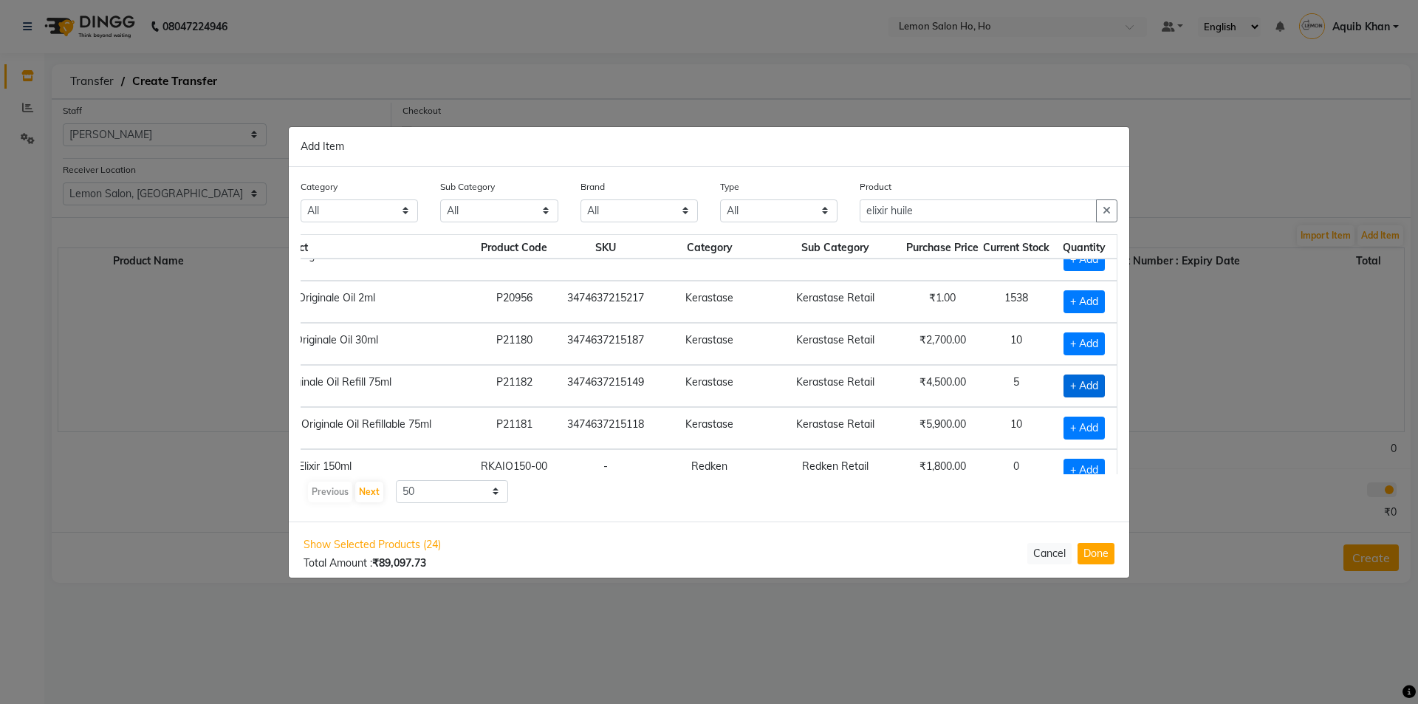
click at [1064, 381] on span "+ Add" at bounding box center [1084, 386] width 41 height 23
click at [1098, 383] on icon at bounding box center [1103, 385] width 10 height 10
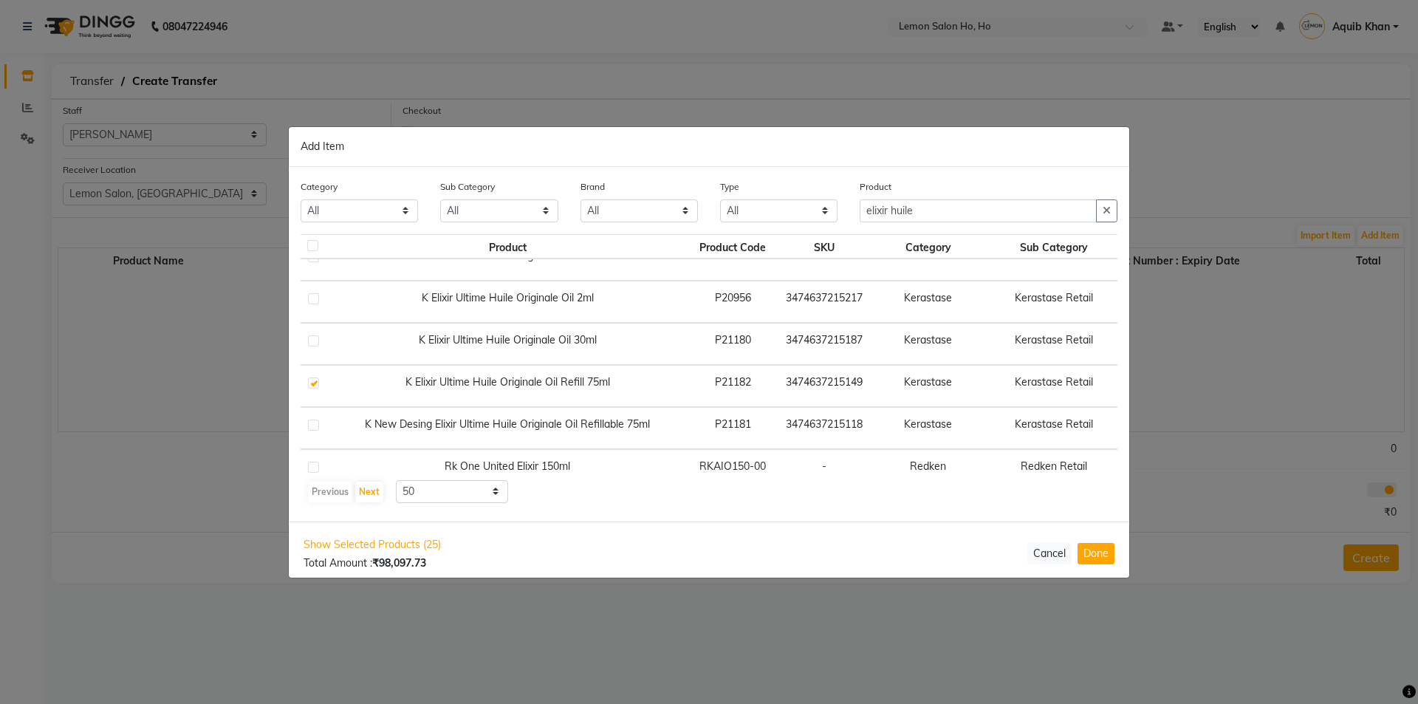
scroll to position [148, 0]
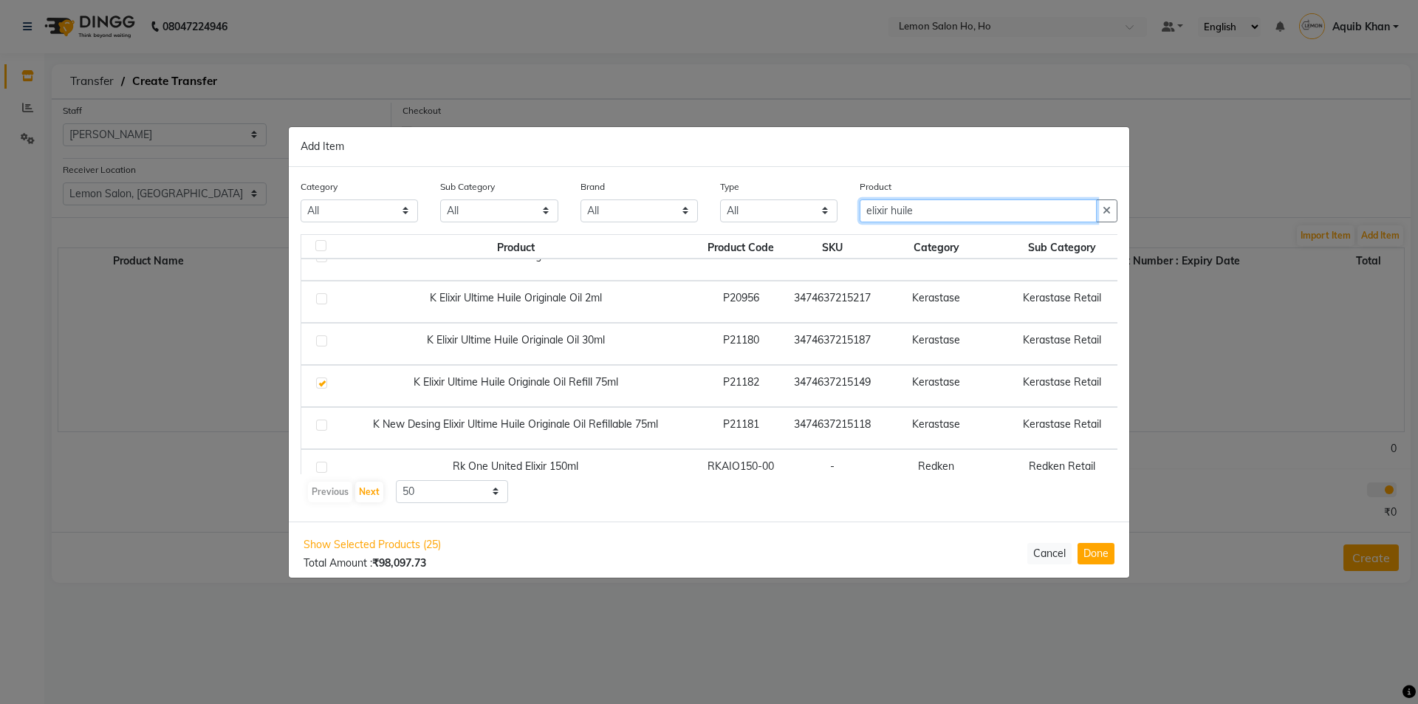
click at [932, 208] on input "elixir huile" at bounding box center [978, 210] width 237 height 23
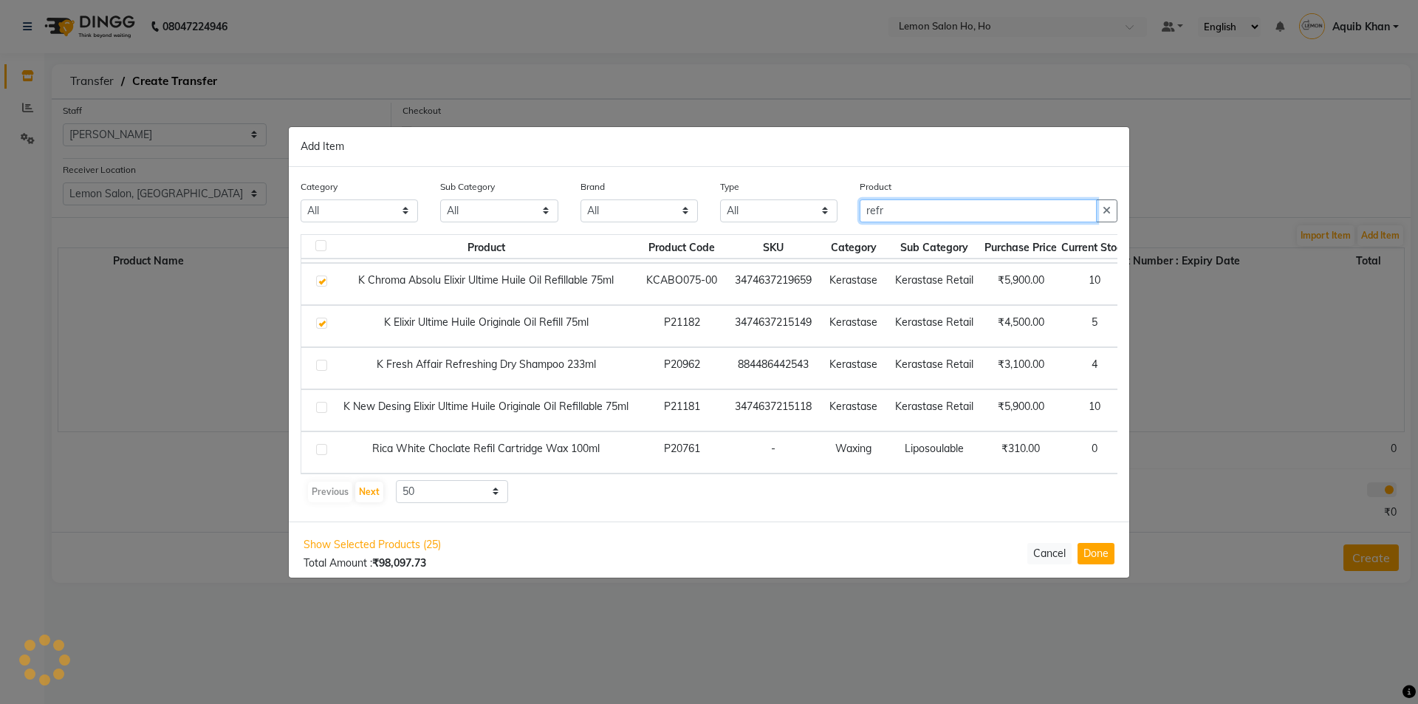
scroll to position [0, 0]
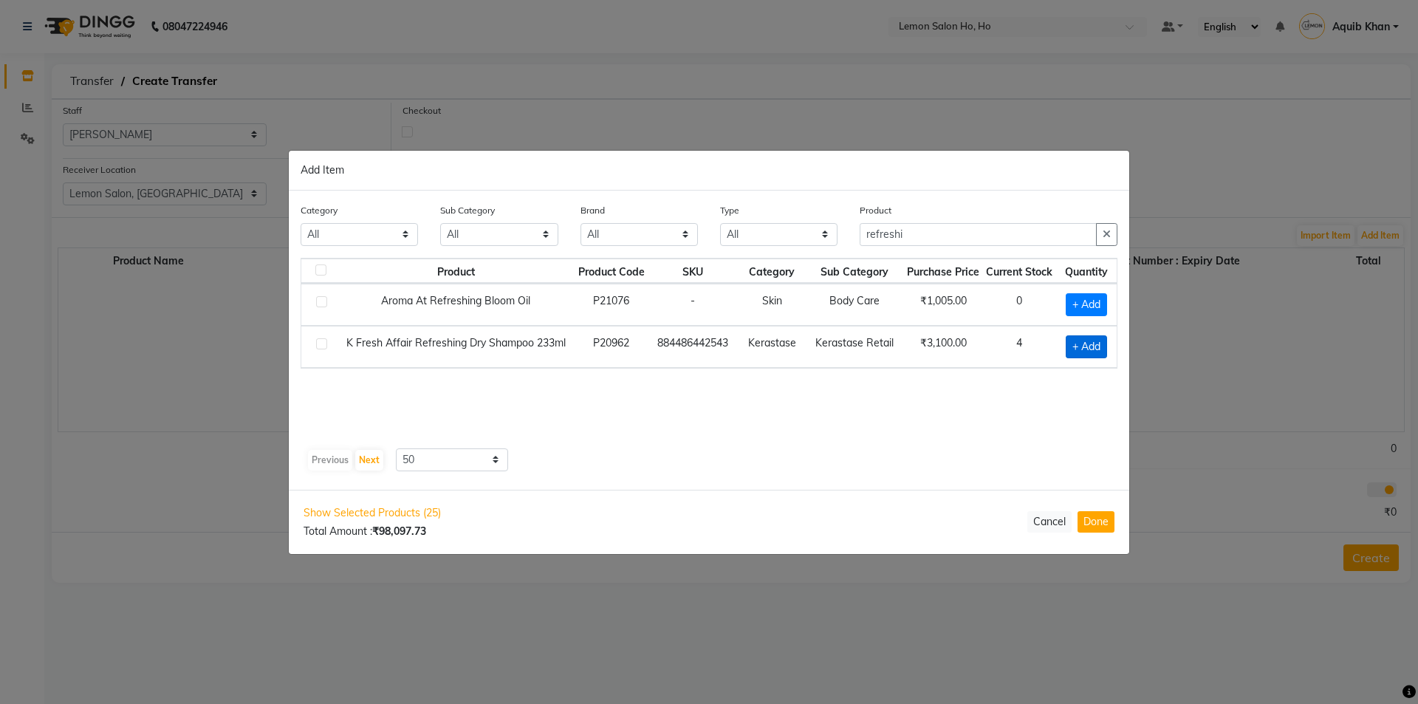
click at [1074, 349] on span "+ Add" at bounding box center [1086, 346] width 41 height 23
click at [925, 235] on input "refreshi" at bounding box center [978, 234] width 237 height 23
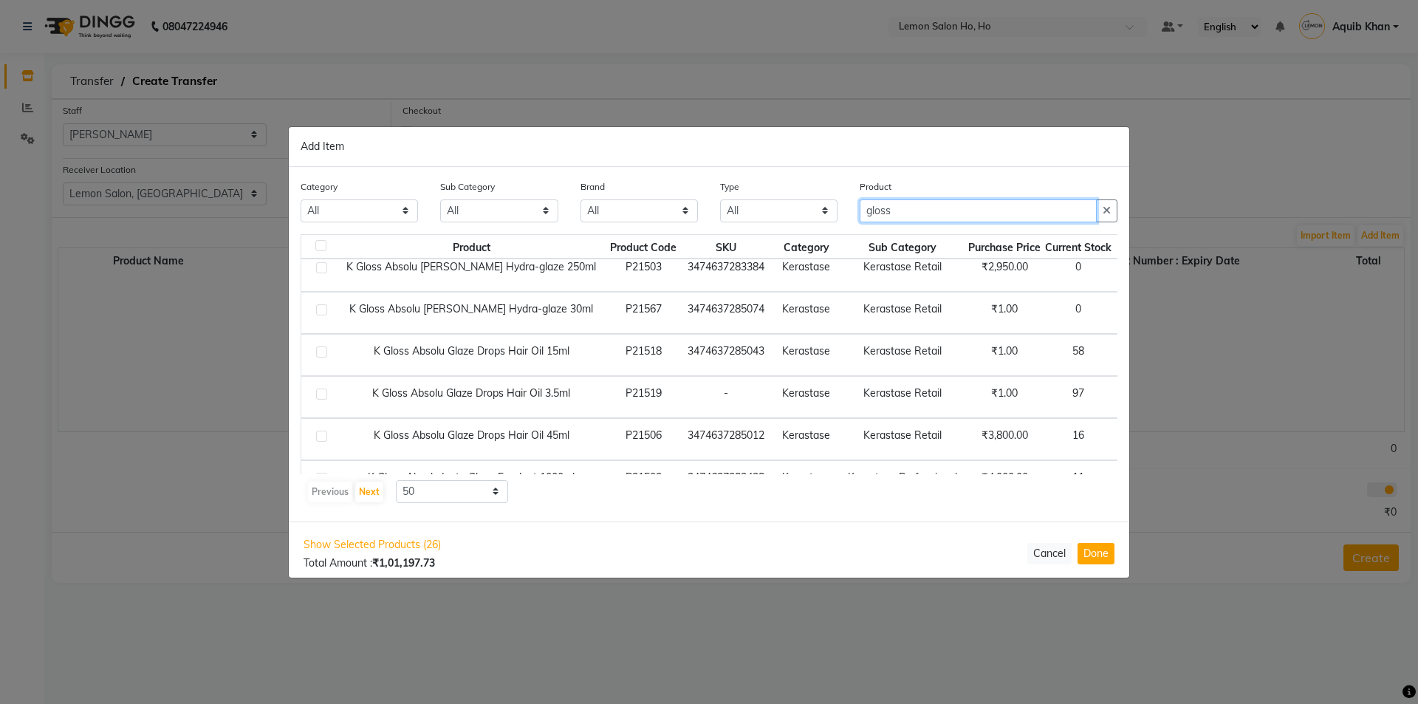
scroll to position [222, 0]
click at [1123, 436] on span "+ Add" at bounding box center [1143, 438] width 41 height 23
click at [920, 210] on input "gloss" at bounding box center [978, 210] width 237 height 23
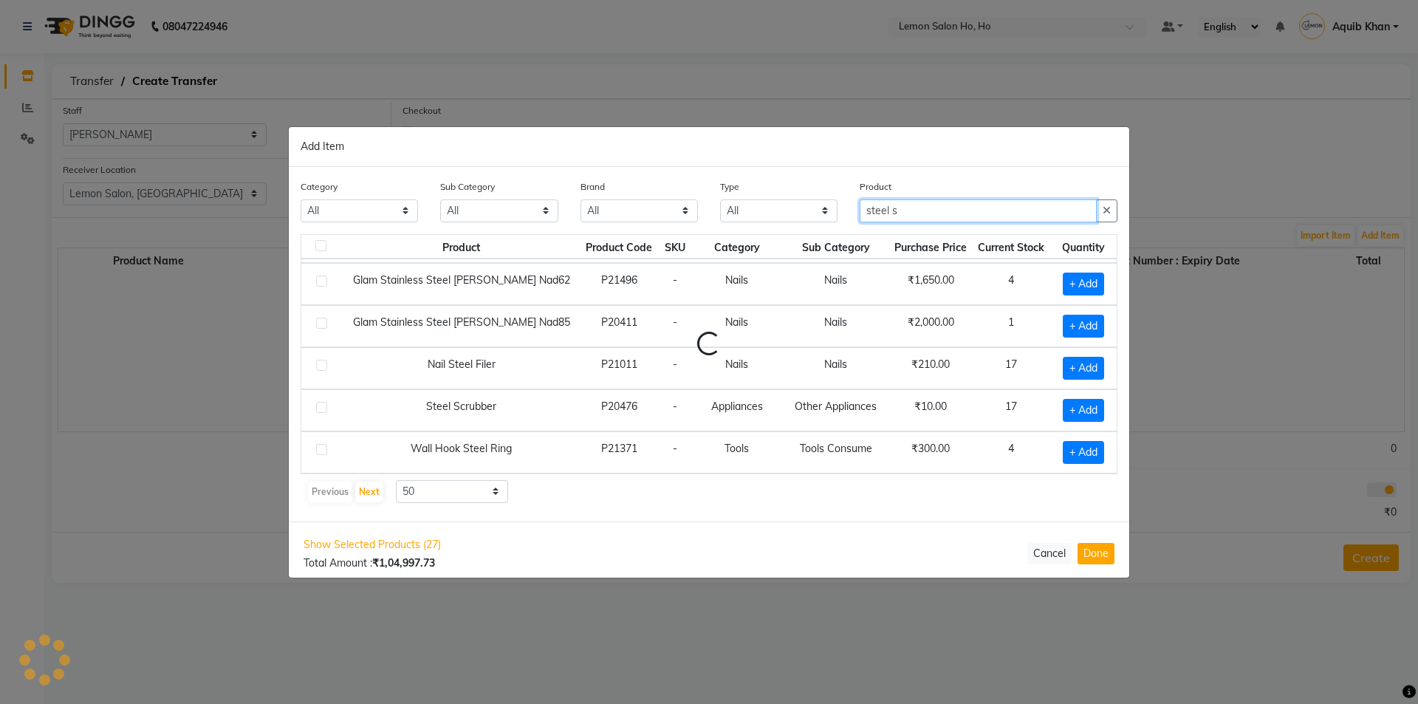
scroll to position [0, 0]
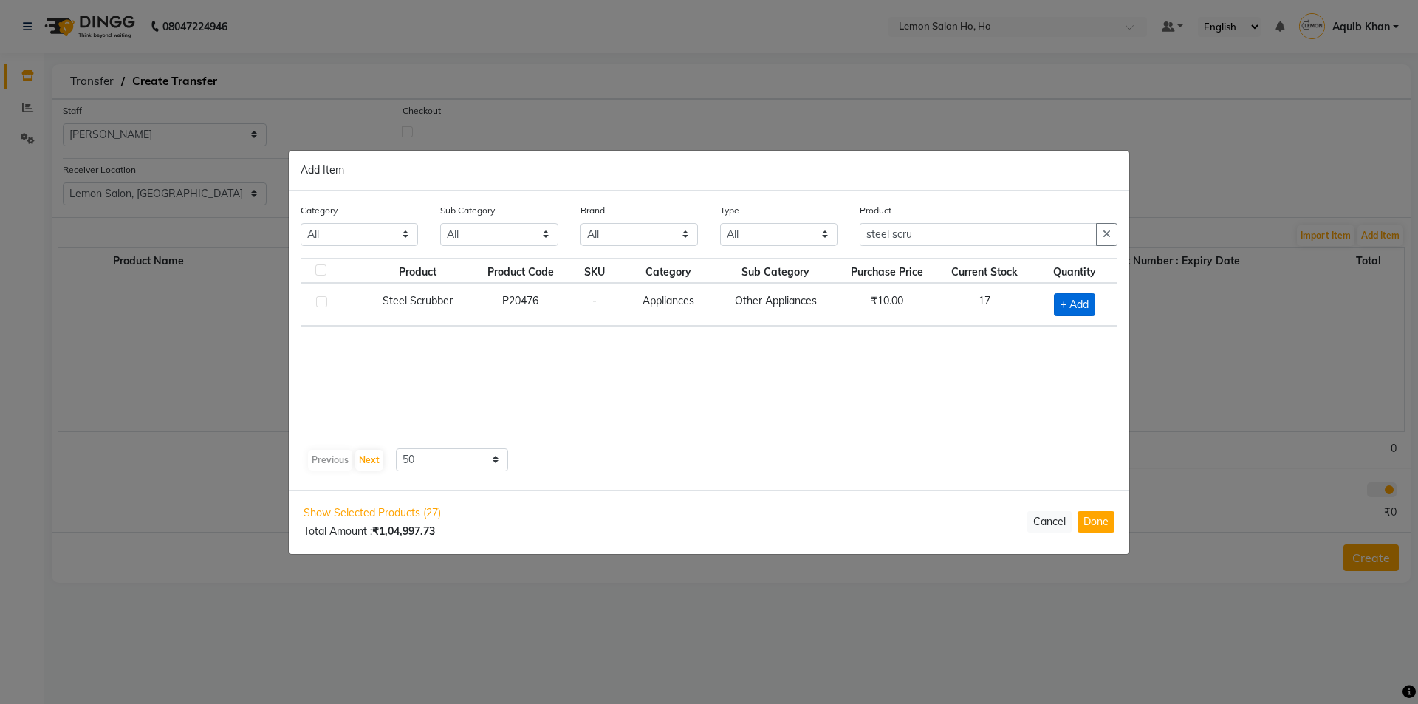
click at [1057, 305] on span "+ Add" at bounding box center [1074, 304] width 41 height 23
click at [1093, 304] on icon at bounding box center [1094, 303] width 10 height 10
click at [1042, 306] on icon at bounding box center [1044, 303] width 10 height 10
click at [934, 236] on input "steel scru" at bounding box center [978, 234] width 237 height 23
click at [1067, 302] on span "+ Add" at bounding box center [1073, 304] width 41 height 23
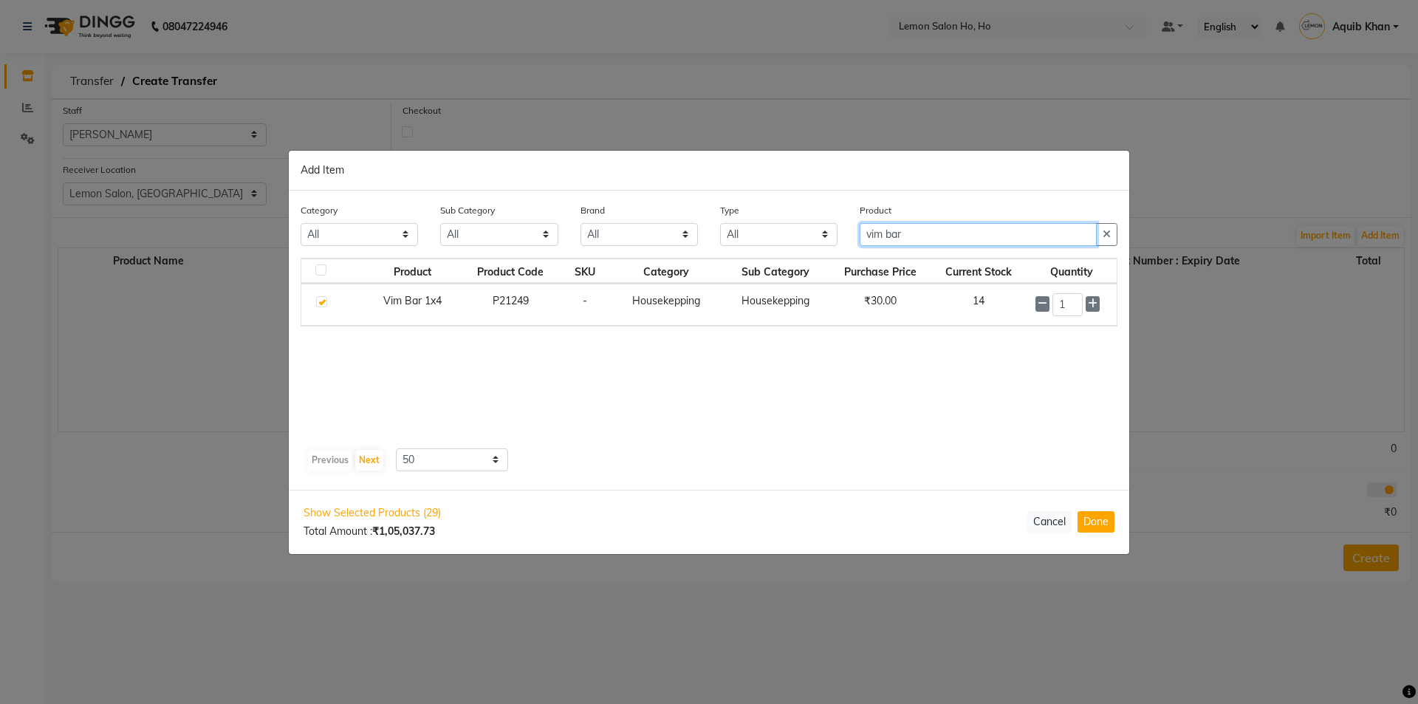
click at [932, 236] on input "vim bar" at bounding box center [978, 234] width 237 height 23
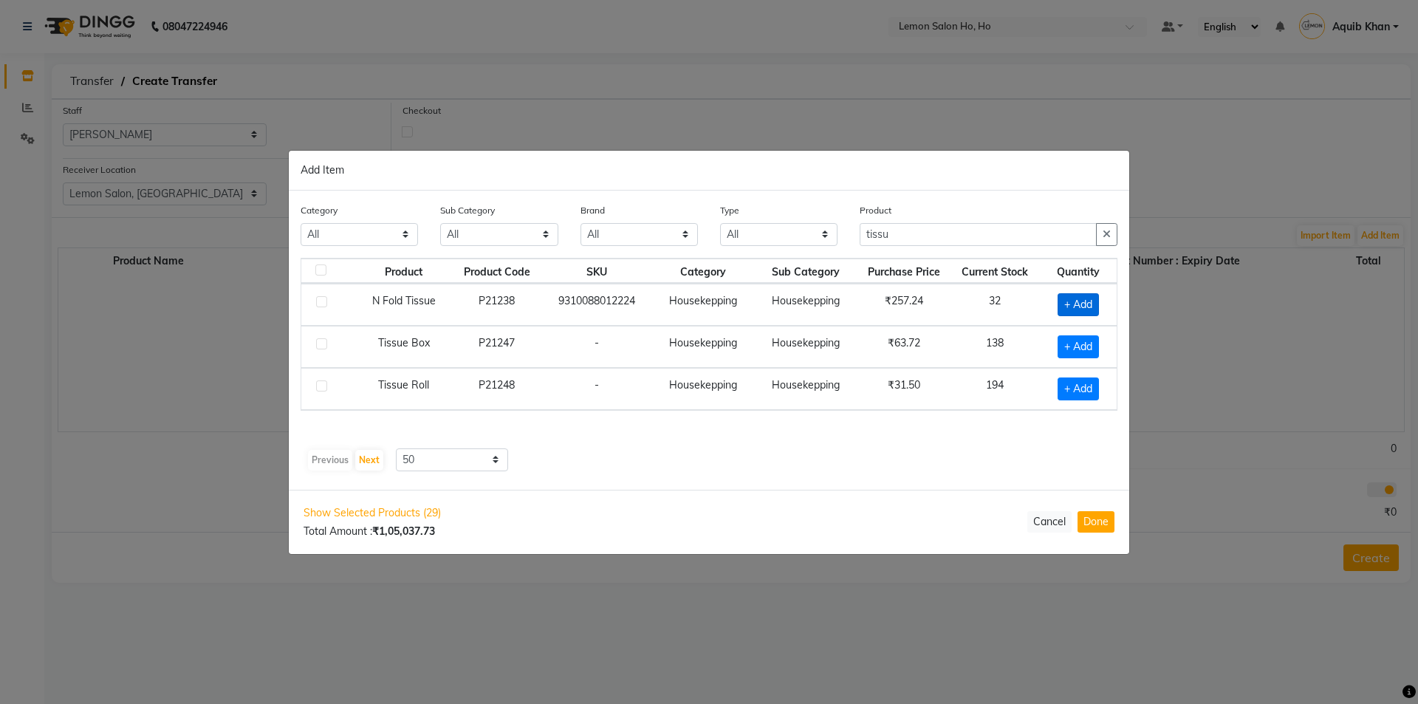
click at [1070, 299] on span "+ Add" at bounding box center [1078, 304] width 41 height 23
click at [1093, 304] on icon at bounding box center [1098, 303] width 10 height 10
click at [1096, 303] on icon at bounding box center [1098, 303] width 10 height 10
click at [1069, 349] on span "+ Add" at bounding box center [1075, 346] width 41 height 23
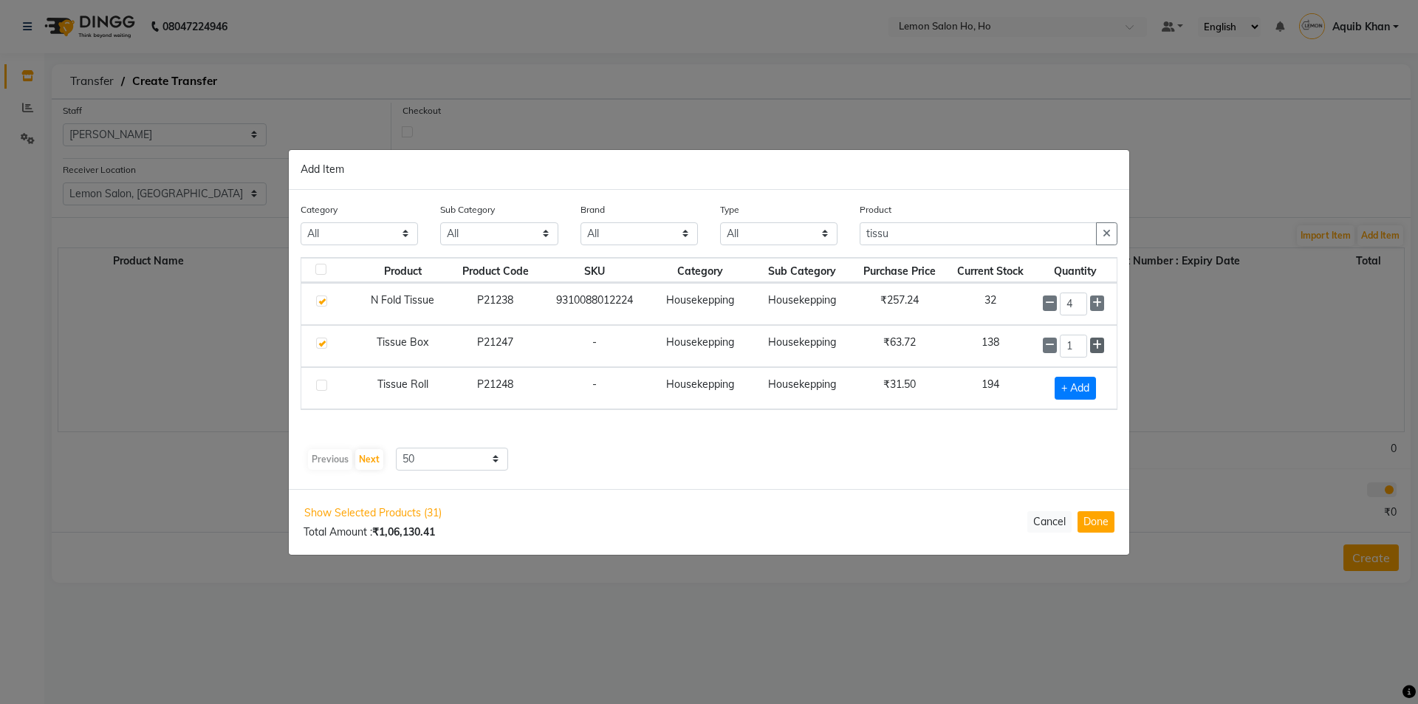
click at [1093, 346] on icon at bounding box center [1098, 345] width 10 height 10
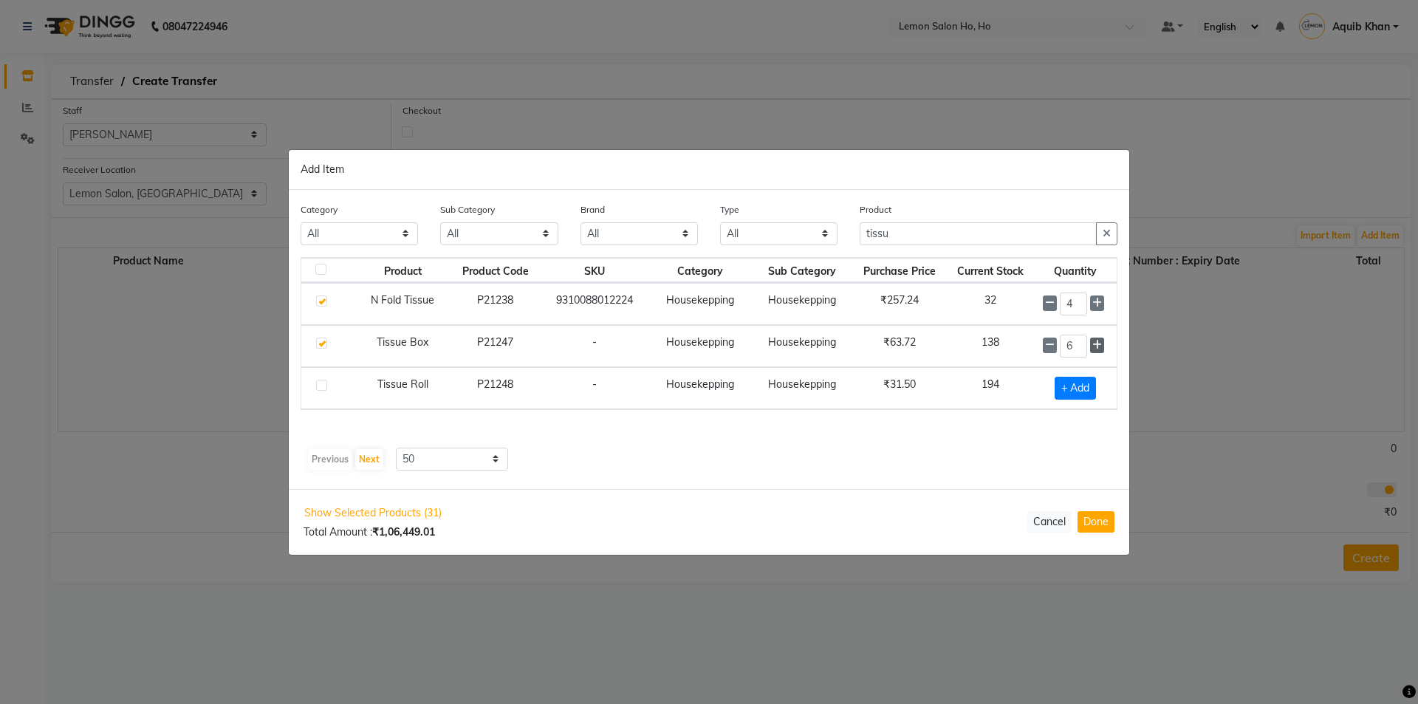
click at [1093, 346] on icon at bounding box center [1098, 345] width 10 height 10
click at [1093, 346] on icon at bounding box center [1098, 346] width 10 height 10
click at [1070, 386] on span "+ Add" at bounding box center [1075, 388] width 41 height 23
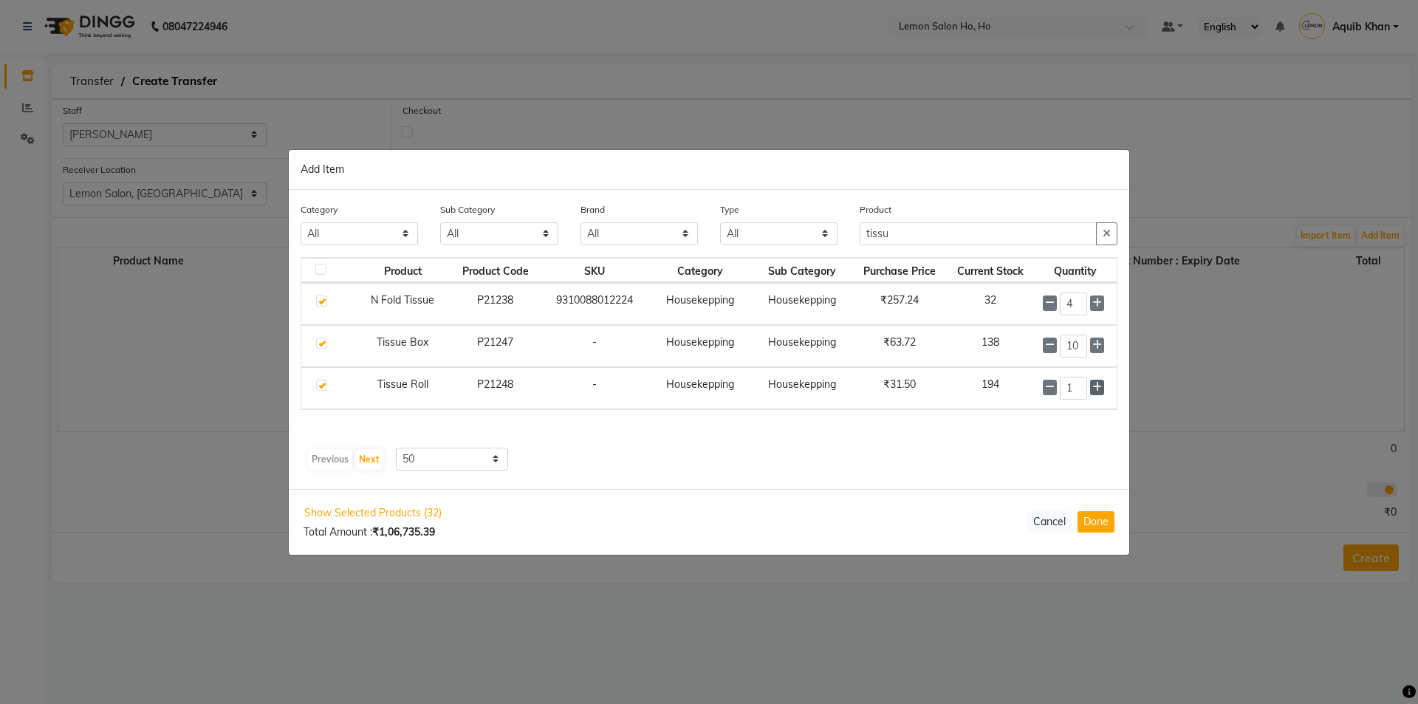
click at [1097, 386] on icon at bounding box center [1098, 387] width 10 height 10
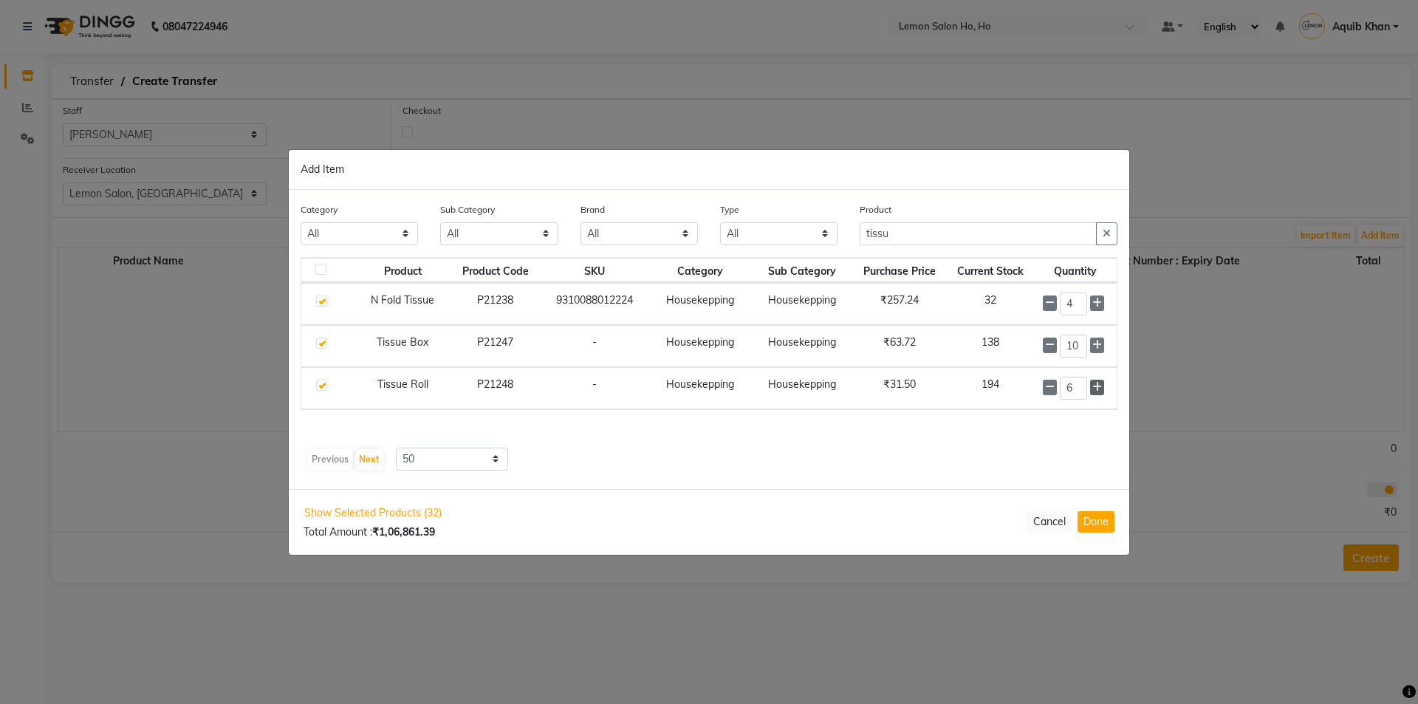
click at [1097, 386] on icon at bounding box center [1098, 387] width 10 height 10
click at [1097, 386] on icon at bounding box center [1098, 388] width 10 height 10
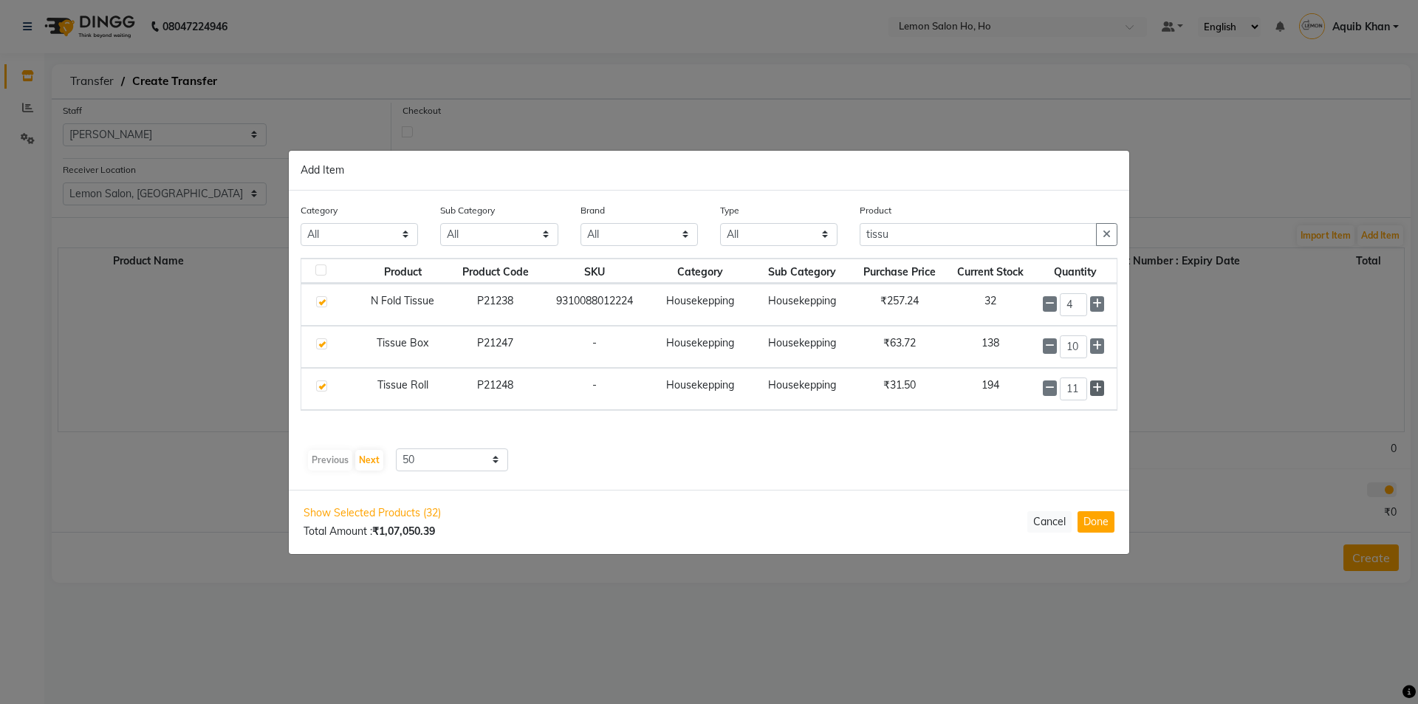
click at [1097, 386] on icon at bounding box center [1098, 388] width 10 height 10
click at [943, 233] on input "tissu" at bounding box center [978, 234] width 237 height 23
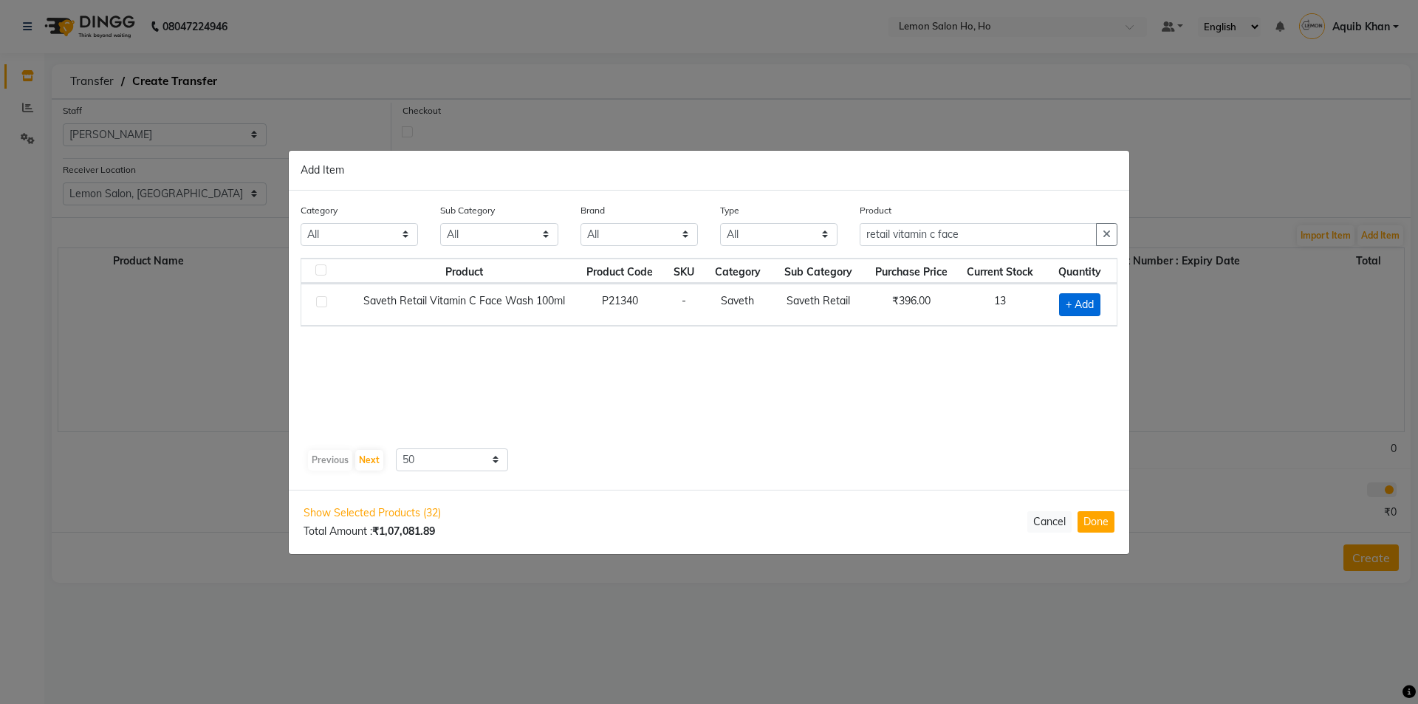
click at [1081, 296] on span "+ Add" at bounding box center [1079, 304] width 41 height 23
click at [998, 233] on input "retail vitamin c face" at bounding box center [978, 234] width 237 height 23
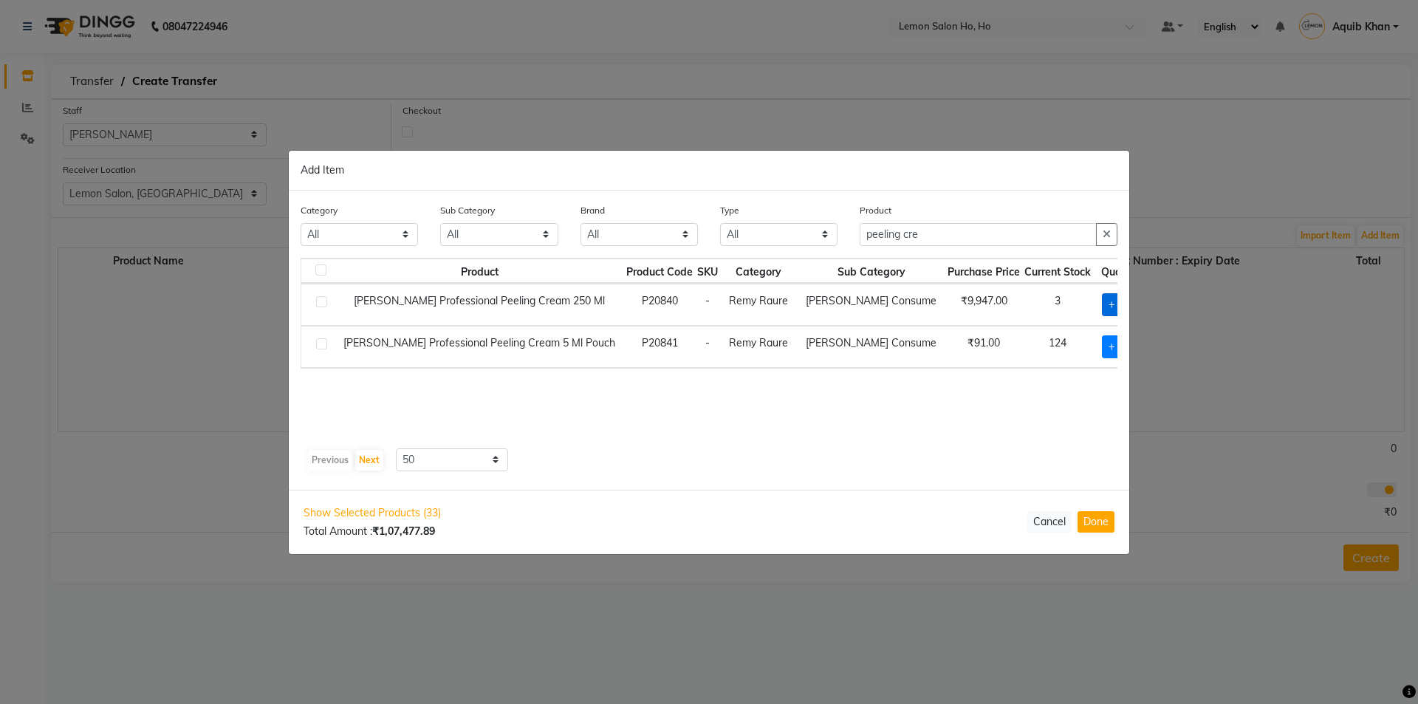
click at [1102, 301] on span "+ Add" at bounding box center [1122, 304] width 41 height 23
click at [963, 239] on input "peeling cre" at bounding box center [978, 234] width 237 height 23
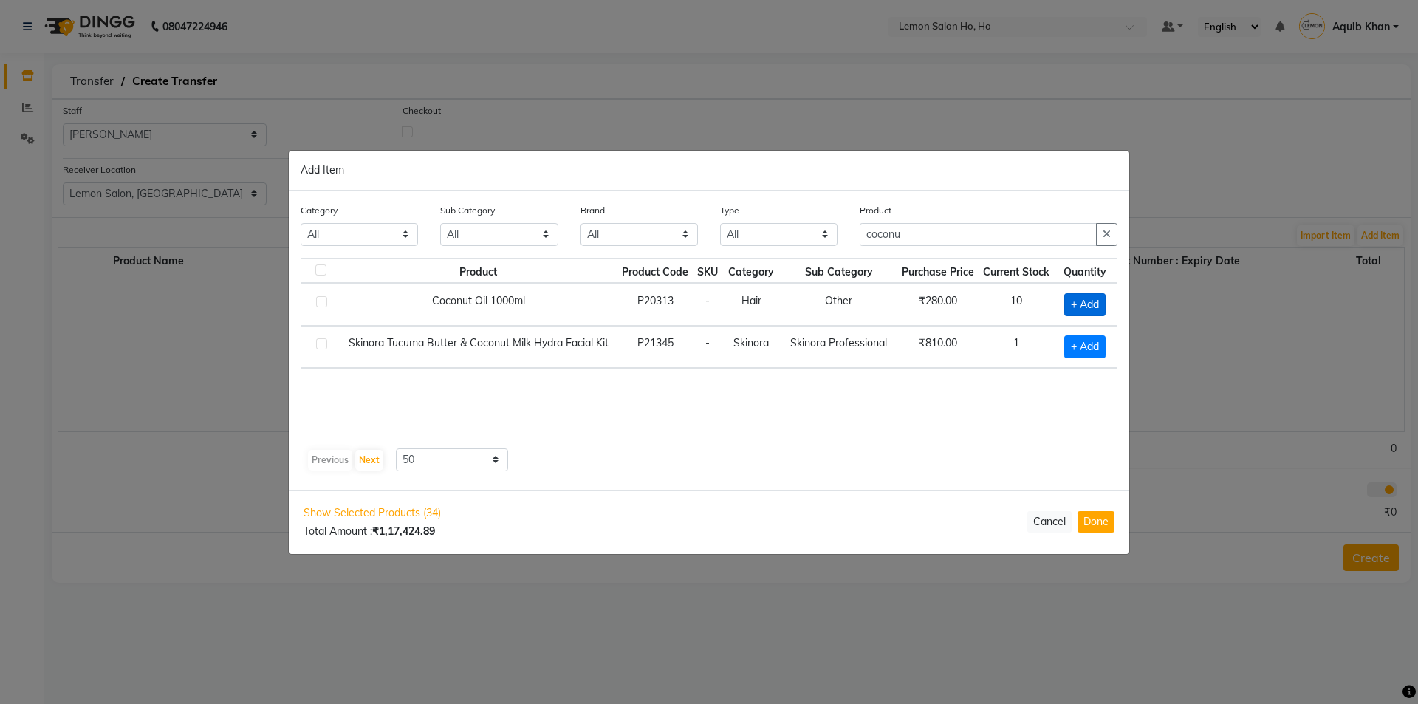
click at [1086, 305] on span "+ Add" at bounding box center [1084, 304] width 41 height 23
click at [944, 237] on input "coconu" at bounding box center [978, 234] width 237 height 23
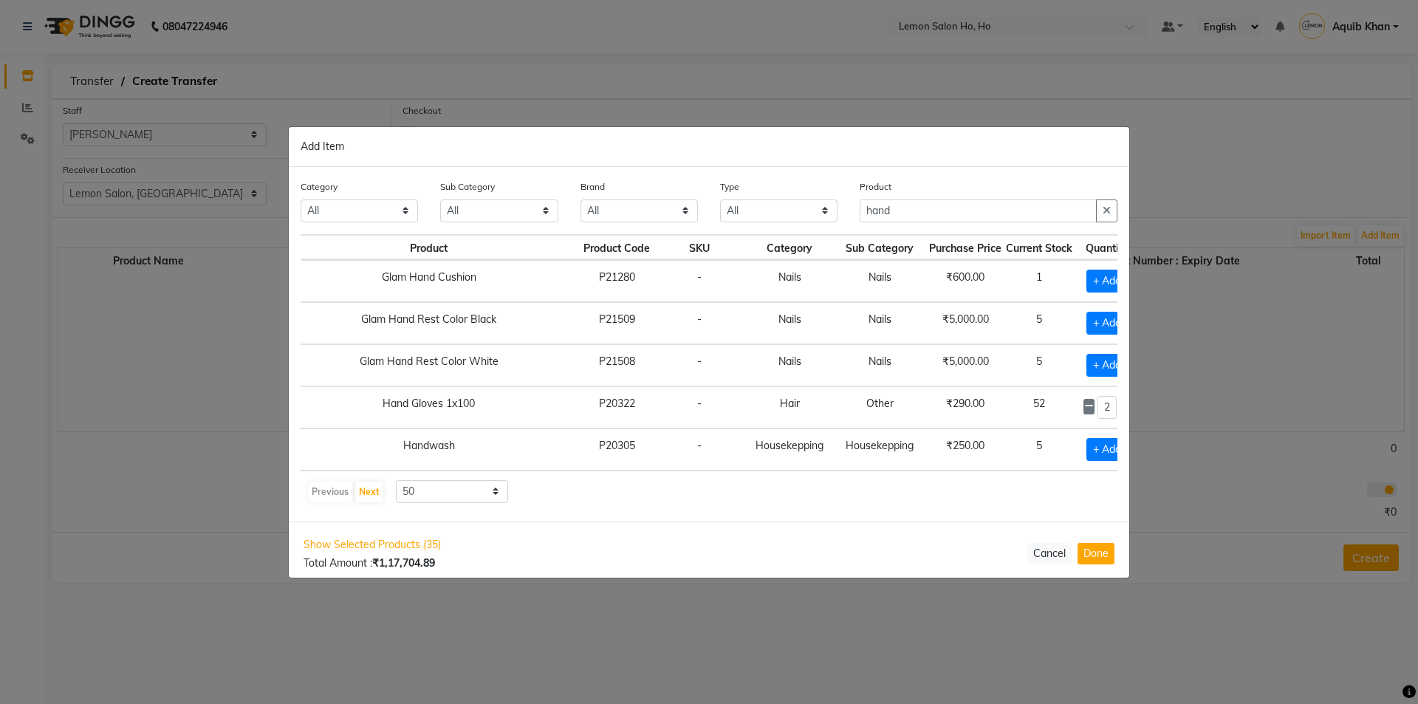
scroll to position [0, 71]
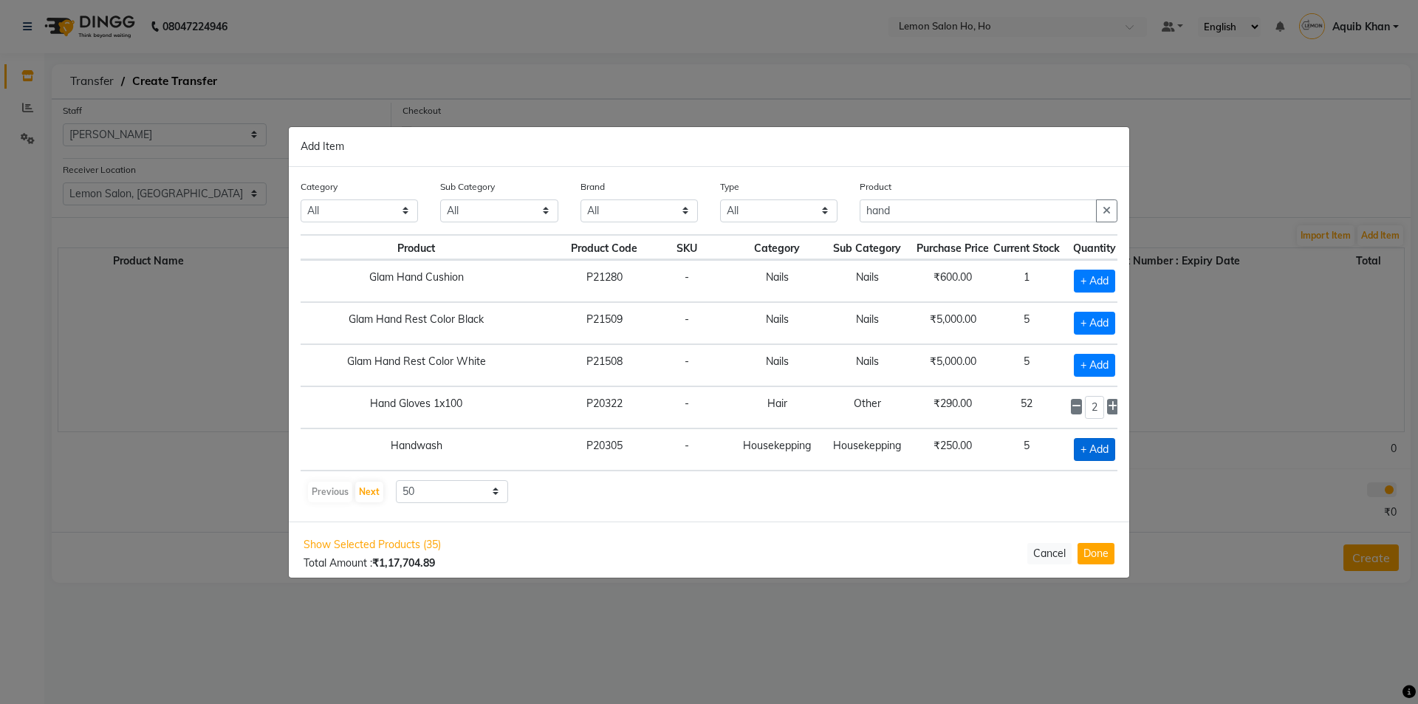
click at [1074, 447] on span "+ Add" at bounding box center [1094, 449] width 41 height 23
click at [919, 210] on input "hand" at bounding box center [978, 210] width 237 height 23
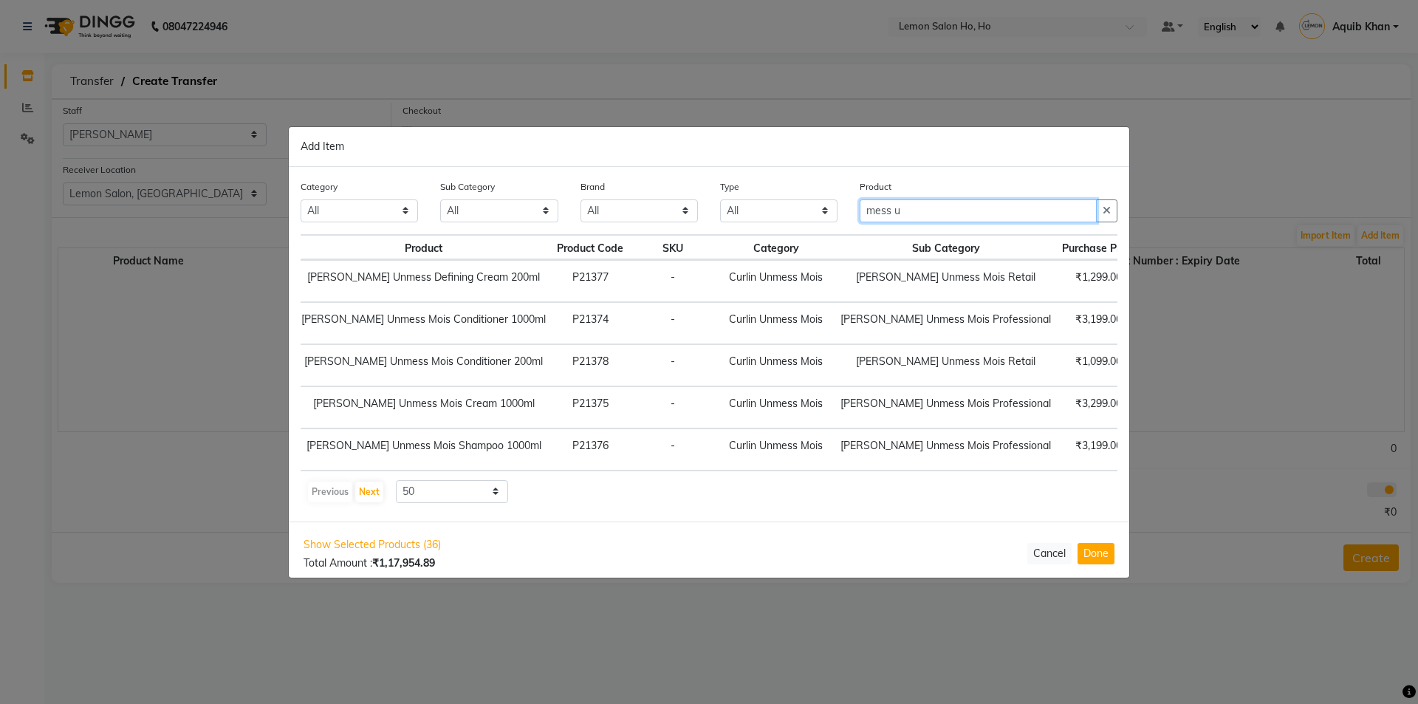
scroll to position [0, 0]
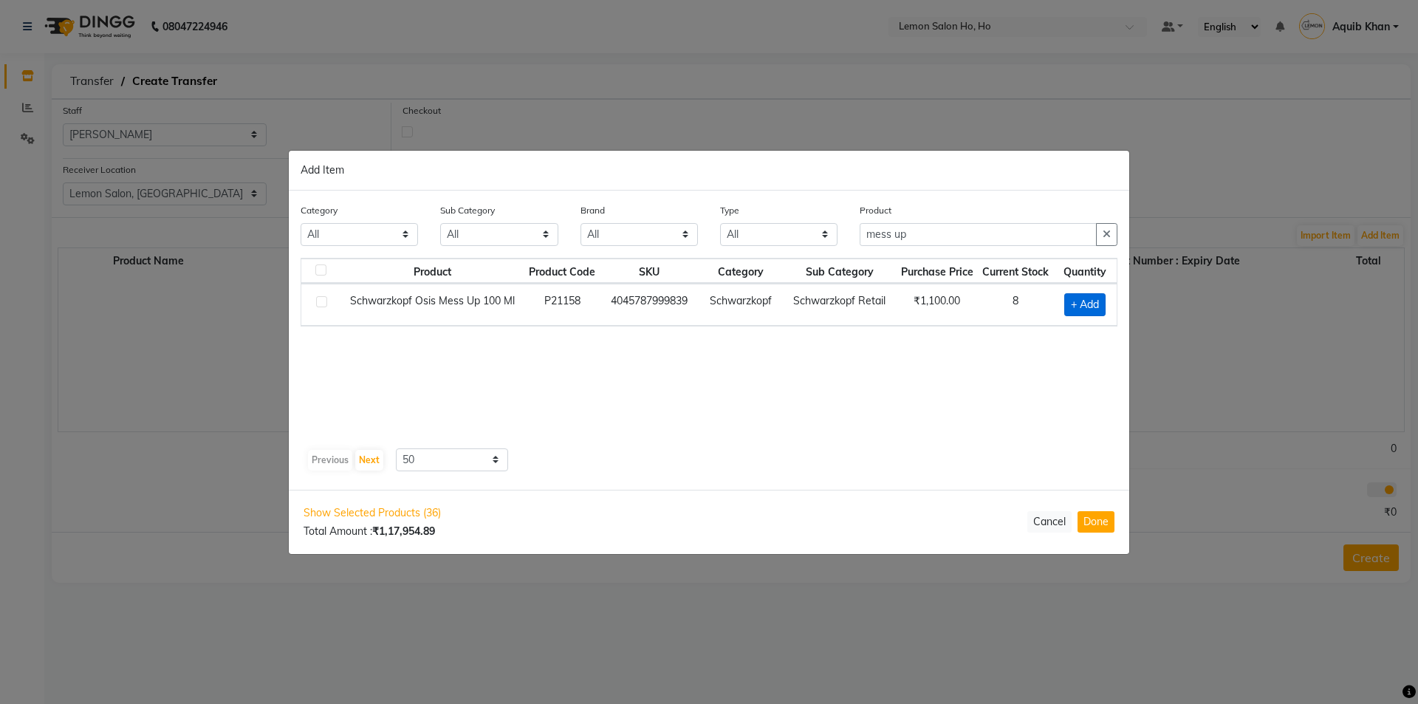
click at [1068, 308] on span "+ Add" at bounding box center [1084, 304] width 41 height 23
click at [1101, 301] on icon at bounding box center [1102, 303] width 10 height 10
click at [946, 239] on input "mess up" at bounding box center [978, 234] width 237 height 23
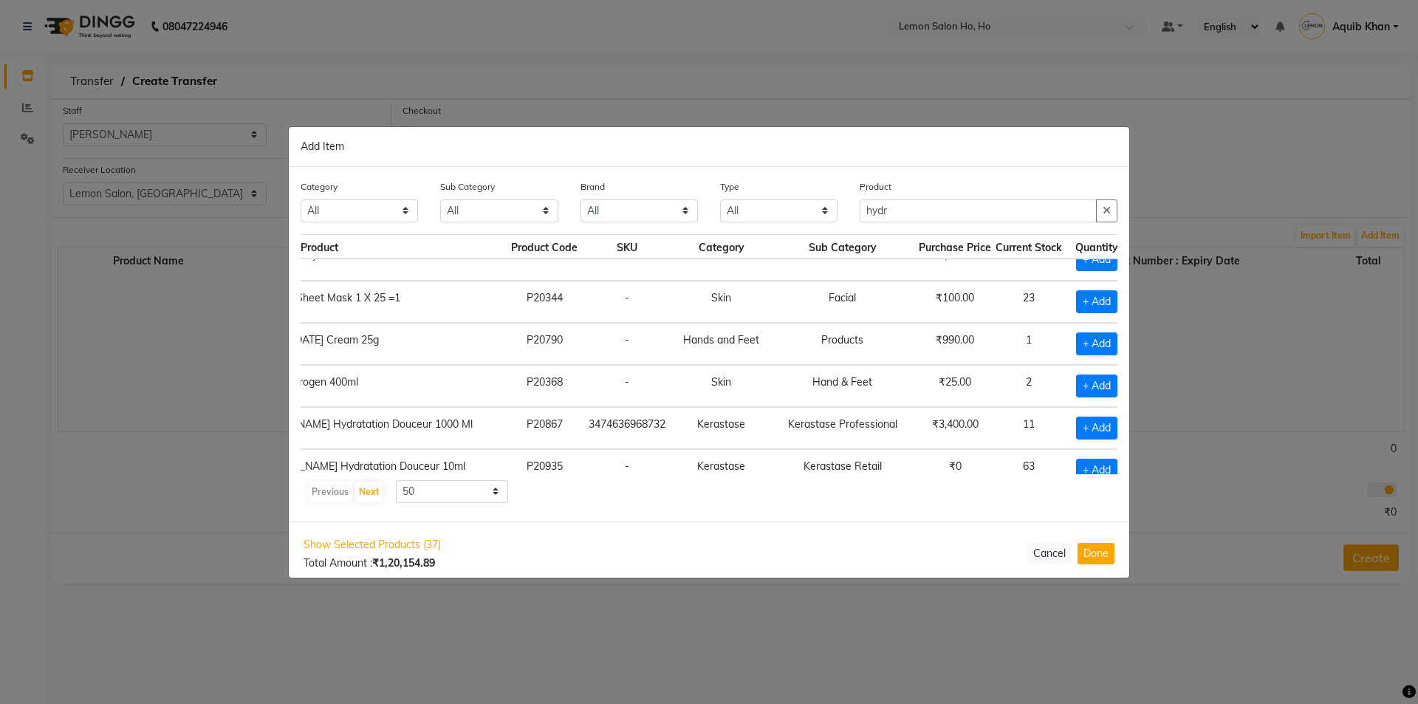
scroll to position [148, 213]
click at [1069, 382] on span "+ Add" at bounding box center [1089, 386] width 41 height 23
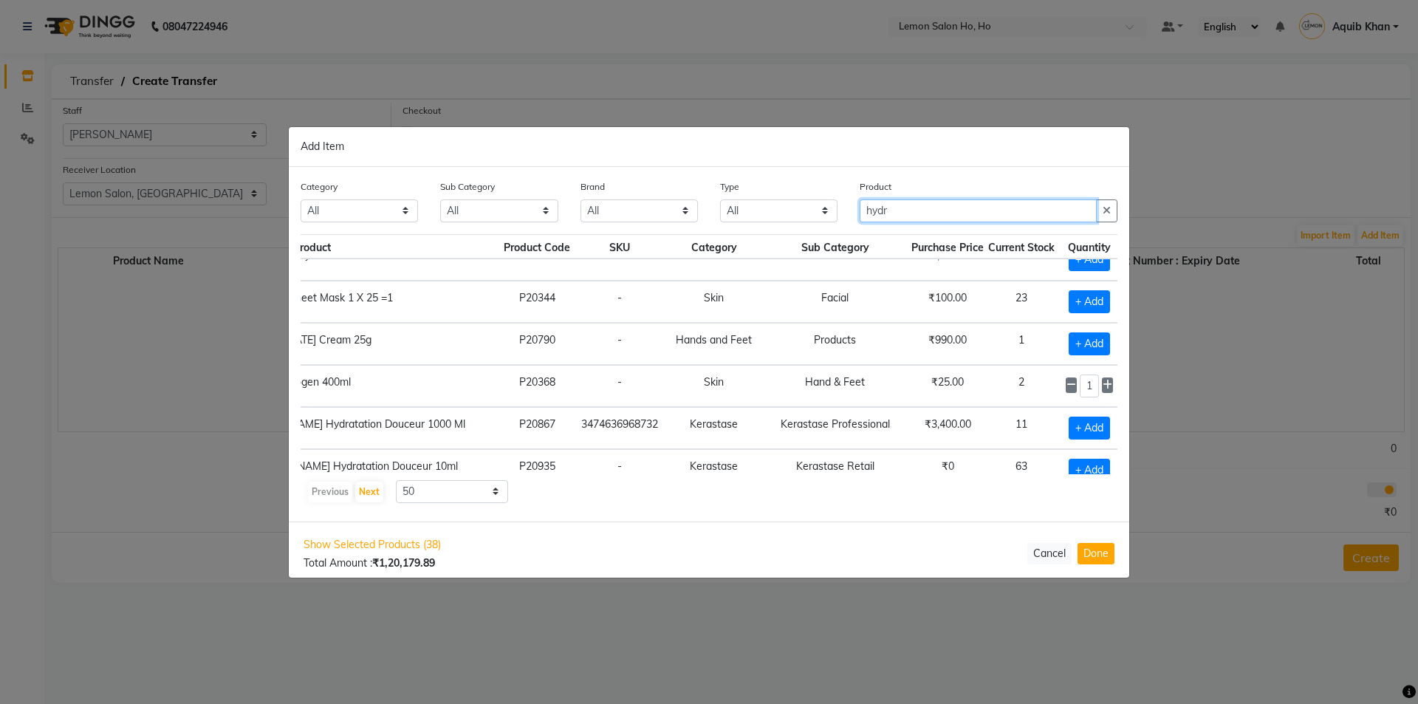
click at [900, 212] on input "hydr" at bounding box center [978, 210] width 237 height 23
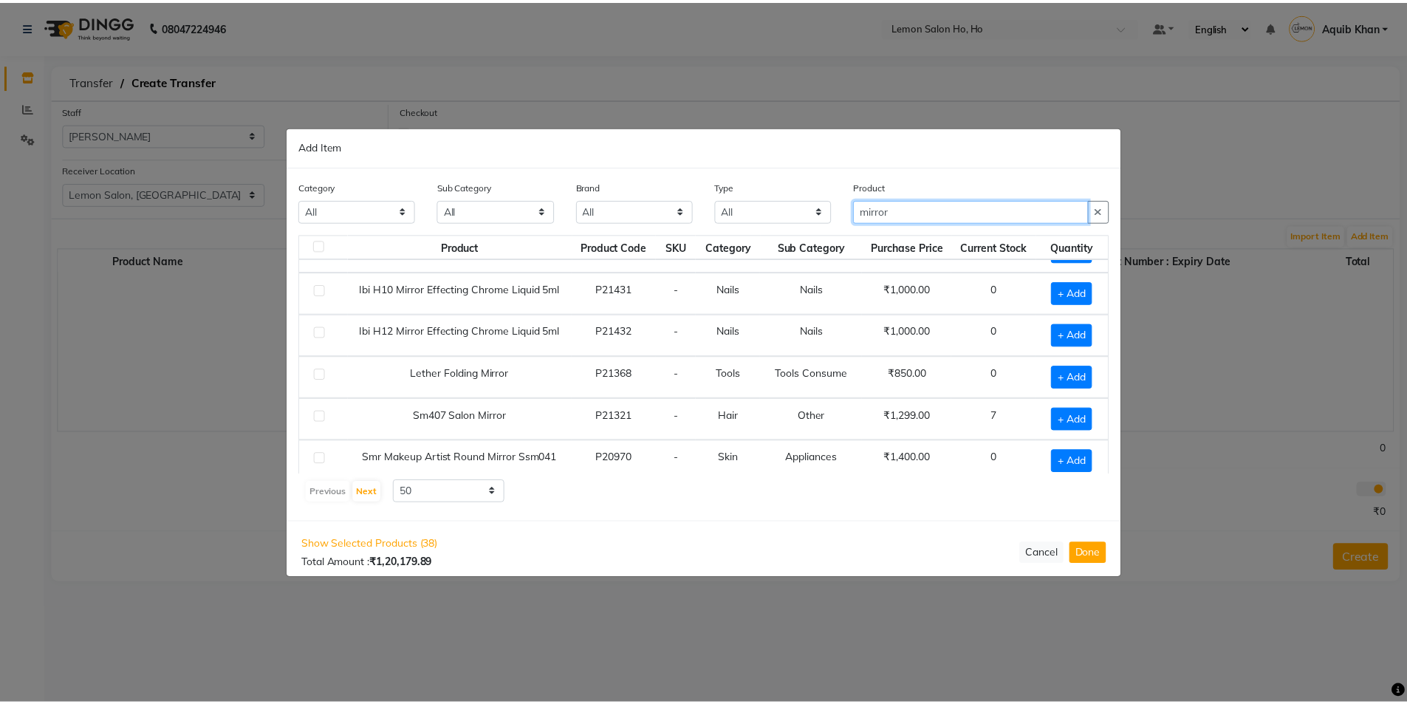
scroll to position [165, 0]
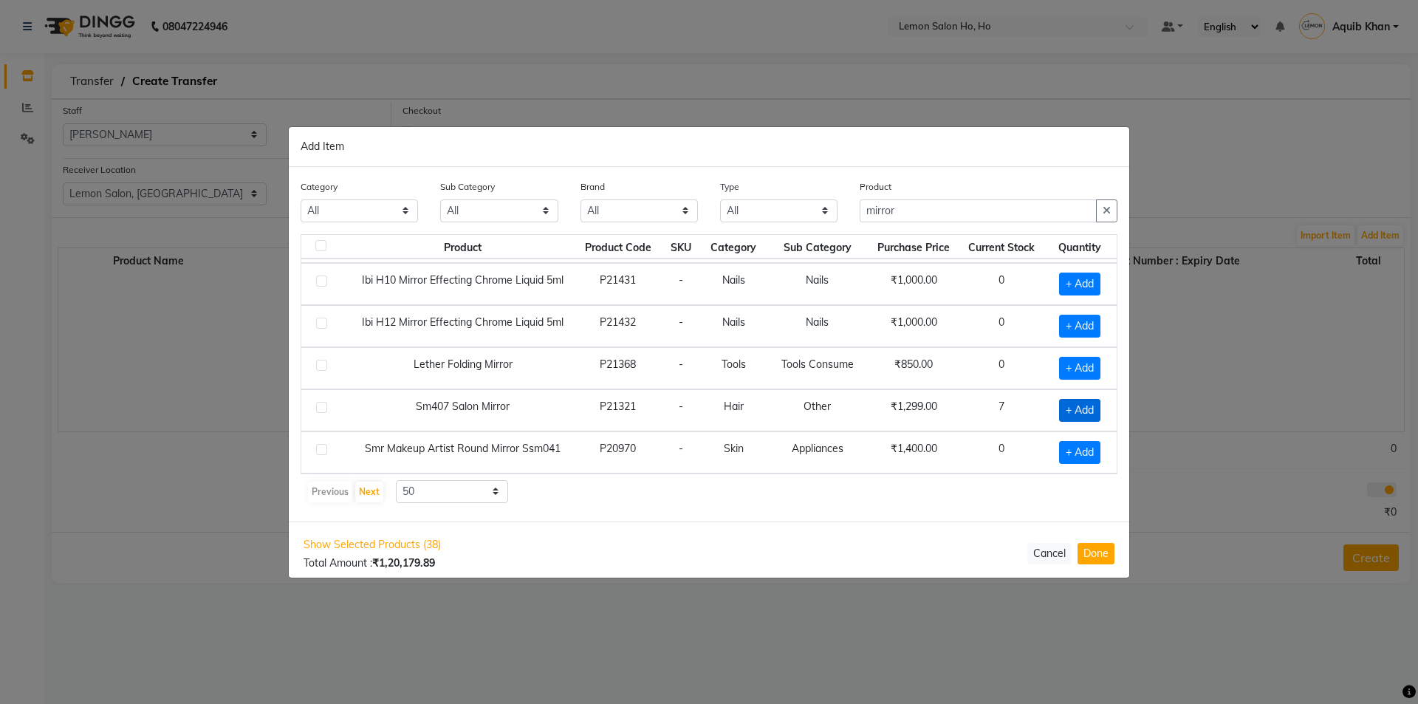
click at [1059, 409] on span "+ Add" at bounding box center [1079, 410] width 41 height 23
click at [1096, 550] on button "Done" at bounding box center [1096, 553] width 37 height 21
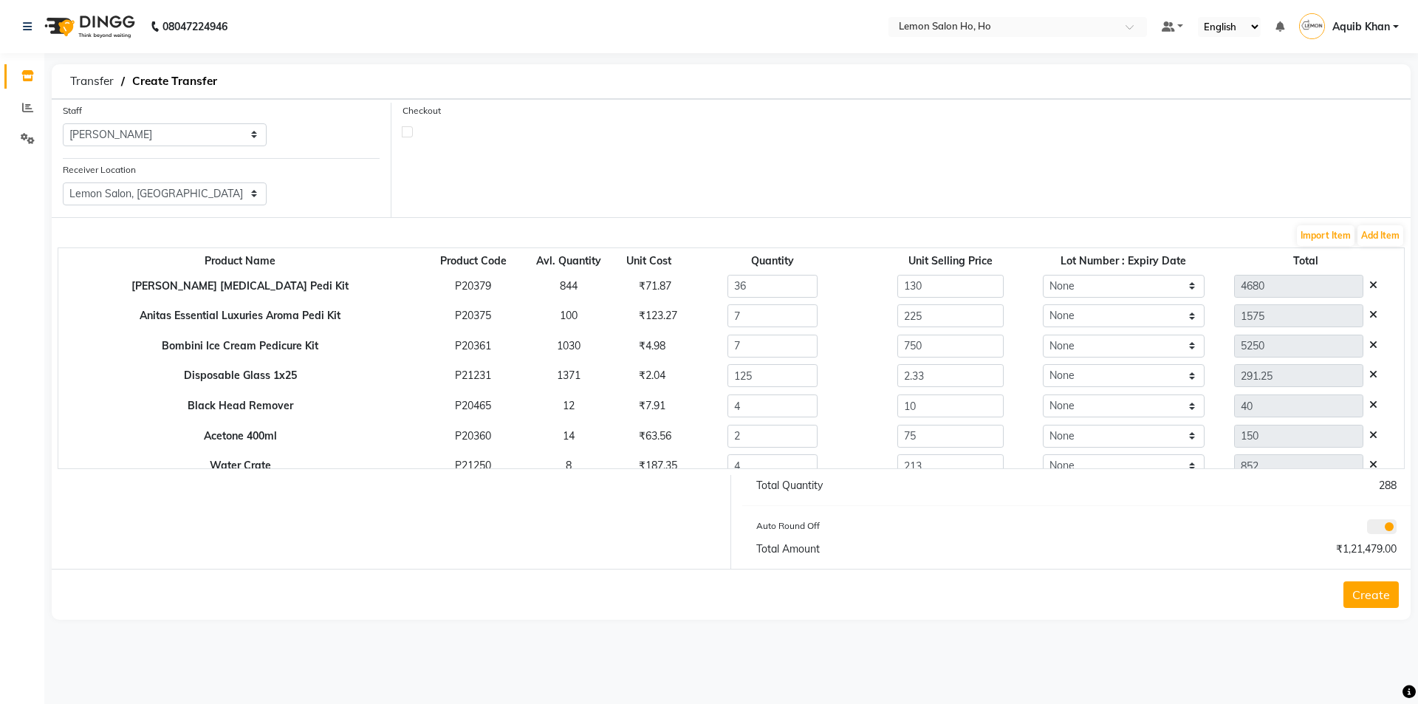
click at [409, 132] on label at bounding box center [407, 131] width 11 height 11
click at [409, 132] on input "checkbox" at bounding box center [408, 131] width 10 height 10
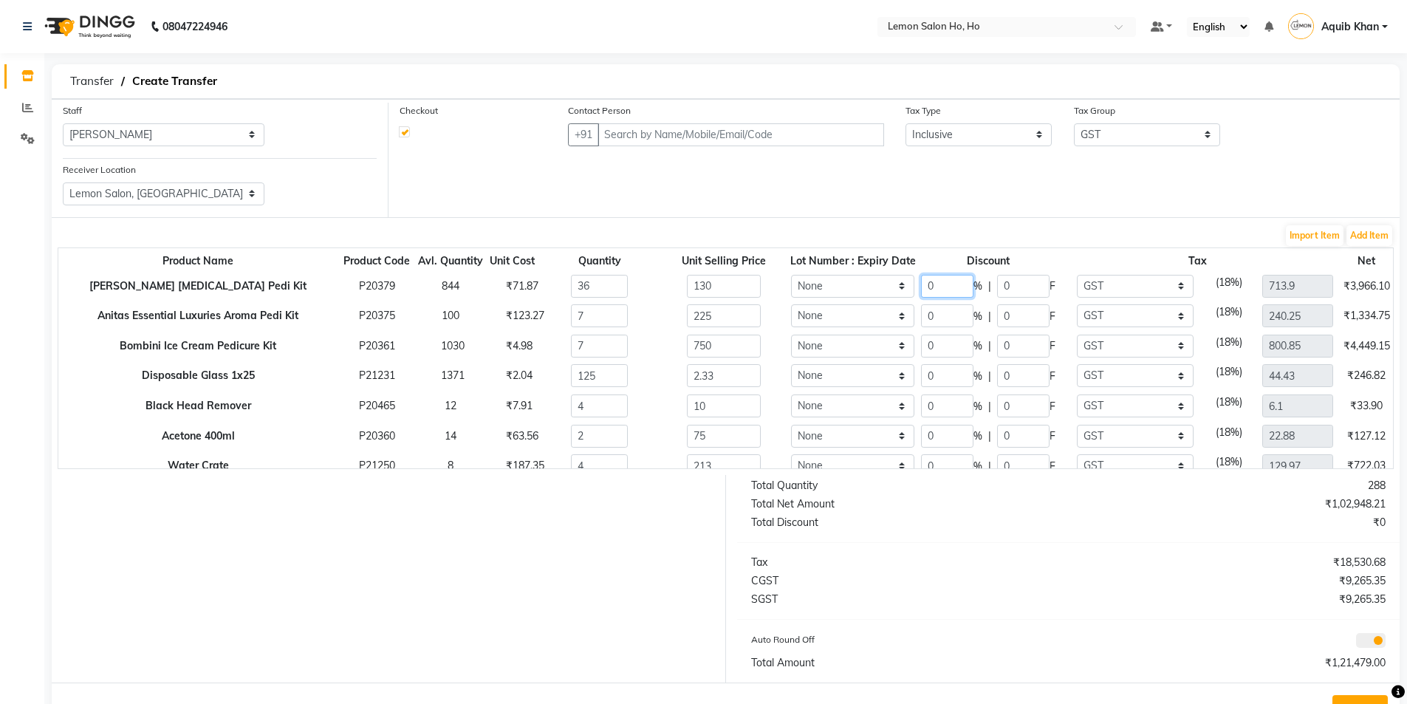
click at [942, 283] on input "0" at bounding box center [947, 286] width 52 height 23
click at [944, 315] on input "0" at bounding box center [947, 315] width 52 height 23
click at [951, 346] on input "0" at bounding box center [947, 346] width 52 height 23
click at [948, 373] on input "0" at bounding box center [947, 375] width 52 height 23
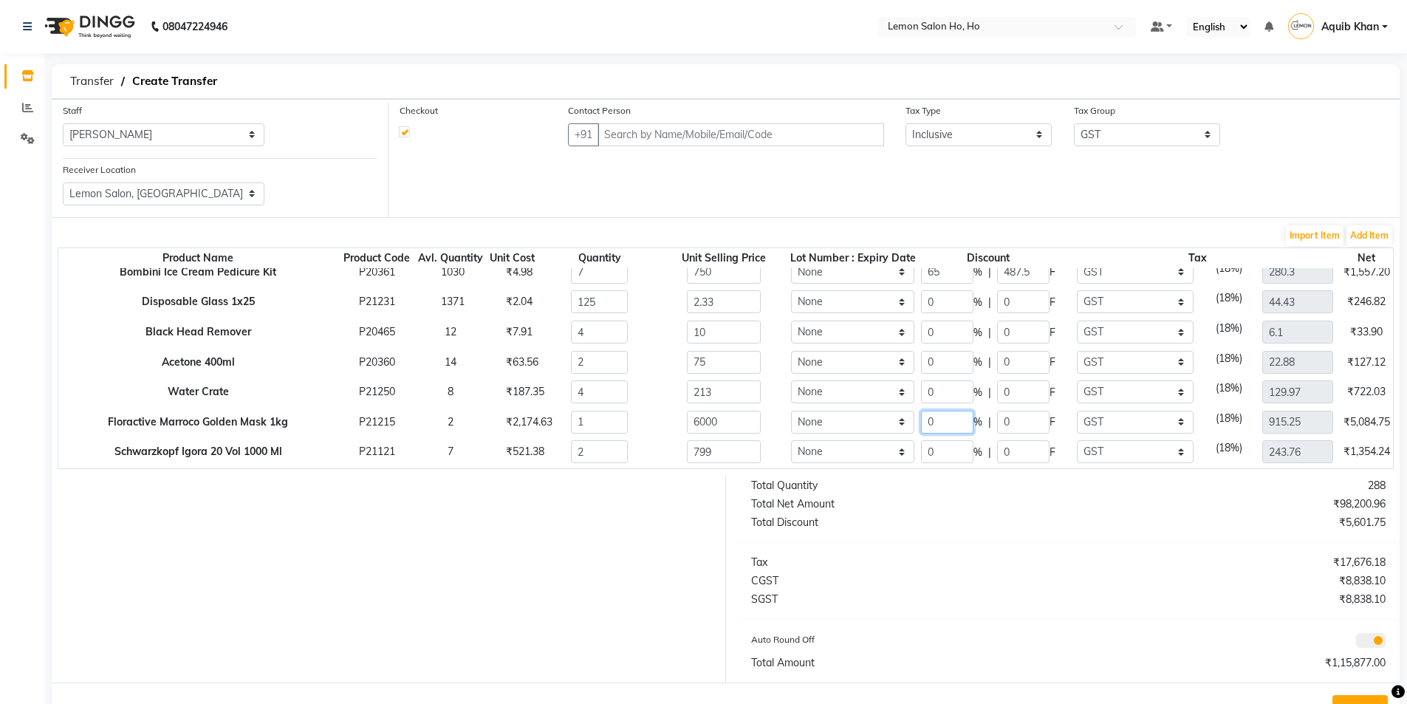
click at [944, 426] on input "0" at bounding box center [947, 422] width 52 height 23
click at [949, 448] on input "0" at bounding box center [947, 451] width 52 height 23
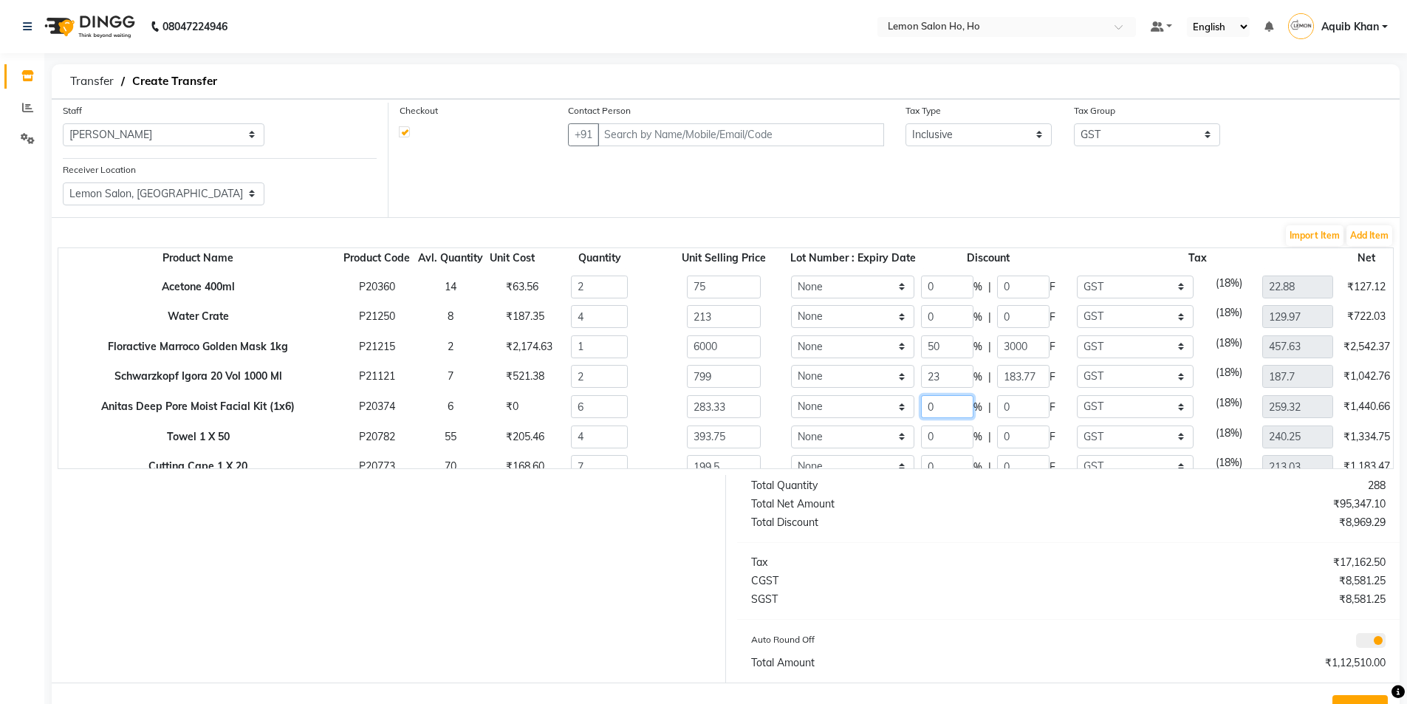
click at [950, 409] on input "0" at bounding box center [947, 406] width 52 height 23
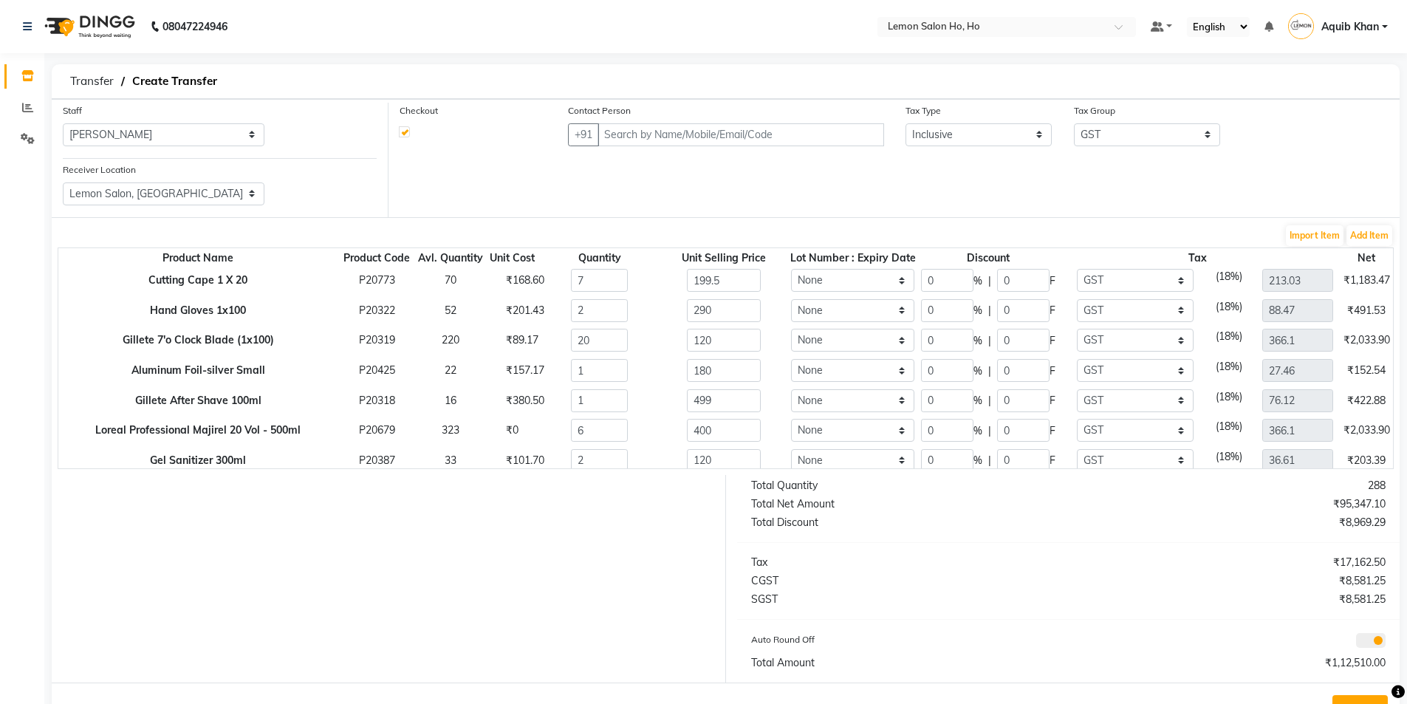
scroll to position [371, 0]
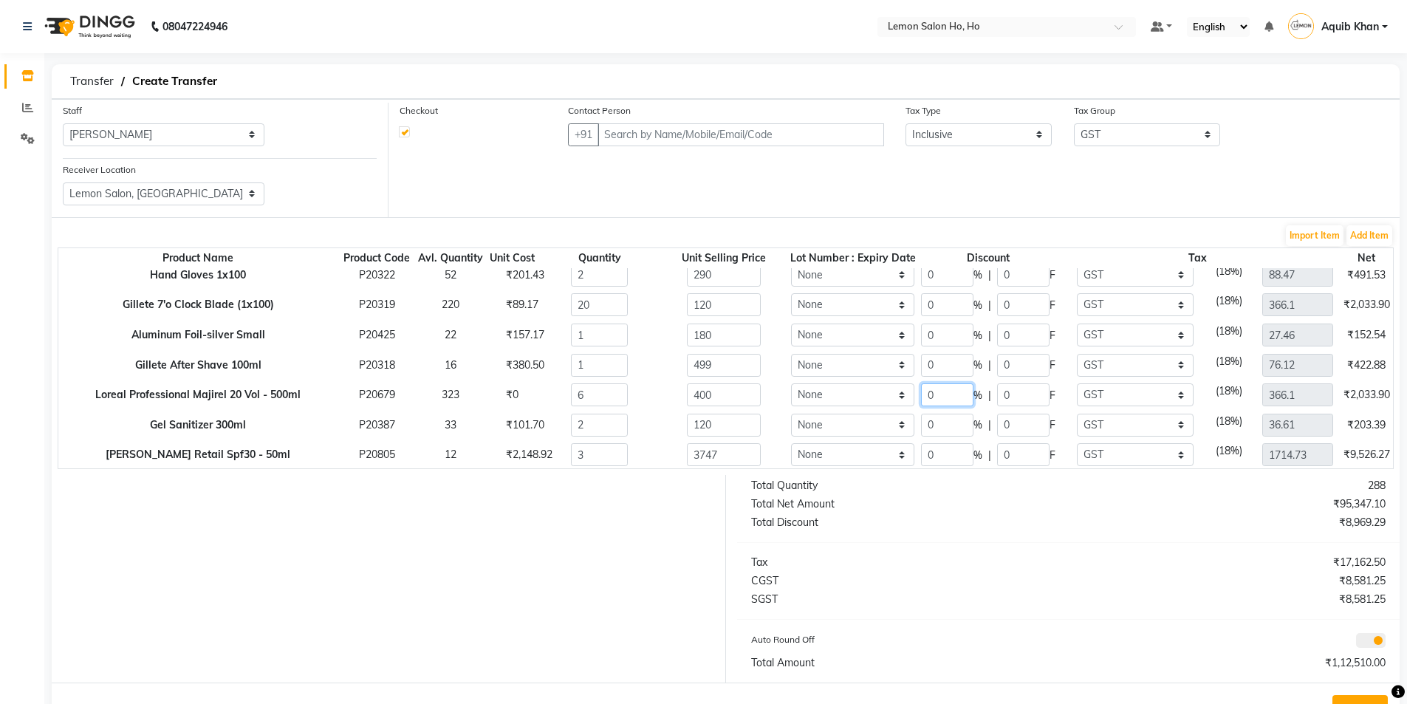
click at [944, 397] on input "0" at bounding box center [947, 394] width 52 height 23
click at [954, 452] on input "0" at bounding box center [947, 454] width 52 height 23
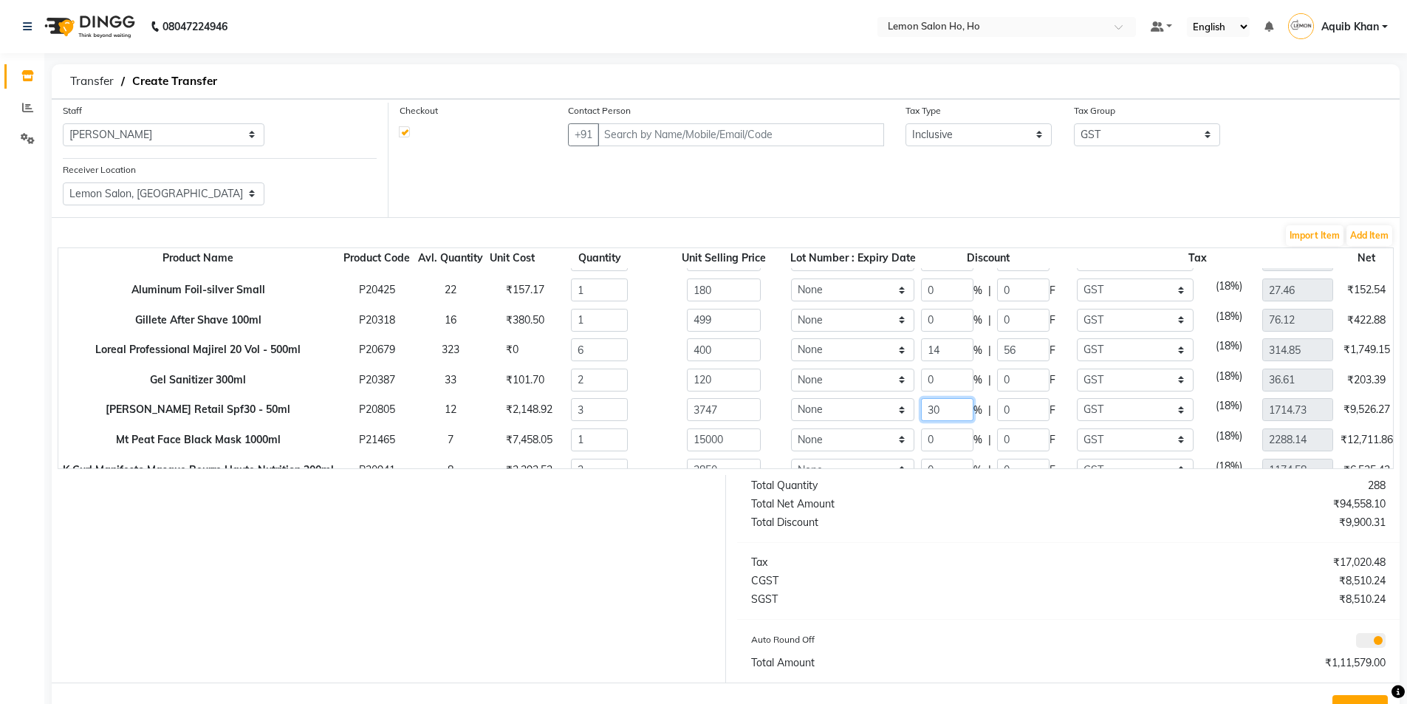
scroll to position [449, 0]
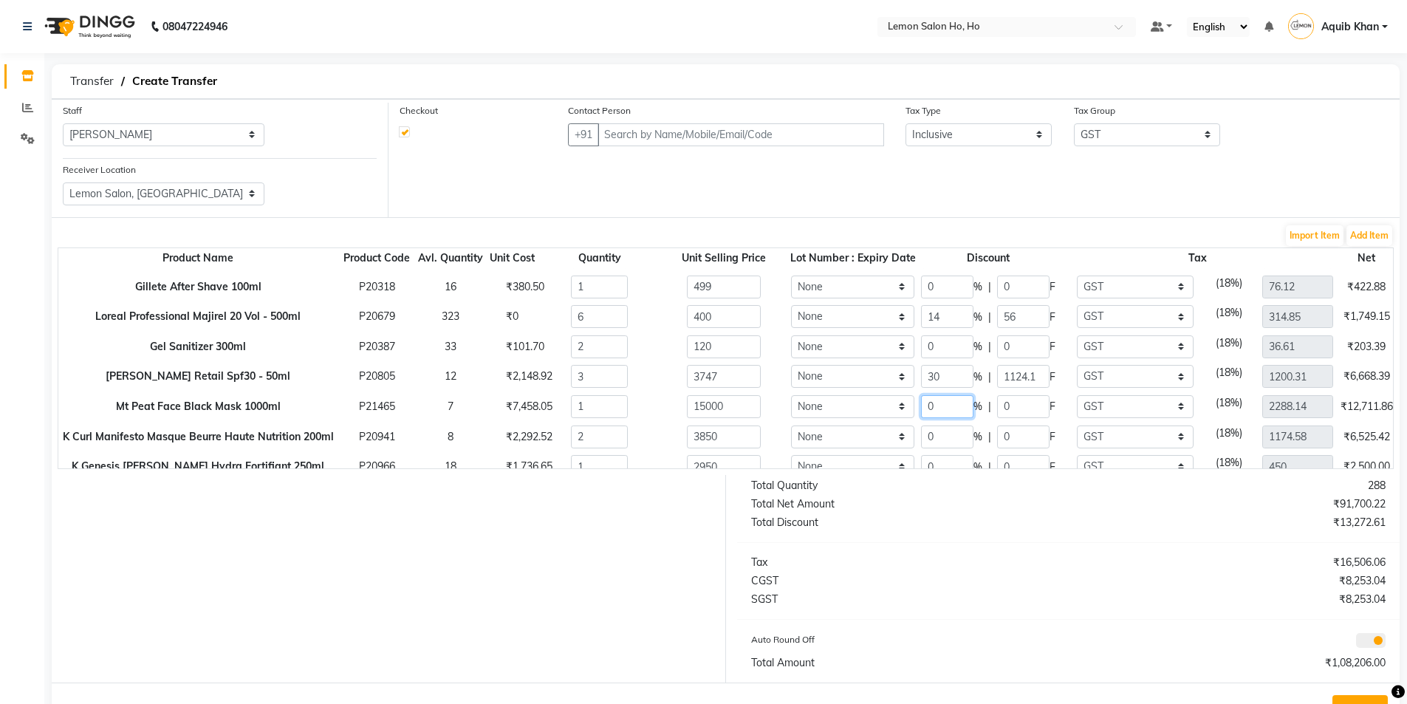
click at [943, 407] on input "0" at bounding box center [947, 406] width 52 height 23
click at [945, 507] on div "Total Net Amount" at bounding box center [904, 504] width 329 height 16
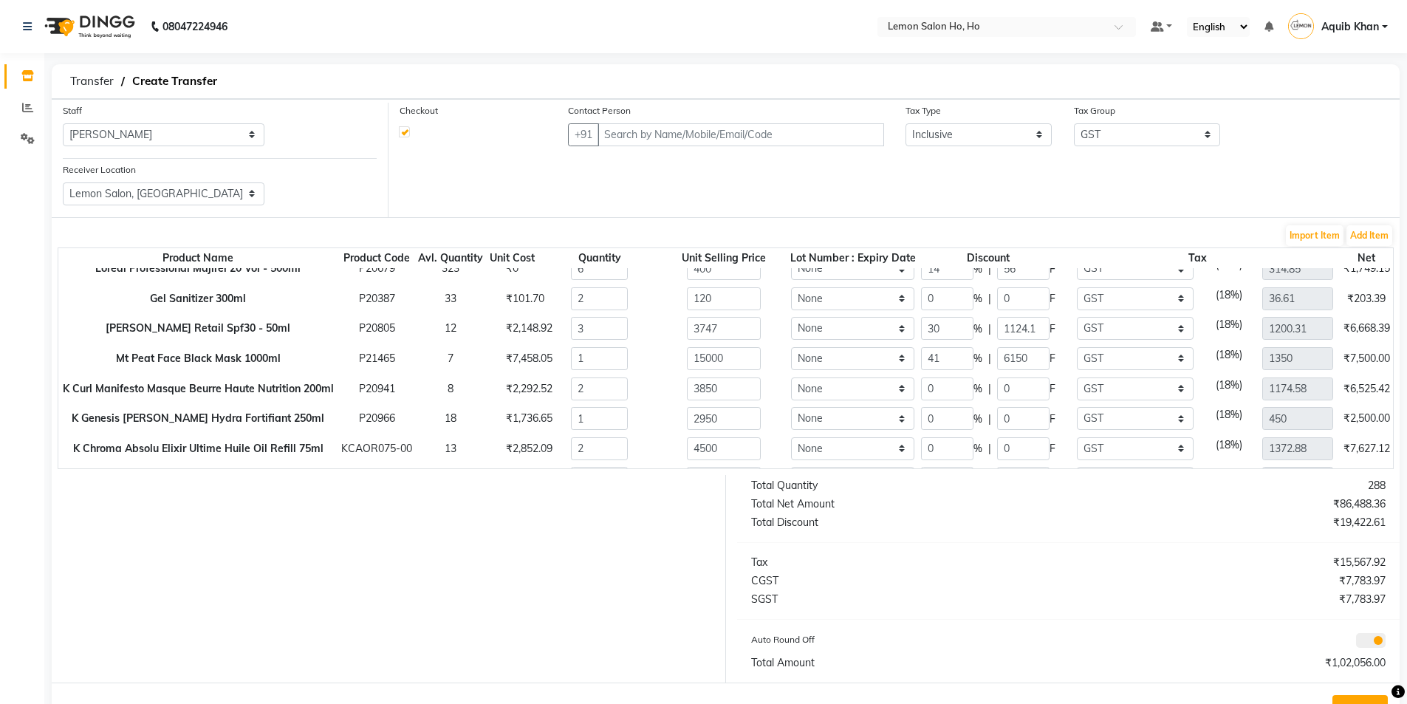
scroll to position [523, 0]
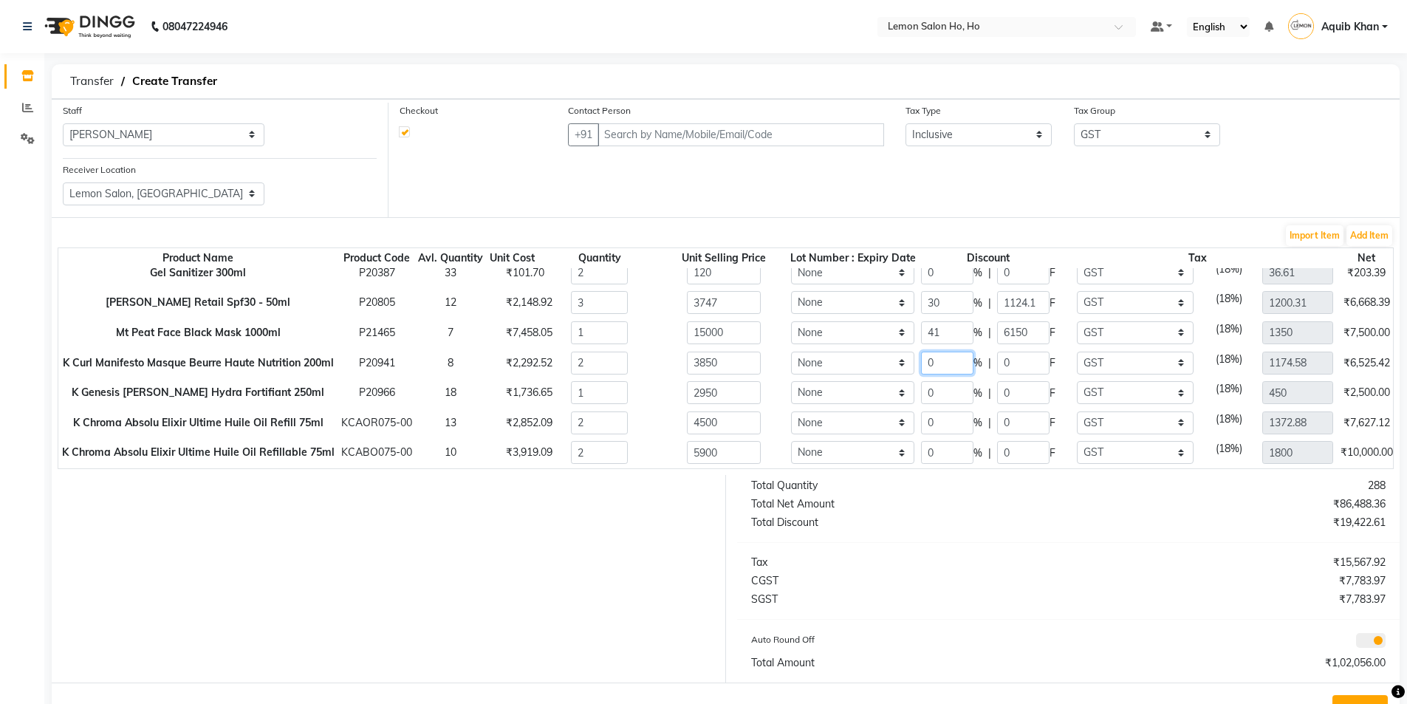
click at [946, 366] on input "0" at bounding box center [947, 363] width 52 height 23
click at [946, 400] on input "0" at bounding box center [947, 392] width 52 height 23
click at [943, 424] on input "0" at bounding box center [947, 422] width 52 height 23
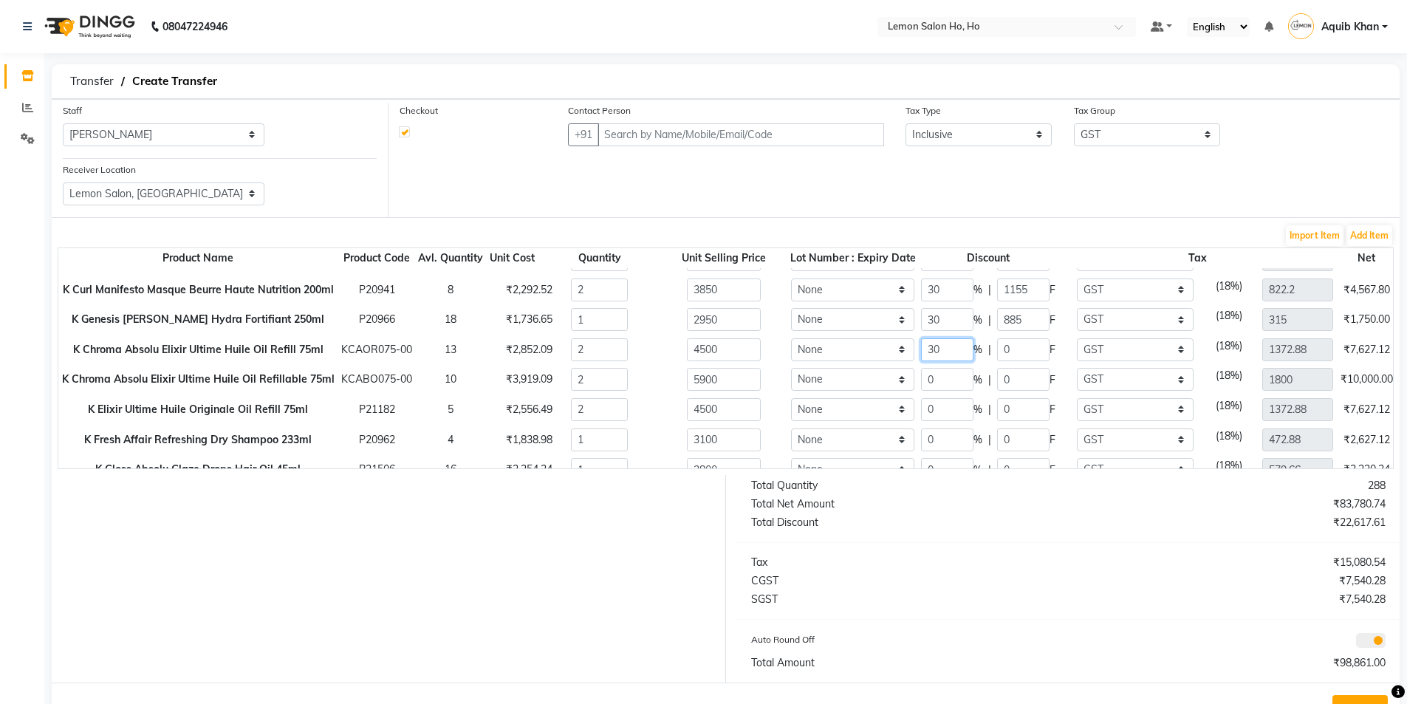
scroll to position [597, 0]
click at [947, 376] on input "0" at bounding box center [947, 378] width 52 height 23
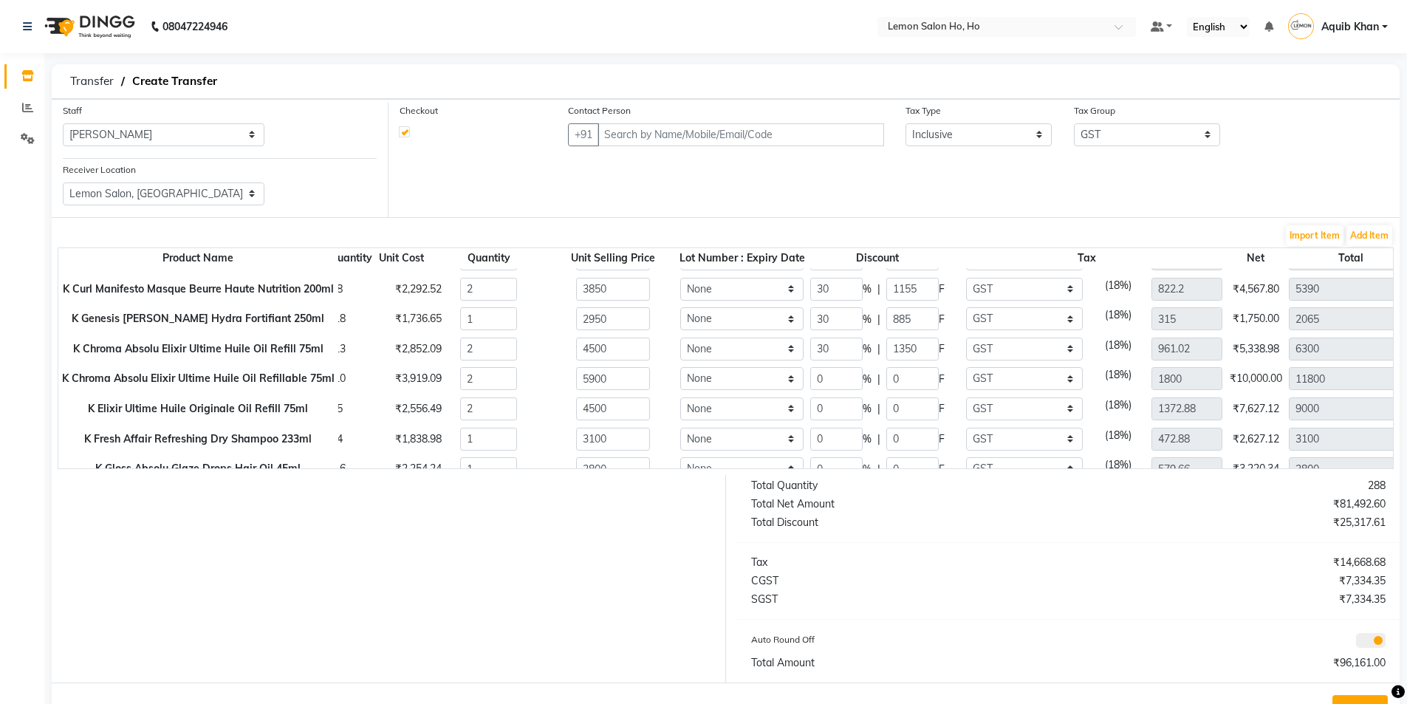
scroll to position [597, 132]
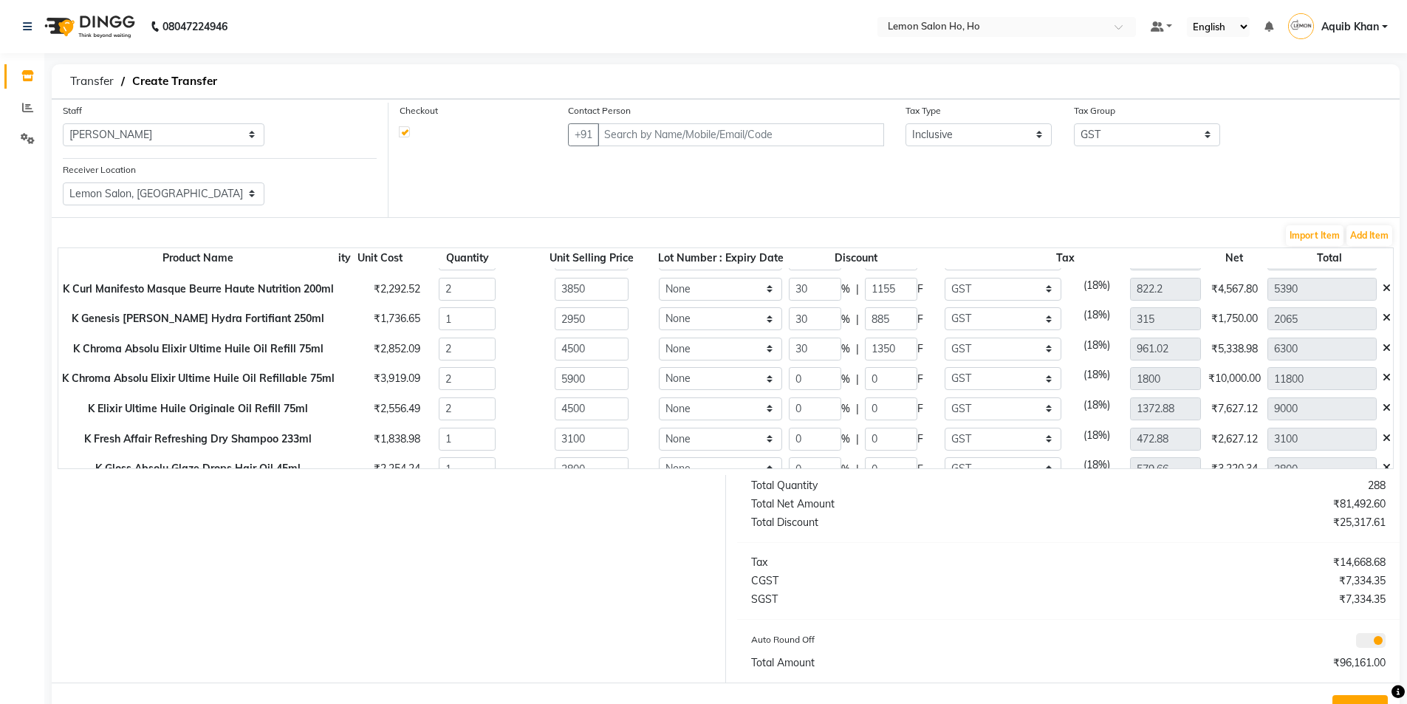
click at [1383, 346] on icon at bounding box center [1387, 348] width 8 height 10
click at [812, 409] on input "0" at bounding box center [815, 408] width 52 height 23
click at [807, 347] on input "0" at bounding box center [815, 349] width 52 height 23
click at [810, 381] on input "0" at bounding box center [816, 378] width 52 height 23
click at [813, 406] on input "0" at bounding box center [816, 408] width 52 height 23
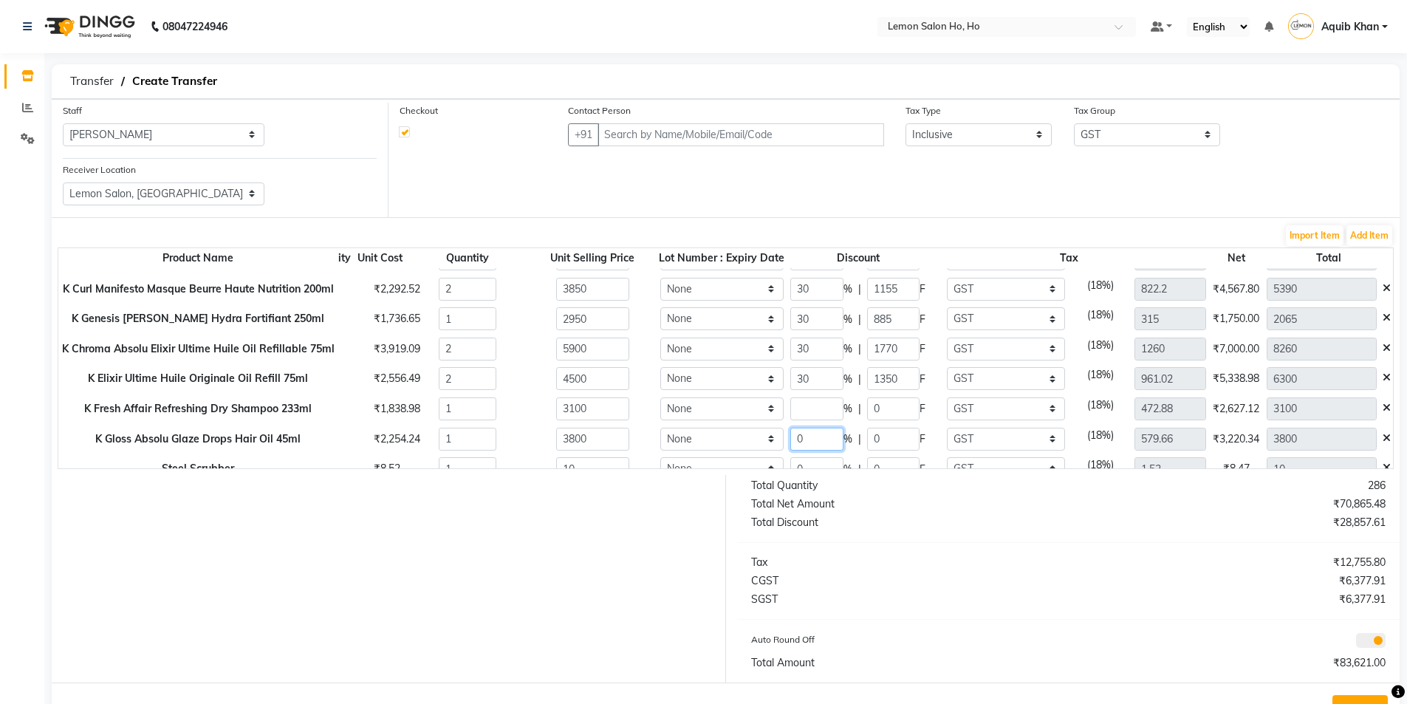
click at [815, 439] on input "0" at bounding box center [816, 439] width 52 height 23
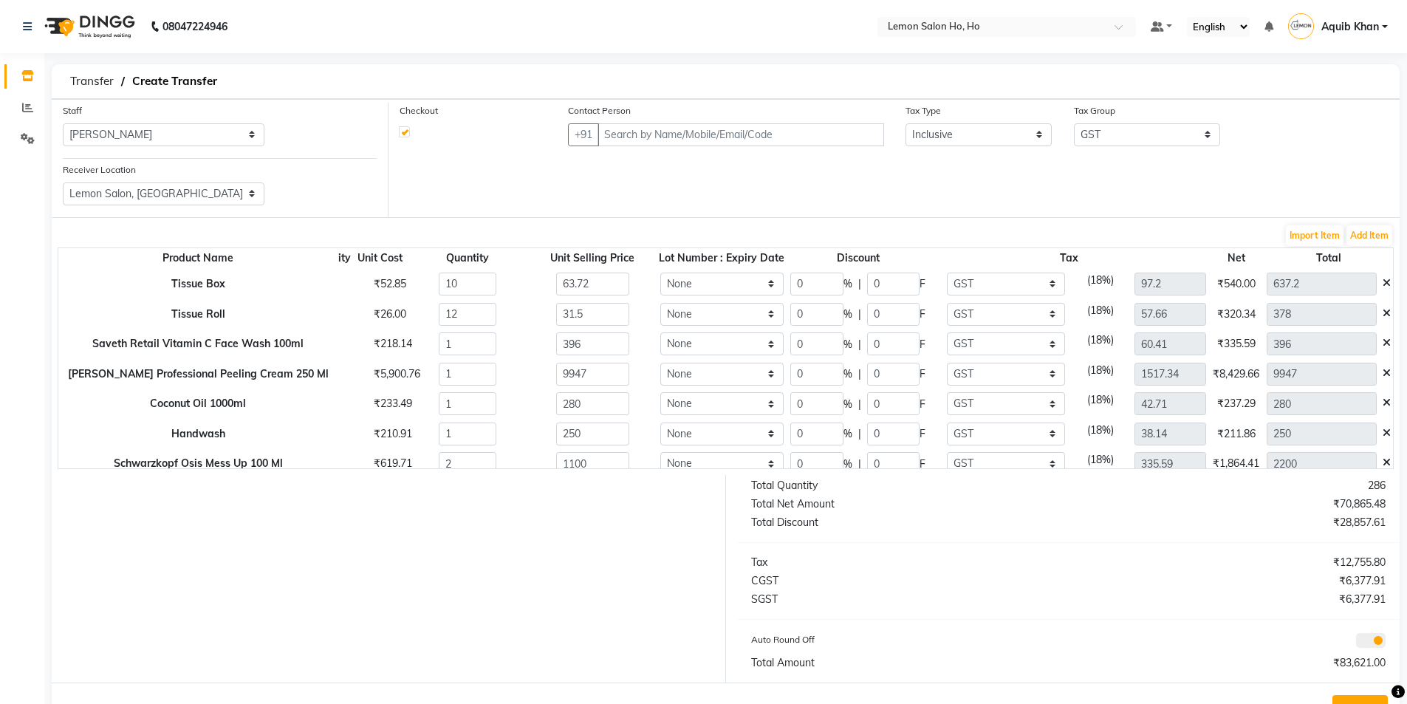
scroll to position [892, 132]
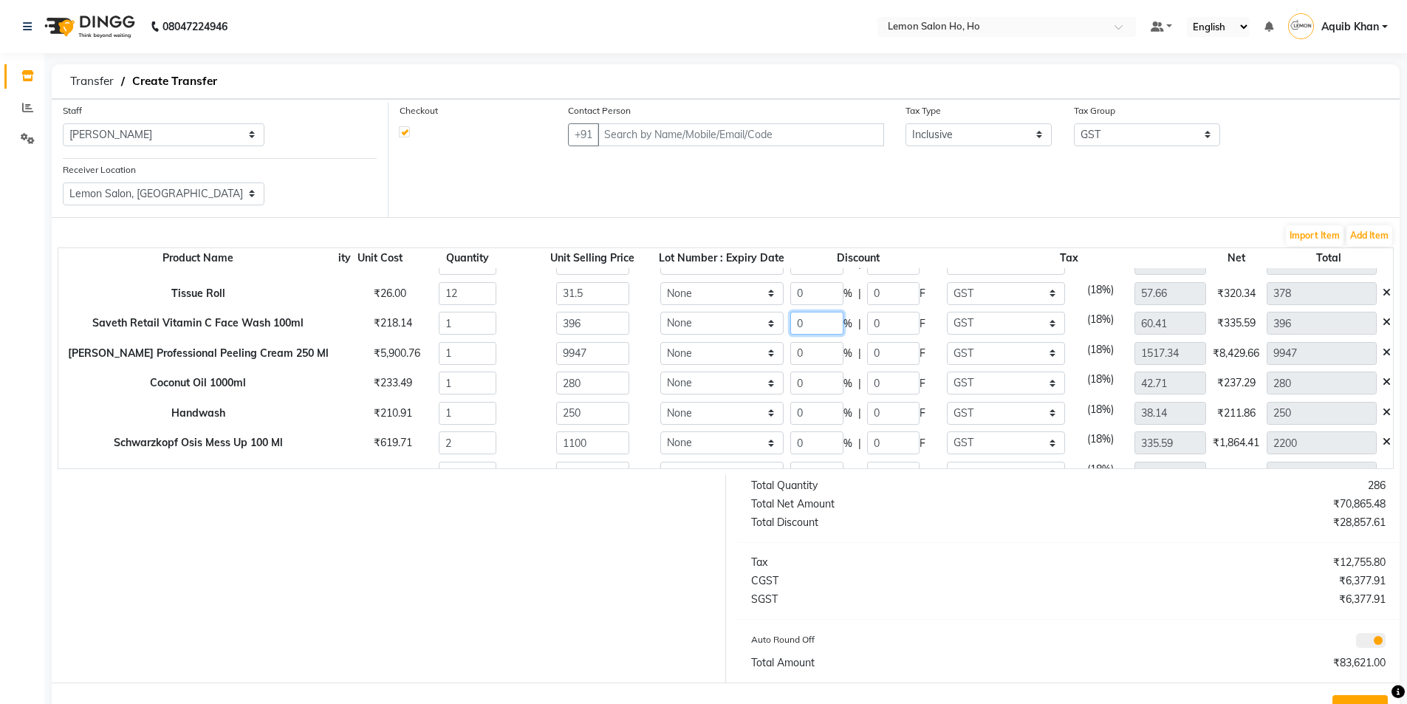
click at [813, 325] on input "0" at bounding box center [816, 323] width 52 height 23
click at [813, 355] on input "0" at bounding box center [816, 353] width 52 height 23
click at [818, 445] on input "0" at bounding box center [816, 442] width 52 height 23
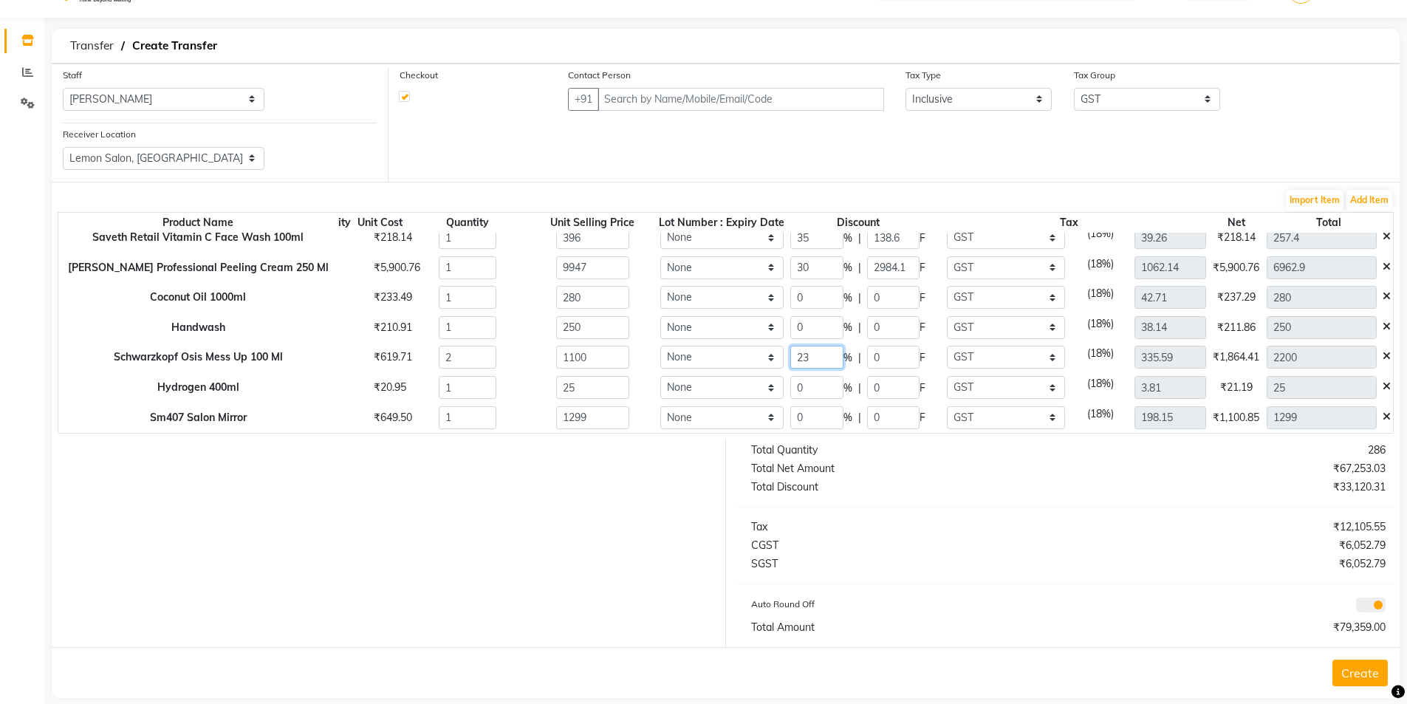
scroll to position [55, 0]
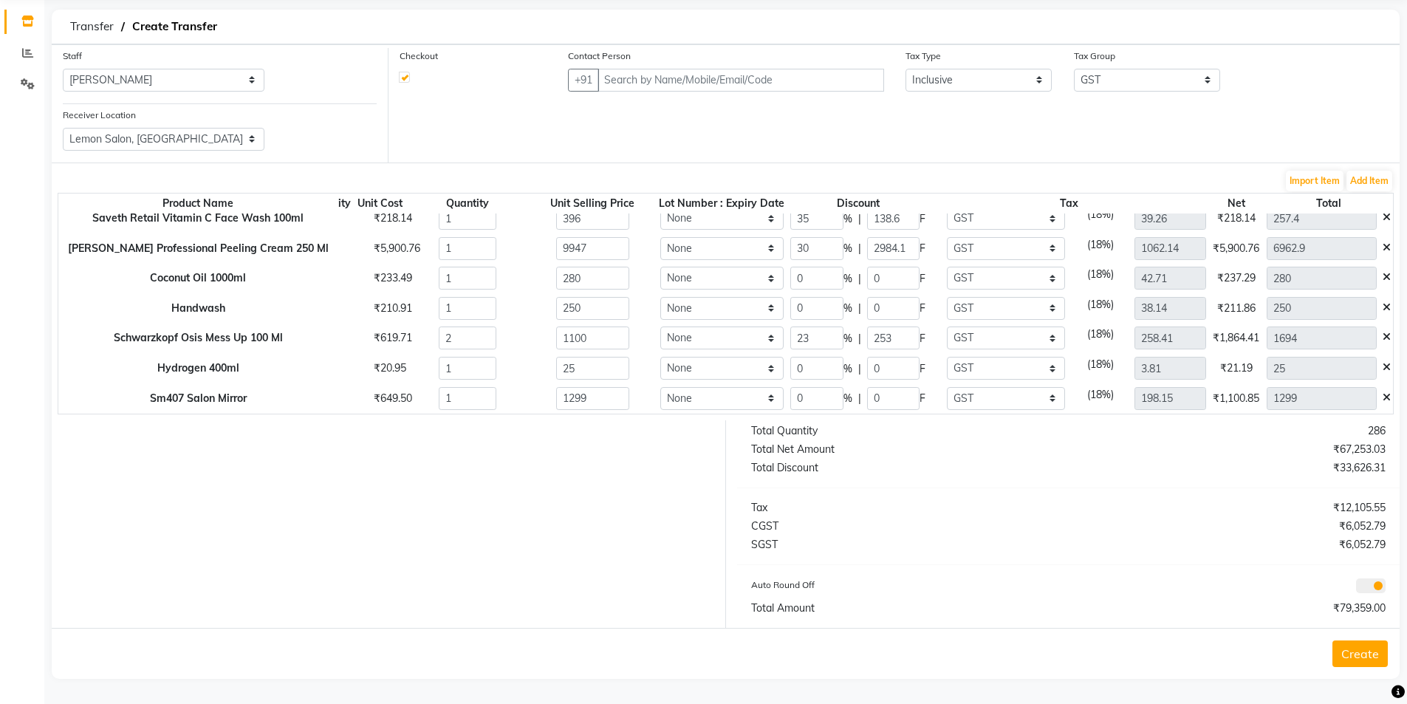
click at [886, 448] on div "Total Net Amount" at bounding box center [904, 450] width 329 height 16
click at [1365, 655] on button "Create" at bounding box center [1360, 653] width 55 height 27
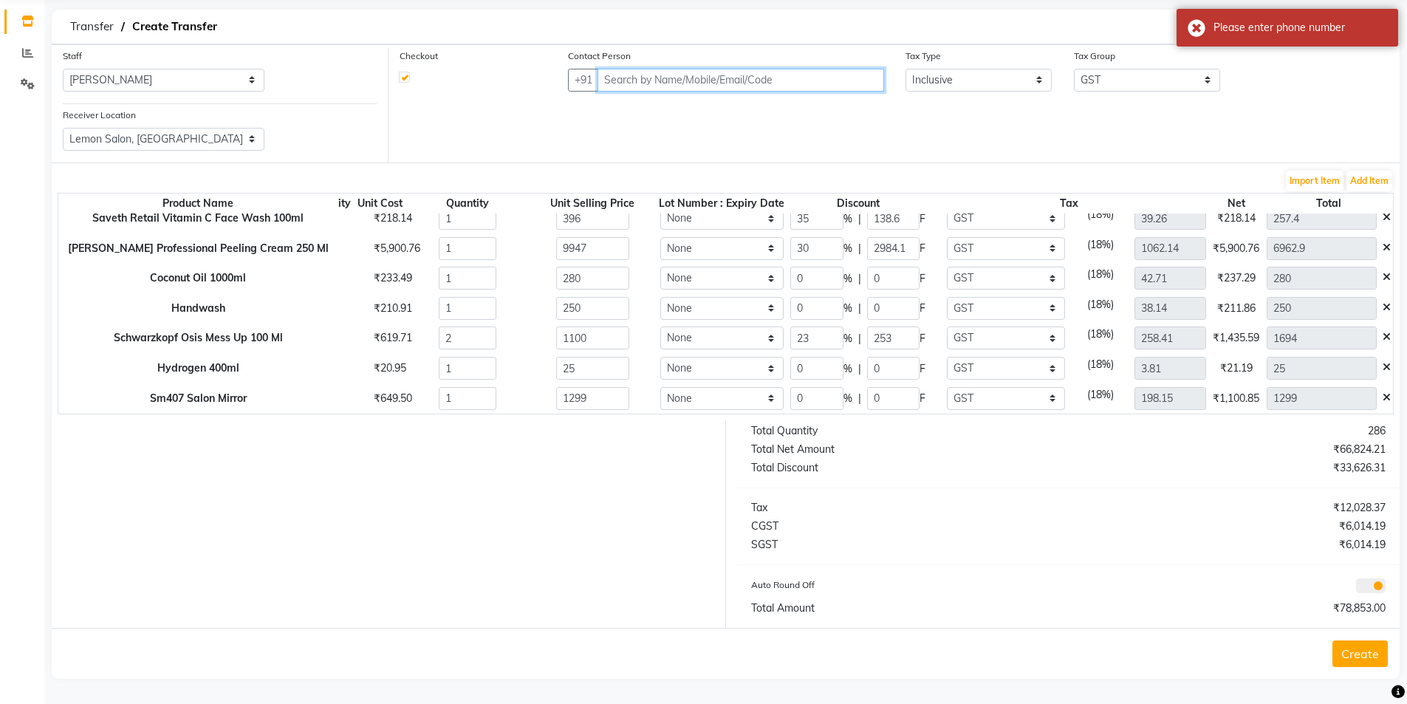
click at [798, 78] on input "text" at bounding box center [741, 80] width 286 height 23
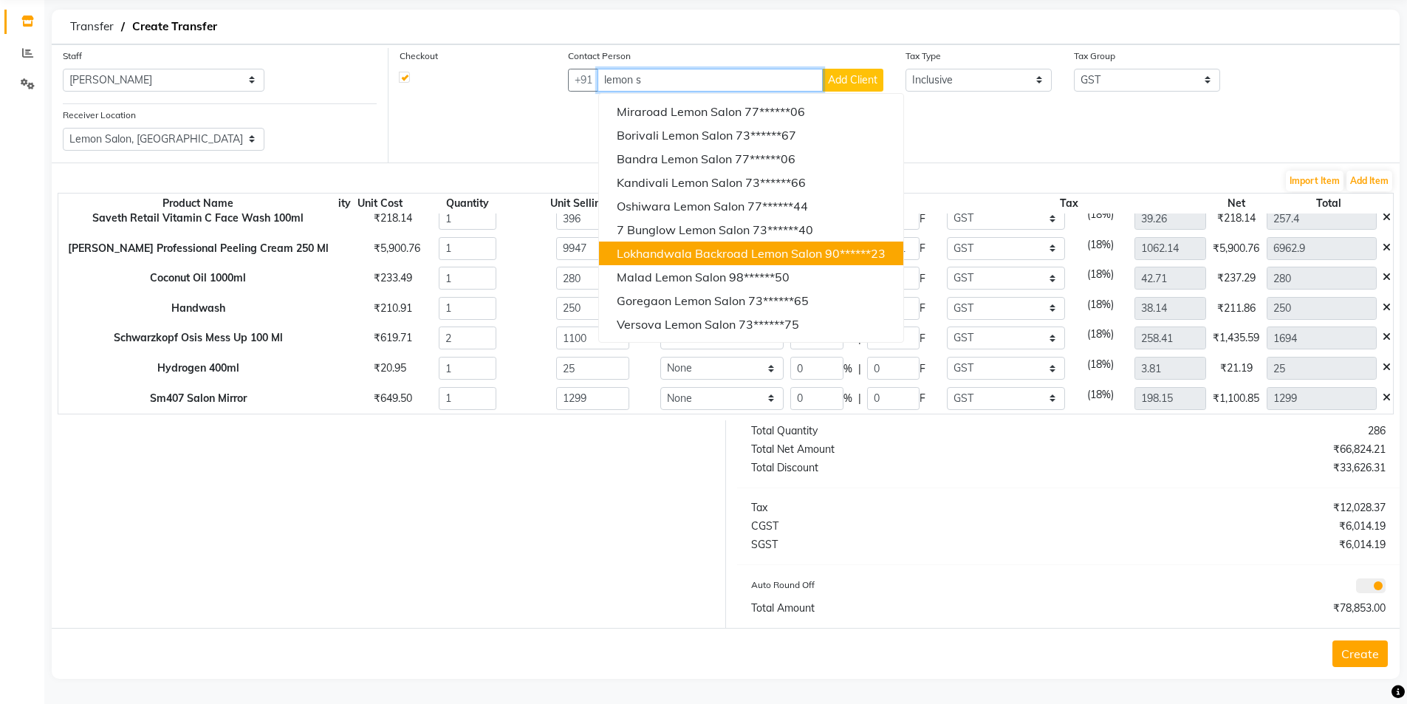
click at [660, 248] on span "Lokhandwala Backroad Lemon Salon" at bounding box center [719, 253] width 205 height 15
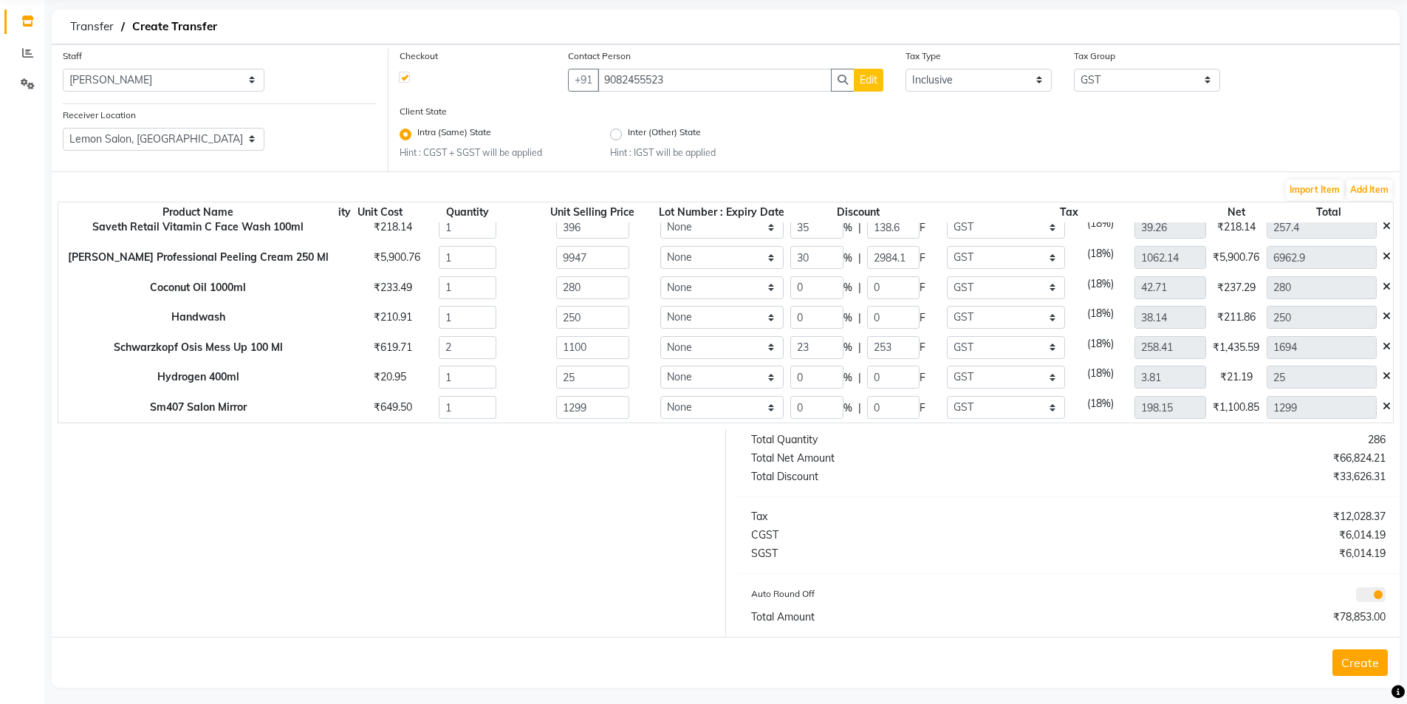
click at [1356, 662] on button "Create" at bounding box center [1360, 662] width 55 height 27
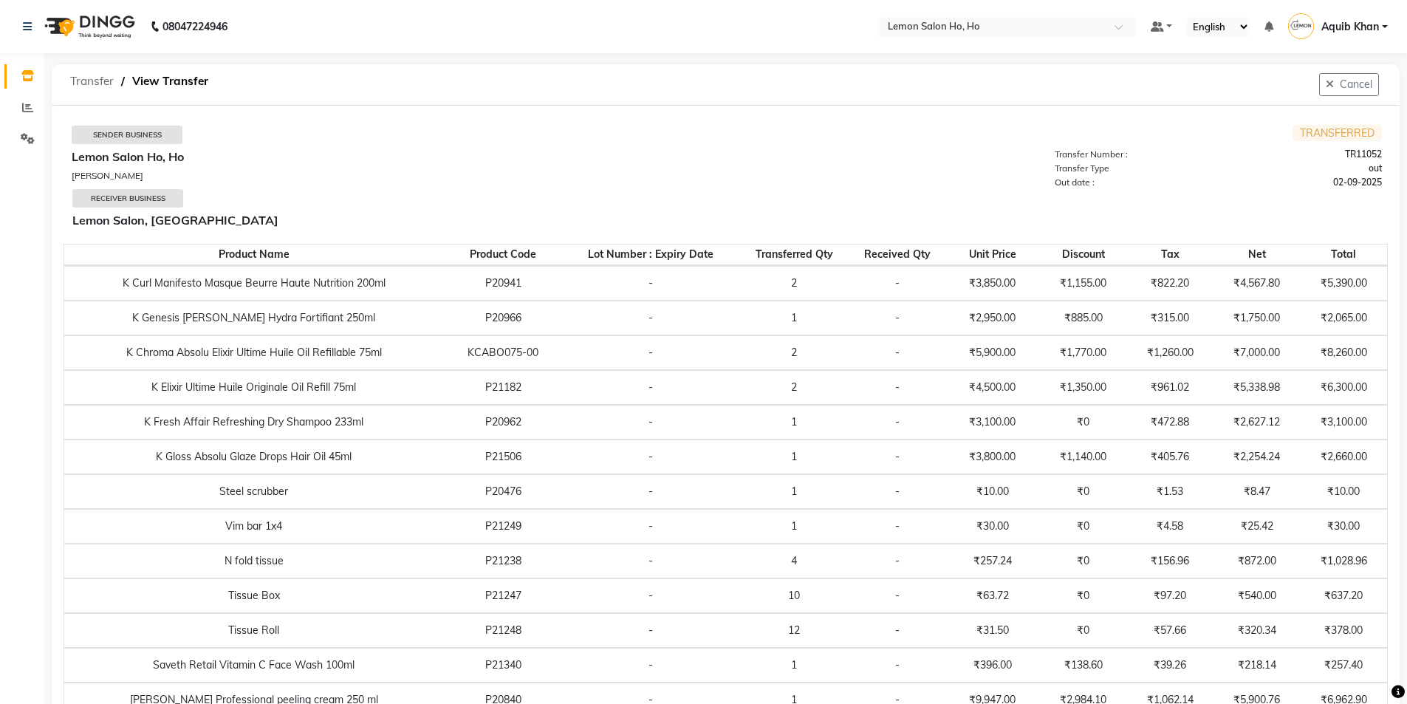
click at [85, 78] on span "Transfer" at bounding box center [92, 81] width 58 height 27
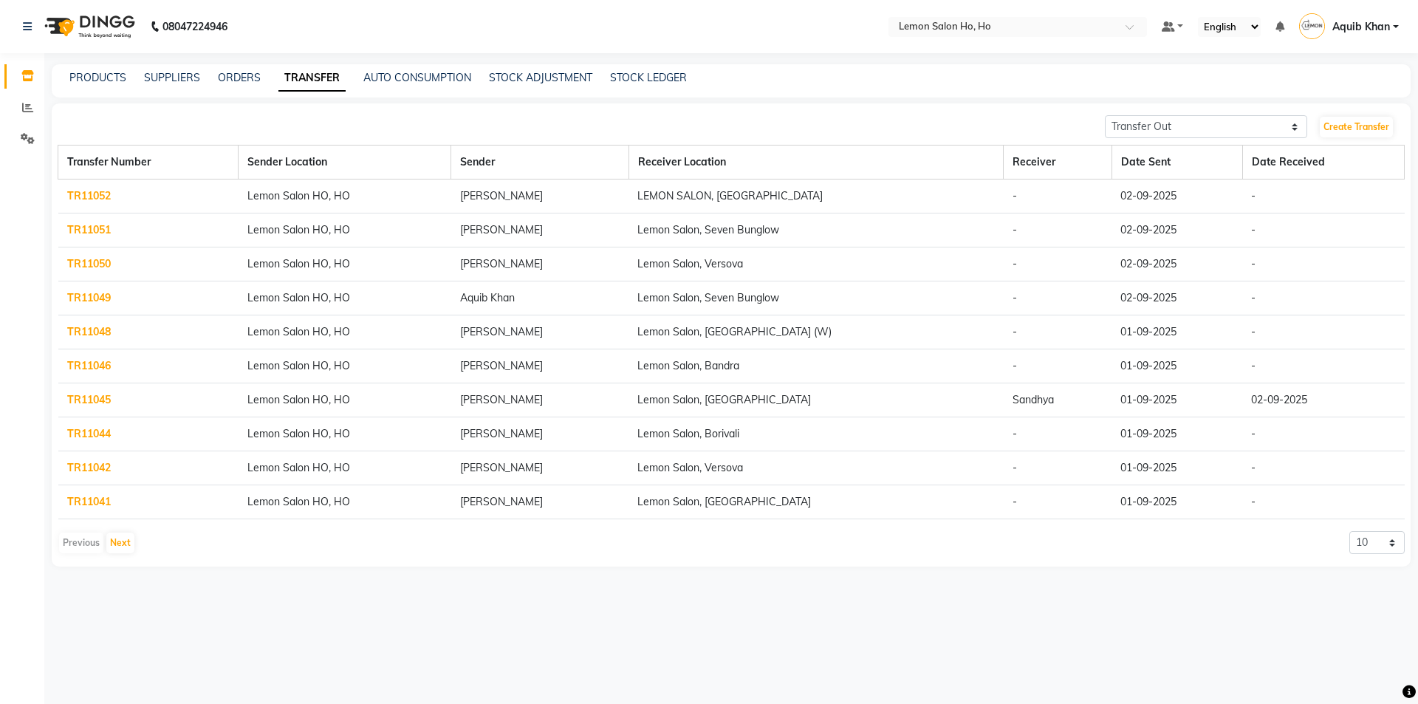
click at [86, 301] on link "TR11049" at bounding box center [89, 297] width 44 height 13
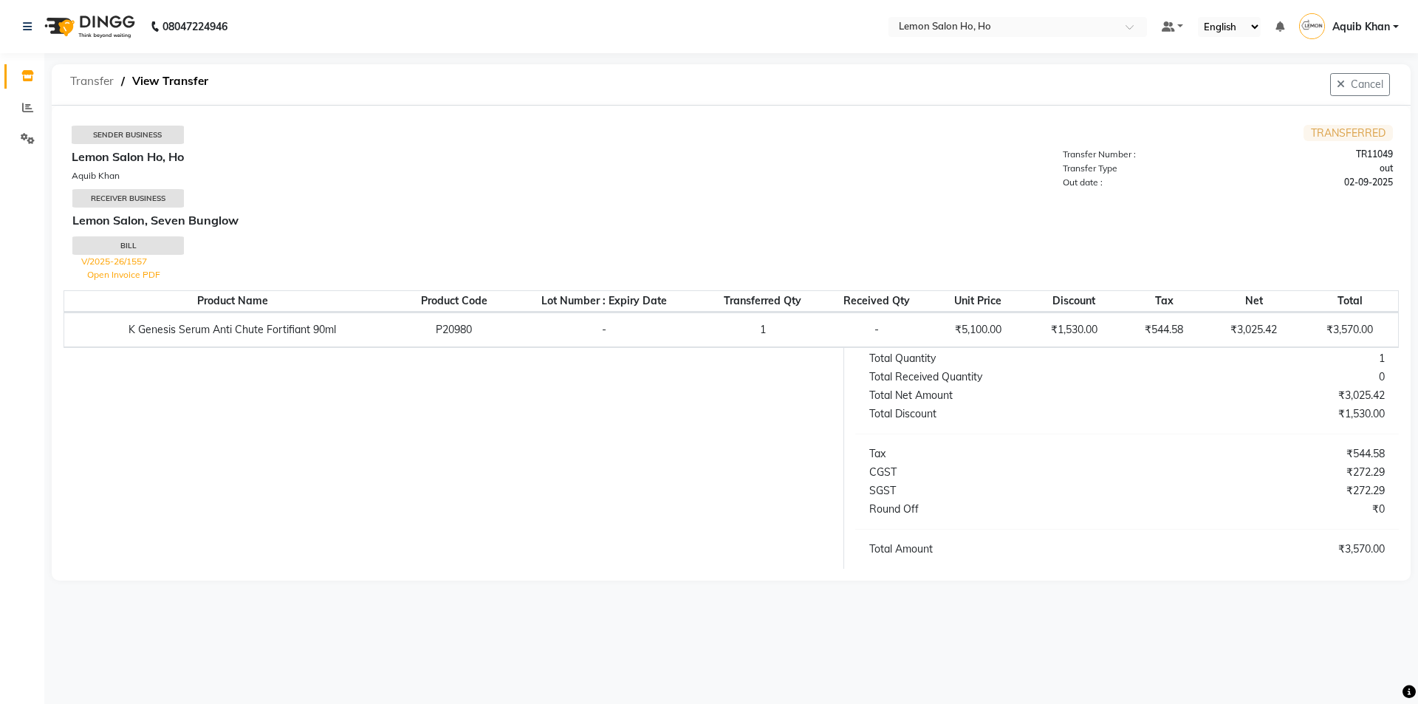
click at [78, 81] on span "Transfer" at bounding box center [92, 81] width 58 height 27
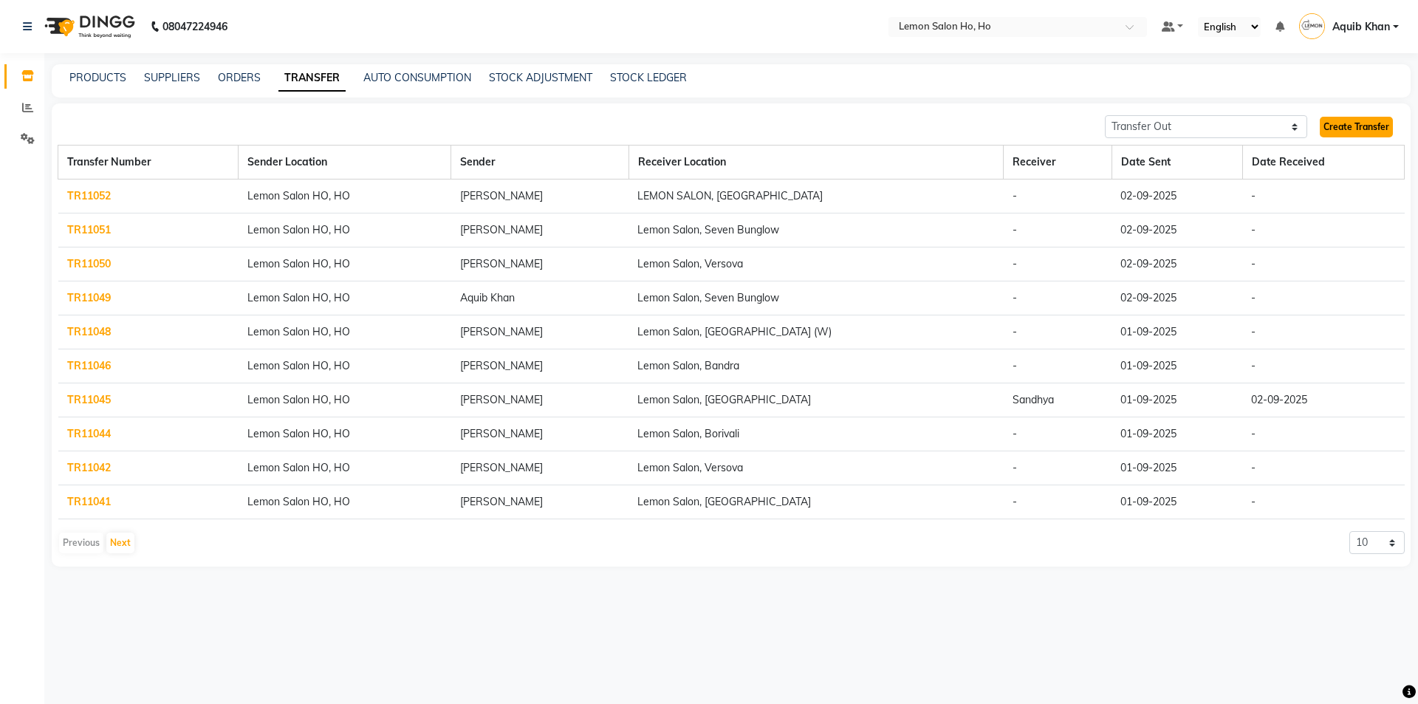
click at [1354, 122] on link "Create Transfer" at bounding box center [1356, 127] width 73 height 21
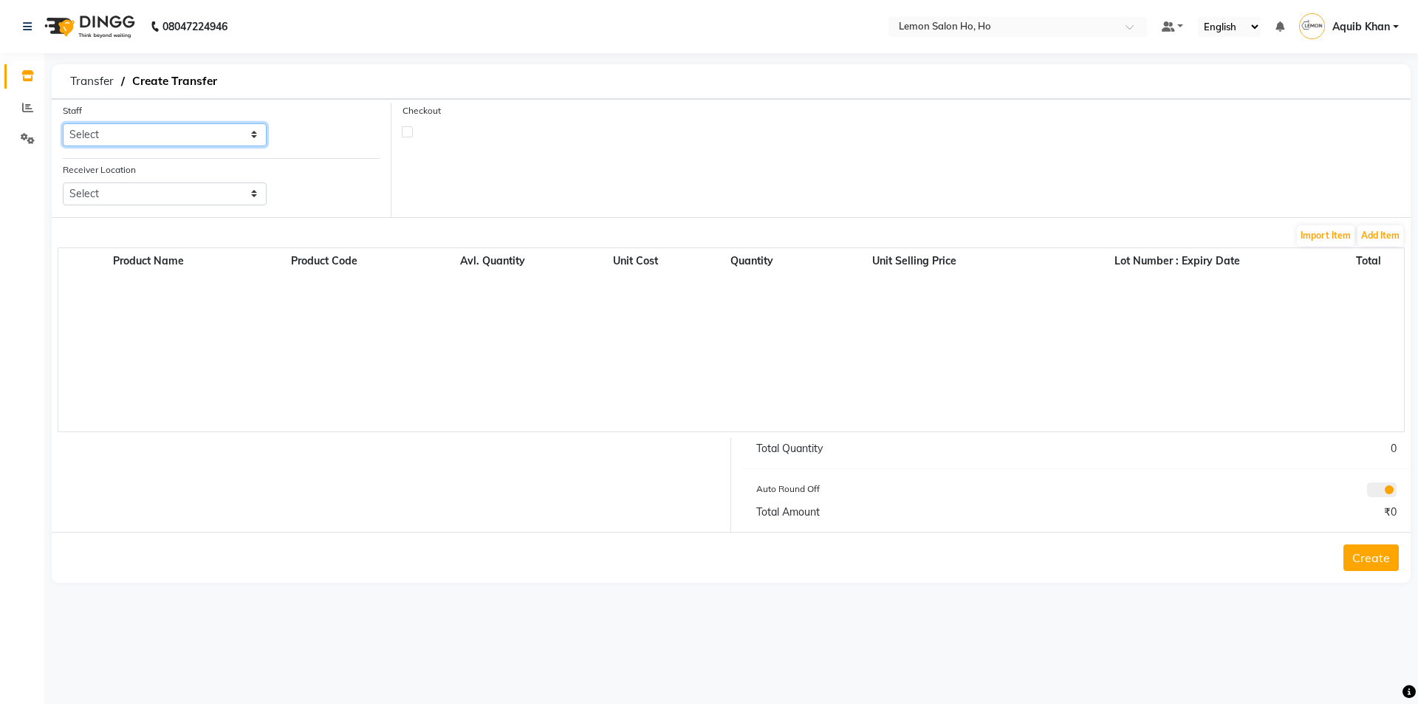
click at [253, 135] on select "Select [PERSON_NAME] [PERSON_NAME] DC DINGG Support [PERSON_NAME] [PERSON_NAME]…" at bounding box center [165, 134] width 204 height 23
click at [63, 123] on select "Select [PERSON_NAME] [PERSON_NAME] DC DINGG Support [PERSON_NAME] [PERSON_NAME]…" at bounding box center [165, 134] width 204 height 23
click at [251, 195] on select "Select Lemon Salon, Lokhandwala [GEOGRAPHIC_DATA], [GEOGRAPHIC_DATA], Seven Bun…" at bounding box center [165, 193] width 204 height 23
click at [63, 182] on select "Select Lemon Salon, Lokhandwala [GEOGRAPHIC_DATA], [GEOGRAPHIC_DATA], Seven Bun…" at bounding box center [165, 193] width 204 height 23
click at [1377, 236] on button "Add Item" at bounding box center [1381, 235] width 46 height 21
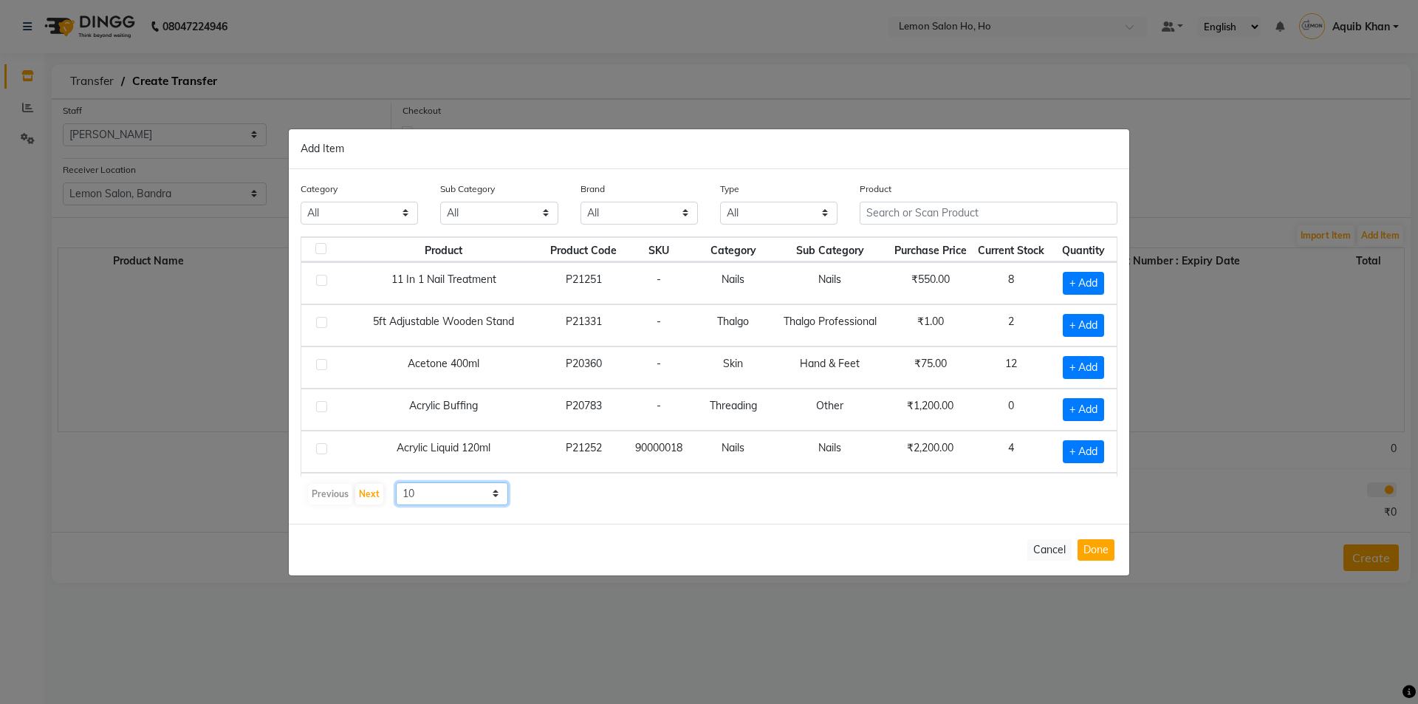
click at [495, 496] on select "10 50 100" at bounding box center [452, 493] width 112 height 23
click at [396, 482] on select "10 50 100" at bounding box center [452, 493] width 112 height 23
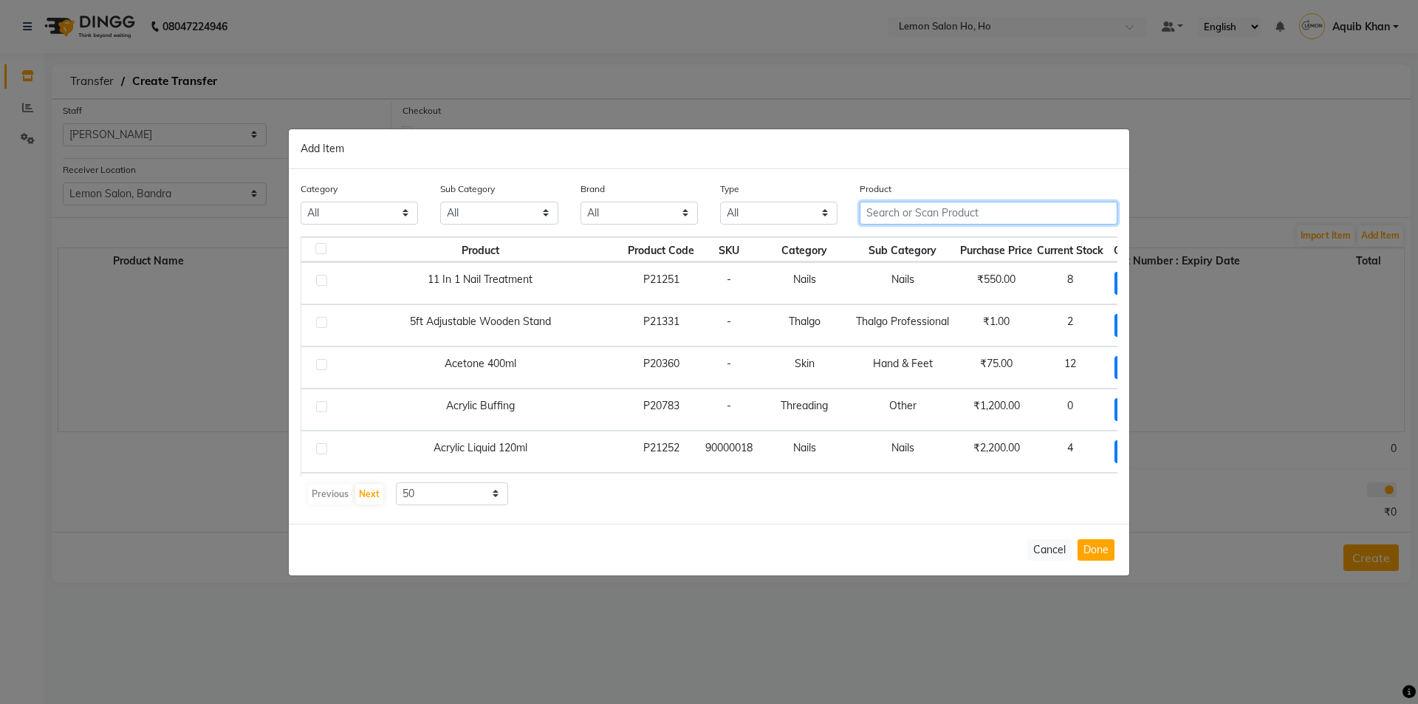
click at [985, 213] on input "text" at bounding box center [989, 213] width 258 height 23
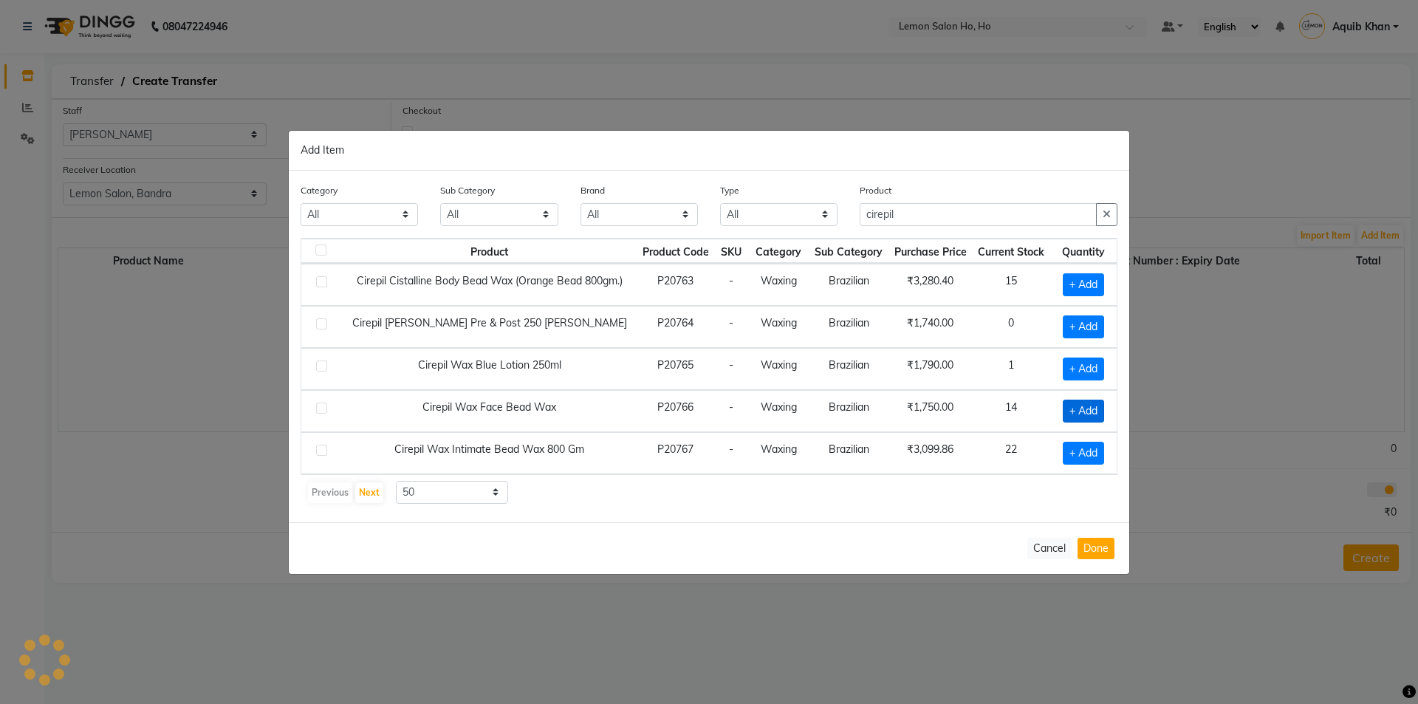
click at [1076, 411] on span "+ Add" at bounding box center [1083, 411] width 41 height 23
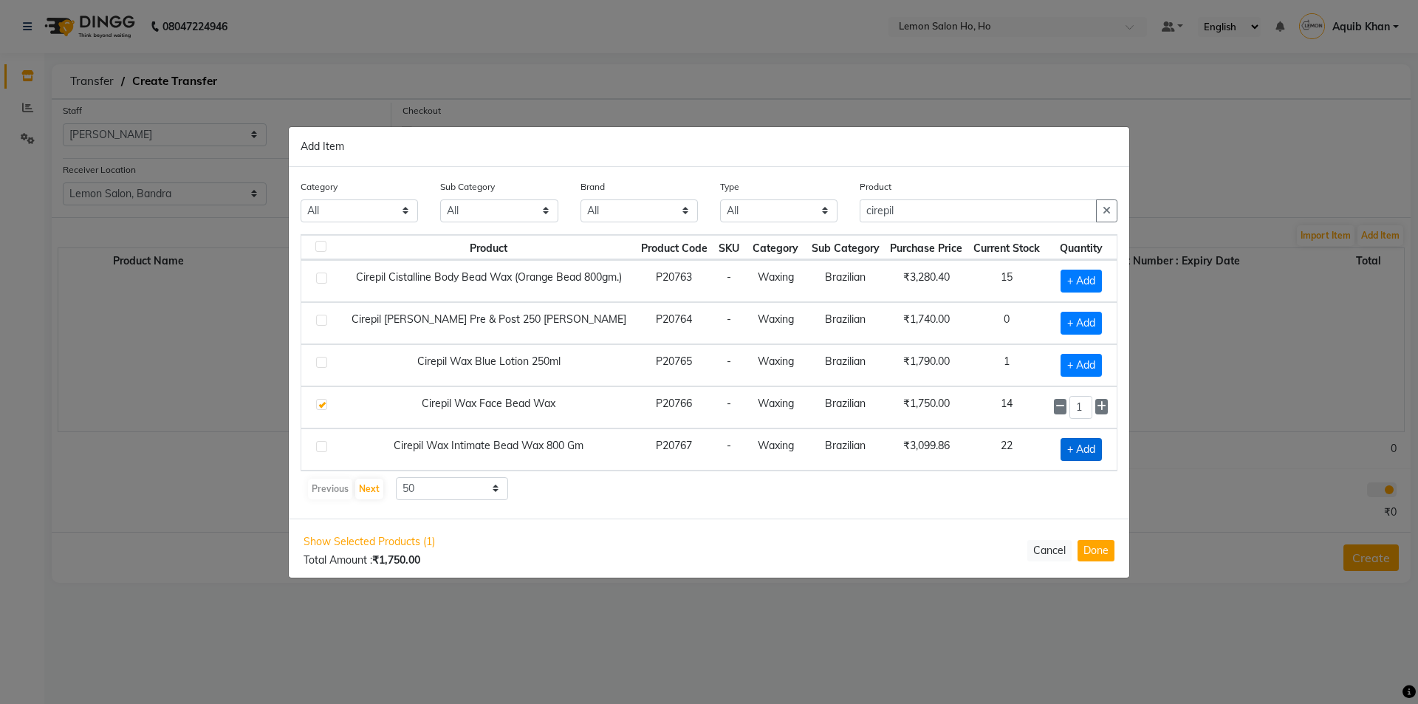
click at [1077, 448] on span "+ Add" at bounding box center [1081, 449] width 41 height 23
click at [923, 211] on input "cirepil" at bounding box center [978, 210] width 237 height 23
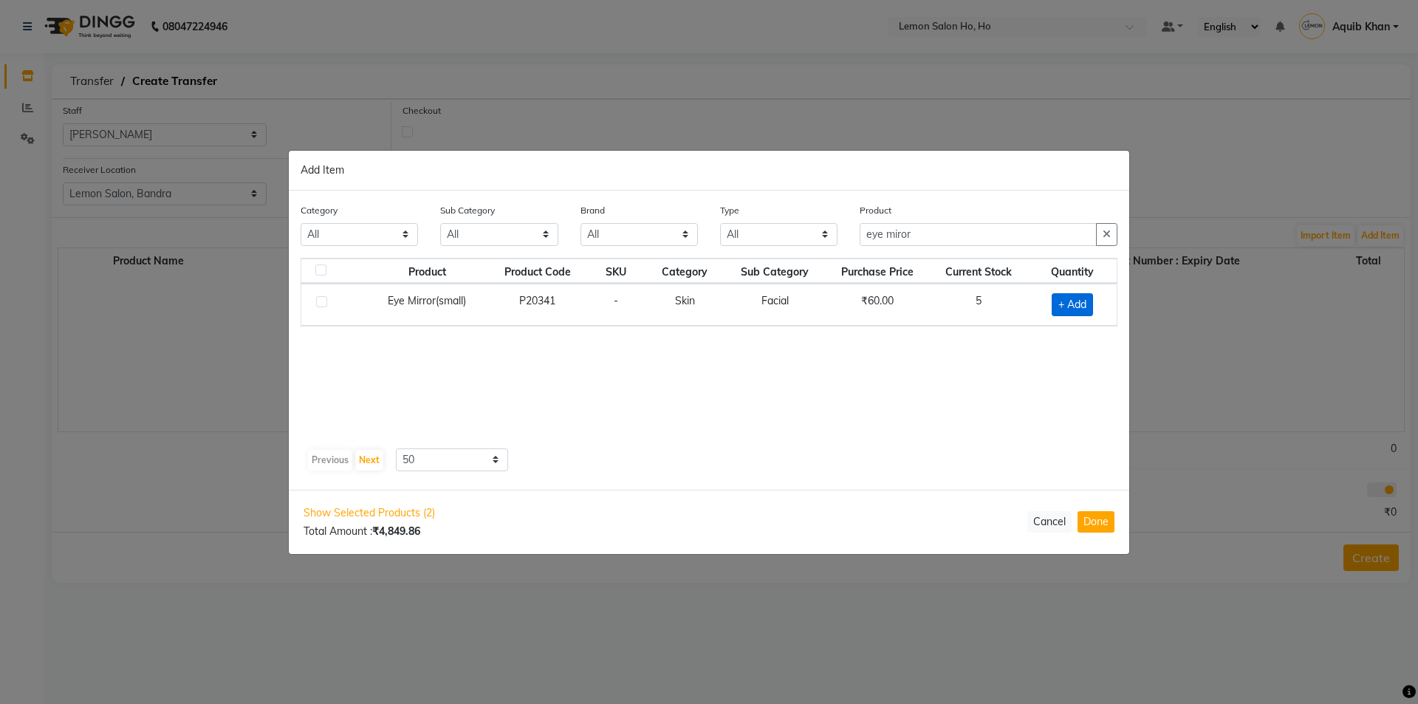
click at [1070, 306] on span "+ Add" at bounding box center [1072, 304] width 41 height 23
click at [1081, 306] on div "1" at bounding box center [1070, 304] width 75 height 23
click at [1086, 303] on span at bounding box center [1091, 303] width 14 height 16
click at [1087, 303] on icon at bounding box center [1091, 303] width 10 height 10
click at [960, 239] on input "eye miror" at bounding box center [978, 234] width 237 height 23
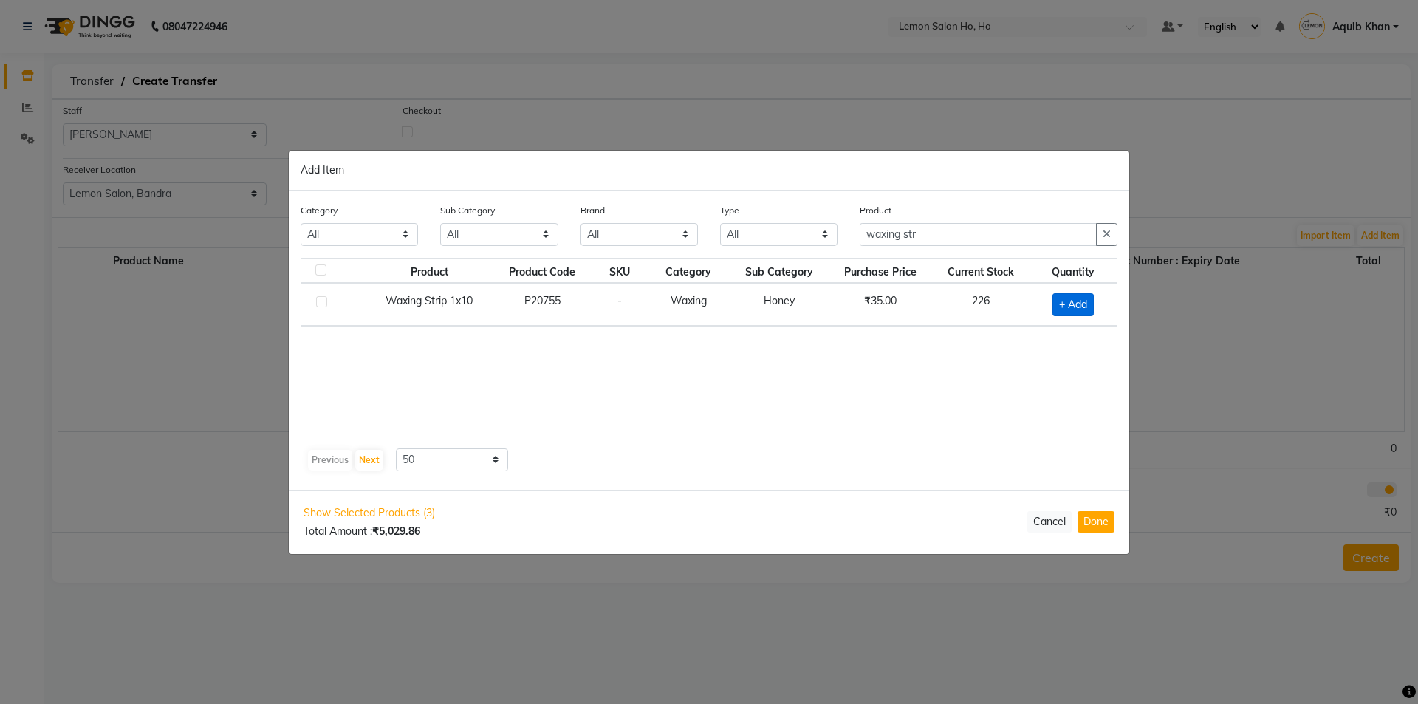
click at [1062, 304] on span "+ Add" at bounding box center [1073, 304] width 41 height 23
click at [1070, 304] on input "1" at bounding box center [1066, 304] width 31 height 23
click at [940, 238] on input "waxing str" at bounding box center [978, 234] width 237 height 23
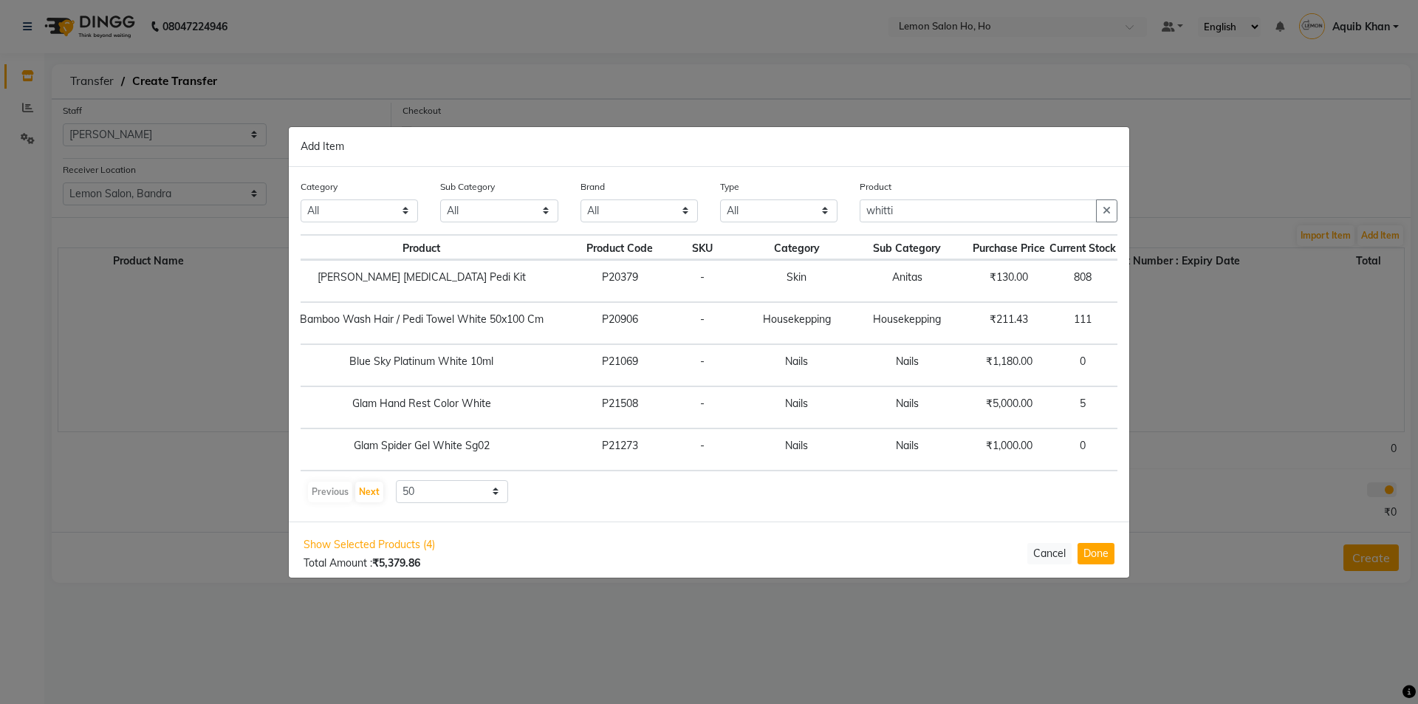
scroll to position [0, 152]
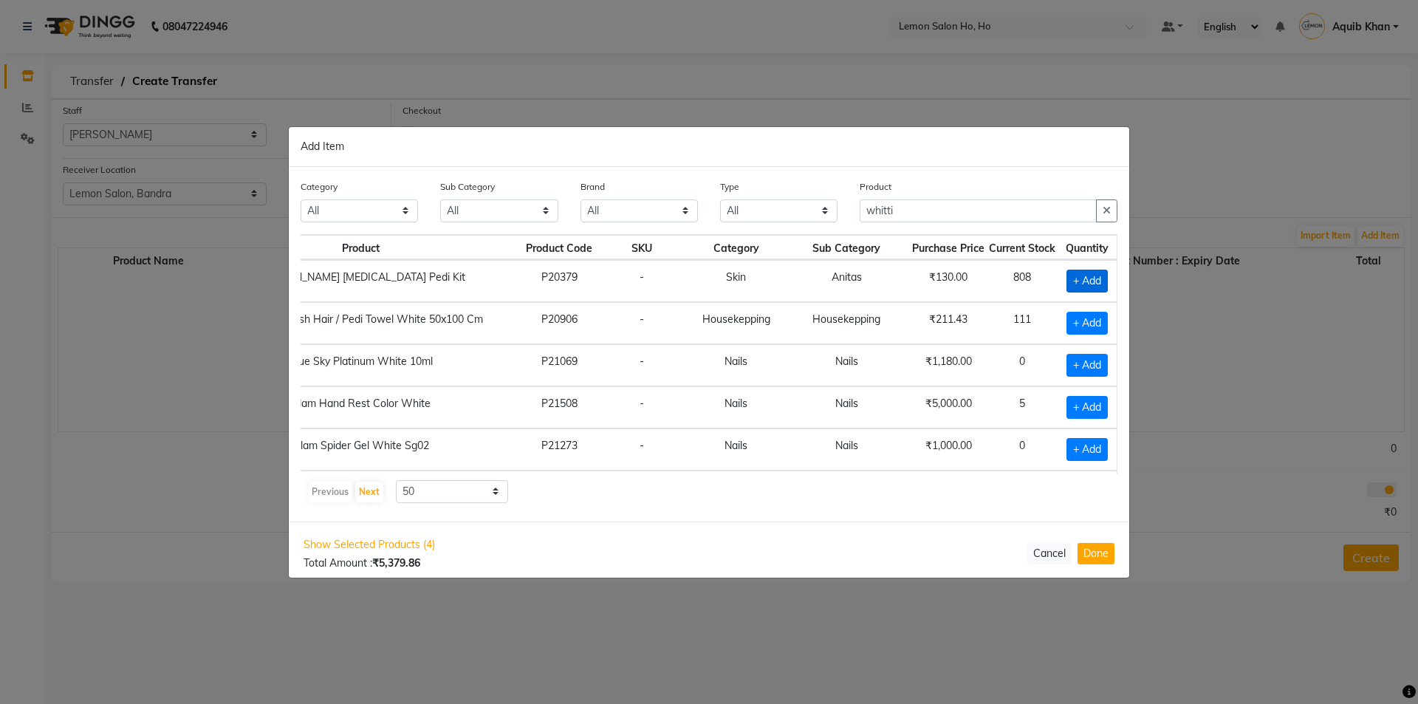
click at [1071, 279] on span "+ Add" at bounding box center [1087, 281] width 41 height 23
click at [1086, 283] on input "1" at bounding box center [1085, 281] width 20 height 23
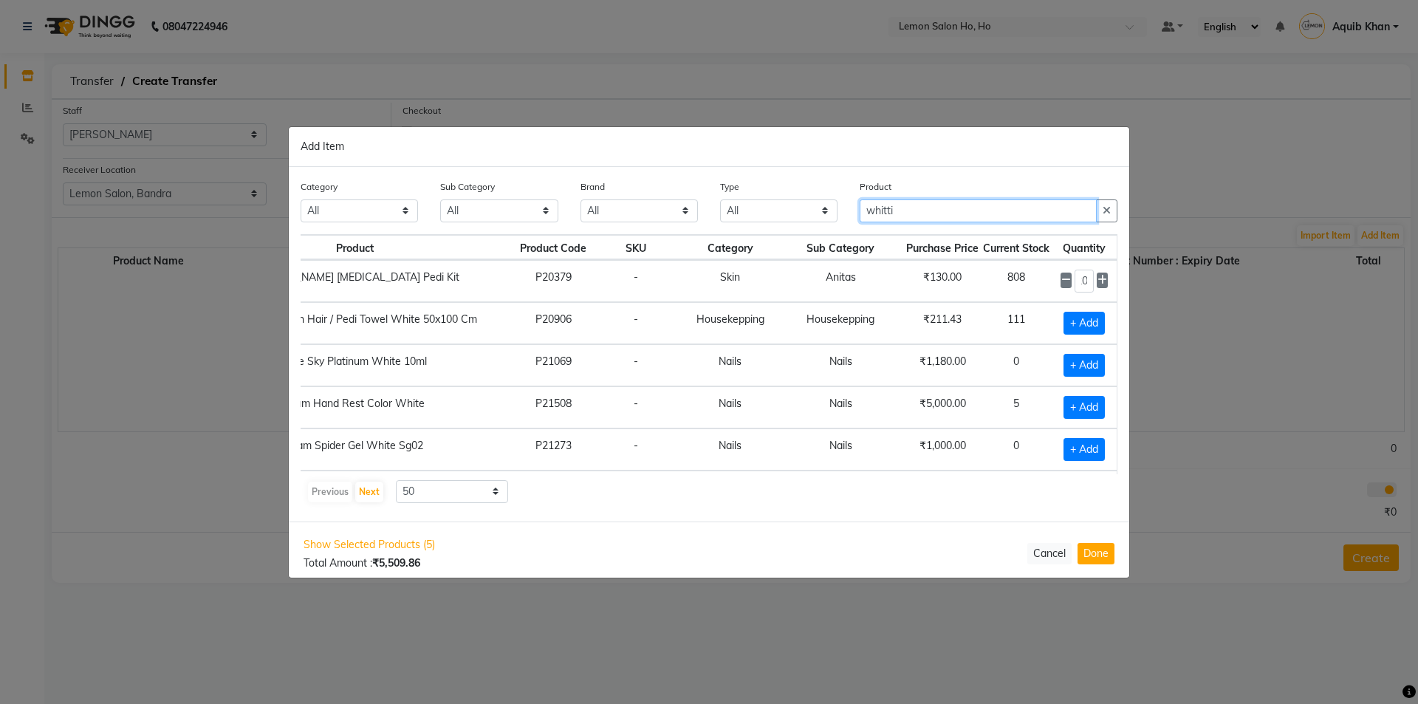
click at [926, 210] on input "whitti" at bounding box center [978, 210] width 237 height 23
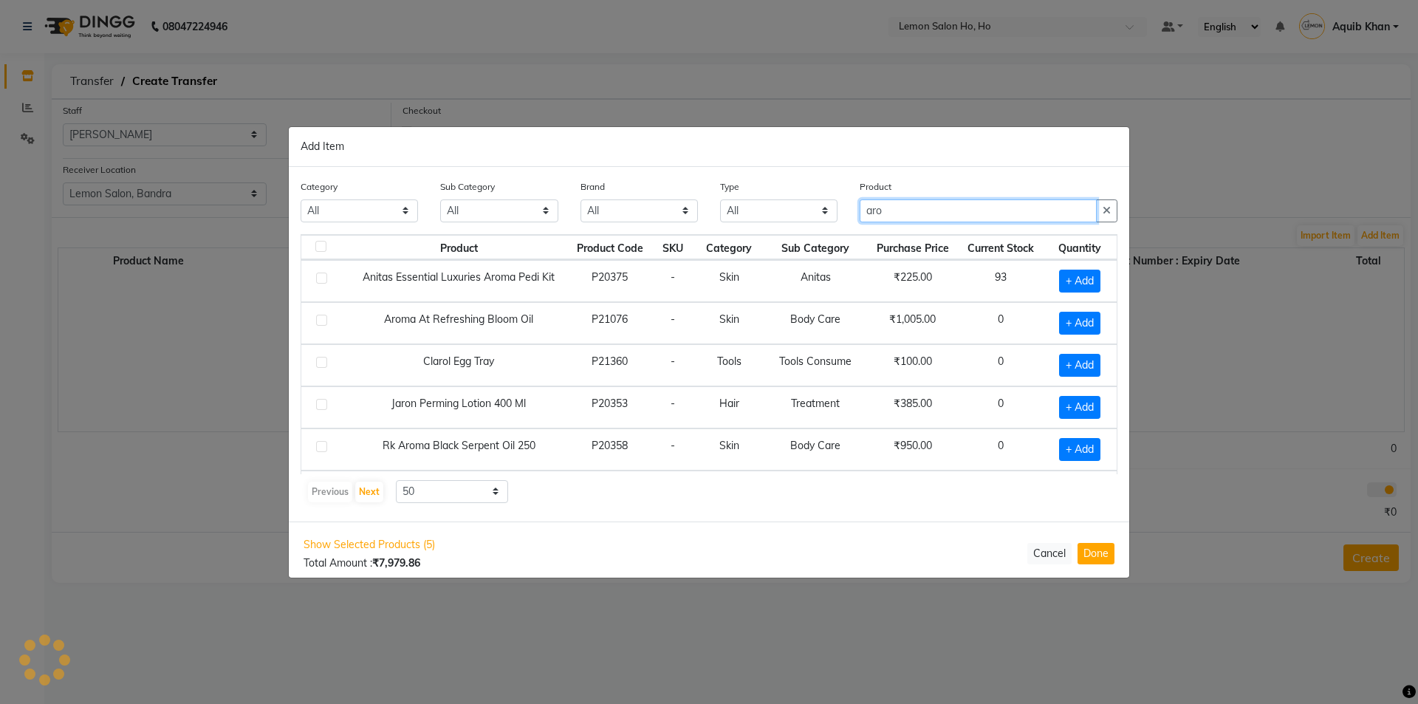
scroll to position [0, 0]
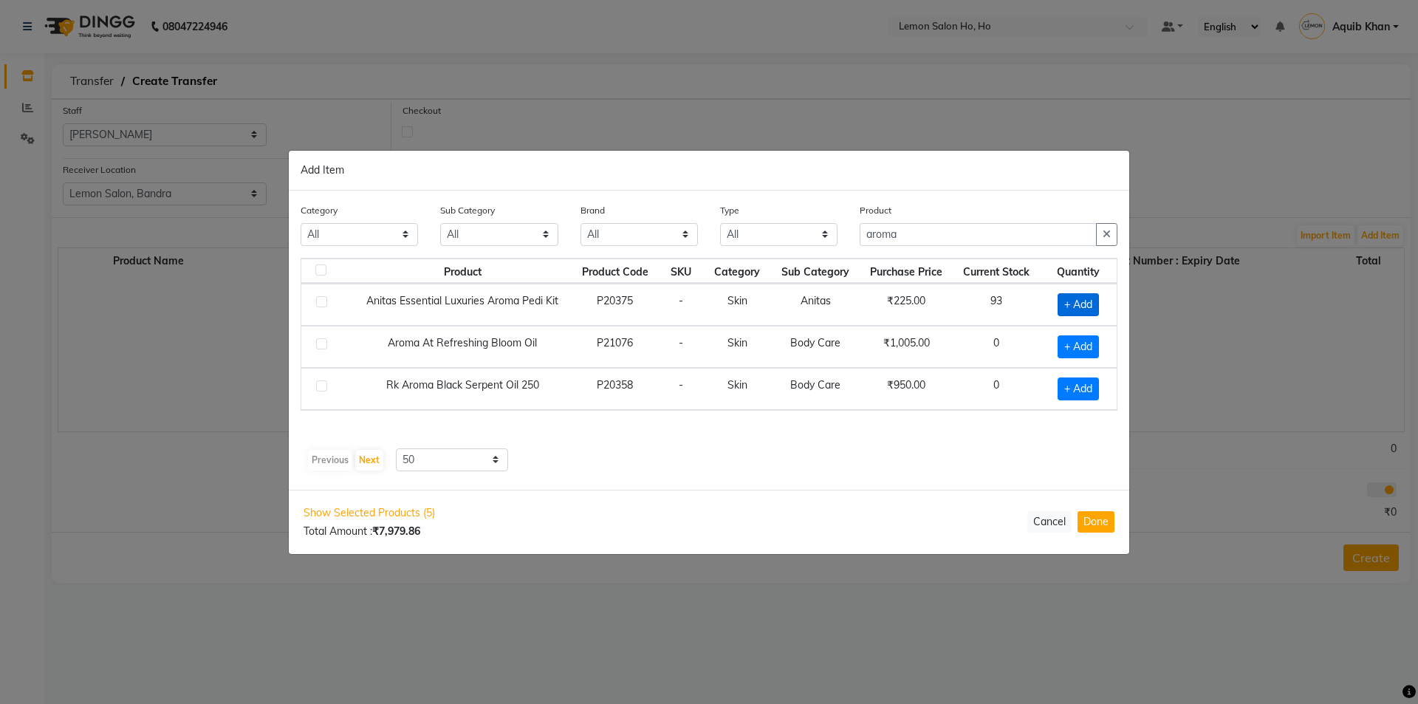
click at [1072, 303] on span "+ Add" at bounding box center [1078, 304] width 41 height 23
click at [1079, 303] on input "1" at bounding box center [1075, 304] width 27 height 23
click at [968, 234] on input "aroma" at bounding box center [978, 234] width 237 height 23
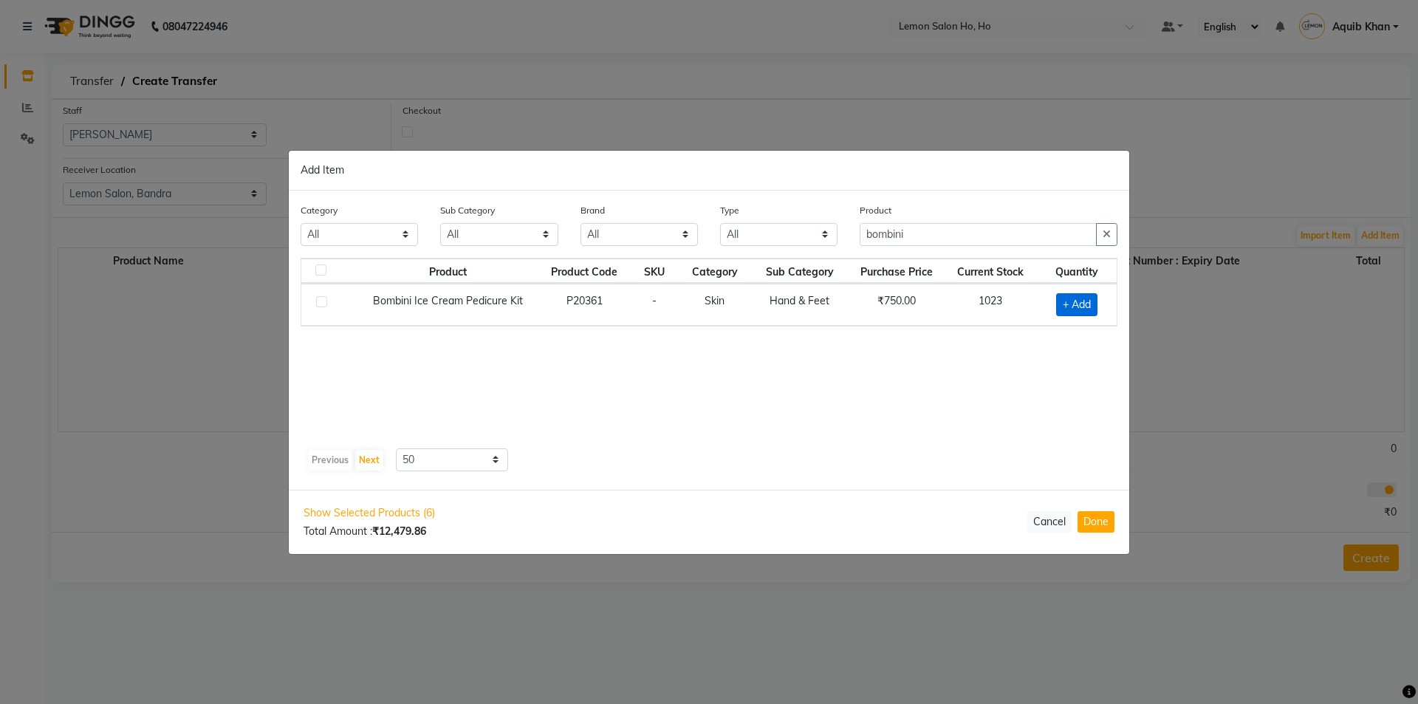
click at [1063, 303] on span "+ Add" at bounding box center [1076, 304] width 41 height 23
click at [1073, 302] on input "1" at bounding box center [1072, 304] width 28 height 23
click at [933, 236] on input "bombini" at bounding box center [978, 234] width 237 height 23
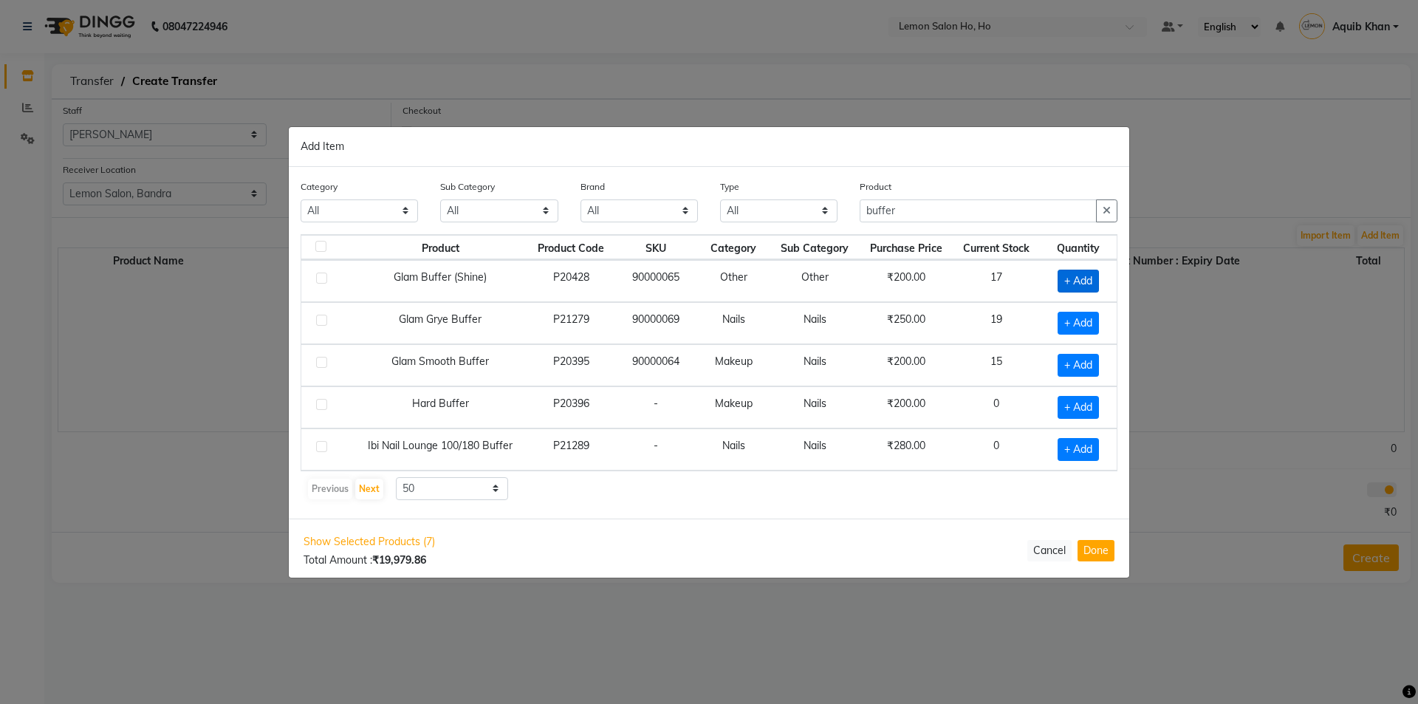
click at [1071, 280] on span "+ Add" at bounding box center [1078, 281] width 41 height 23
click at [1098, 281] on icon at bounding box center [1098, 280] width 10 height 10
click at [954, 208] on input "buffer" at bounding box center [978, 210] width 237 height 23
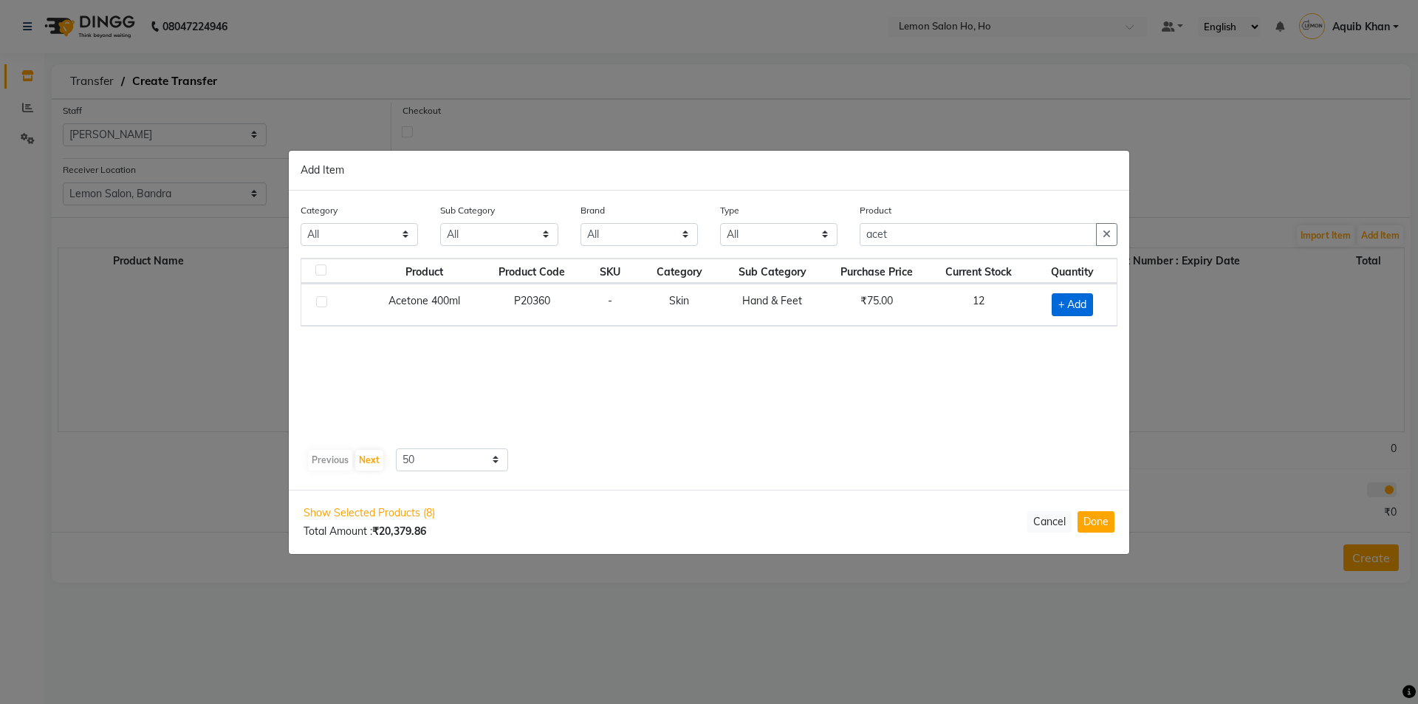
click at [1062, 302] on span "+ Add" at bounding box center [1072, 304] width 41 height 23
click at [1091, 302] on icon at bounding box center [1091, 303] width 10 height 10
click at [963, 233] on input "acet" at bounding box center [978, 234] width 237 height 23
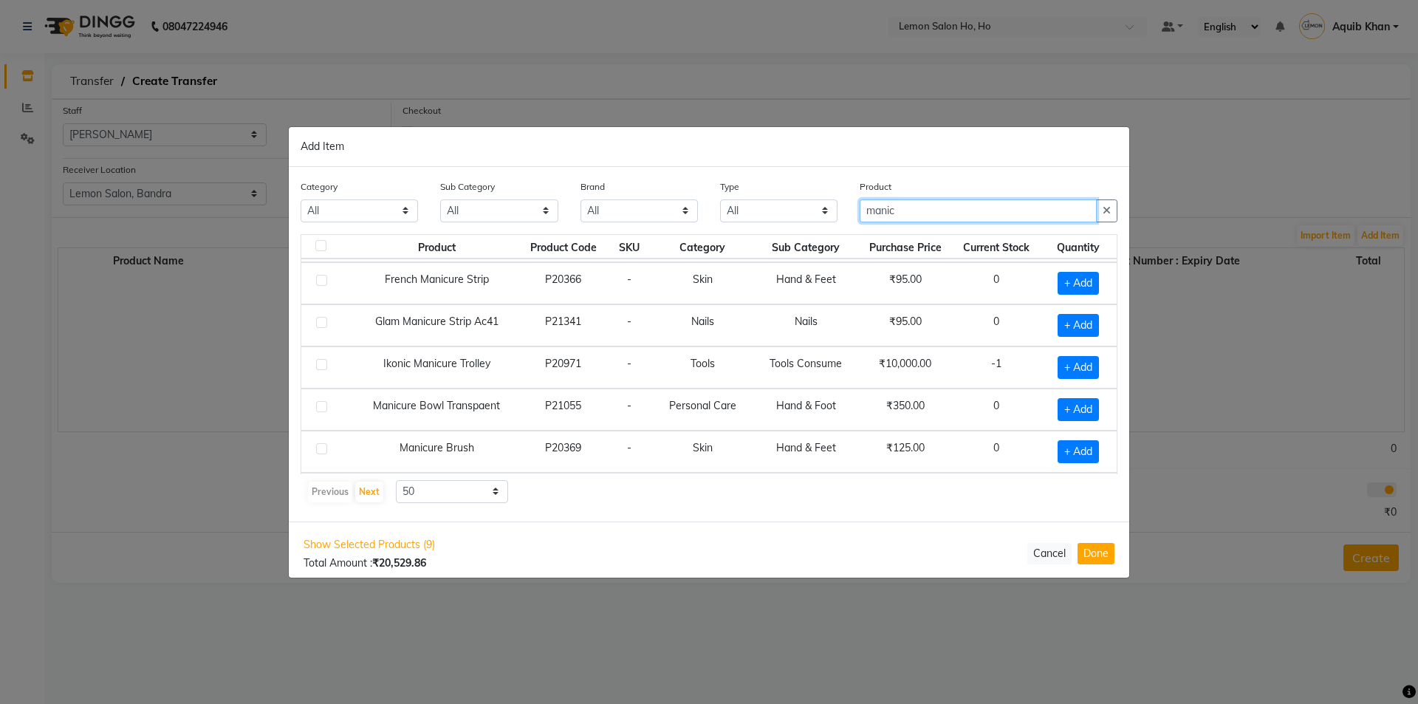
scroll to position [74, 0]
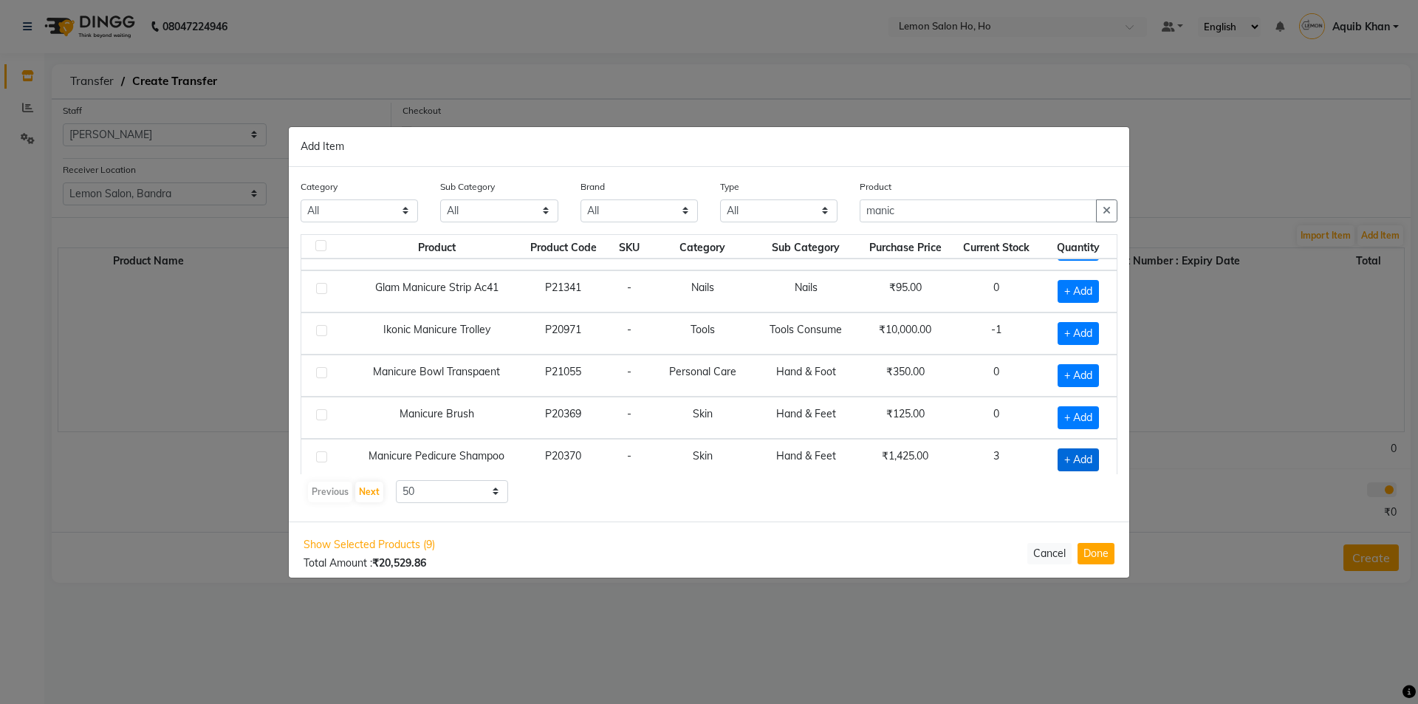
click at [1072, 461] on span "+ Add" at bounding box center [1078, 459] width 41 height 23
click at [925, 216] on input "manic" at bounding box center [978, 210] width 237 height 23
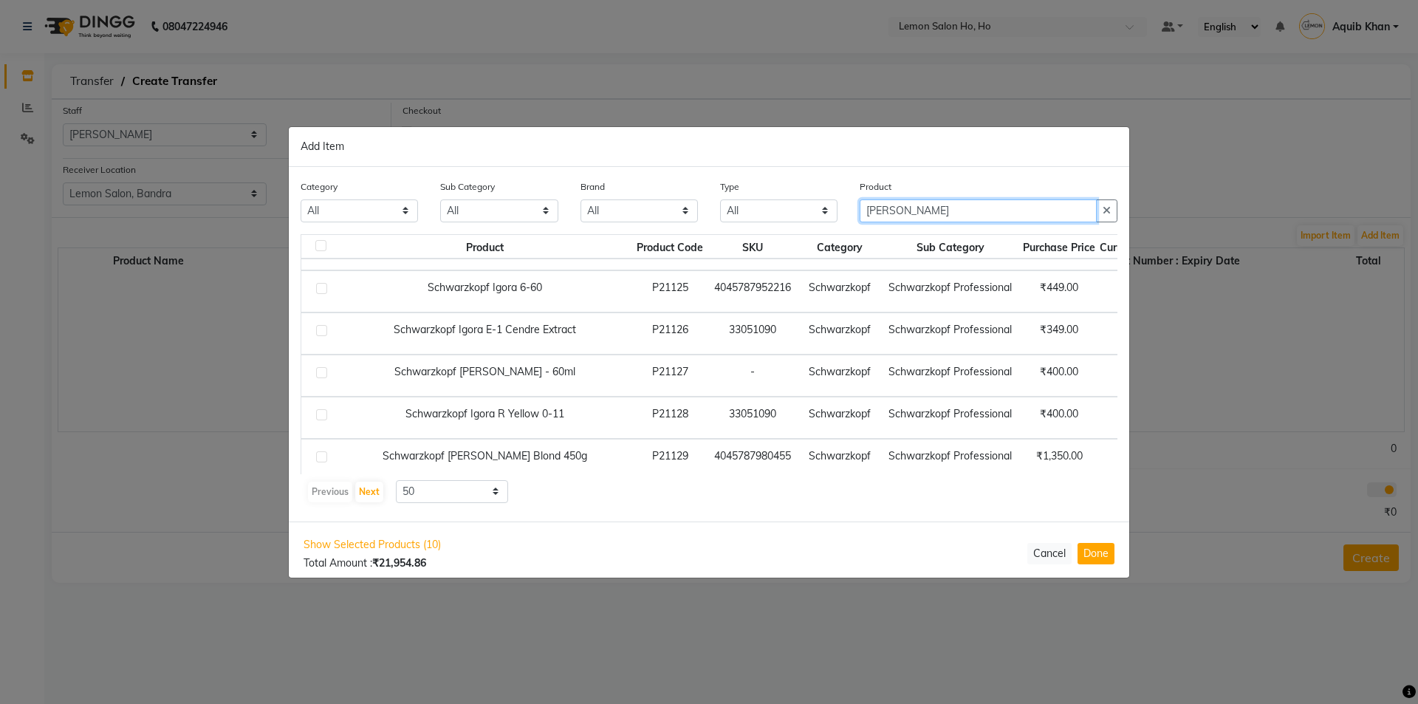
scroll to position [0, 0]
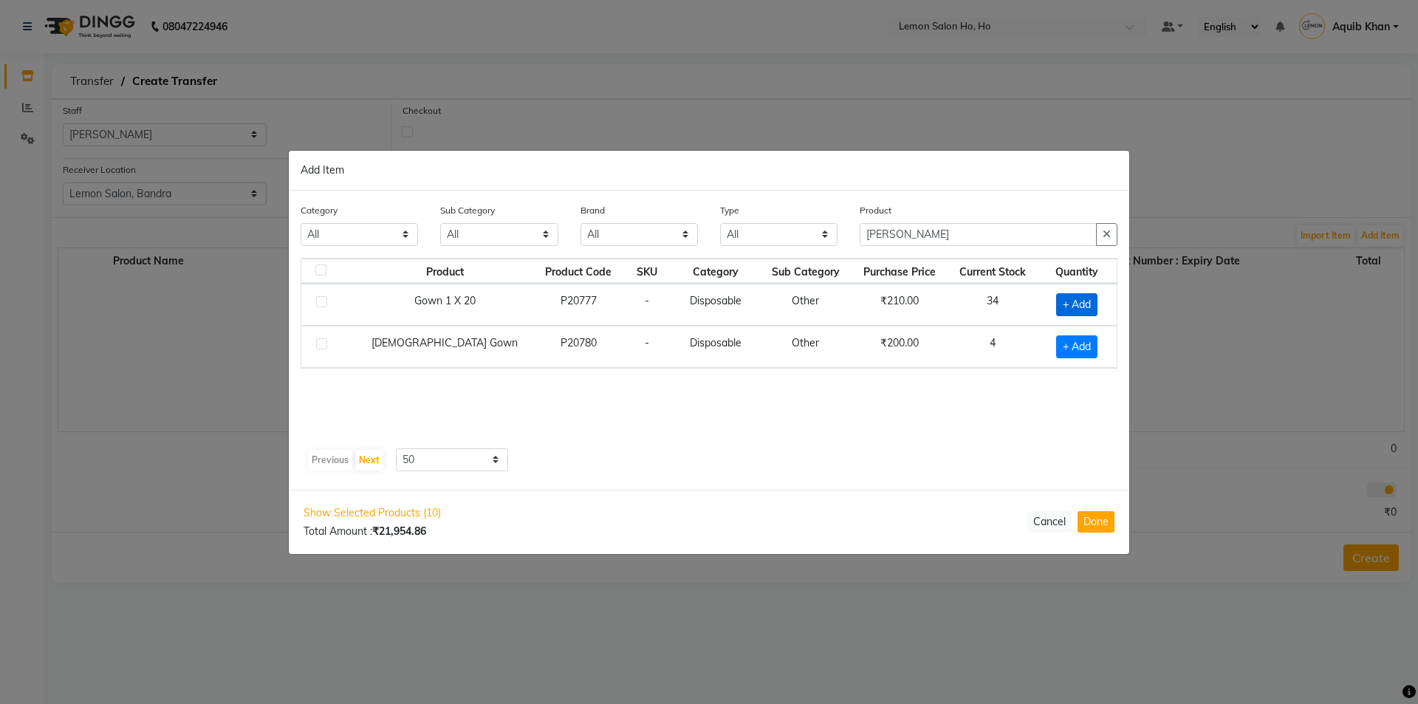
click at [1059, 299] on span "+ Add" at bounding box center [1076, 304] width 41 height 23
click at [1093, 300] on icon at bounding box center [1097, 303] width 10 height 10
click at [922, 233] on input "[PERSON_NAME]" at bounding box center [978, 234] width 237 height 23
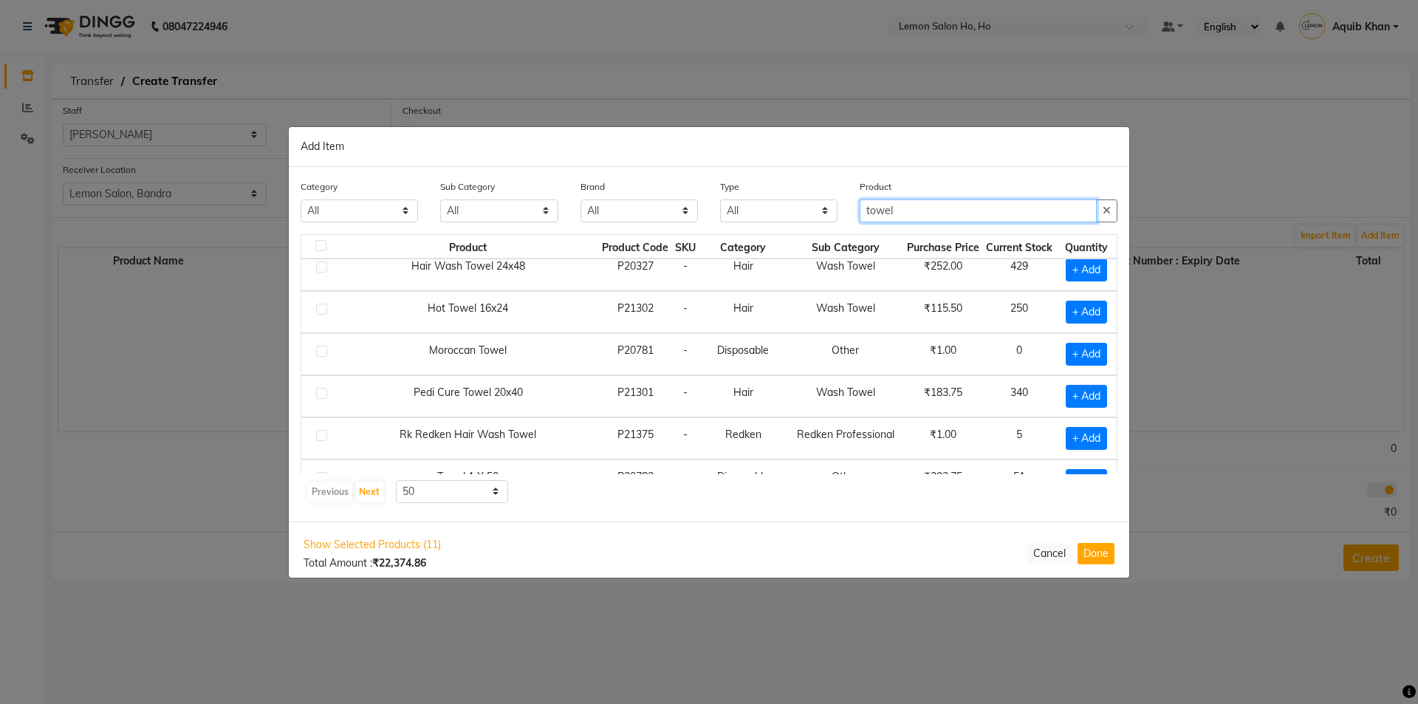
scroll to position [208, 0]
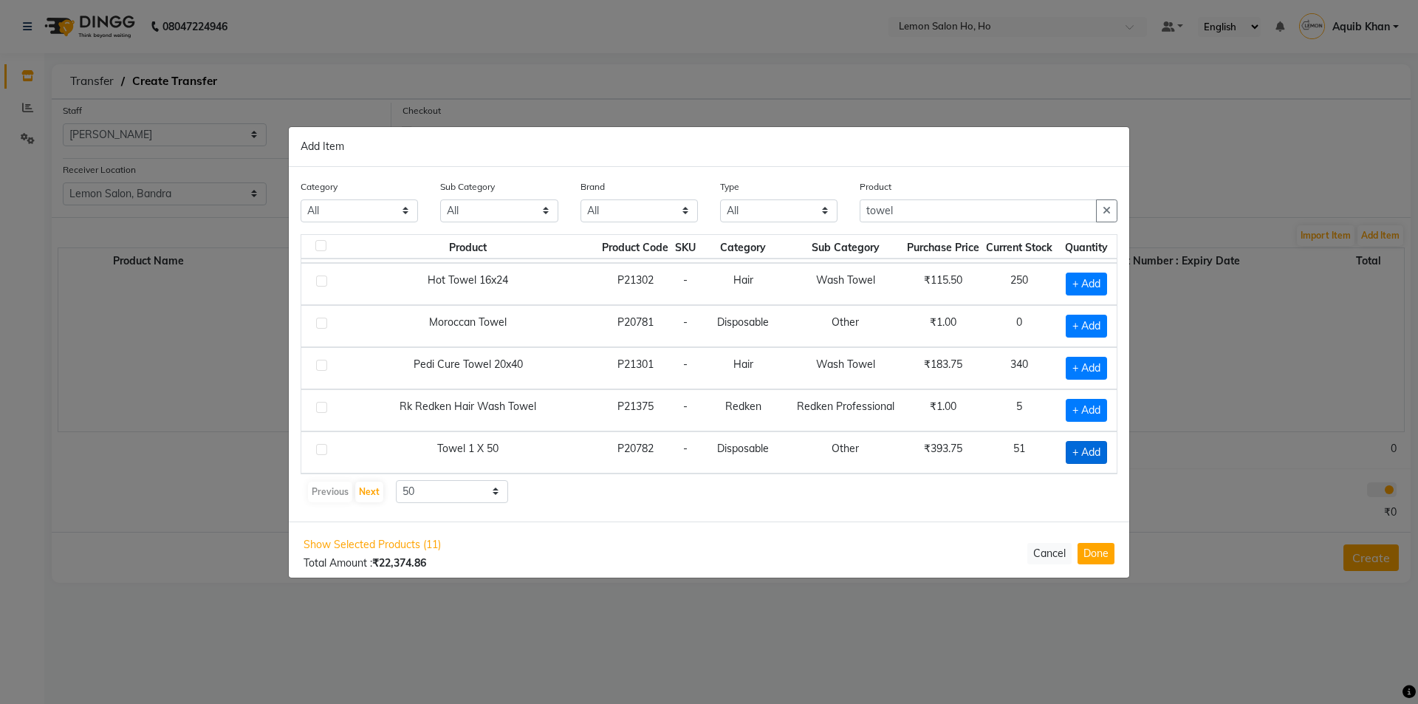
click at [1066, 455] on span "+ Add" at bounding box center [1086, 452] width 41 height 23
click at [1098, 451] on icon at bounding box center [1103, 451] width 10 height 10
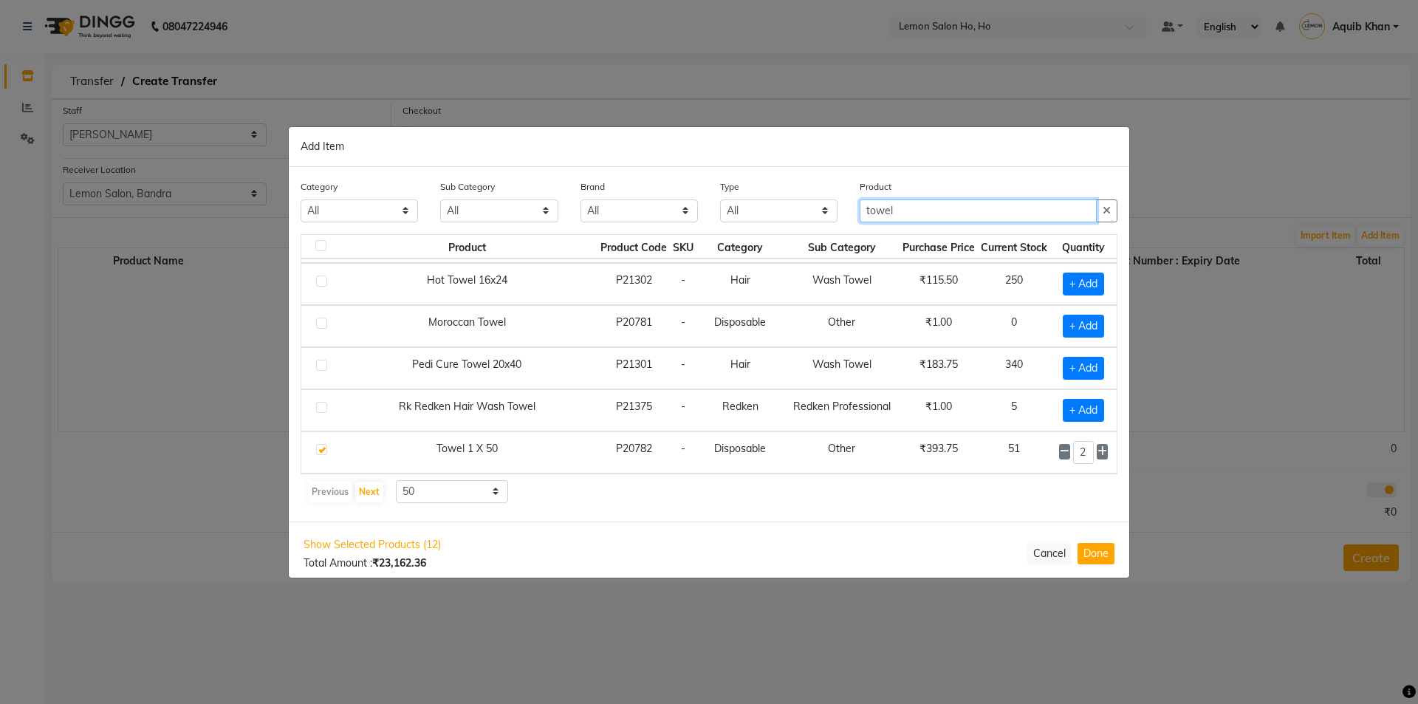
click at [919, 211] on input "towel" at bounding box center [978, 210] width 237 height 23
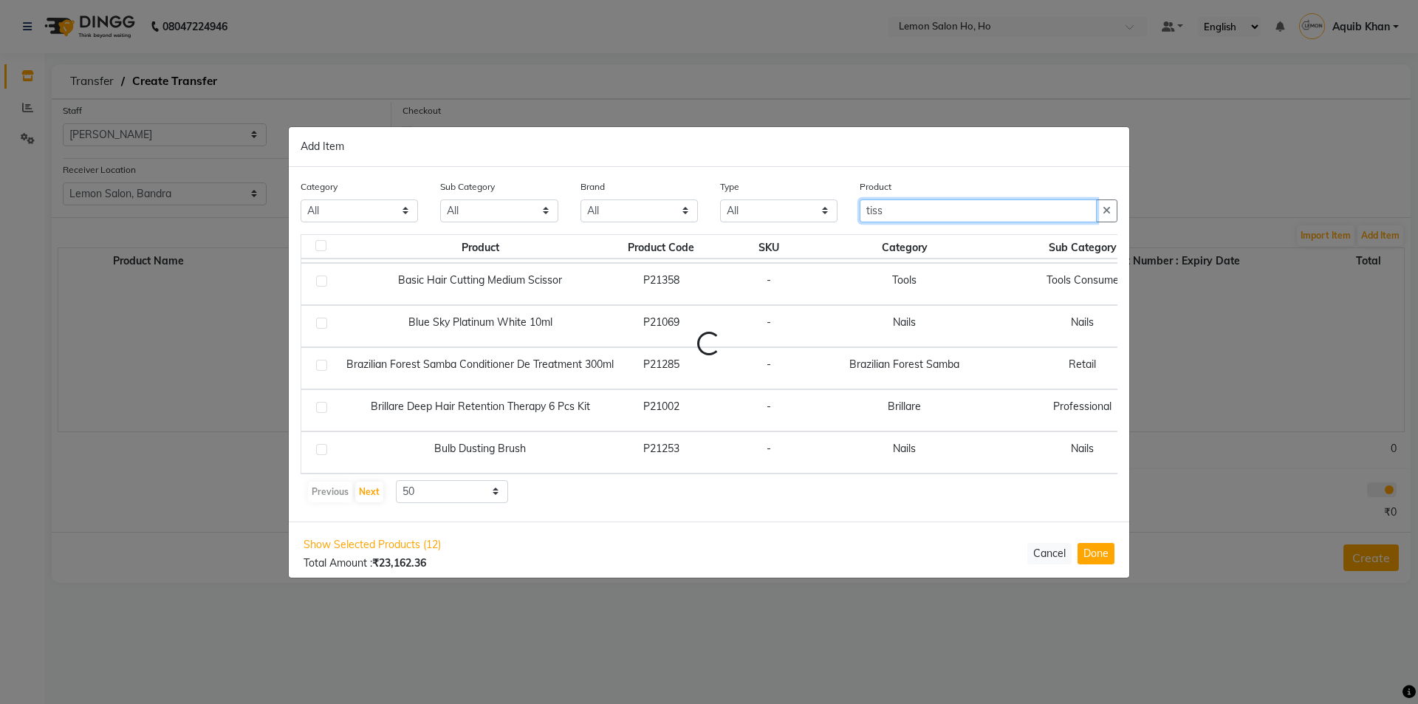
scroll to position [0, 0]
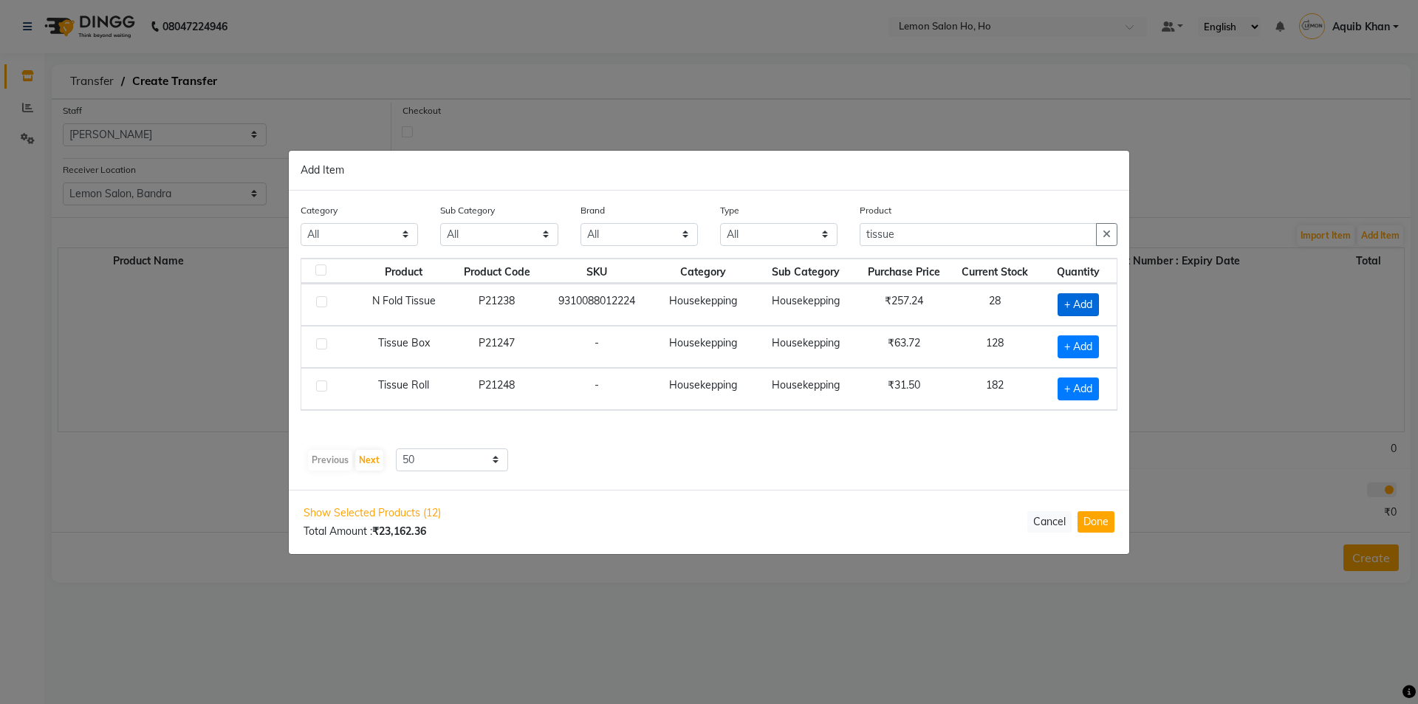
click at [1064, 304] on span "+ Add" at bounding box center [1078, 304] width 41 height 23
click at [1098, 303] on icon at bounding box center [1098, 303] width 10 height 10
click at [1067, 343] on span "+ Add" at bounding box center [1075, 346] width 41 height 23
click at [1102, 342] on icon at bounding box center [1098, 345] width 10 height 10
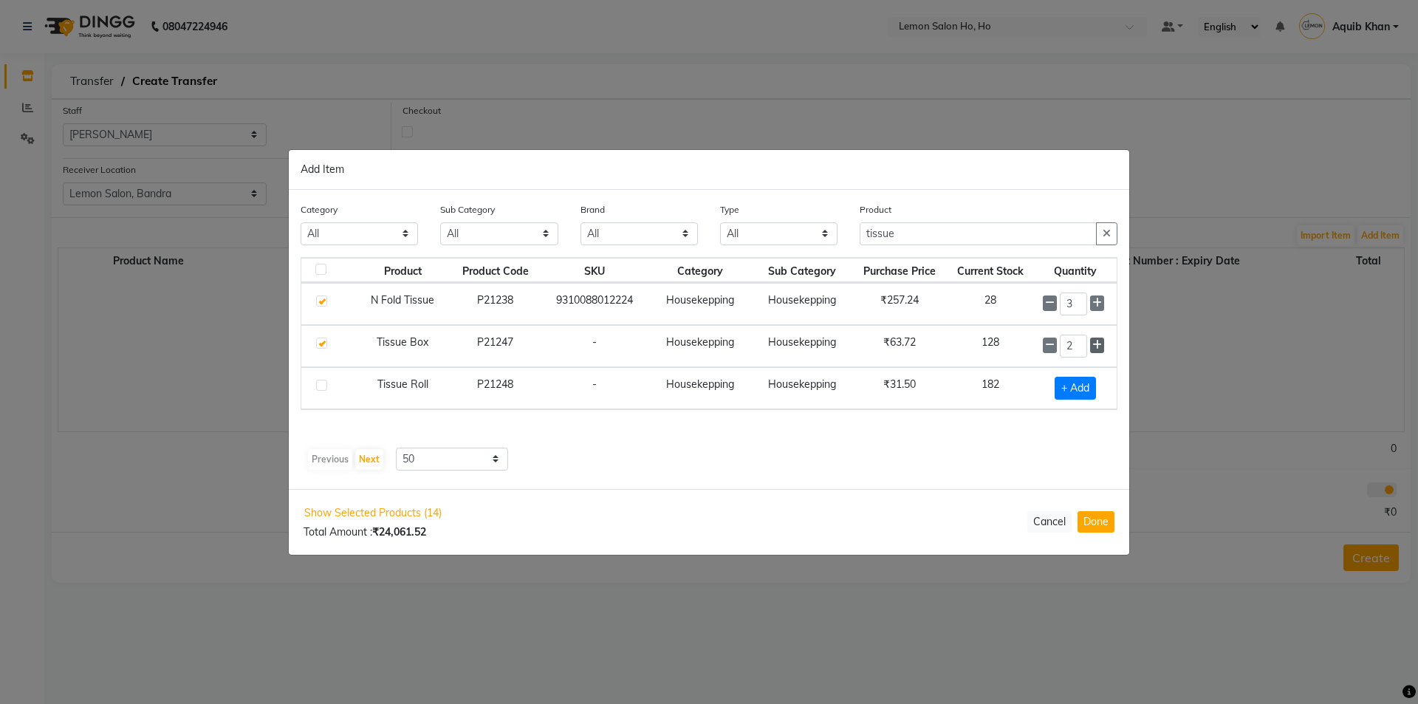
click at [1099, 342] on icon at bounding box center [1098, 345] width 10 height 10
click at [919, 236] on input "tissue" at bounding box center [978, 234] width 237 height 23
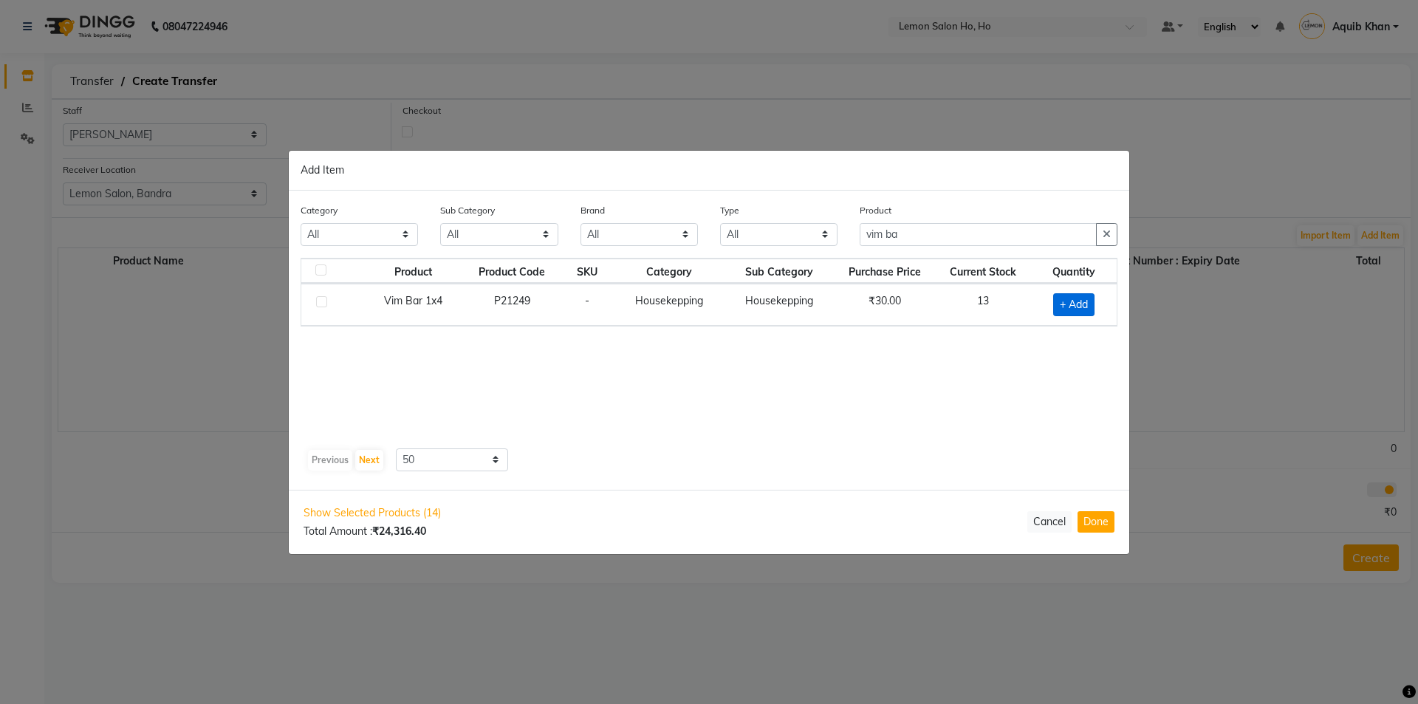
click at [1062, 304] on span "+ Add" at bounding box center [1073, 304] width 41 height 23
click at [922, 231] on input "vim ba" at bounding box center [978, 234] width 237 height 23
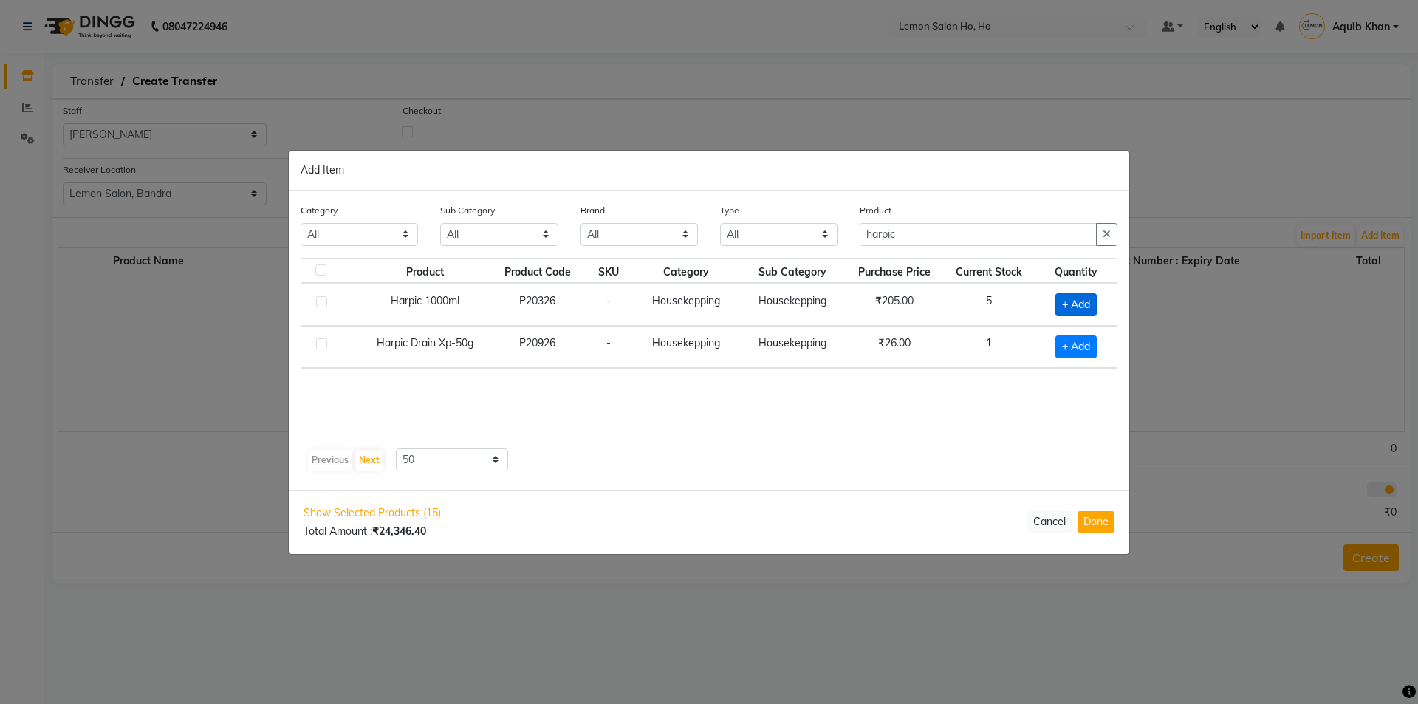
click at [1066, 303] on span "+ Add" at bounding box center [1076, 304] width 41 height 23
click at [929, 235] on input "harpic" at bounding box center [978, 234] width 237 height 23
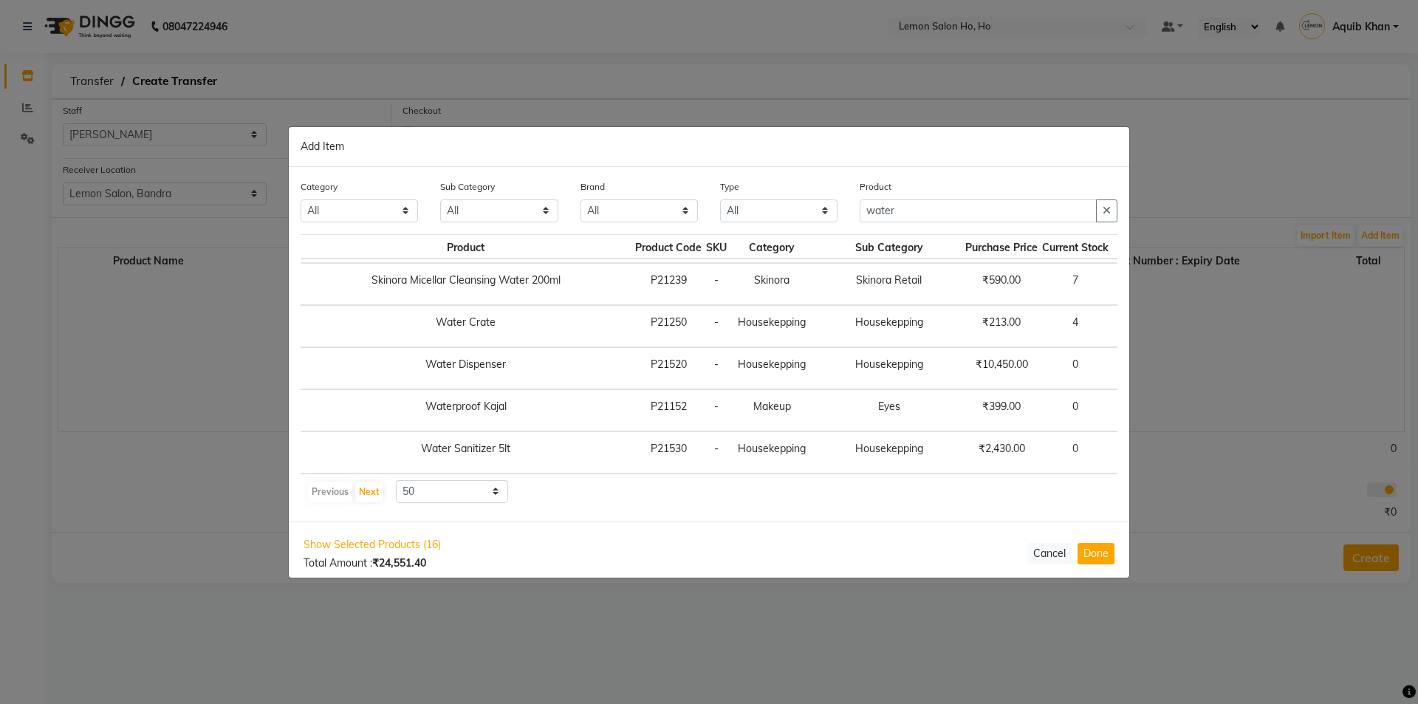
scroll to position [303, 97]
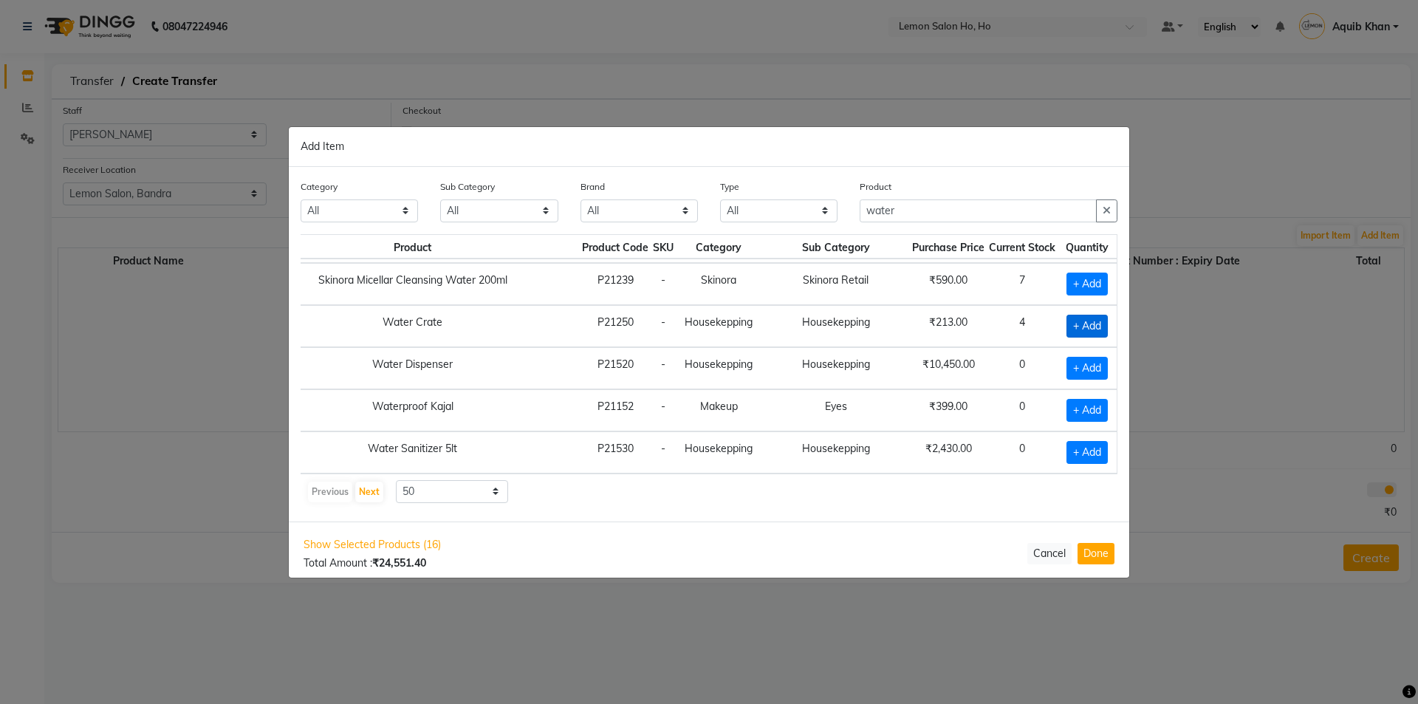
click at [1067, 315] on span "+ Add" at bounding box center [1087, 326] width 41 height 23
click at [1098, 320] on icon at bounding box center [1103, 325] width 10 height 10
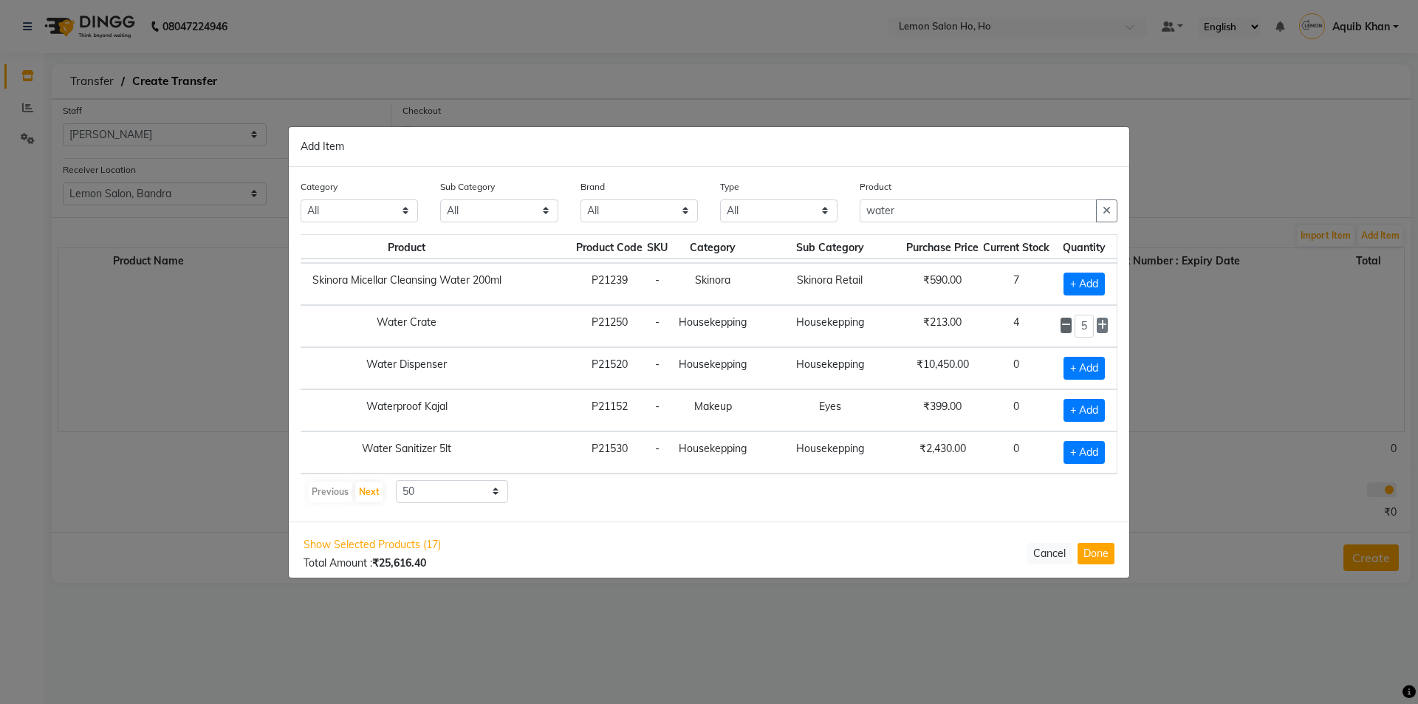
click at [1062, 320] on icon at bounding box center [1067, 325] width 10 height 10
click at [934, 206] on input "water" at bounding box center [978, 210] width 237 height 23
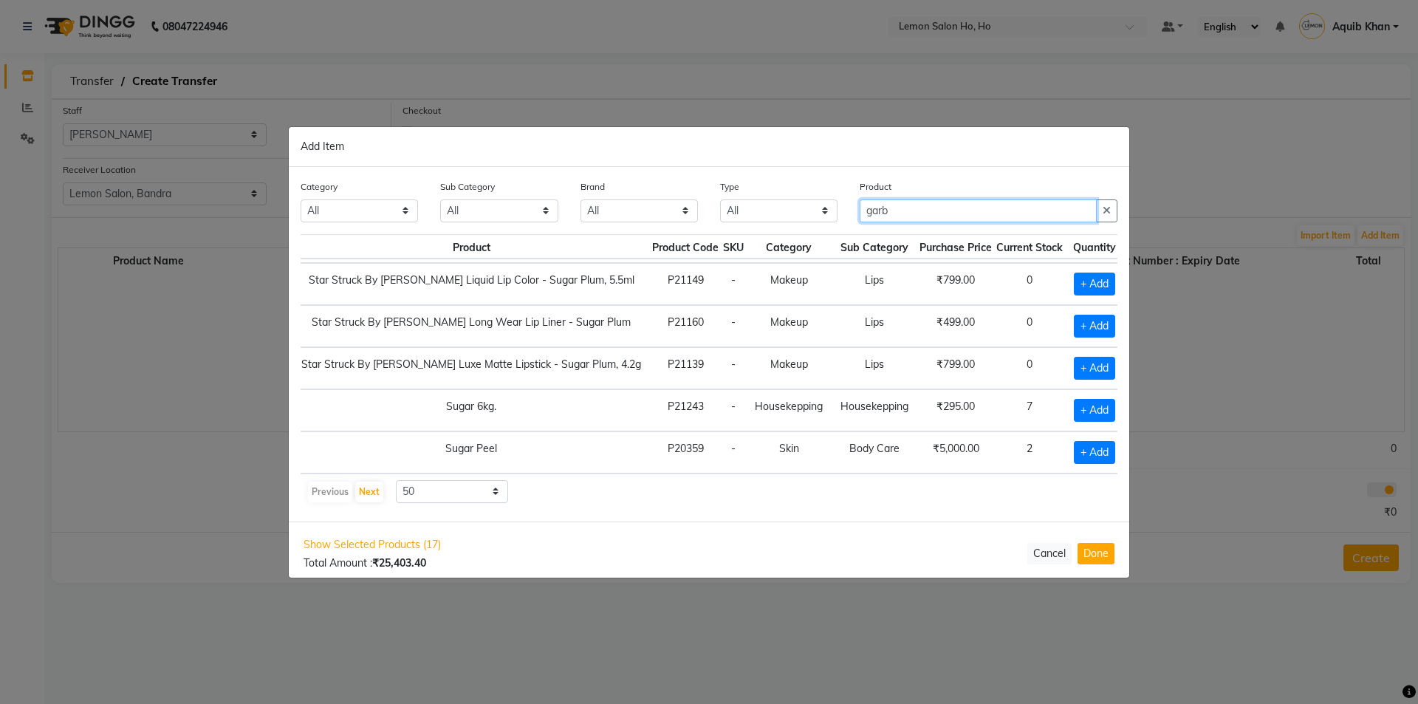
scroll to position [0, 0]
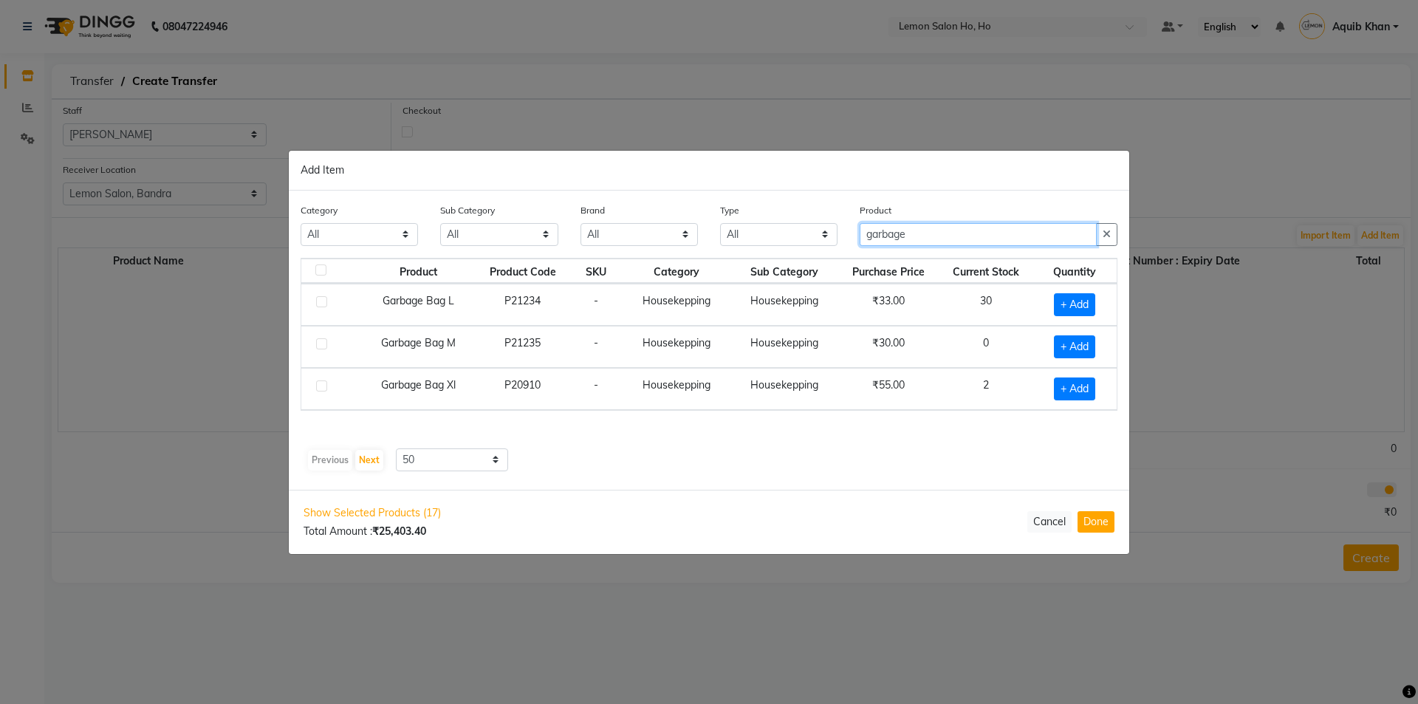
click at [951, 233] on input "garbage" at bounding box center [978, 234] width 237 height 23
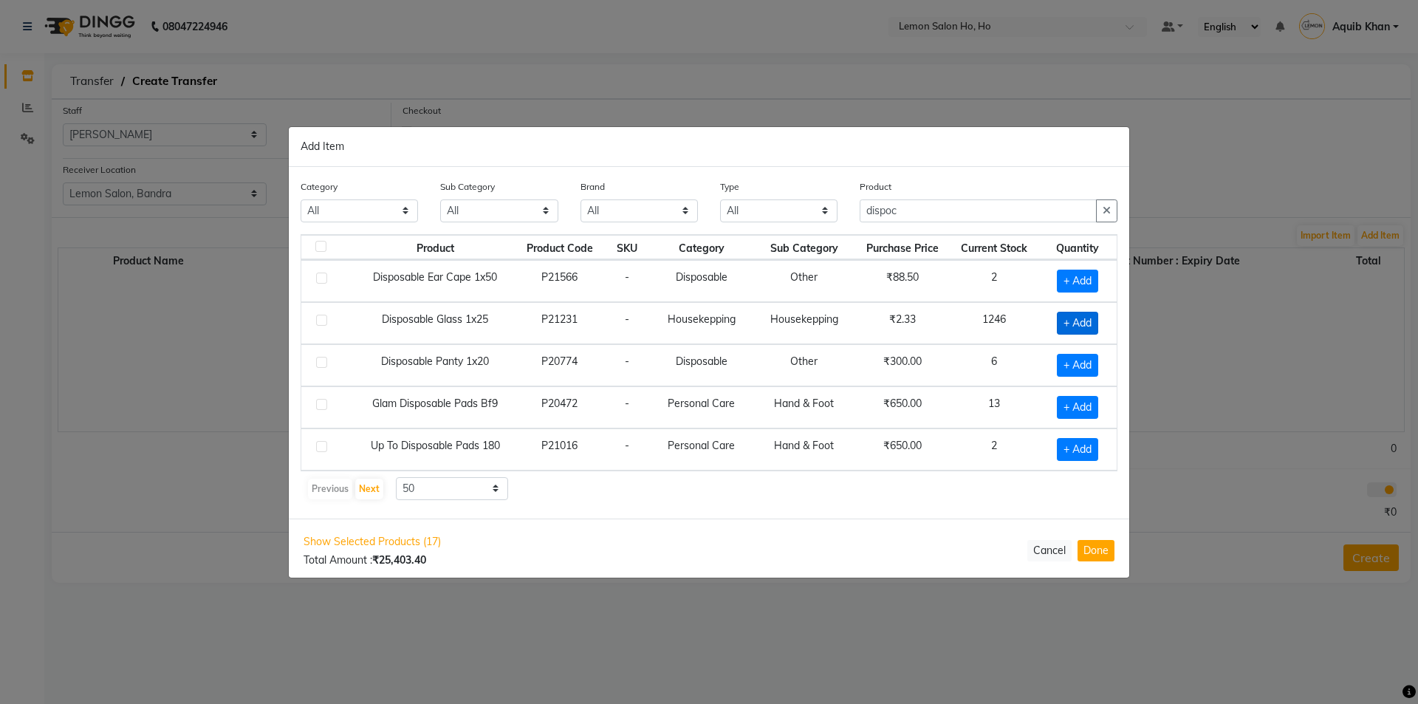
click at [1063, 318] on span "+ Add" at bounding box center [1077, 323] width 41 height 23
click at [1082, 324] on input "1" at bounding box center [1073, 323] width 27 height 23
click at [963, 215] on input "dispoc" at bounding box center [978, 210] width 237 height 23
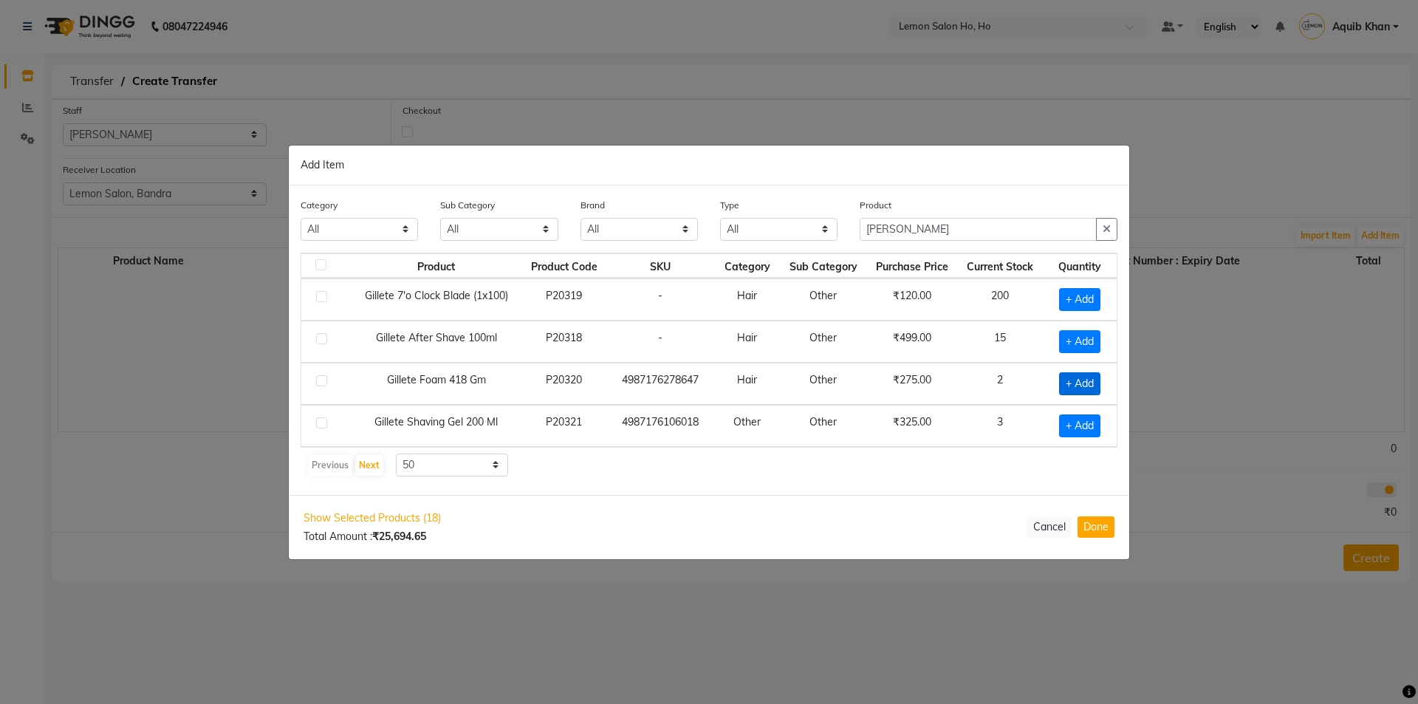
click at [1079, 386] on span "+ Add" at bounding box center [1079, 383] width 41 height 23
click at [1081, 335] on span "+ Add" at bounding box center [1077, 341] width 41 height 23
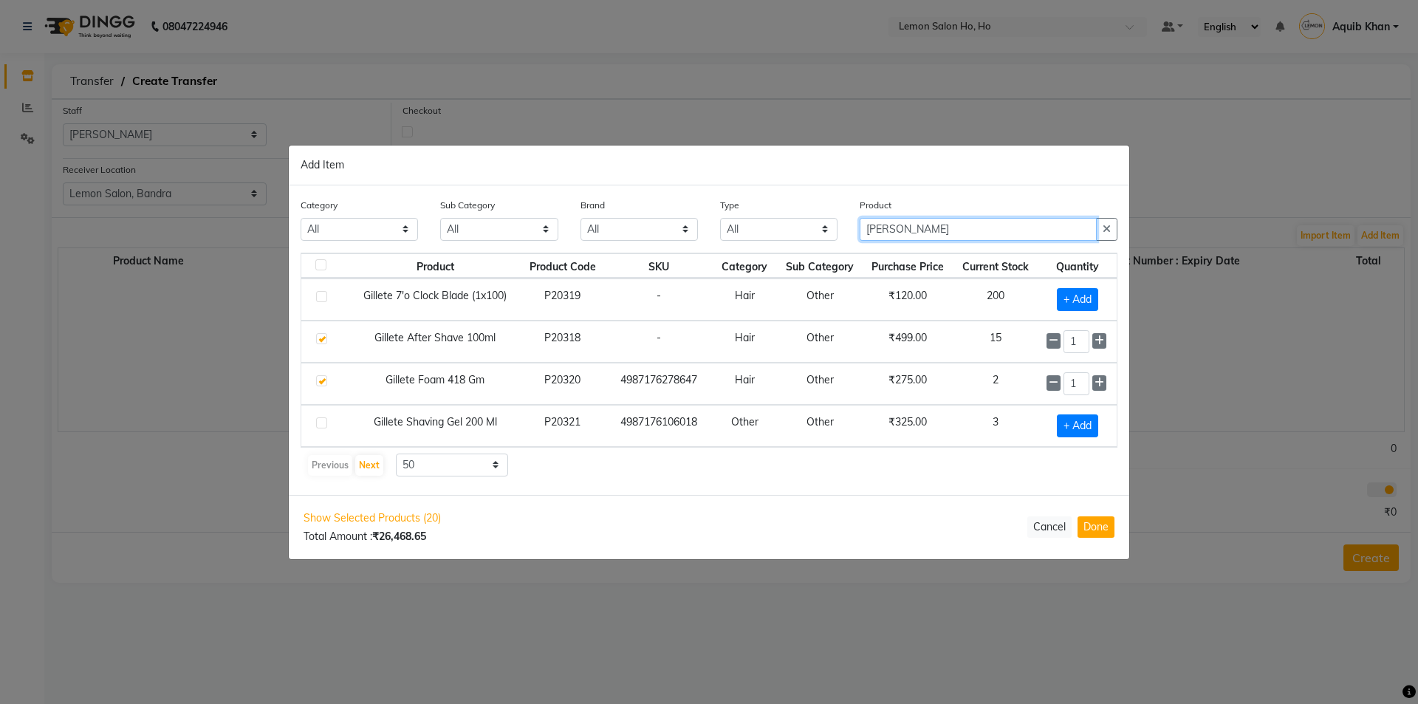
click at [902, 227] on input "[PERSON_NAME]" at bounding box center [978, 229] width 237 height 23
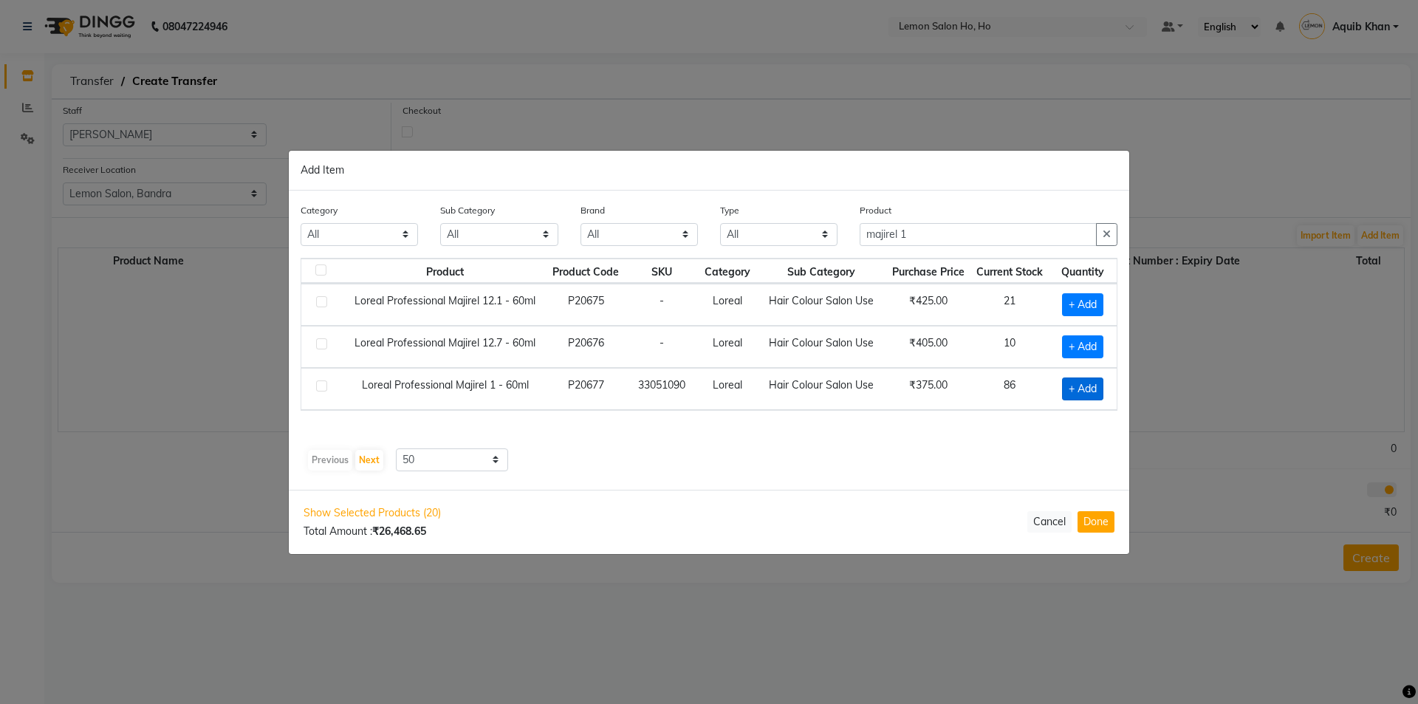
click at [1073, 383] on span "+ Add" at bounding box center [1082, 388] width 41 height 23
click at [1102, 388] on icon at bounding box center [1102, 387] width 10 height 10
click at [1102, 388] on icon at bounding box center [1102, 388] width 10 height 10
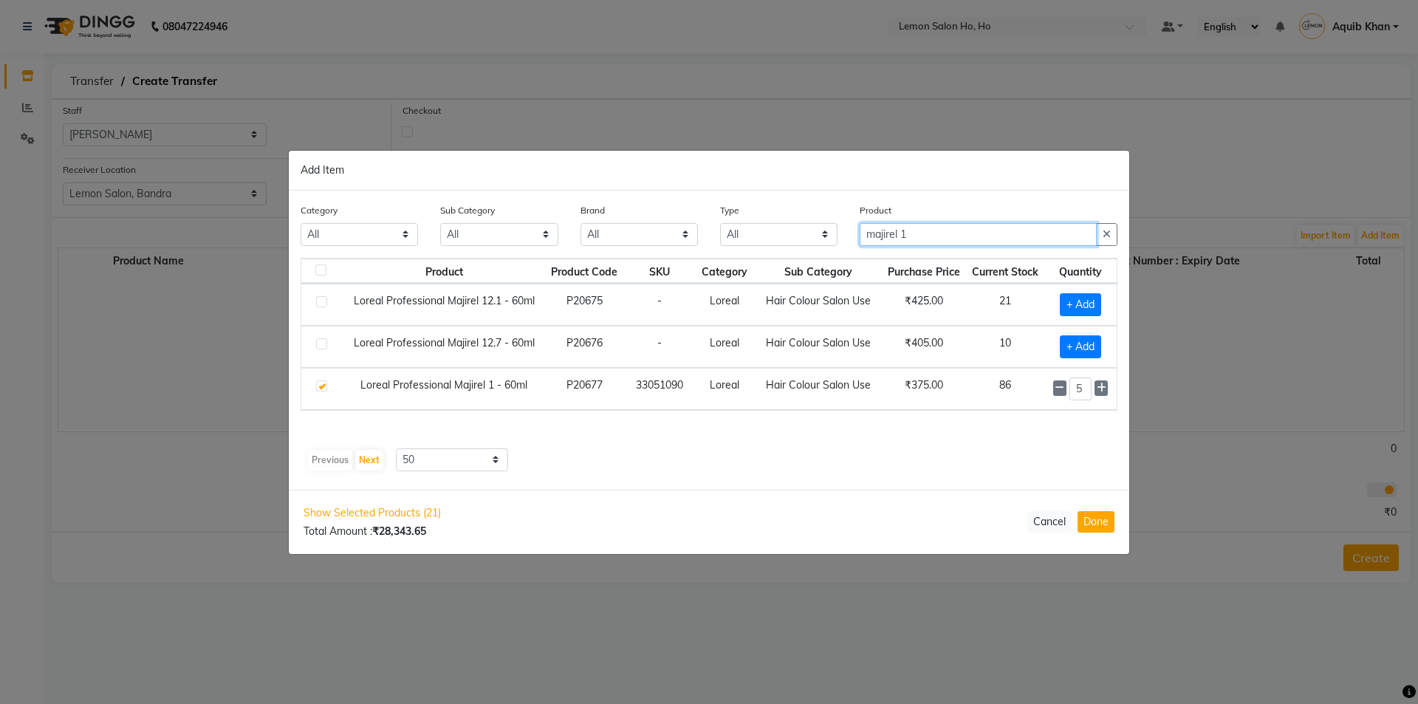
click at [925, 235] on input "majirel 1" at bounding box center [978, 234] width 237 height 23
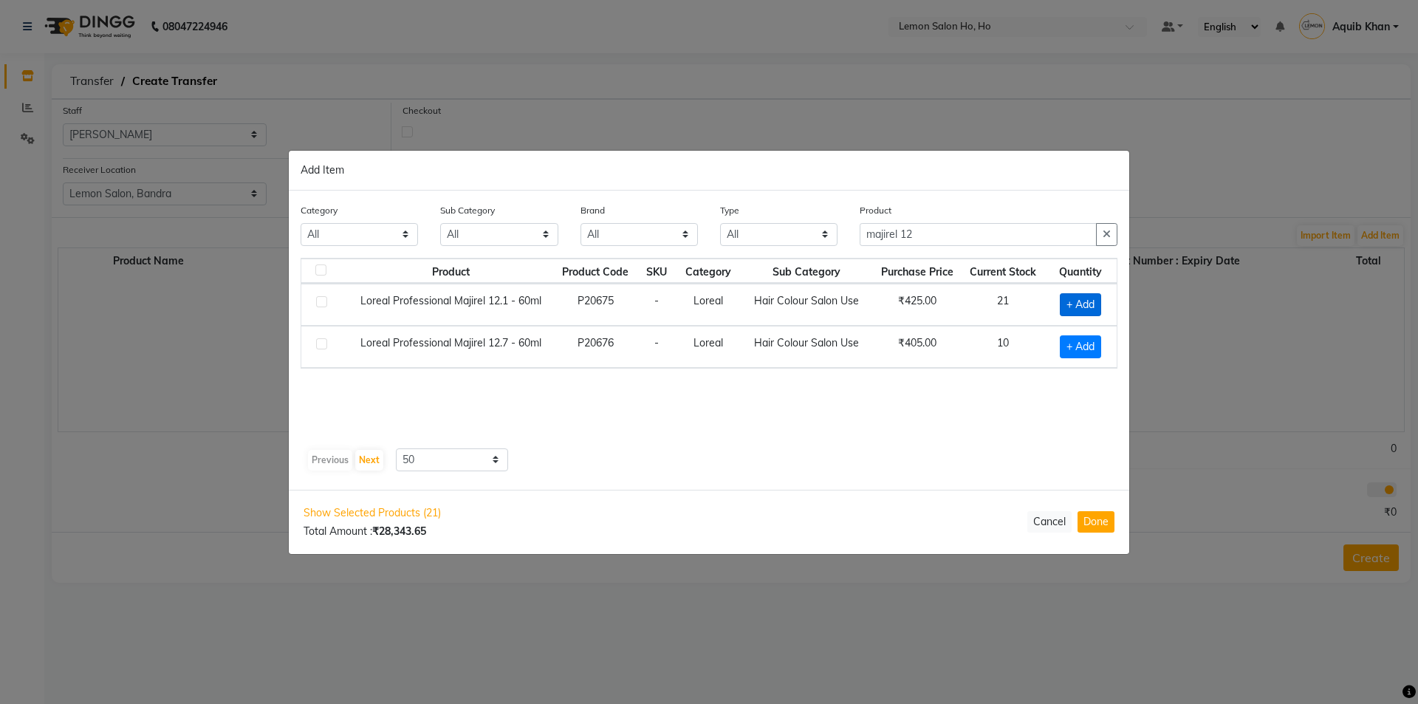
click at [1071, 301] on span "+ Add" at bounding box center [1080, 304] width 41 height 23
click at [1099, 300] on icon at bounding box center [1101, 303] width 10 height 10
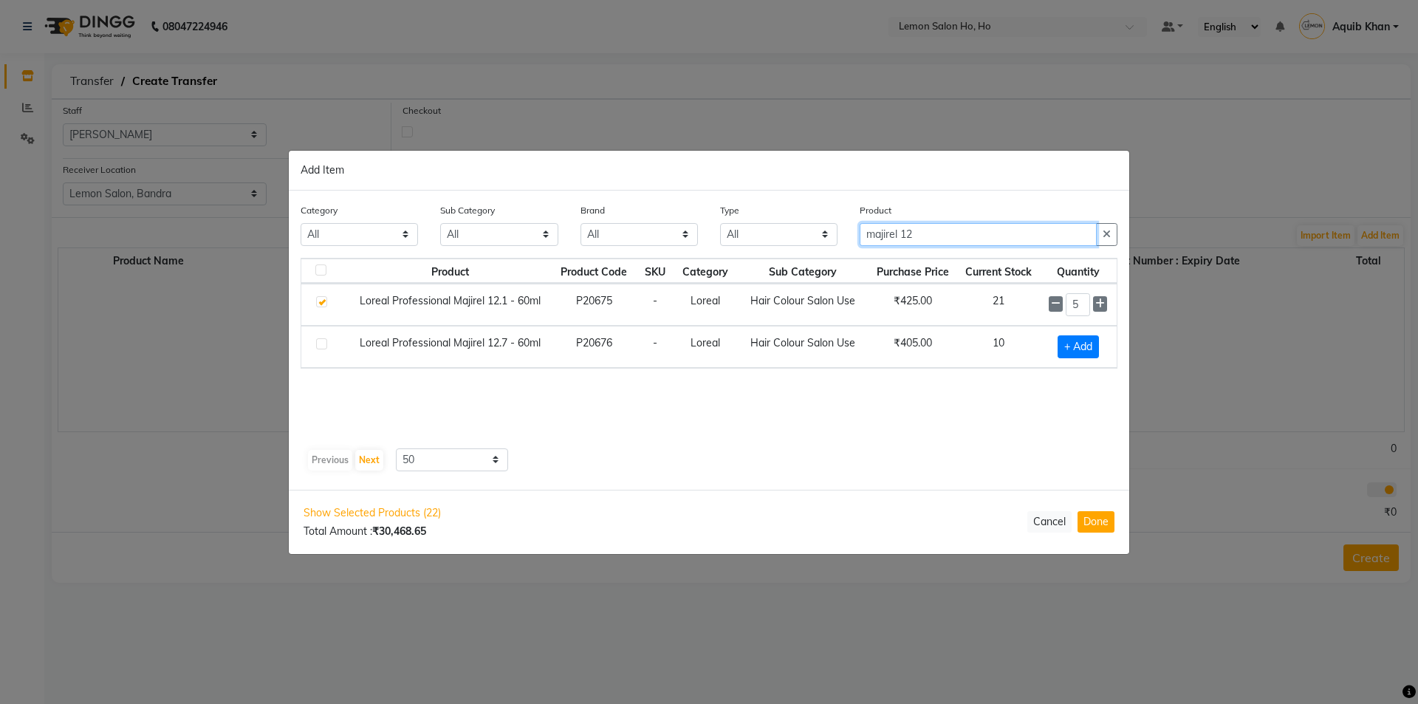
click at [934, 236] on input "majirel 12" at bounding box center [978, 234] width 237 height 23
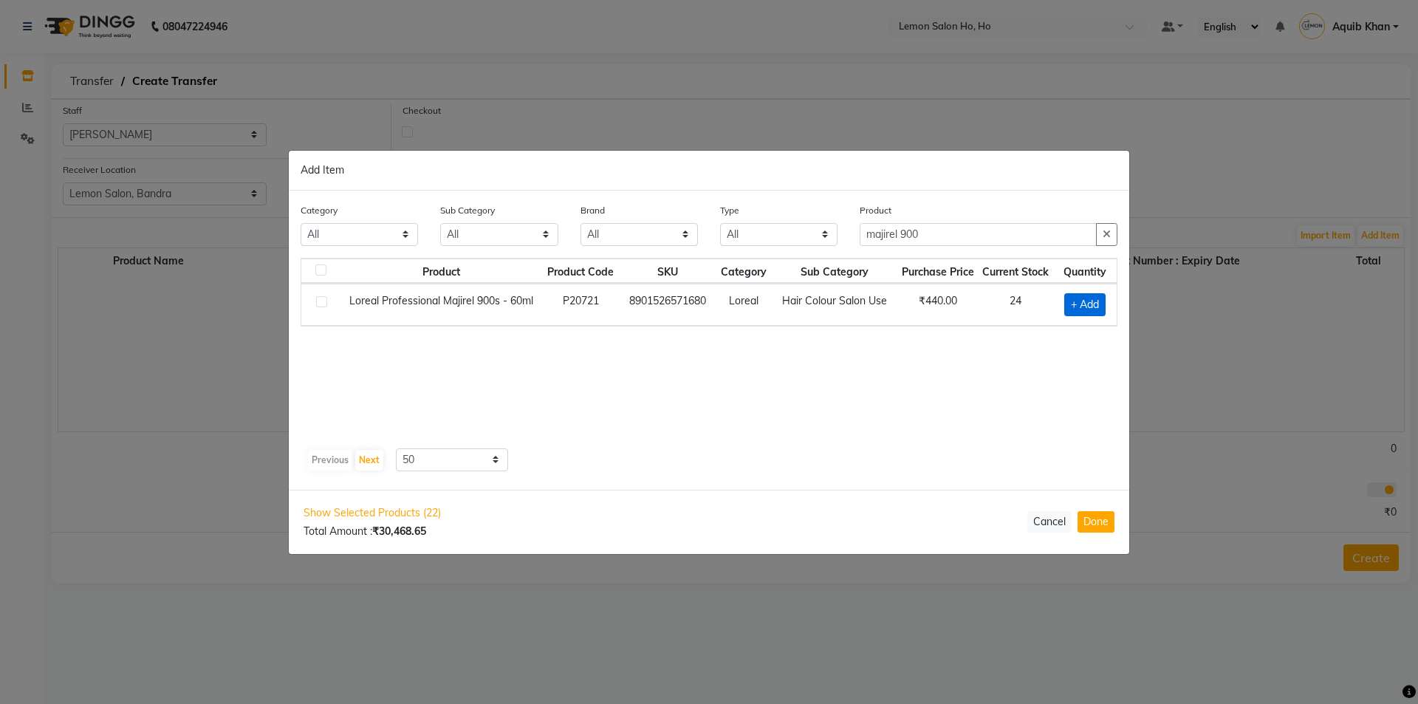
click at [1072, 303] on span "+ Add" at bounding box center [1084, 304] width 41 height 23
click at [1102, 304] on icon at bounding box center [1102, 303] width 10 height 10
click at [939, 230] on input "majirel 900" at bounding box center [978, 234] width 237 height 23
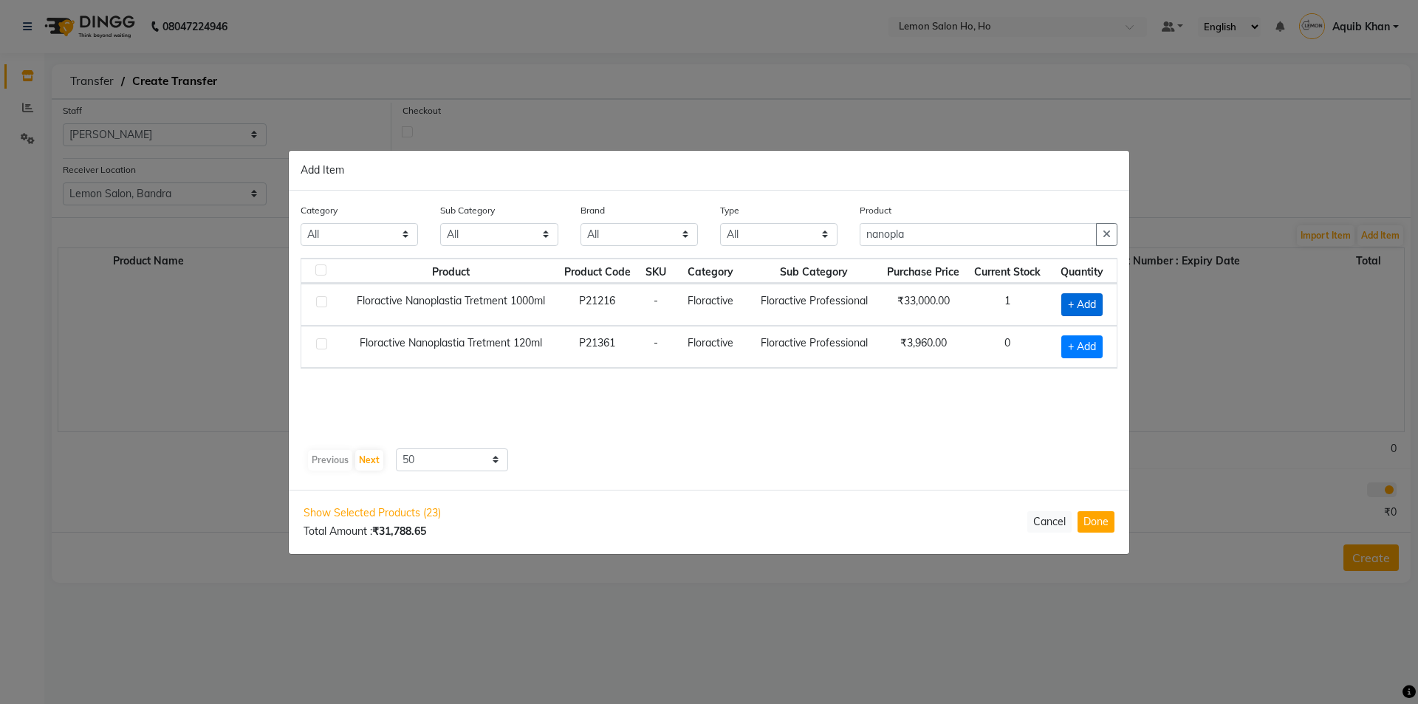
click at [1082, 300] on span "+ Add" at bounding box center [1082, 304] width 41 height 23
click at [920, 235] on input "nanopla" at bounding box center [978, 234] width 237 height 23
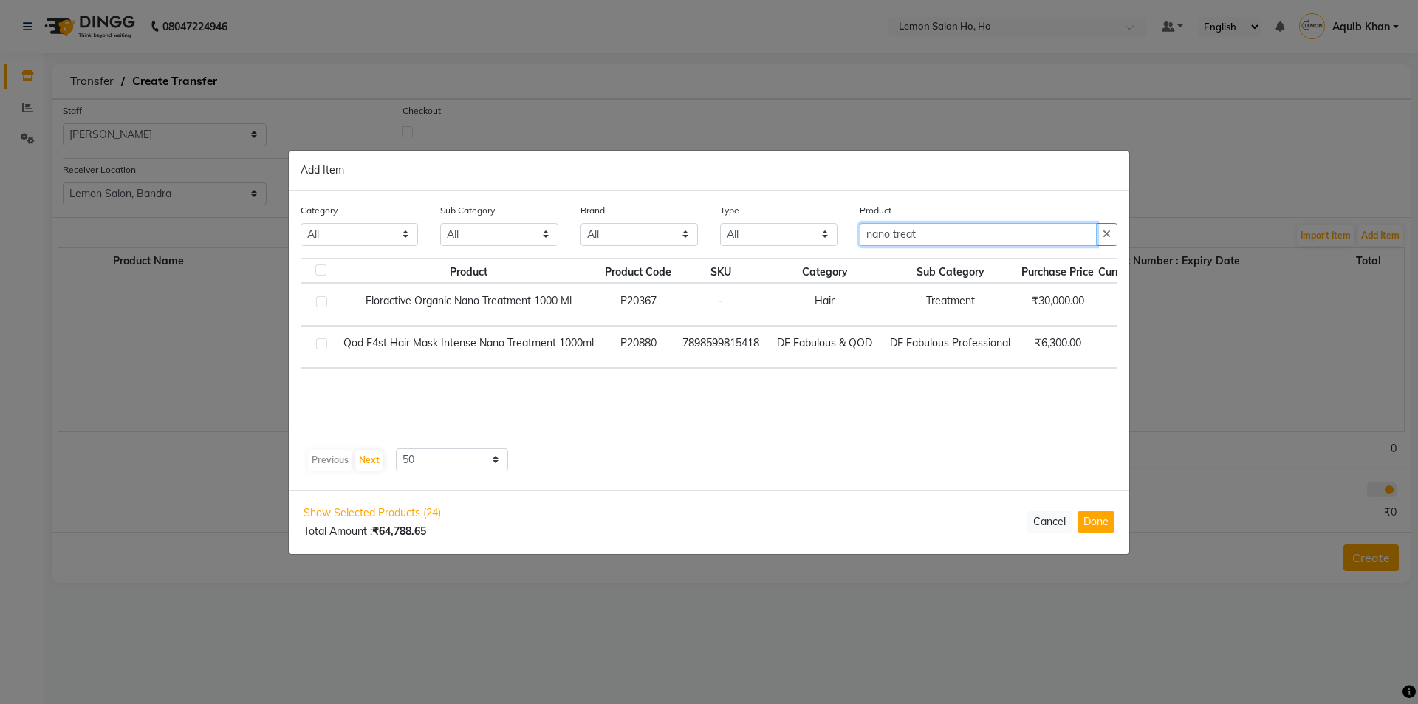
click at [926, 236] on input "nano treat" at bounding box center [978, 234] width 237 height 23
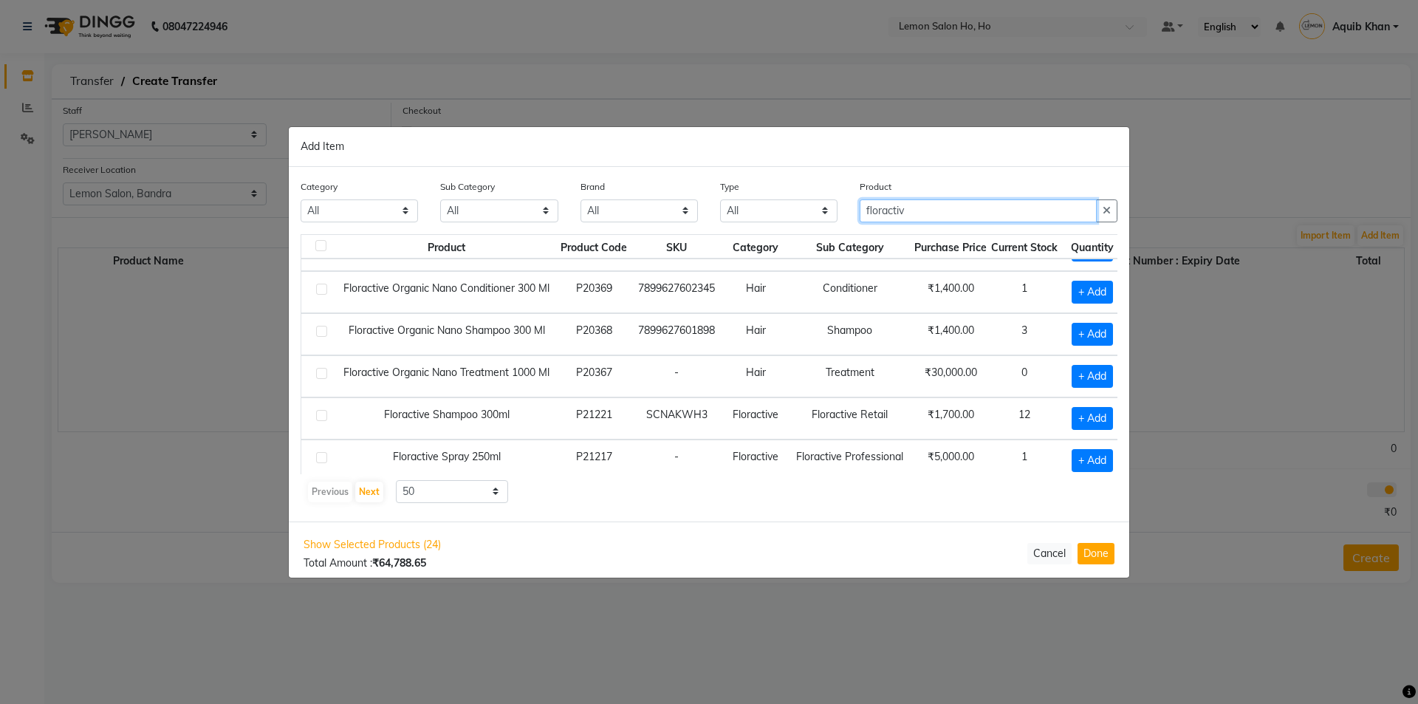
scroll to position [261, 0]
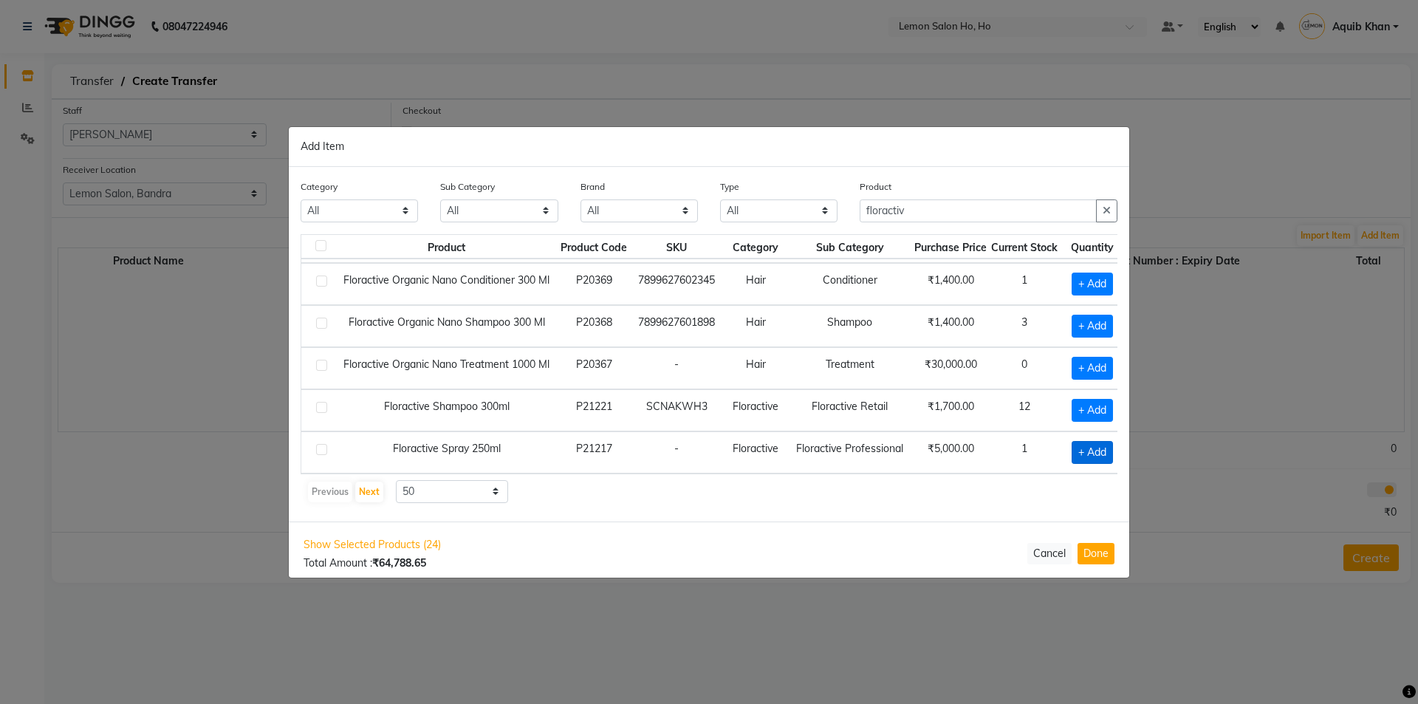
click at [1093, 441] on span "+ Add" at bounding box center [1092, 452] width 41 height 23
click at [929, 210] on input "floractiv" at bounding box center [978, 210] width 237 height 23
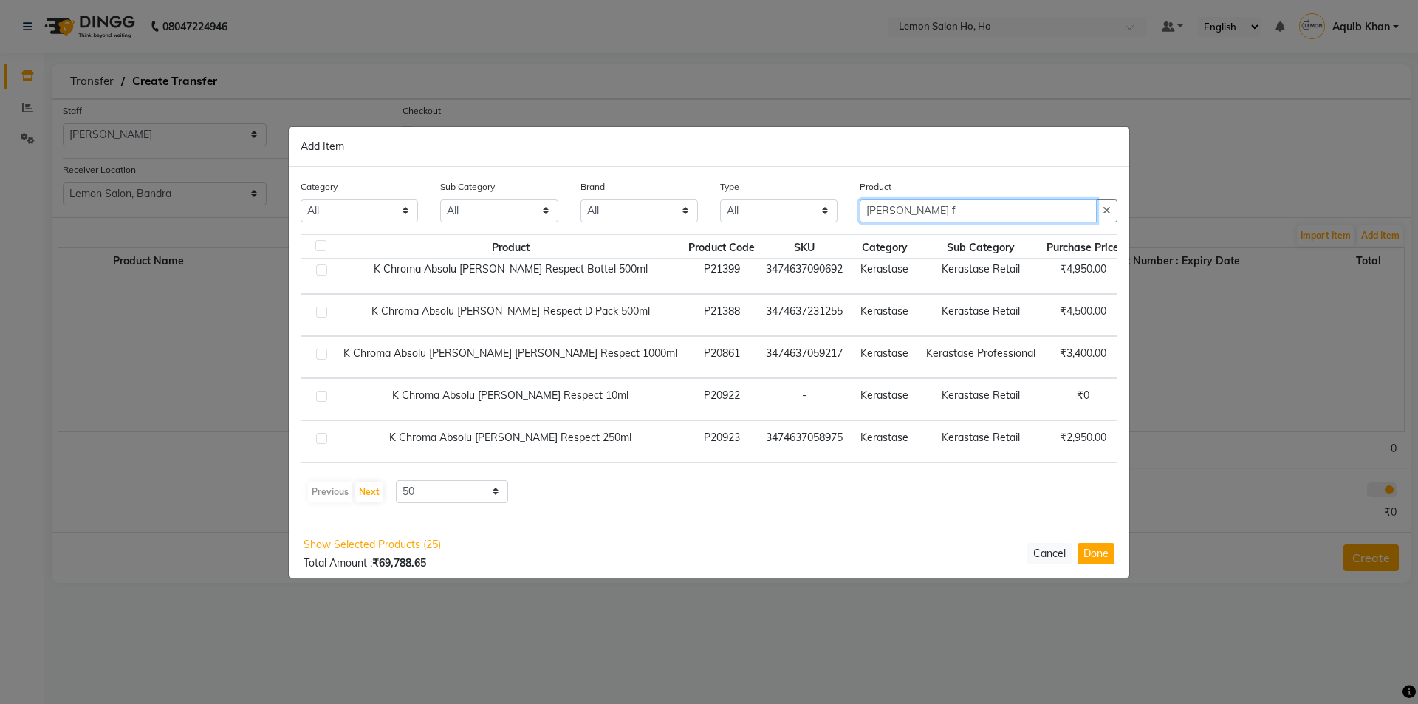
scroll to position [0, 0]
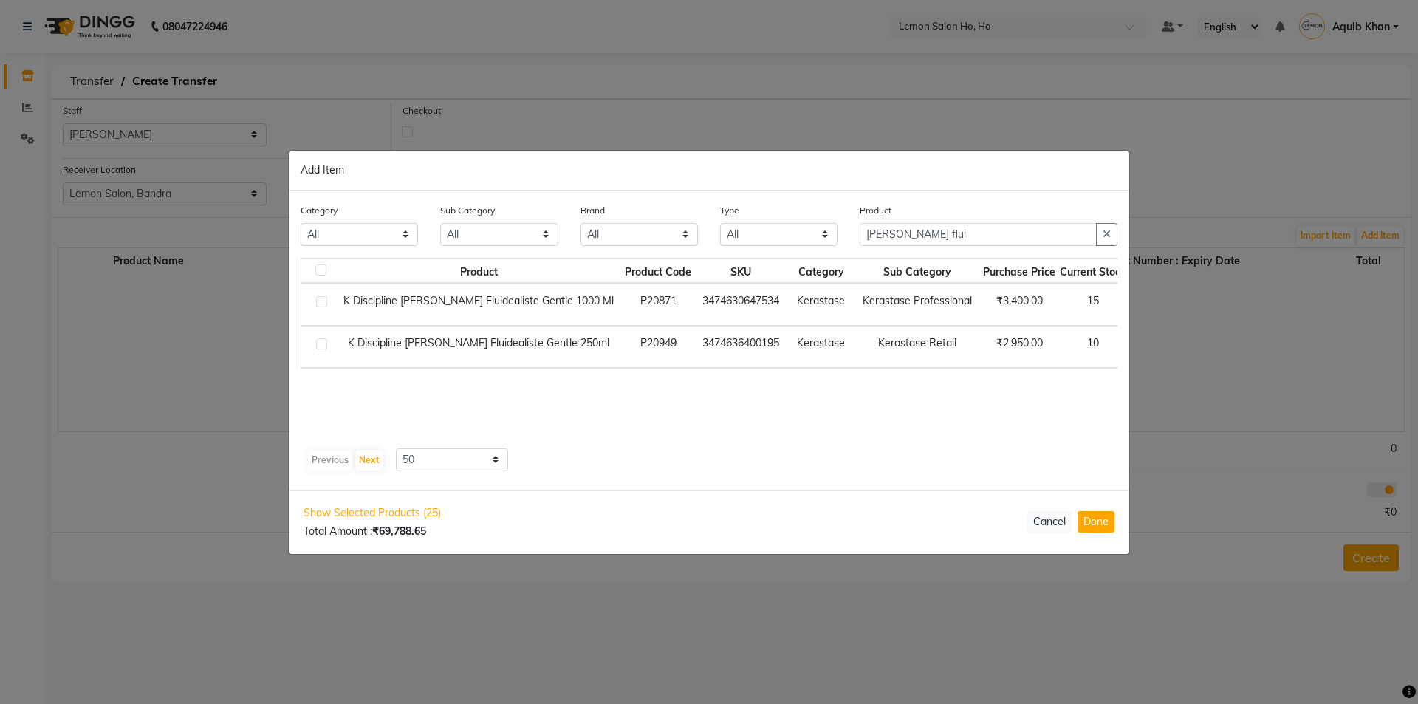
click at [1138, 303] on span "+ Add" at bounding box center [1158, 304] width 41 height 23
click at [931, 231] on input "[PERSON_NAME] flui" at bounding box center [978, 234] width 237 height 23
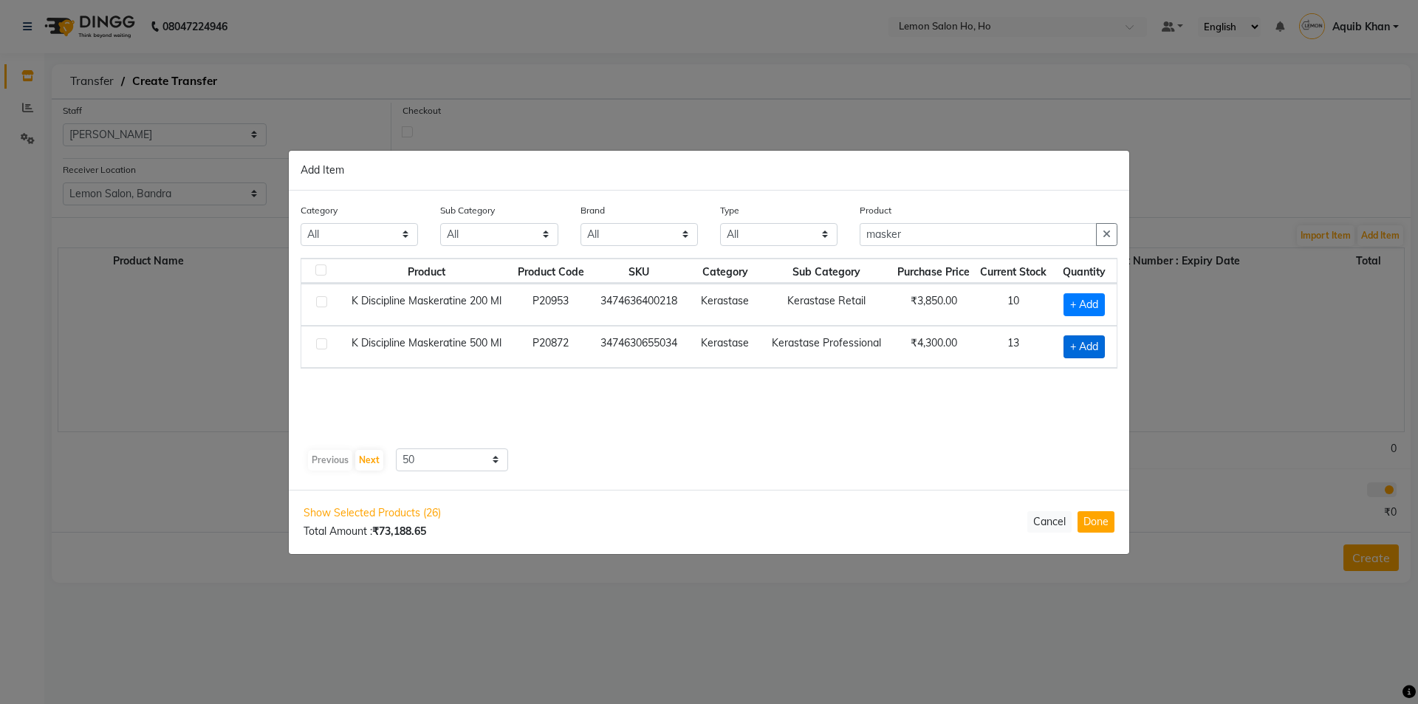
click at [1086, 351] on span "+ Add" at bounding box center [1084, 346] width 41 height 23
click at [1100, 348] on icon at bounding box center [1102, 346] width 10 height 10
click at [929, 237] on input "masker" at bounding box center [978, 234] width 237 height 23
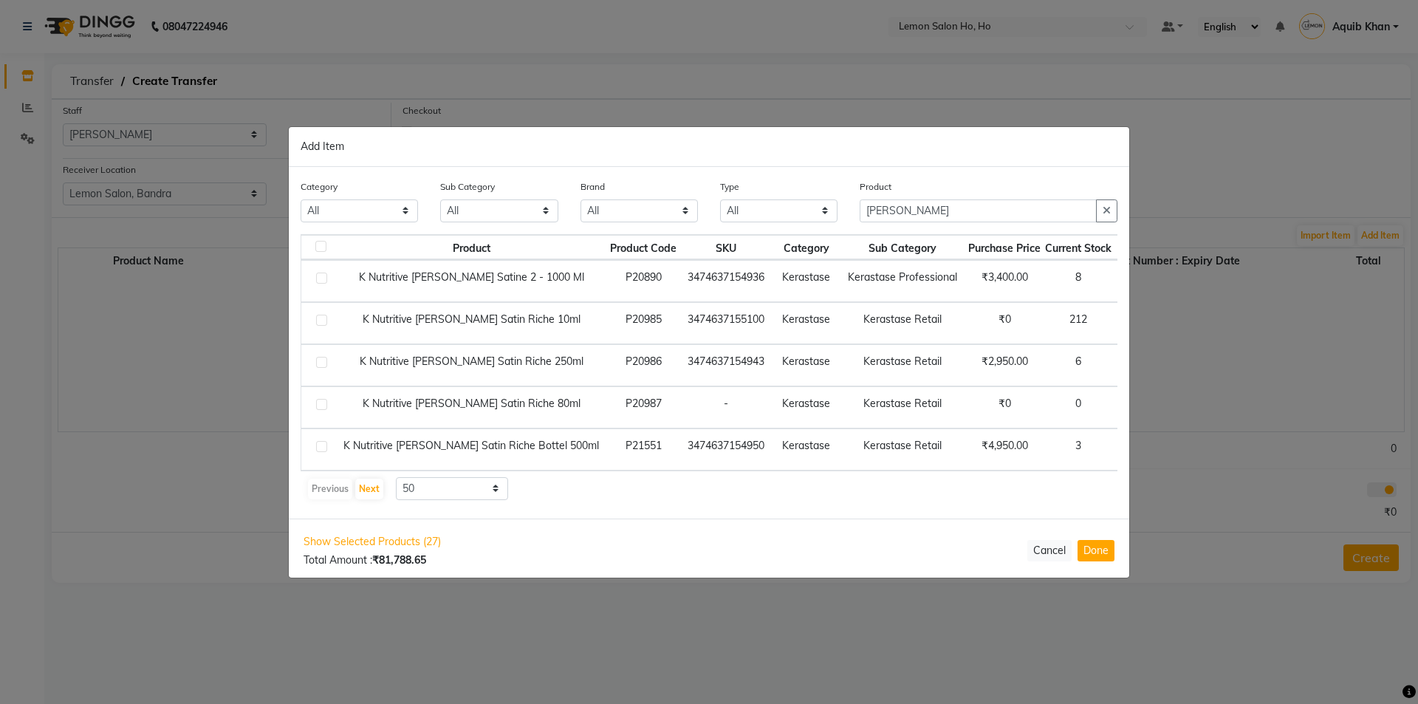
click at [1123, 278] on span "+ Add" at bounding box center [1143, 281] width 41 height 23
click at [934, 207] on input "[PERSON_NAME]" at bounding box center [978, 210] width 237 height 23
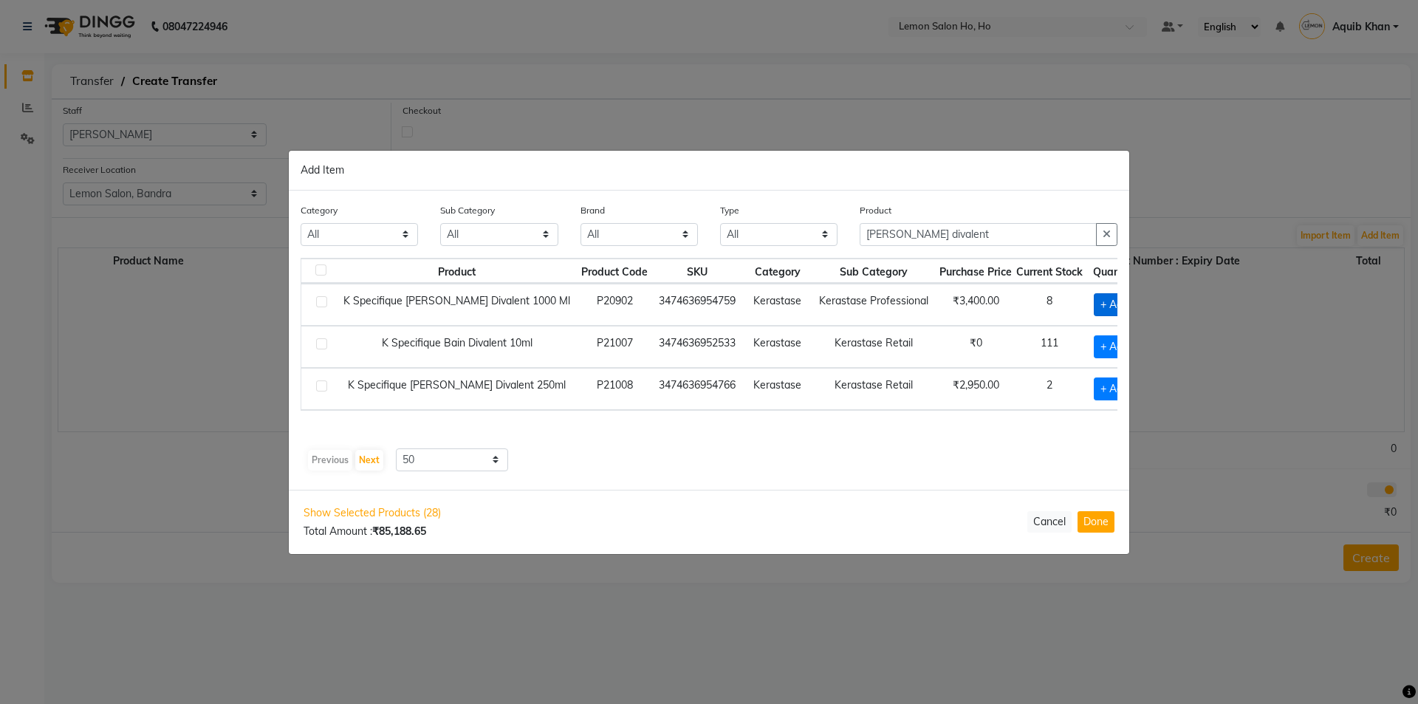
click at [1094, 307] on span "+ Add" at bounding box center [1114, 304] width 41 height 23
click at [957, 231] on input "[PERSON_NAME] divalent" at bounding box center [978, 234] width 237 height 23
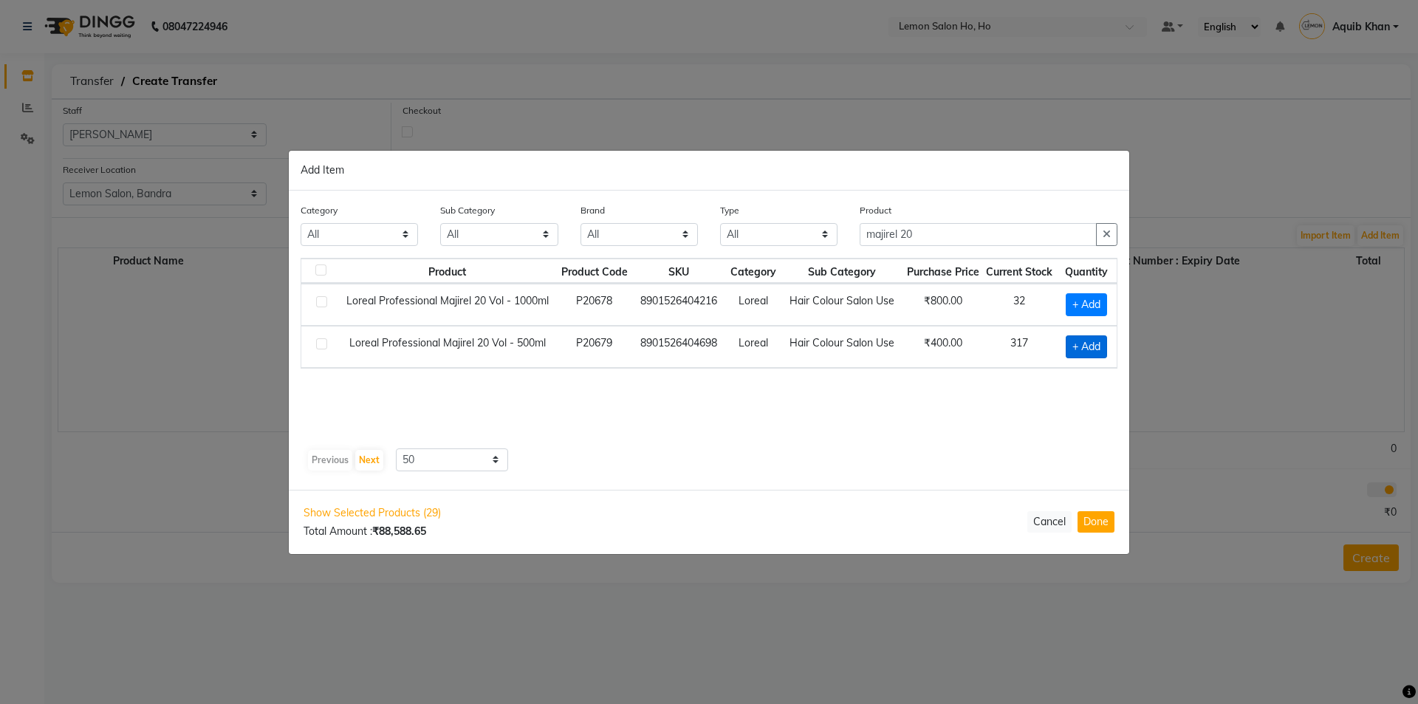
click at [1071, 344] on span "+ Add" at bounding box center [1086, 346] width 41 height 23
click at [1098, 344] on icon at bounding box center [1103, 346] width 10 height 10
click at [957, 239] on input "majirel 20" at bounding box center [978, 234] width 237 height 23
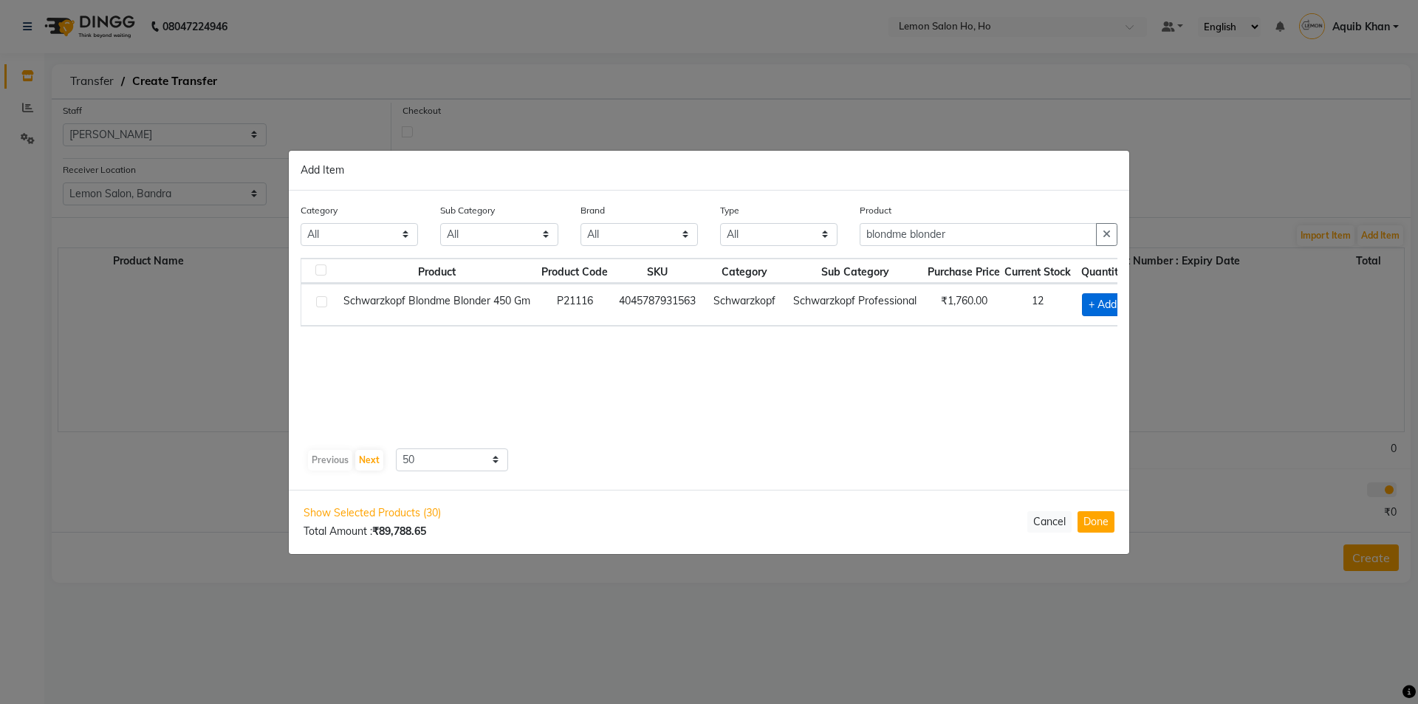
click at [1102, 304] on span "+ Add" at bounding box center [1102, 304] width 41 height 23
click at [1102, 305] on icon at bounding box center [1103, 303] width 10 height 10
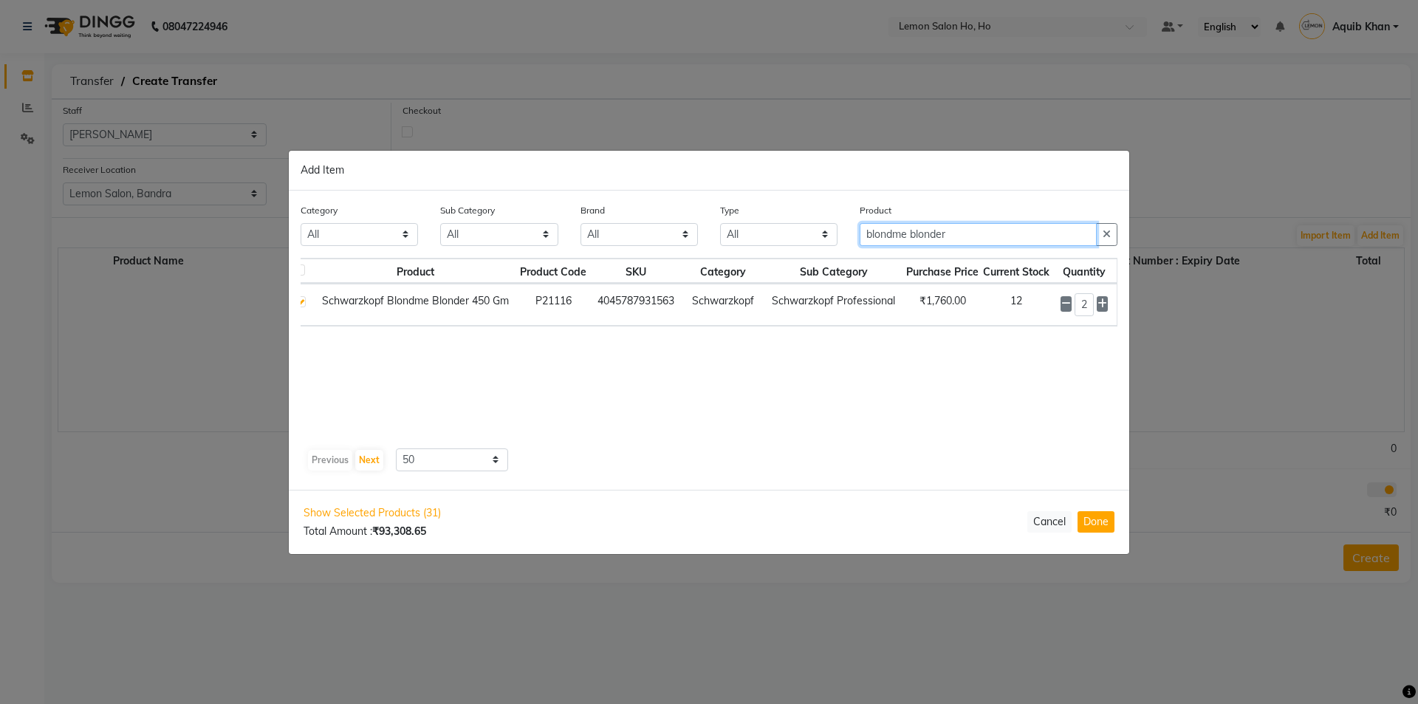
click at [961, 233] on input "blondme blonder" at bounding box center [978, 234] width 237 height 23
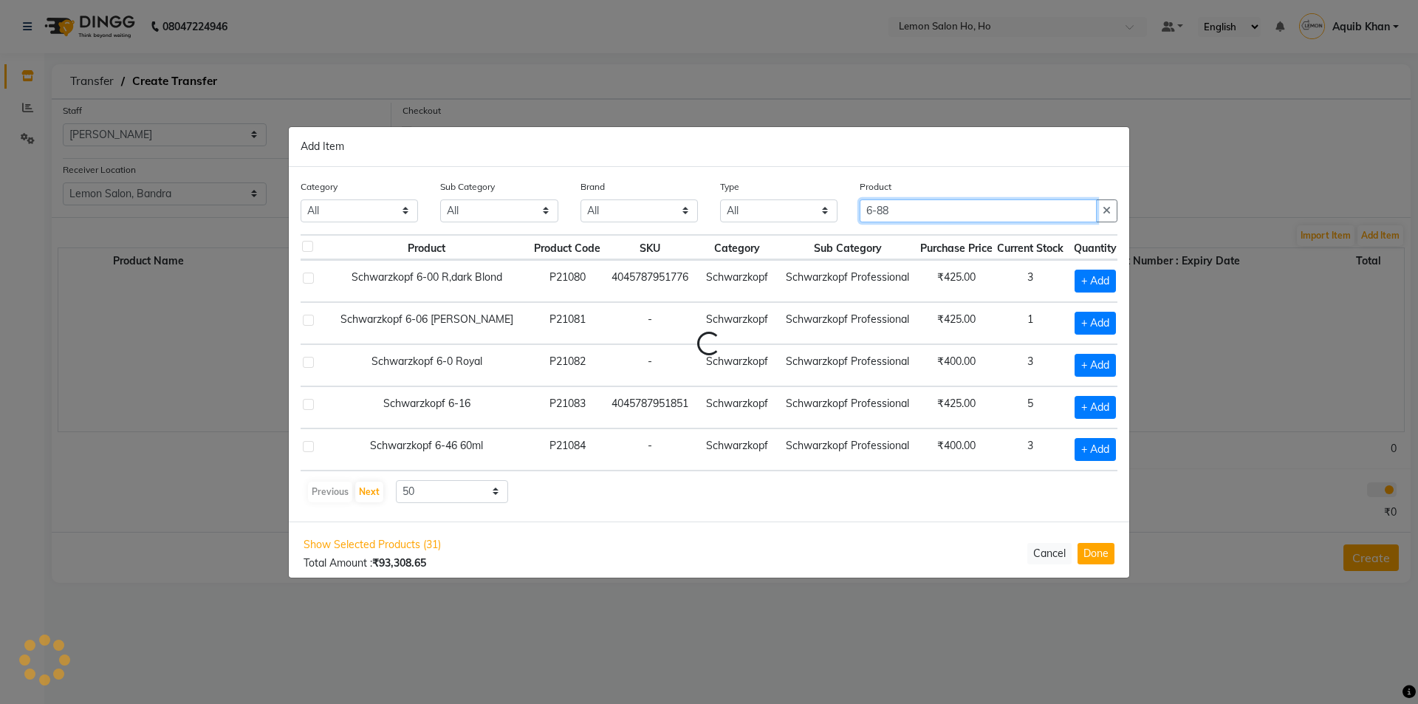
scroll to position [0, 0]
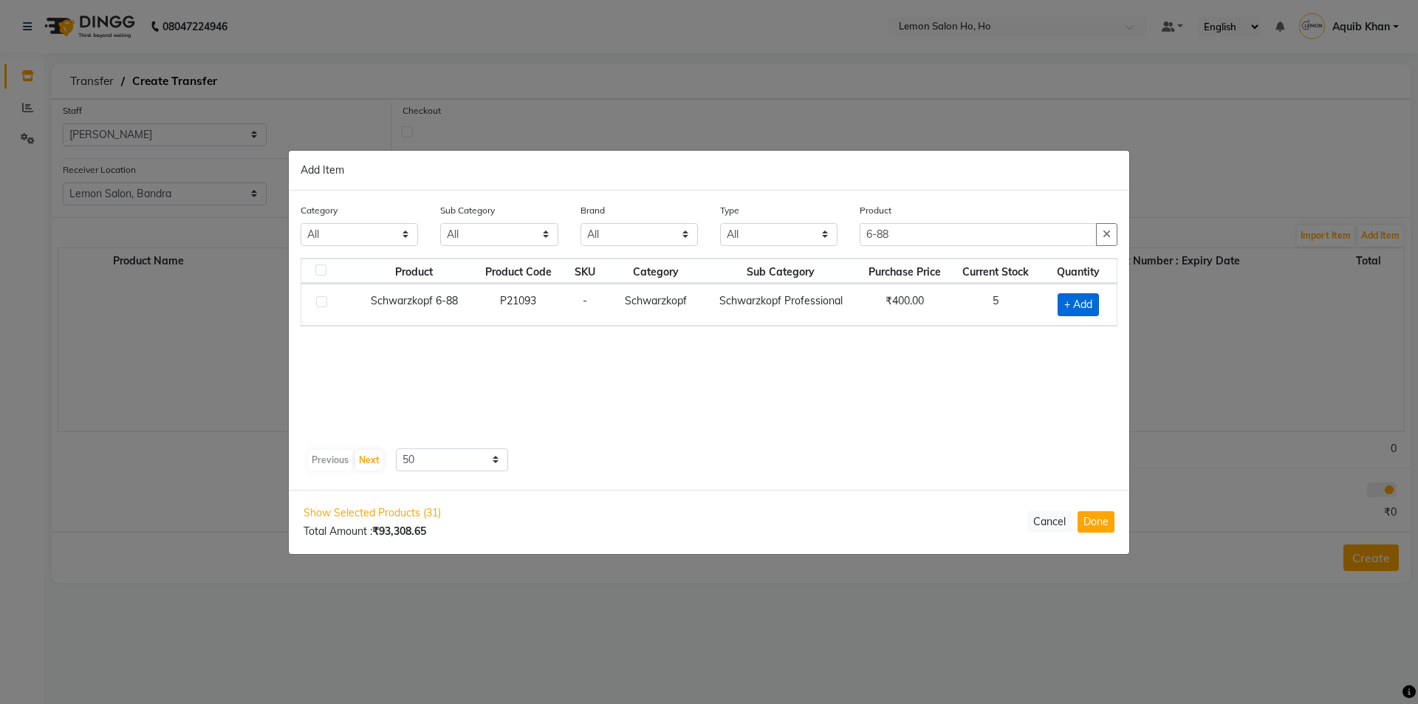
click at [1070, 301] on span "+ Add" at bounding box center [1078, 304] width 41 height 23
click at [1096, 301] on icon at bounding box center [1098, 303] width 10 height 10
click at [914, 238] on input "6-88" at bounding box center [978, 234] width 237 height 23
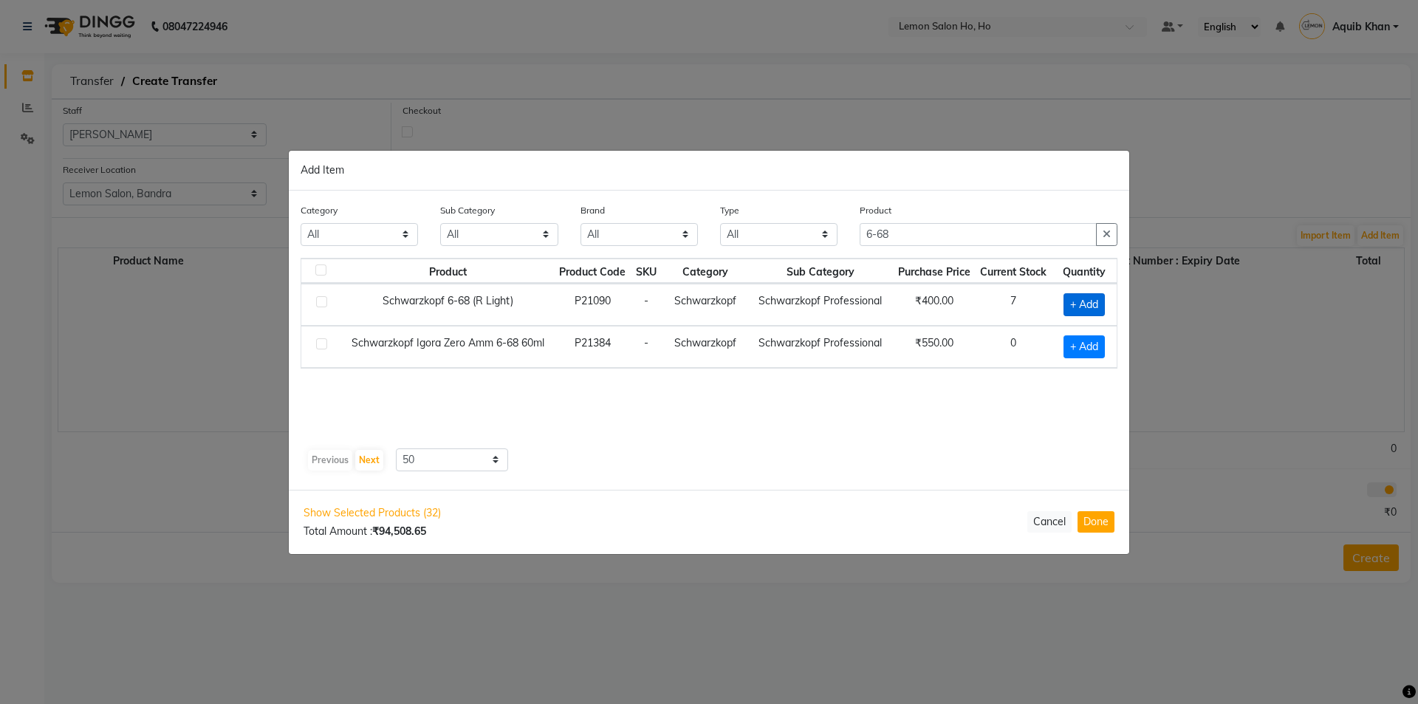
click at [1073, 297] on span "+ Add" at bounding box center [1084, 304] width 41 height 23
click at [1104, 300] on icon at bounding box center [1102, 303] width 10 height 10
click at [919, 238] on input "6-68" at bounding box center [978, 234] width 237 height 23
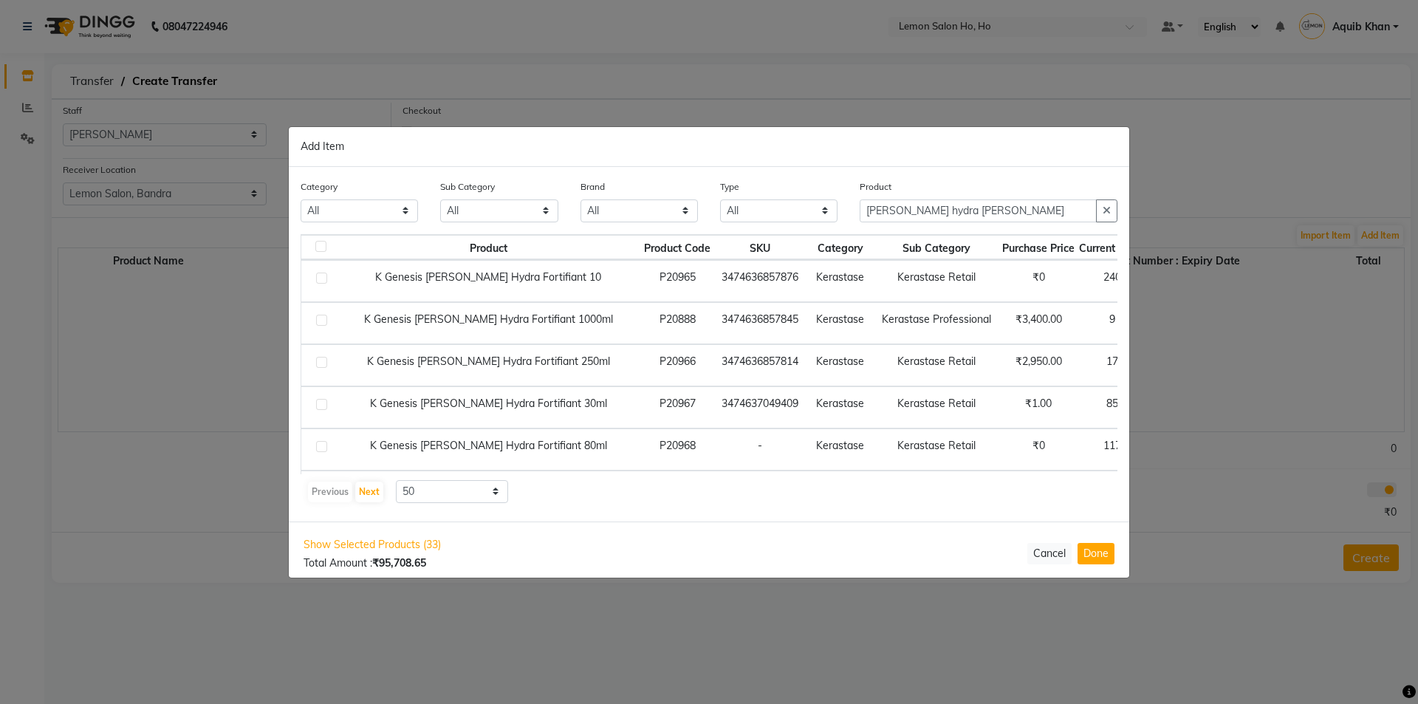
scroll to position [0, 46]
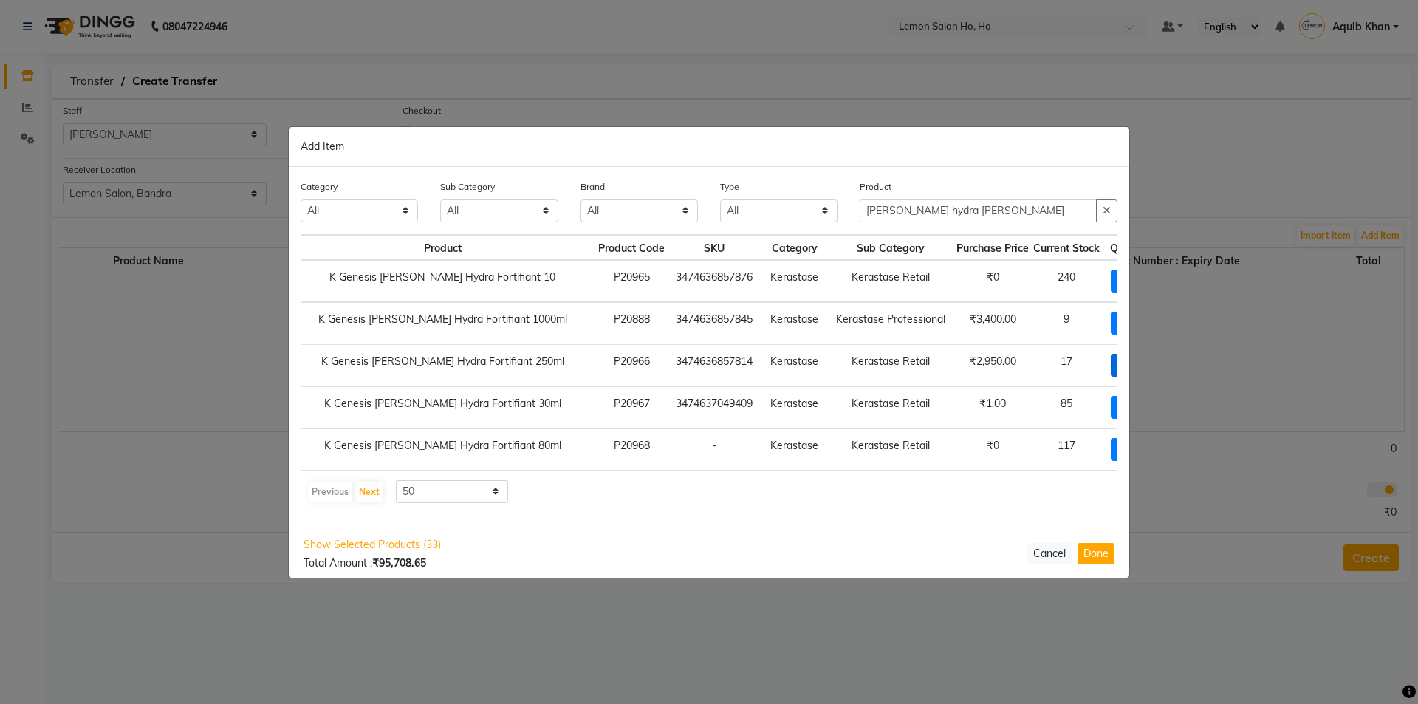
click at [1111, 364] on span "+ Add" at bounding box center [1131, 365] width 41 height 23
click at [1147, 360] on span at bounding box center [1152, 365] width 11 height 16
click at [968, 212] on input "[PERSON_NAME] hydra [PERSON_NAME]" at bounding box center [978, 210] width 237 height 23
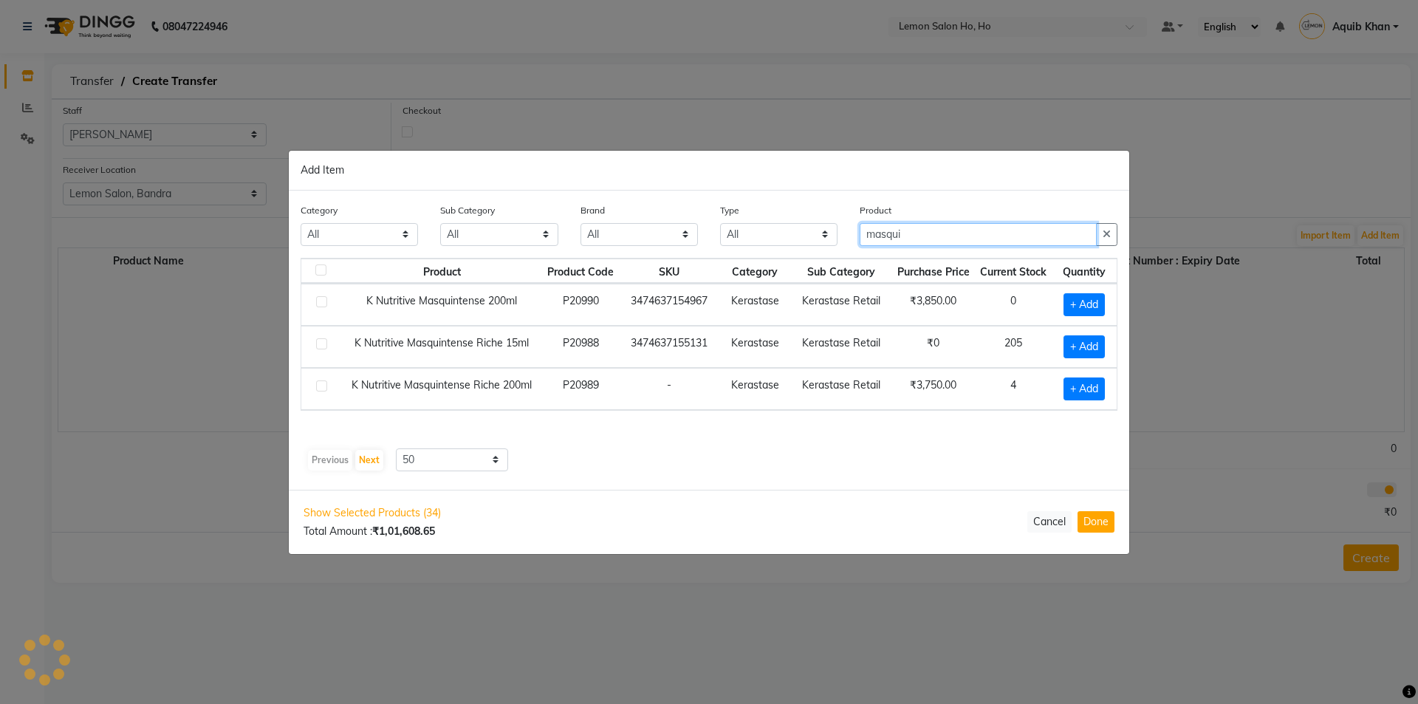
scroll to position [0, 0]
click at [955, 238] on input "masquiten" at bounding box center [978, 234] width 237 height 23
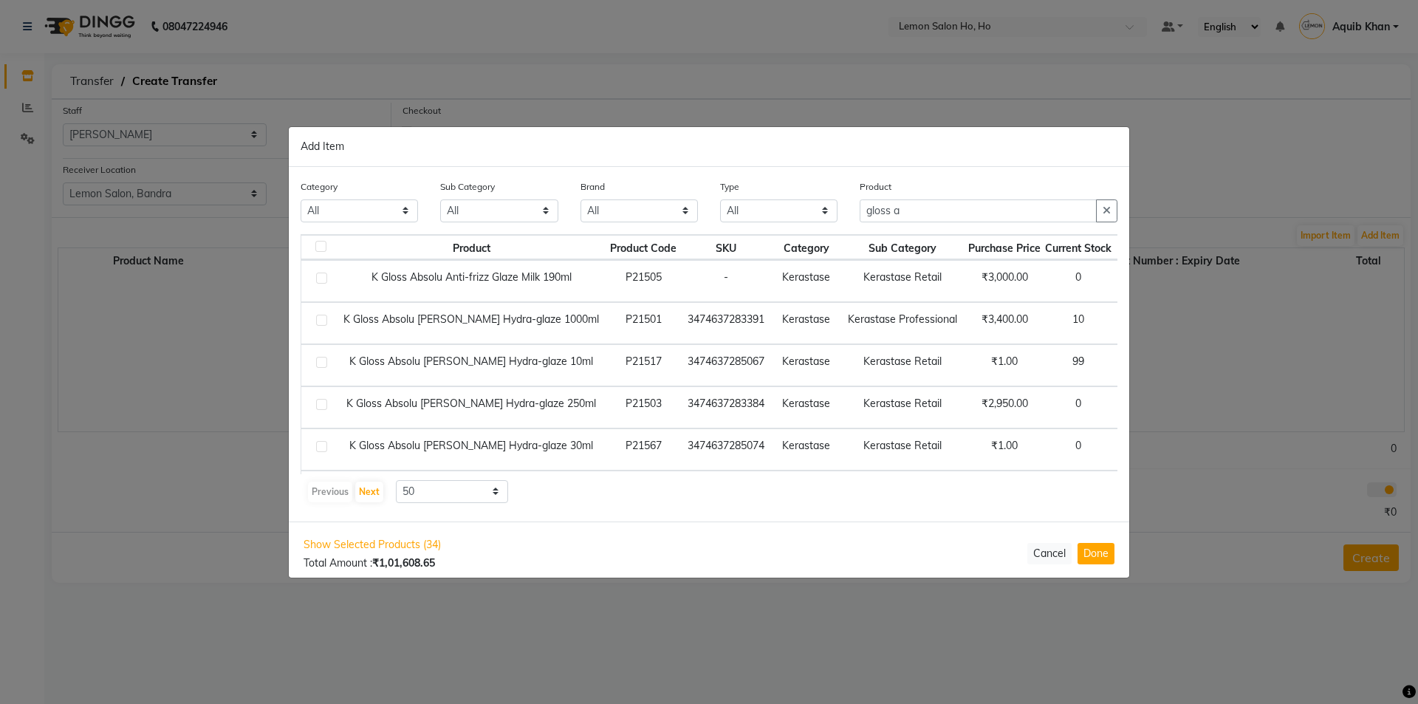
select select "88560"
select select "955"
select select "50"
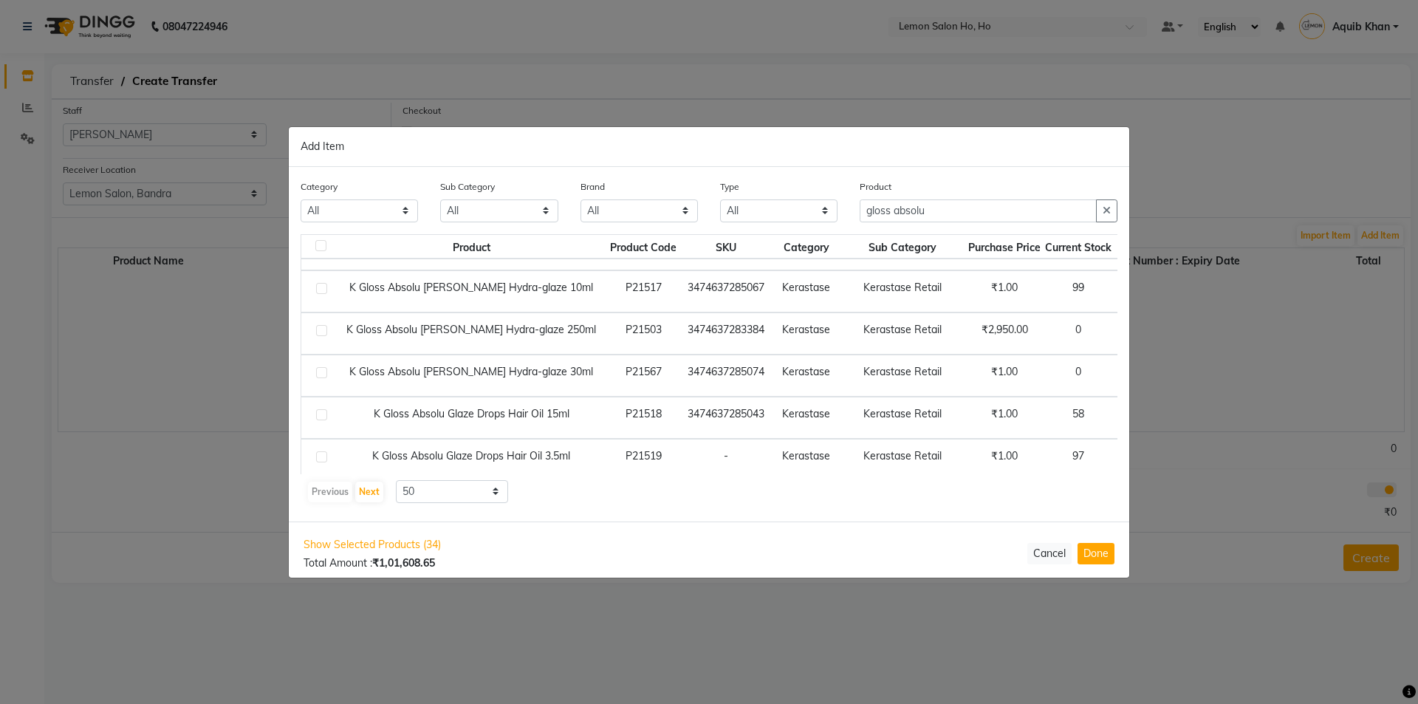
scroll to position [148, 0]
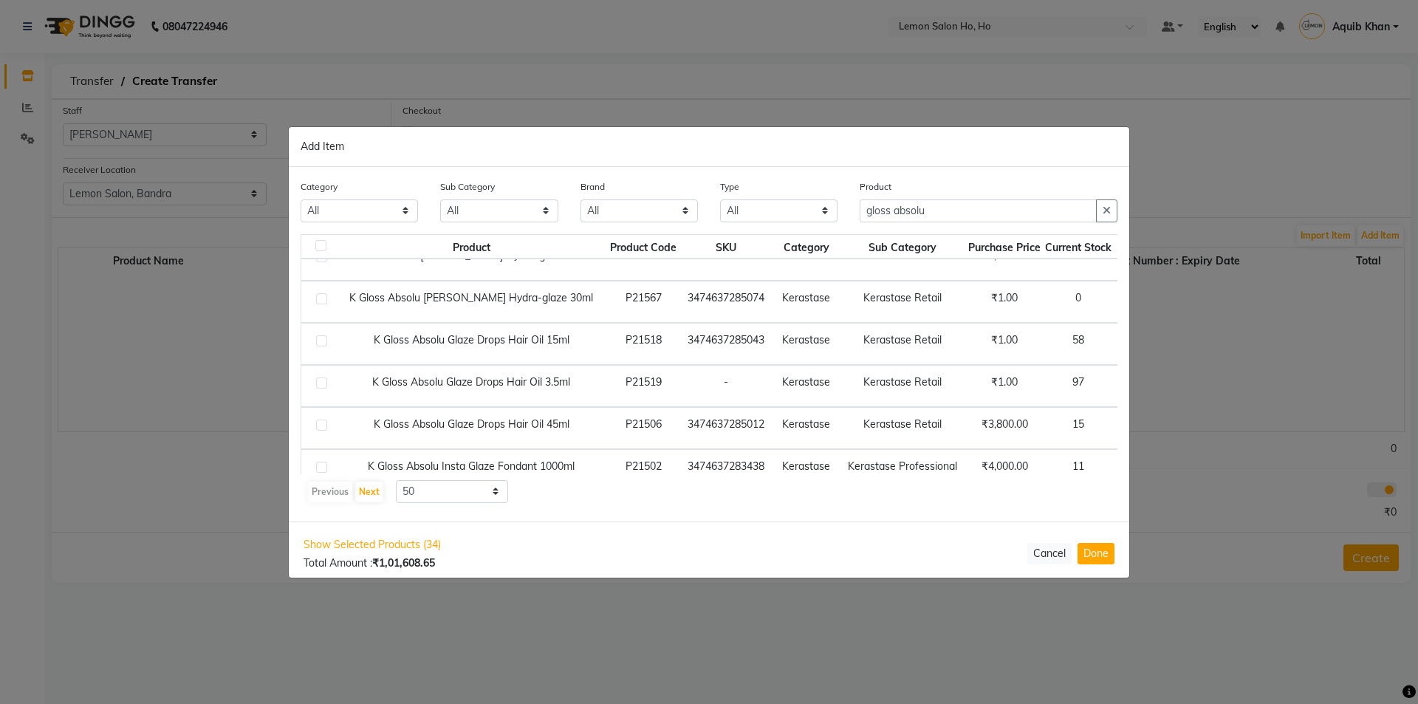
type input "gloss absolu"
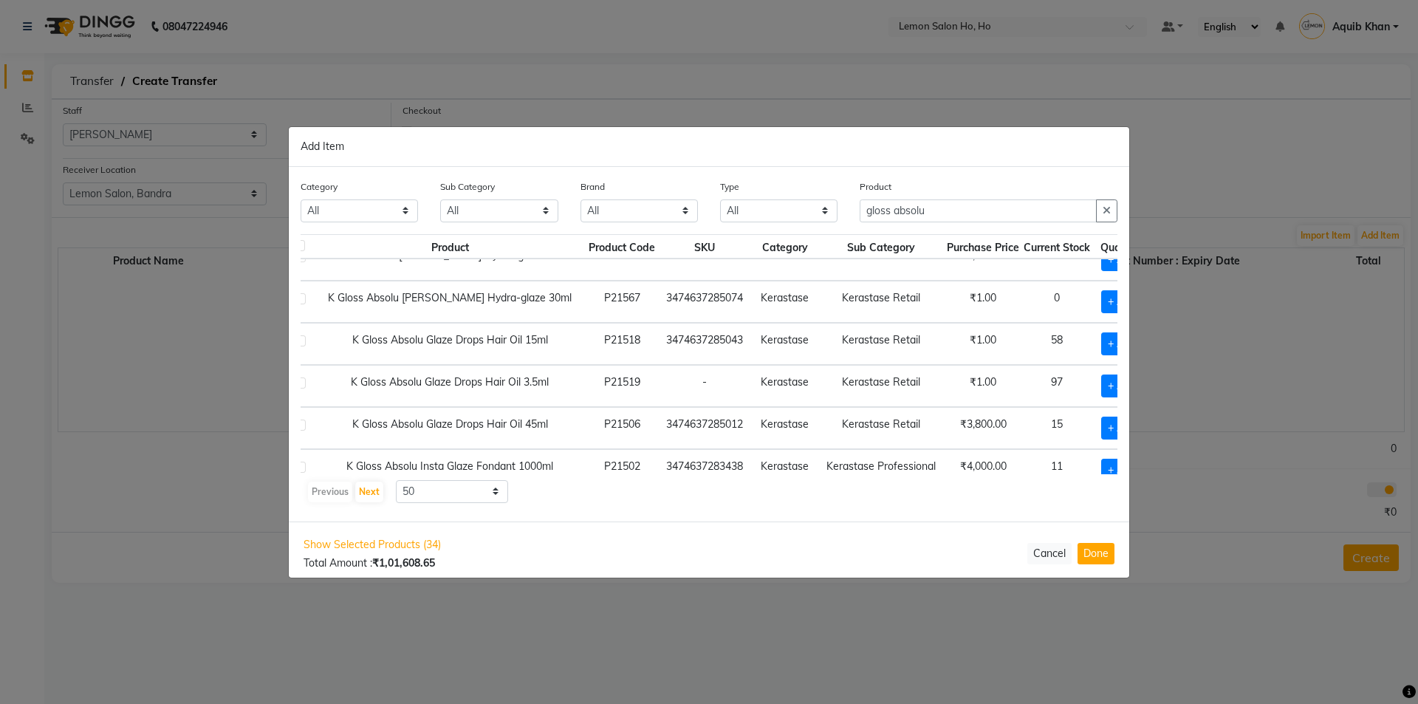
scroll to position [148, 26]
click at [1097, 422] on span "+ Add" at bounding box center [1117, 428] width 41 height 23
checkbox input "true"
click at [949, 209] on input "gloss absolu" at bounding box center [978, 210] width 237 height 23
type input "g"
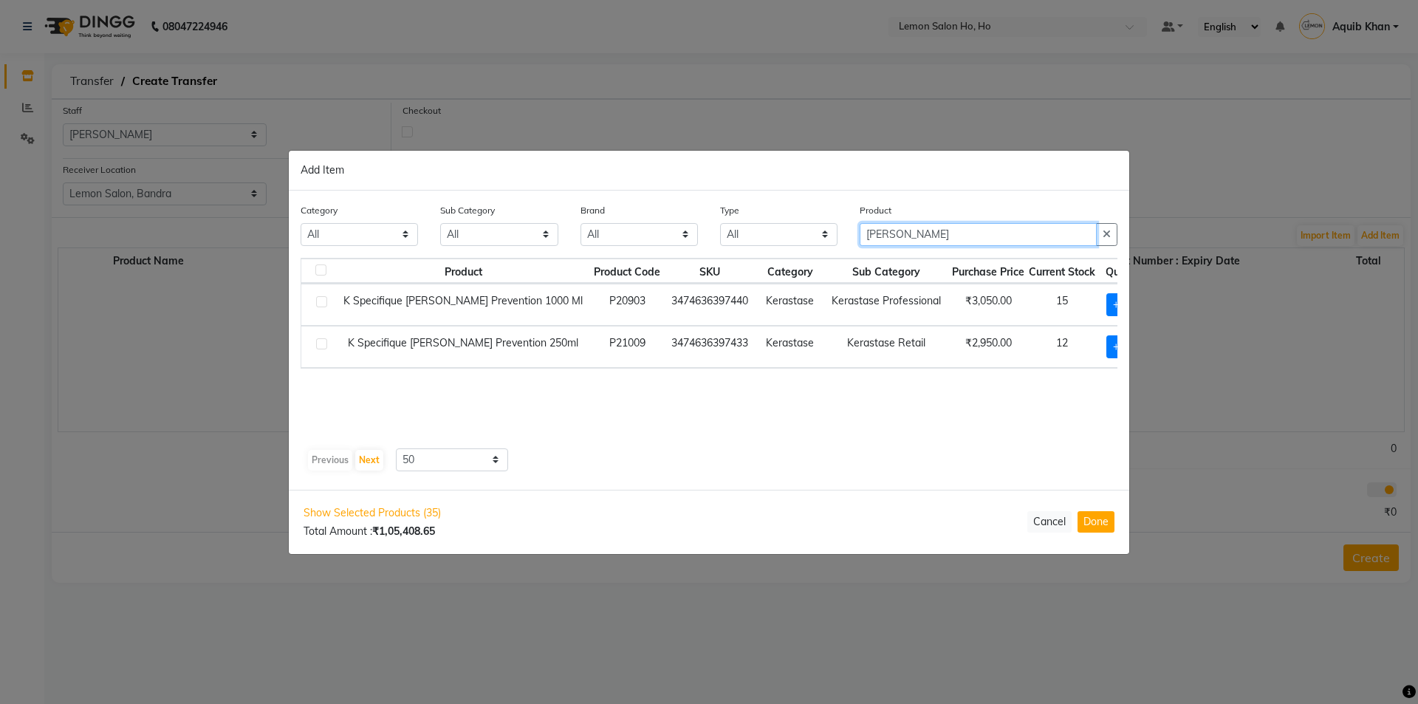
scroll to position [0, 0]
type input "bain prevent"
click at [1107, 353] on span "+ Add" at bounding box center [1127, 346] width 41 height 23
checkbox input "true"
click at [955, 230] on input "bain prevent" at bounding box center [978, 234] width 237 height 23
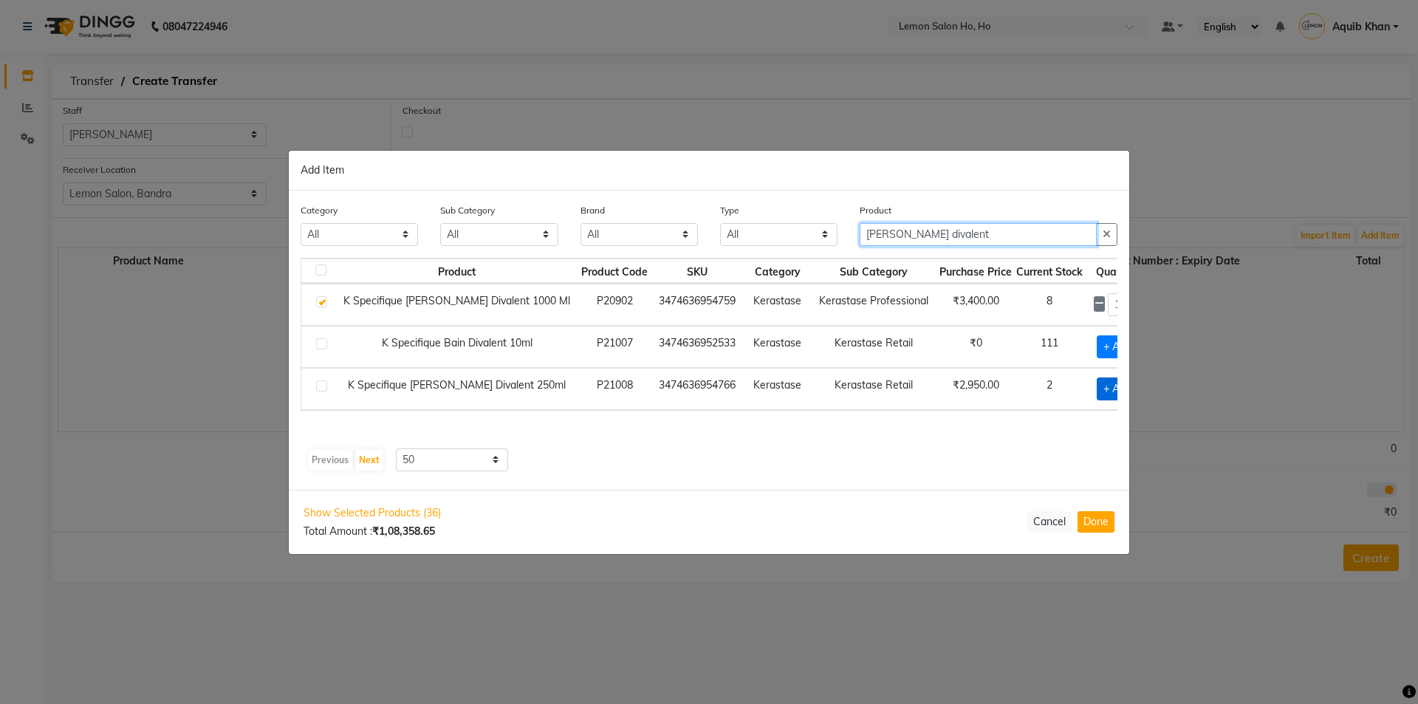
type input "[PERSON_NAME] divalent"
click at [1097, 386] on span "+ Add" at bounding box center [1117, 388] width 41 height 23
checkbox input "true"
click at [941, 229] on input "[PERSON_NAME] divalent" at bounding box center [978, 234] width 237 height 23
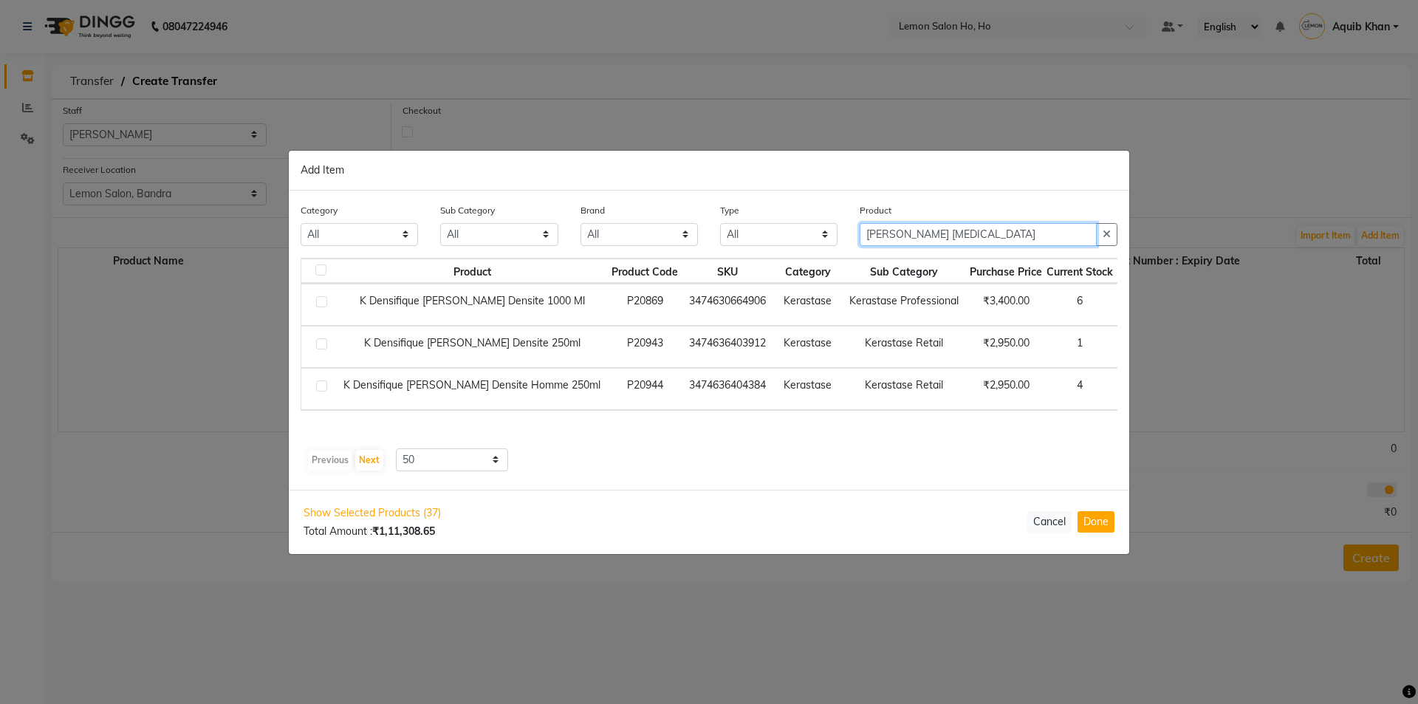
type input "bain dens"
click at [1124, 345] on span "+ Add" at bounding box center [1144, 346] width 41 height 23
click at [1125, 345] on icon at bounding box center [1130, 346] width 10 height 10
checkbox input "false"
click at [1124, 391] on span "+ Add" at bounding box center [1144, 388] width 41 height 23
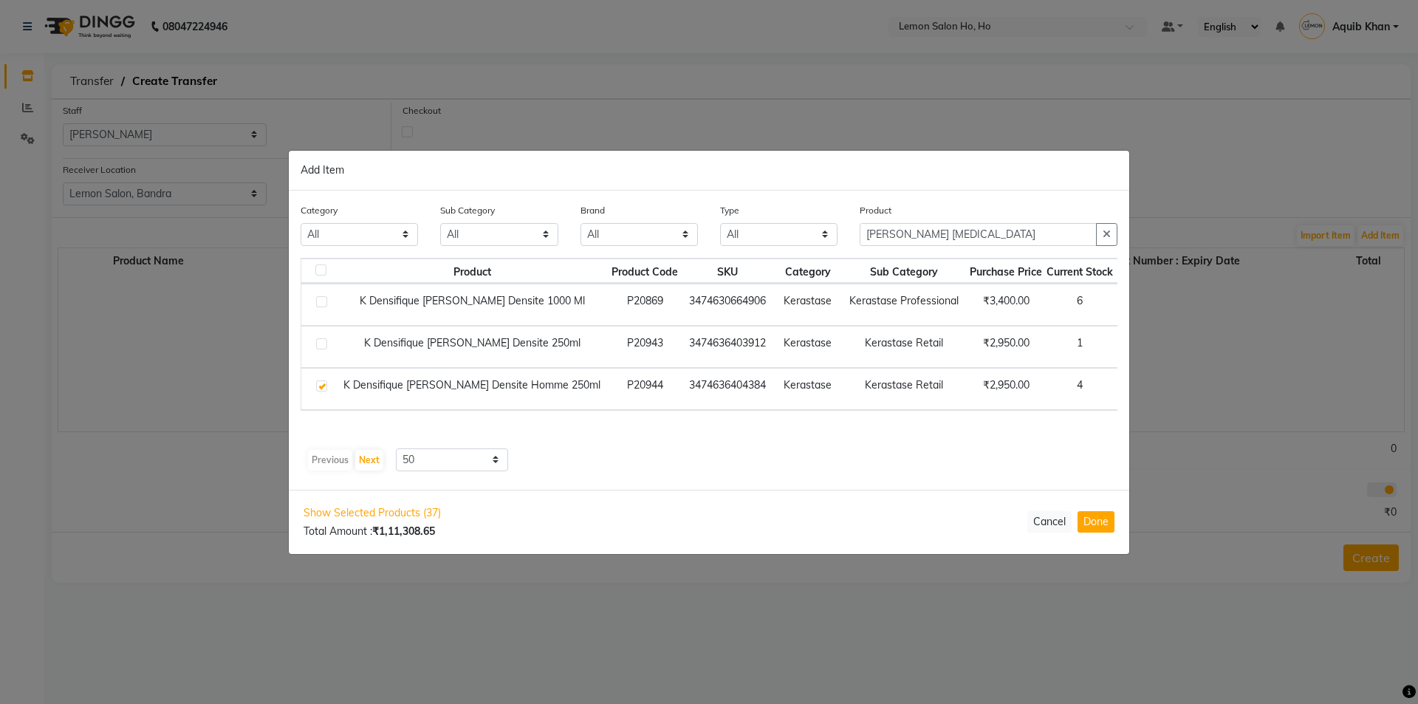
checkbox input "true"
click at [929, 230] on input "bain dens" at bounding box center [978, 234] width 237 height 23
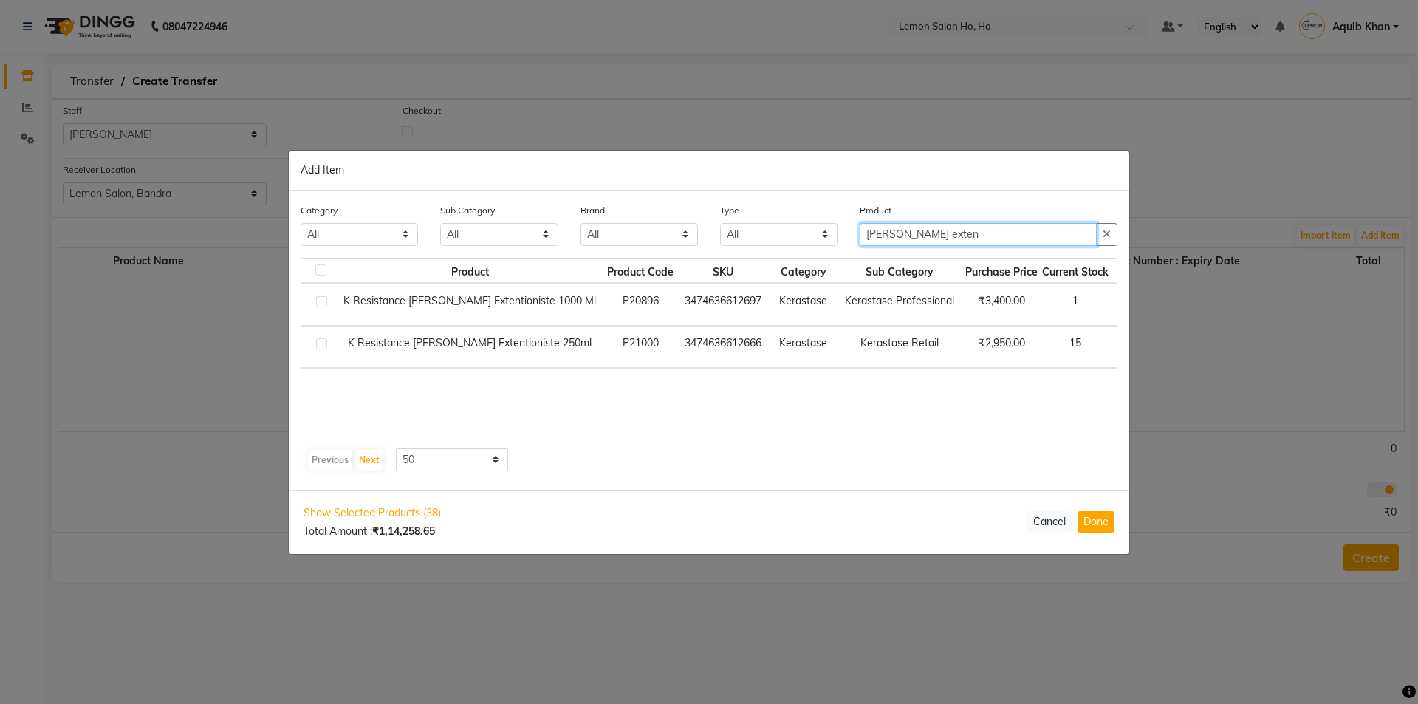
type input "bain exten"
click at [1120, 349] on span "+ Add" at bounding box center [1140, 346] width 41 height 23
checkbox input "true"
click at [1157, 344] on icon at bounding box center [1162, 345] width 10 height 10
type input "2"
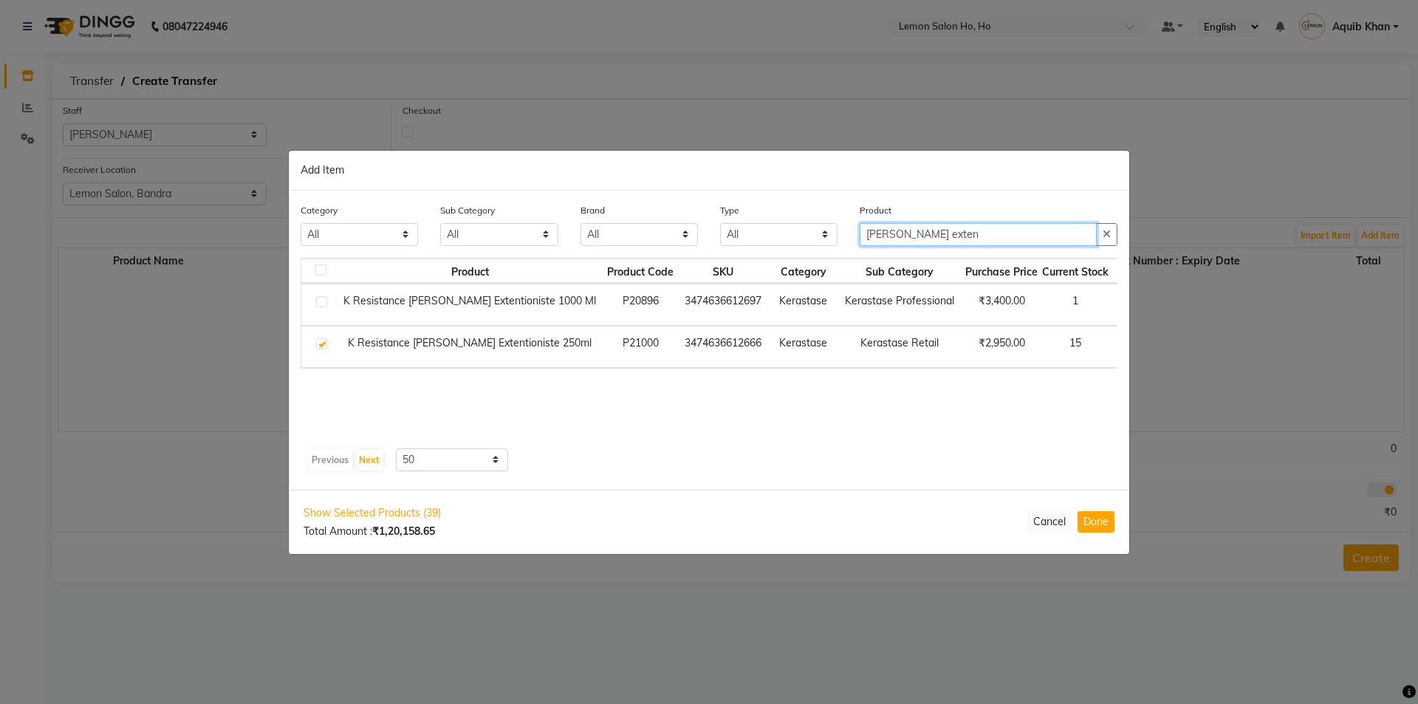
click at [948, 239] on input "bain exten" at bounding box center [978, 234] width 237 height 23
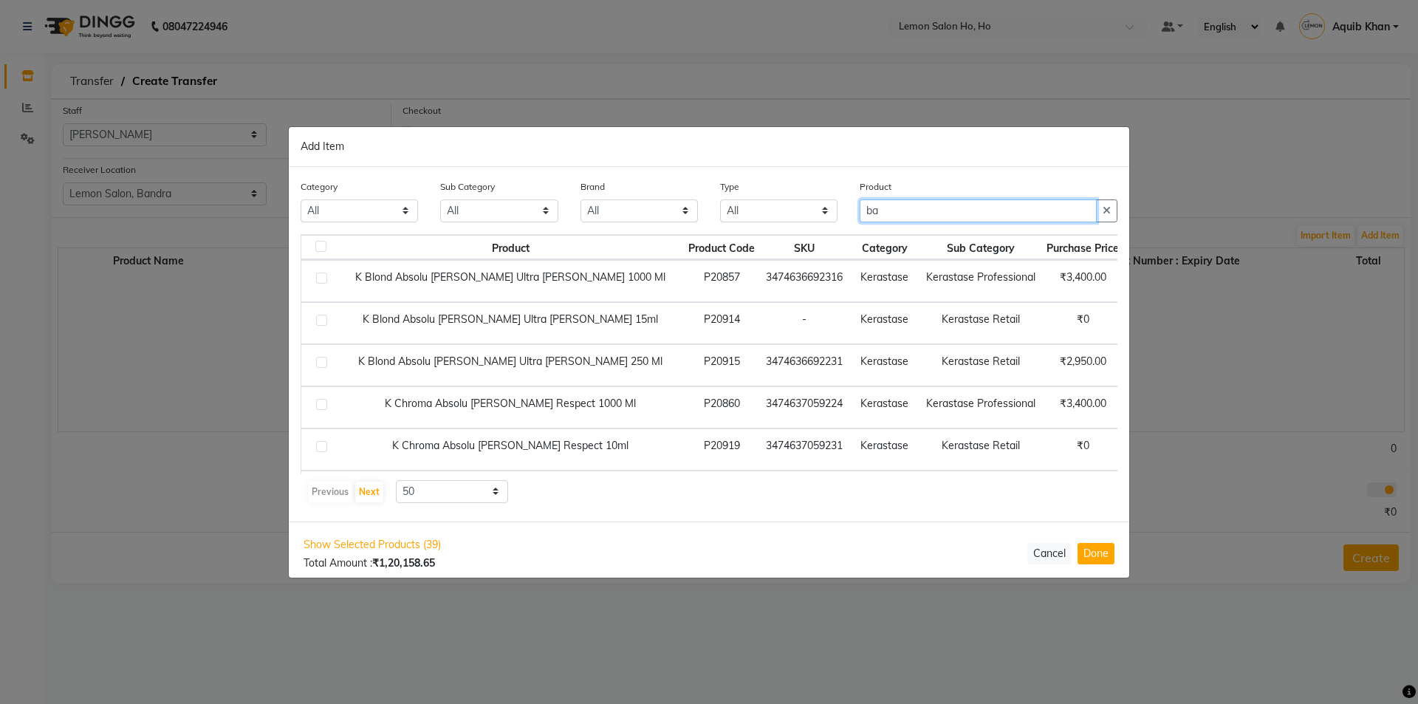
type input "b"
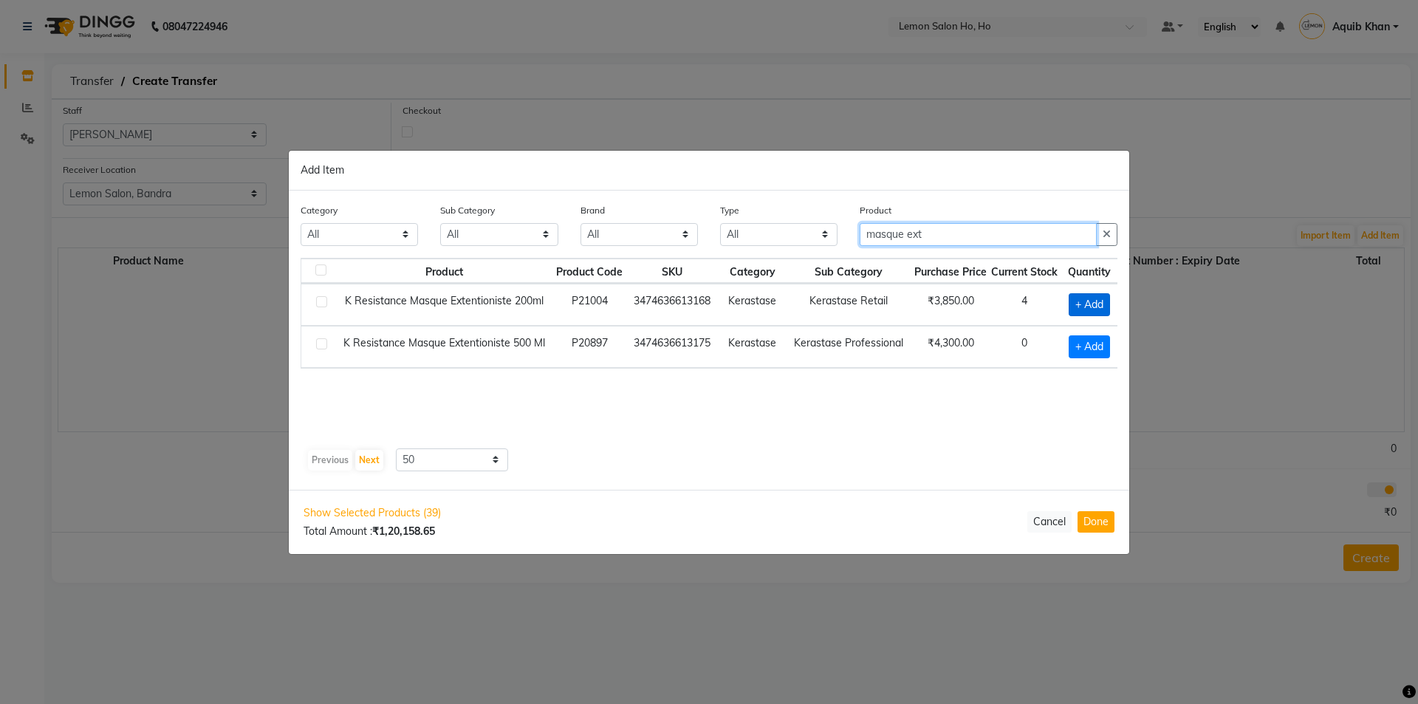
type input "masque ext"
click at [1090, 298] on span "+ Add" at bounding box center [1089, 304] width 41 height 23
checkbox input "true"
click at [965, 232] on input "masque ext" at bounding box center [978, 234] width 237 height 23
type input "m"
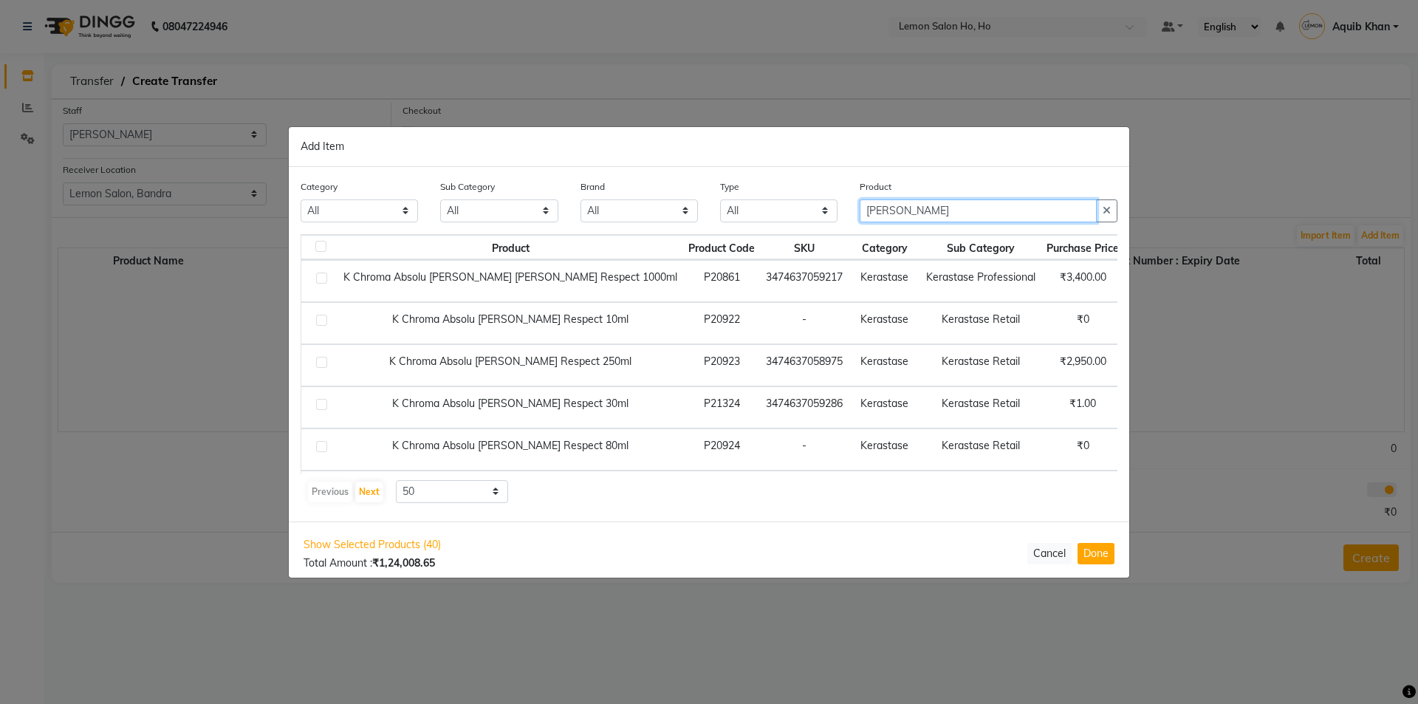
type input "bain rich"
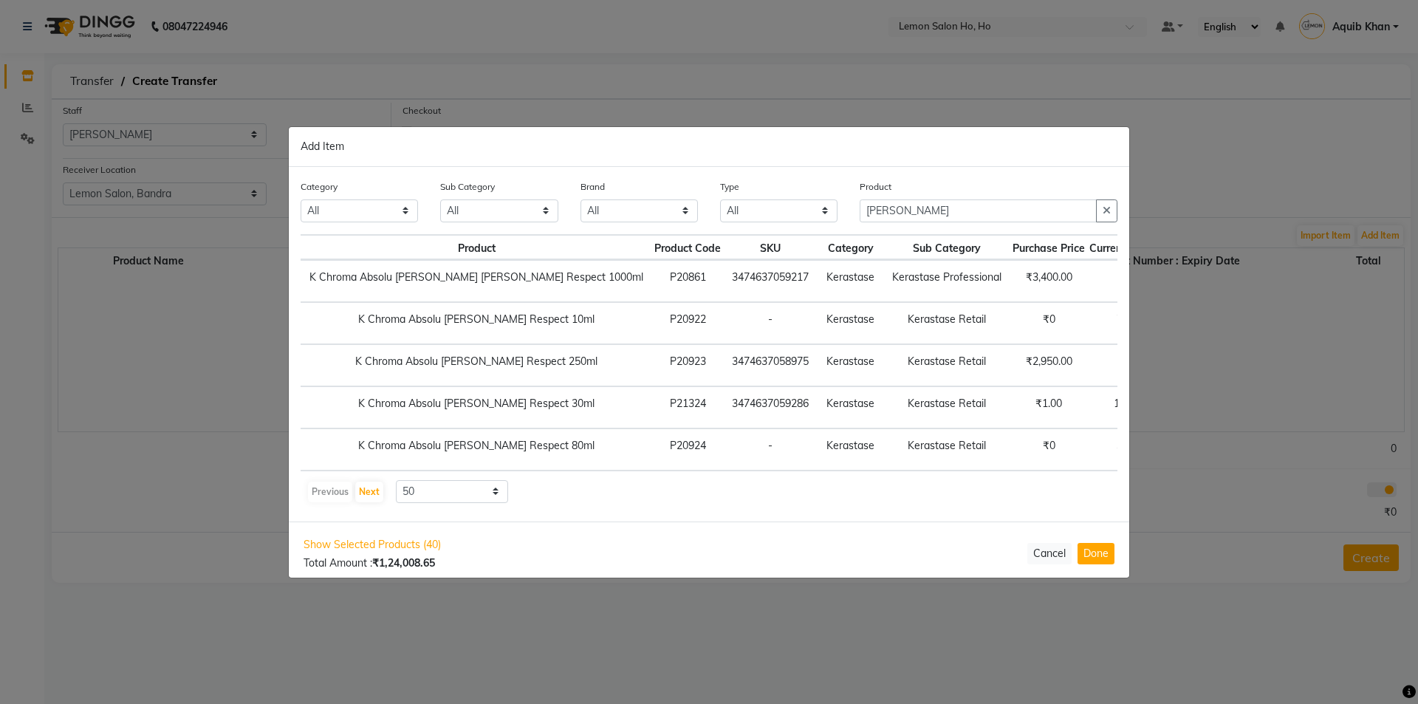
click at [1167, 364] on span "+ Add" at bounding box center [1187, 365] width 41 height 23
checkbox input "true"
click at [1204, 362] on icon at bounding box center [1209, 364] width 10 height 10
type input "2"
click at [958, 217] on input "bain rich" at bounding box center [978, 210] width 237 height 23
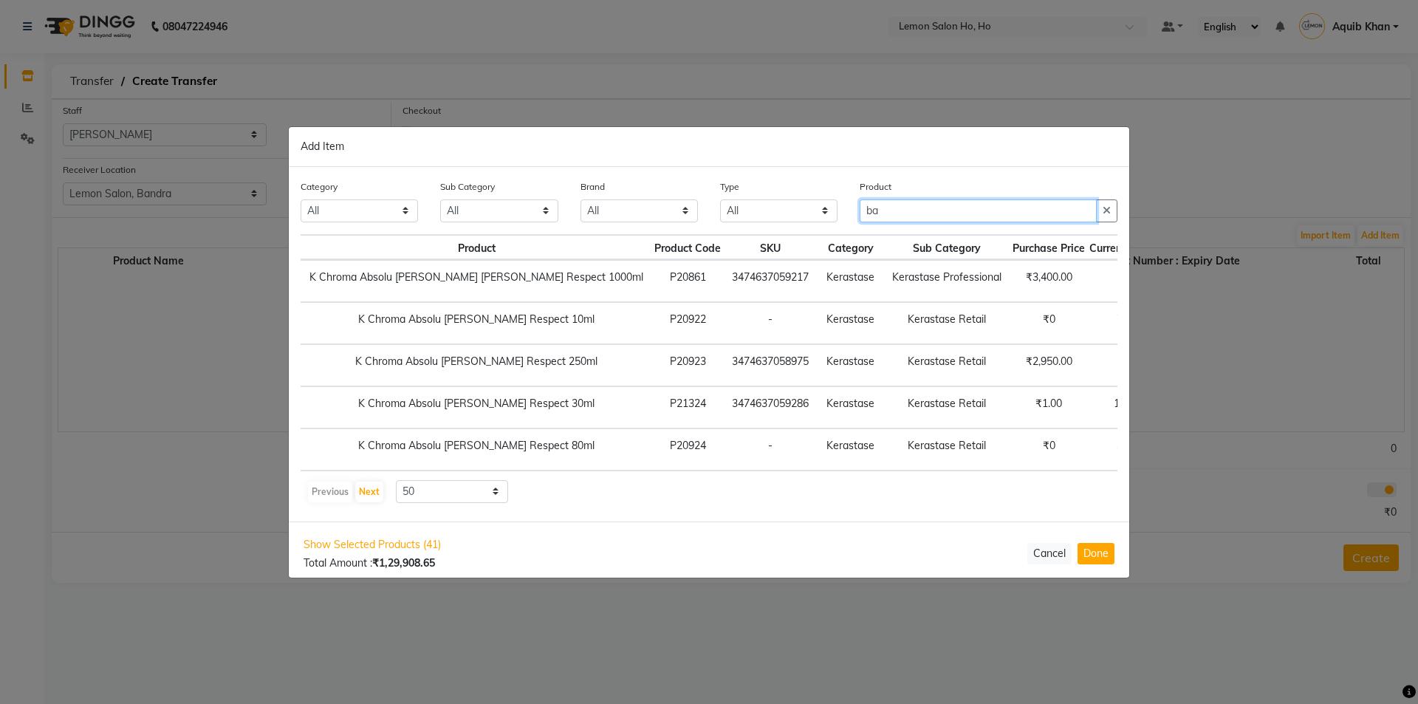
type input "b"
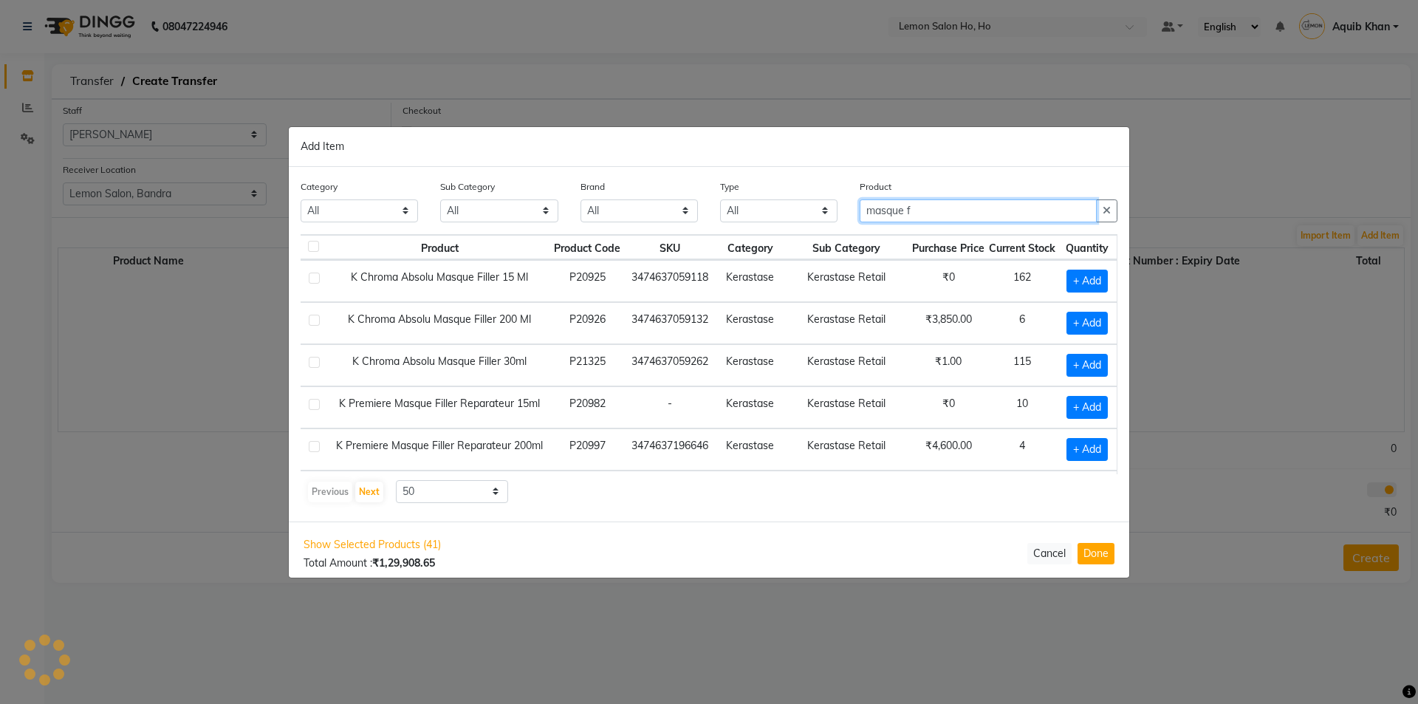
scroll to position [0, 24]
type input "masque filler"
click at [1067, 321] on span "+ Add" at bounding box center [1087, 323] width 41 height 23
checkbox input "true"
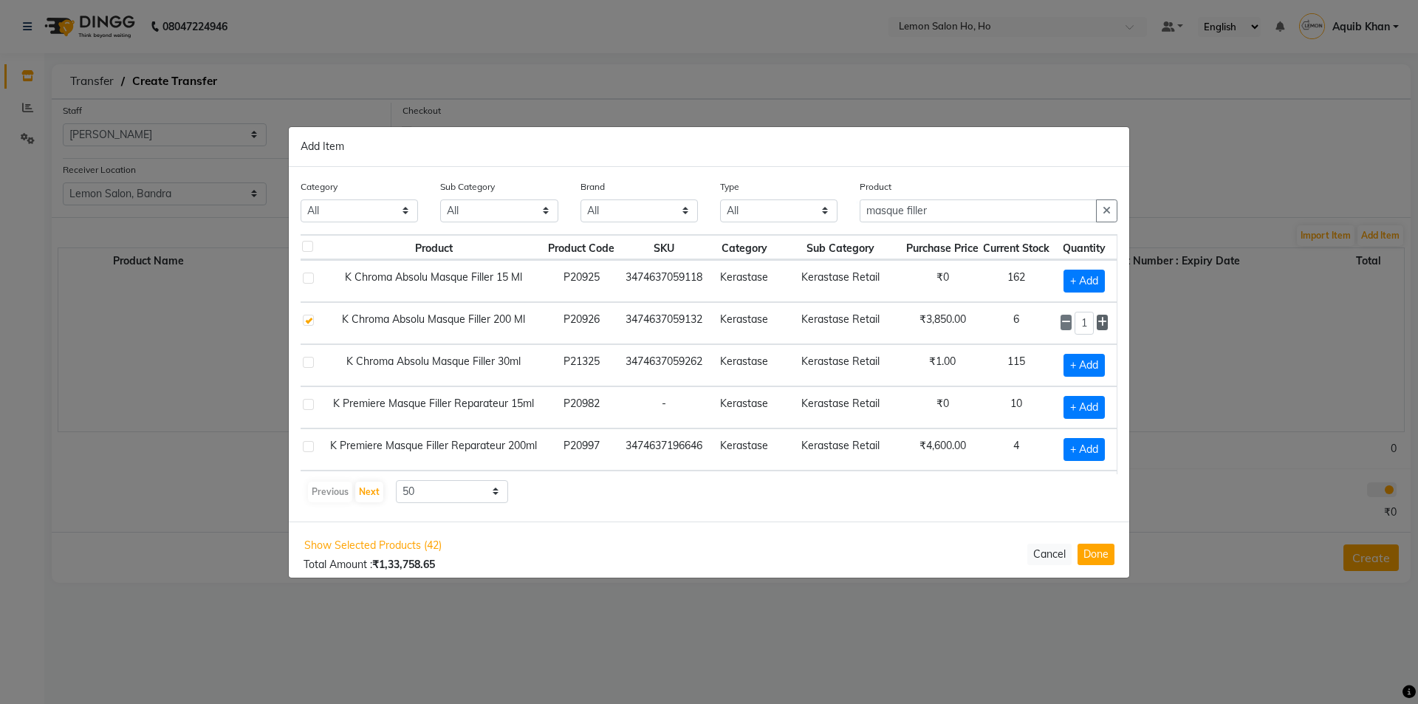
click at [1098, 320] on icon at bounding box center [1103, 322] width 10 height 10
type input "2"
click at [936, 213] on input "masque filler" at bounding box center [978, 210] width 237 height 23
type input "m"
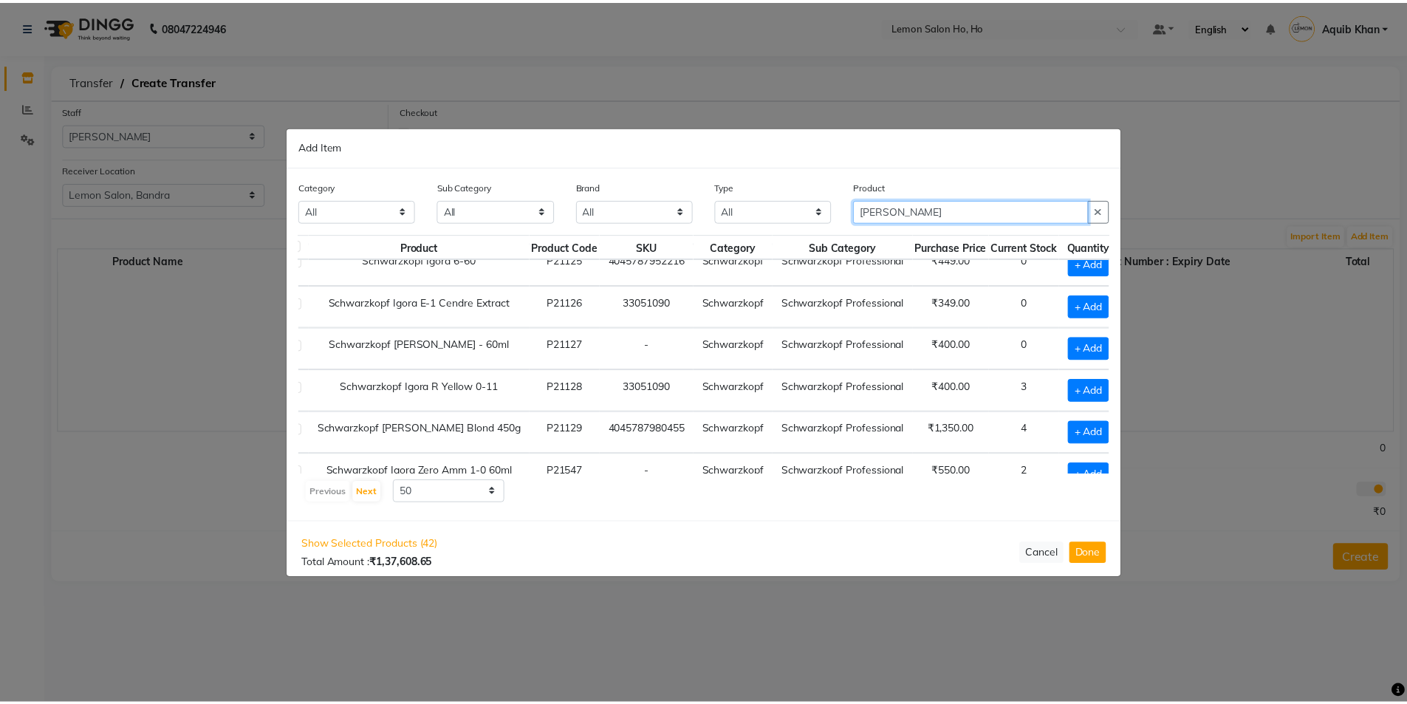
scroll to position [295, 24]
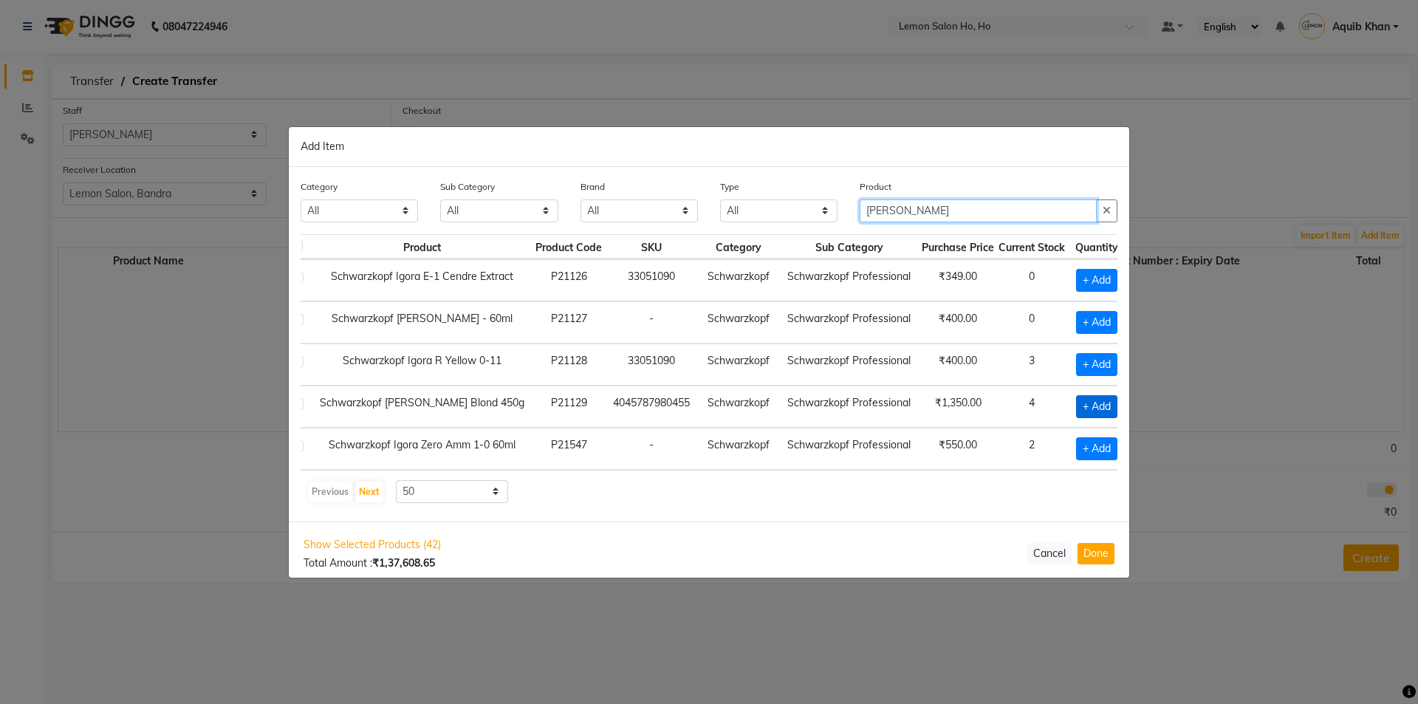
type input "igora blonder"
click at [1090, 405] on span "+ Add" at bounding box center [1096, 406] width 41 height 23
checkbox input "true"
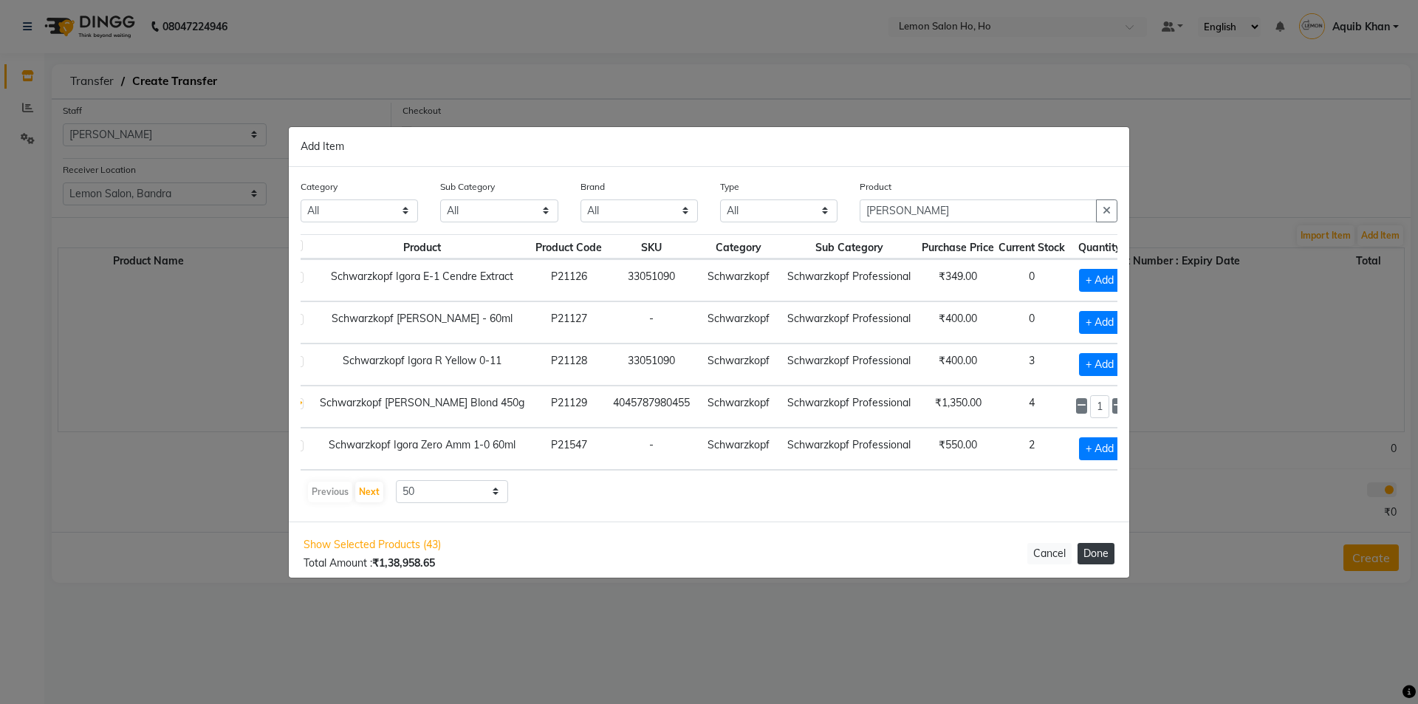
click at [1096, 551] on button "Done" at bounding box center [1096, 553] width 37 height 21
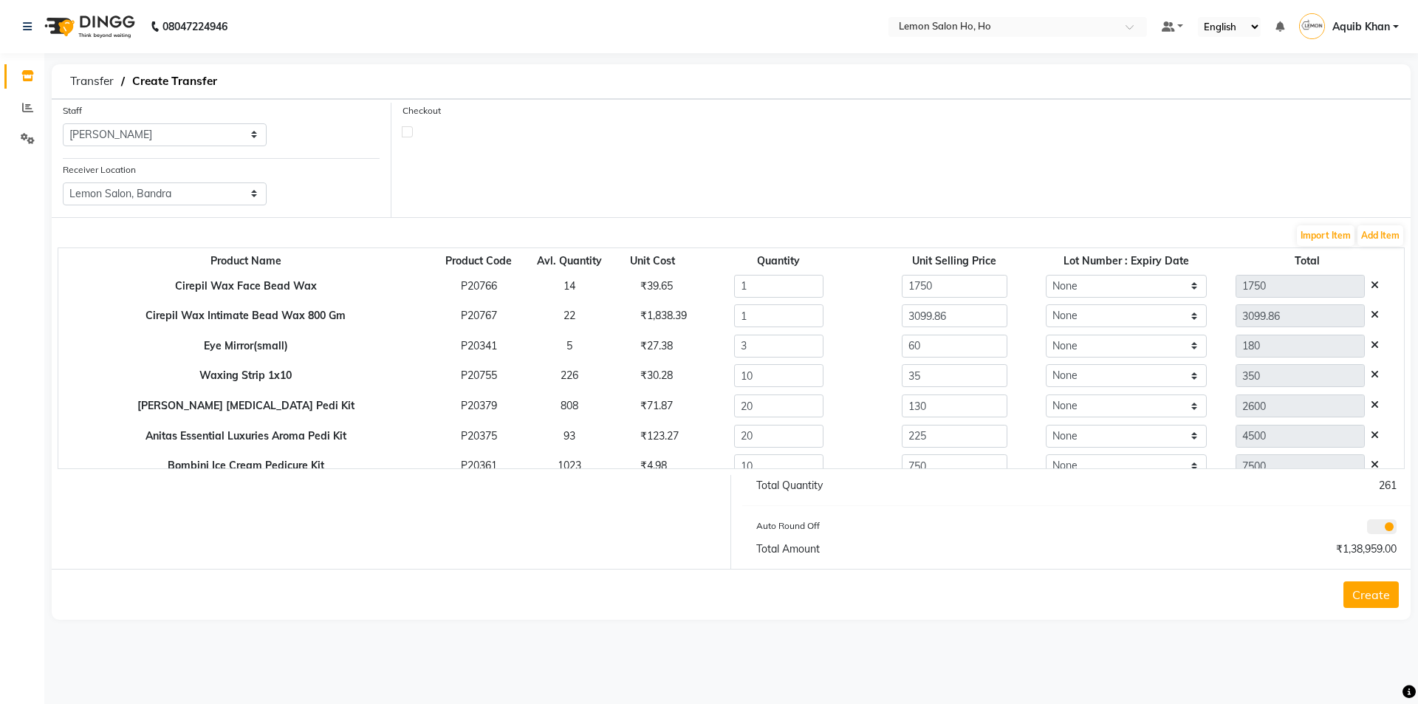
click at [403, 127] on label at bounding box center [407, 131] width 11 height 11
click at [403, 127] on input "checkbox" at bounding box center [408, 131] width 10 height 10
checkbox input "true"
select select "true"
select select "2069"
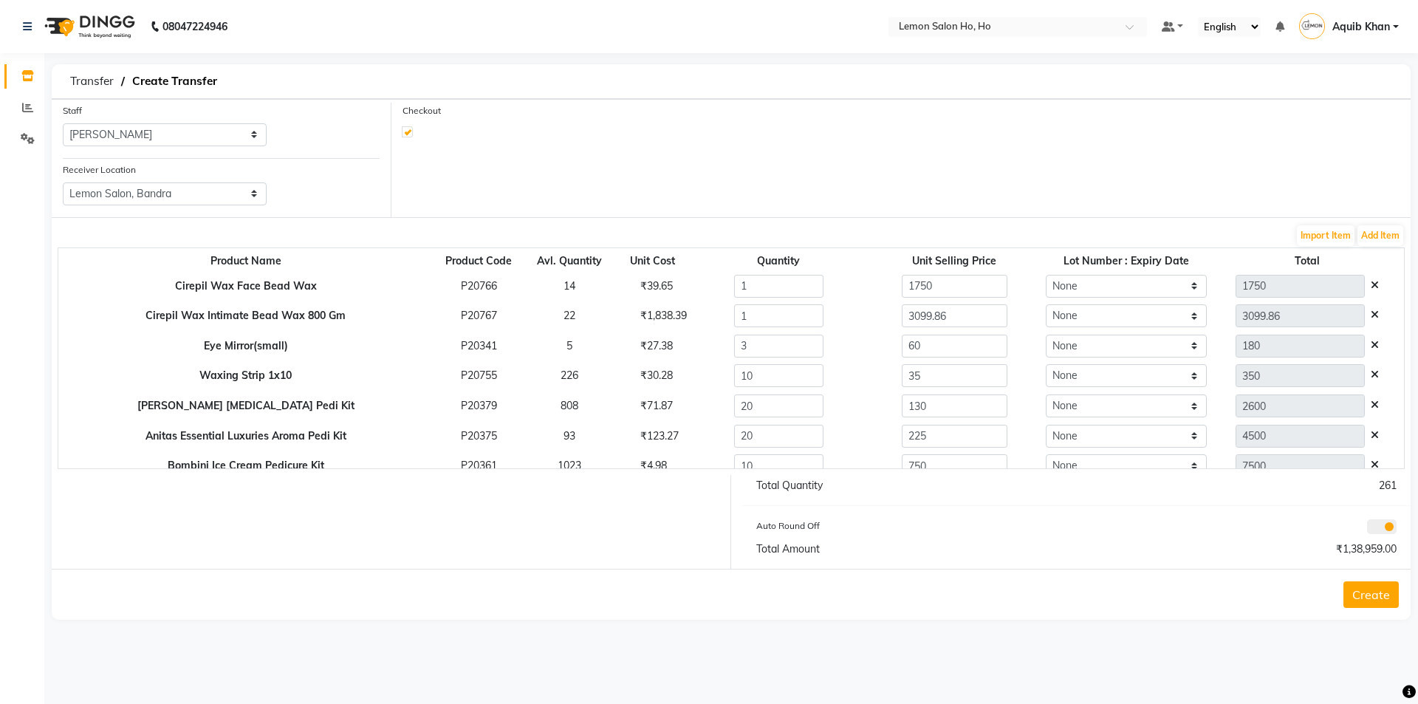
select select "2069"
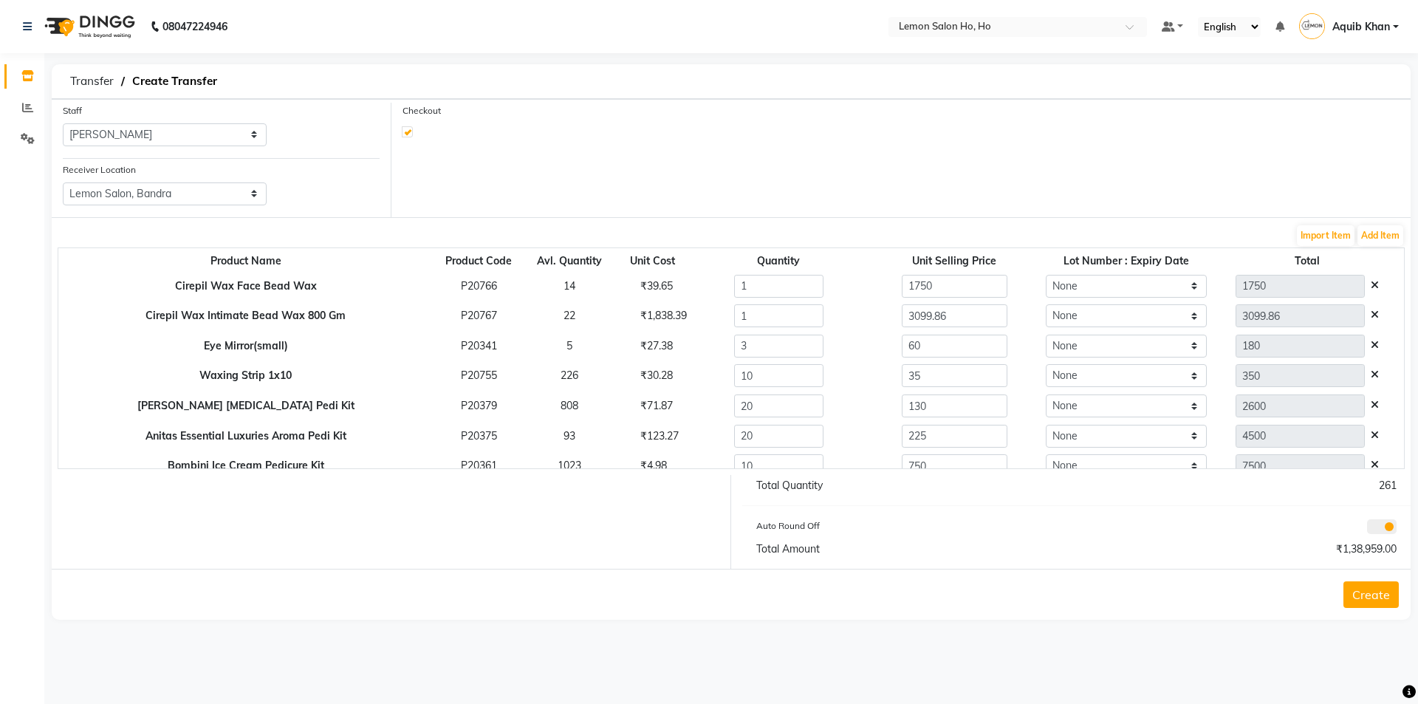
select select "2069"
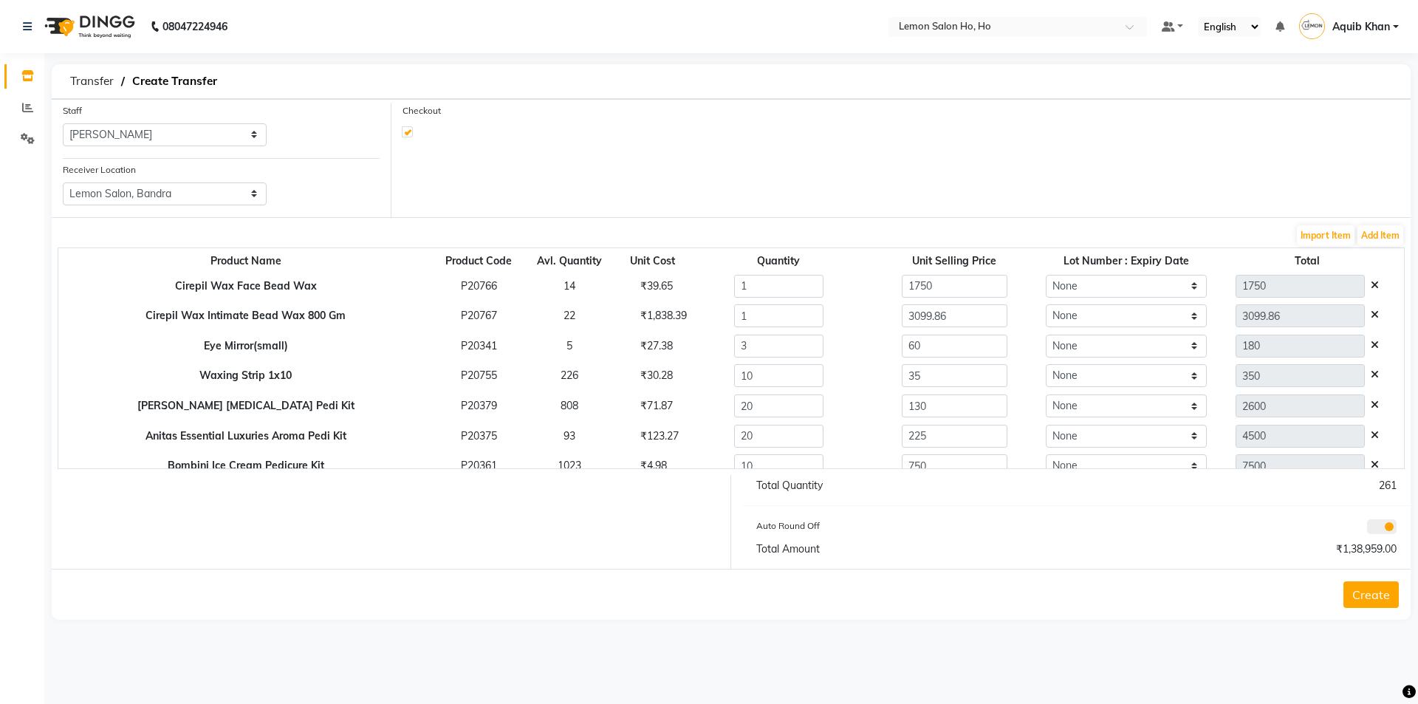
select select "2069"
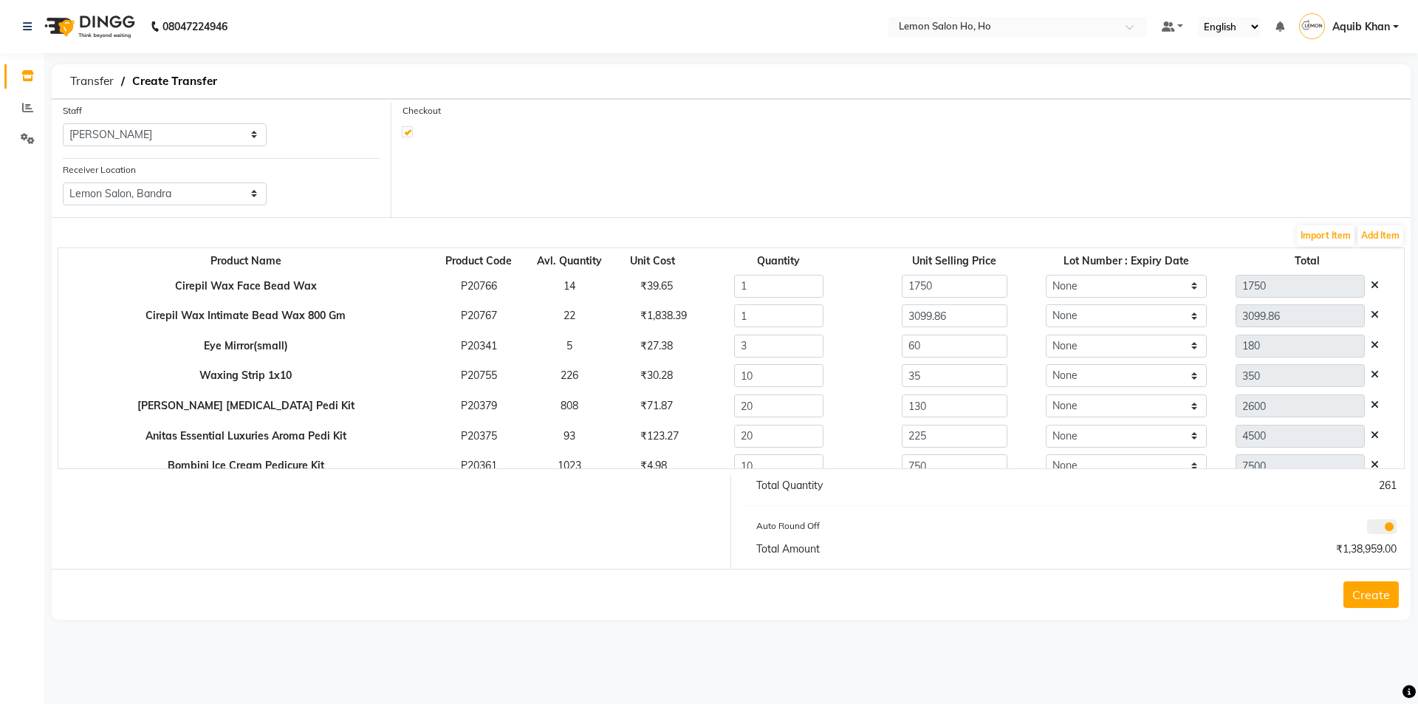
select select "2069"
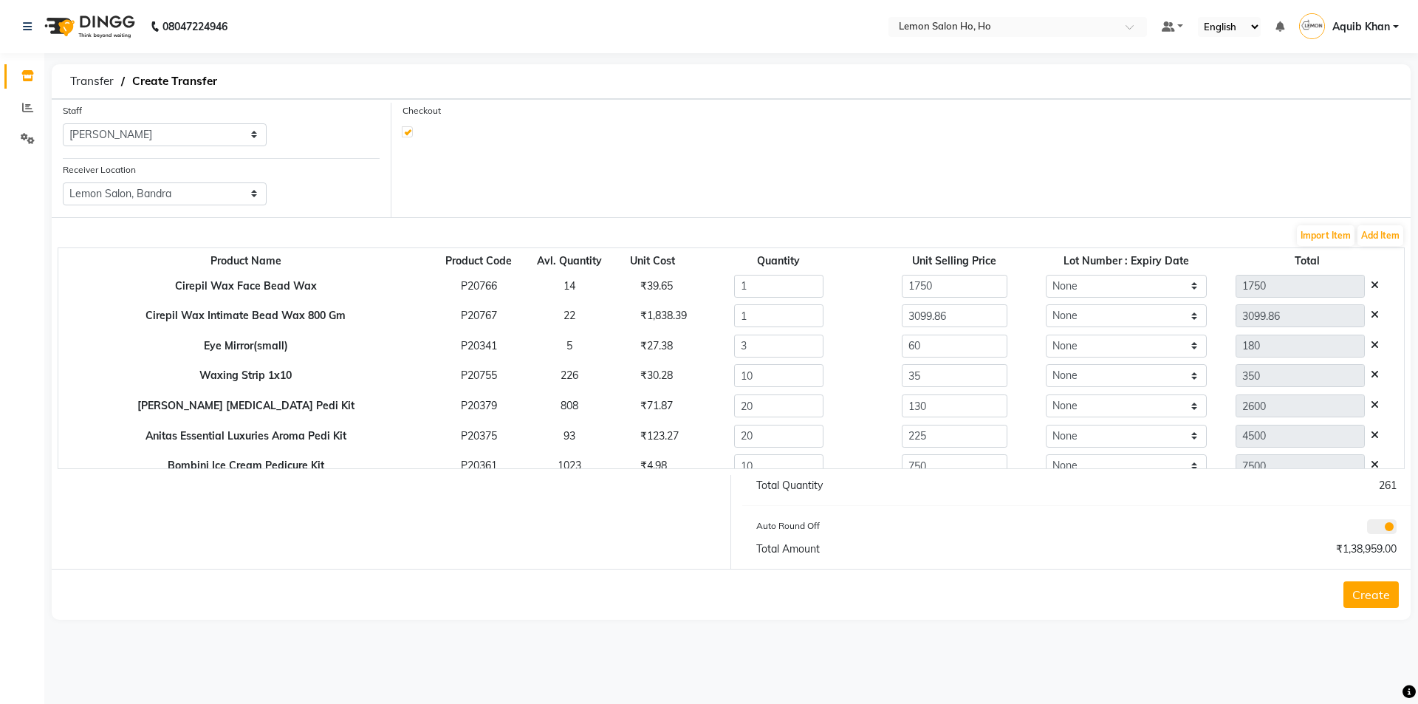
select select "2069"
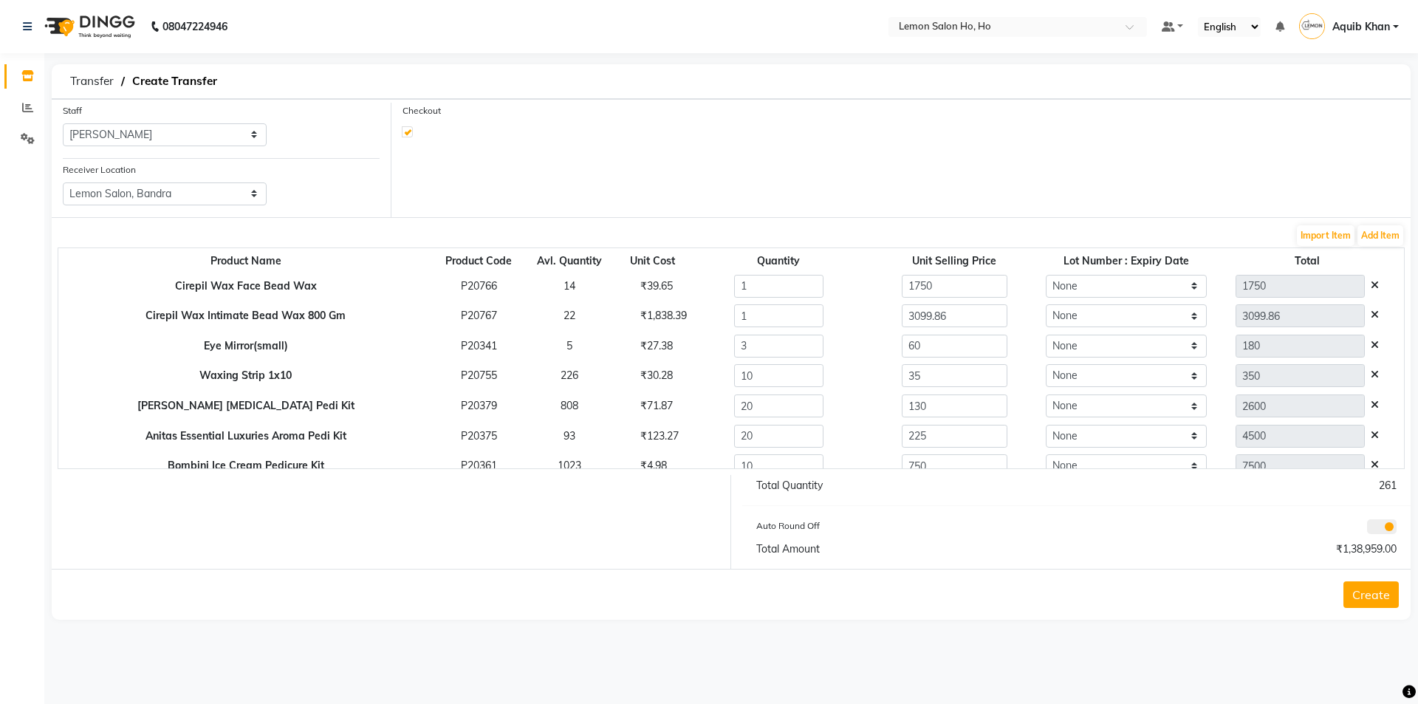
select select "2069"
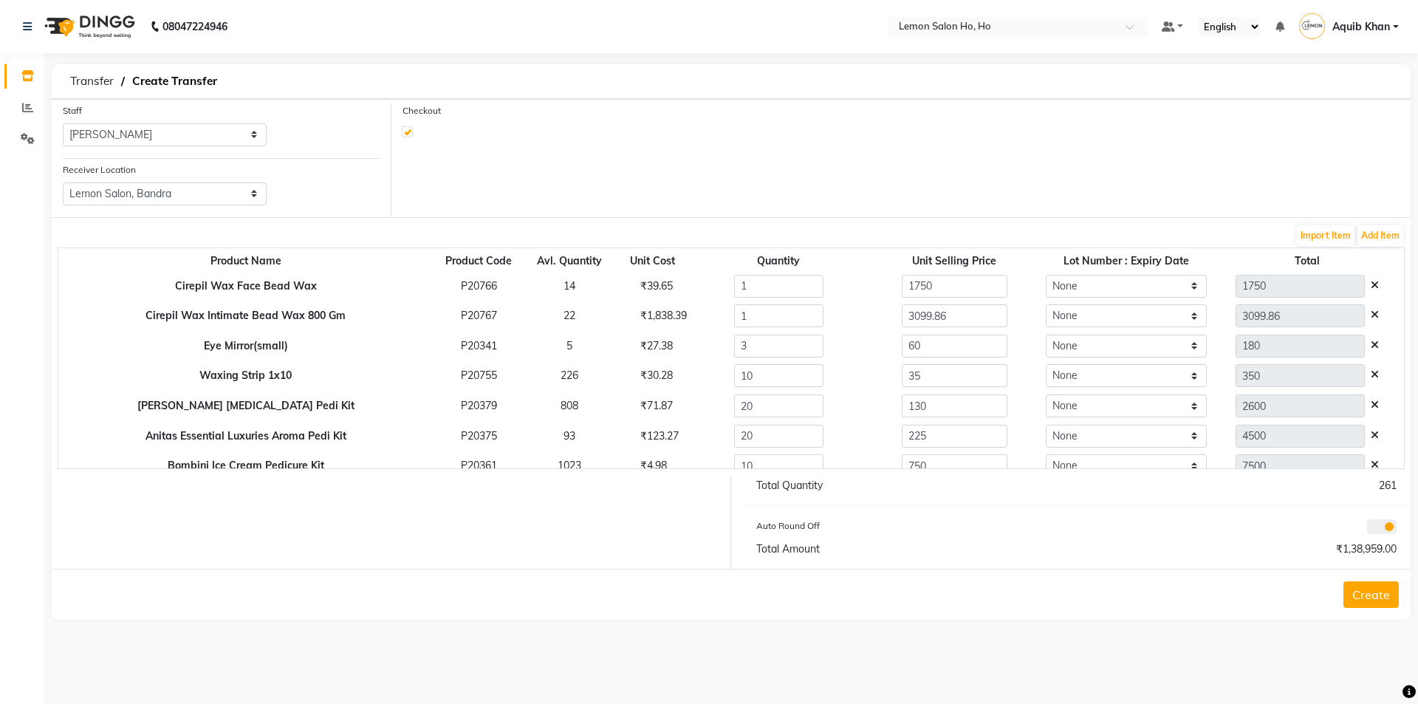
select select "2069"
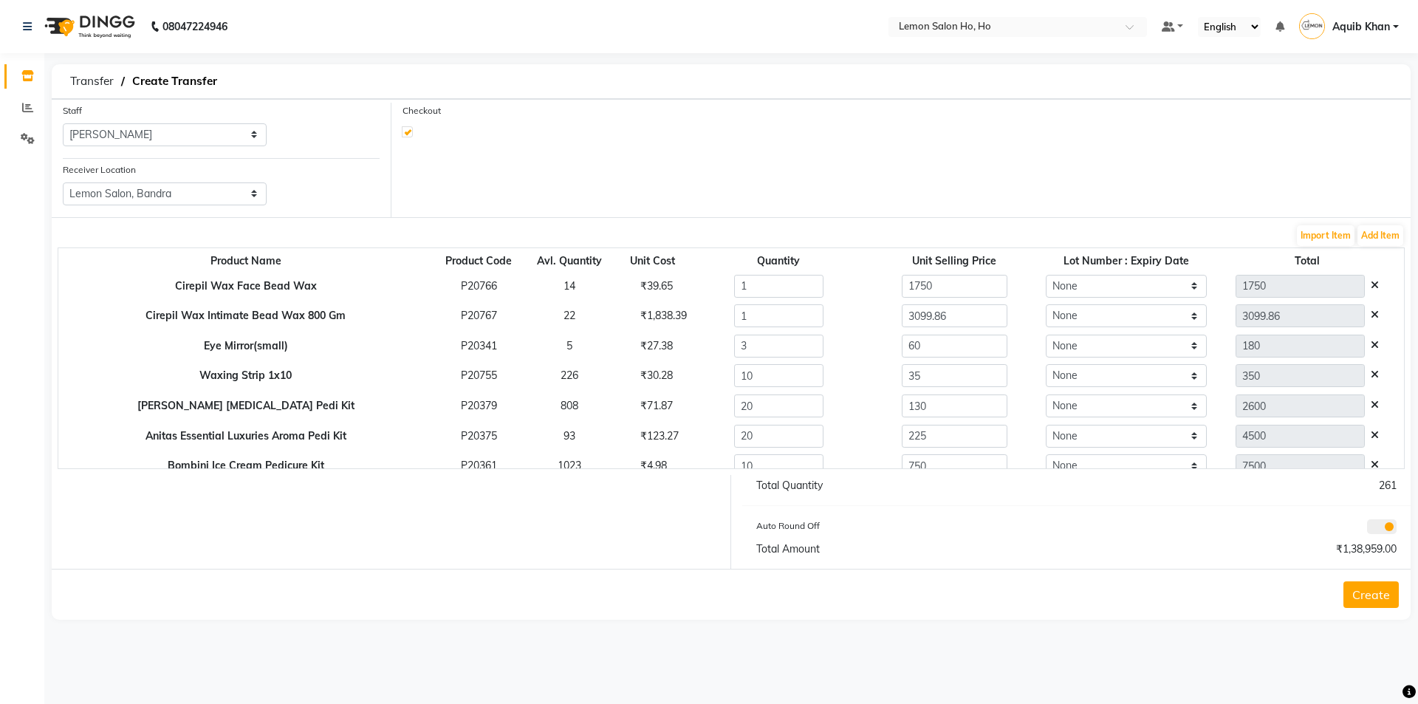
select select "2069"
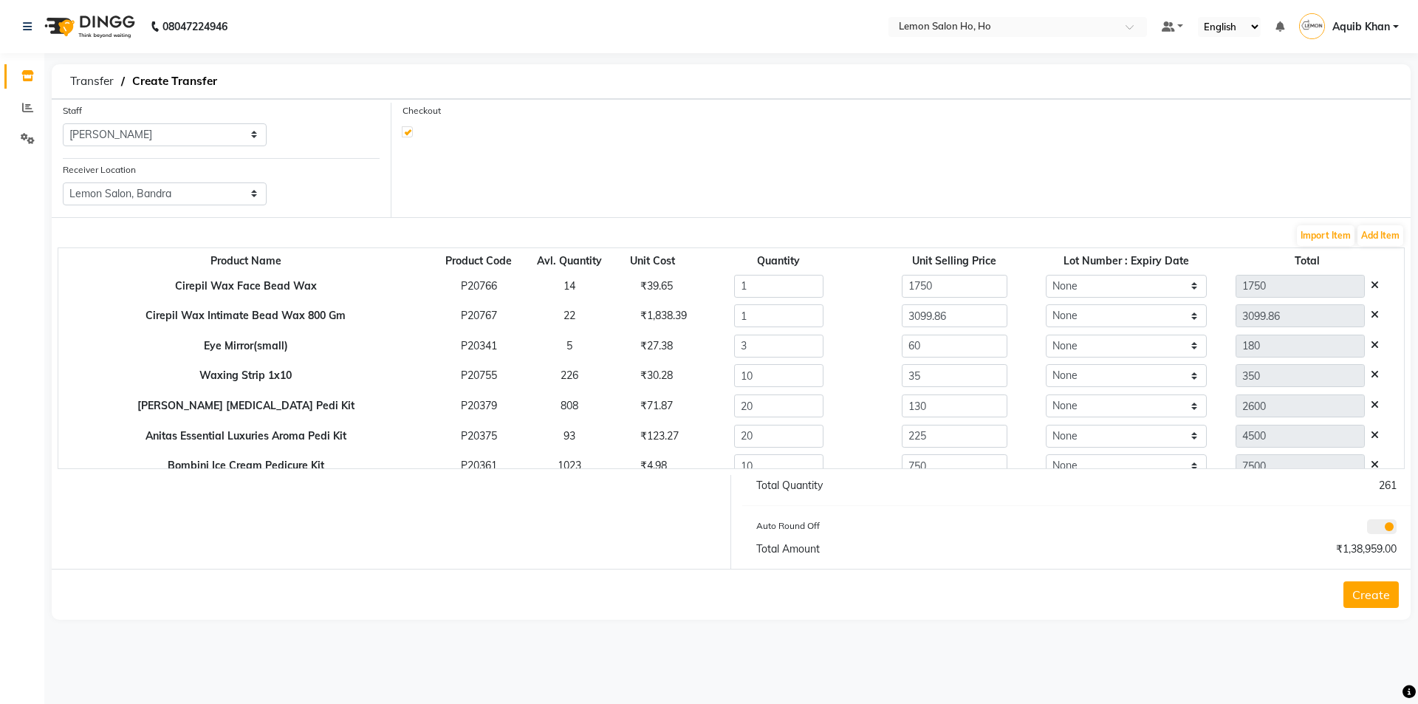
select select "2069"
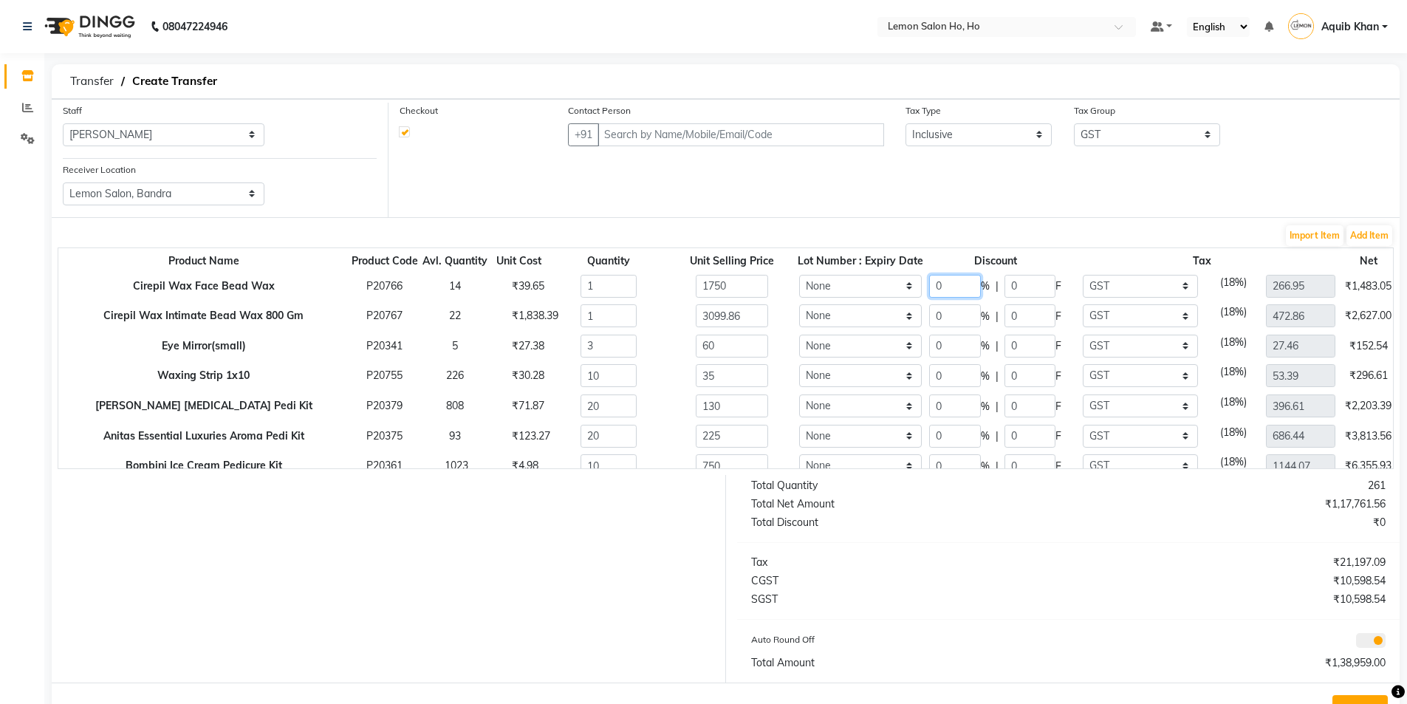
click at [929, 284] on input "0" at bounding box center [955, 286] width 52 height 23
type input "30"
type input "1225"
type input "525"
type input "186.86"
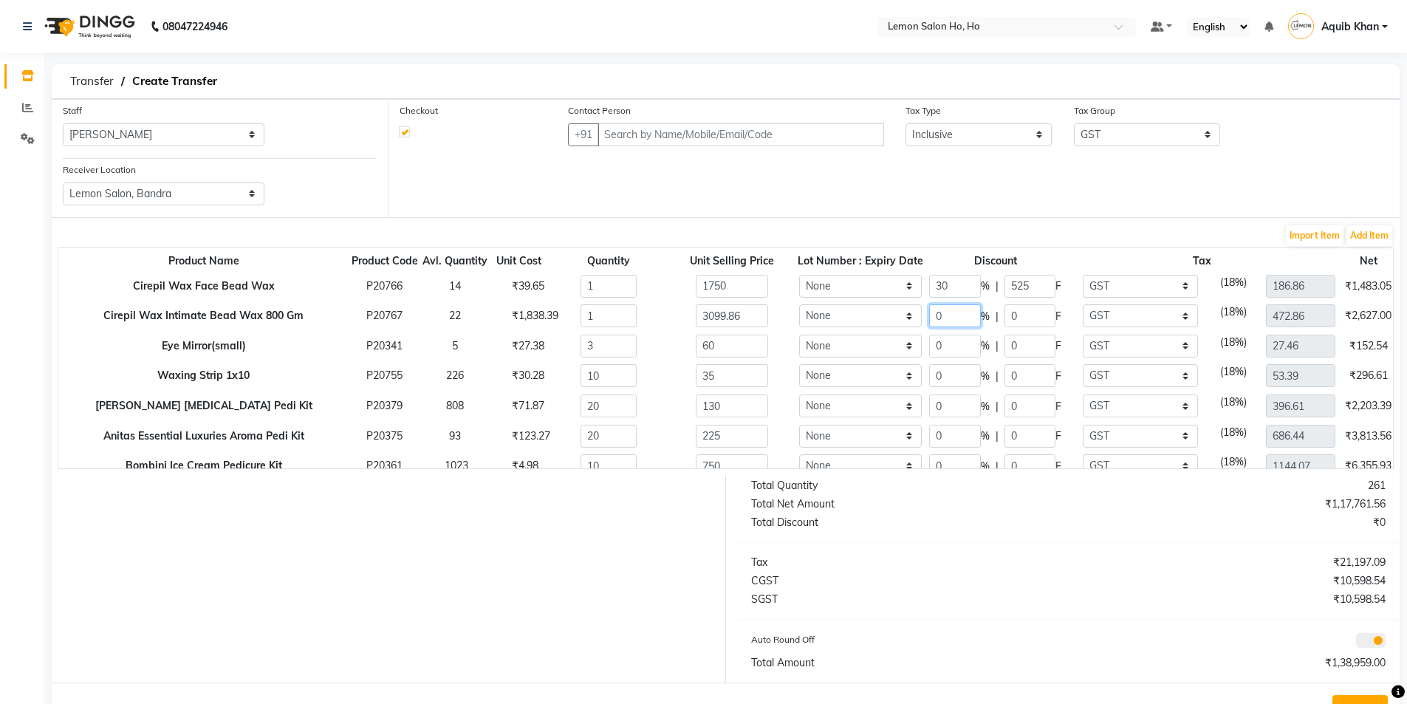
click at [929, 321] on input "0" at bounding box center [955, 315] width 52 height 23
type input "30"
type input "2169.9"
type input "929.96"
type input "331"
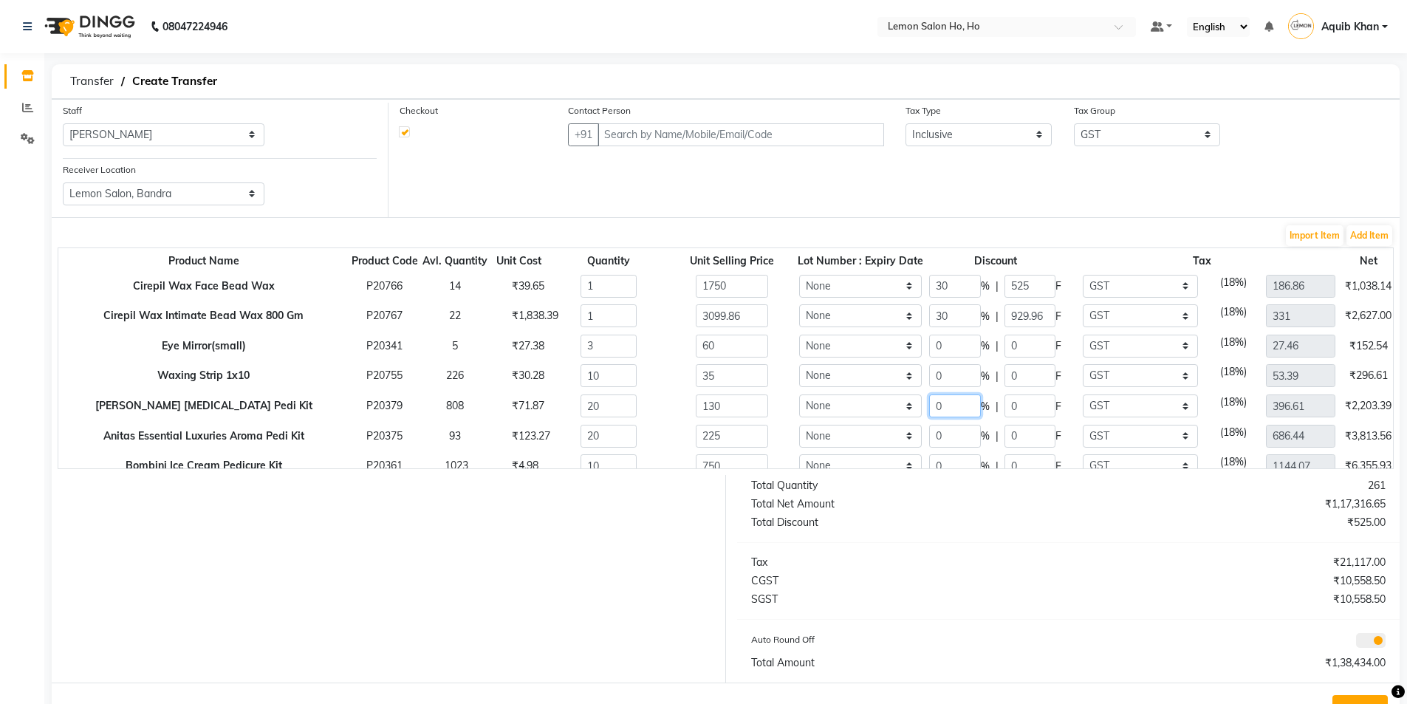
click at [929, 404] on input "0" at bounding box center [955, 405] width 52 height 23
type input "35"
type input "1690"
type input "45.5"
type input "257.8"
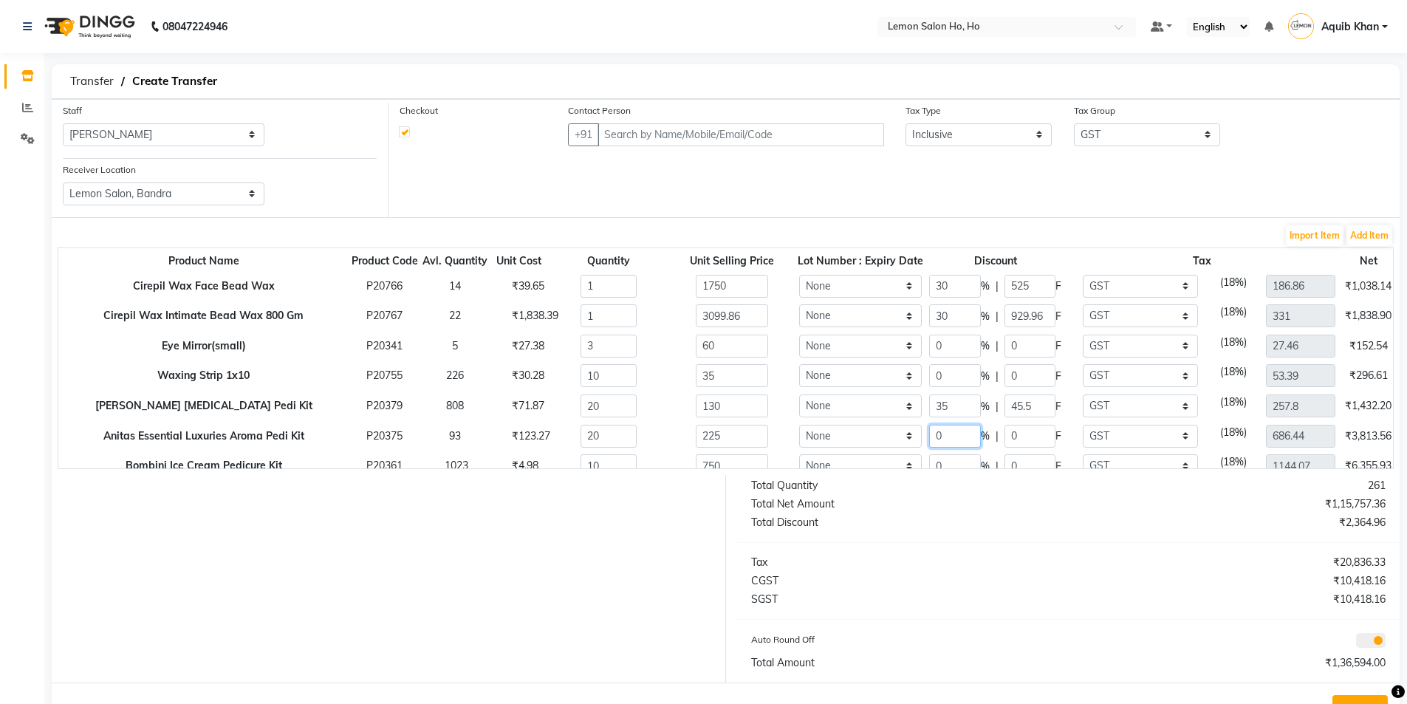
click at [929, 435] on input "0" at bounding box center [955, 436] width 52 height 23
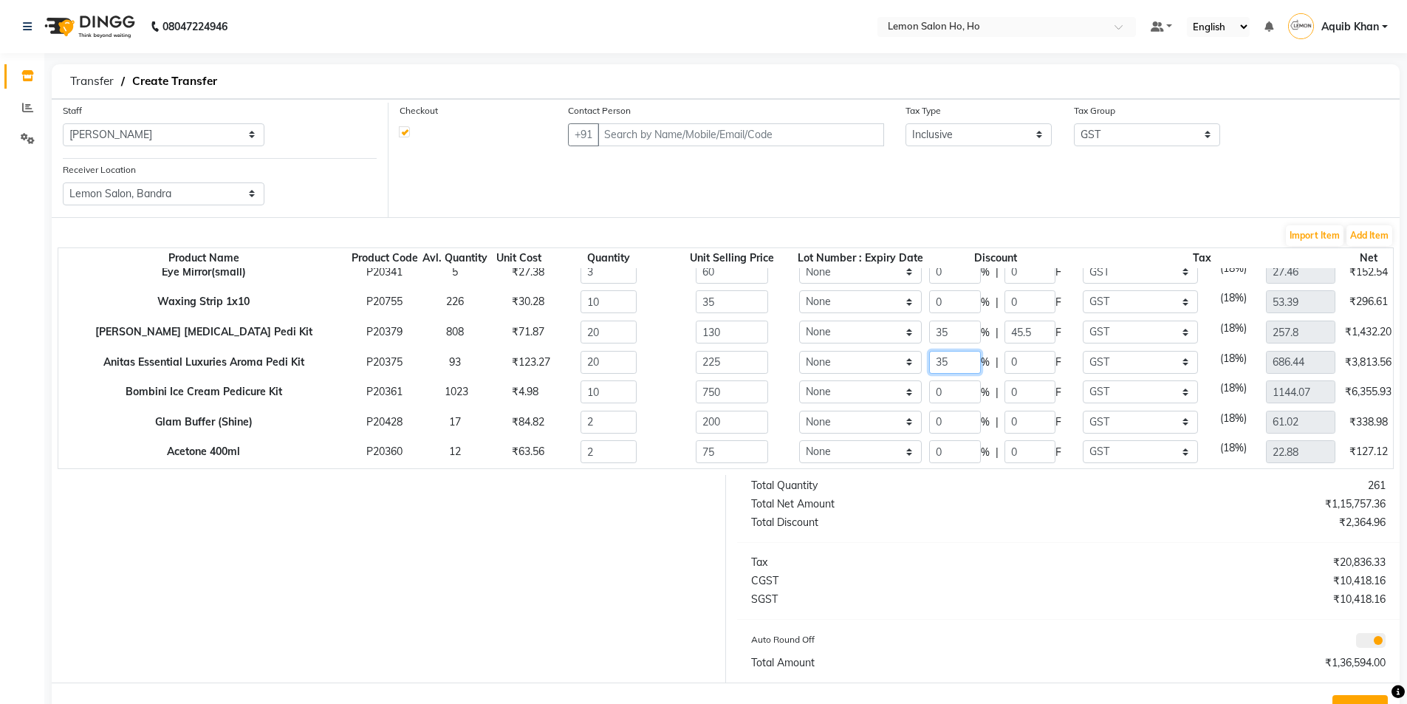
type input "35"
type input "2925"
type input "78.75"
type input "446.19"
click at [929, 392] on input "0" at bounding box center [955, 391] width 52 height 23
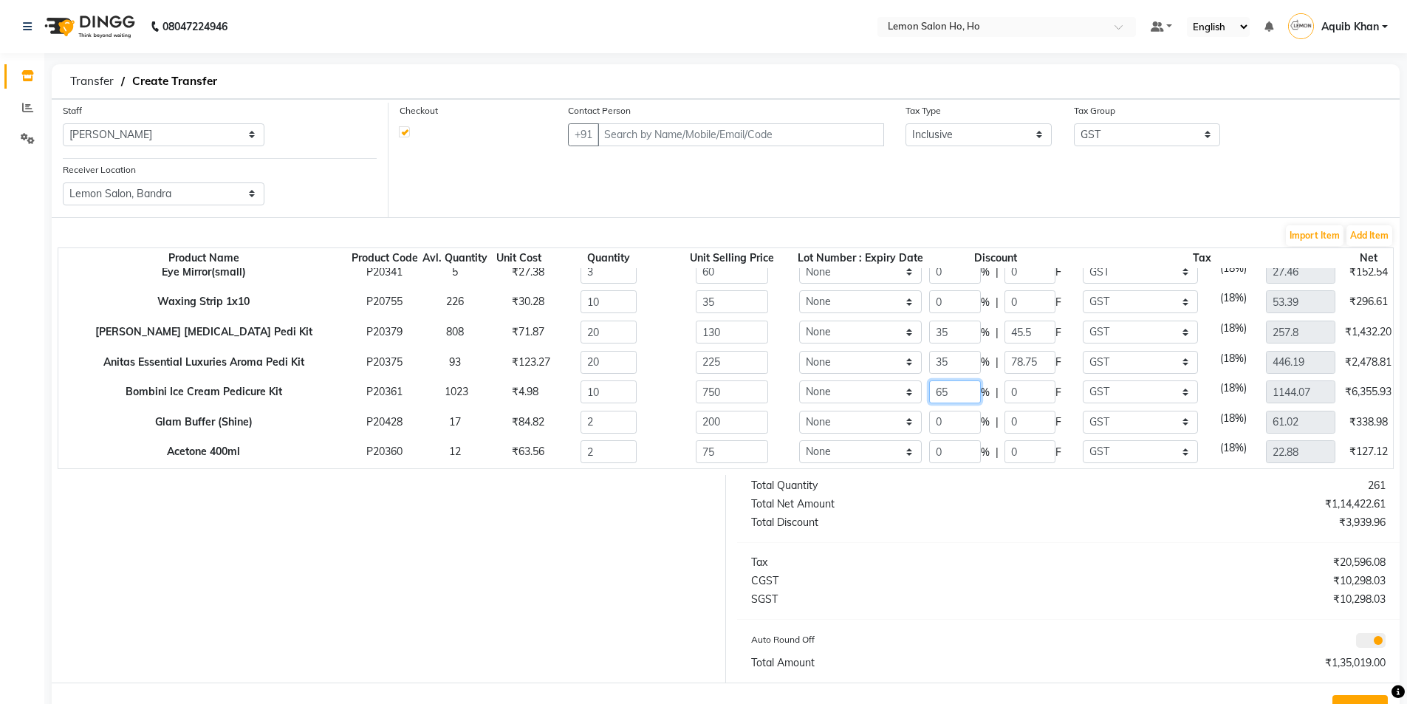
scroll to position [148, 0]
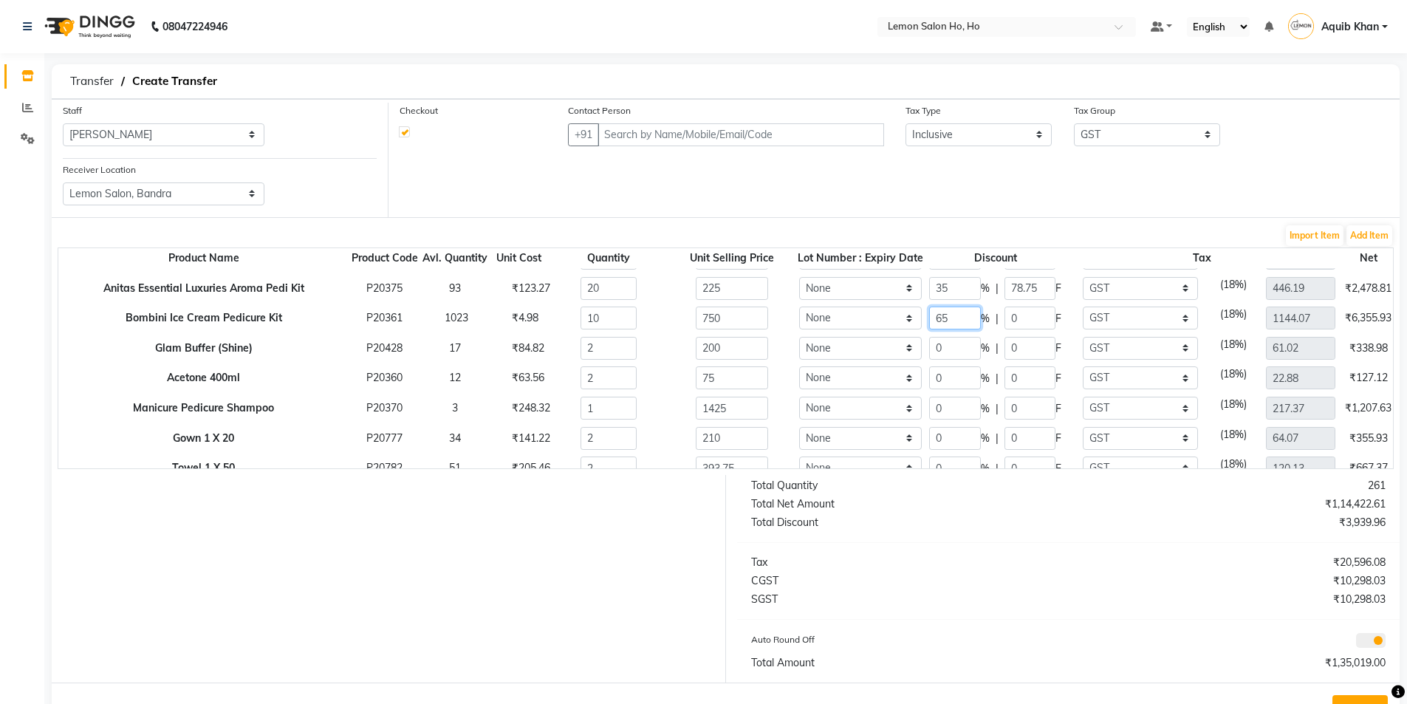
type input "65"
type input "2625"
type input "487.5"
type input "400.42"
click at [929, 409] on input "0" at bounding box center [955, 408] width 52 height 23
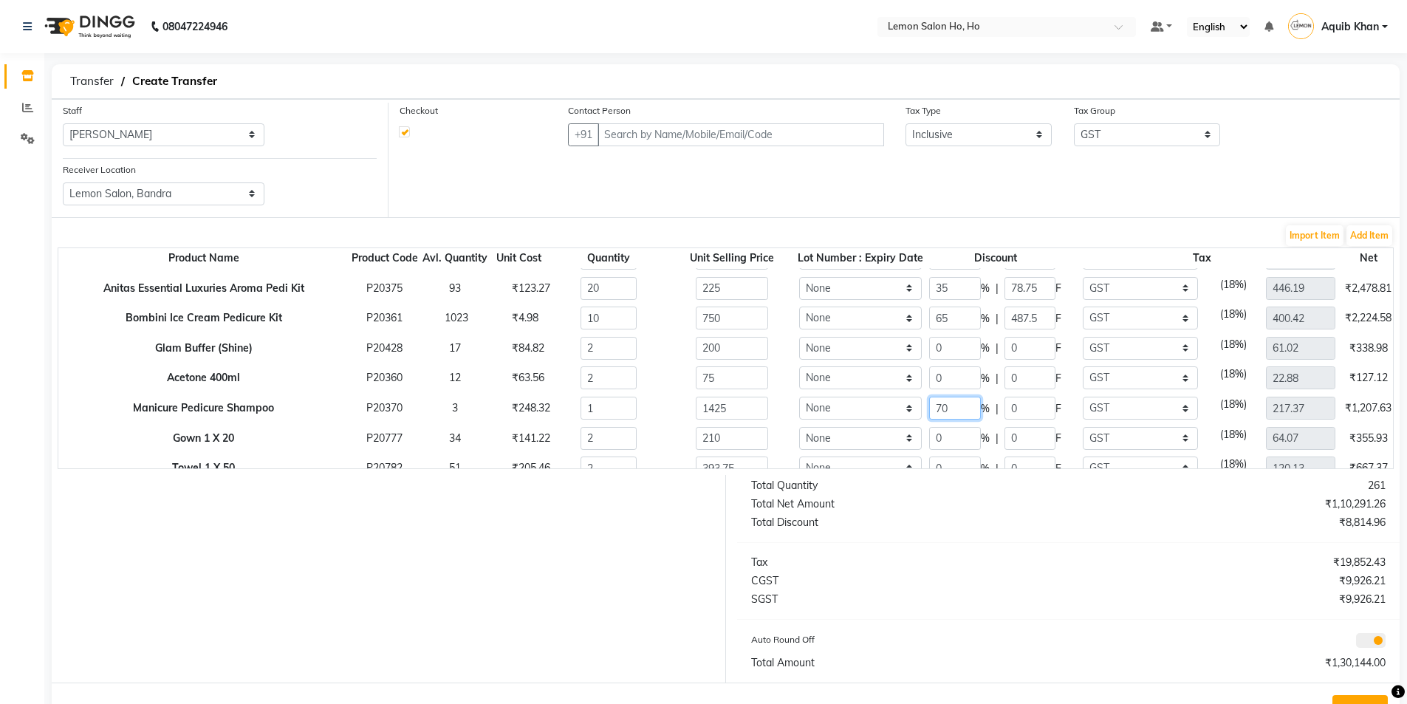
type input "70"
type input "427.5"
type input "997.5"
type input "65.21"
click at [929, 438] on input "0" at bounding box center [955, 438] width 52 height 23
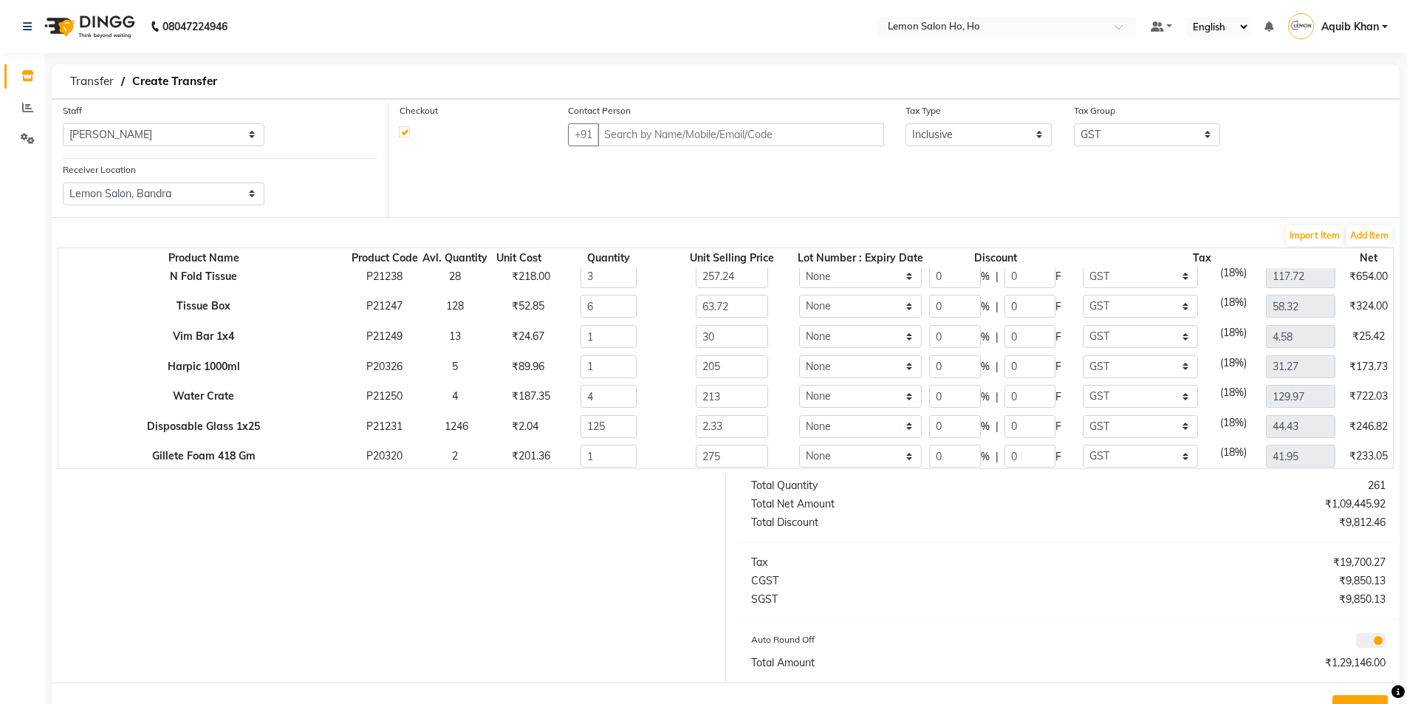
scroll to position [443, 0]
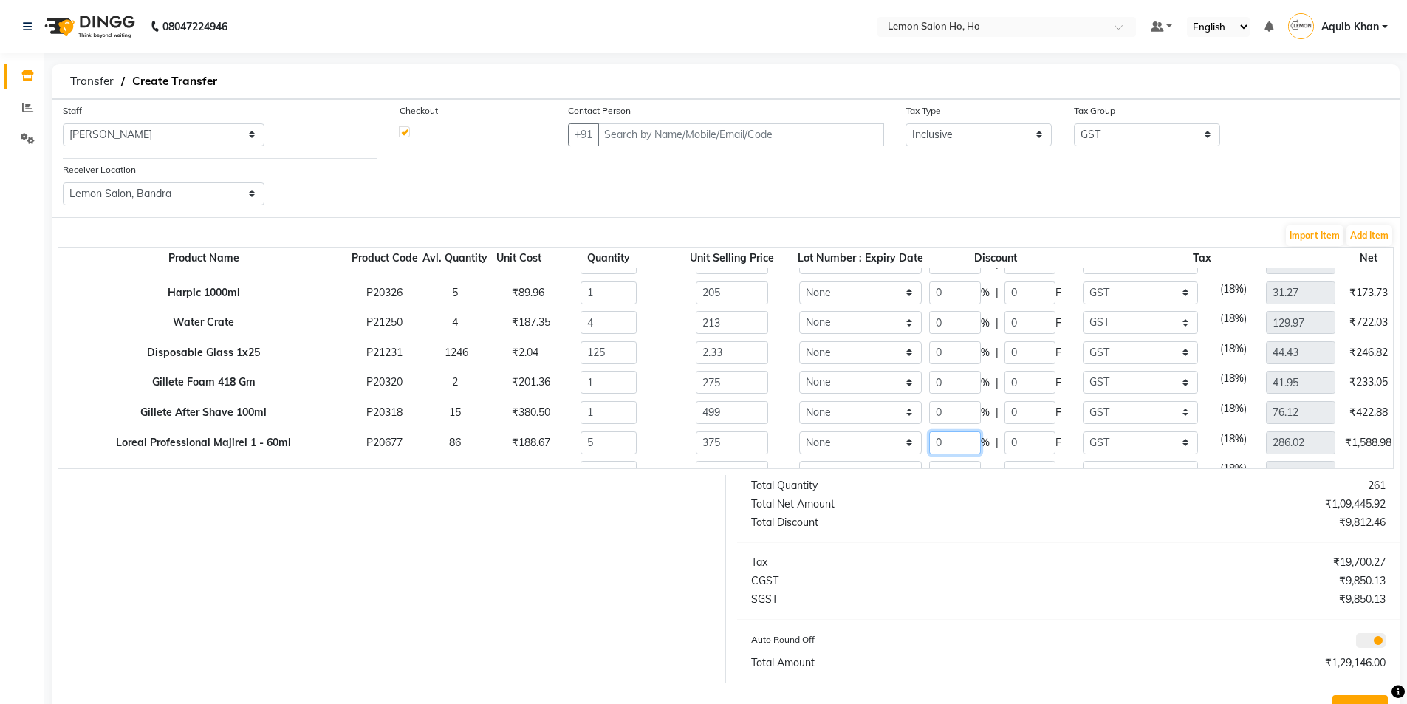
click at [929, 442] on input "0" at bounding box center [955, 442] width 52 height 23
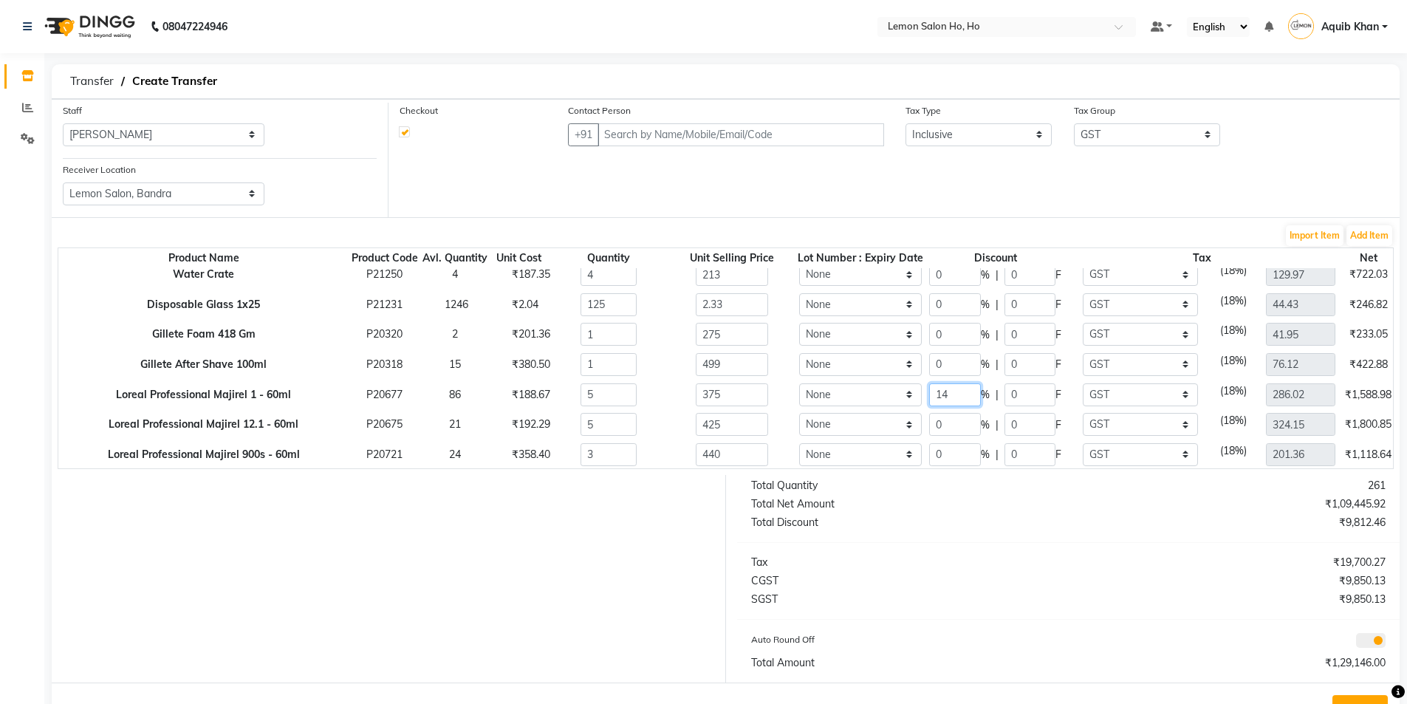
scroll to position [517, 0]
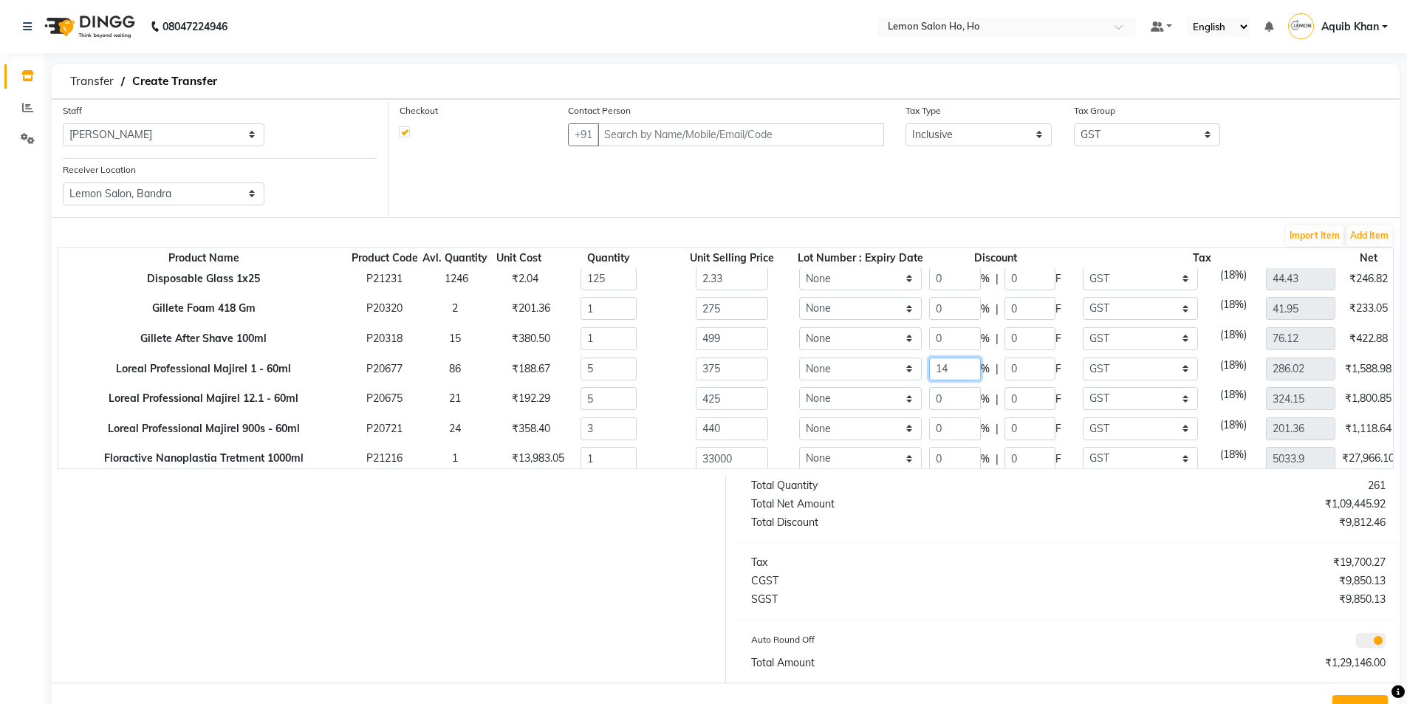
type input "14"
type input "1612.5"
type input "52.5"
type input "245.97"
click at [929, 401] on input "0" at bounding box center [955, 398] width 52 height 23
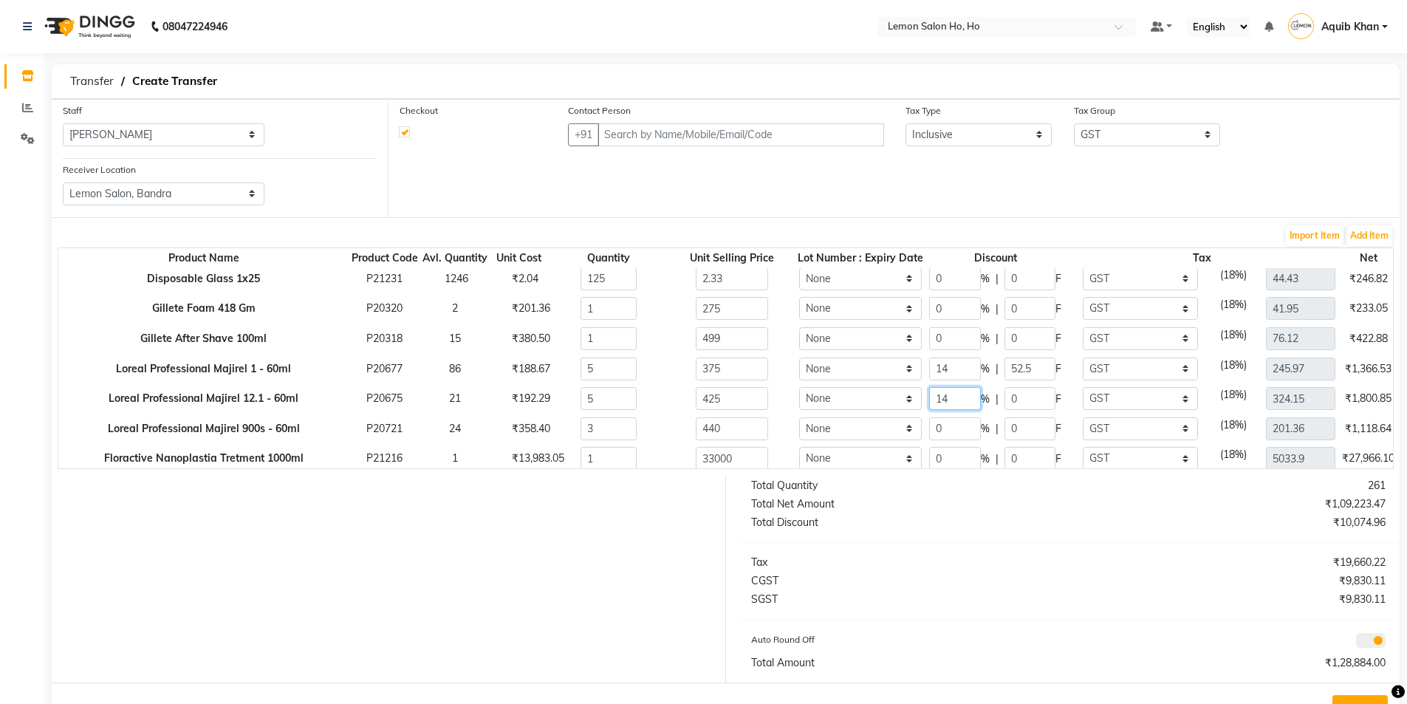
type input "14"
type input "1827.5"
type input "59.5"
type input "278.77"
click at [929, 424] on input "0" at bounding box center [955, 428] width 52 height 23
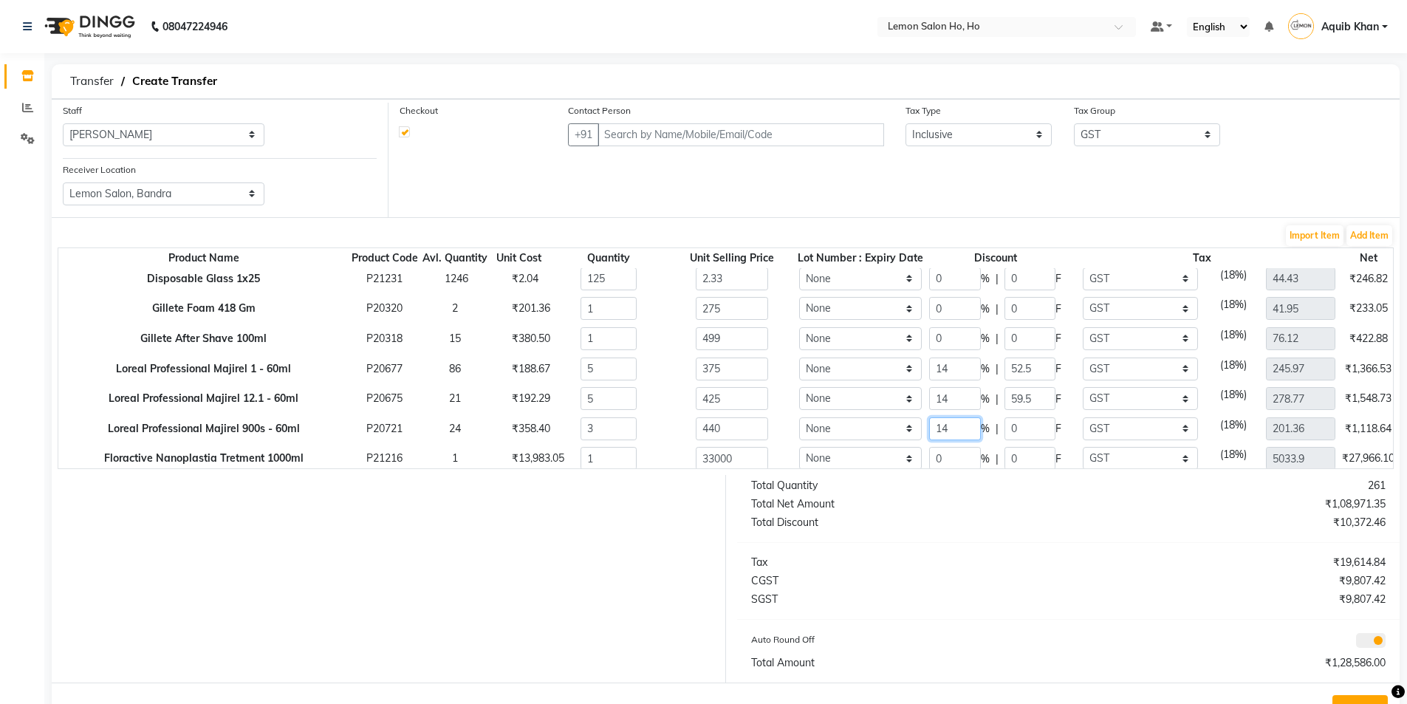
scroll to position [591, 0]
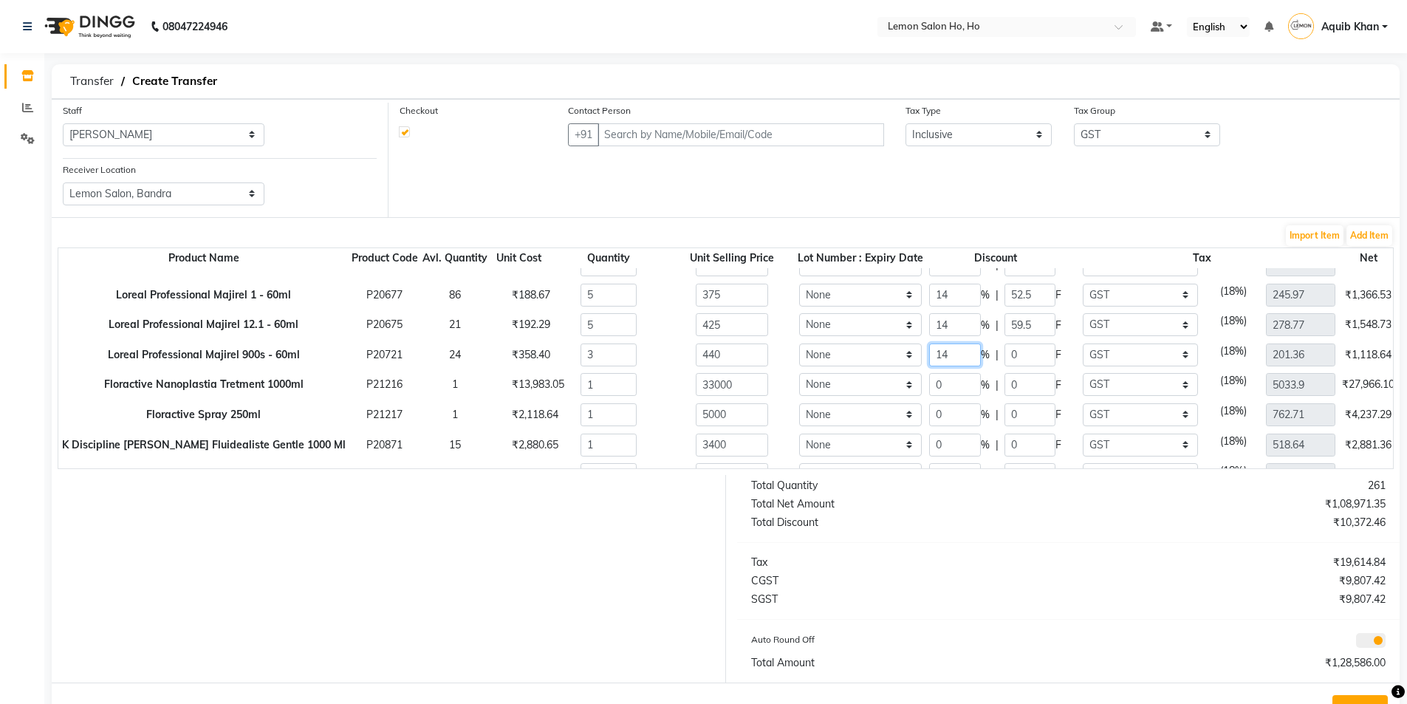
type input "14"
type input "1135.2"
type input "61.6"
type input "173.17"
click at [929, 385] on input "0" at bounding box center [955, 384] width 52 height 23
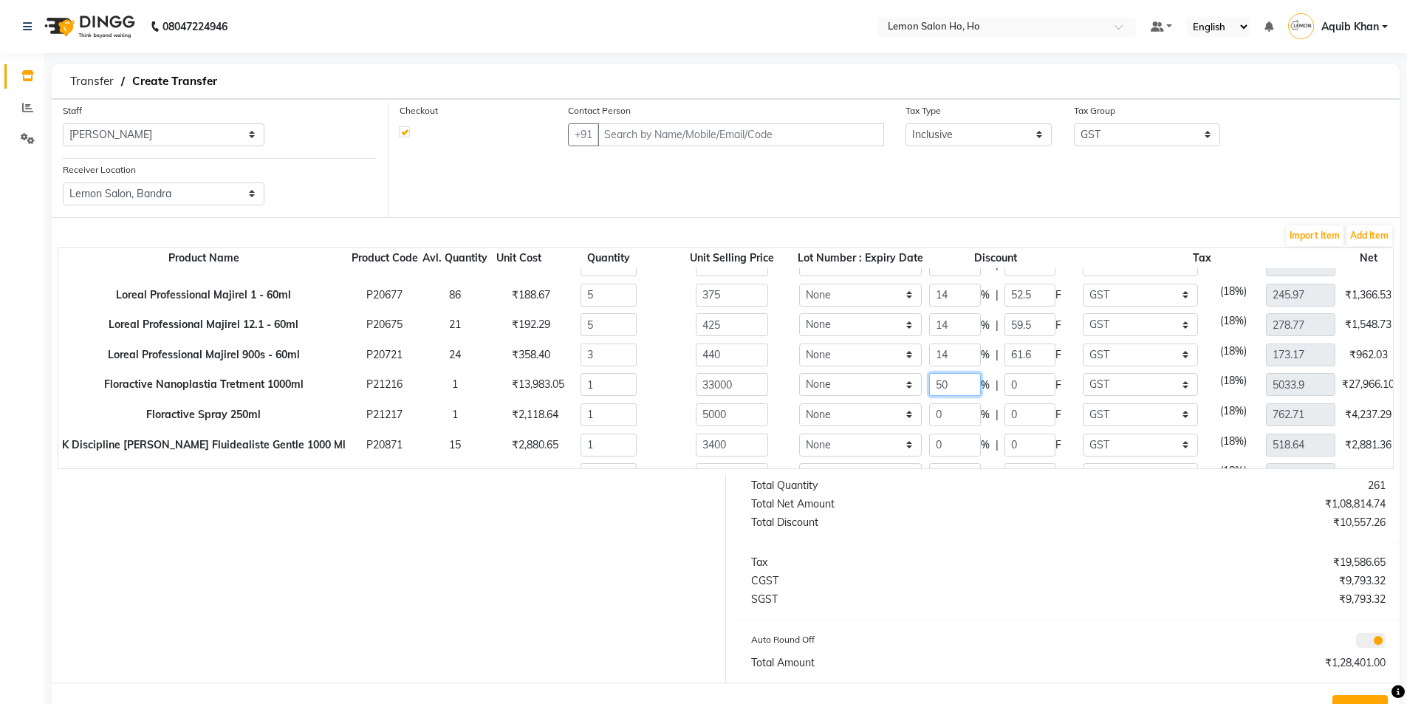
type input "50"
type input "16500"
type input "2516.95"
click at [929, 416] on input "0" at bounding box center [955, 414] width 52 height 23
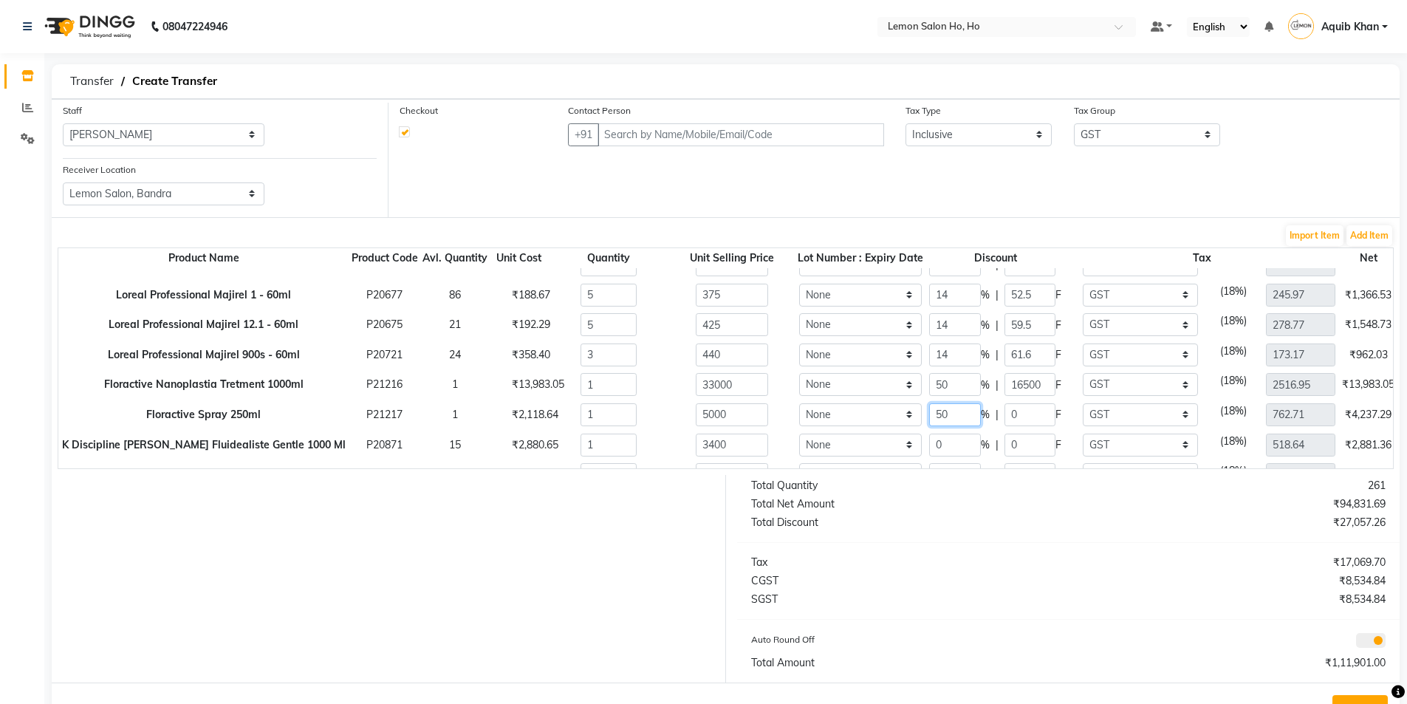
type input "50"
type input "2500"
type input "381.36"
click at [929, 448] on input "0" at bounding box center [955, 445] width 52 height 23
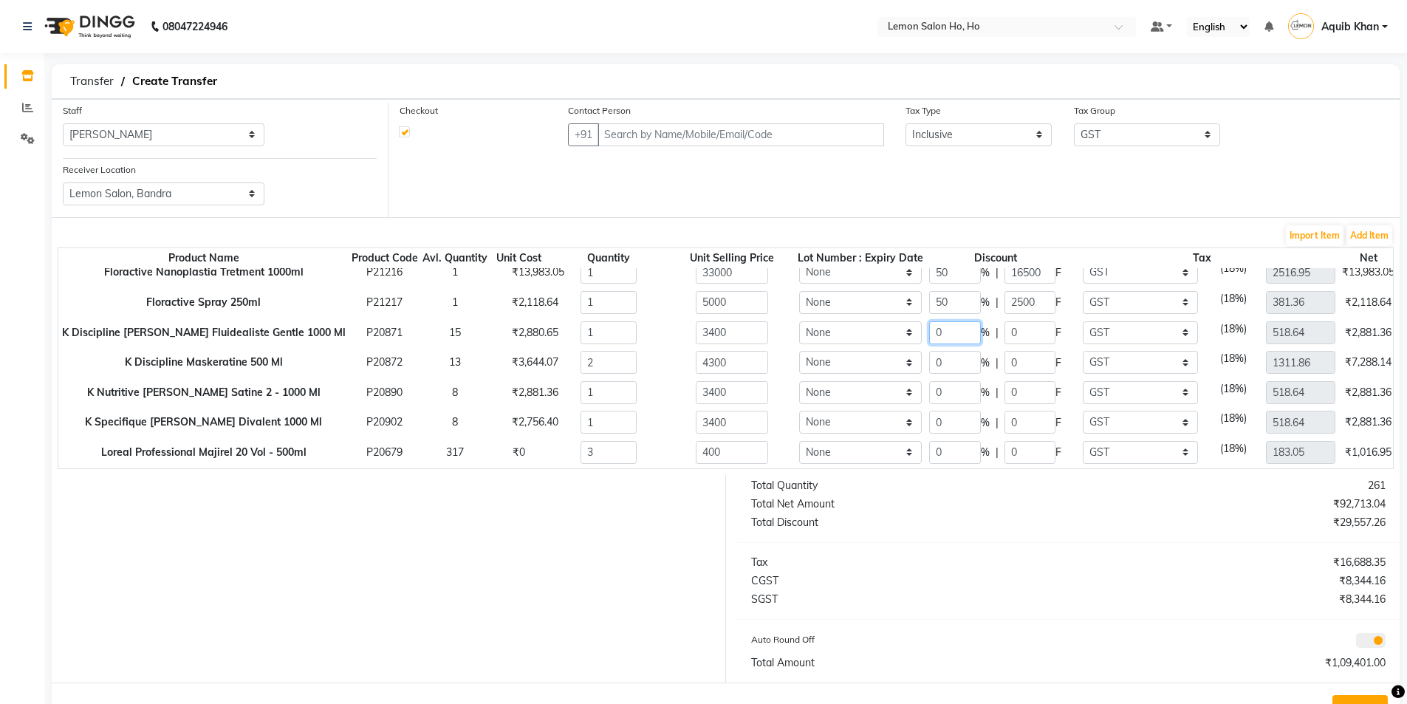
scroll to position [739, 0]
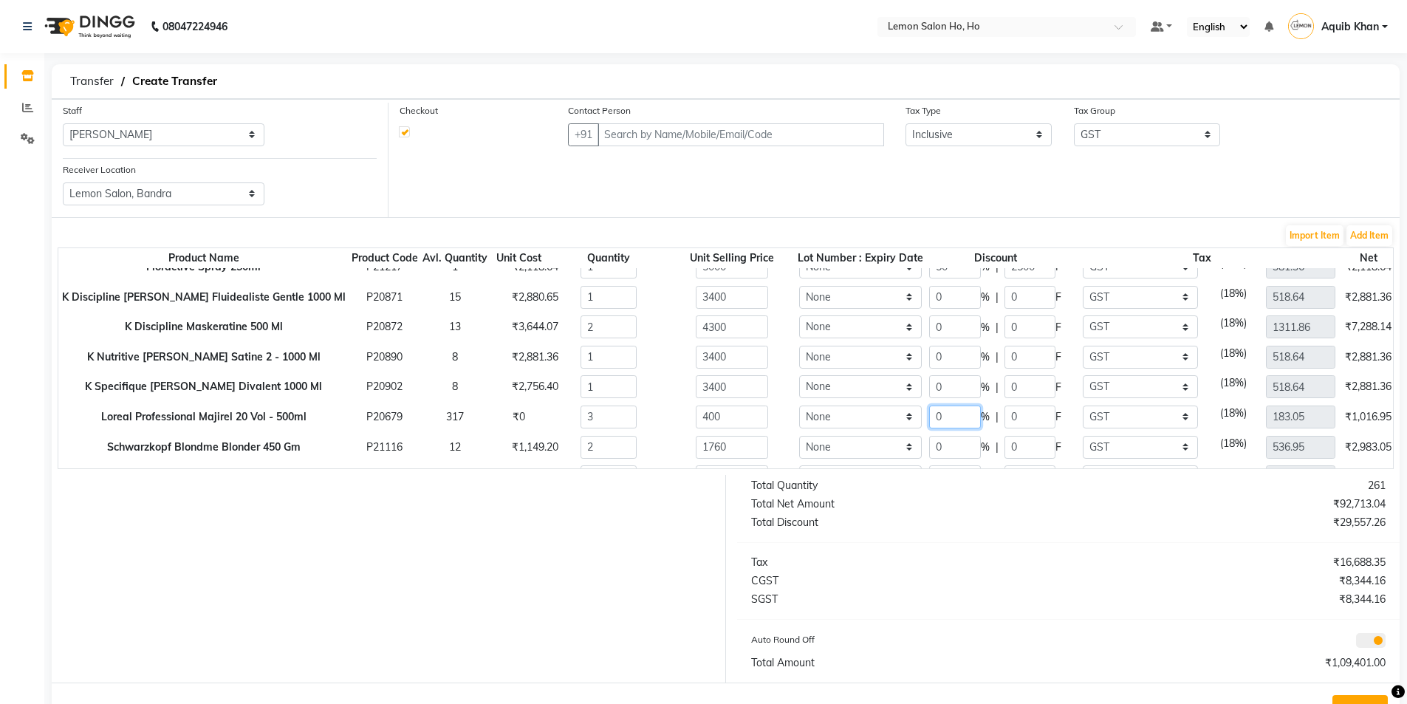
click at [929, 414] on input "0" at bounding box center [955, 417] width 52 height 23
type input "14"
type input "1032"
type input "56"
type input "157.42"
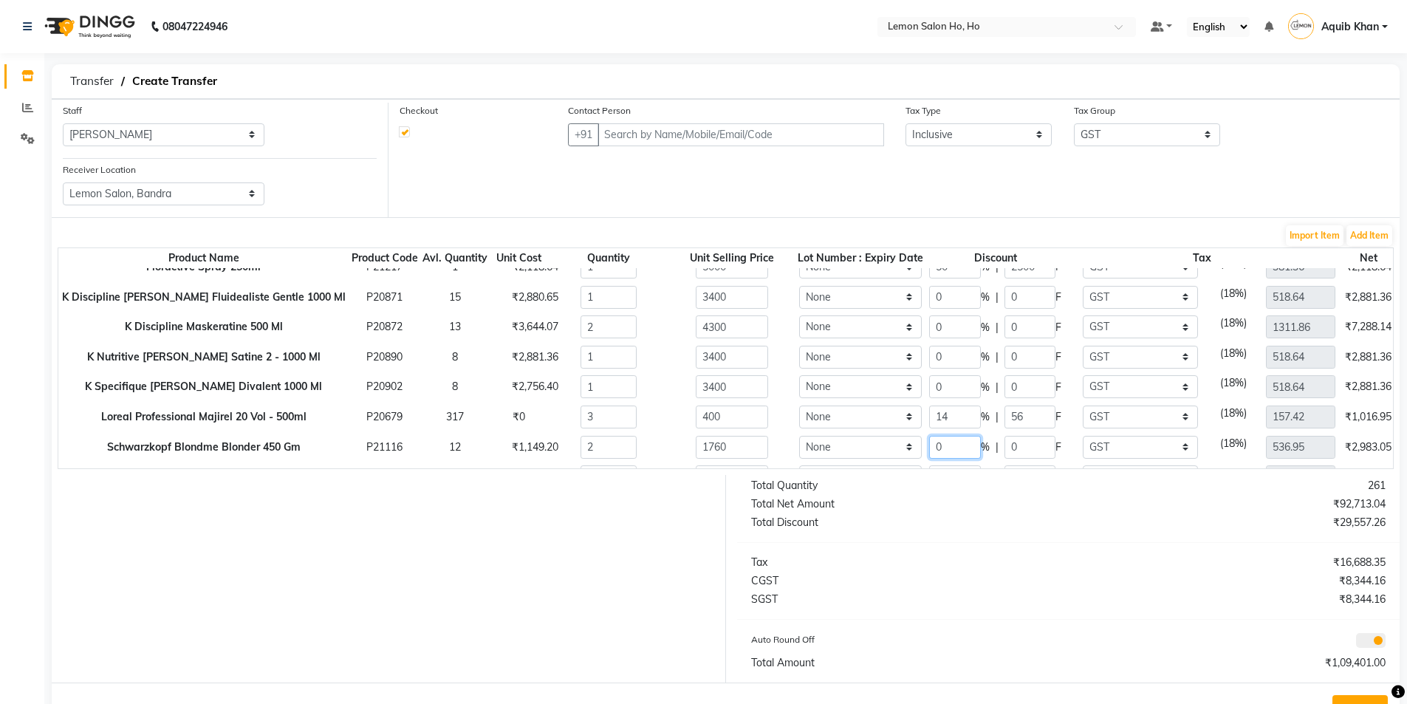
click at [929, 446] on input "0" at bounding box center [955, 447] width 52 height 23
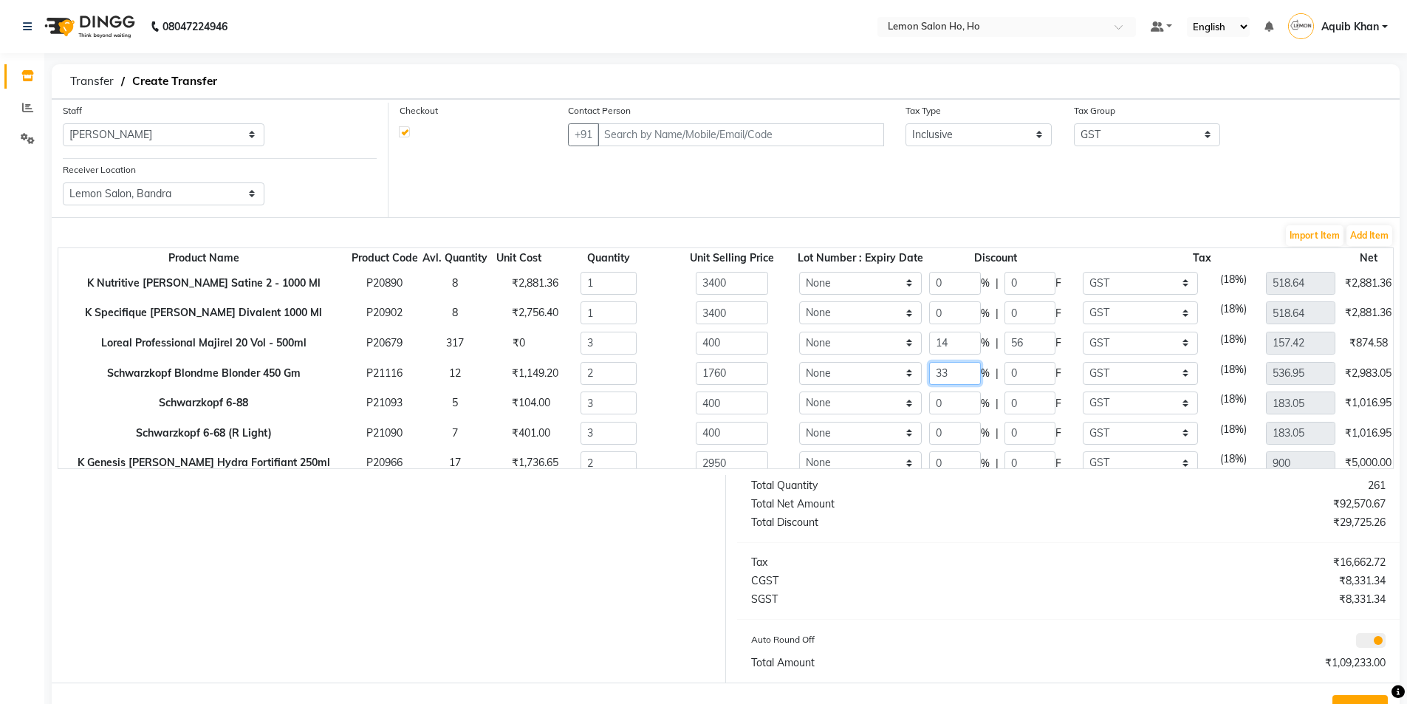
type input "33"
type input "2358.4"
type input "580.8"
type input "359.76"
click at [929, 408] on input "0" at bounding box center [955, 403] width 52 height 23
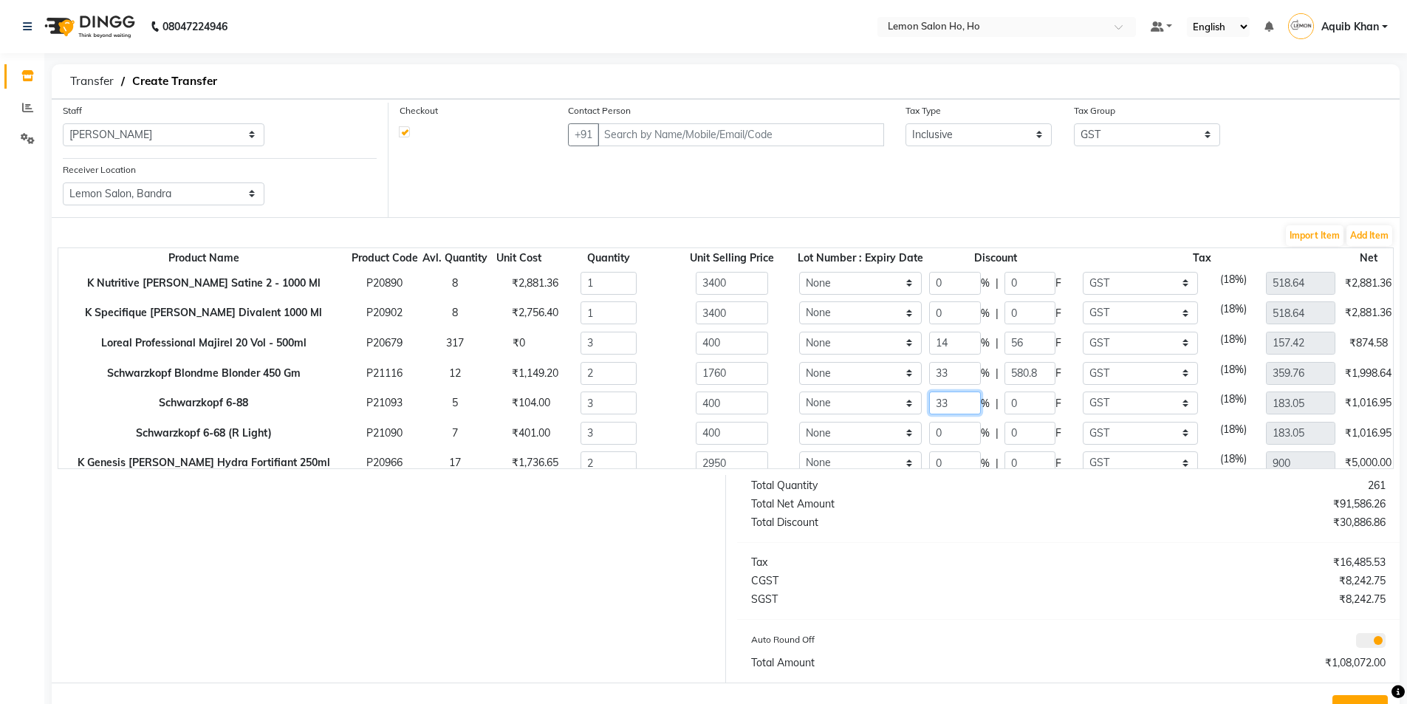
type input "33"
type input "804"
type input "132"
type input "122.64"
click at [929, 431] on input "0" at bounding box center [955, 433] width 52 height 23
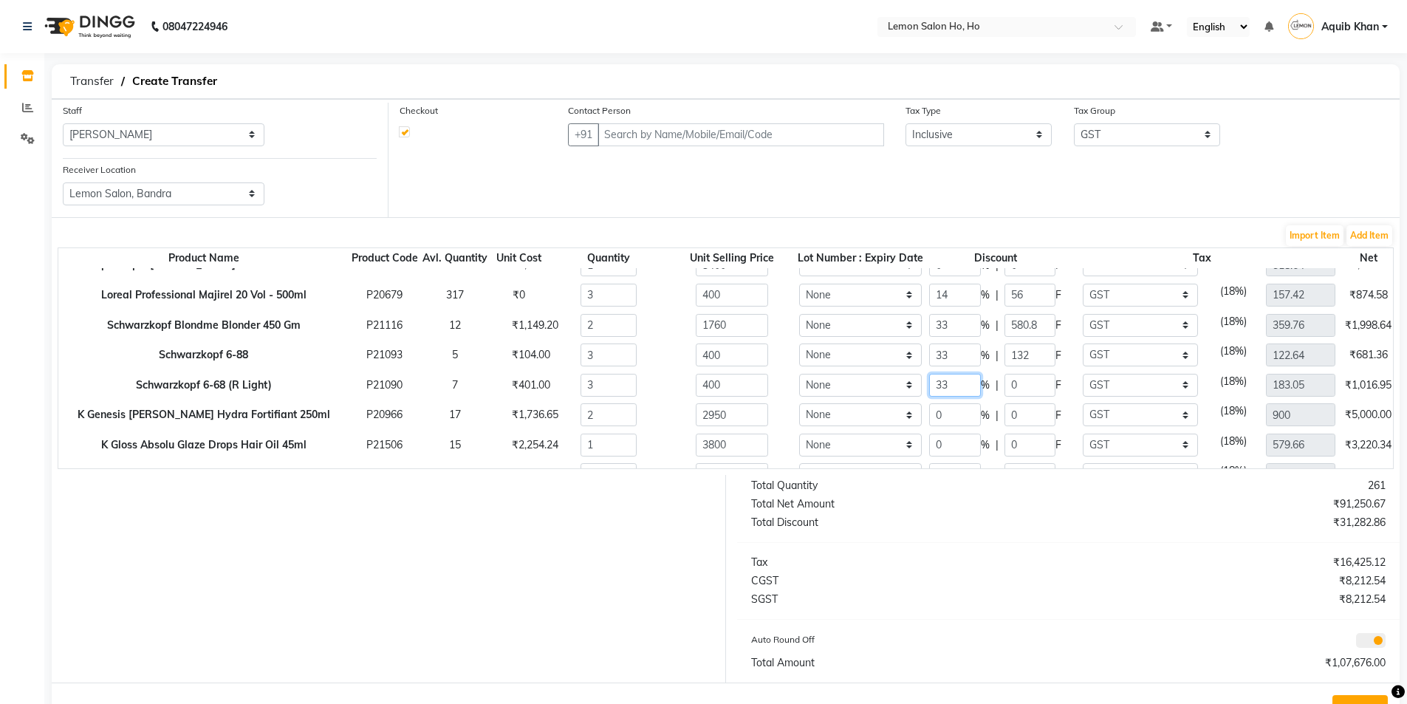
scroll to position [886, 0]
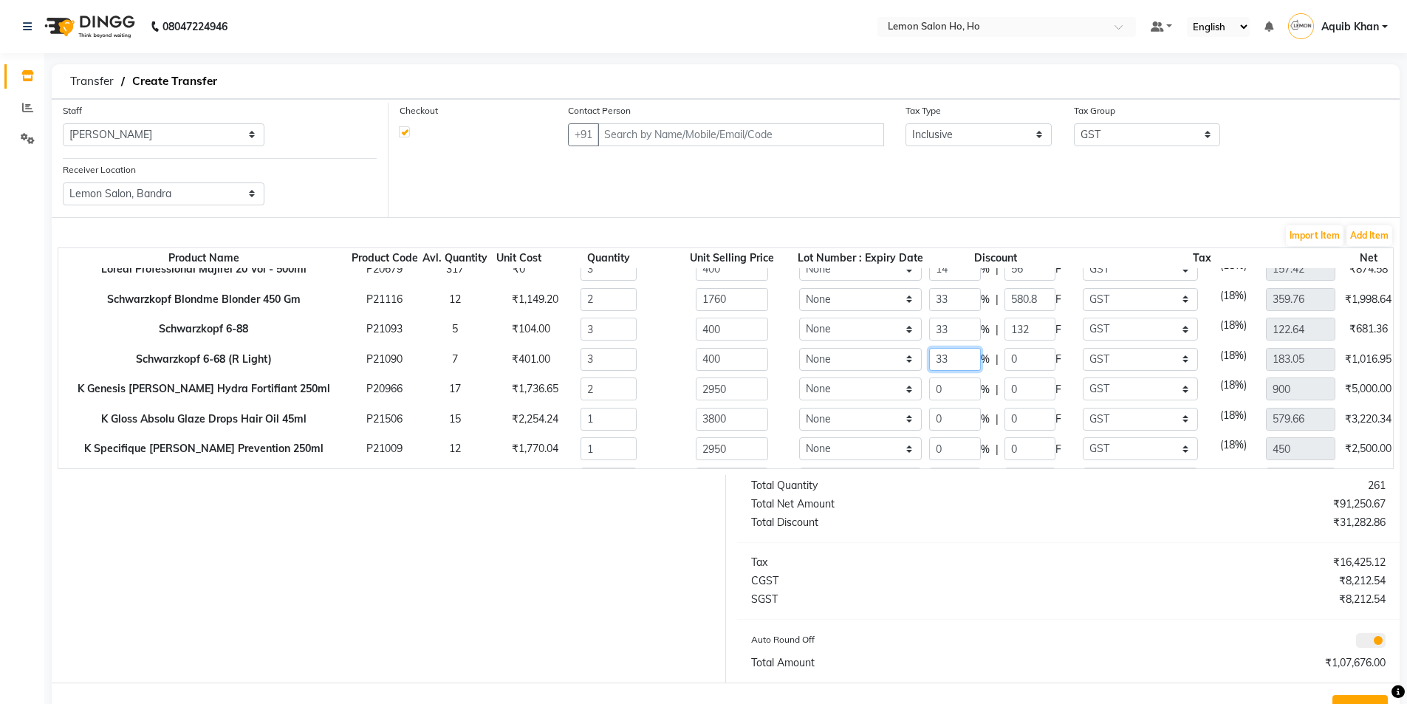
type input "33"
click at [929, 392] on input "0" at bounding box center [955, 388] width 52 height 23
type input "804"
type input "132"
type input "122.64"
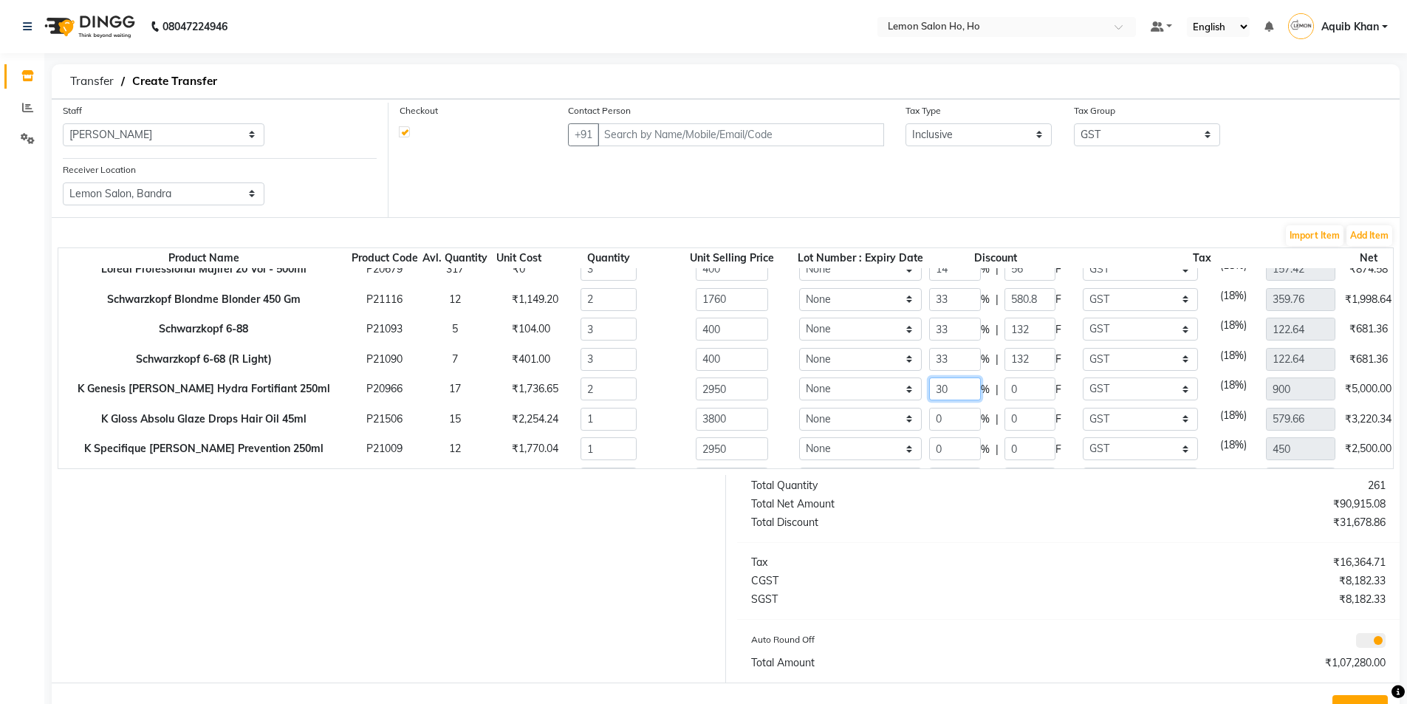
type input "30"
type input "4130"
type input "885"
type input "630"
click at [929, 415] on input "0" at bounding box center [955, 419] width 52 height 23
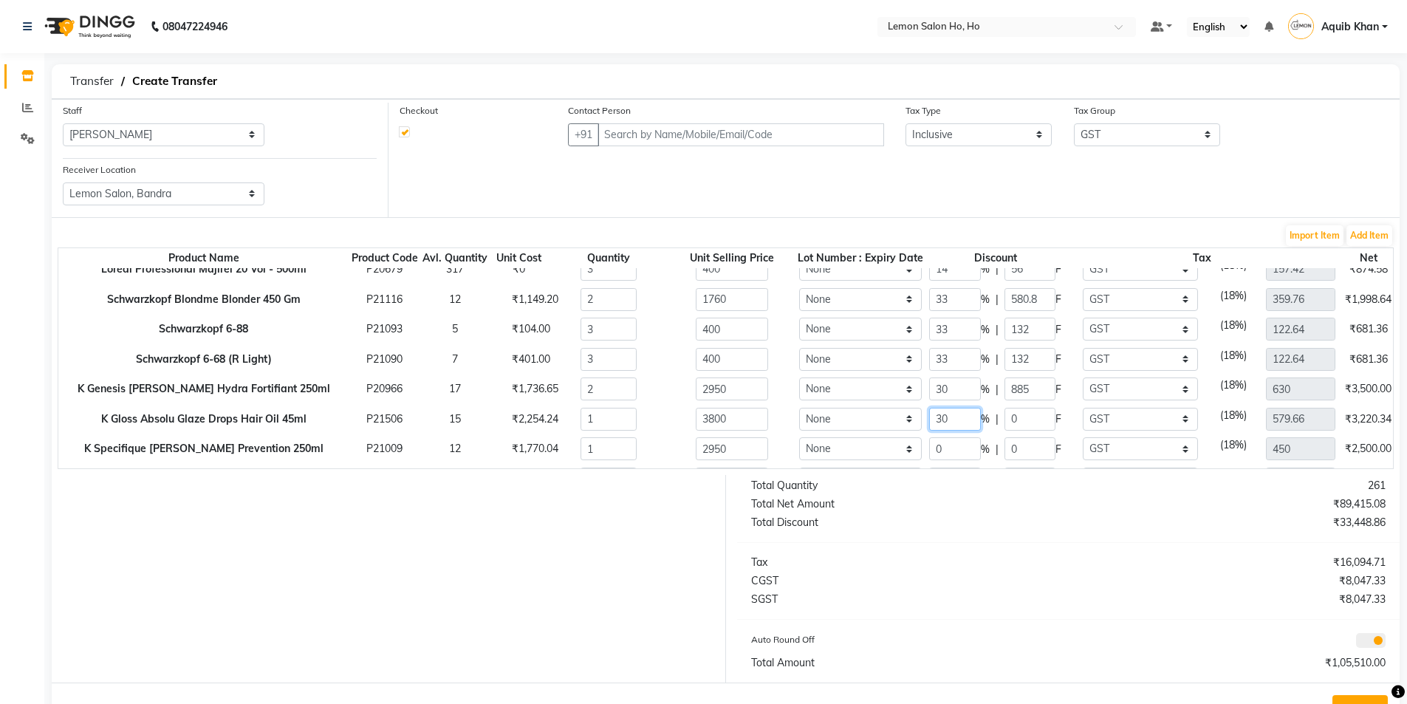
type input "30"
type input "2660"
type input "1140"
type input "405.76"
click at [929, 448] on input "0" at bounding box center [955, 448] width 52 height 23
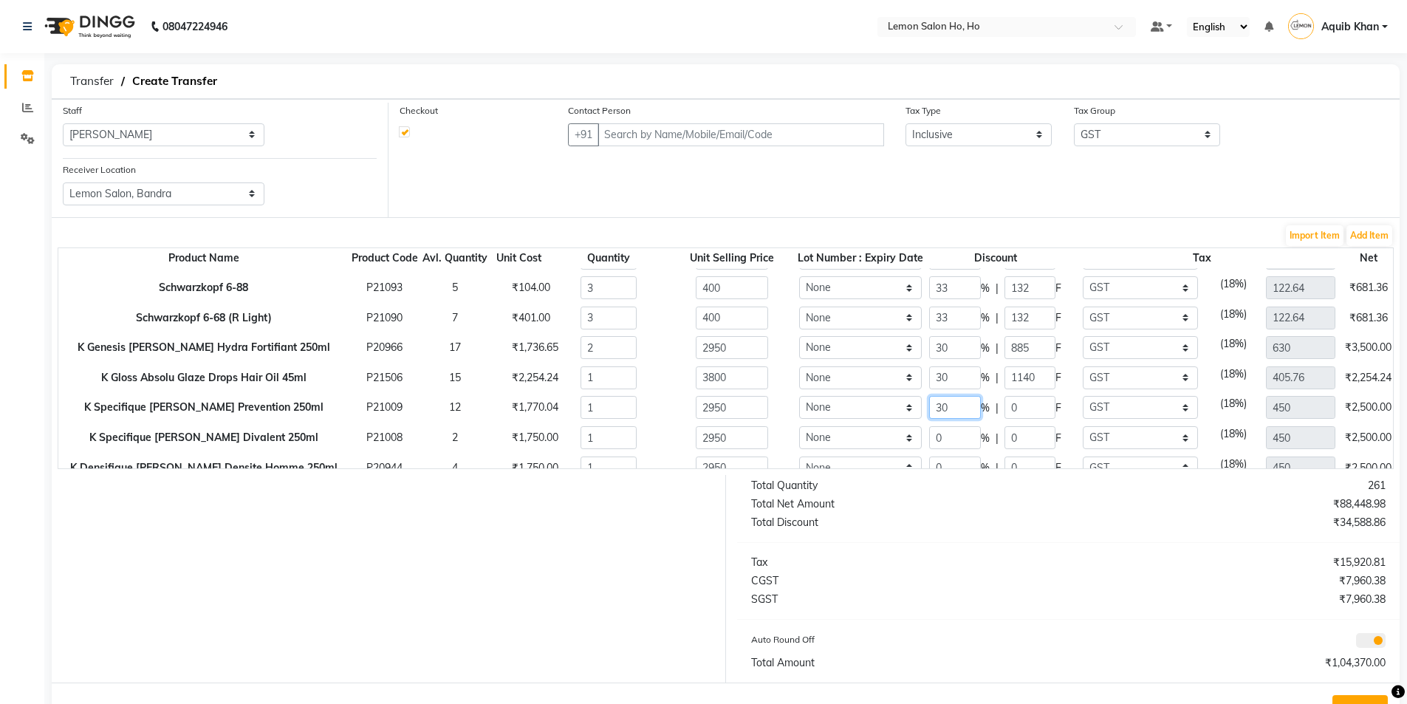
scroll to position [960, 0]
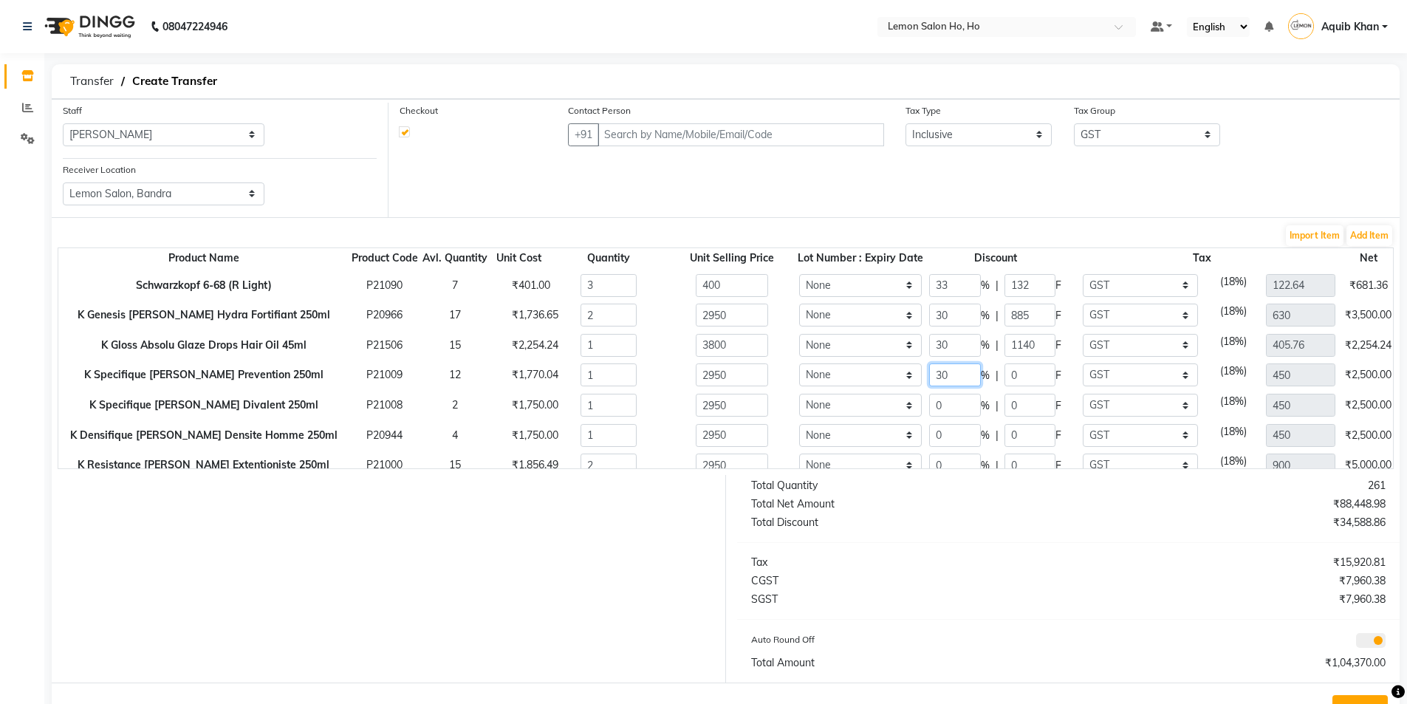
type input "30"
type input "2065"
type input "885"
type input "315"
click at [929, 403] on input "0" at bounding box center [955, 405] width 52 height 23
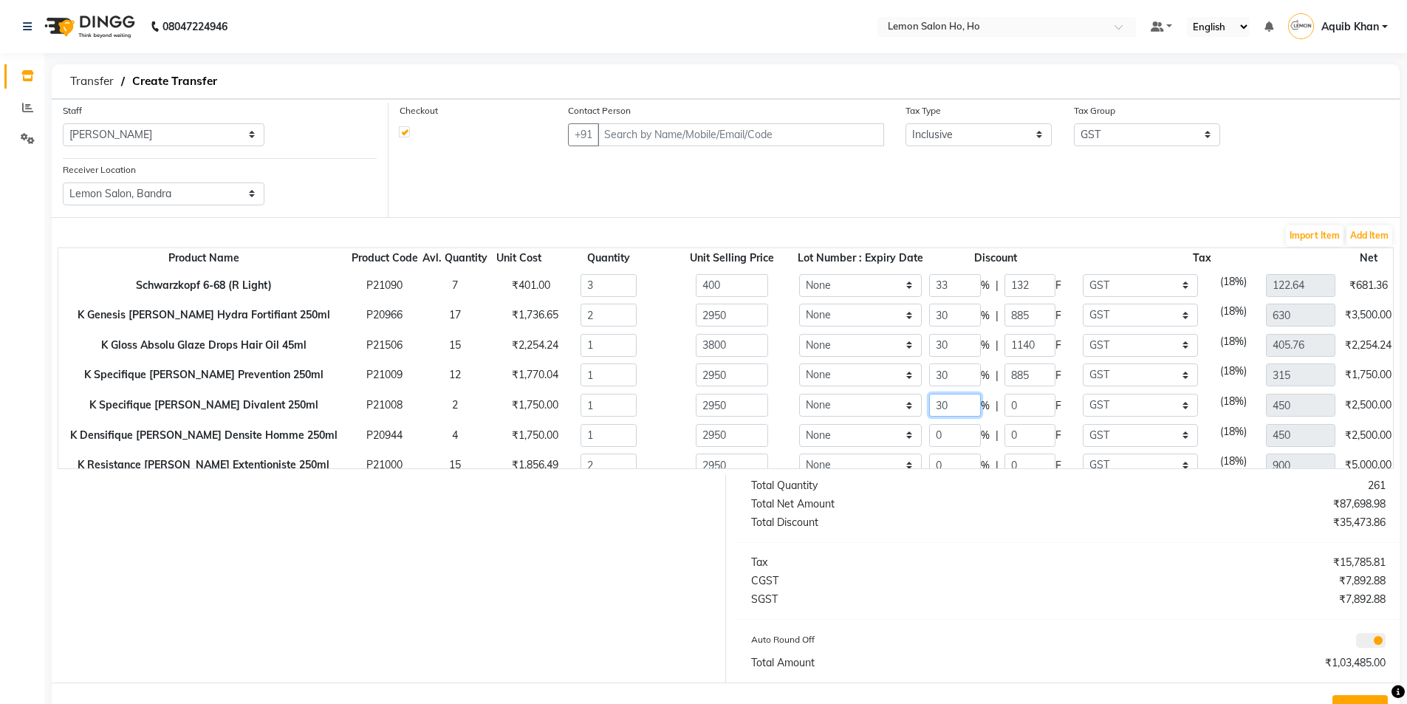
type input "30"
type input "2065"
type input "885"
type input "315"
click at [929, 440] on input "0" at bounding box center [955, 435] width 52 height 23
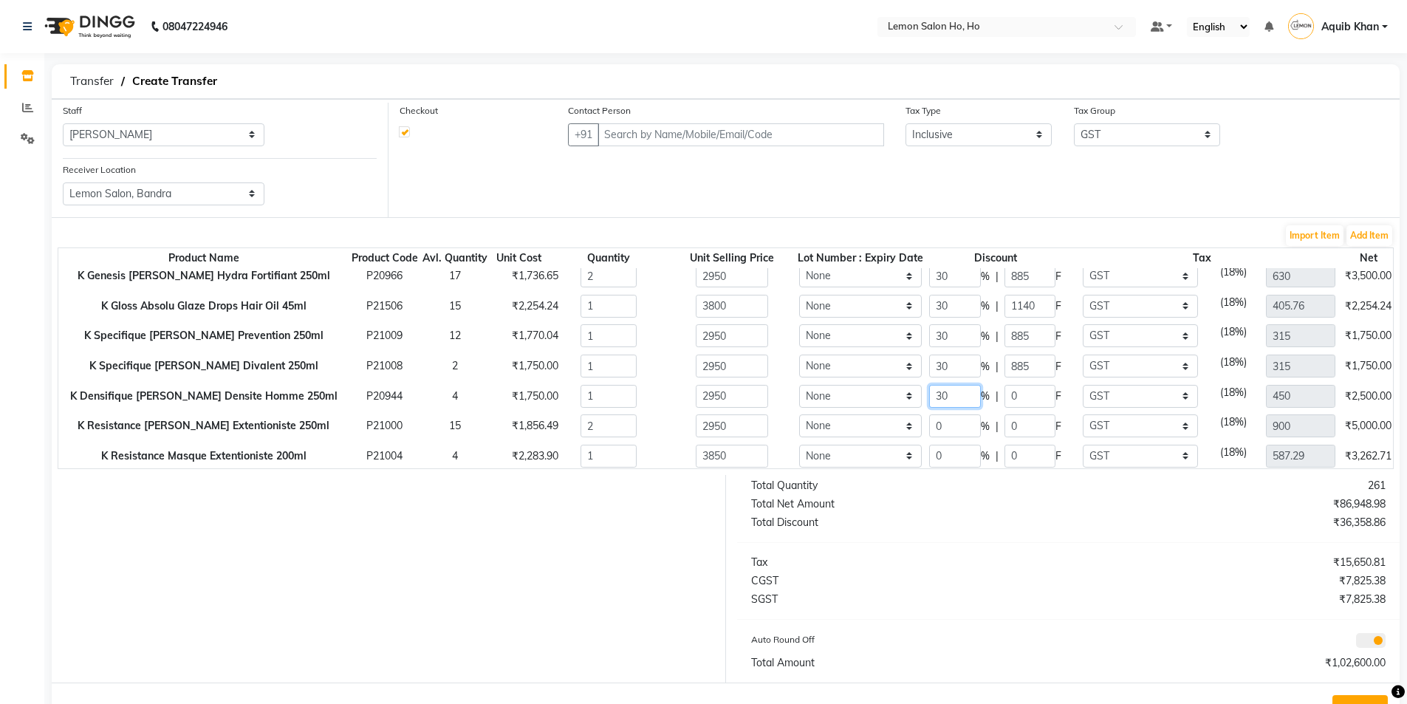
scroll to position [1034, 0]
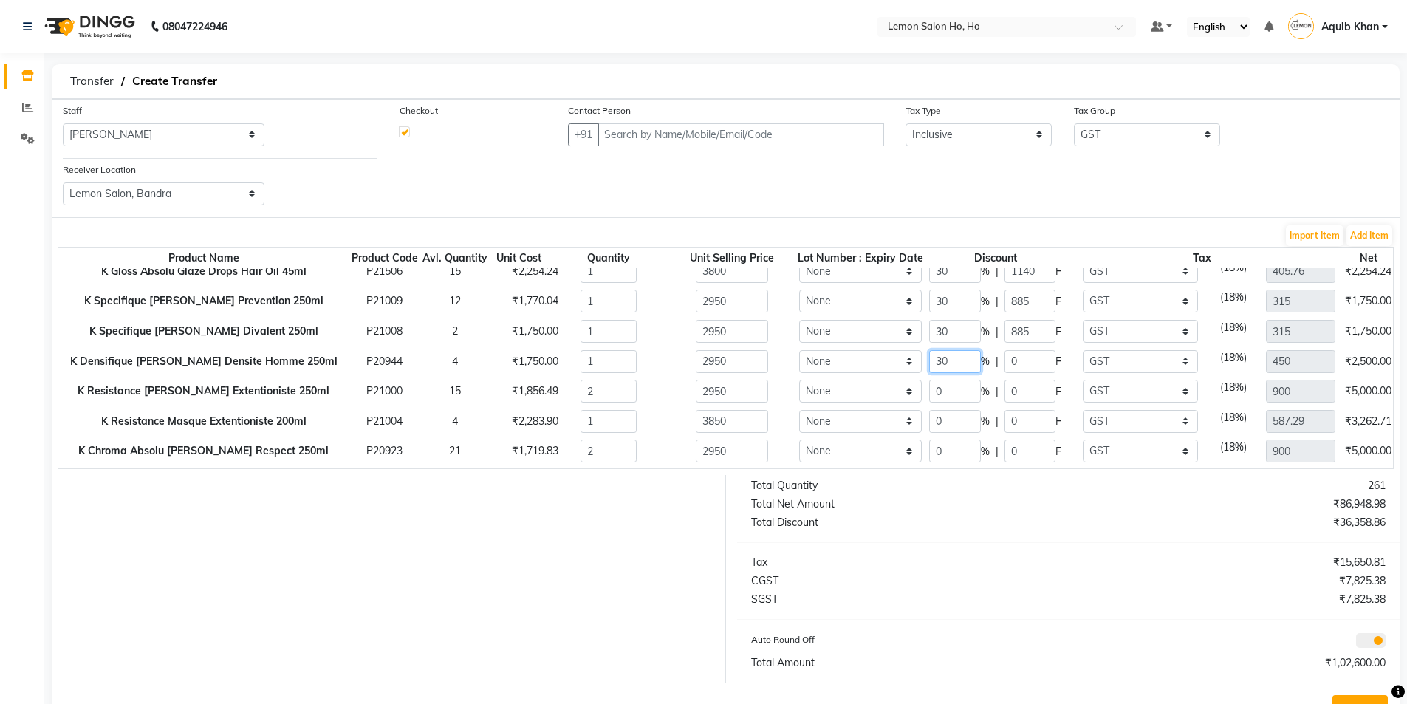
type input "30"
type input "2065"
type input "885"
type input "315"
click at [929, 389] on input "0" at bounding box center [955, 391] width 52 height 23
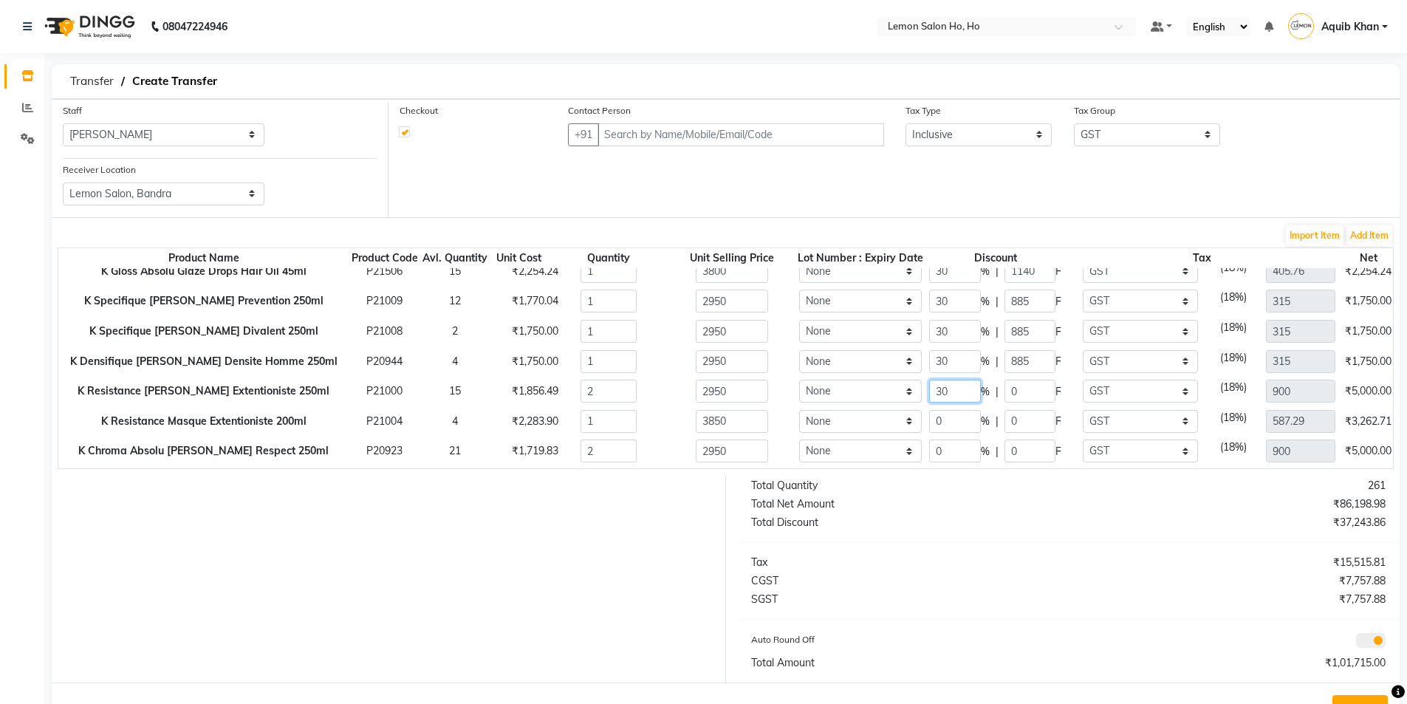
type input "30"
type input "4130"
type input "885"
type input "630"
click at [929, 421] on input "0" at bounding box center [955, 421] width 52 height 23
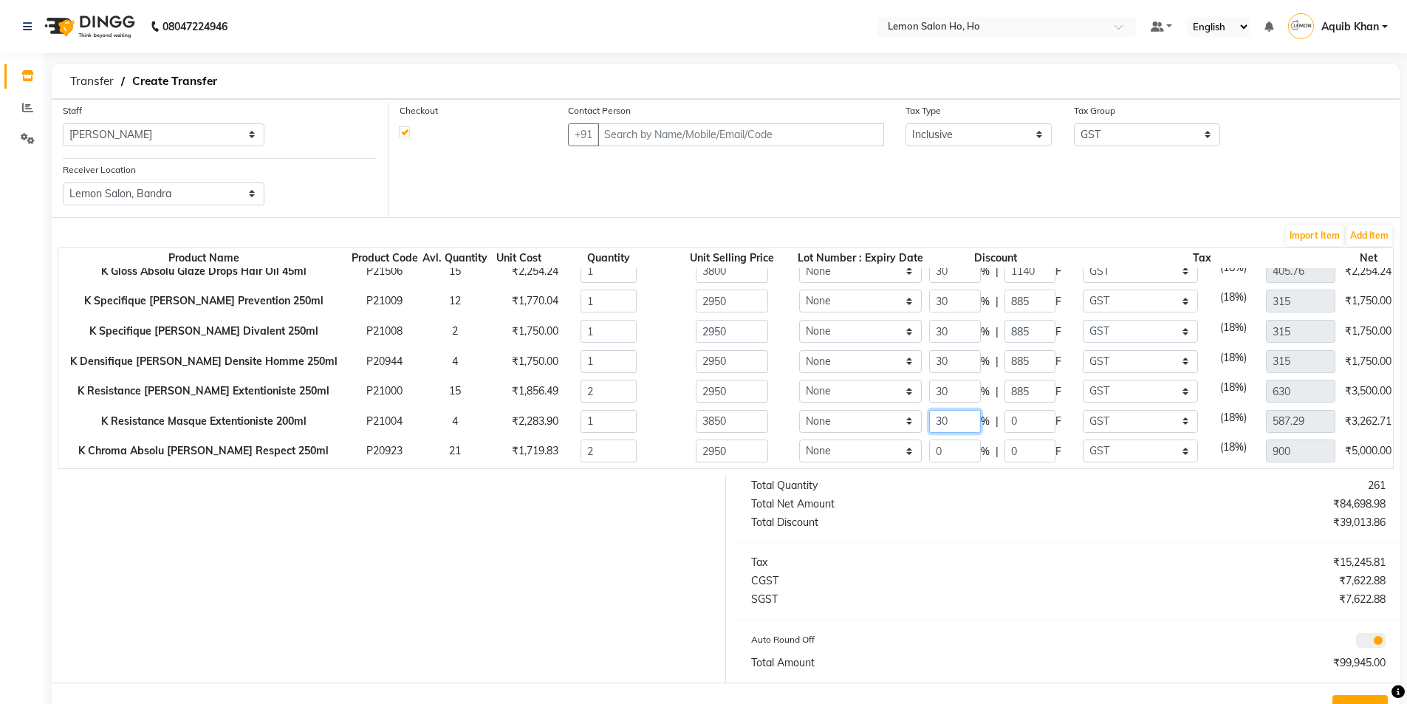
type input "30"
type input "2695"
type input "1155"
type input "411.1"
click at [929, 452] on input "0" at bounding box center [955, 451] width 52 height 23
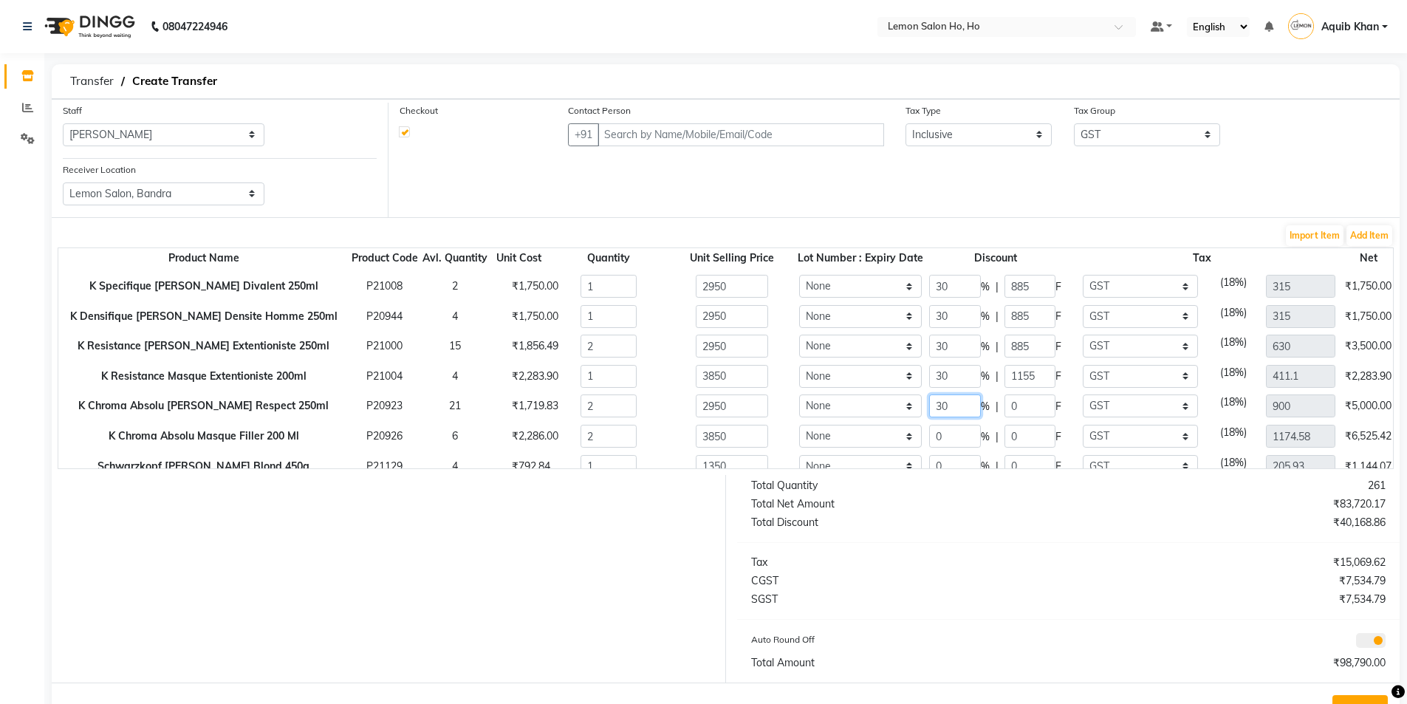
scroll to position [1103, 0]
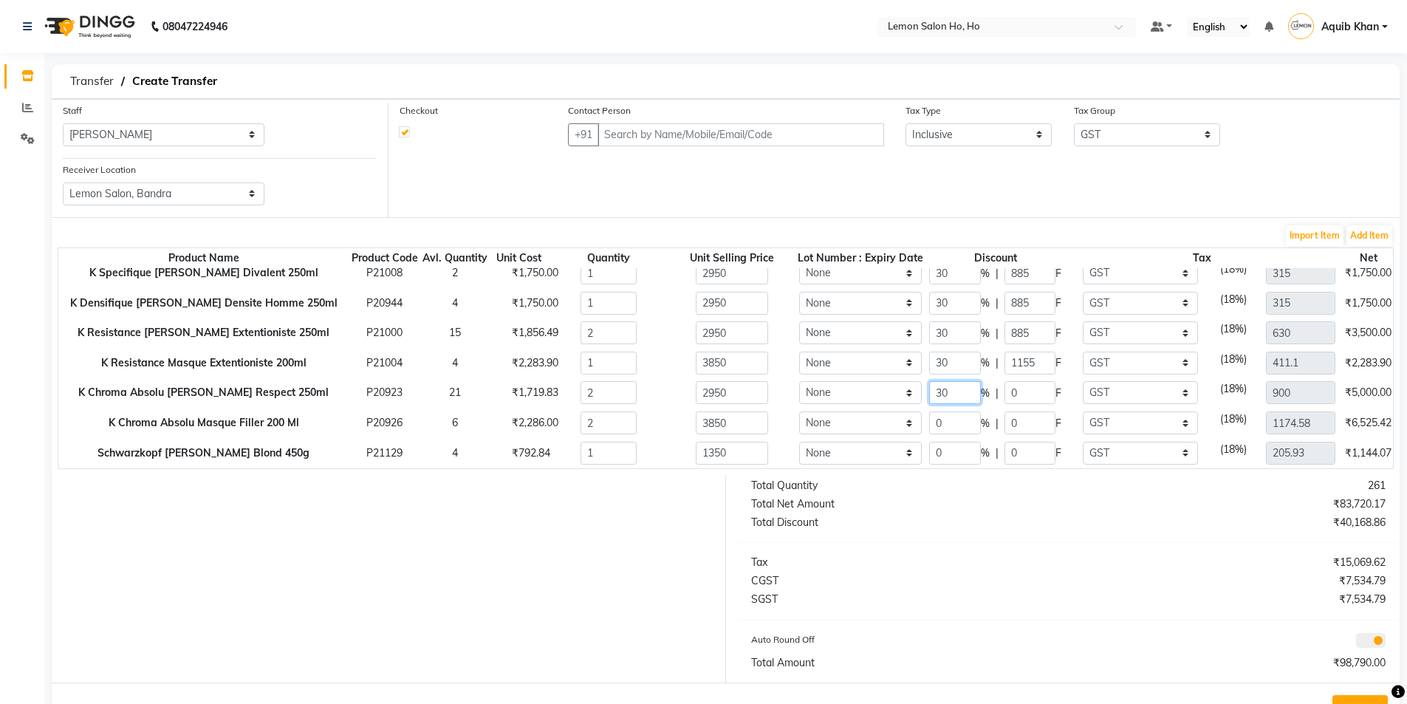
type input "30"
type input "4130"
type input "885"
type input "630"
click at [929, 419] on input "0" at bounding box center [955, 422] width 52 height 23
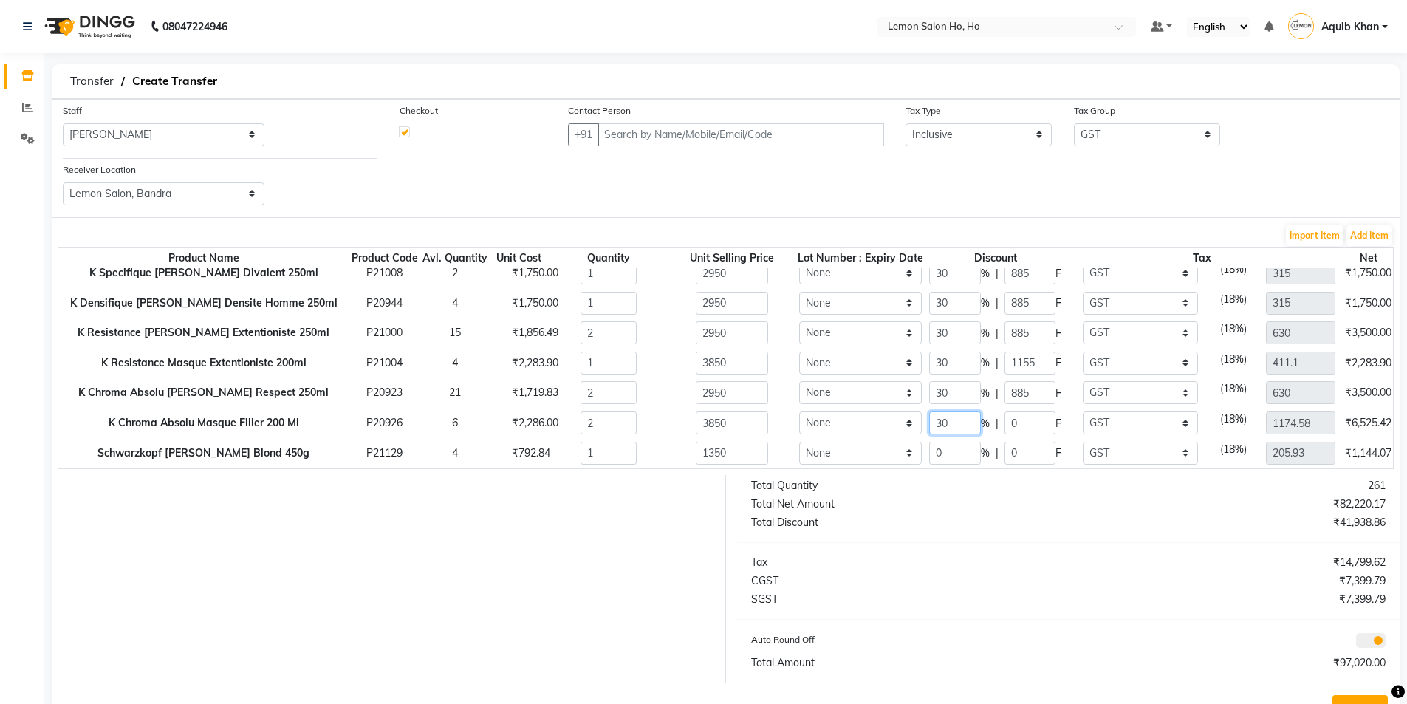
type input "30"
type input "5390"
type input "1155"
type input "822.2"
click at [929, 443] on input "0" at bounding box center [955, 453] width 52 height 23
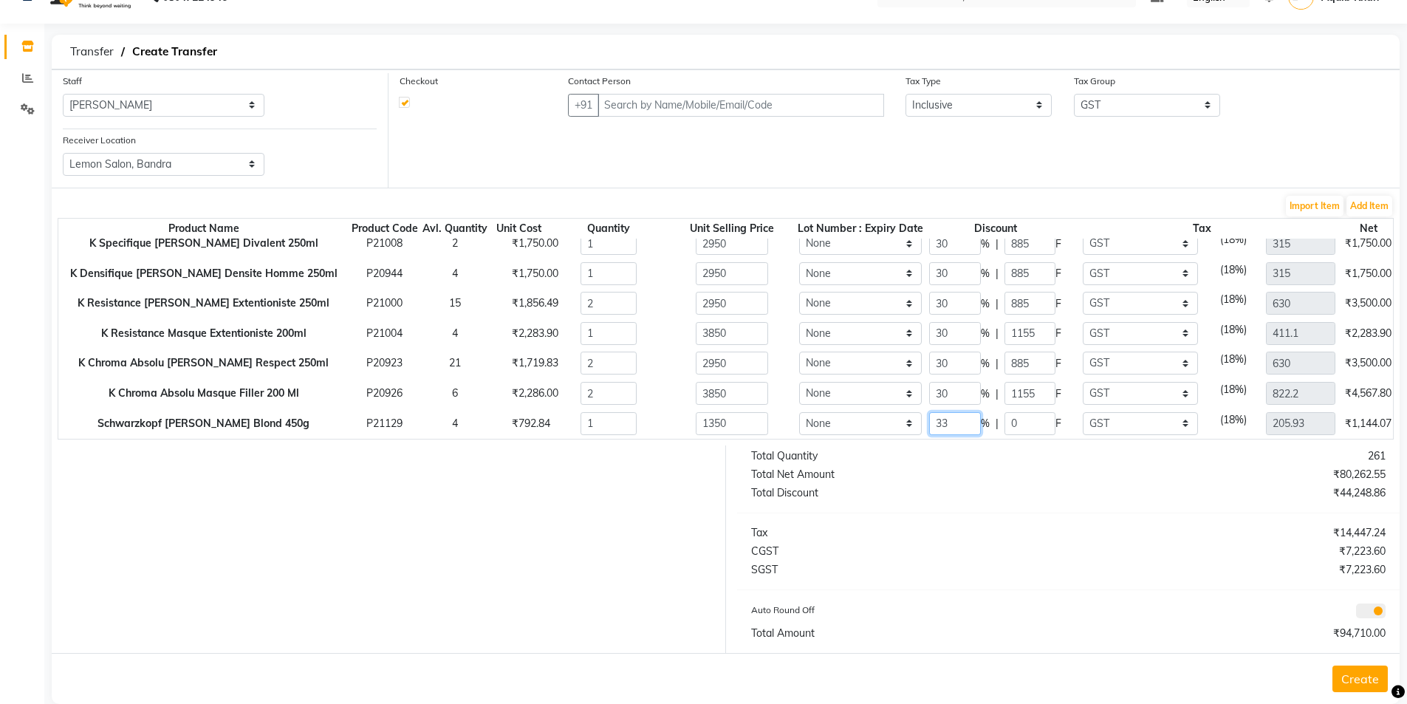
scroll to position [55, 0]
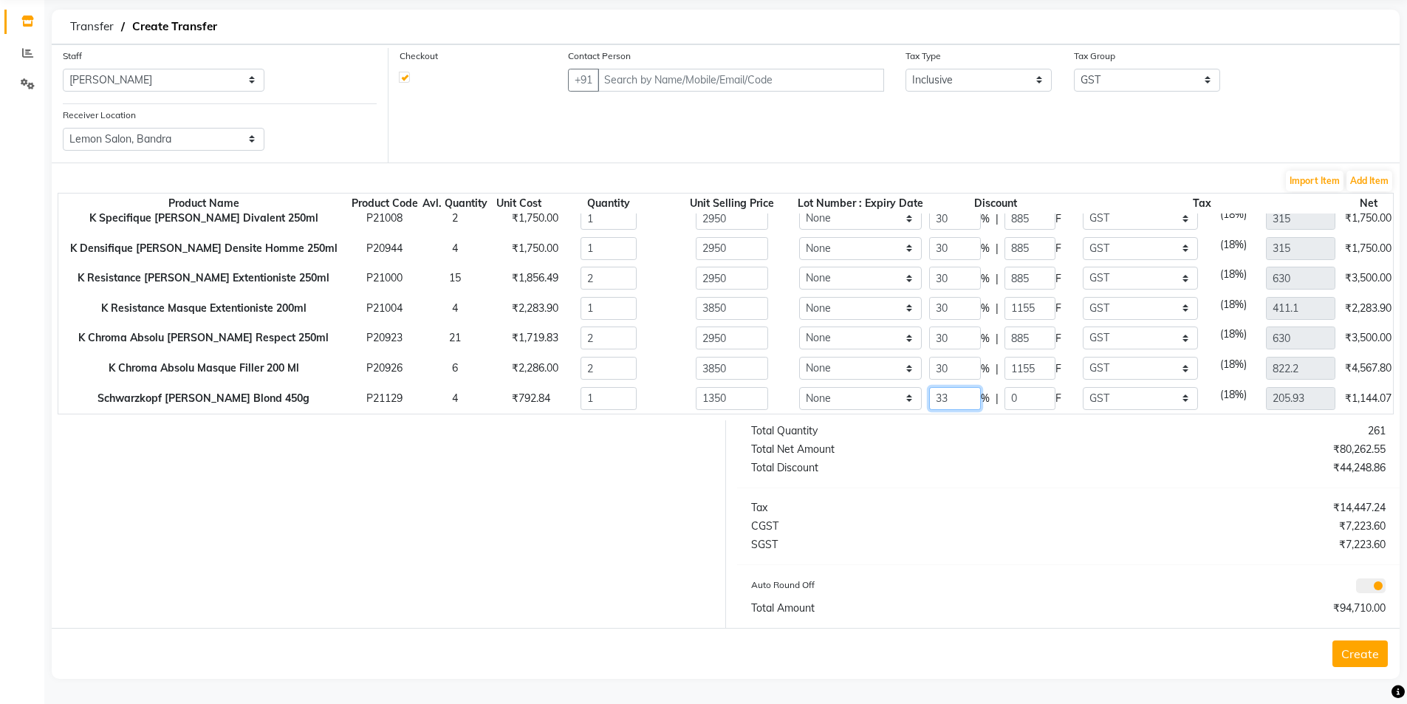
type input "33"
type input "904.5"
type input "445.5"
type input "137.97"
click at [813, 78] on input "text" at bounding box center [741, 80] width 286 height 23
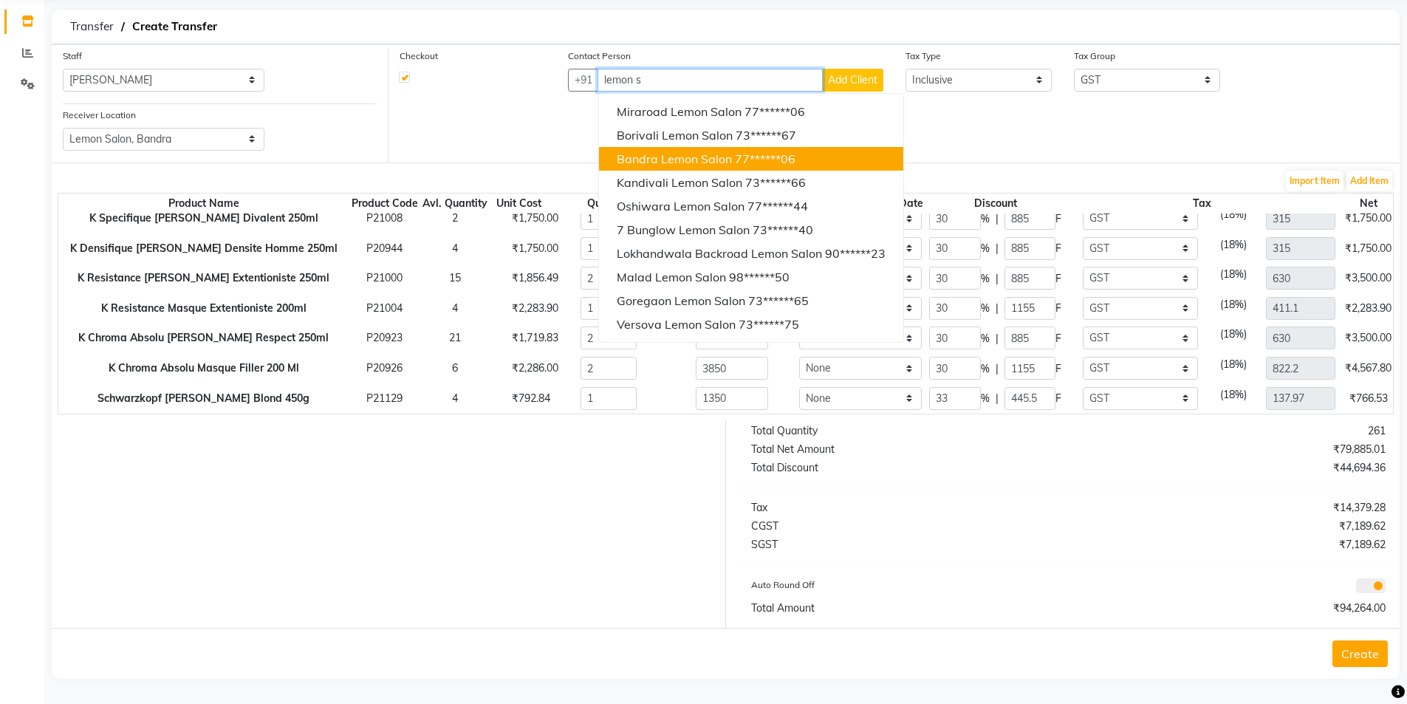
click at [686, 157] on span "Bandra Lemon Salon" at bounding box center [674, 158] width 115 height 15
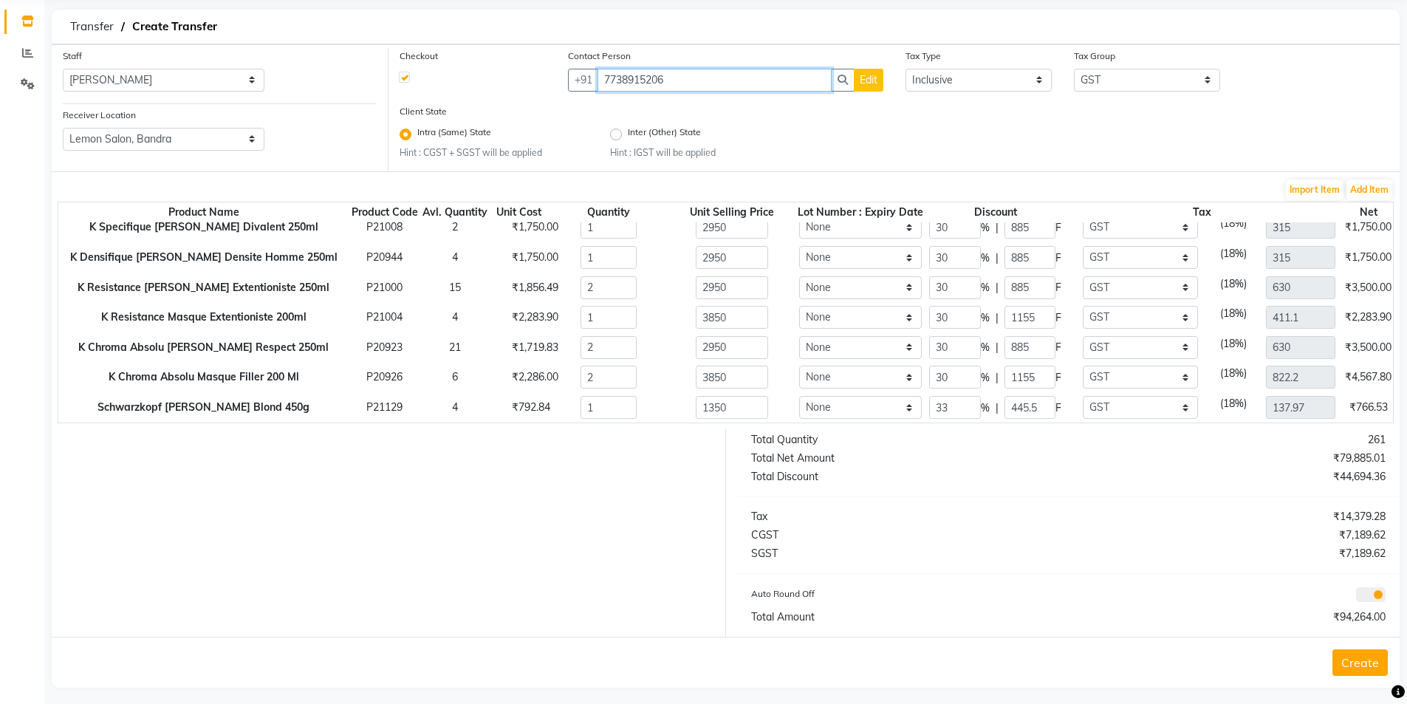
type input "7738915206"
click at [1355, 665] on button "Create" at bounding box center [1360, 662] width 55 height 27
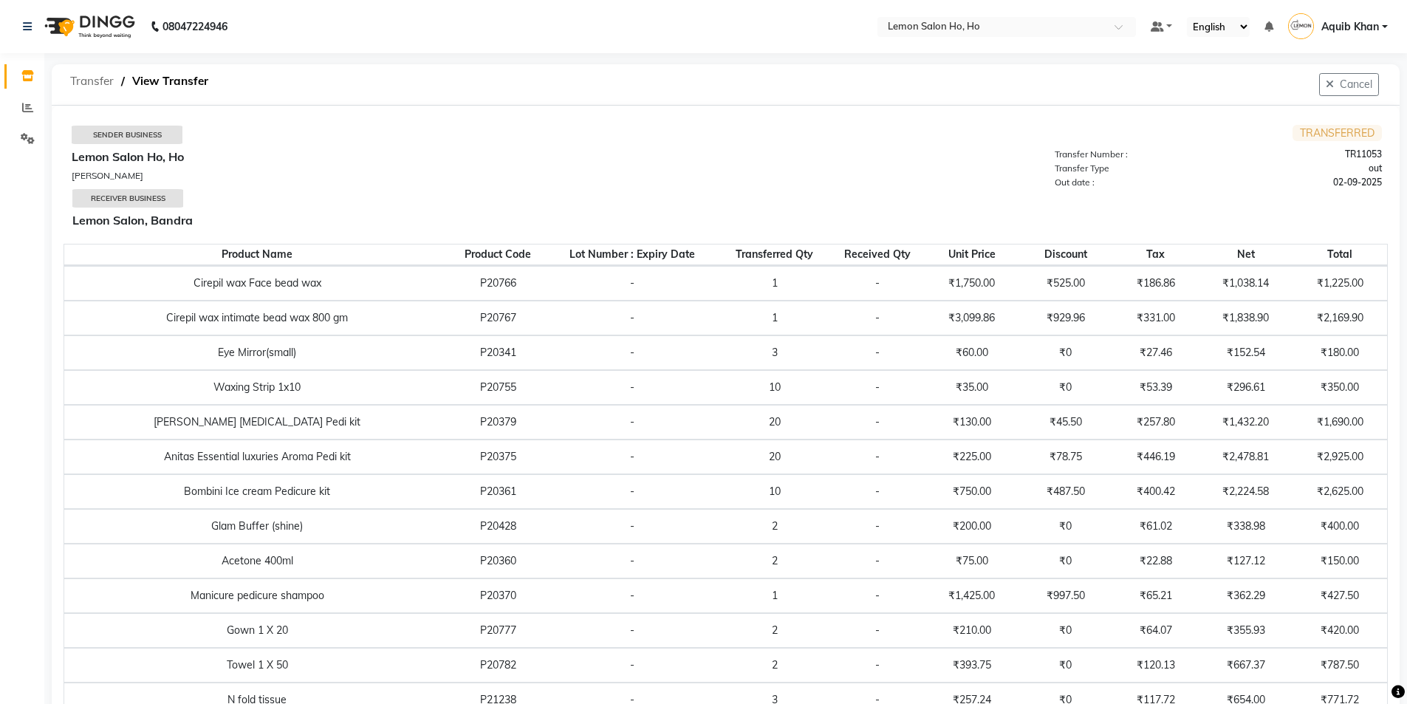
click at [98, 80] on span "Transfer" at bounding box center [92, 81] width 58 height 27
select select "sender"
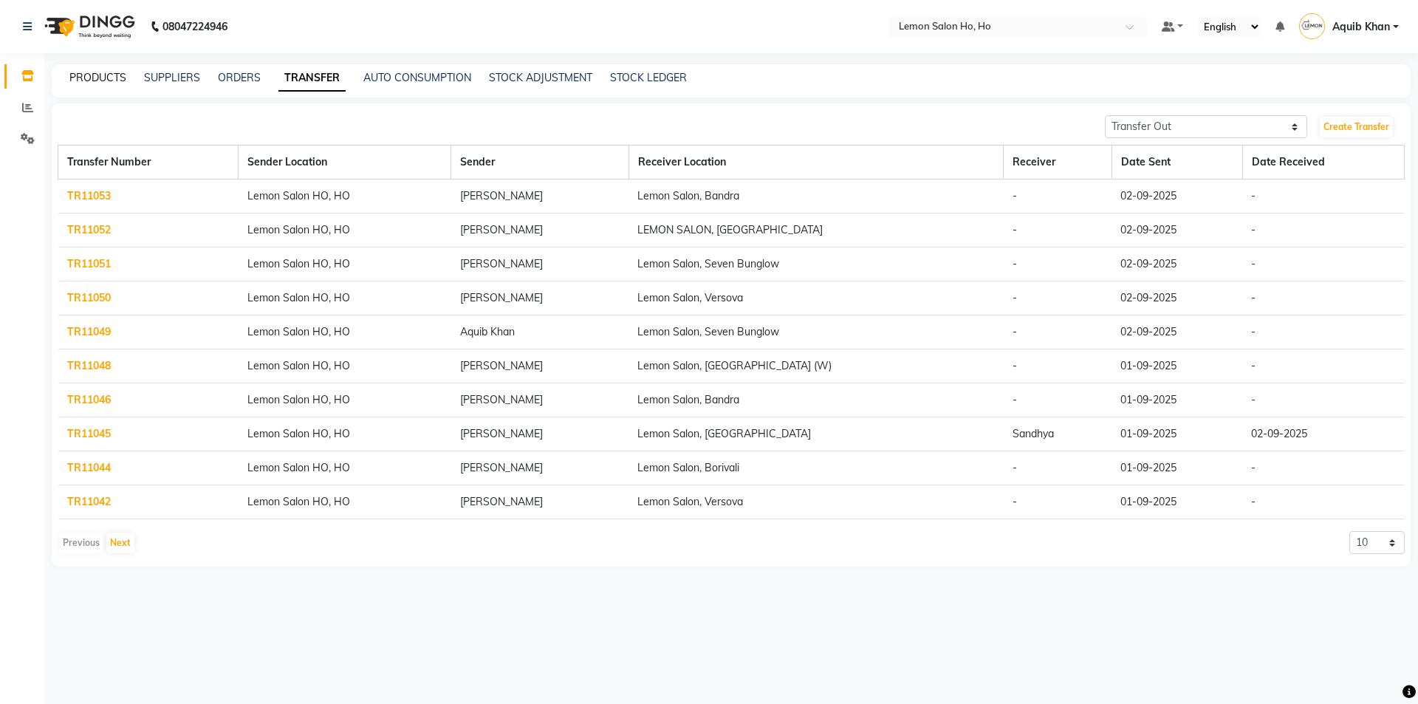
click at [103, 82] on link "PRODUCTS" at bounding box center [97, 77] width 57 height 13
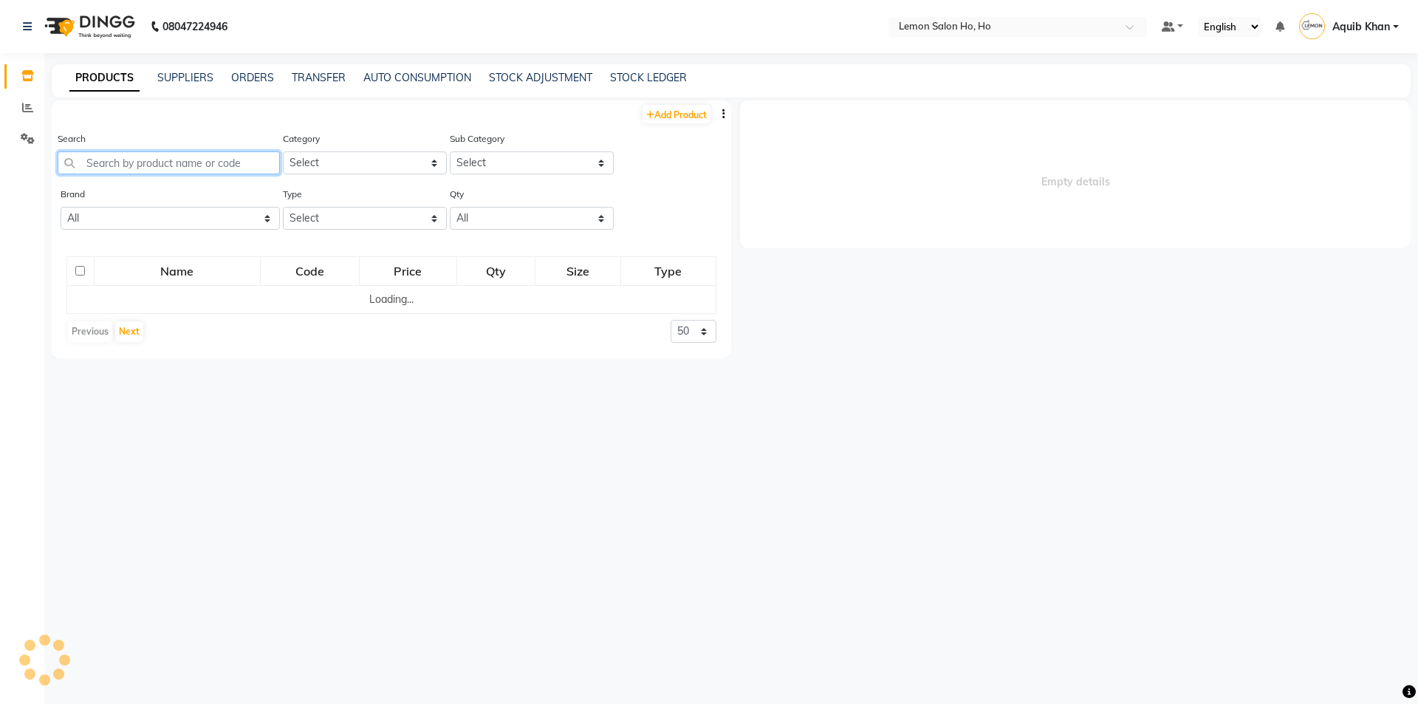
click at [156, 157] on input "text" at bounding box center [169, 162] width 222 height 23
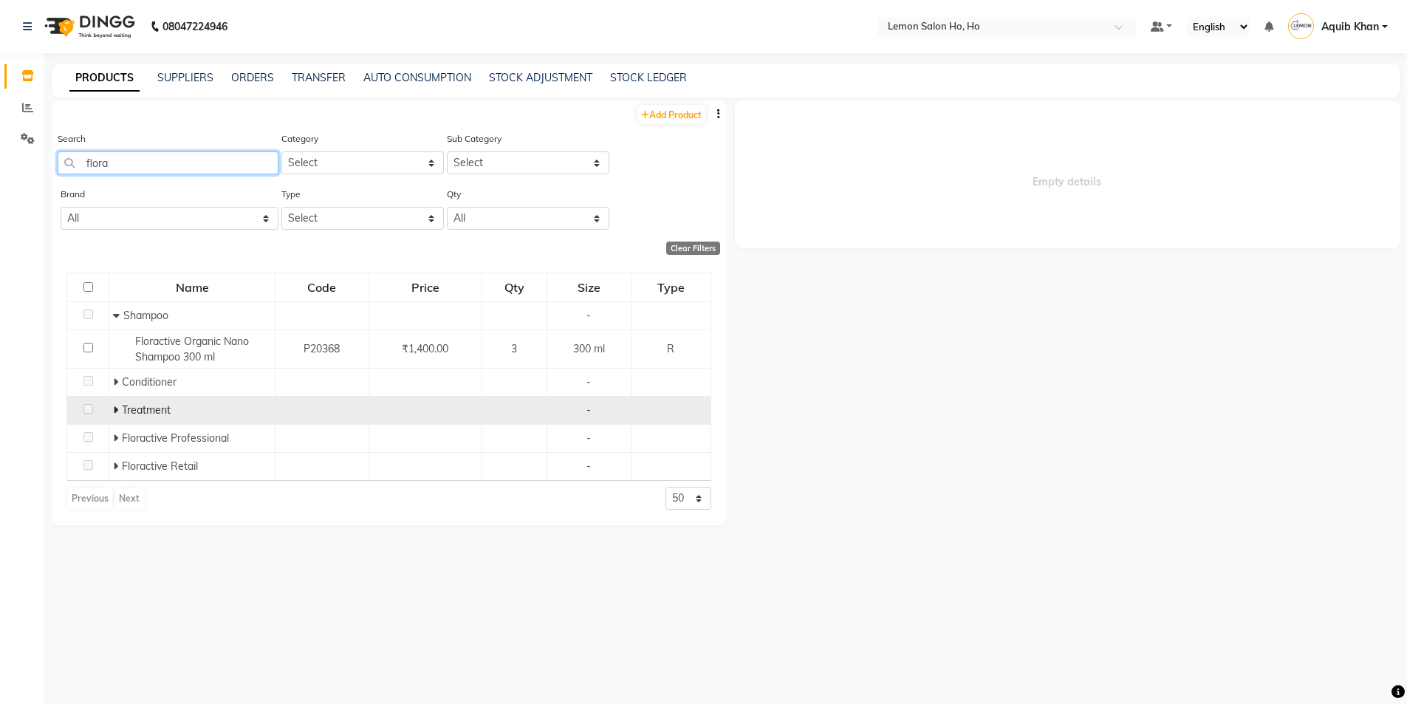
type input "flora"
click at [120, 409] on span at bounding box center [117, 409] width 9 height 13
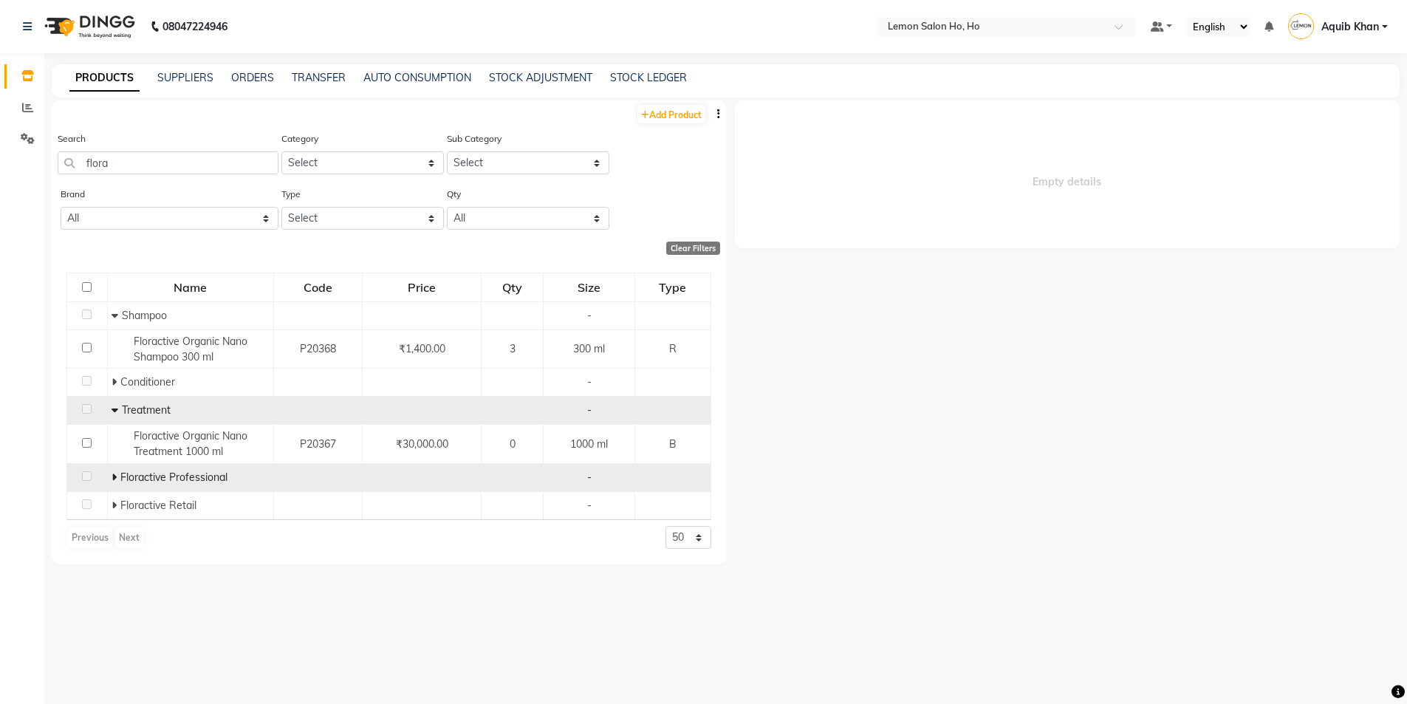
click at [143, 477] on span "Floractive Professional" at bounding box center [173, 477] width 107 height 13
click at [114, 476] on icon at bounding box center [114, 477] width 5 height 10
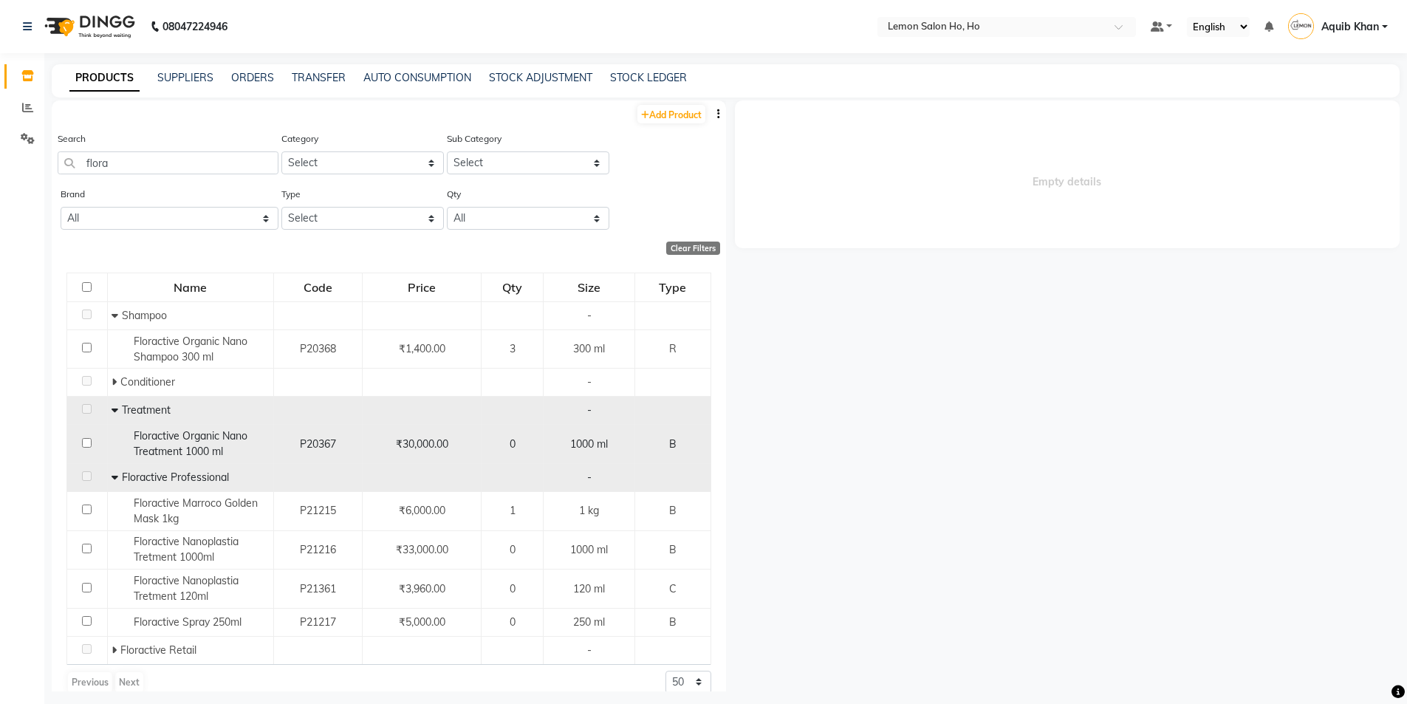
click at [188, 457] on span "Floractive Organic Nano Treatment 1000 ml" at bounding box center [191, 443] width 114 height 29
select select
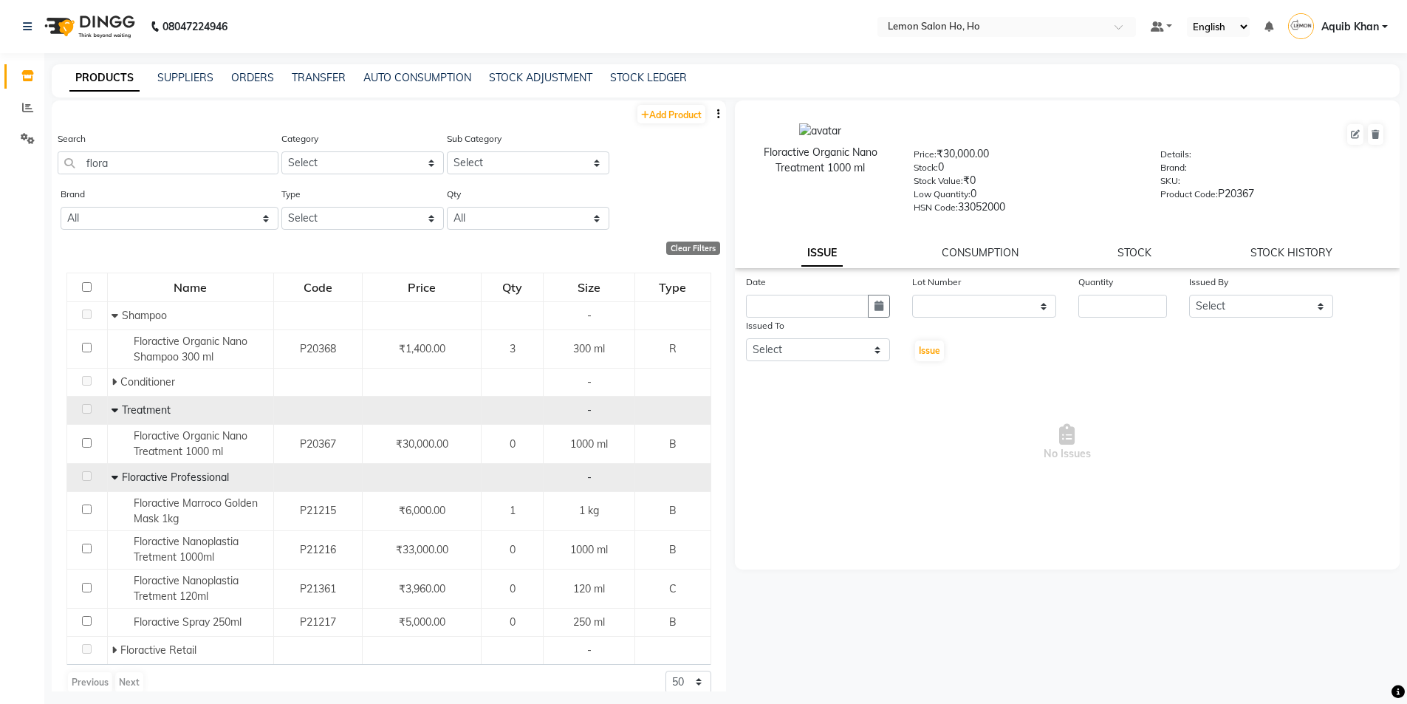
click at [1280, 245] on div "Floractive Organic Nano Treatment 1000 ml Price: ₹30,000.00 Stock: 0 Stock Valu…" at bounding box center [1068, 184] width 666 height 168
click at [1280, 250] on link "STOCK HISTORY" at bounding box center [1292, 252] width 82 height 13
select select "all"
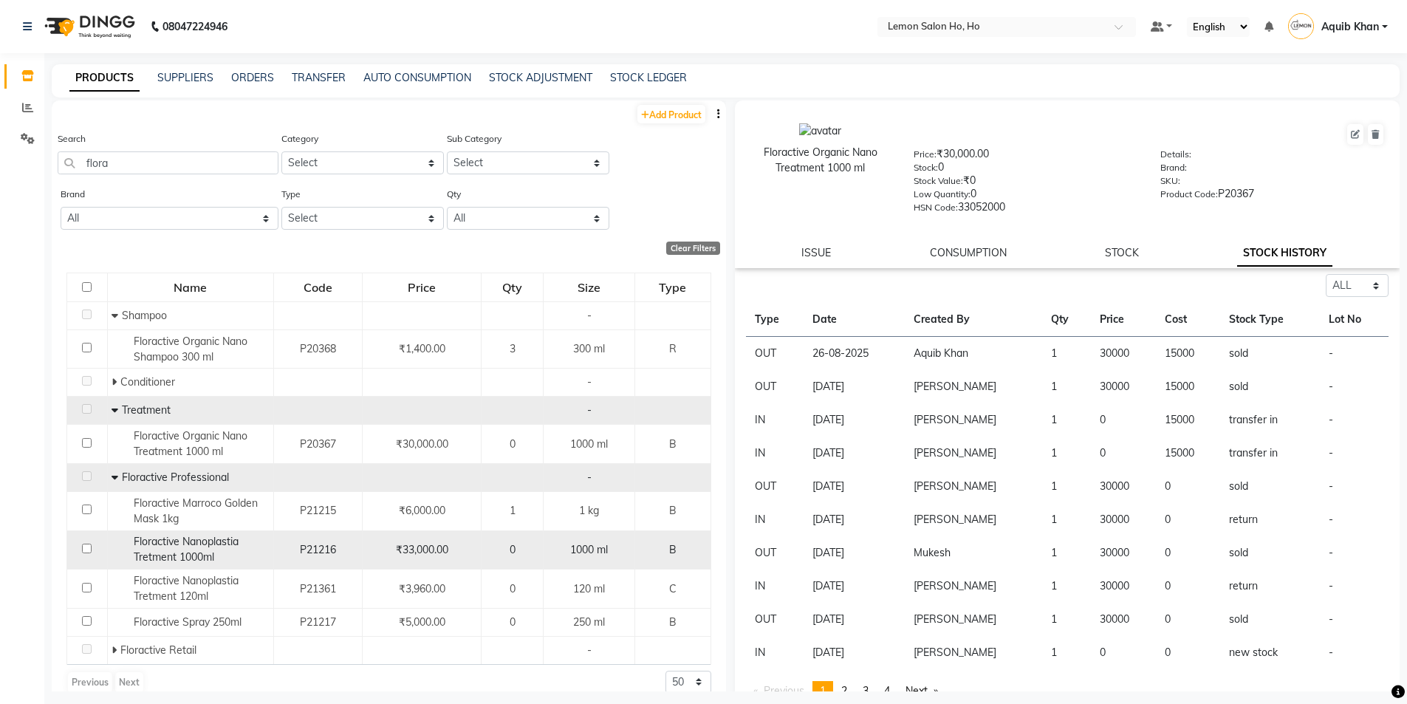
click at [210, 540] on span "Floractive Nanoplastia Tretment 1000ml" at bounding box center [186, 549] width 105 height 29
select select "all"
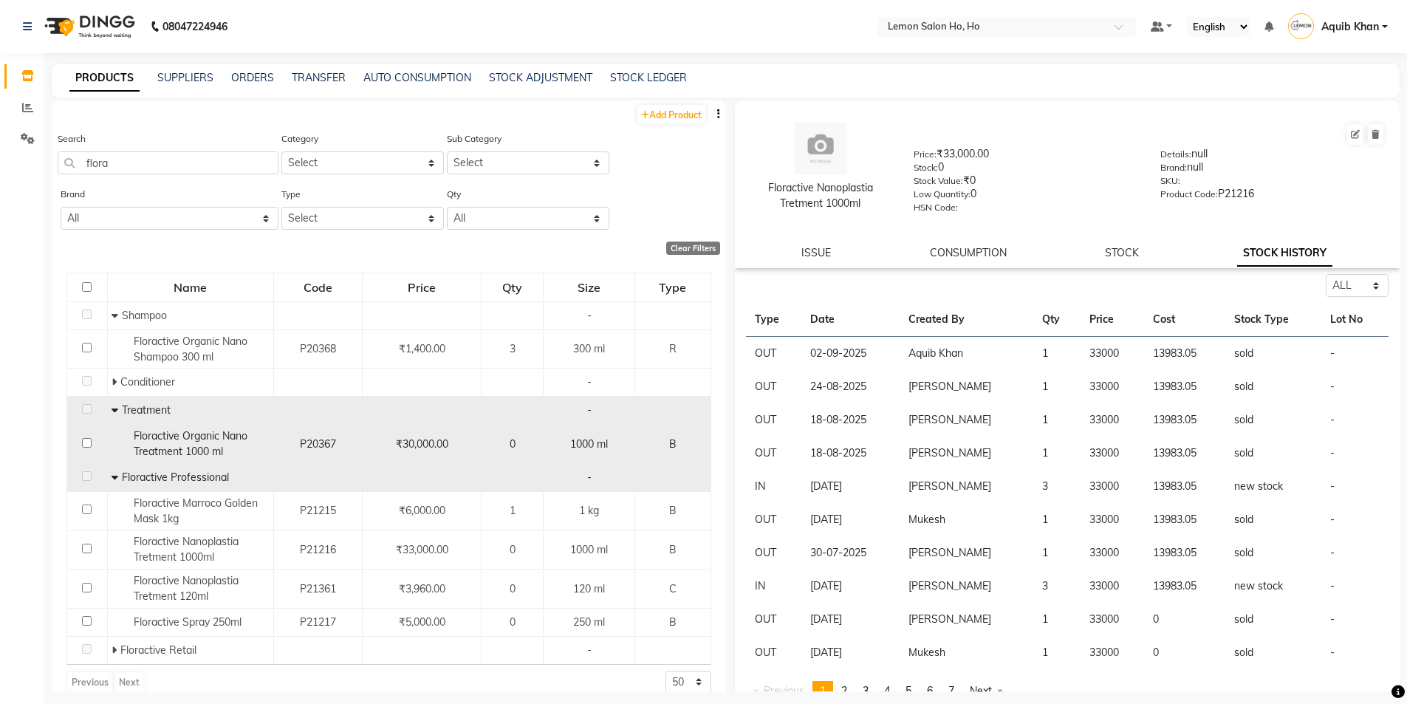
click at [199, 440] on span "Floractive Organic Nano Treatment 1000 ml" at bounding box center [191, 443] width 114 height 29
select select "all"
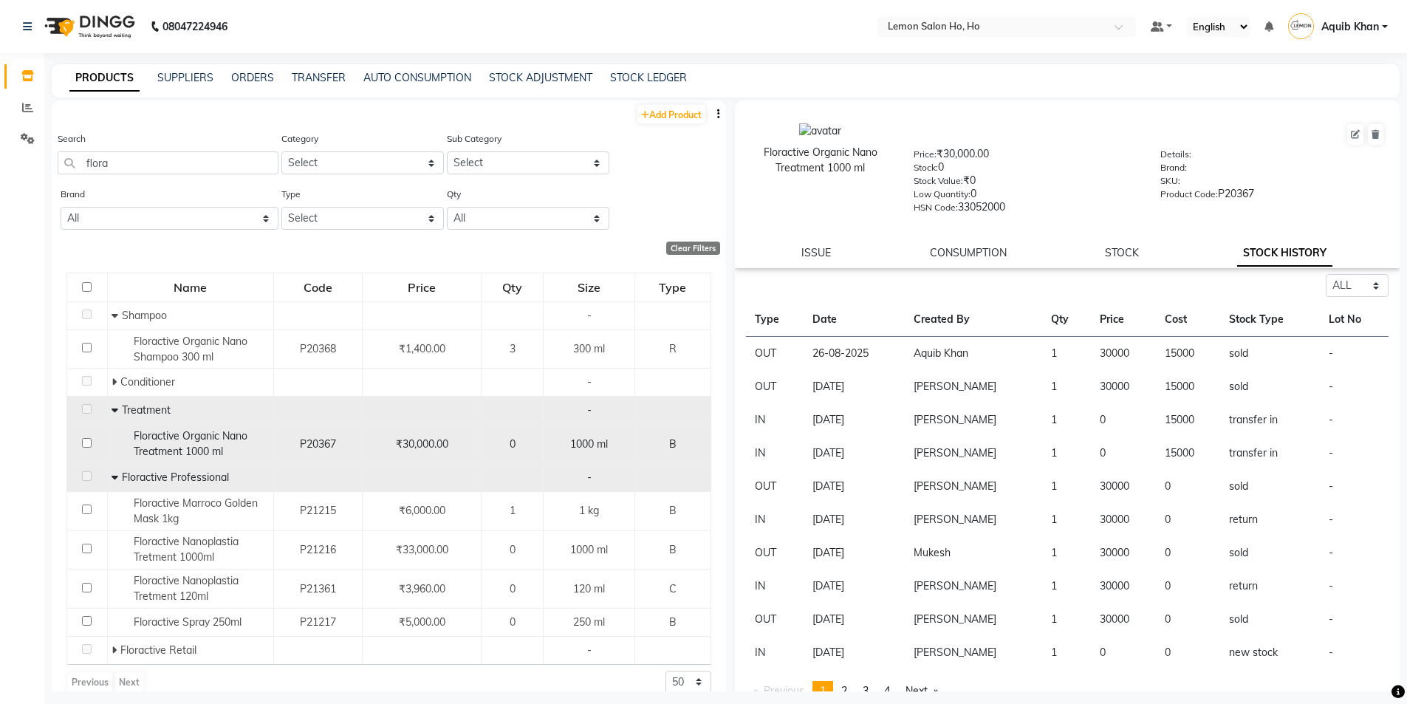
click at [189, 438] on span "Floractive Organic Nano Treatment 1000 ml" at bounding box center [191, 443] width 114 height 29
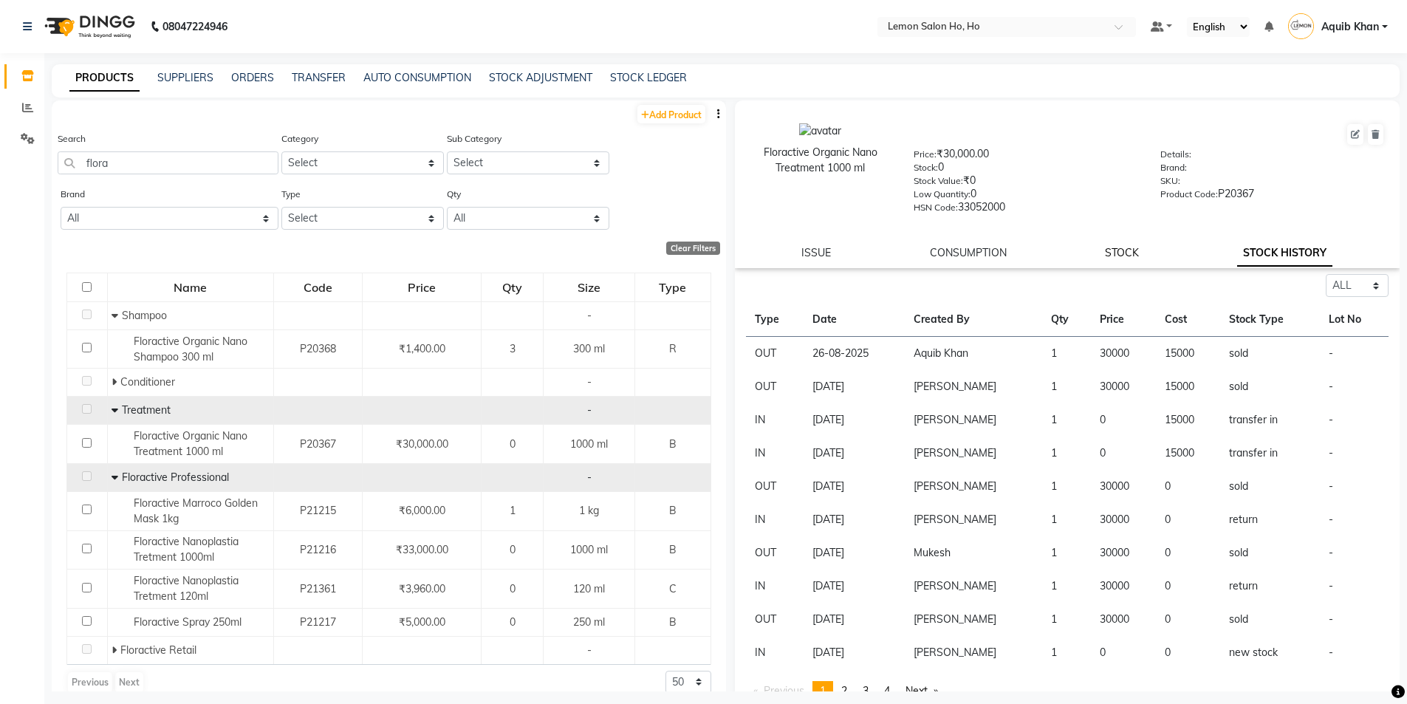
click at [1122, 250] on link "STOCK" at bounding box center [1122, 252] width 34 height 13
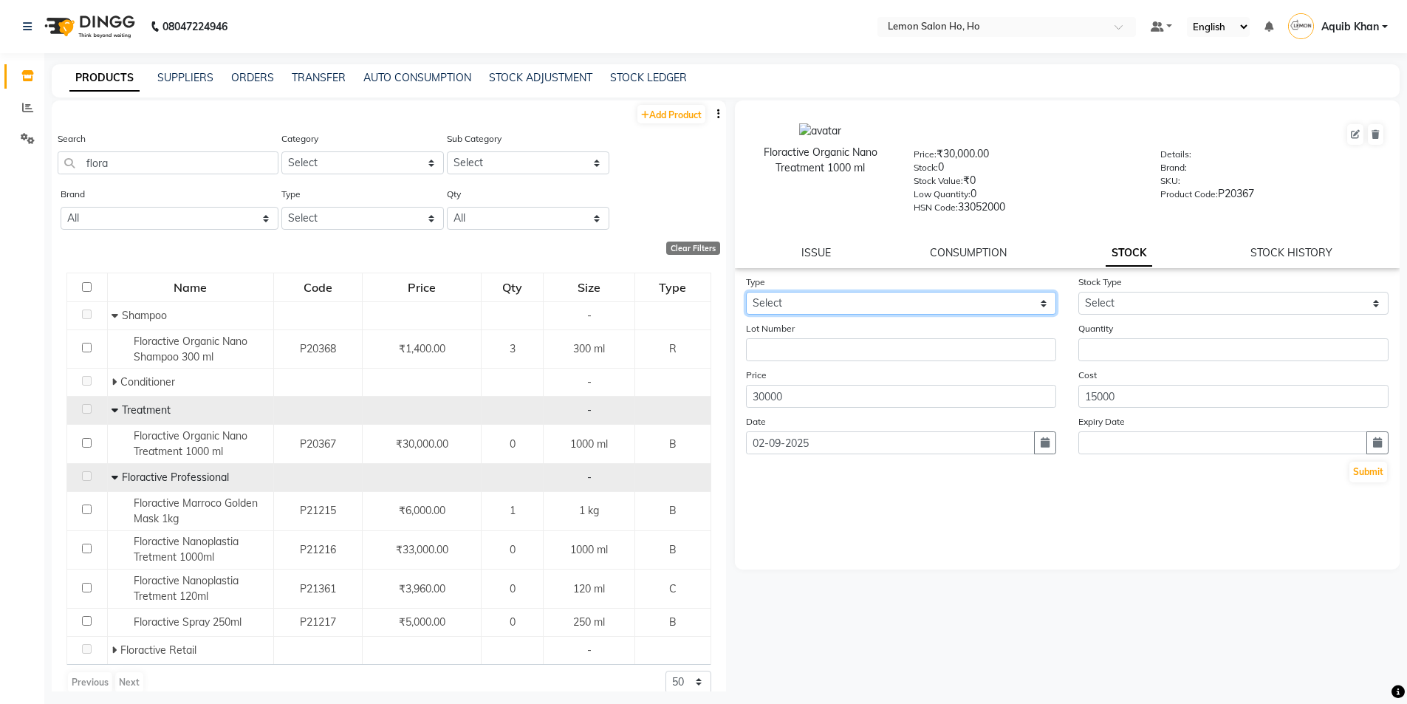
click at [997, 307] on select "Select In Out" at bounding box center [901, 303] width 310 height 23
select select "out"
click at [746, 292] on select "Select In Out" at bounding box center [901, 303] width 310 height 23
select select
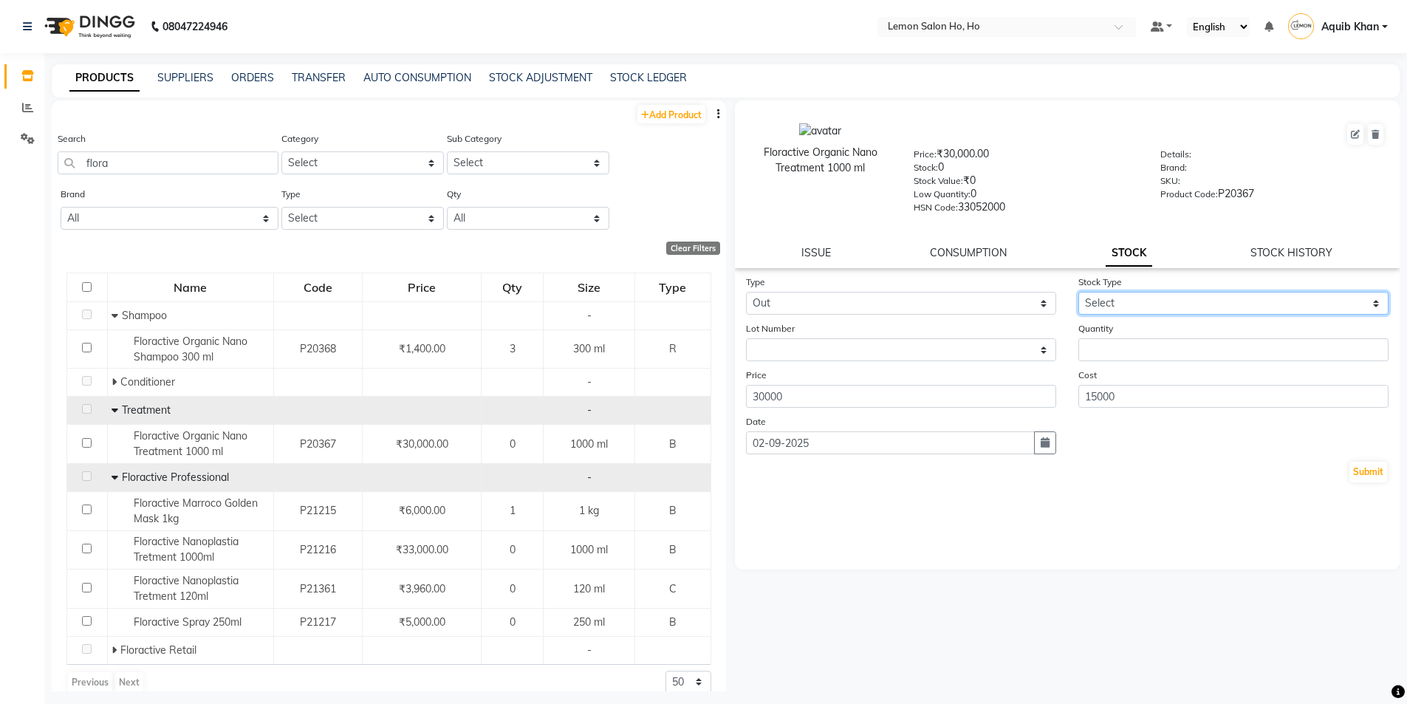
click at [1128, 307] on select "Select Internal Use Damaged Expired Adjustment Return Other" at bounding box center [1234, 303] width 310 height 23
select select "return"
click at [1079, 292] on select "Select Internal Use Damaged Expired Adjustment Return Other" at bounding box center [1234, 303] width 310 height 23
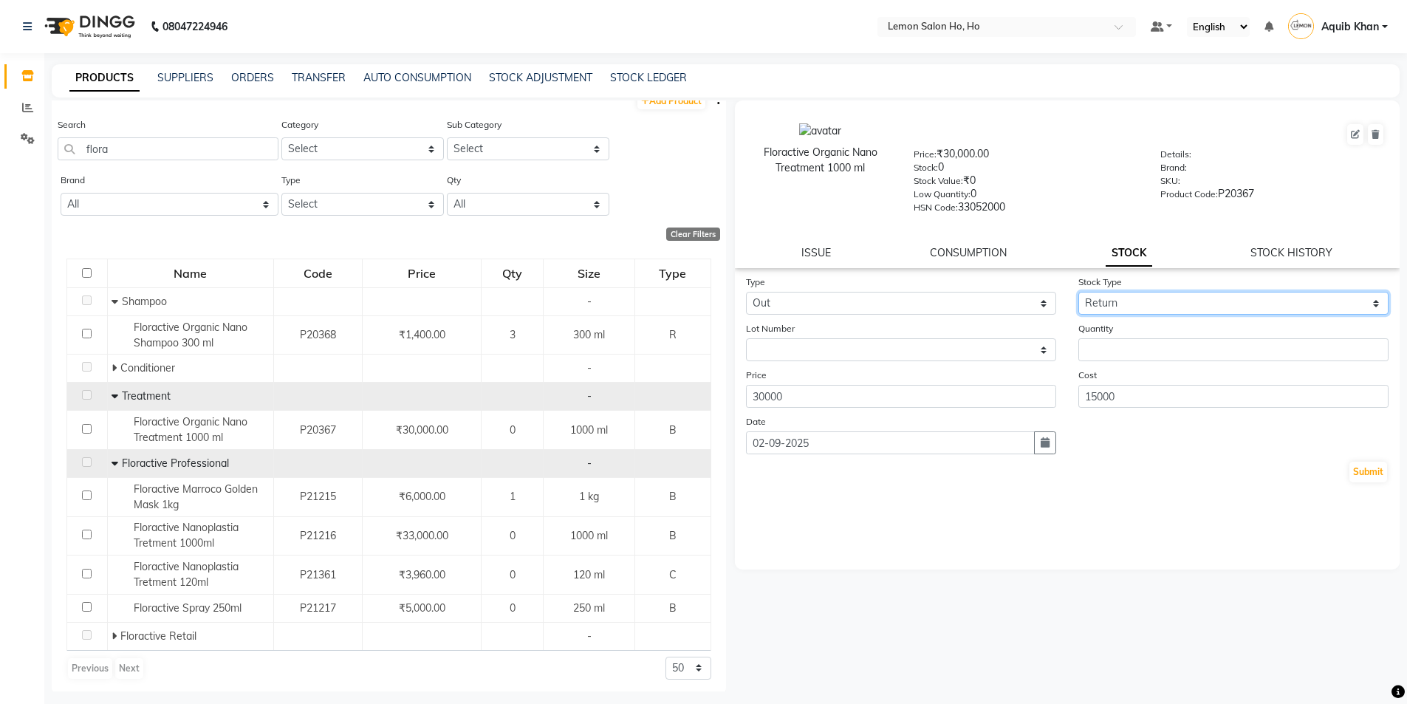
scroll to position [18, 0]
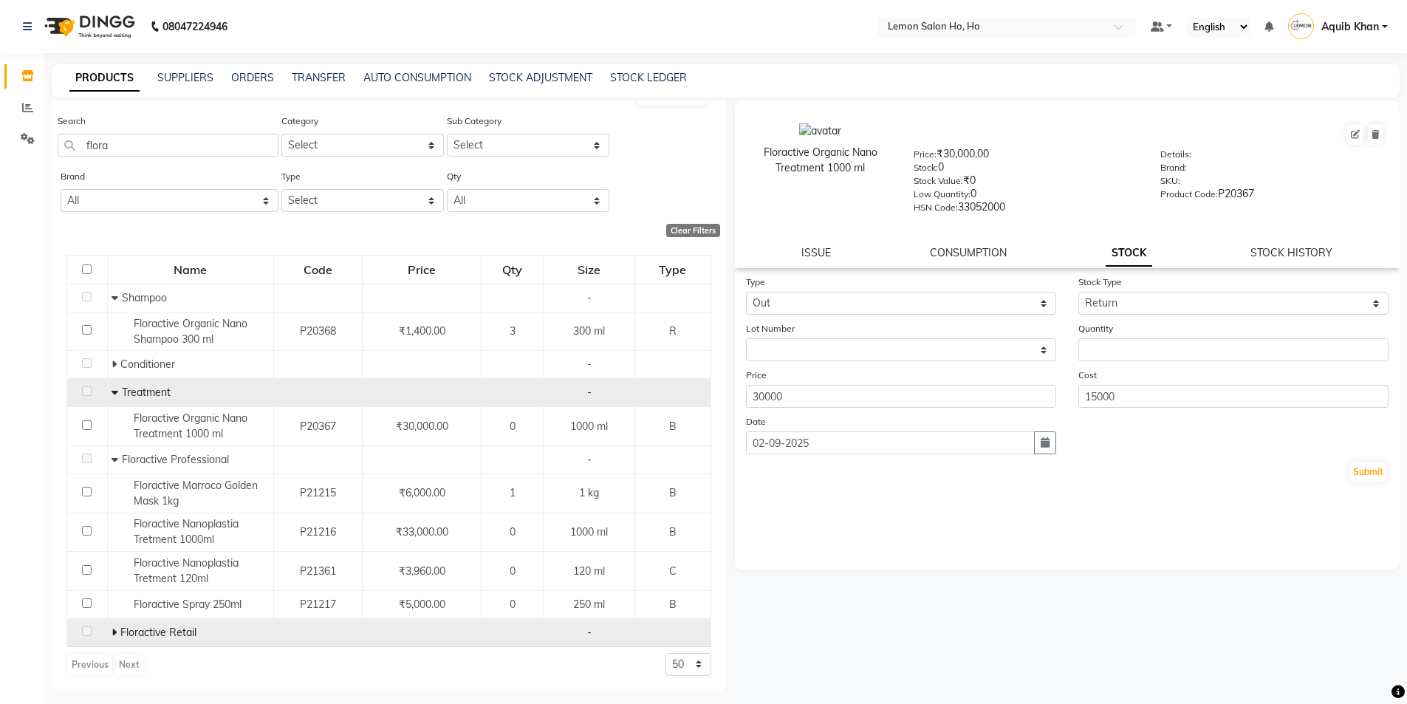
click at [115, 632] on icon at bounding box center [114, 632] width 5 height 10
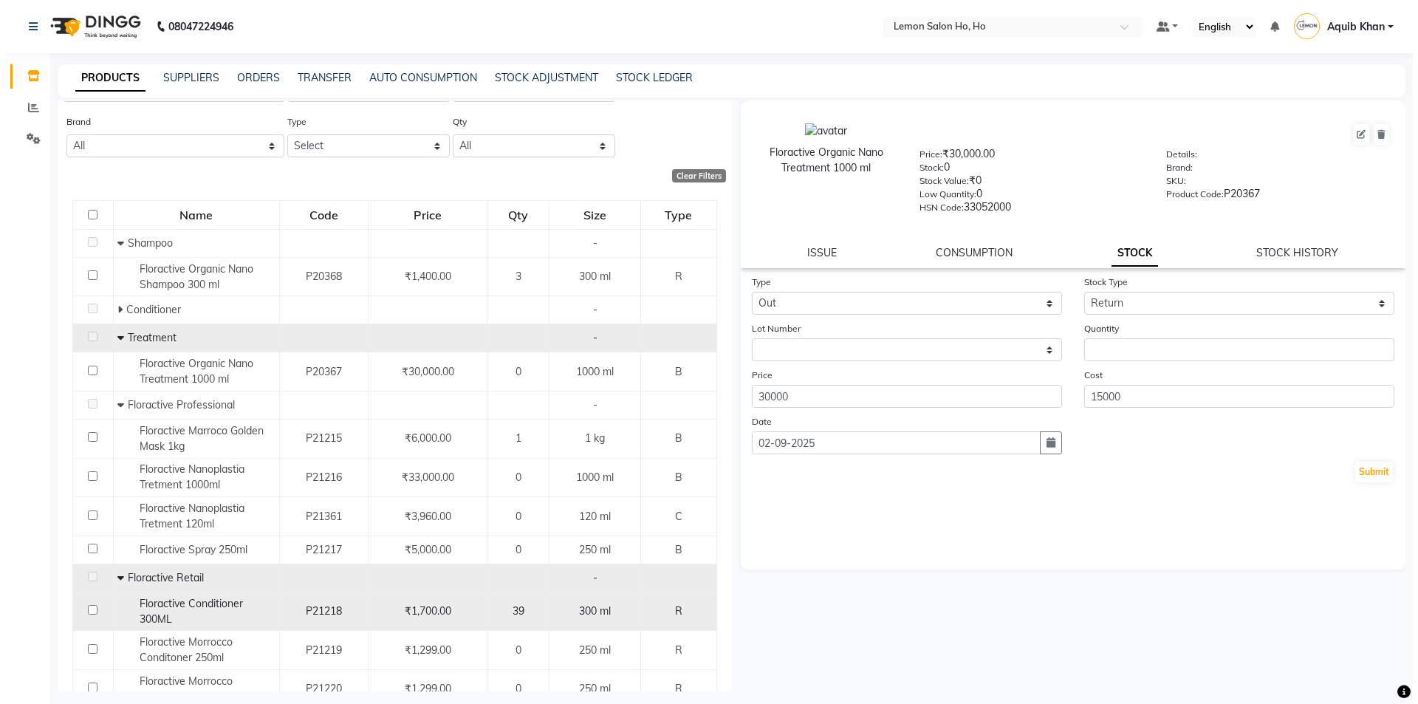
scroll to position [0, 0]
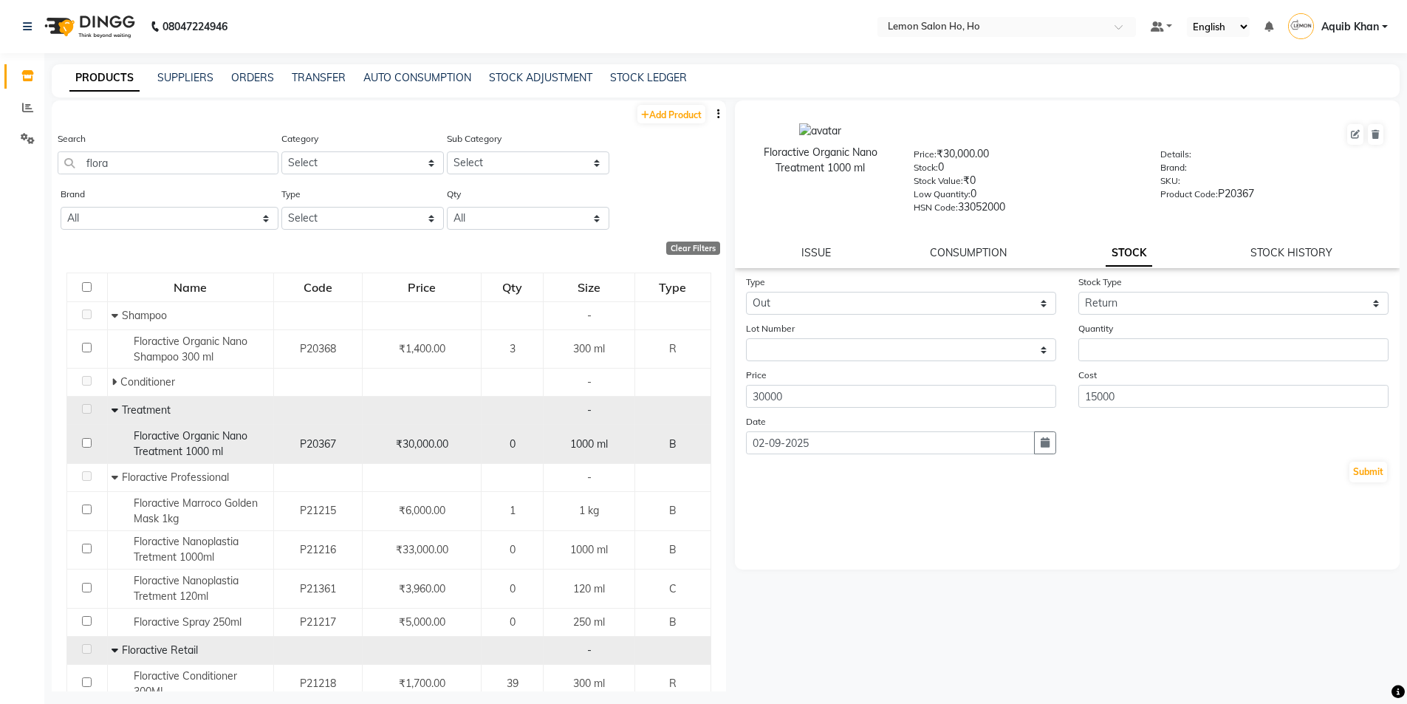
click at [207, 434] on span "Floractive Organic Nano Treatment 1000 ml" at bounding box center [191, 443] width 114 height 29
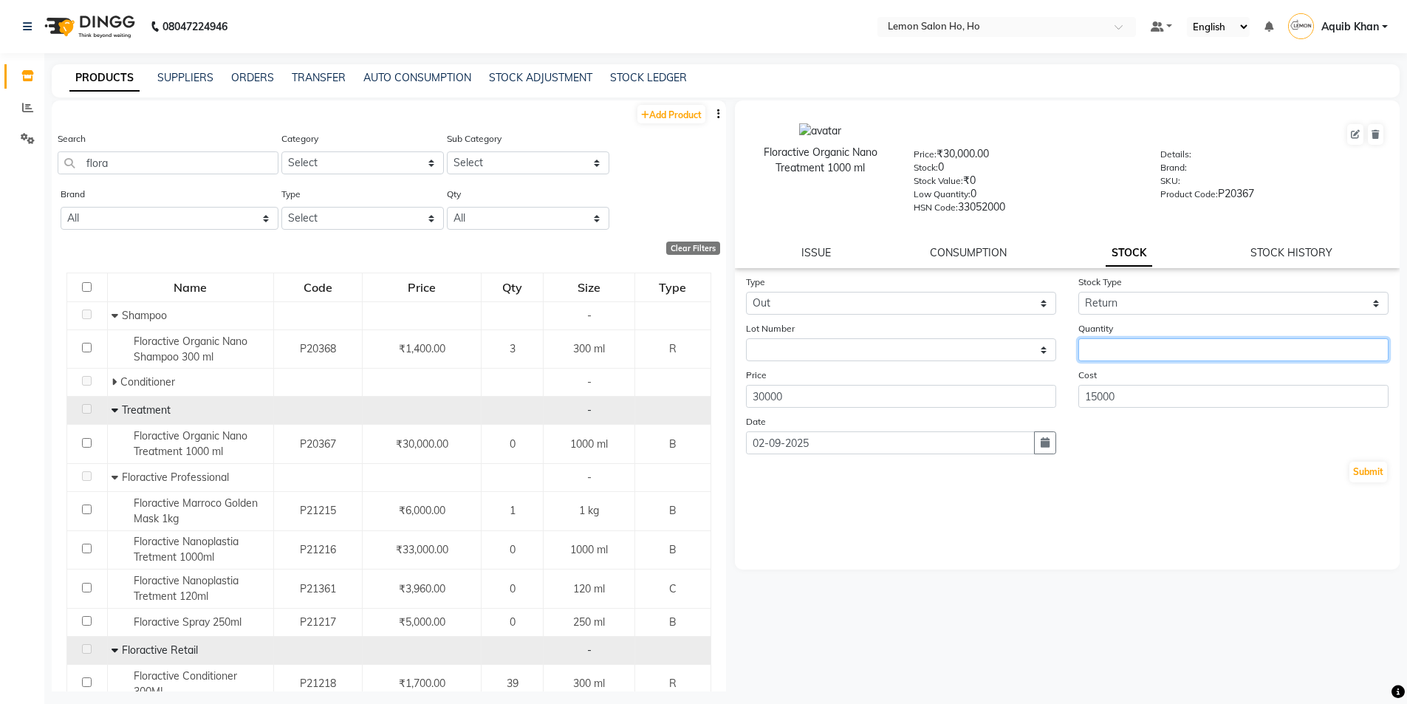
click at [1115, 350] on input "number" at bounding box center [1234, 349] width 310 height 23
type input "1"
click at [1310, 255] on link "STOCK HISTORY" at bounding box center [1292, 252] width 82 height 13
select select "all"
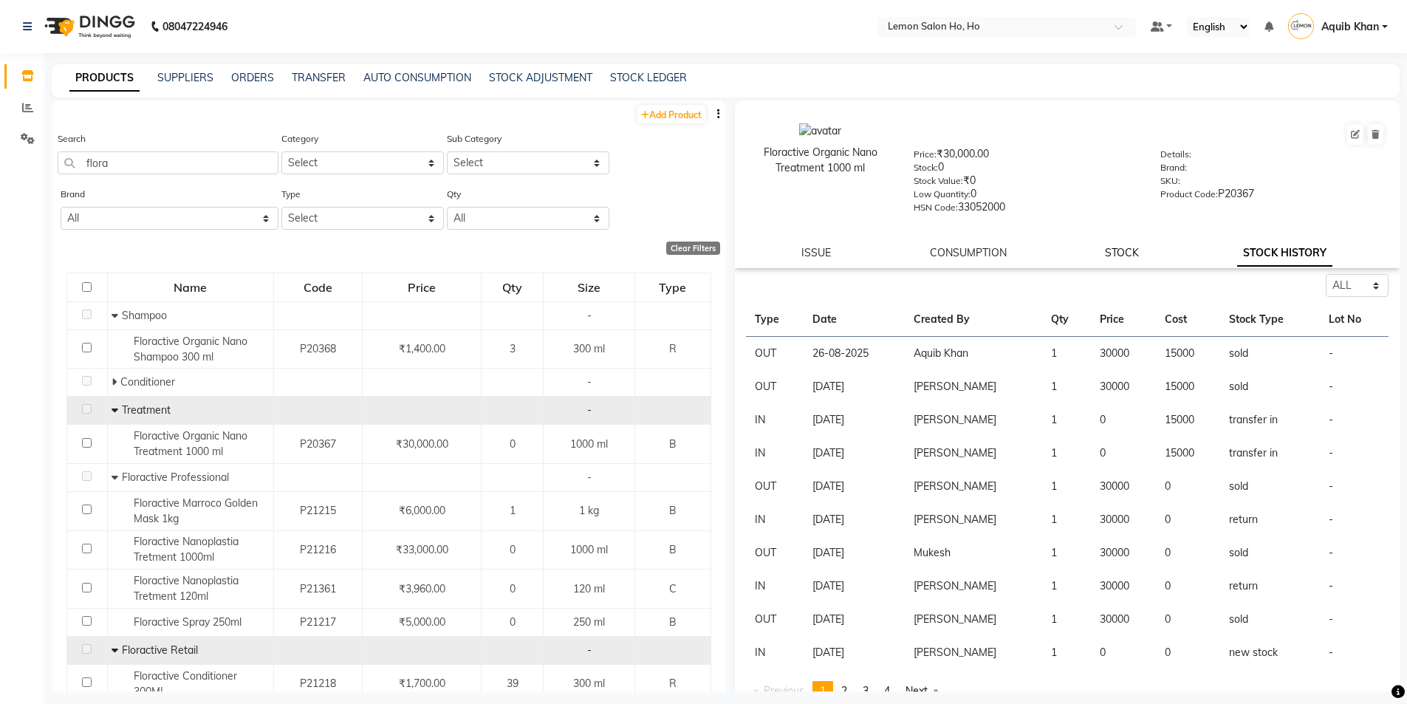
click at [1107, 254] on link "STOCK" at bounding box center [1122, 252] width 34 height 13
select select "in"
select select "return"
select select
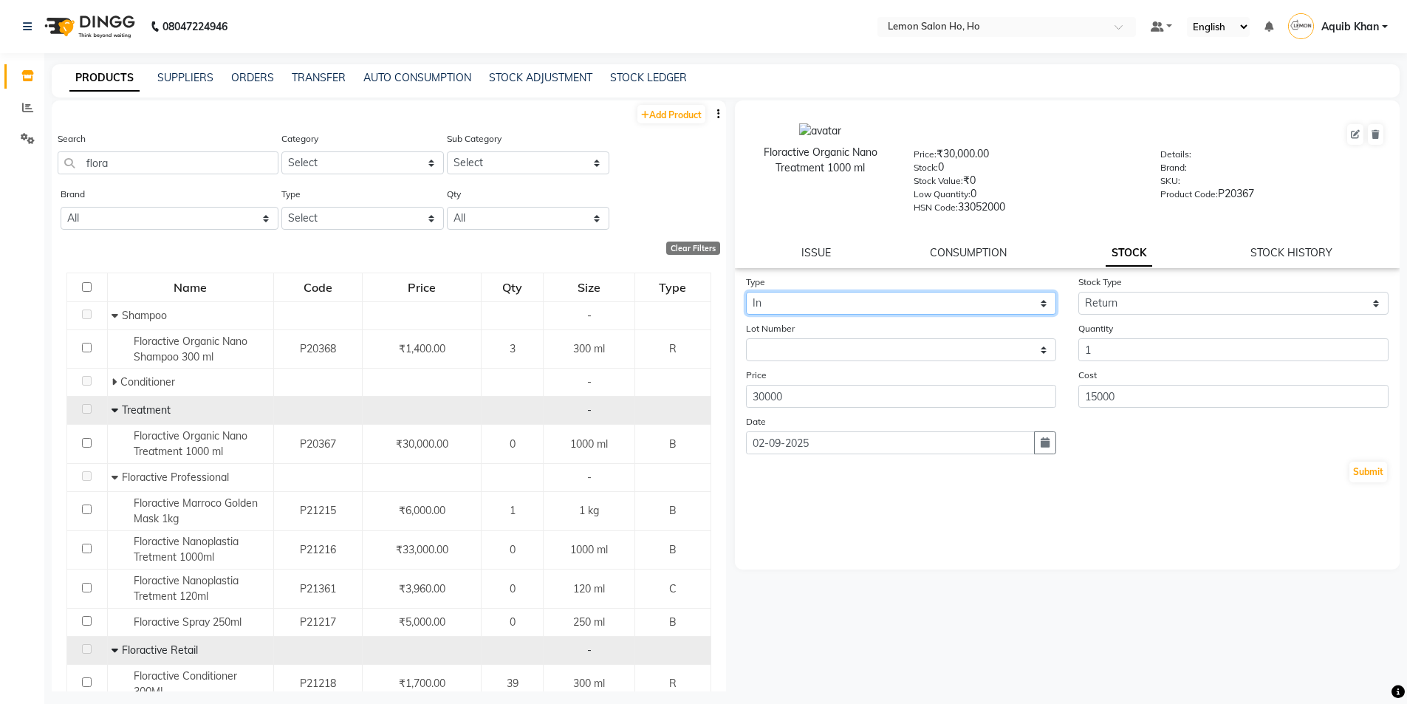
click at [977, 303] on select "Select In Out" at bounding box center [901, 303] width 310 height 23
select select "out"
click at [746, 292] on select "Select In Out" at bounding box center [901, 303] width 310 height 23
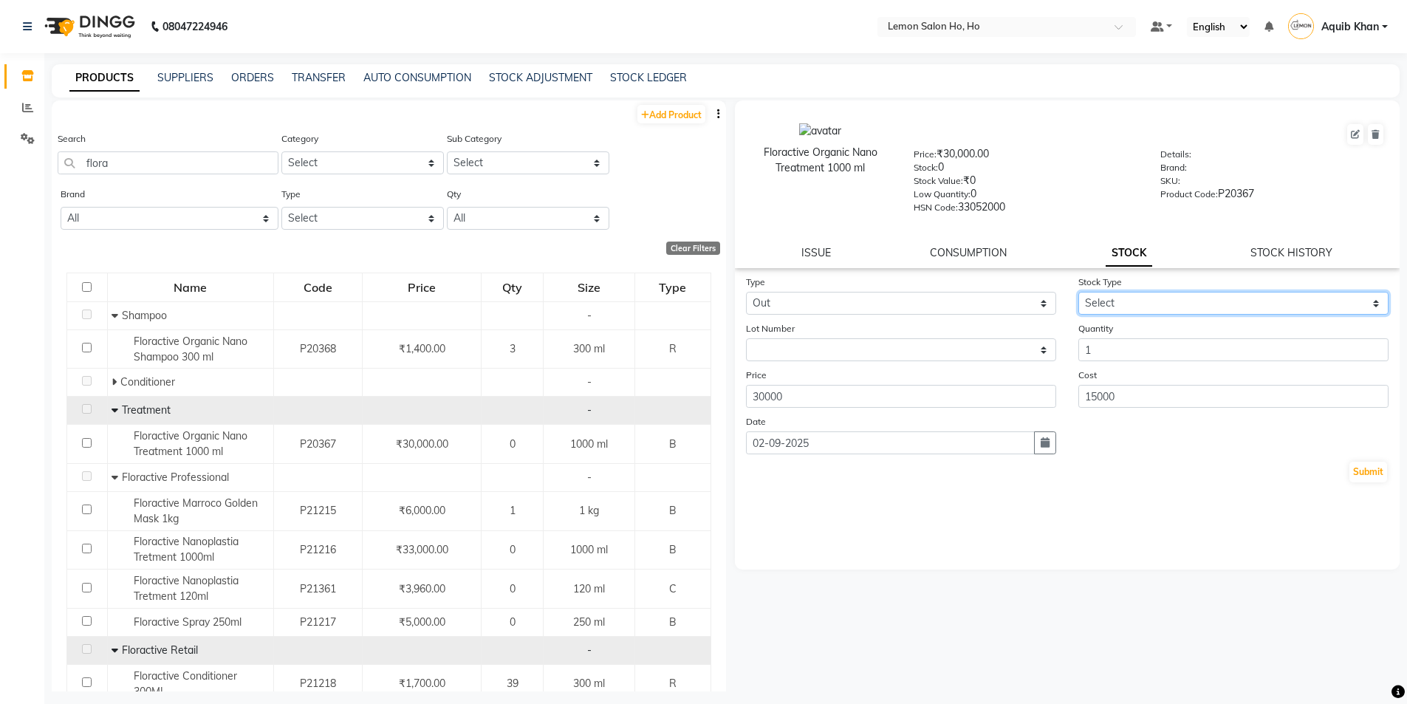
click at [1132, 310] on select "Select Internal Use Damaged Expired Adjustment Return Other" at bounding box center [1234, 303] width 310 height 23
select select "return"
click at [1079, 292] on select "Select Internal Use Damaged Expired Adjustment Return Other" at bounding box center [1234, 303] width 310 height 23
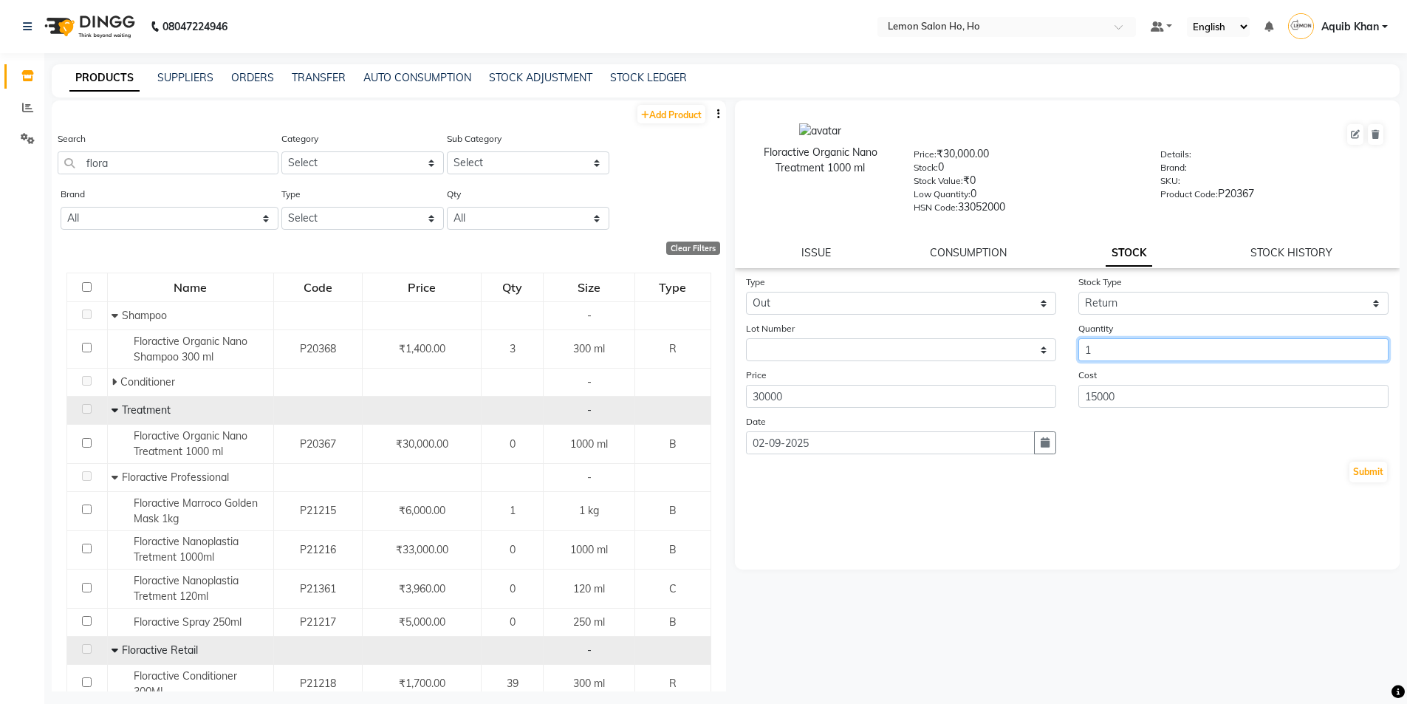
click at [1117, 358] on input "1" at bounding box center [1234, 349] width 310 height 23
click at [1049, 446] on icon "button" at bounding box center [1045, 442] width 9 height 10
select select "9"
select select "2025"
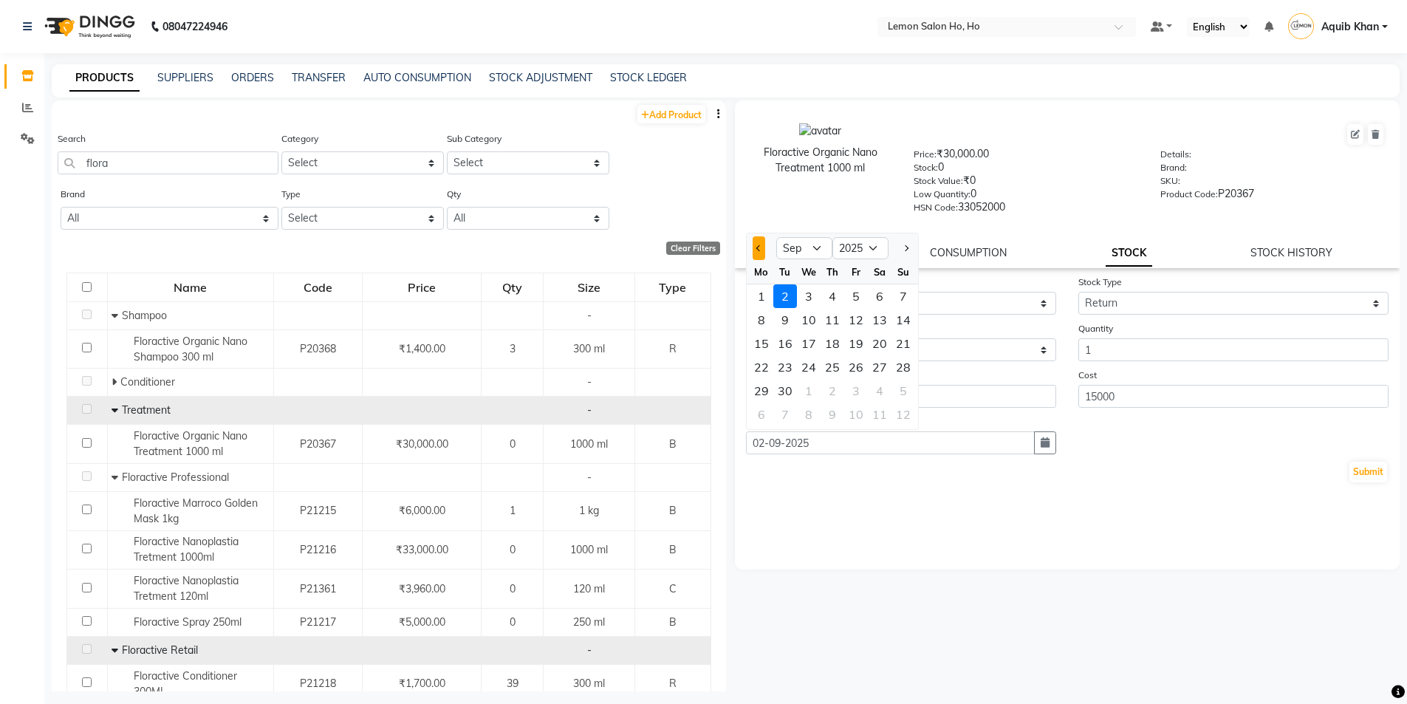
click at [759, 242] on button "Previous month" at bounding box center [759, 248] width 13 height 24
select select "8"
click at [764, 345] on div "11" at bounding box center [762, 344] width 24 height 24
type input "11-08-2025"
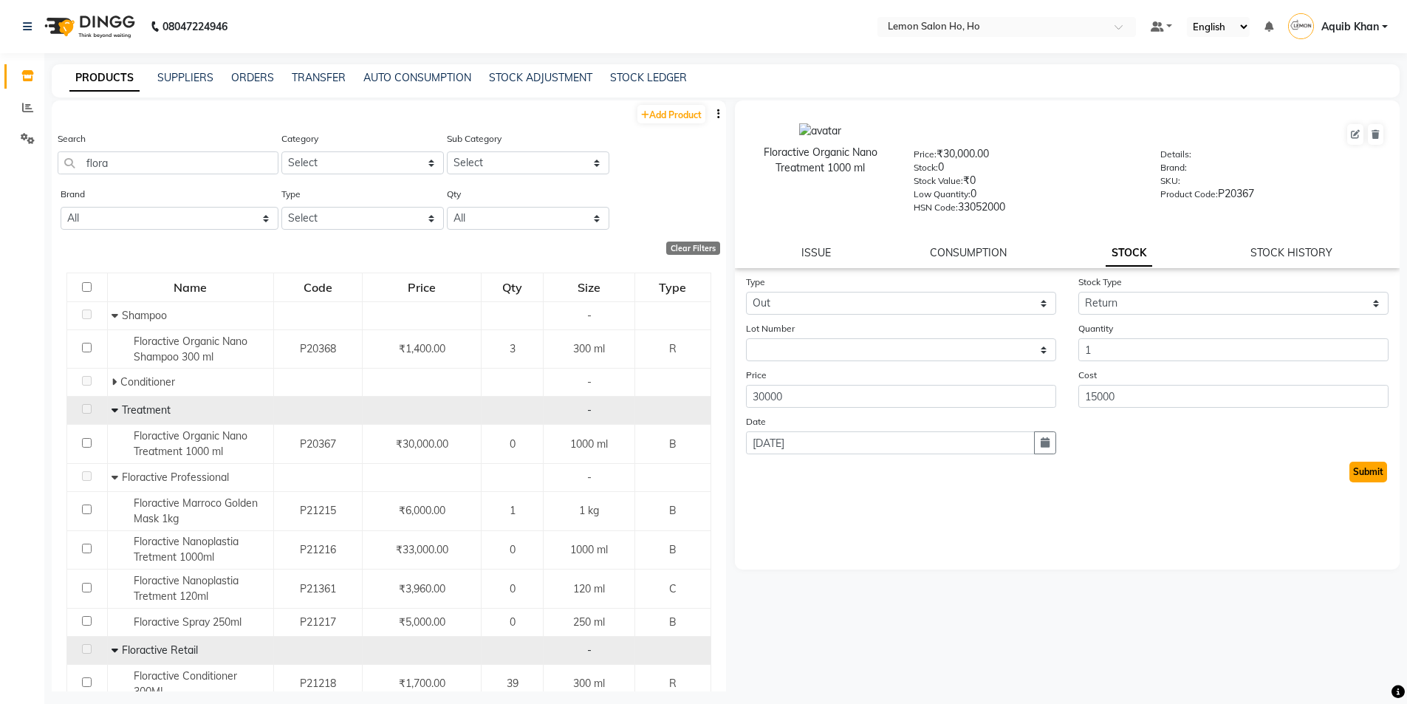
click at [1359, 469] on button "Submit" at bounding box center [1369, 472] width 38 height 21
select select
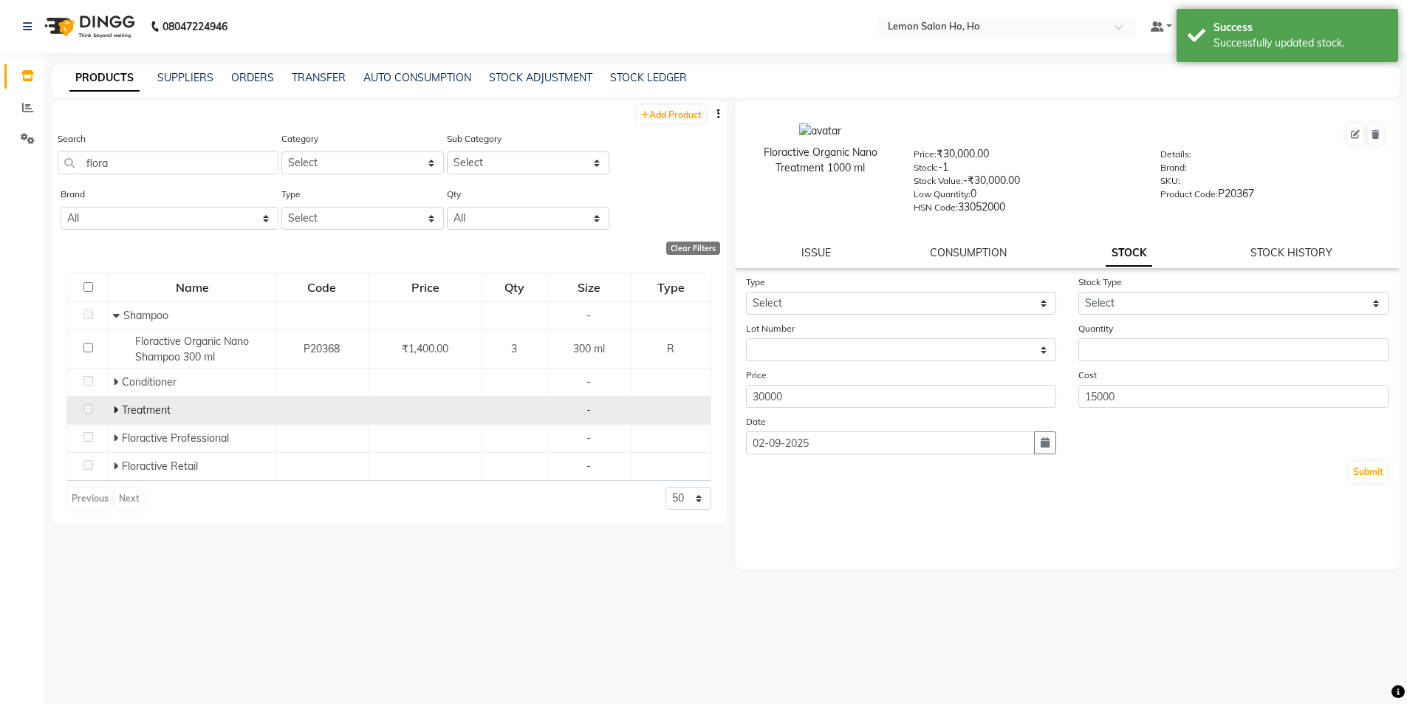
click at [117, 409] on icon at bounding box center [115, 410] width 5 height 10
click at [237, 78] on link "ORDERS" at bounding box center [252, 77] width 43 height 13
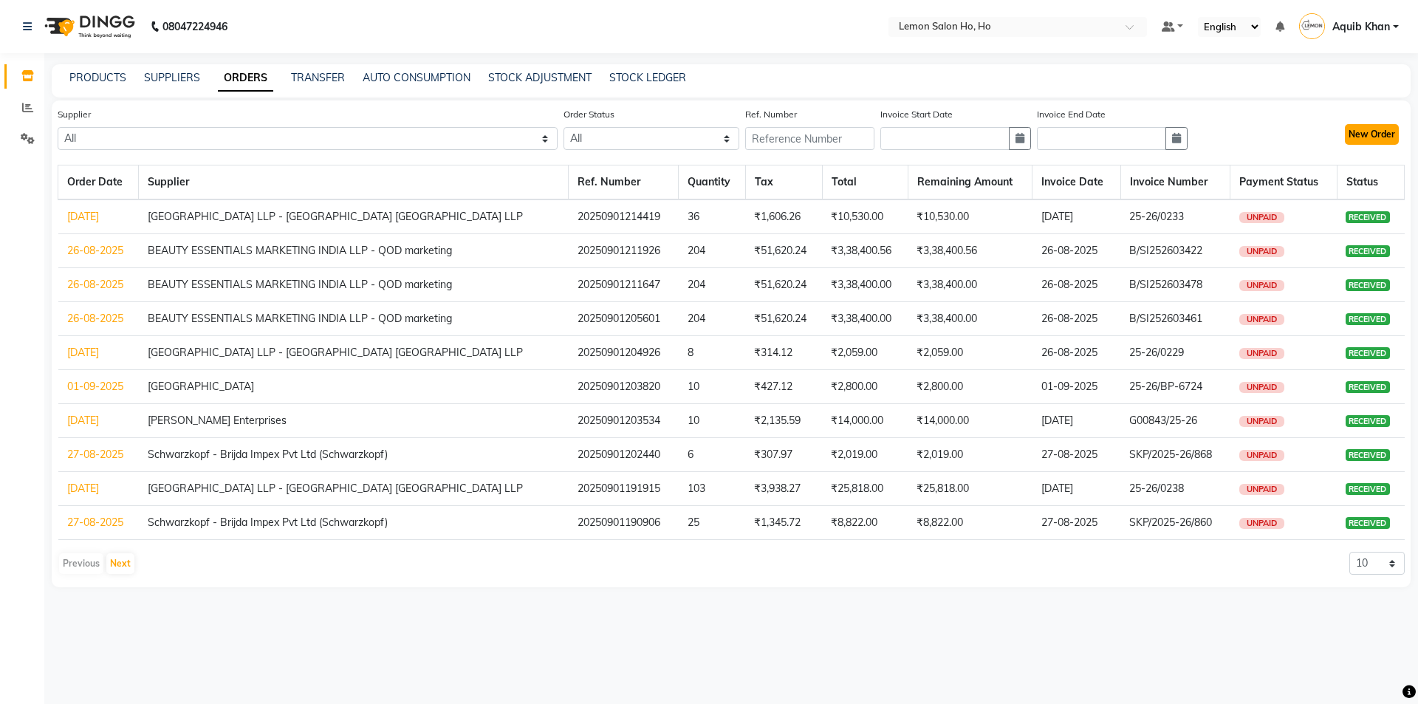
click at [1381, 124] on button "New Order" at bounding box center [1372, 134] width 54 height 21
select select "true"
select select "2069"
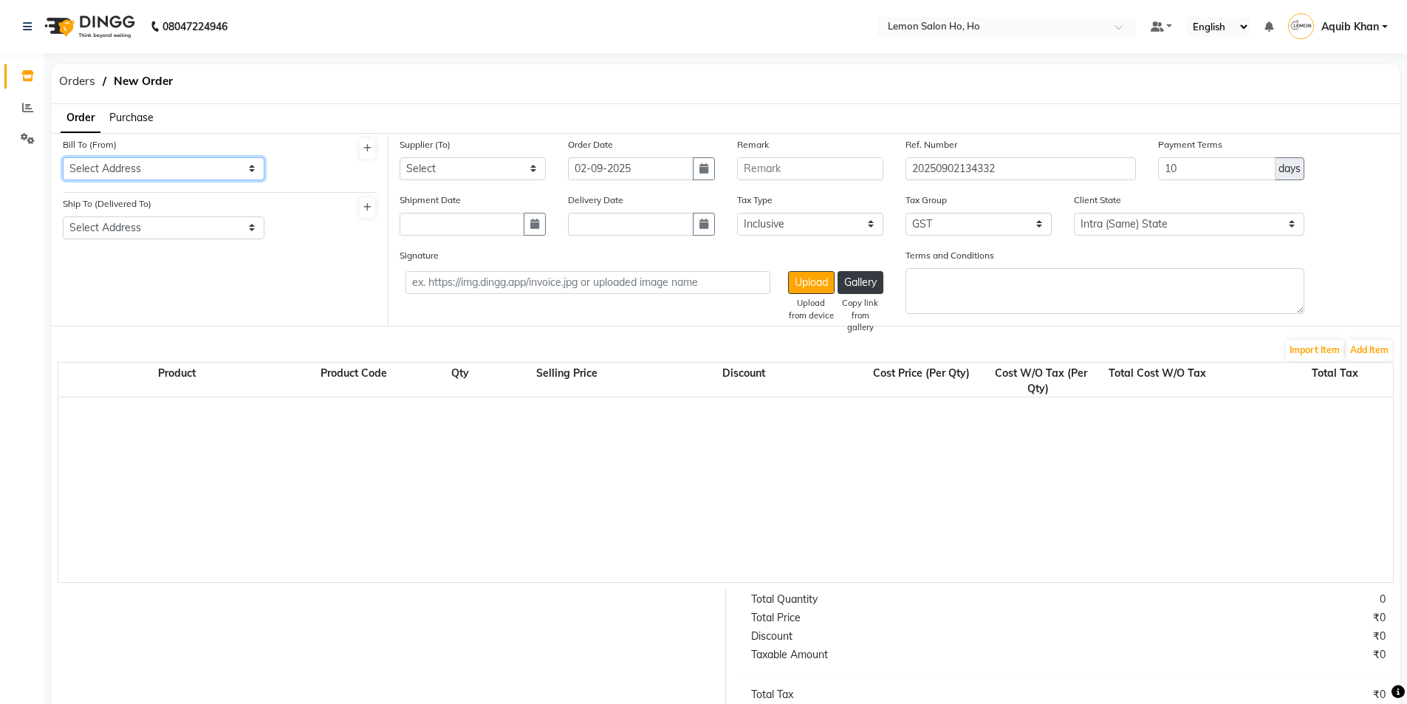
click at [174, 177] on select "Select Address shop no-1 samarth siddhi near andheri west mumbai 400053 HO GG Ho" at bounding box center [164, 168] width 202 height 23
click at [63, 157] on select "Select Address shop no-1 samarth siddhi near andheri west mumbai 400053 HO GG Ho" at bounding box center [164, 168] width 202 height 23
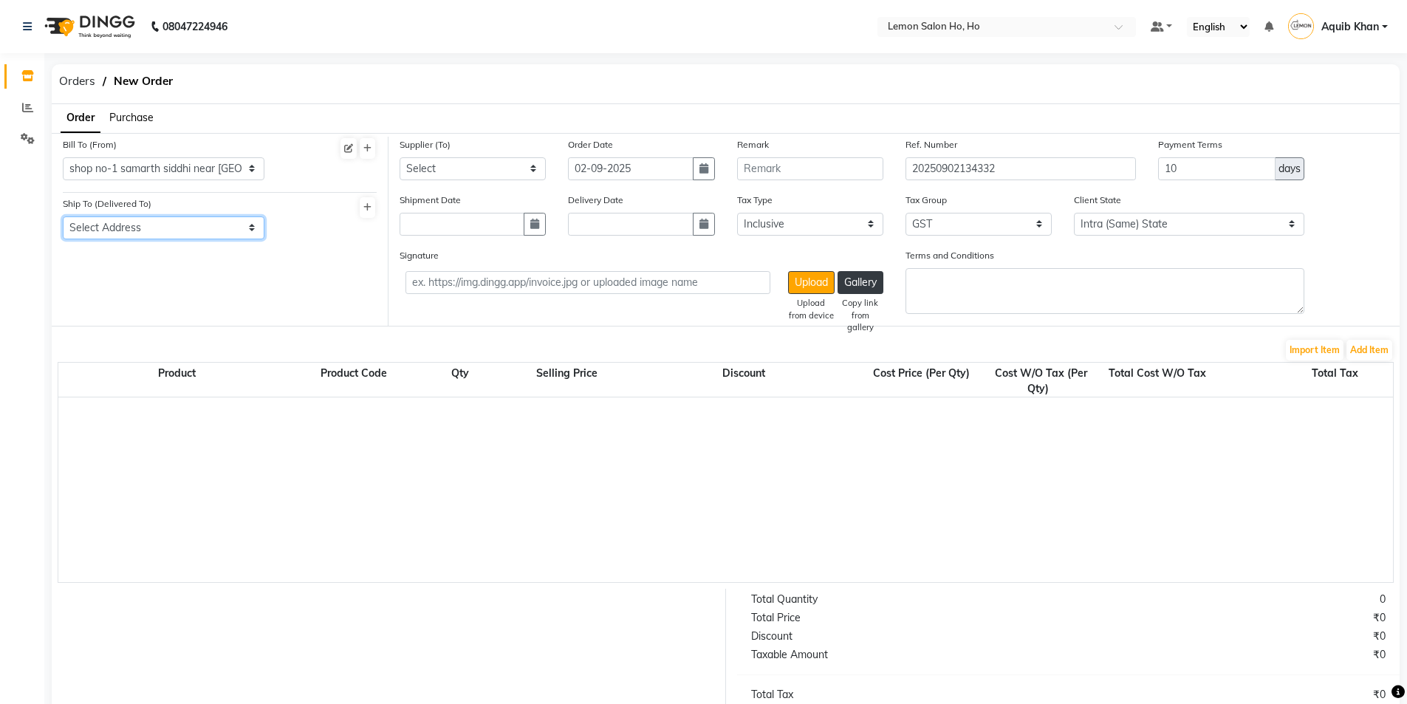
click at [189, 237] on select "Select Address shop no-1 samarth siddhi near joggers park opp starbucks andheri…" at bounding box center [164, 227] width 202 height 23
click at [63, 216] on select "Select Address shop no-1 samarth siddhi near joggers park opp starbucks andheri…" at bounding box center [164, 227] width 202 height 23
click at [138, 120] on span "Purchase" at bounding box center [131, 117] width 44 height 13
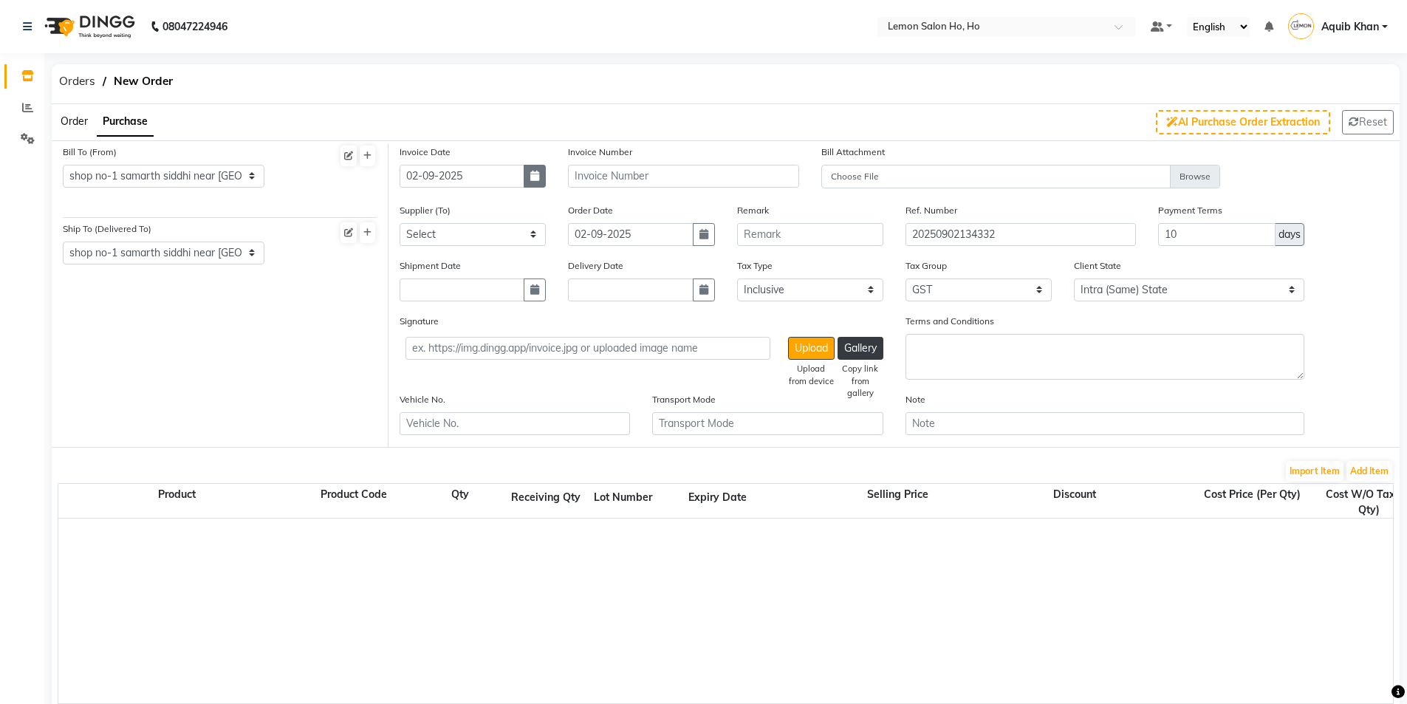
click at [536, 180] on icon "button" at bounding box center [534, 176] width 9 height 10
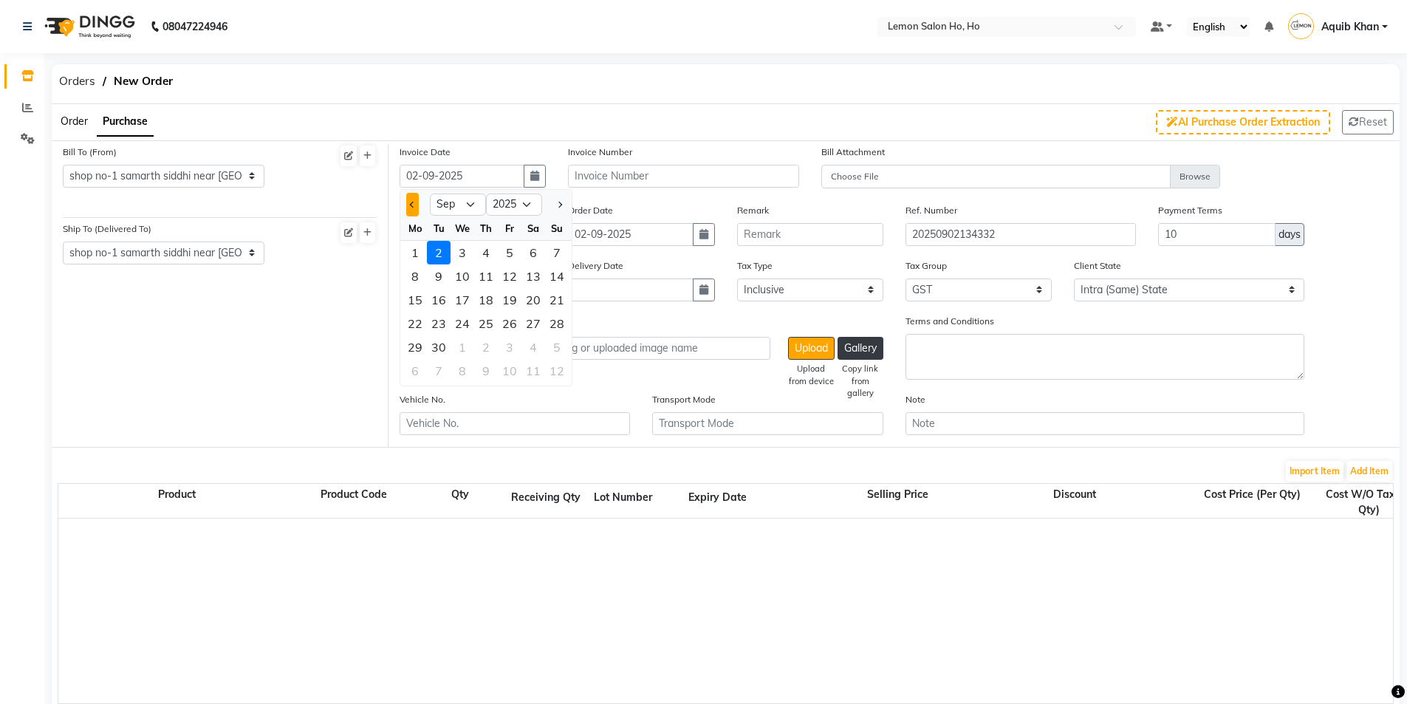
click at [418, 199] on button "Previous month" at bounding box center [412, 205] width 13 height 24
click at [493, 307] on div "14" at bounding box center [486, 300] width 24 height 24
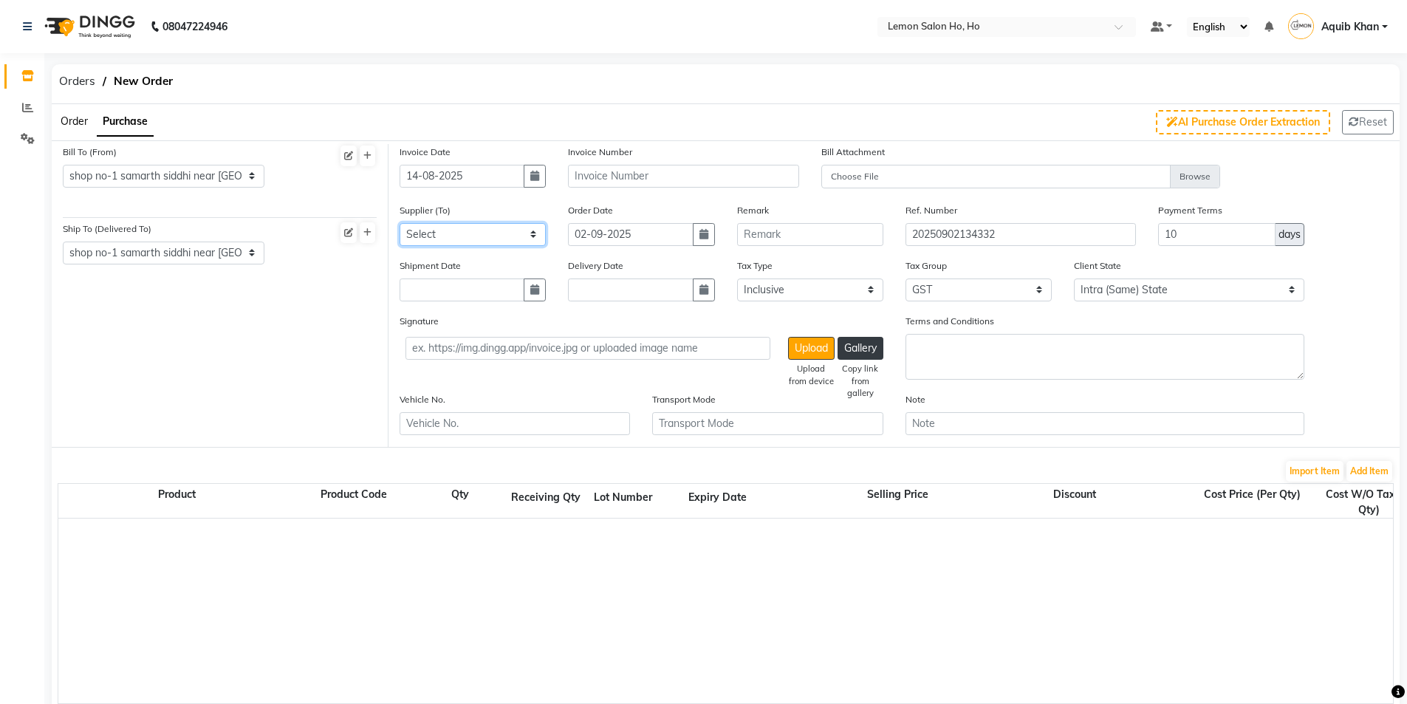
click at [514, 239] on select "Select Komal Enterprises (Loreal) Narayan Sales Agency Osp Healthcare Rica Wax …" at bounding box center [473, 234] width 146 height 23
click at [400, 223] on select "Select Komal Enterprises (Loreal) Narayan Sales Agency Osp Healthcare Rica Wax …" at bounding box center [473, 234] width 146 height 23
click at [541, 292] on button "button" at bounding box center [535, 289] width 22 height 23
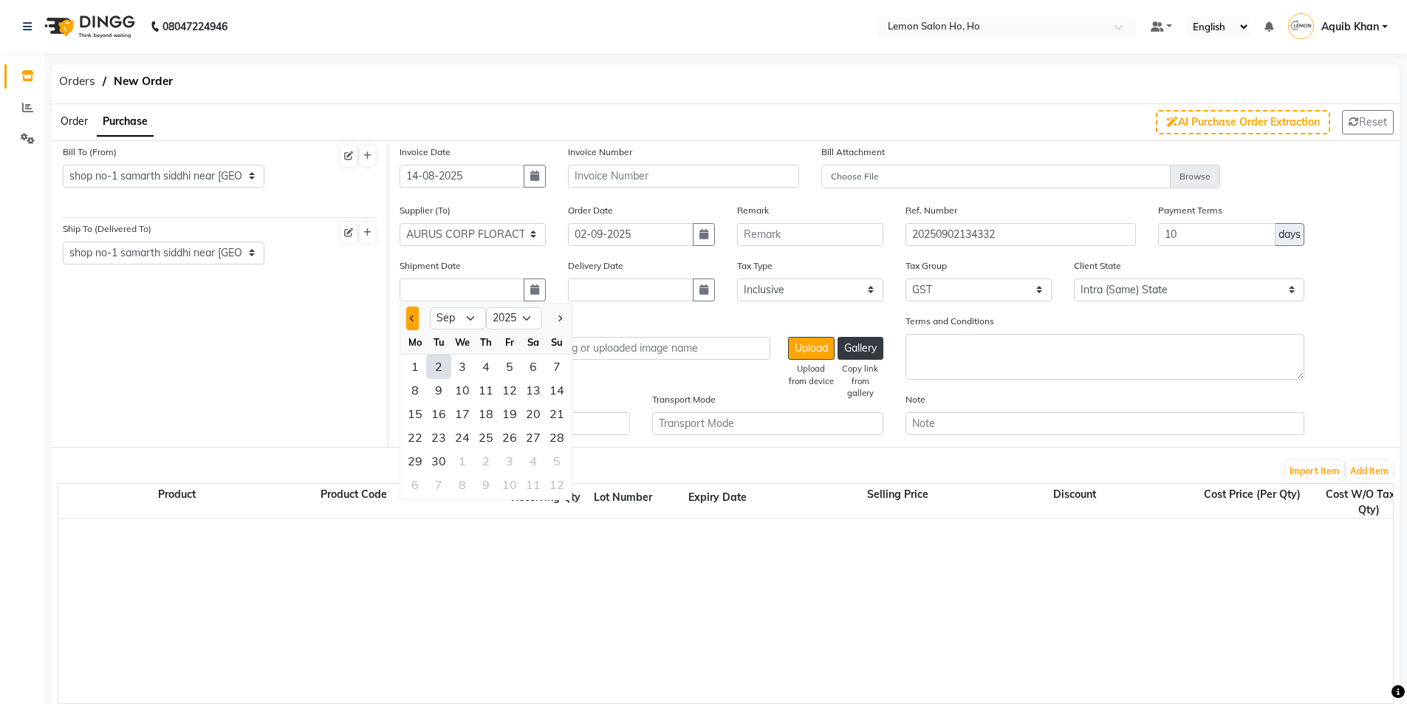
click at [417, 317] on button "Previous month" at bounding box center [412, 319] width 13 height 24
click at [483, 417] on div "14" at bounding box center [486, 414] width 24 height 24
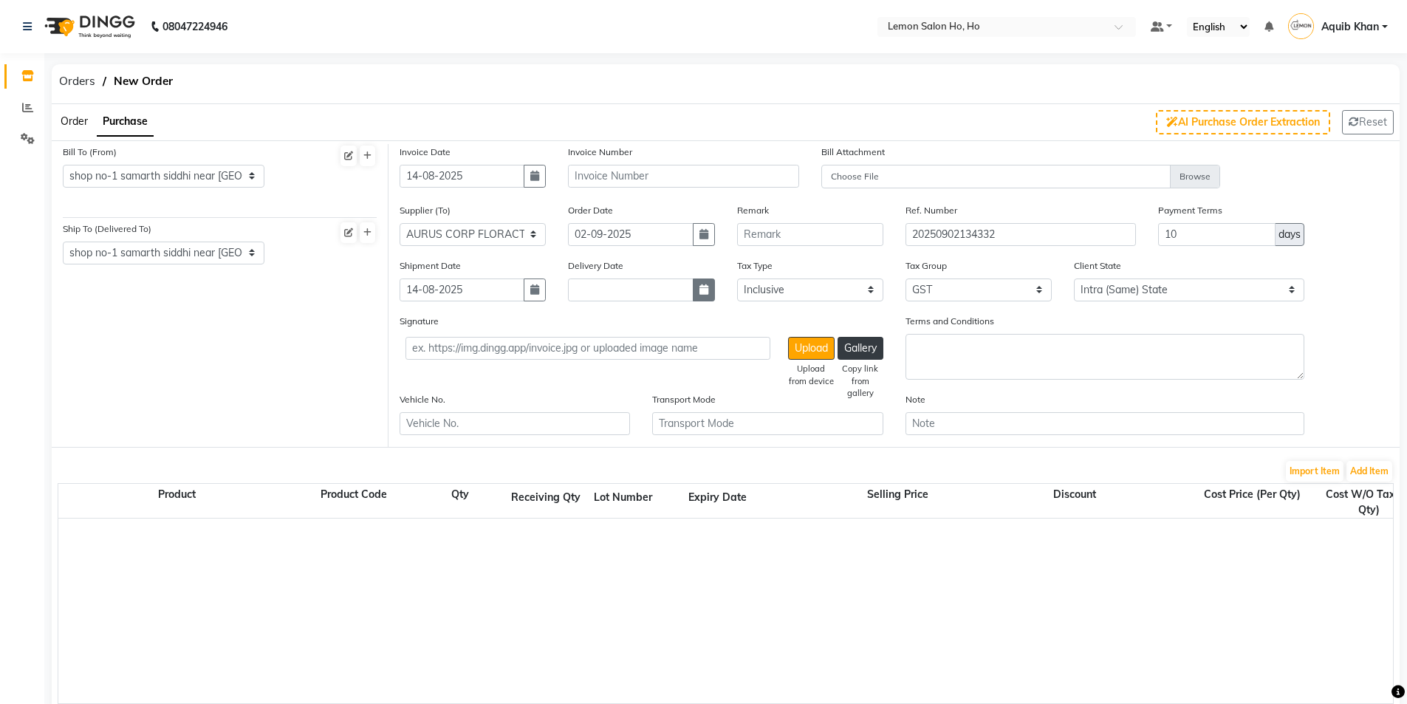
click at [698, 291] on button "button" at bounding box center [704, 289] width 22 height 23
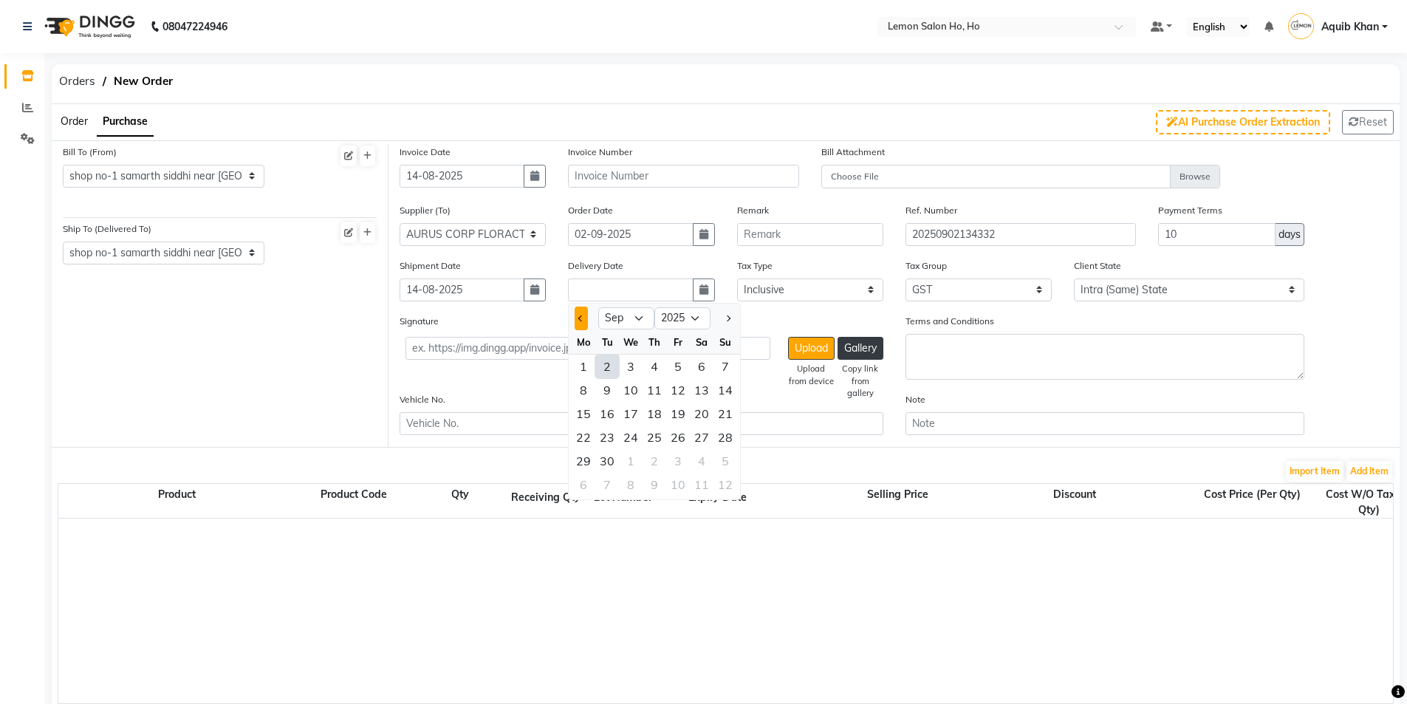
click at [578, 316] on button "Previous month" at bounding box center [581, 319] width 13 height 24
click at [649, 420] on div "14" at bounding box center [655, 414] width 24 height 24
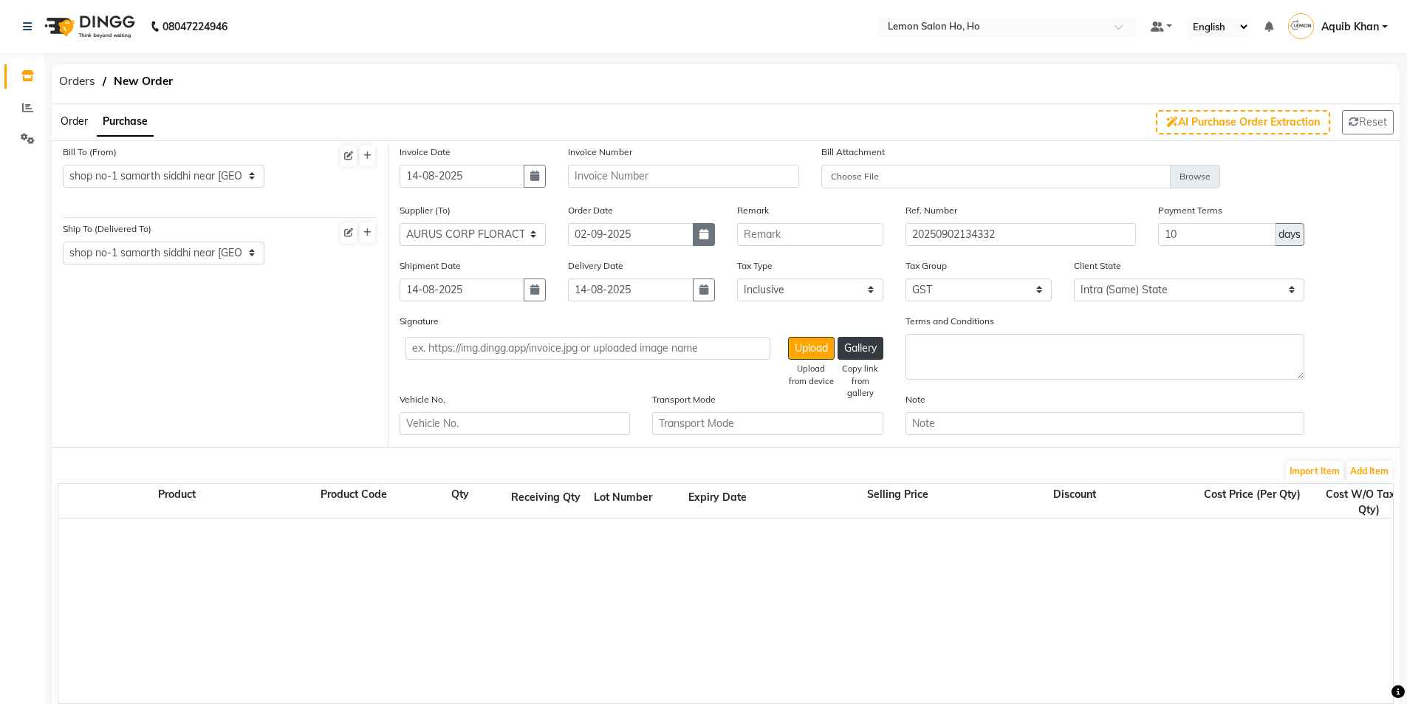
click at [712, 236] on button "button" at bounding box center [704, 234] width 22 height 23
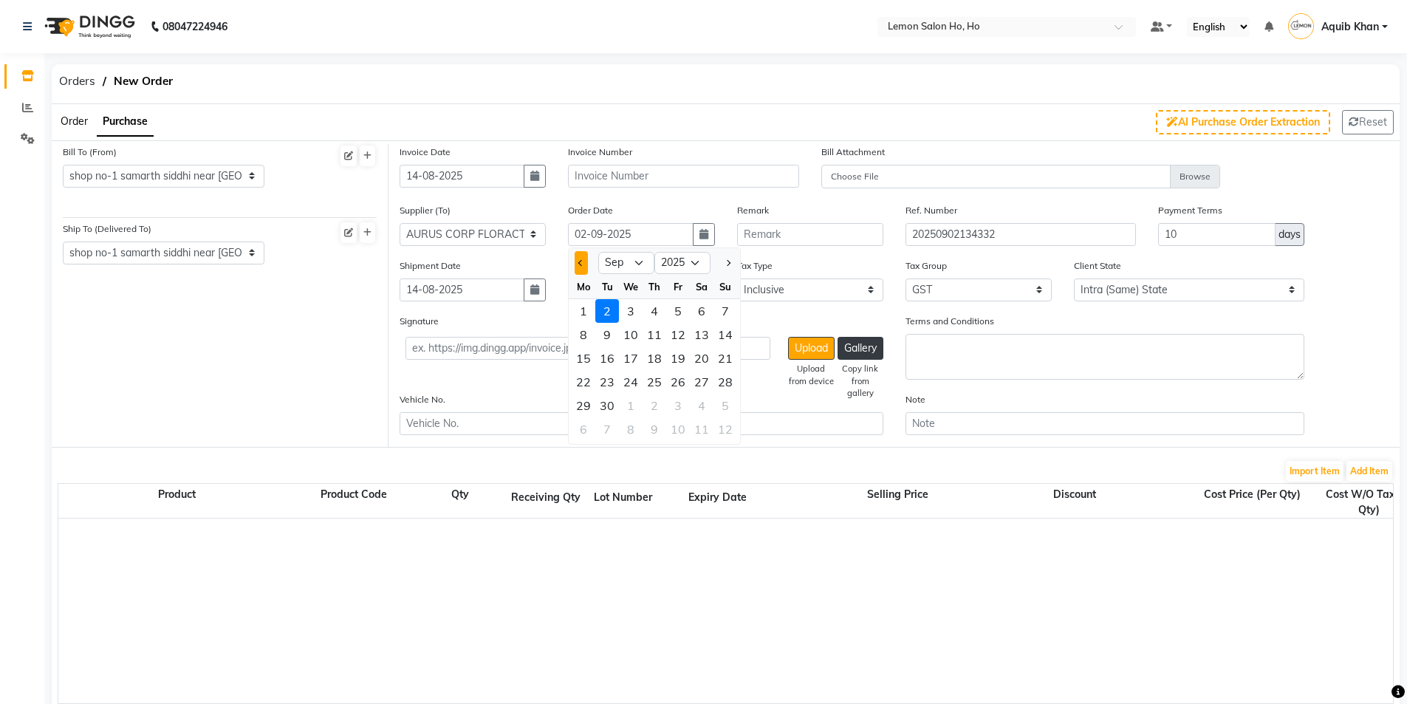
click at [578, 269] on button "Previous month" at bounding box center [581, 263] width 13 height 24
click at [654, 364] on div "14" at bounding box center [655, 358] width 24 height 24
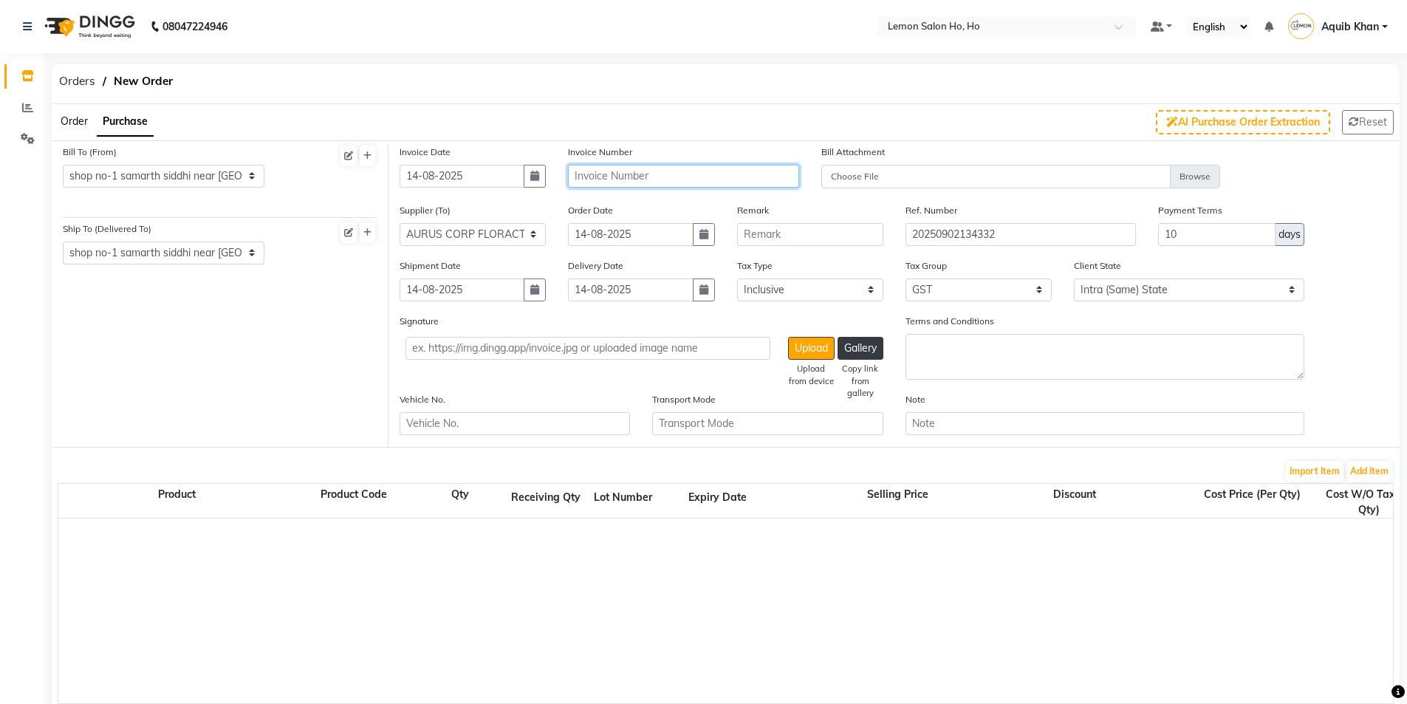
click at [659, 174] on input "text" at bounding box center [683, 176] width 230 height 23
click at [1375, 466] on button "Add Item" at bounding box center [1370, 471] width 46 height 21
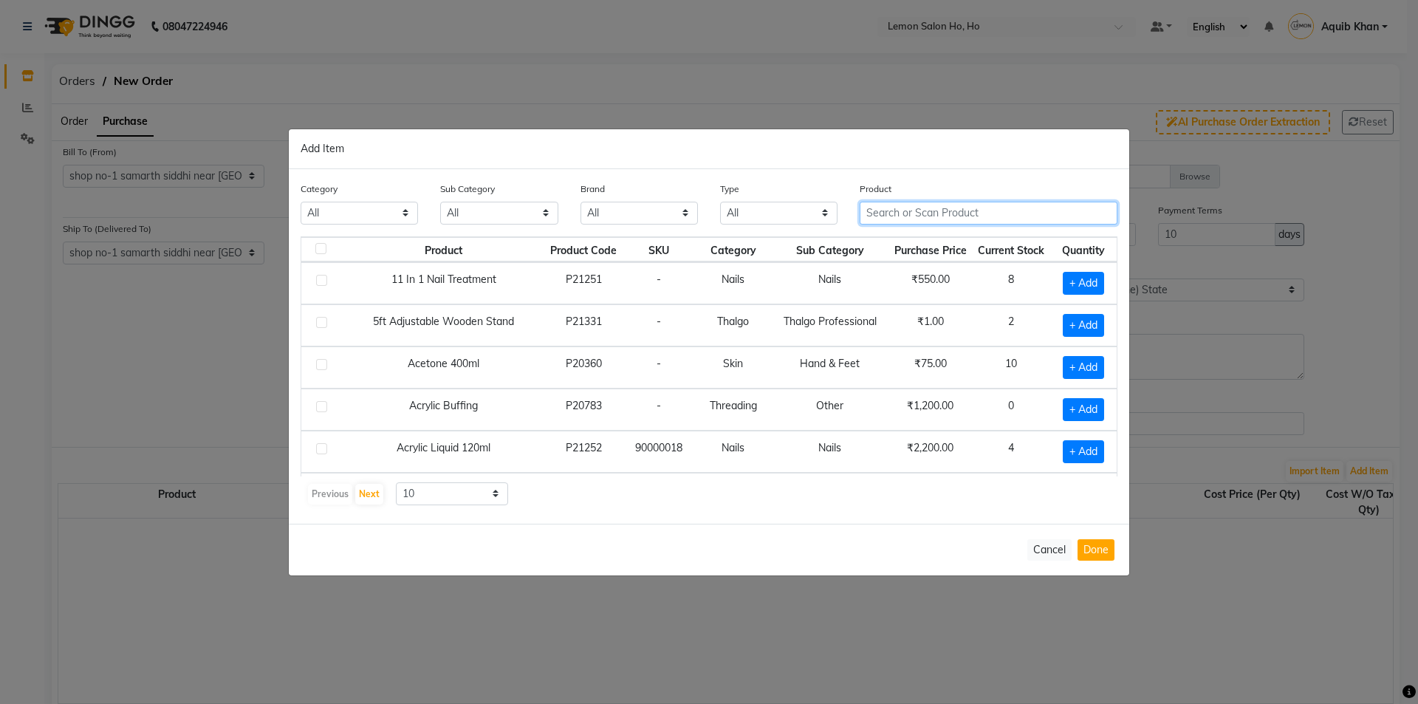
click at [949, 209] on input "text" at bounding box center [989, 213] width 258 height 23
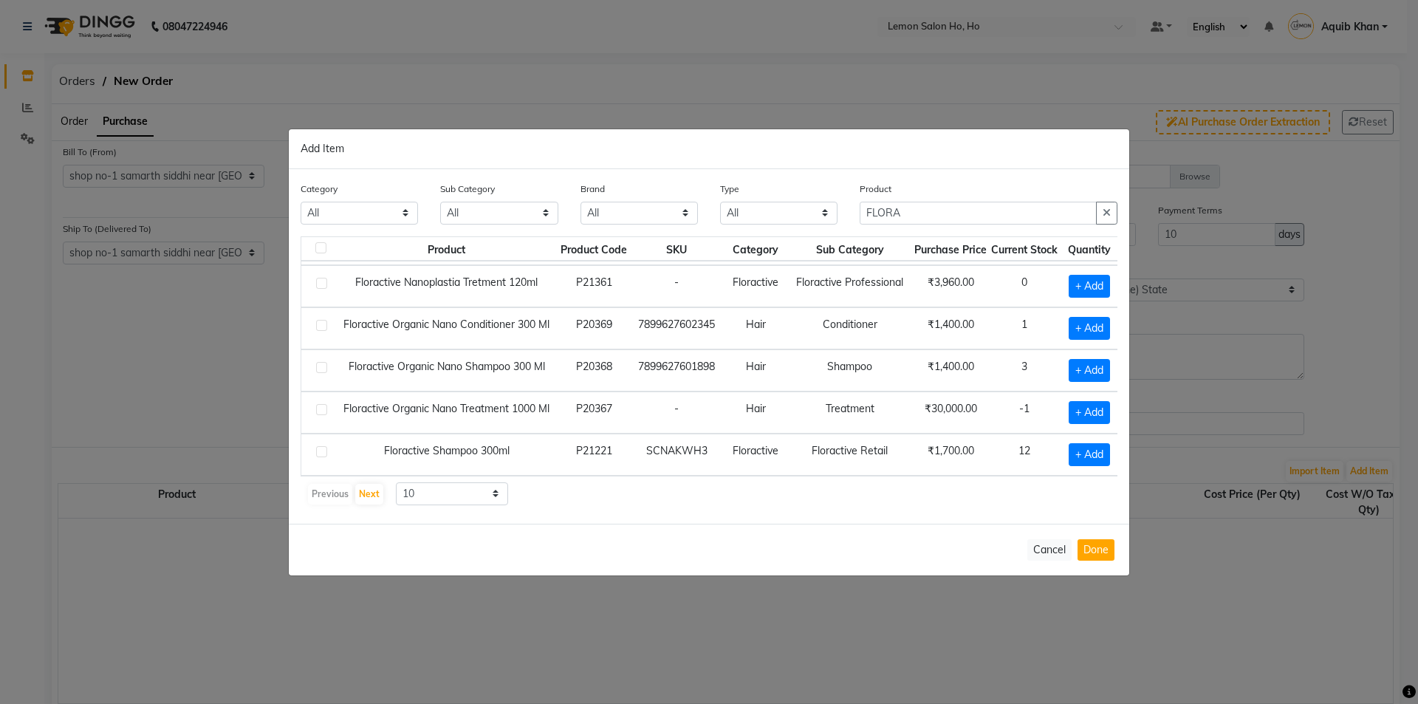
scroll to position [219, 23]
click at [1067, 401] on span "+ Add" at bounding box center [1087, 412] width 41 height 23
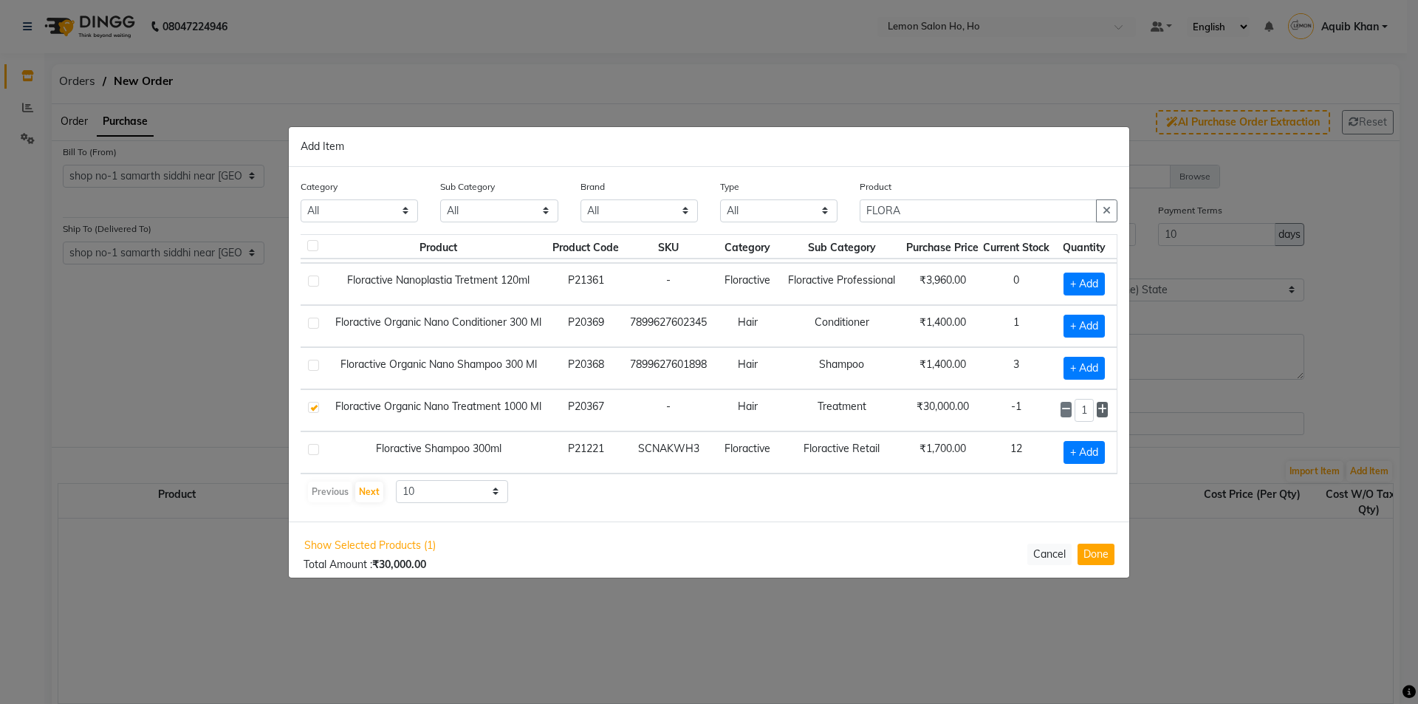
click at [1098, 404] on icon at bounding box center [1103, 409] width 10 height 10
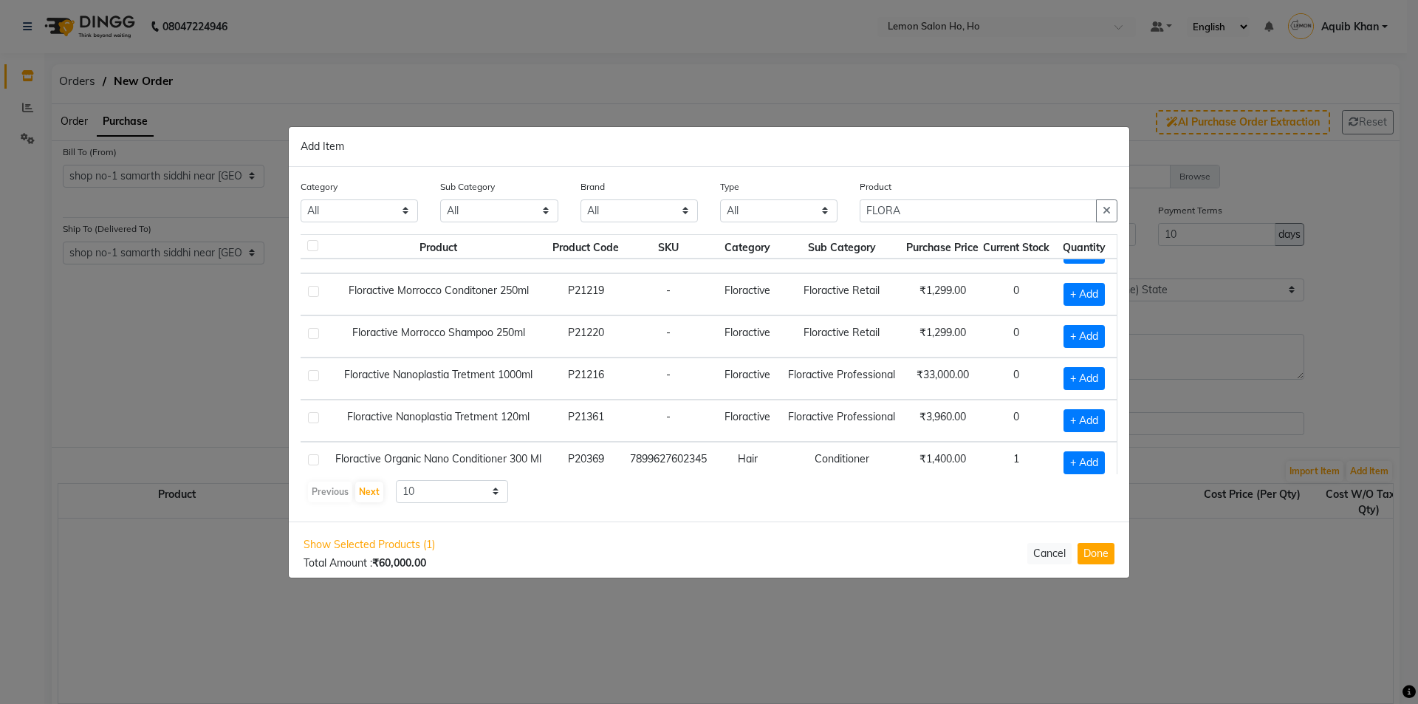
scroll to position [0, 23]
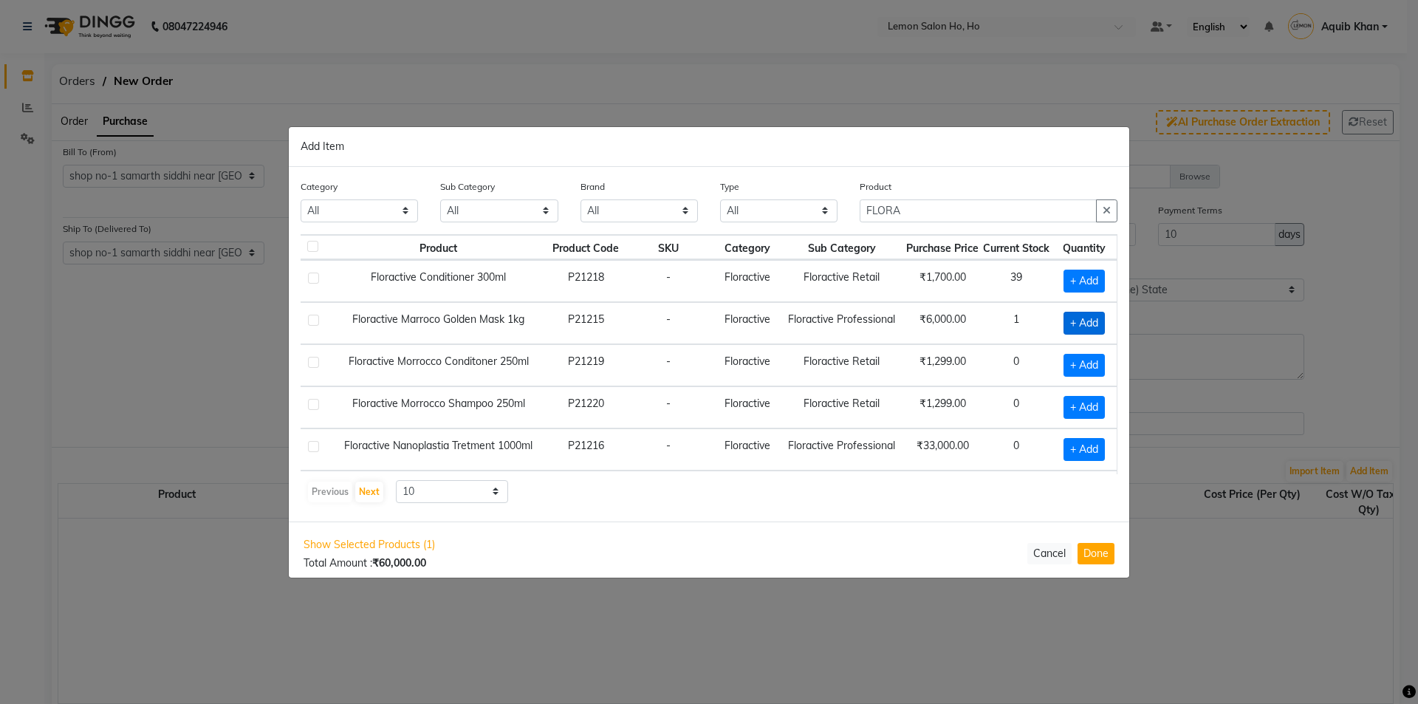
click at [1092, 320] on span "+ Add" at bounding box center [1084, 323] width 41 height 23
click at [1068, 278] on span "+ Add" at bounding box center [1084, 281] width 41 height 23
click at [1083, 280] on input "1" at bounding box center [1085, 281] width 20 height 23
click at [1096, 561] on button "Done" at bounding box center [1096, 553] width 37 height 21
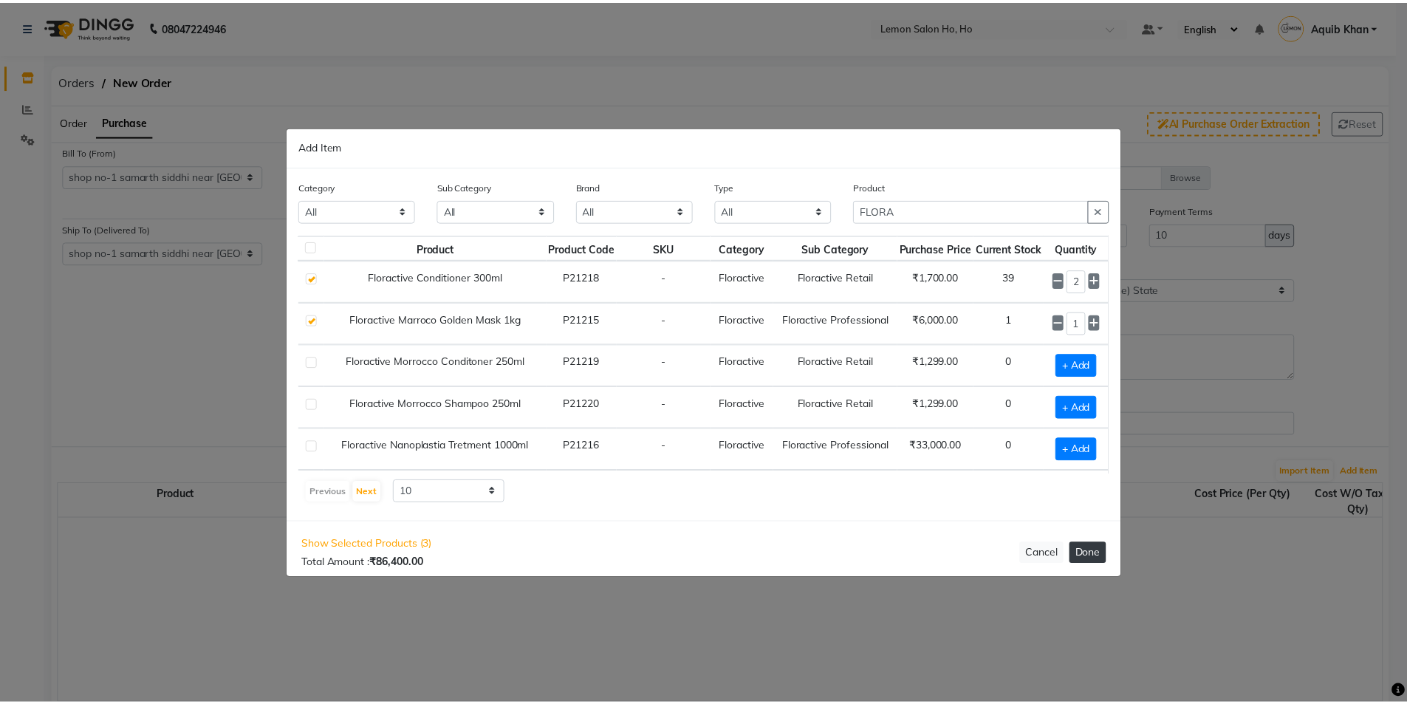
scroll to position [0, 0]
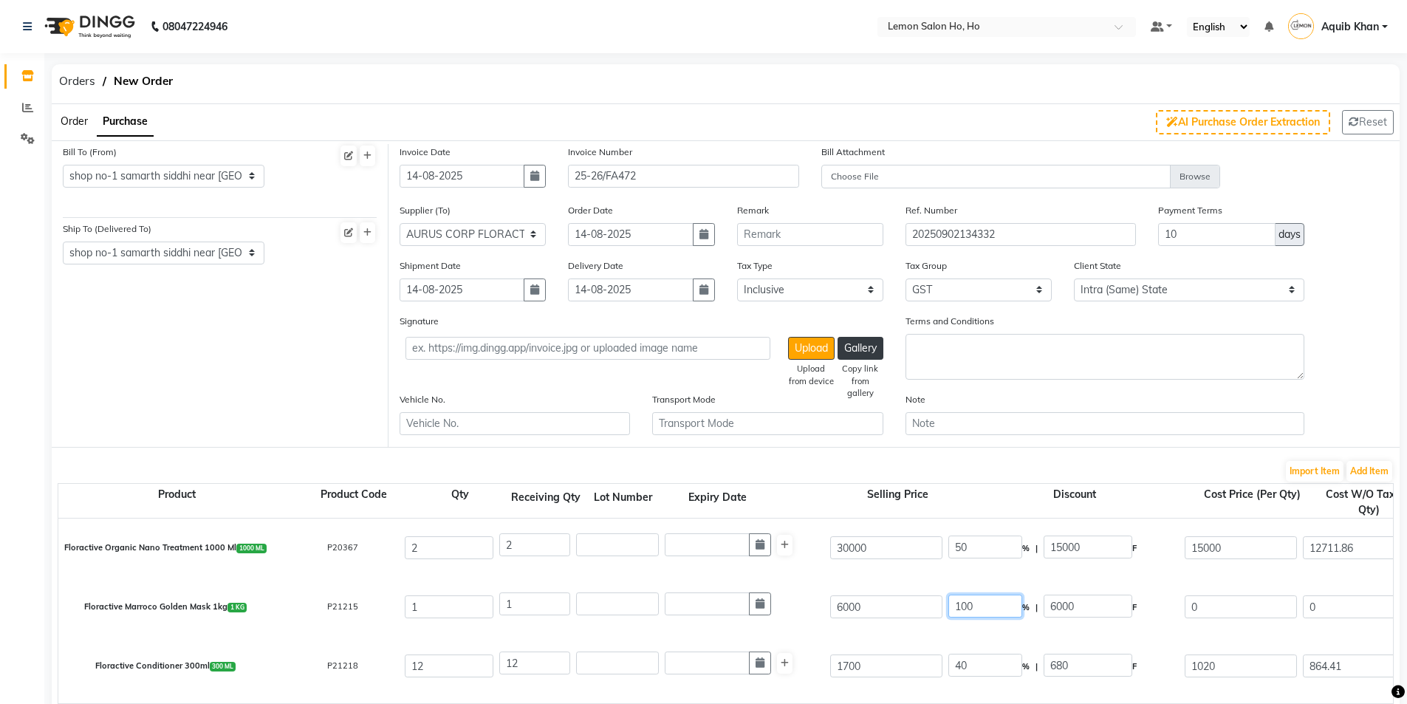
click at [963, 609] on input "100" at bounding box center [986, 606] width 74 height 23
click at [963, 668] on input "40" at bounding box center [986, 665] width 74 height 23
click at [906, 637] on div "Floractive Conditioner 300ml 300 ML P21218 12 12 1700 50 % | 850 F 850 720.34 8…" at bounding box center [1393, 666] width 2692 height 59
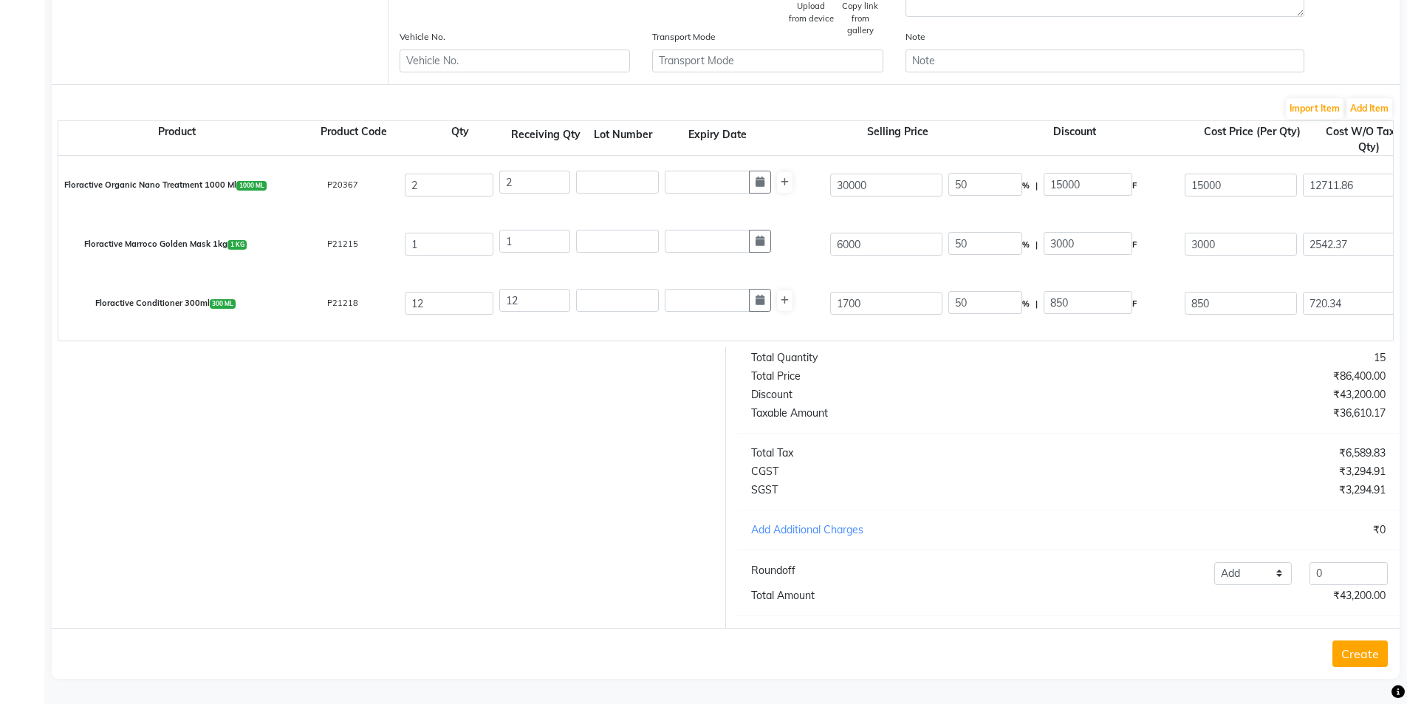
scroll to position [374, 0]
click at [1358, 651] on button "Create" at bounding box center [1360, 653] width 55 height 27
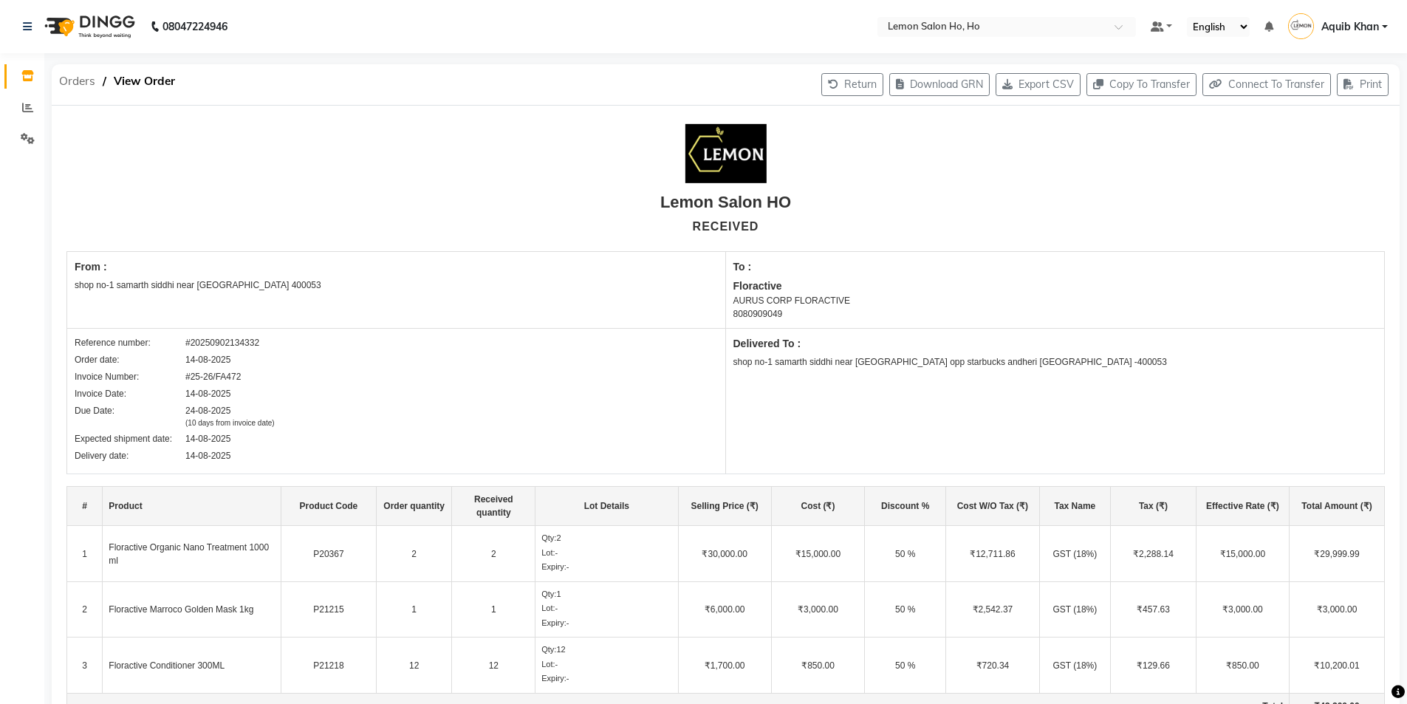
click at [75, 81] on span "Orders" at bounding box center [77, 81] width 51 height 27
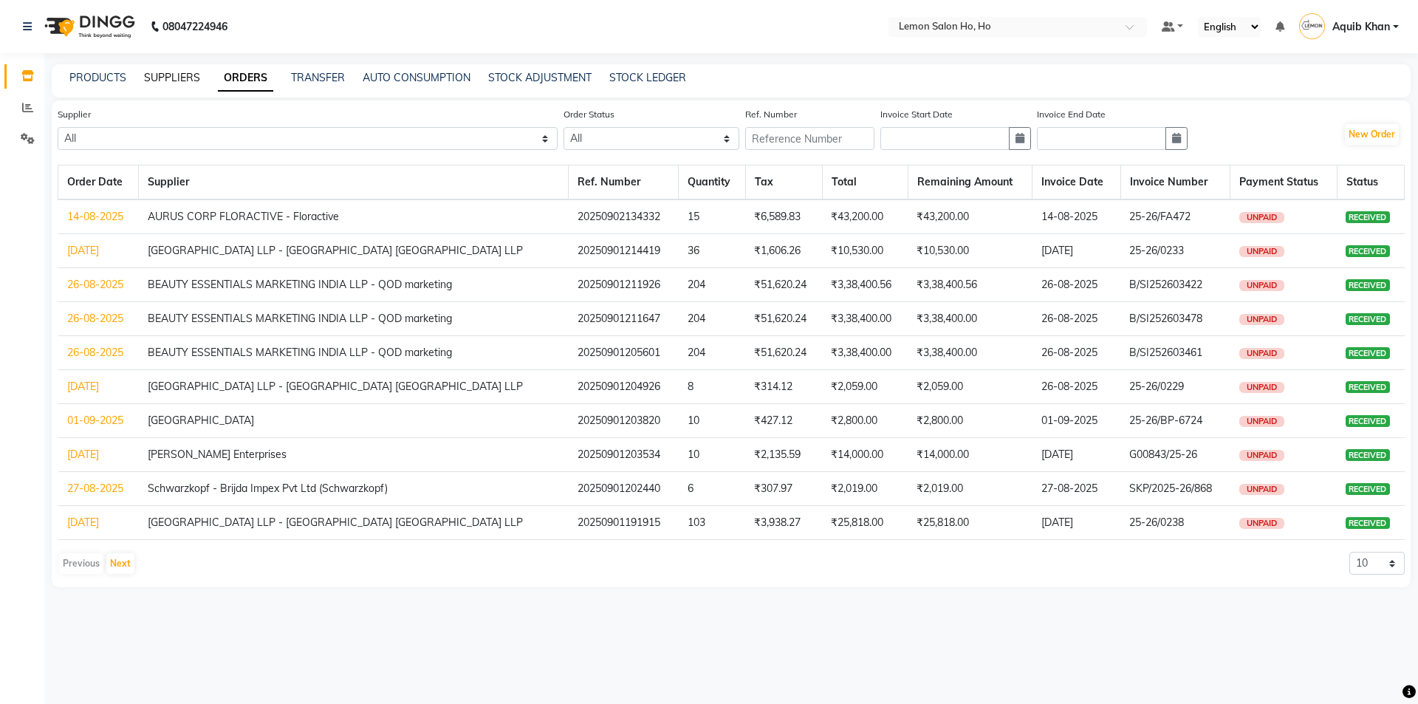
click at [188, 75] on link "SUPPLIERS" at bounding box center [172, 77] width 56 height 13
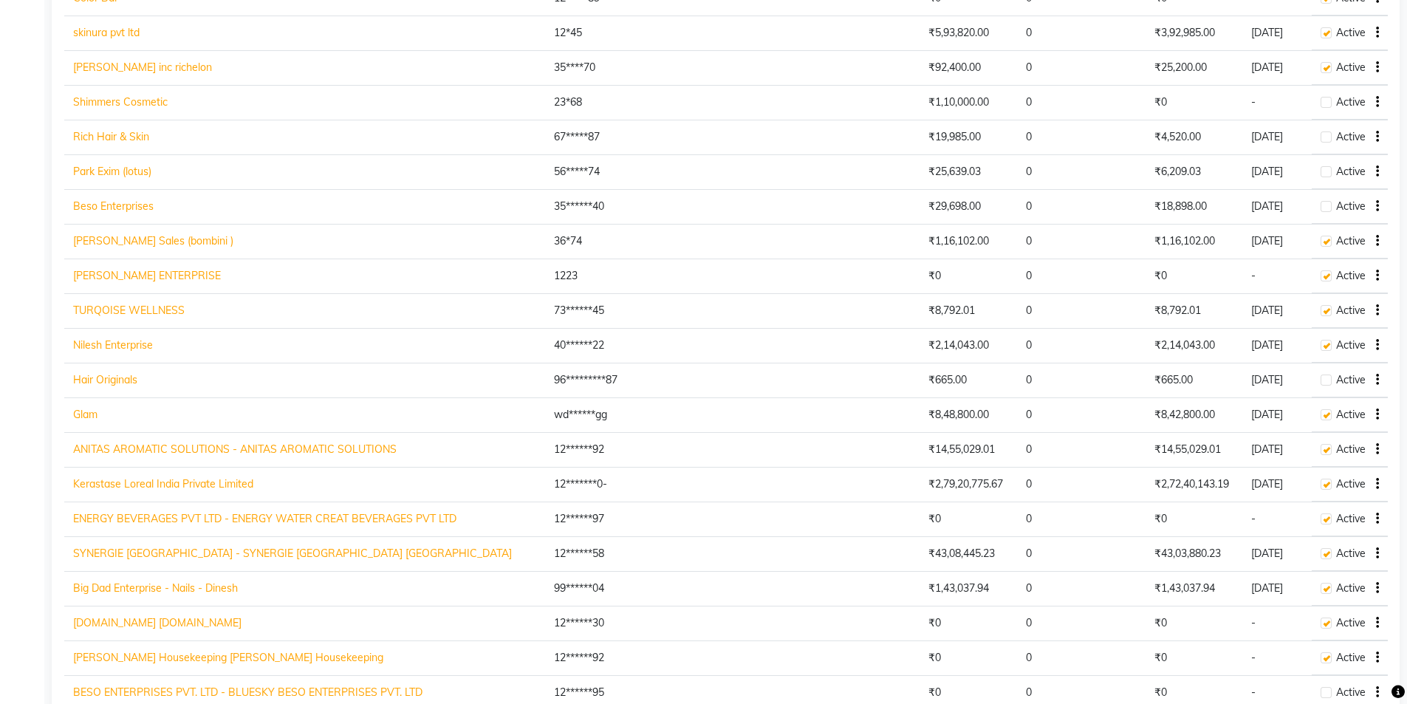
scroll to position [1182, 0]
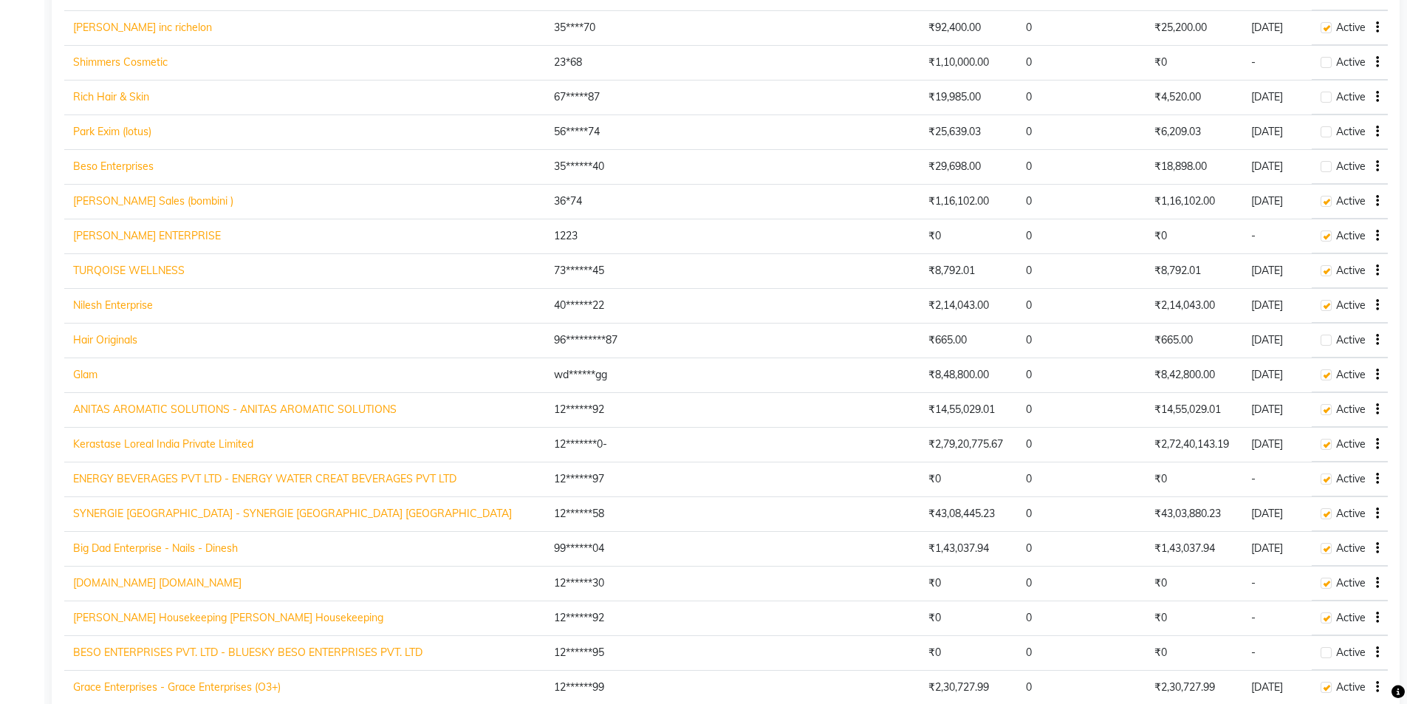
click at [198, 447] on link "Kerastase Loreal India Private Limited" at bounding box center [163, 443] width 180 height 13
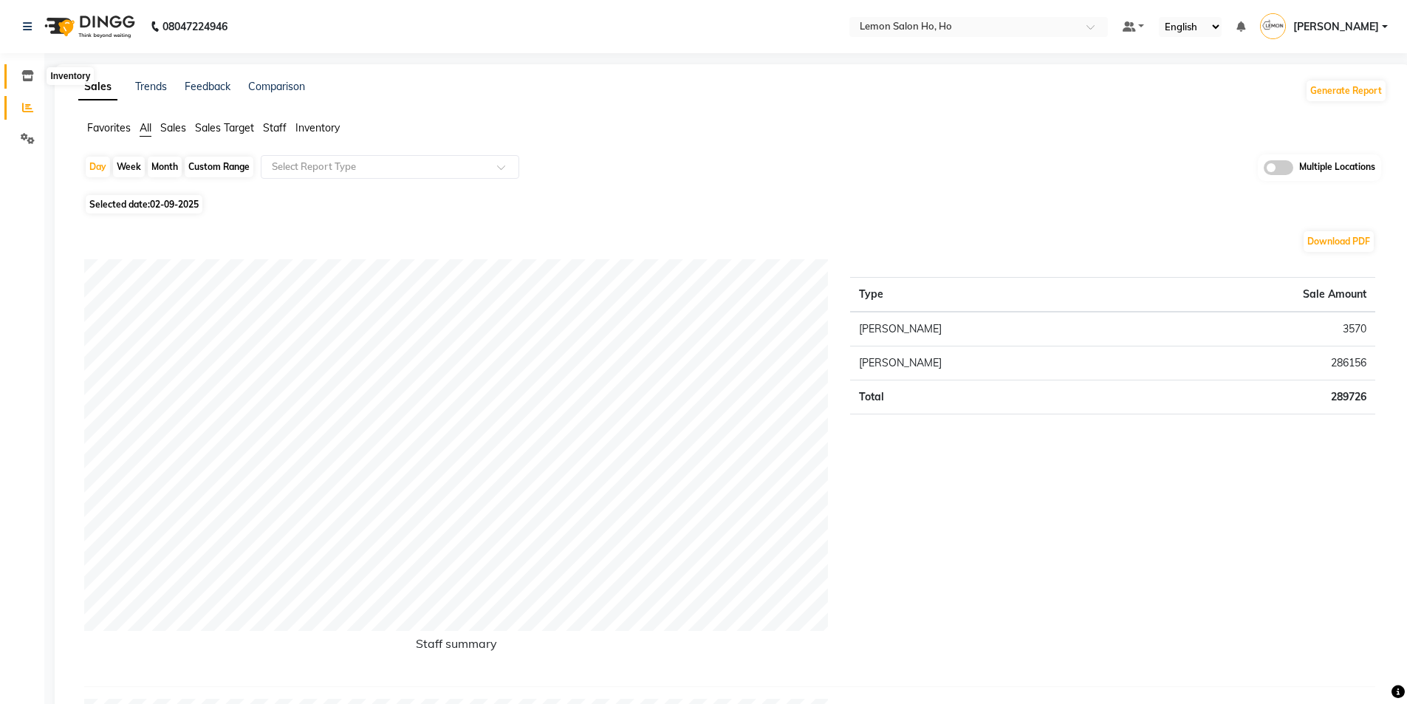
click at [21, 72] on span at bounding box center [28, 76] width 26 height 17
select select
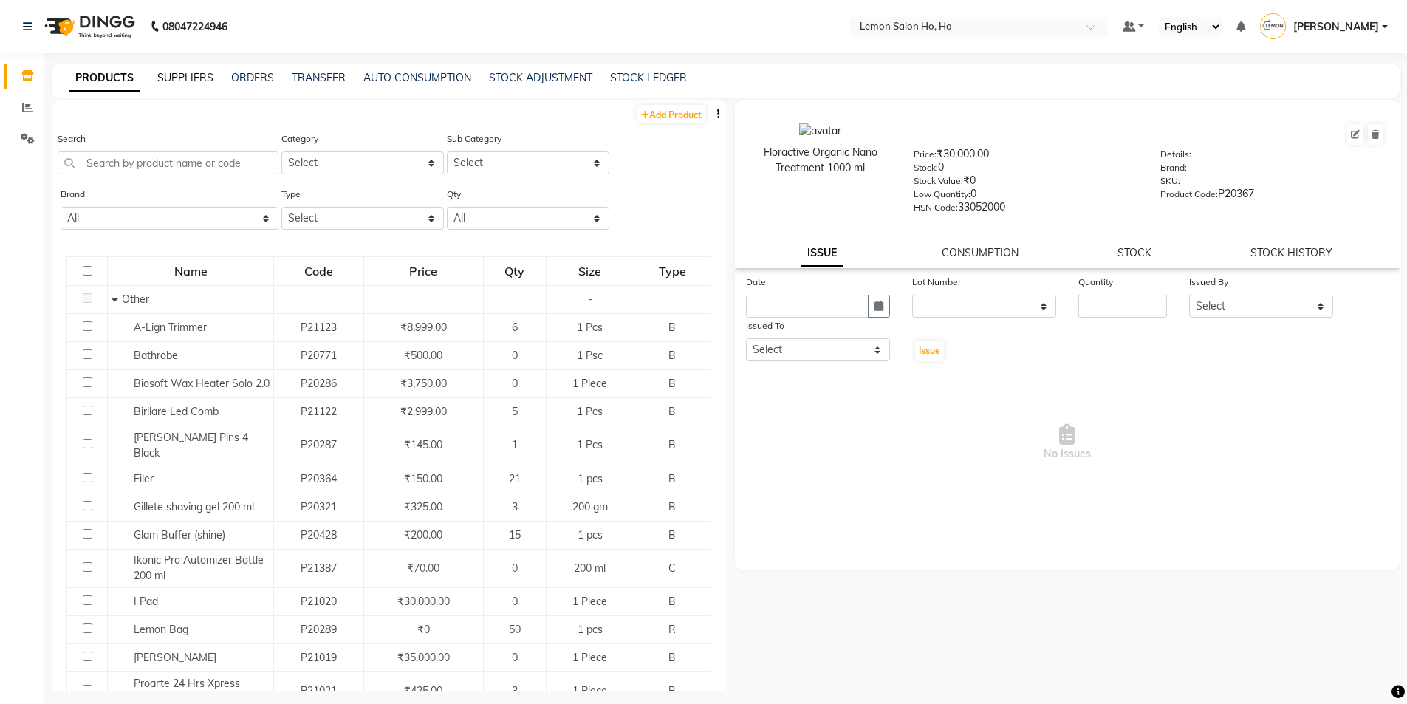
click at [174, 78] on link "SUPPLIERS" at bounding box center [185, 77] width 56 height 13
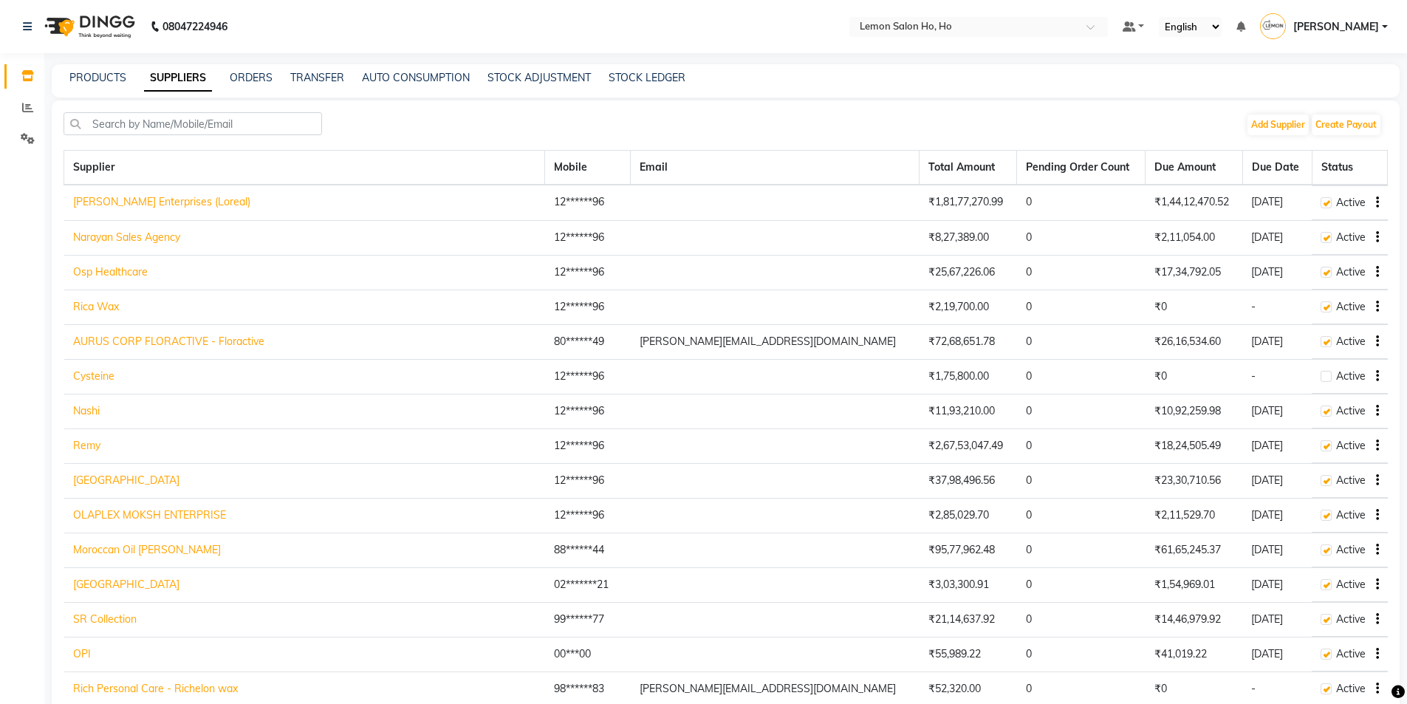
click at [171, 342] on link "AURUS CORP FLORACTIVE - Floractive" at bounding box center [168, 341] width 191 height 13
select select "132"
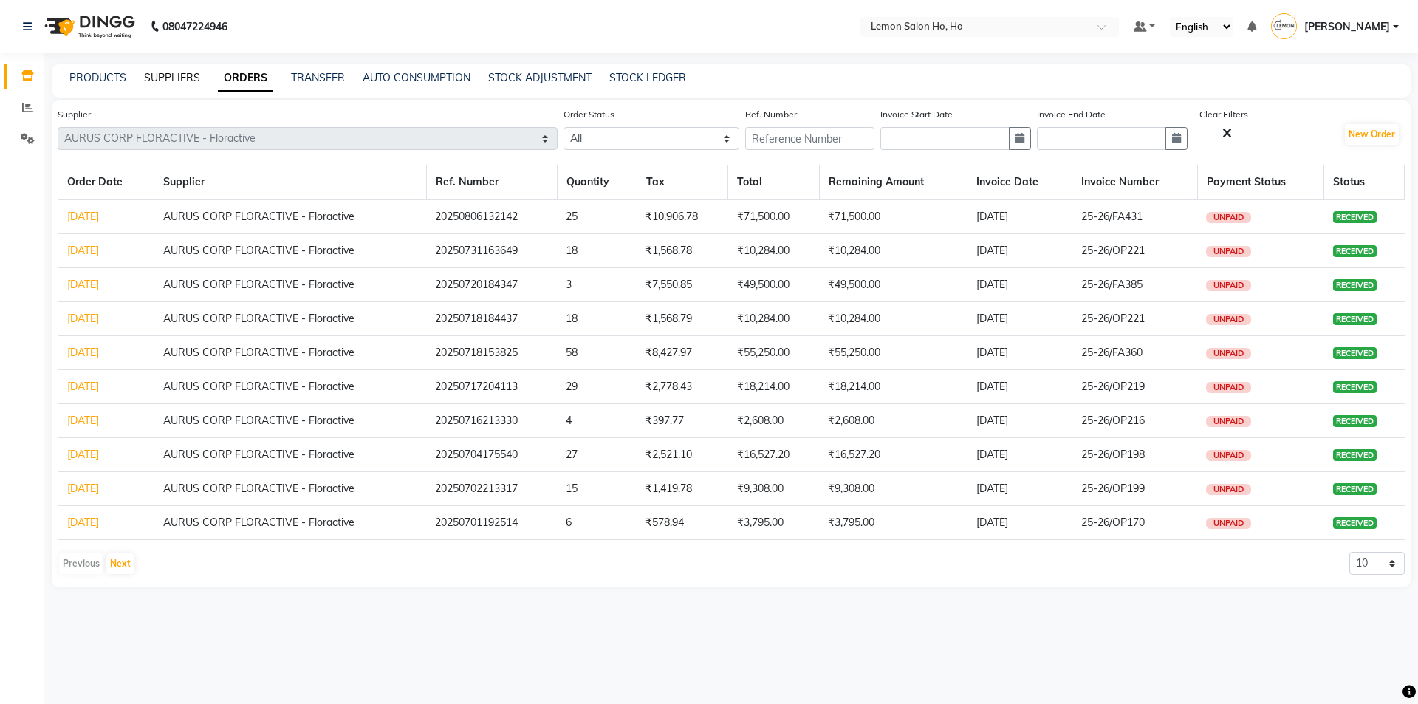
click at [165, 83] on link "SUPPLIERS" at bounding box center [172, 77] width 56 height 13
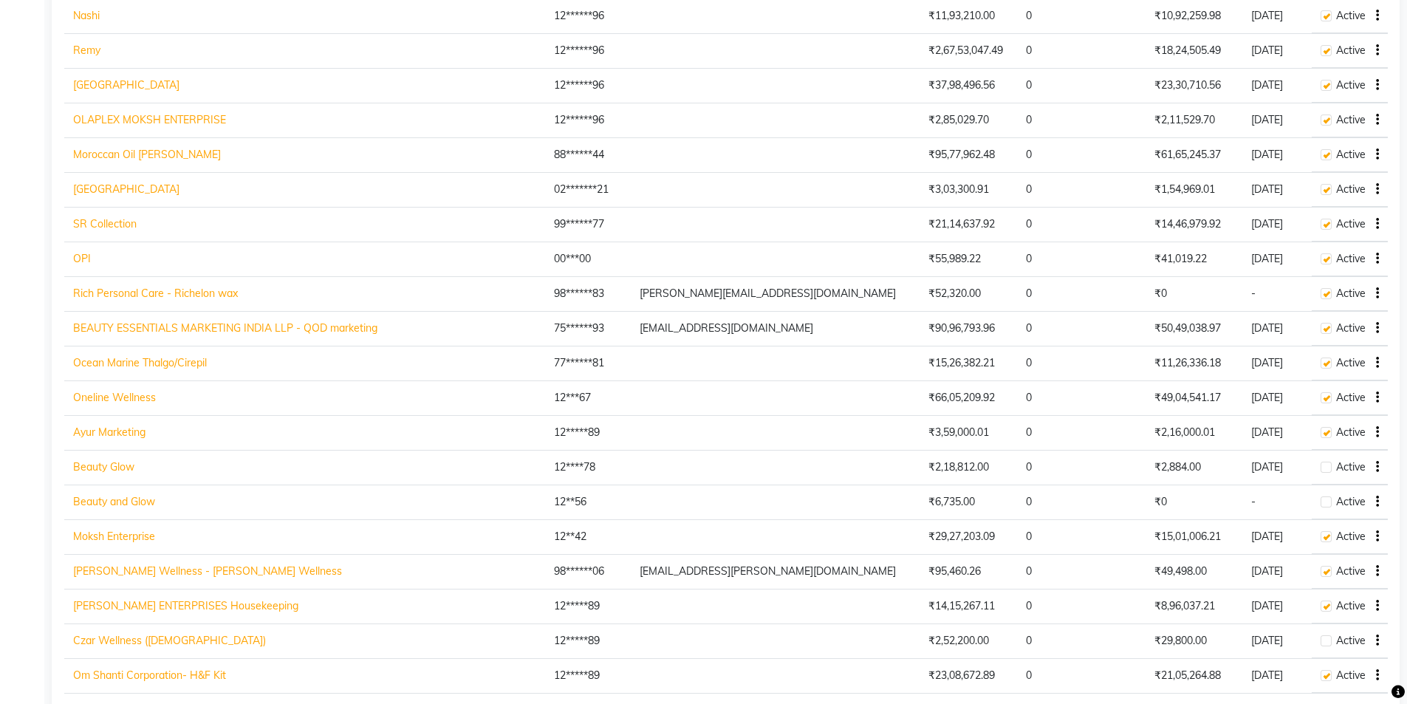
scroll to position [369, 0]
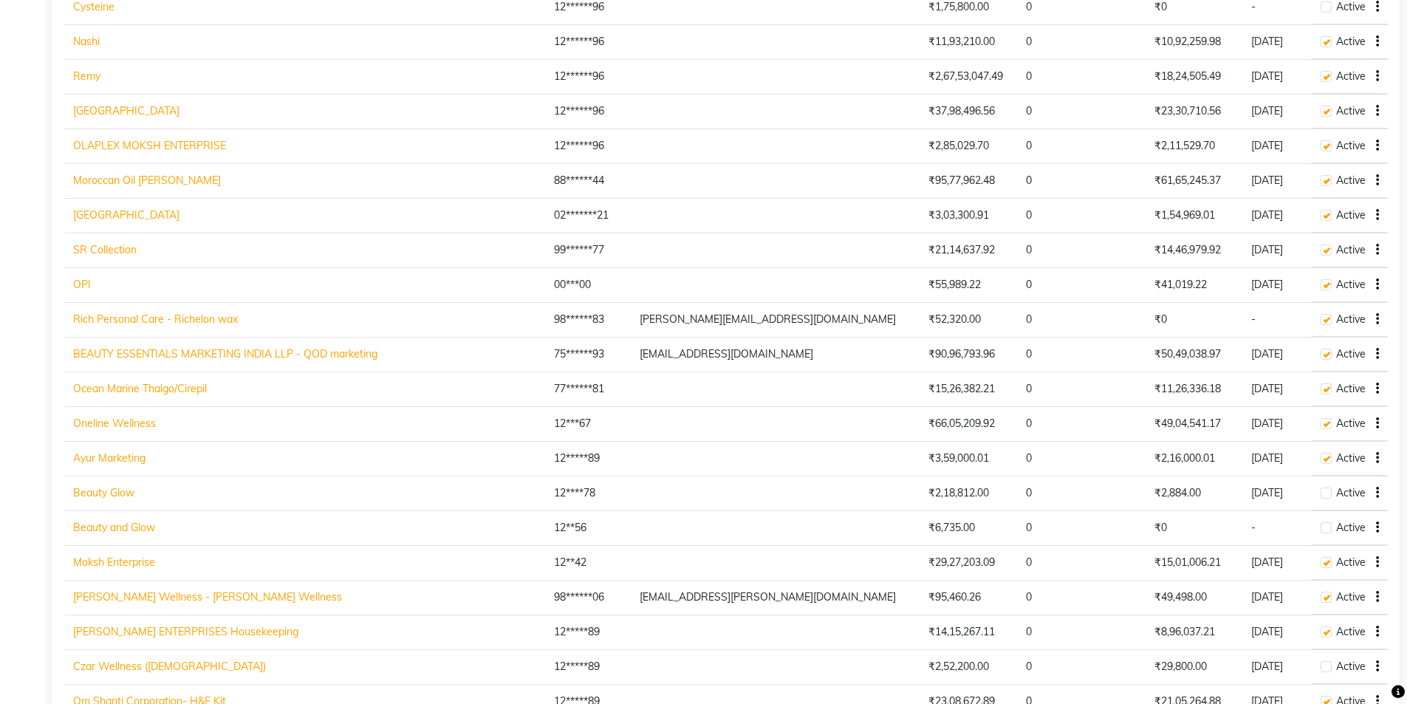
click at [127, 175] on link "Moroccan Oil Ketki" at bounding box center [147, 180] width 148 height 13
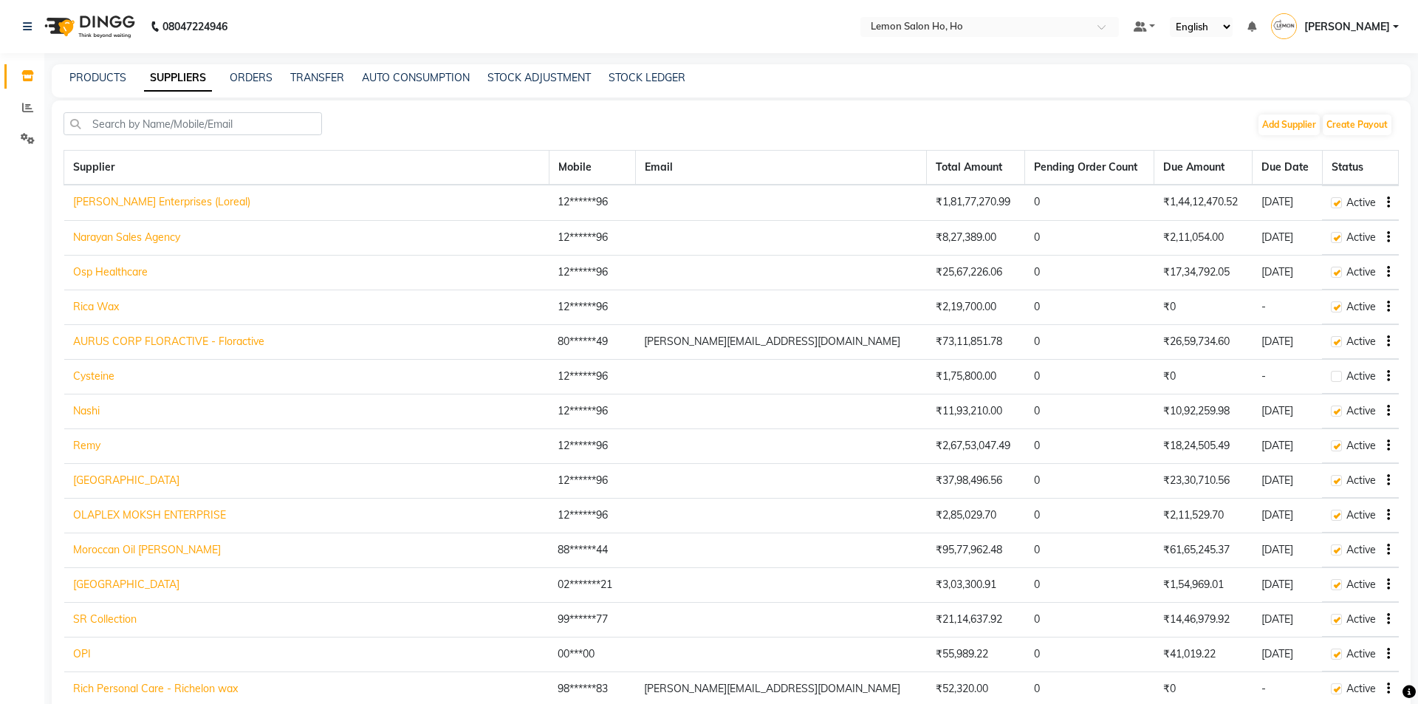
select select "138"
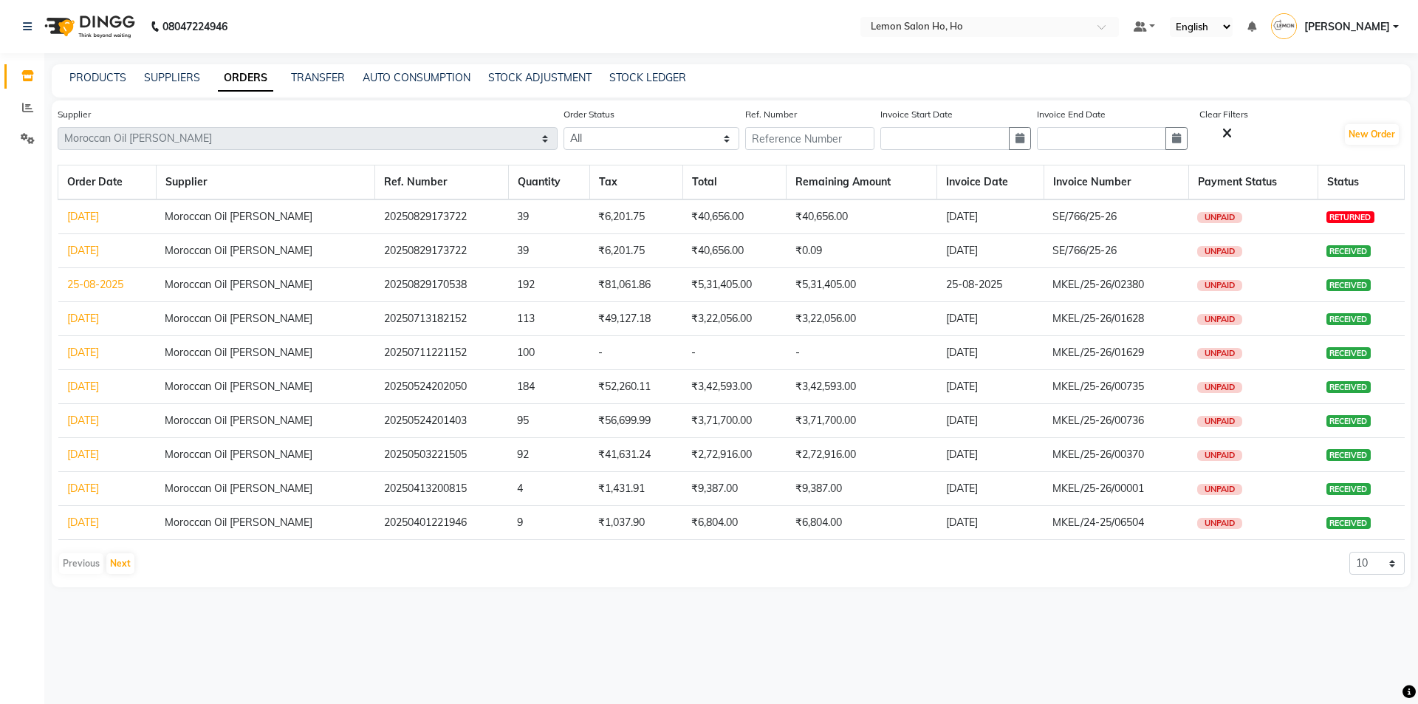
click at [99, 213] on link "29-08-2025" at bounding box center [83, 216] width 32 height 13
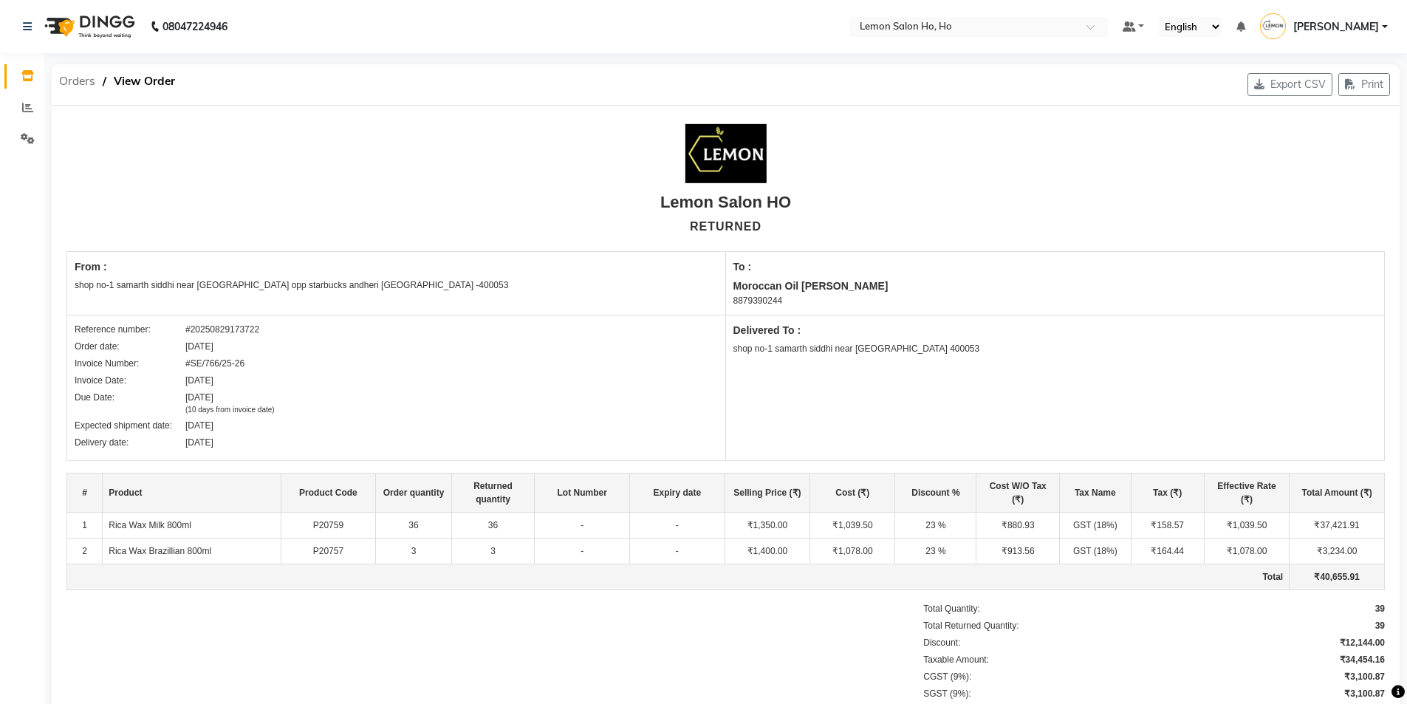
click at [85, 78] on span "Orders" at bounding box center [77, 81] width 51 height 27
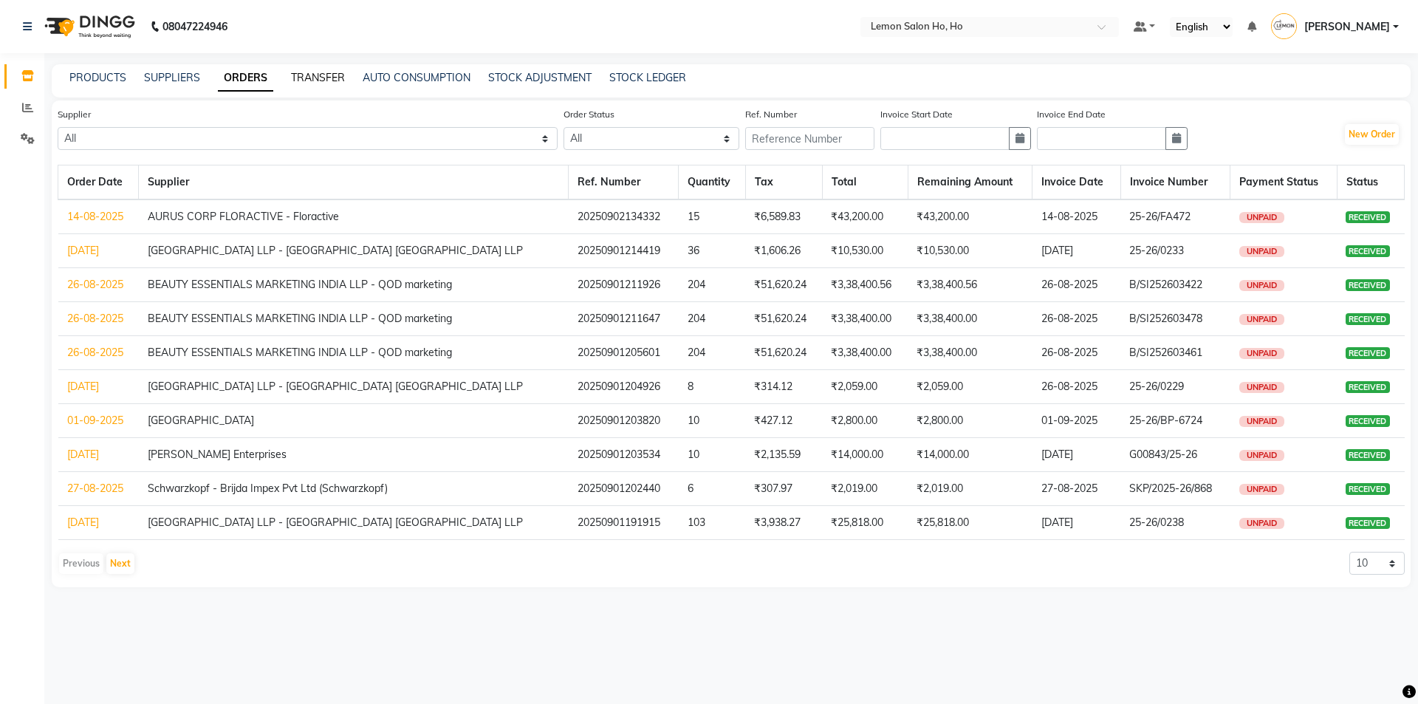
click at [332, 81] on link "TRANSFER" at bounding box center [318, 77] width 54 height 13
select select "sender"
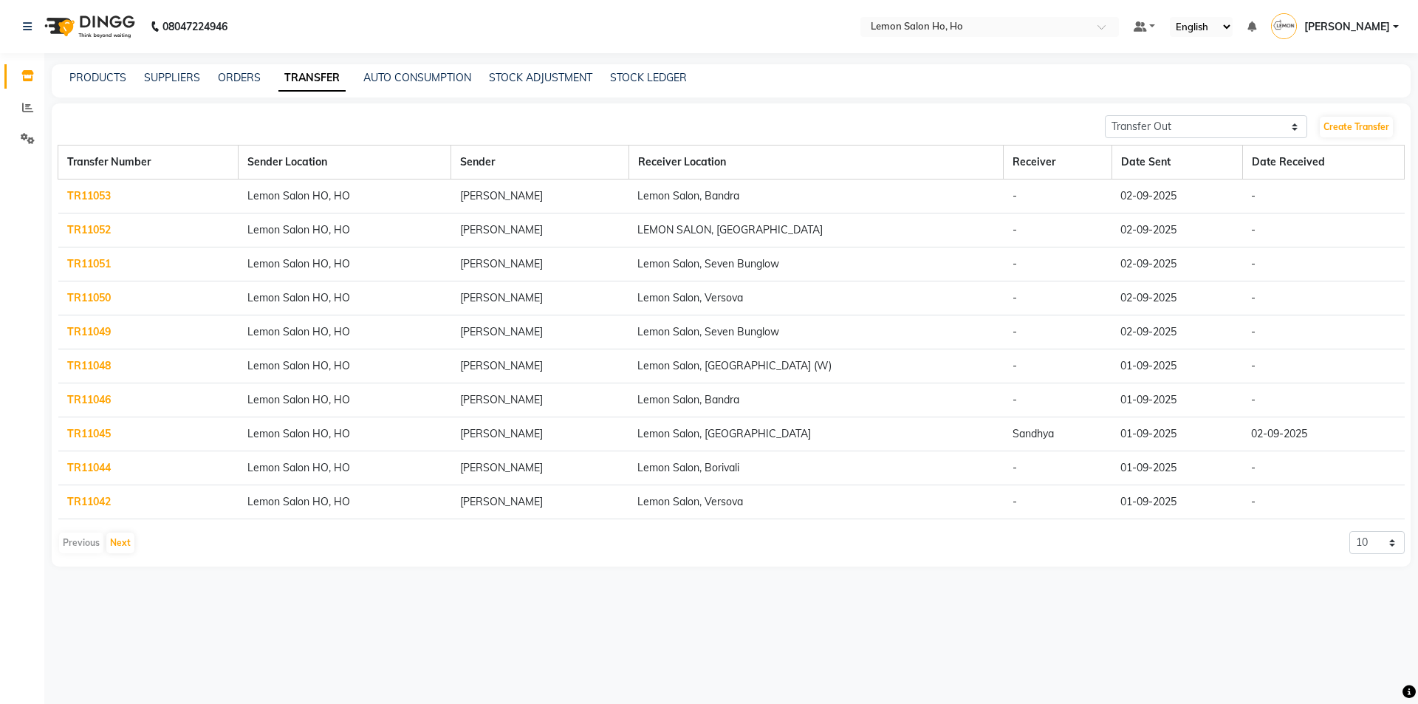
click at [44, 77] on li "Inventory" at bounding box center [22, 77] width 44 height 32
click at [75, 78] on link "PRODUCTS" at bounding box center [97, 77] width 57 height 13
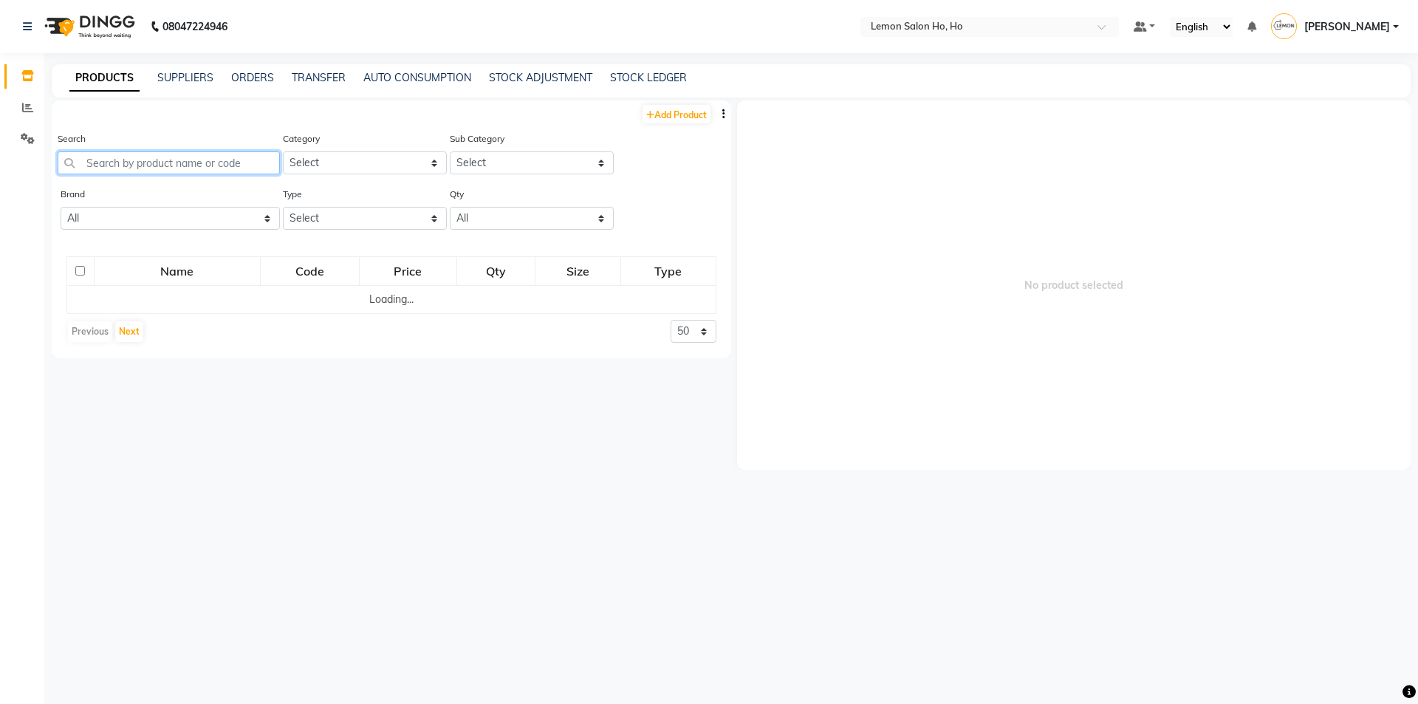
click at [146, 162] on input "text" at bounding box center [169, 162] width 222 height 23
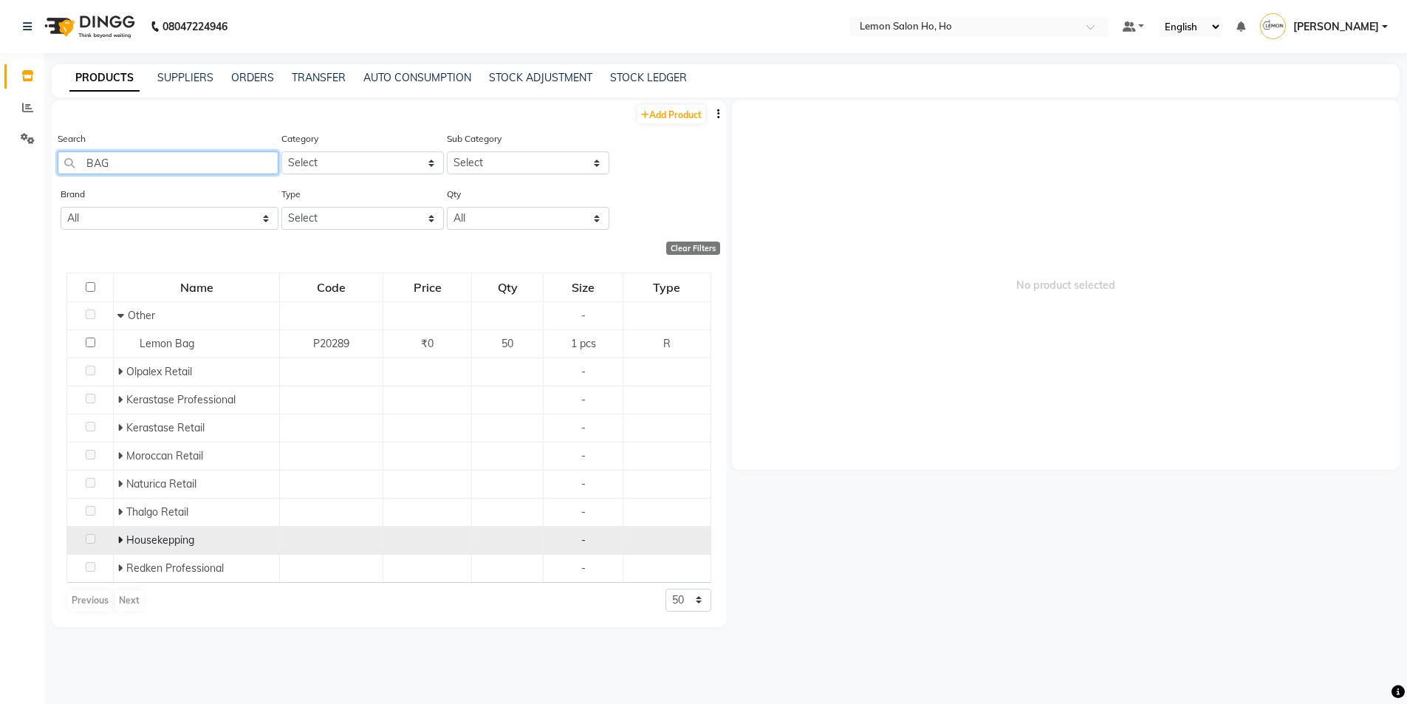
type input "BAG"
click at [119, 538] on icon at bounding box center [119, 540] width 5 height 10
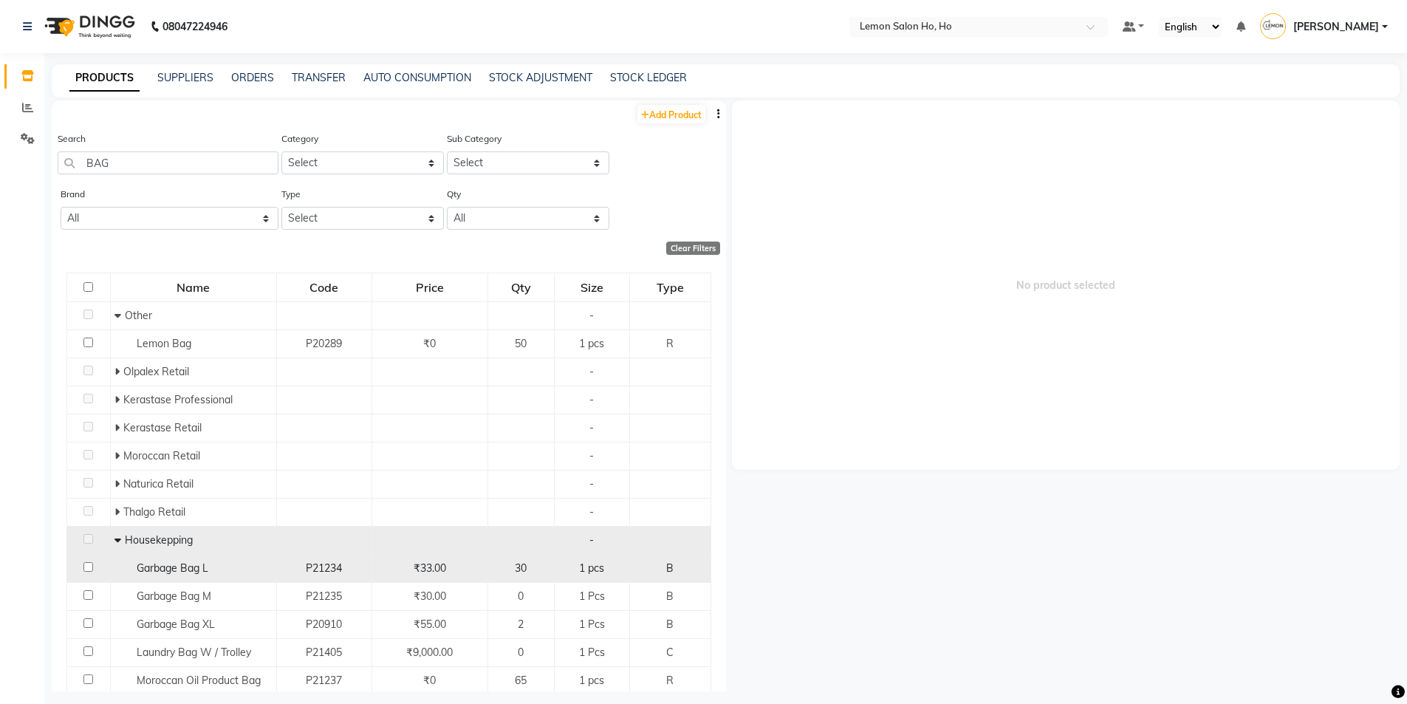
scroll to position [76, 0]
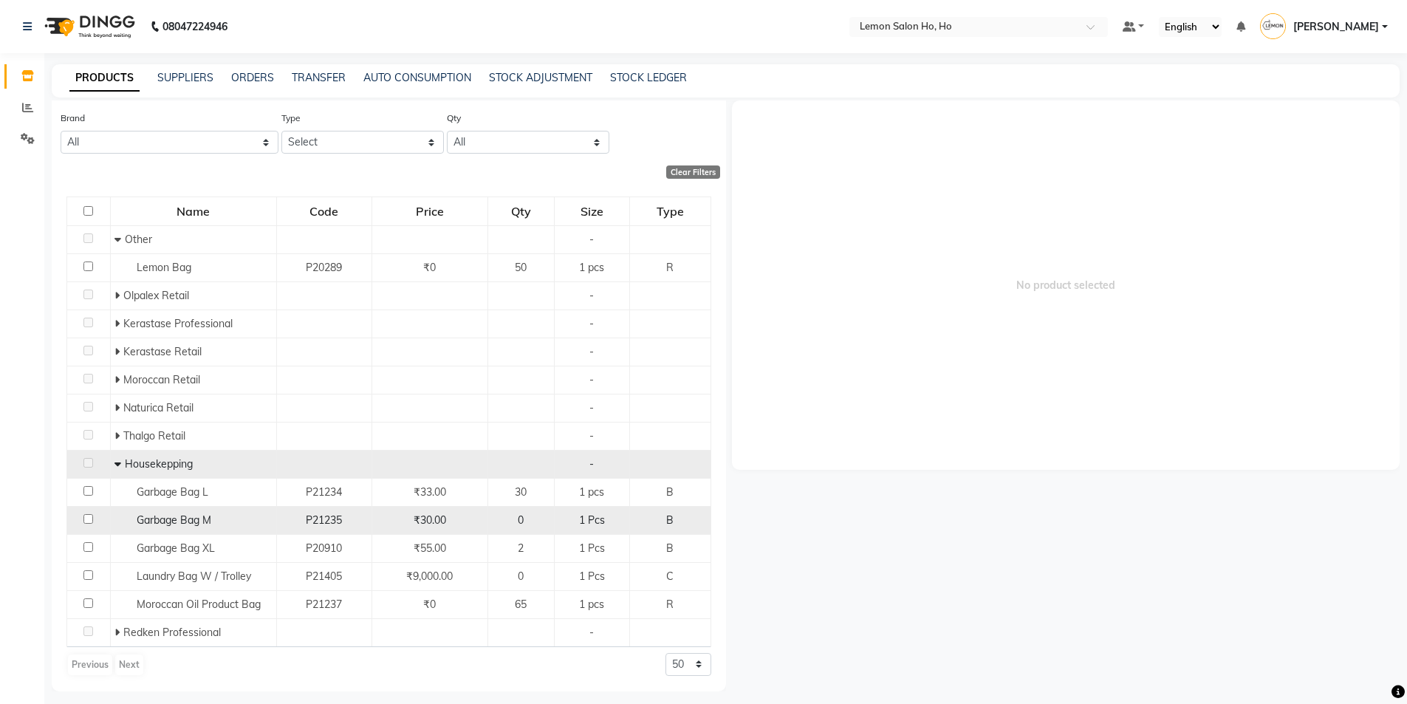
click at [179, 508] on td "Garbage Bag M" at bounding box center [193, 520] width 166 height 28
click at [206, 524] on span "Garbage Bag M" at bounding box center [174, 519] width 75 height 13
select select
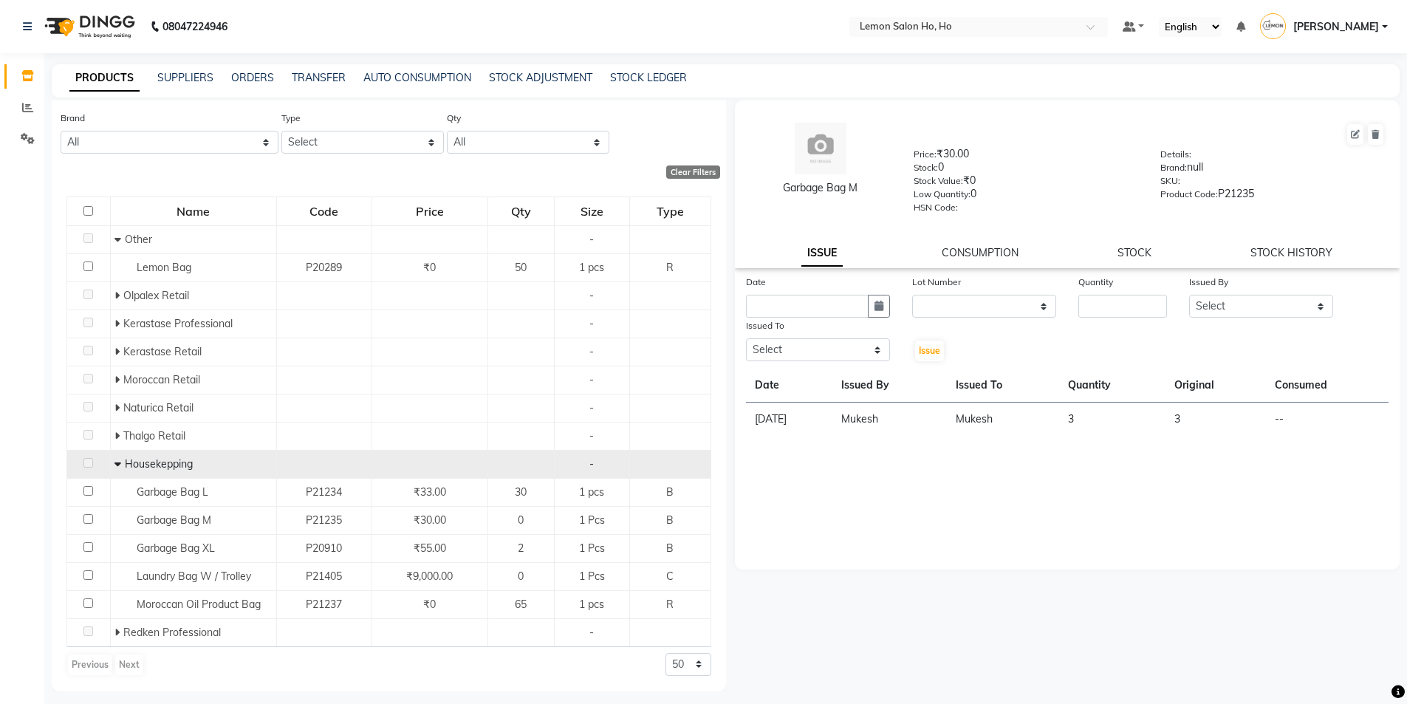
click at [1144, 245] on div "STOCK" at bounding box center [1135, 253] width 34 height 16
click at [1141, 254] on link "STOCK" at bounding box center [1135, 252] width 34 height 13
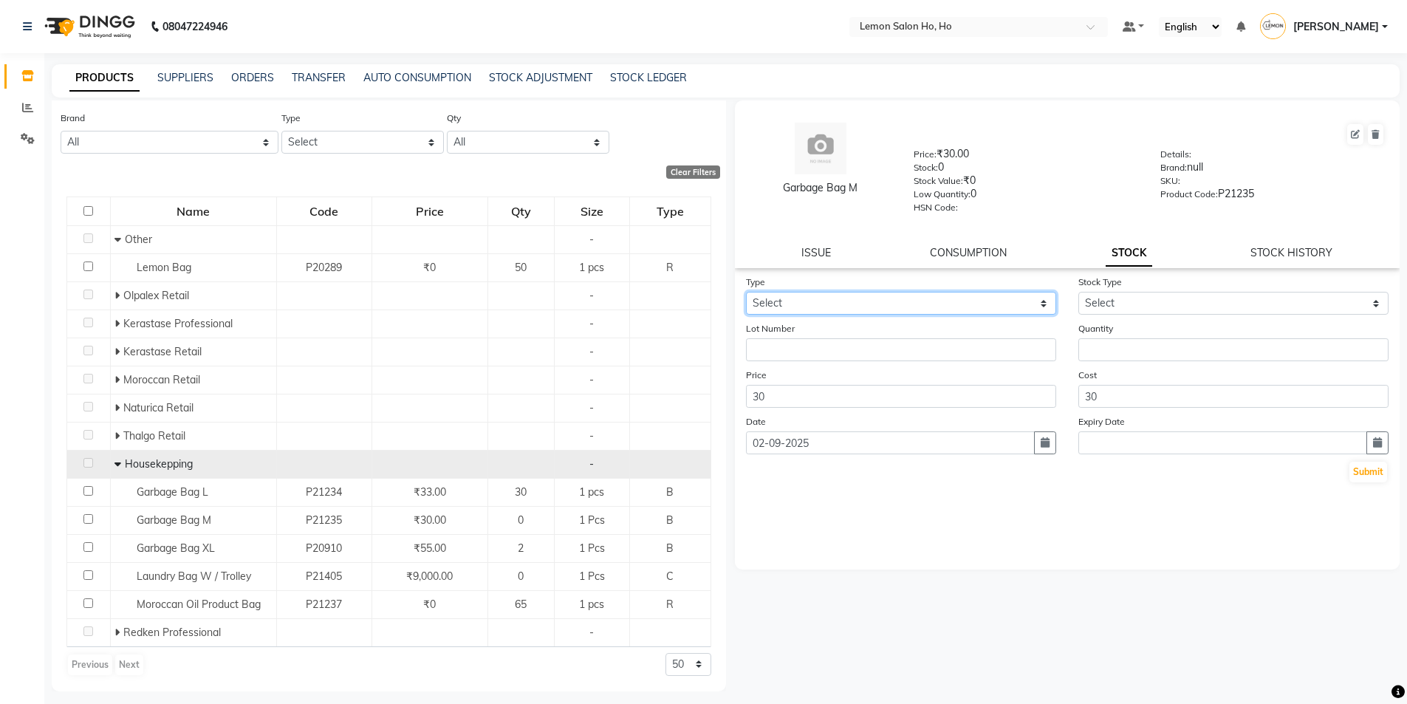
click at [973, 304] on select "Select In Out" at bounding box center [901, 303] width 310 height 23
select select "in"
click at [746, 292] on select "Select In Out" at bounding box center [901, 303] width 310 height 23
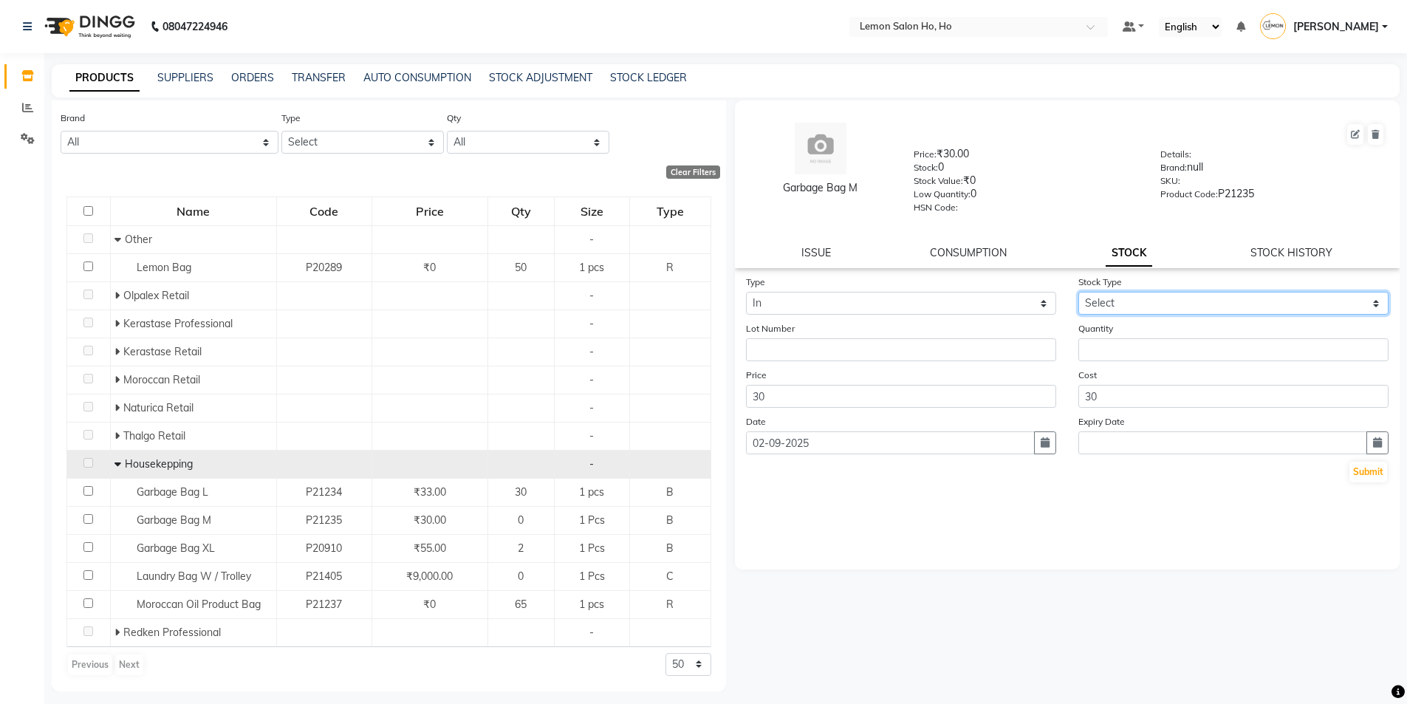
click at [1169, 300] on select "Select New Stock Adjustment Return Other" at bounding box center [1234, 303] width 310 height 23
select select "return"
click at [1079, 292] on select "Select New Stock Adjustment Return Other" at bounding box center [1234, 303] width 310 height 23
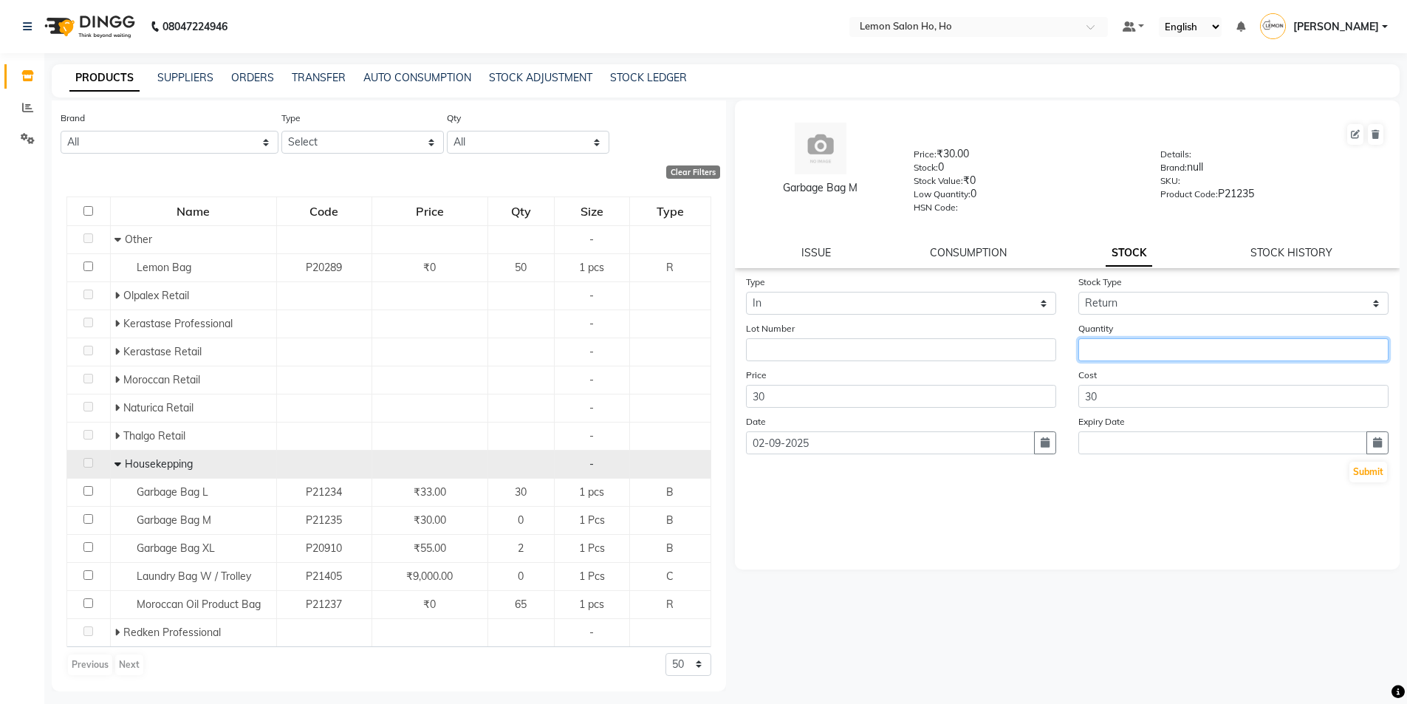
click at [1157, 354] on input "number" at bounding box center [1234, 349] width 310 height 23
type input "6"
click at [1358, 472] on button "Submit" at bounding box center [1369, 472] width 38 height 21
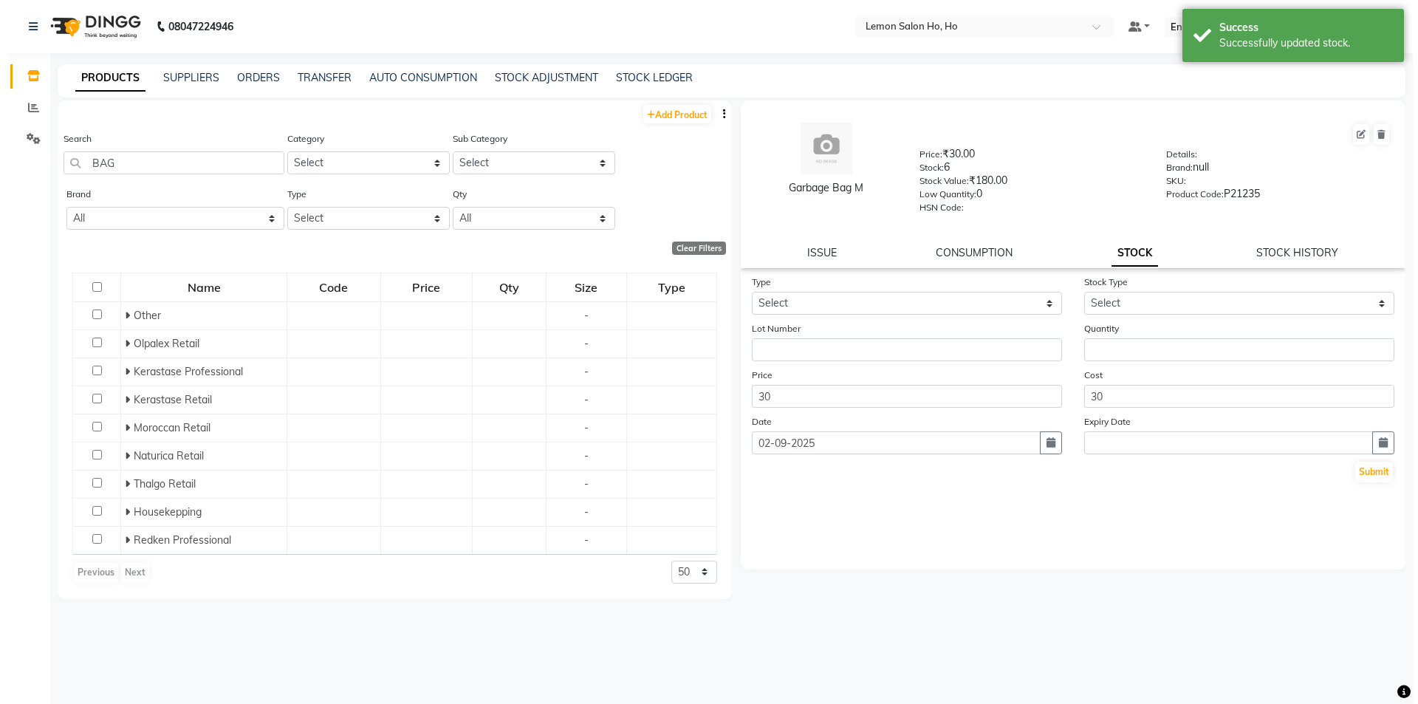
scroll to position [0, 0]
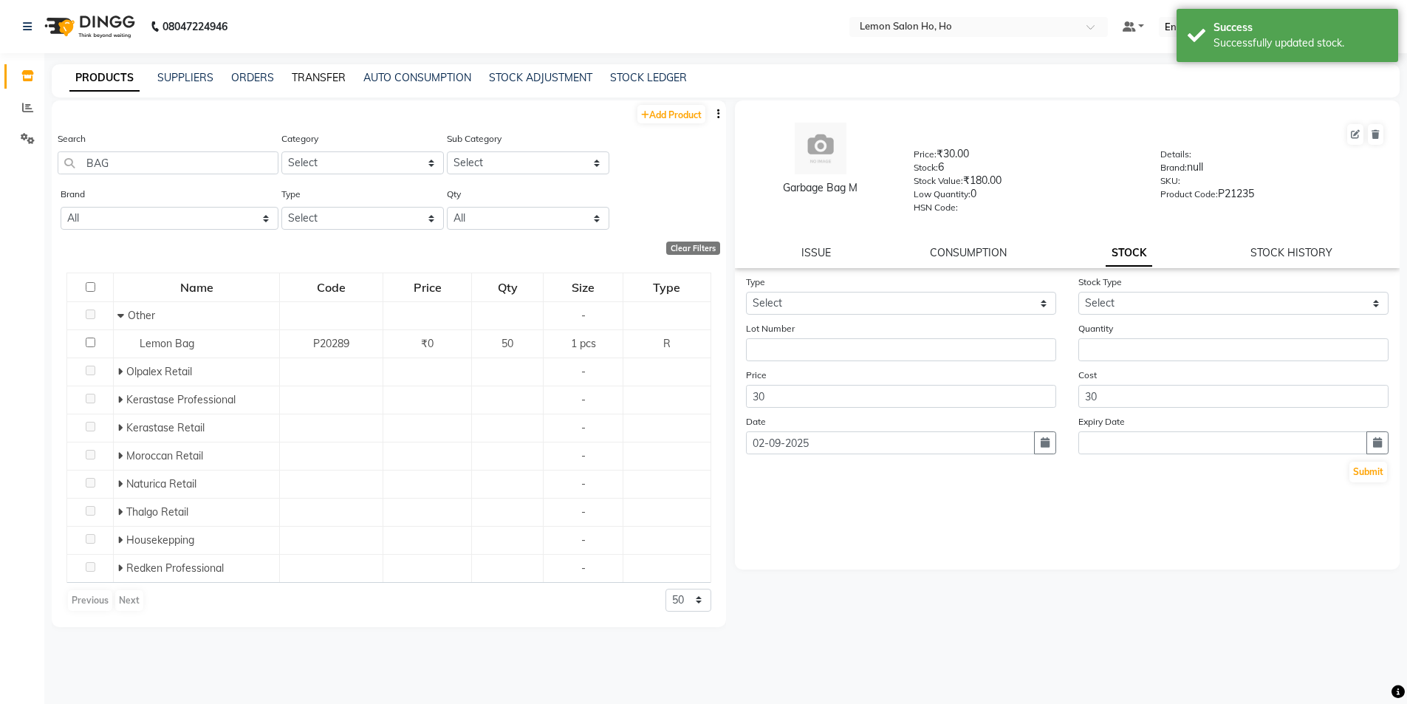
click at [321, 79] on link "TRANSFER" at bounding box center [319, 77] width 54 height 13
select select "sender"
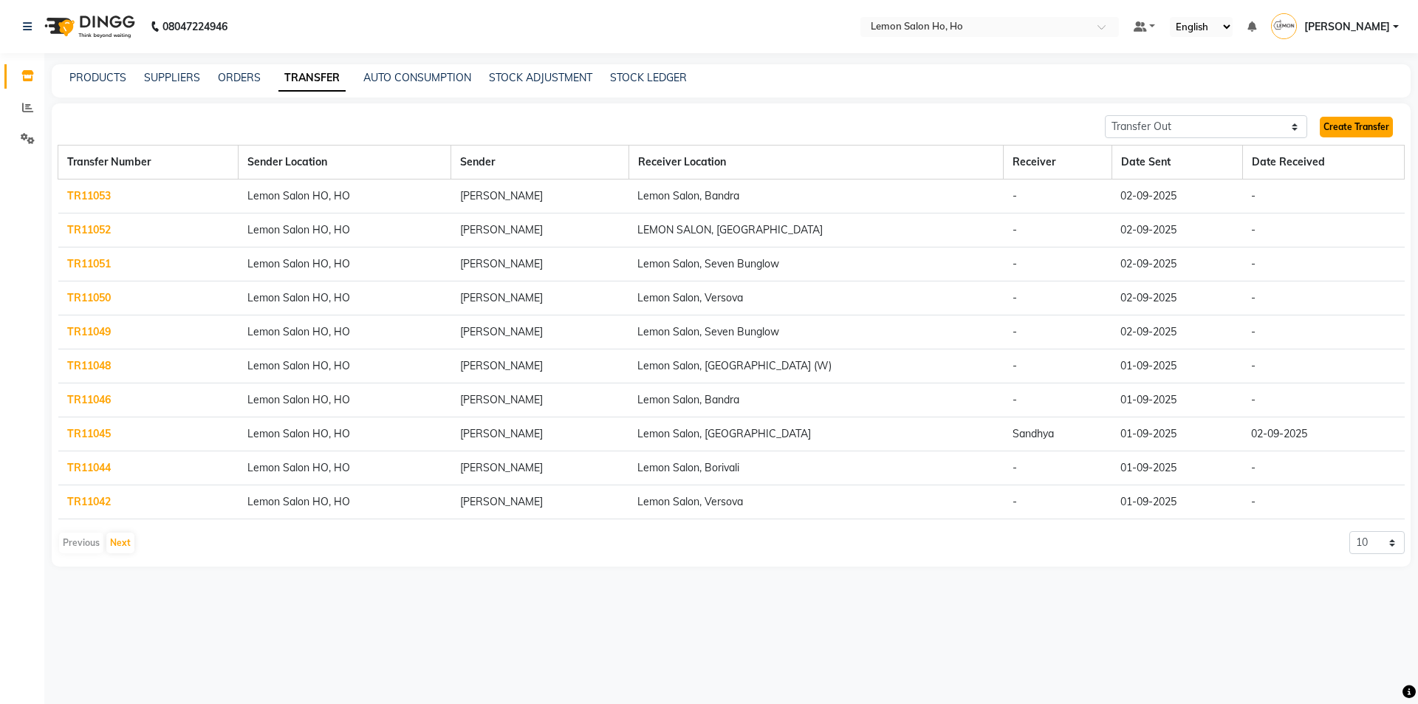
click at [1342, 124] on link "Create Transfer" at bounding box center [1356, 127] width 73 height 21
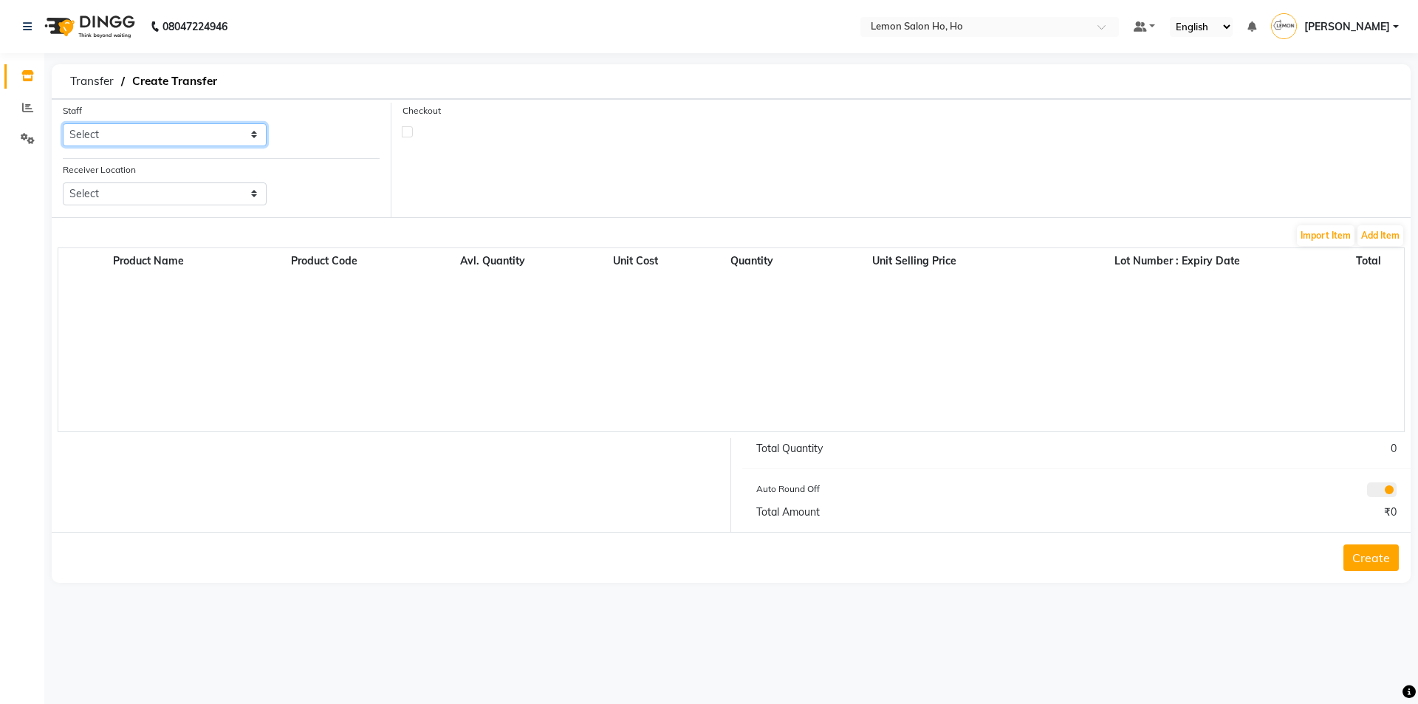
click at [146, 132] on select "Select [PERSON_NAME] [PERSON_NAME] DC DINGG Support [PERSON_NAME] [PERSON_NAME]…" at bounding box center [165, 134] width 204 height 23
select select "34406"
click at [63, 123] on select "Select [PERSON_NAME] [PERSON_NAME] DC DINGG Support [PERSON_NAME] [PERSON_NAME]…" at bounding box center [165, 134] width 204 height 23
click at [176, 191] on select "Select Lemon Salon, Lokhandwala [GEOGRAPHIC_DATA], [GEOGRAPHIC_DATA], Seven Bun…" at bounding box center [165, 193] width 204 height 23
select select "955"
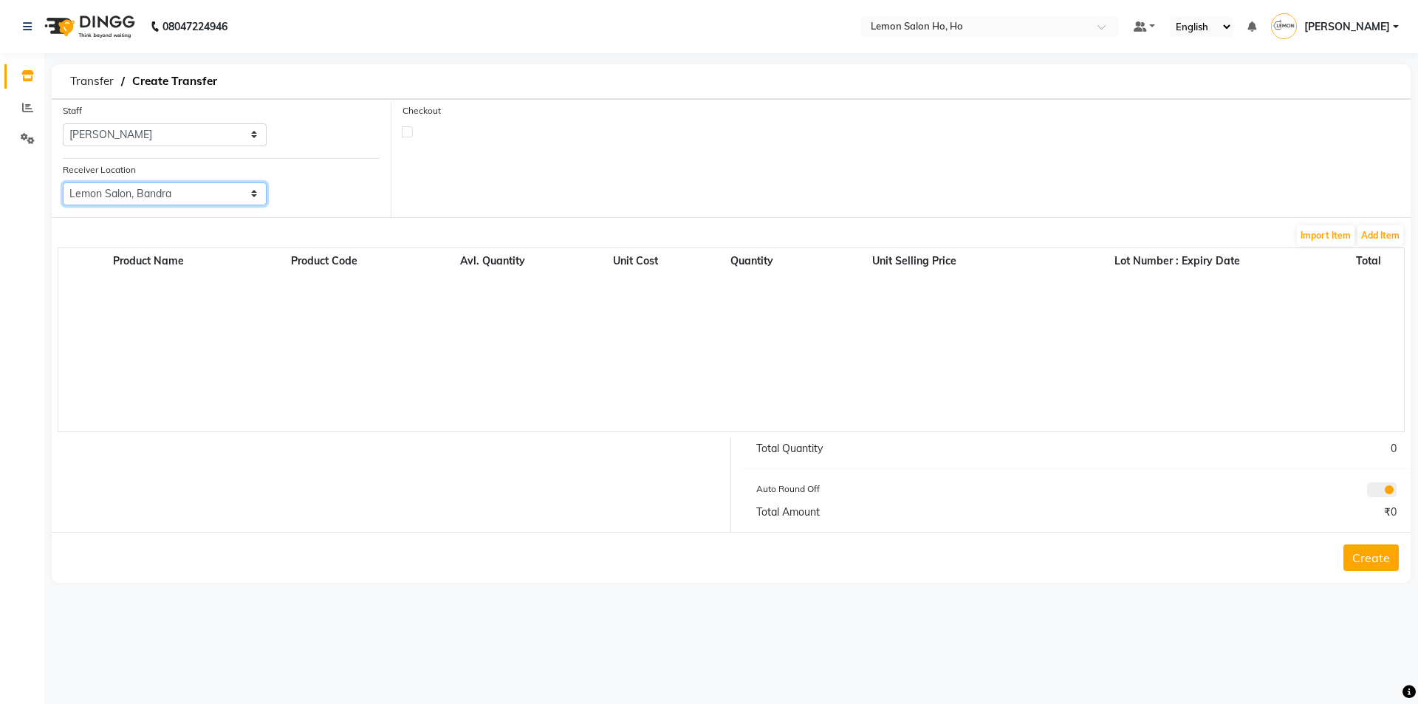
click at [63, 182] on select "Select Lemon Salon, Lokhandwala [GEOGRAPHIC_DATA], [GEOGRAPHIC_DATA], Seven Bun…" at bounding box center [165, 193] width 204 height 23
click at [411, 136] on label at bounding box center [407, 131] width 11 height 11
click at [411, 136] on input "checkbox" at bounding box center [408, 131] width 10 height 10
checkbox input "true"
select select "true"
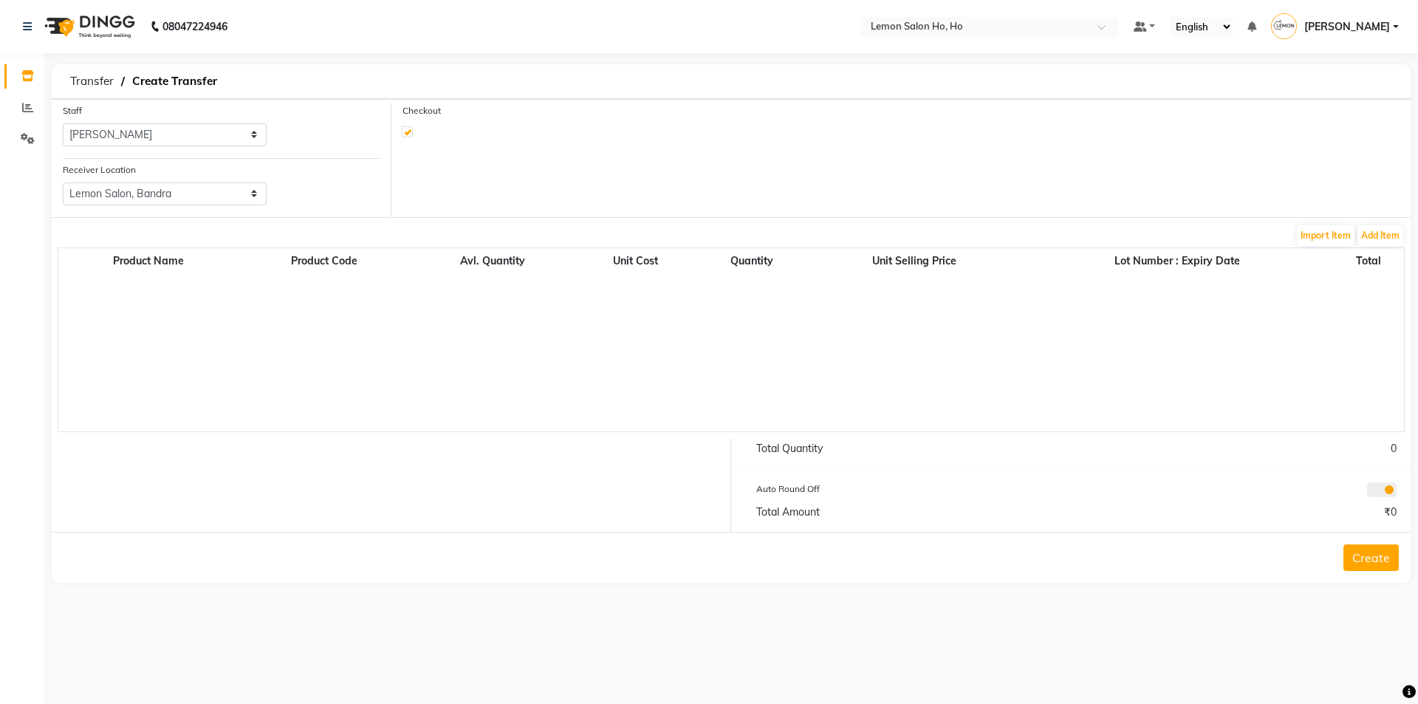
select select "2069"
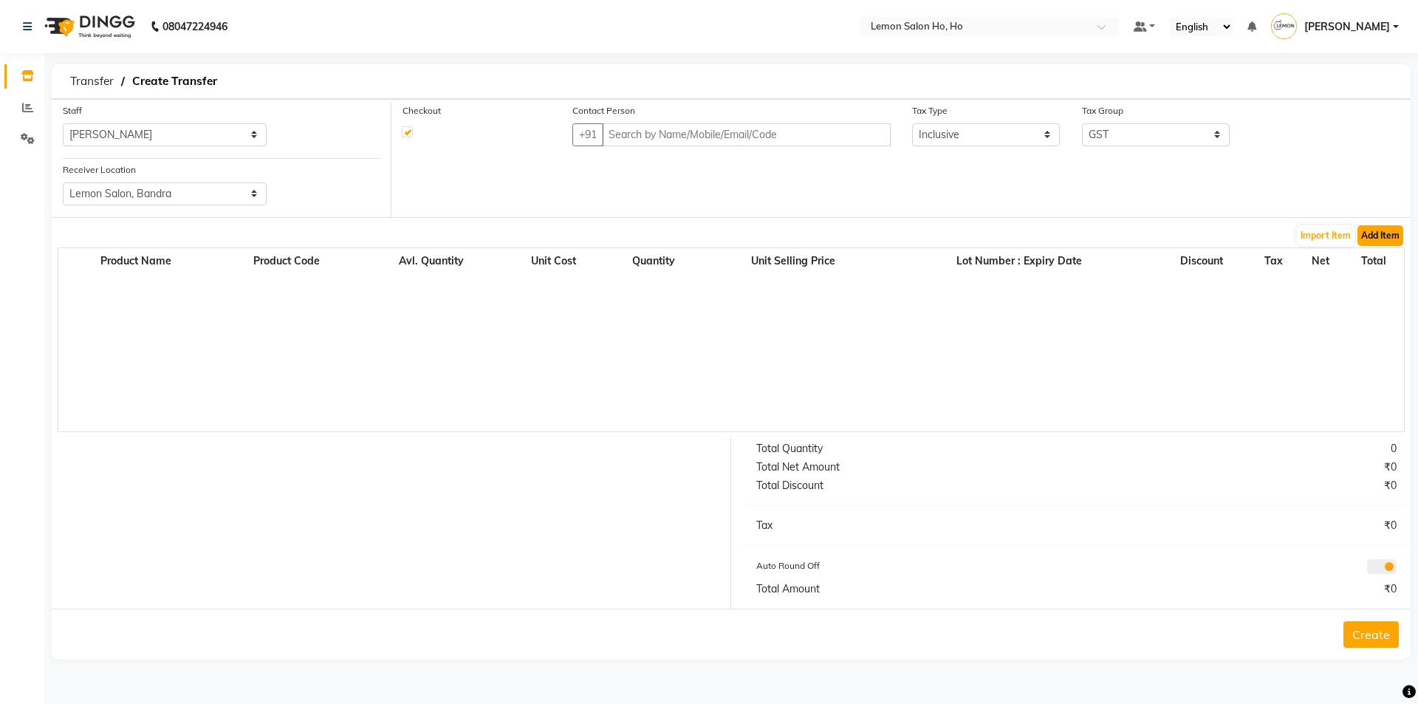
click at [1380, 229] on button "Add Item" at bounding box center [1381, 235] width 46 height 21
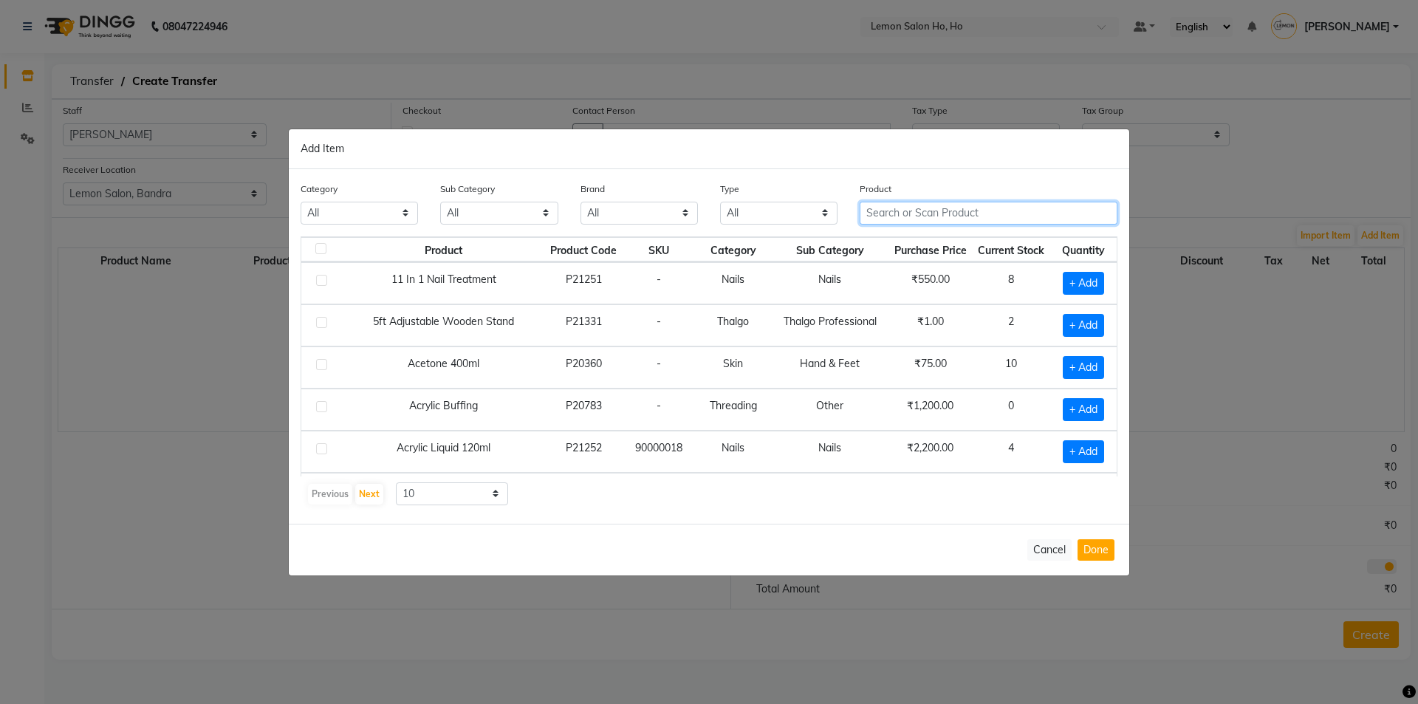
click at [983, 213] on input "text" at bounding box center [989, 213] width 258 height 23
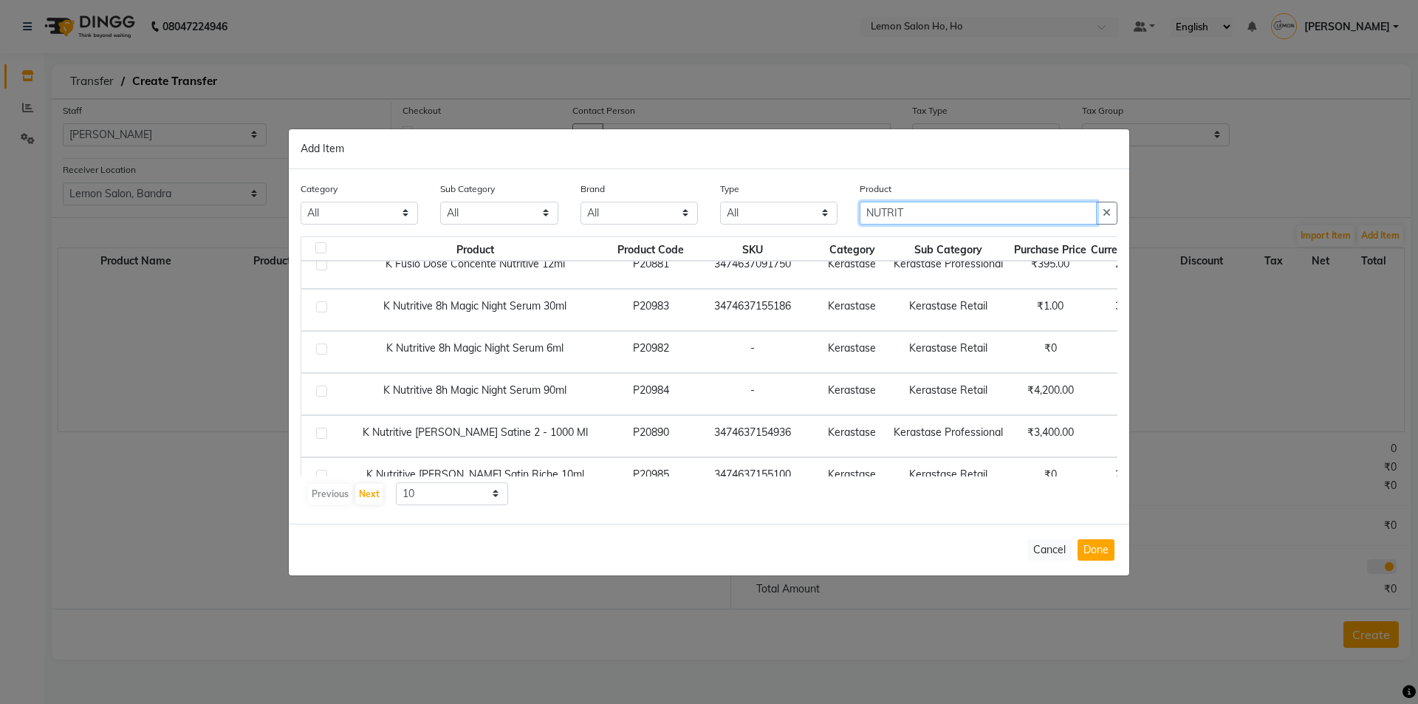
scroll to position [219, 0]
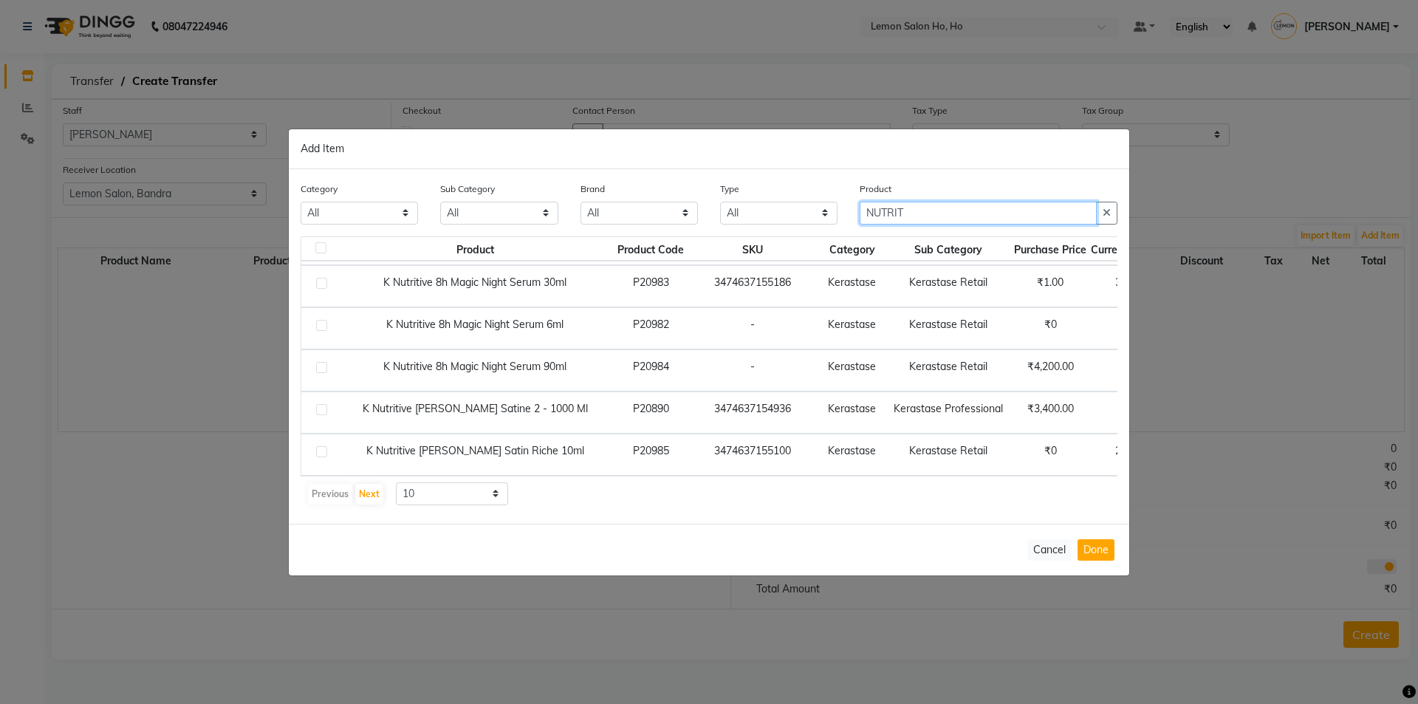
type input "NUTRIT"
click at [440, 499] on select "10 50 100" at bounding box center [452, 493] width 112 height 23
select select "50"
click at [396, 482] on select "10 50 100" at bounding box center [452, 493] width 112 height 23
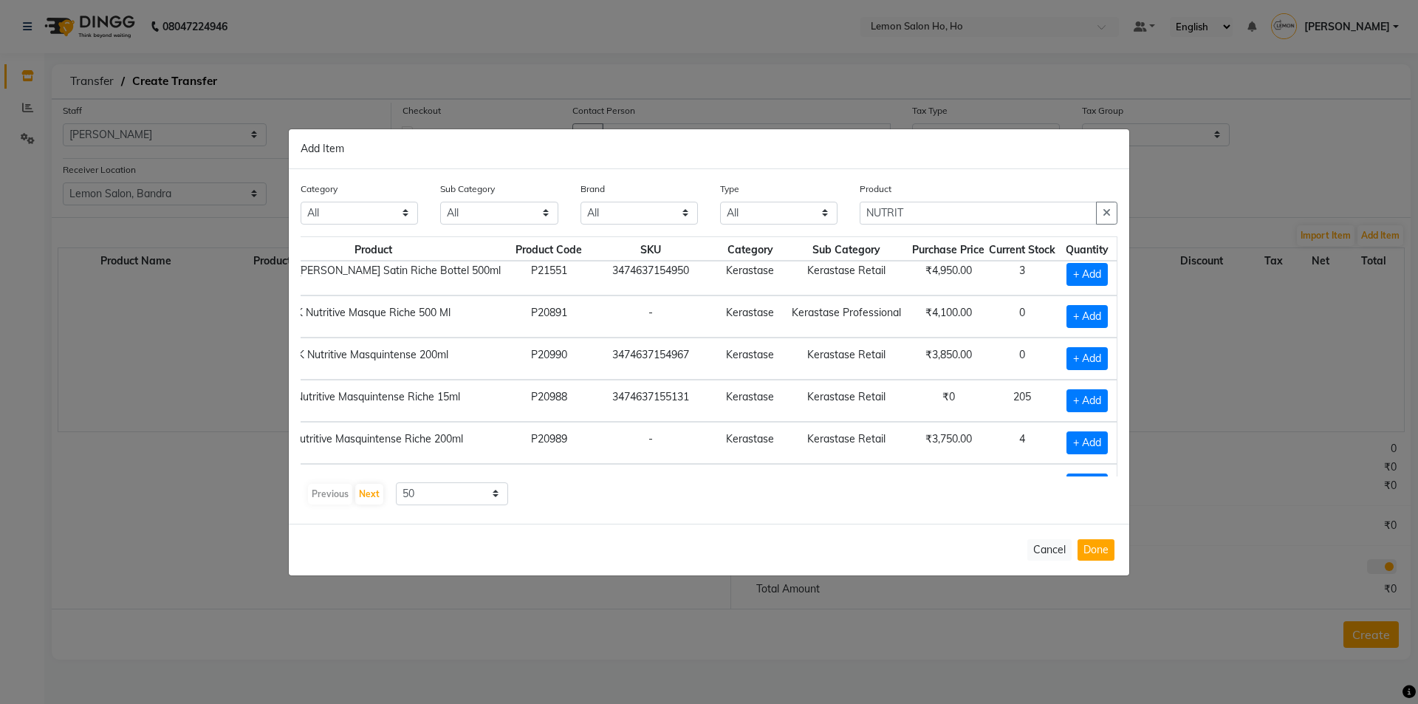
scroll to position [588, 112]
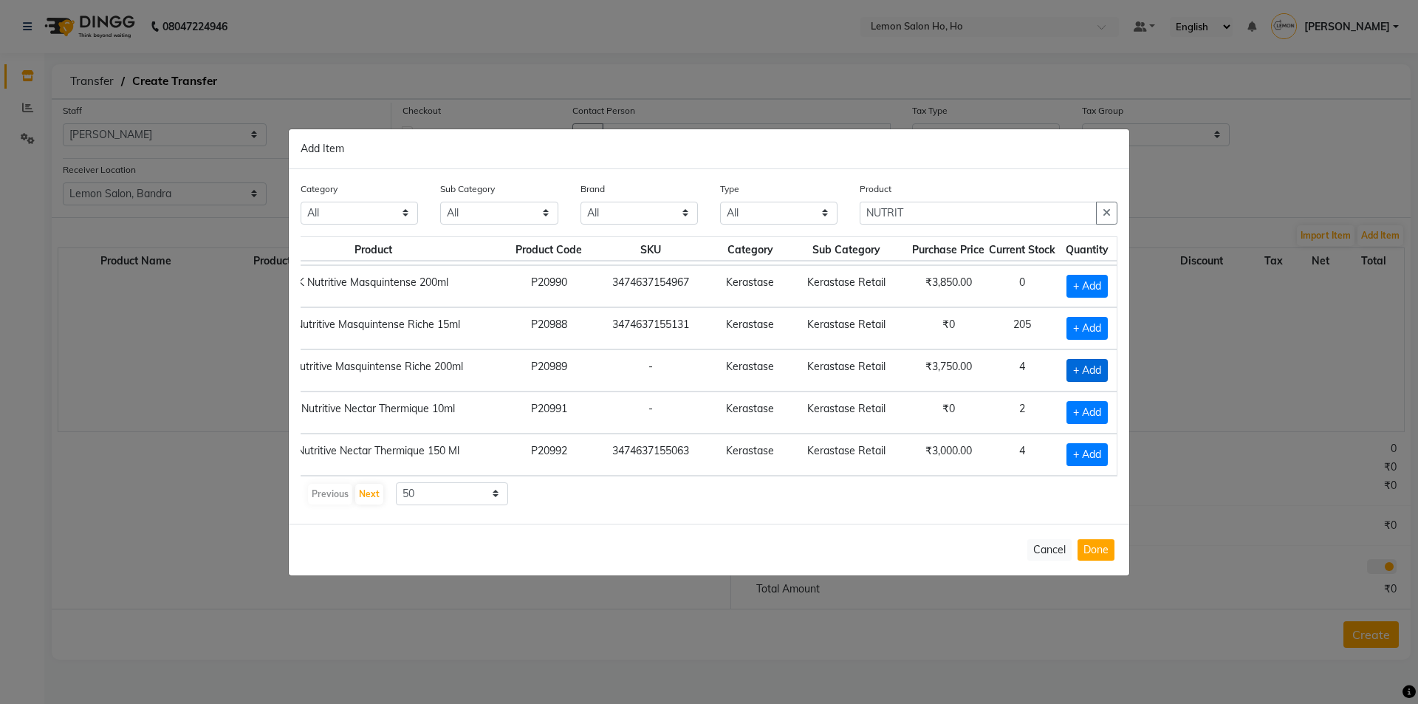
click at [1086, 368] on span "+ Add" at bounding box center [1087, 370] width 41 height 23
checkbox input "true"
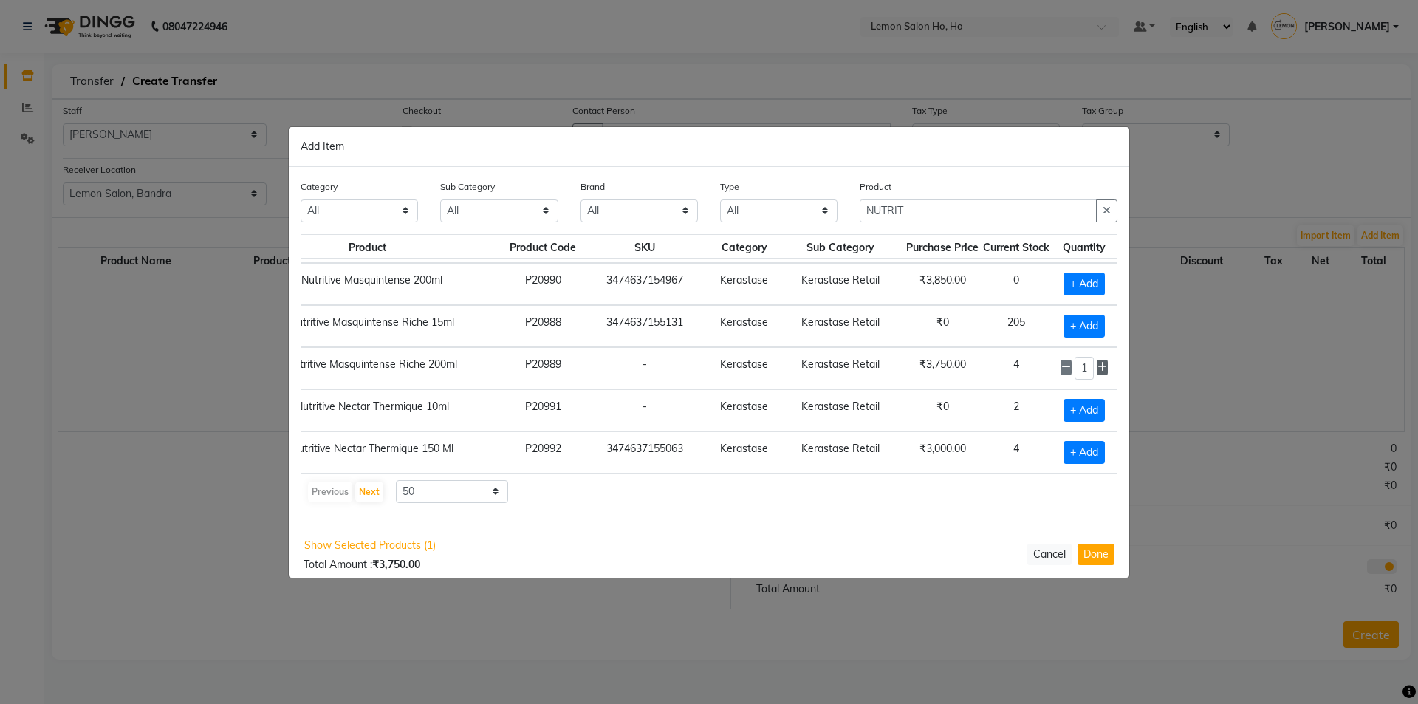
click at [1098, 369] on icon at bounding box center [1103, 367] width 10 height 10
type input "2"
drag, startPoint x: 886, startPoint y: 204, endPoint x: 816, endPoint y: 199, distance: 69.6
click at [816, 199] on div "Category All Hair Skin Makeup Personal Care Appliances Beard Waxing Disposable …" at bounding box center [709, 206] width 839 height 55
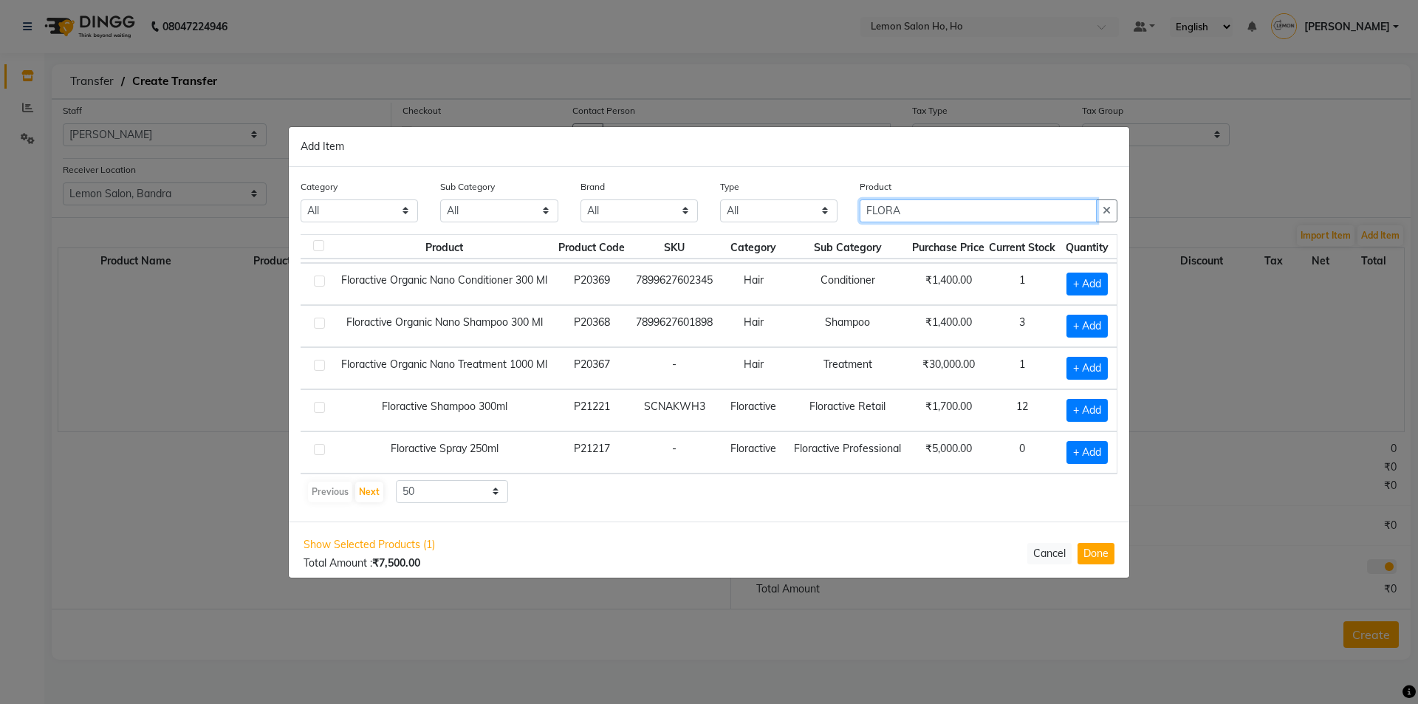
scroll to position [187, 23]
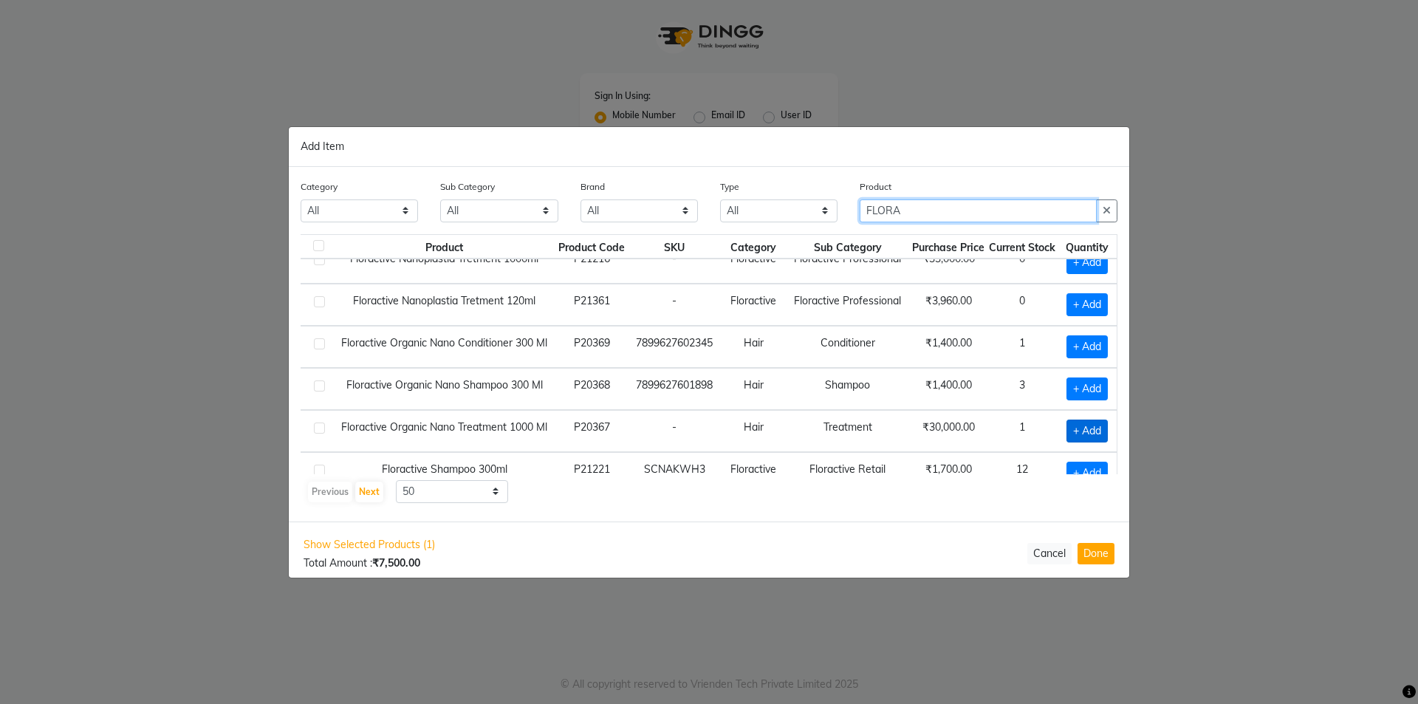
type input "FLORA"
click at [1073, 438] on span "+ Add" at bounding box center [1087, 431] width 41 height 23
checkbox input "true"
drag, startPoint x: 912, startPoint y: 209, endPoint x: 751, endPoint y: 225, distance: 161.9
click at [751, 225] on div "Category All Hair Skin Makeup Personal Care Appliances Beard Waxing Disposable …" at bounding box center [709, 206] width 839 height 55
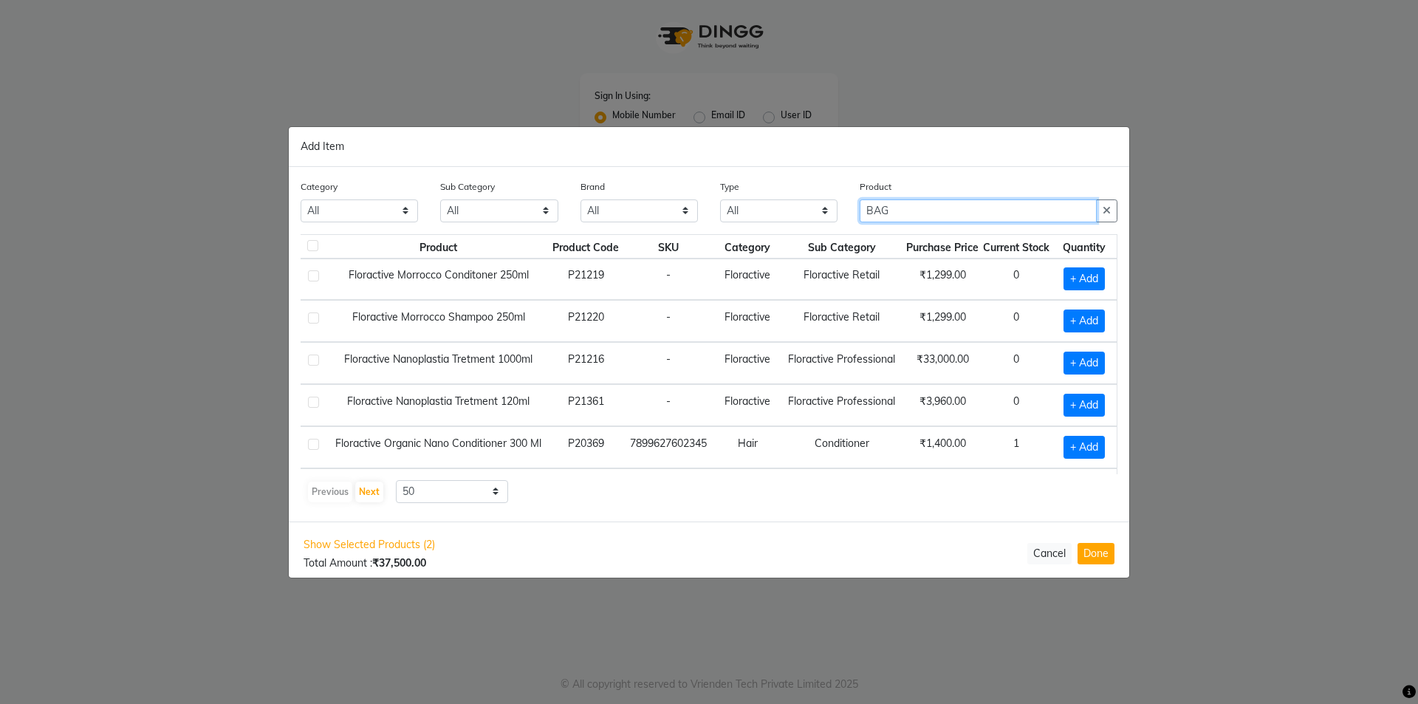
scroll to position [39, 23]
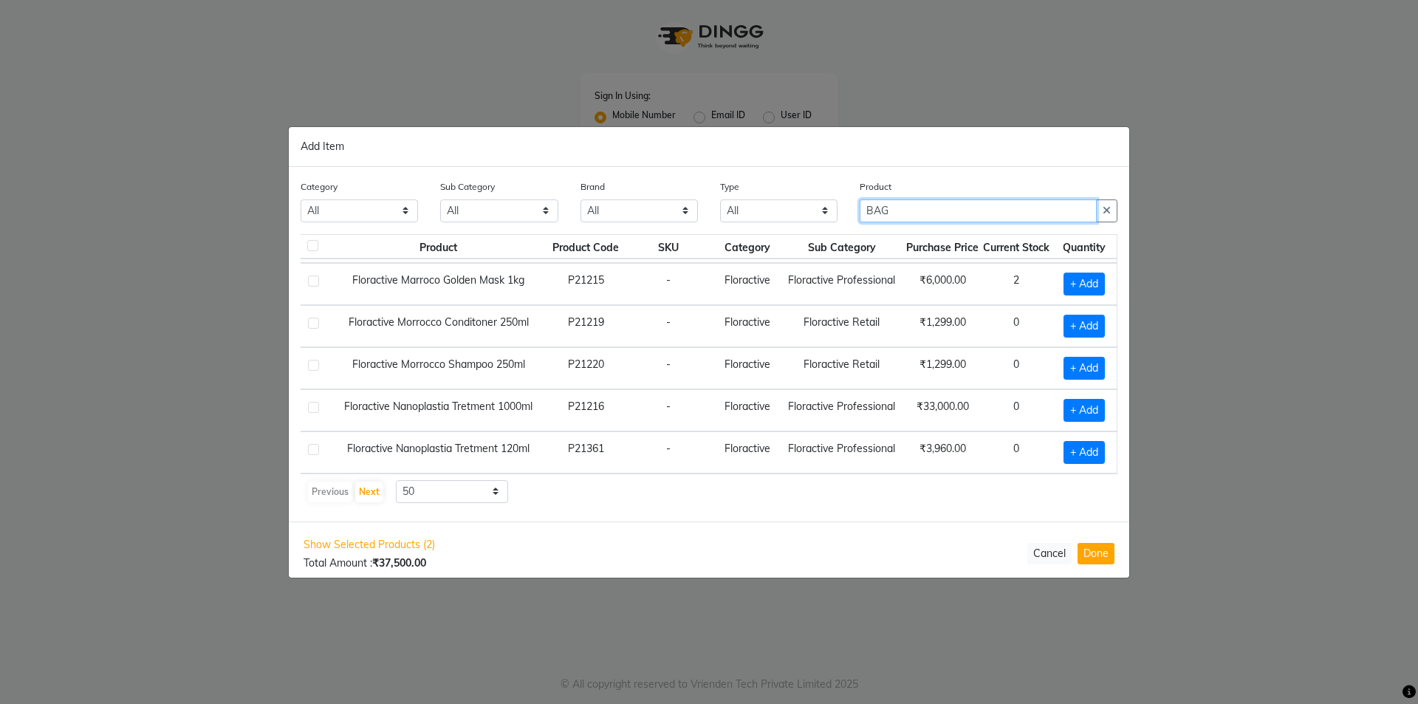
drag, startPoint x: 906, startPoint y: 213, endPoint x: 847, endPoint y: 216, distance: 59.2
click at [847, 216] on div "Category All Hair Skin Makeup Personal Care Appliances Beard Waxing Disposable …" at bounding box center [709, 206] width 839 height 55
type input "BAG"
click at [1085, 561] on button "Done" at bounding box center [1096, 553] width 37 height 21
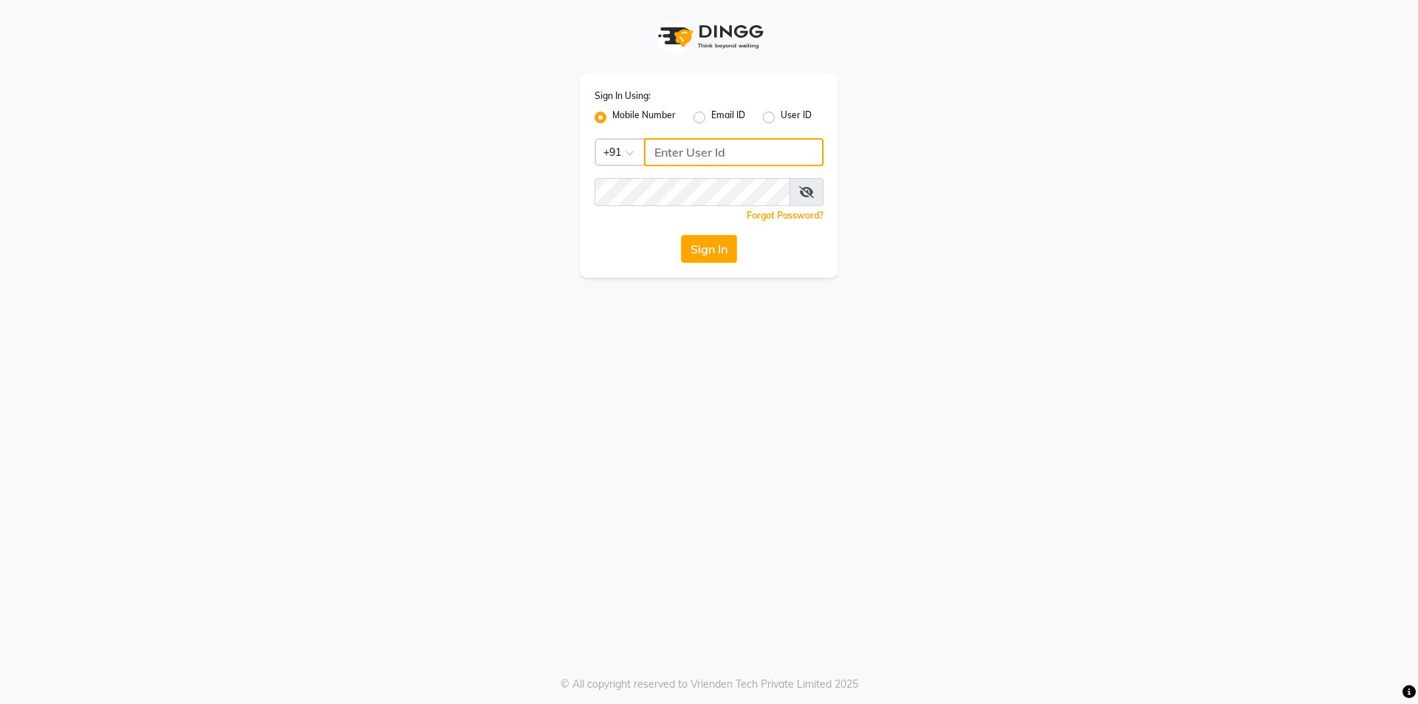
click at [685, 155] on input "Username" at bounding box center [734, 152] width 180 height 28
type input "8273361755"
click at [711, 246] on button "Sign In" at bounding box center [709, 249] width 56 height 28
